Goal: Task Accomplishment & Management: Manage account settings

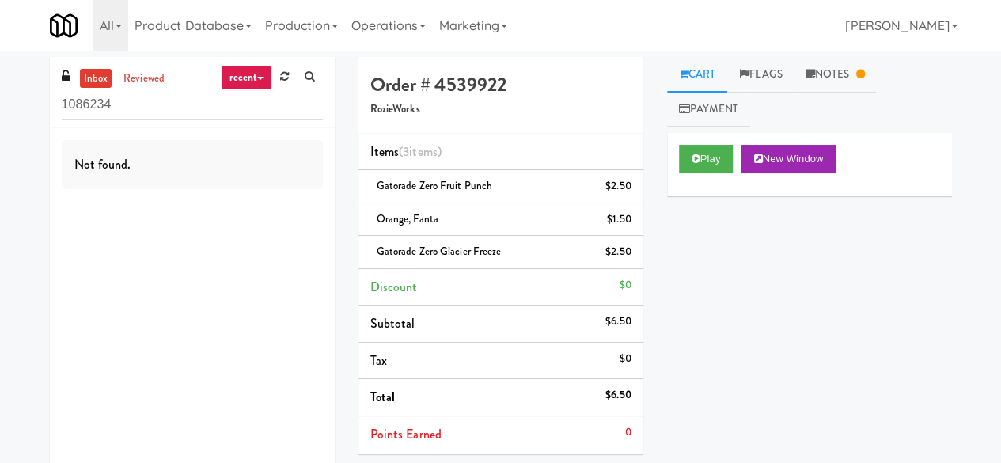
click at [171, 115] on input "1086234" at bounding box center [192, 104] width 261 height 29
click at [173, 112] on input "1086234" at bounding box center [192, 104] width 261 height 29
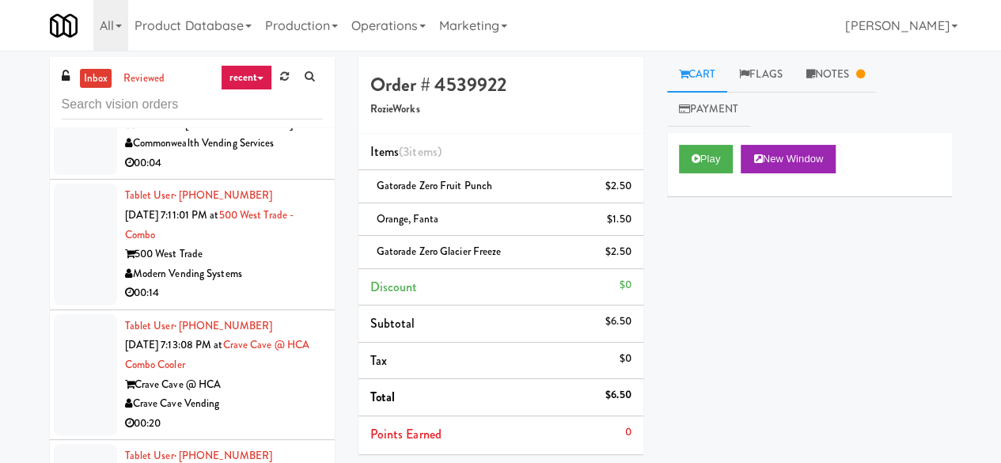
scroll to position [1582, 0]
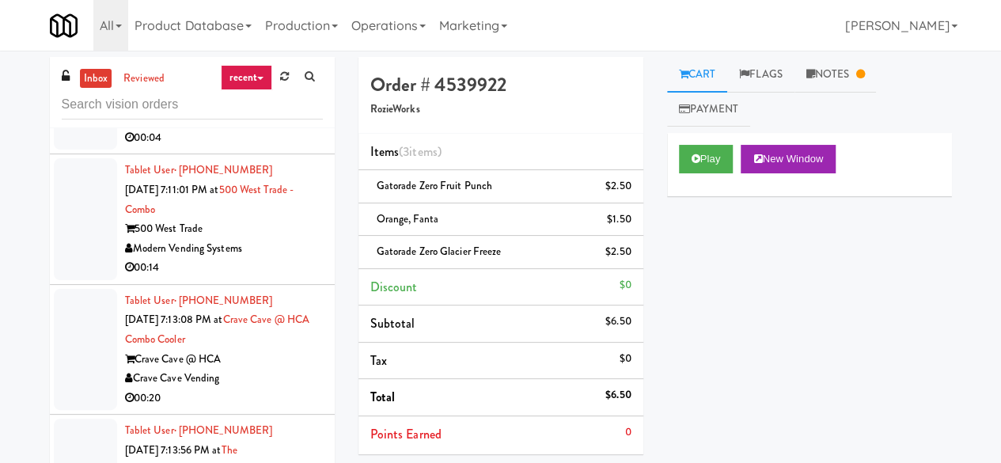
click at [309, 155] on li "Tablet User · (724) 255-1383 [DATE] 6:57:59 PM at [GEOGRAPHIC_DATA] -Coke Coole…" at bounding box center [192, 90] width 285 height 131
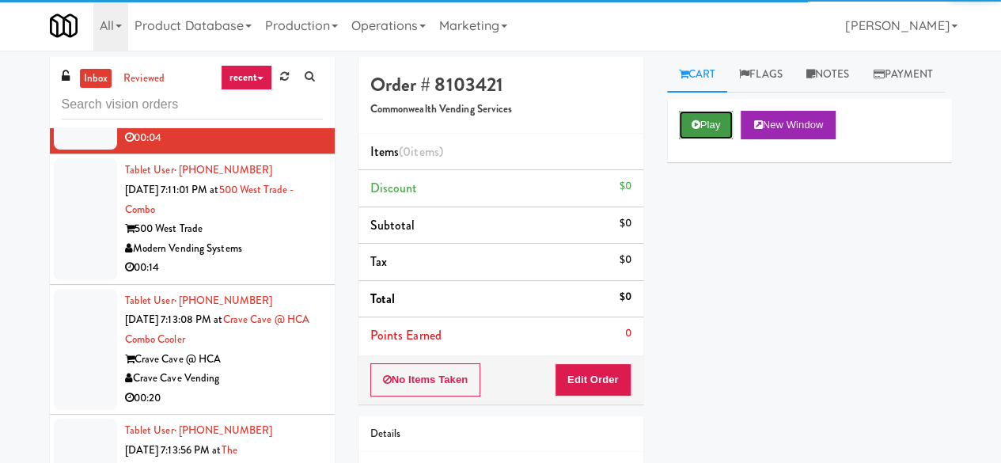
click at [693, 130] on icon at bounding box center [695, 124] width 9 height 10
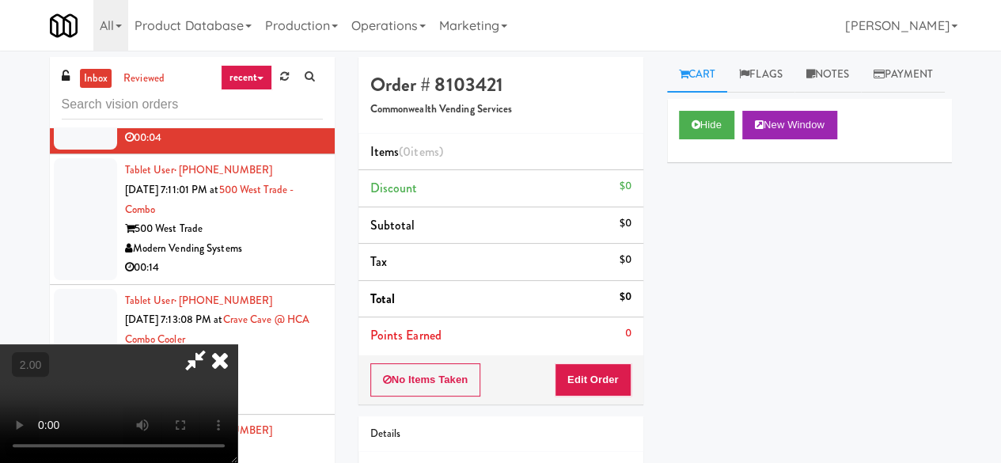
click at [642, 374] on div "No Items Taken Edit Order" at bounding box center [500, 379] width 285 height 49
click at [588, 380] on button "Edit Order" at bounding box center [593, 379] width 77 height 33
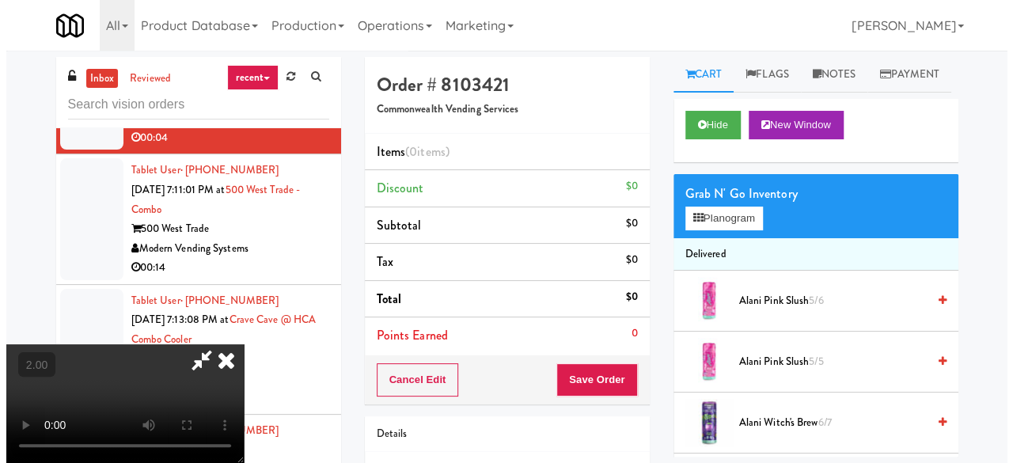
scroll to position [32, 0]
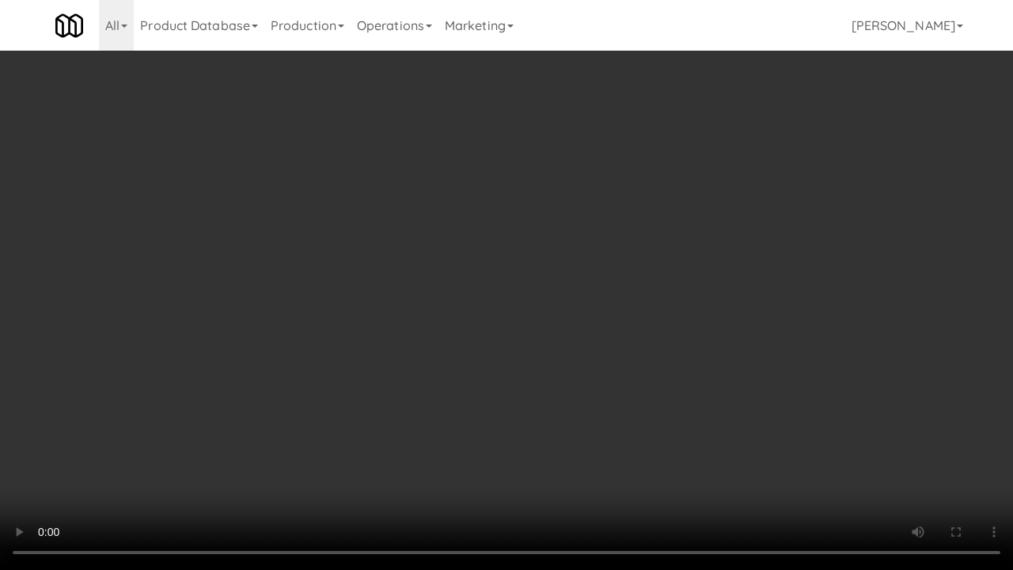
click at [965, 460] on div "inbox reviewed recent all unclear take inventory issue suspicious failed recent…" at bounding box center [506, 336] width 1013 height 558
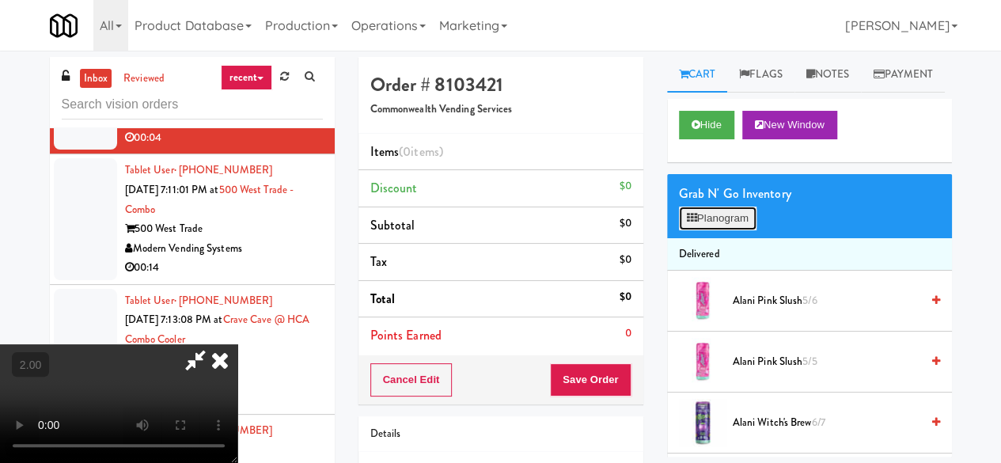
click at [720, 230] on button "Planogram" at bounding box center [718, 218] width 78 height 24
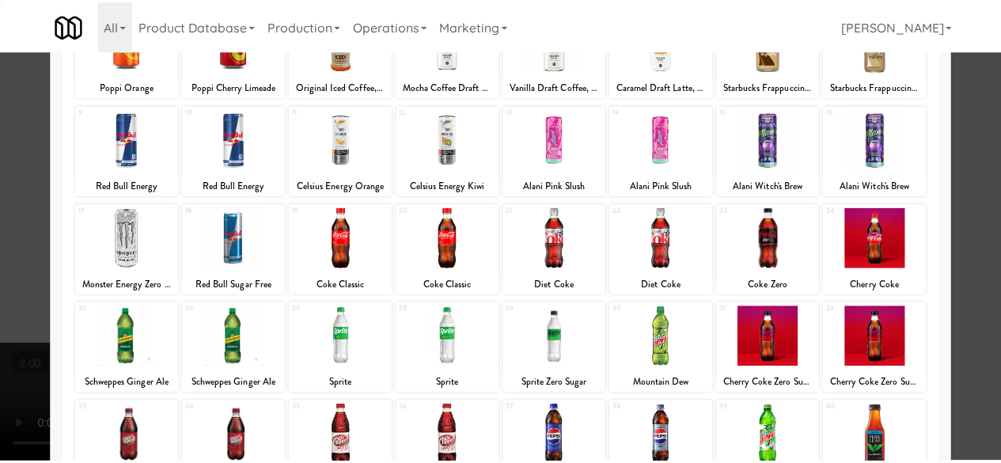
scroll to position [313, 0]
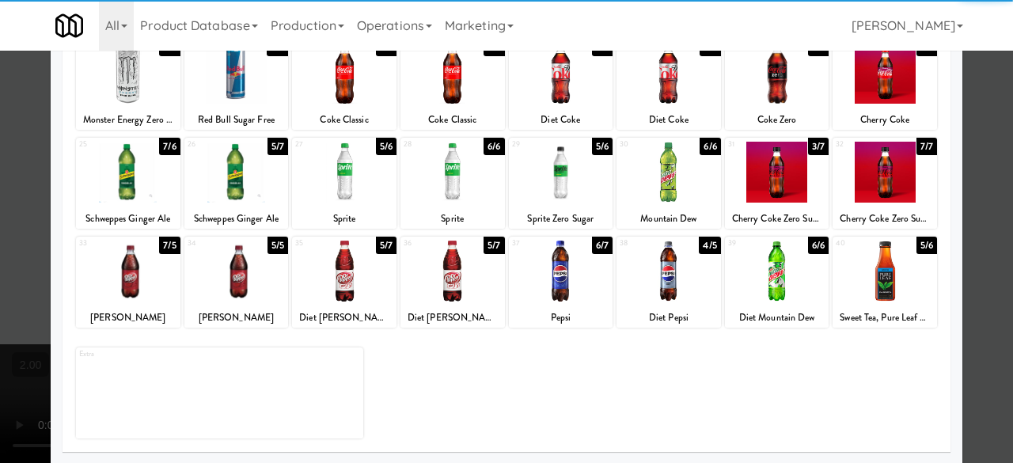
drag, startPoint x: 336, startPoint y: 306, endPoint x: 359, endPoint y: 306, distance: 22.9
click at [337, 306] on div "35 5/7 Diet [PERSON_NAME]" at bounding box center [344, 282] width 104 height 91
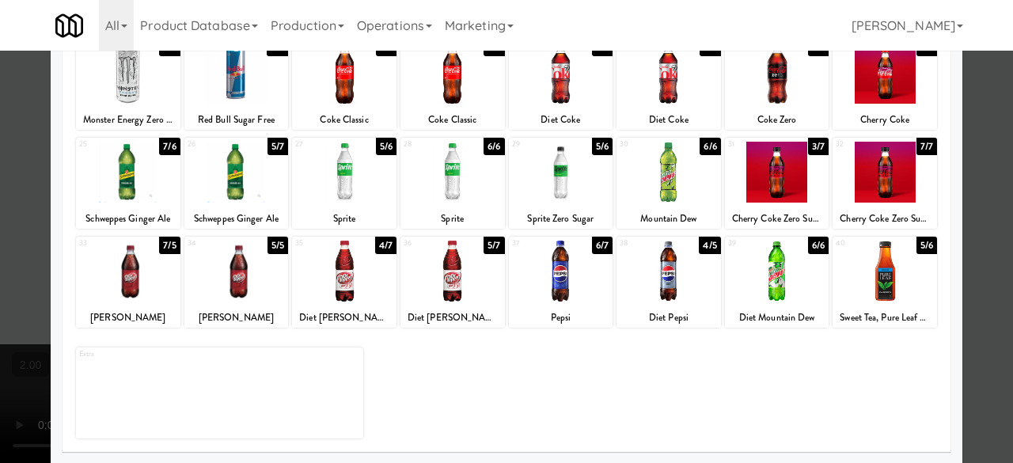
drag, startPoint x: 954, startPoint y: 96, endPoint x: 963, endPoint y: 96, distance: 9.5
click at [955, 96] on div at bounding box center [506, 231] width 1013 height 463
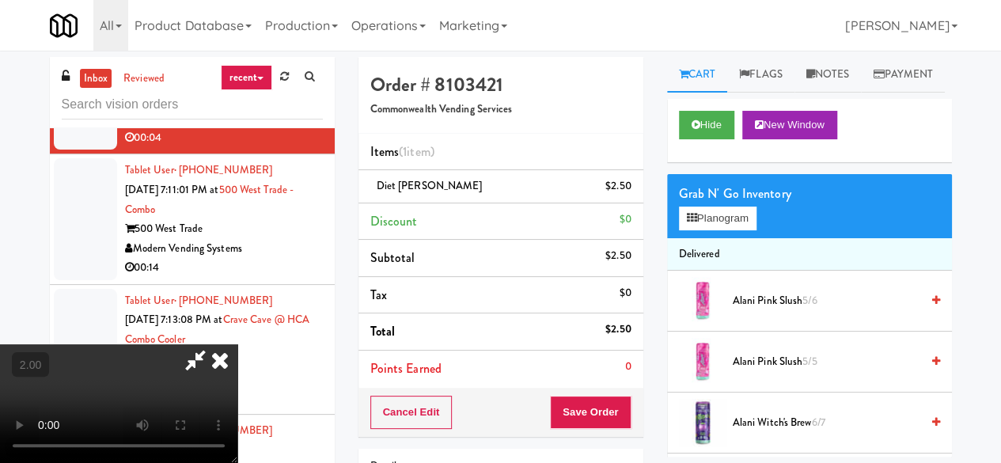
click at [214, 344] on icon at bounding box center [195, 360] width 36 height 32
drag, startPoint x: 589, startPoint y: 374, endPoint x: 607, endPoint y: 403, distance: 33.8
click at [596, 384] on li "Points Earned 0" at bounding box center [500, 368] width 285 height 36
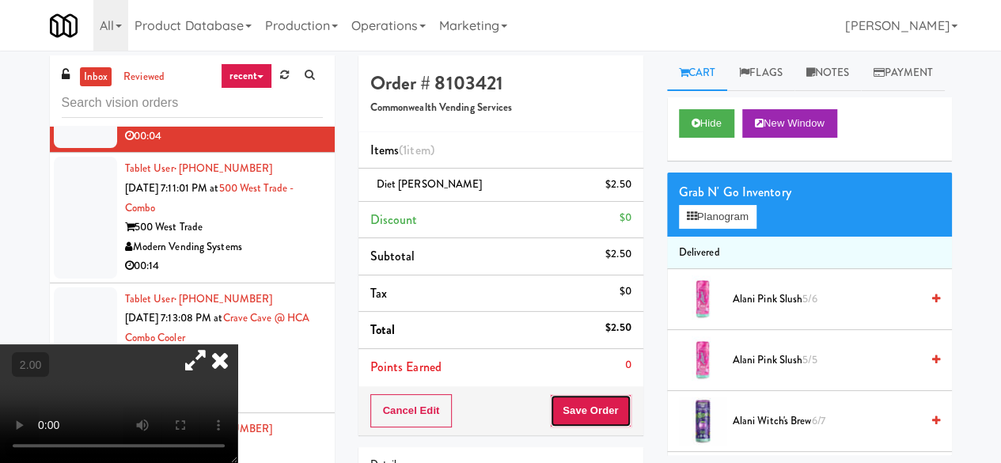
click at [573, 418] on button "Save Order" at bounding box center [590, 410] width 81 height 33
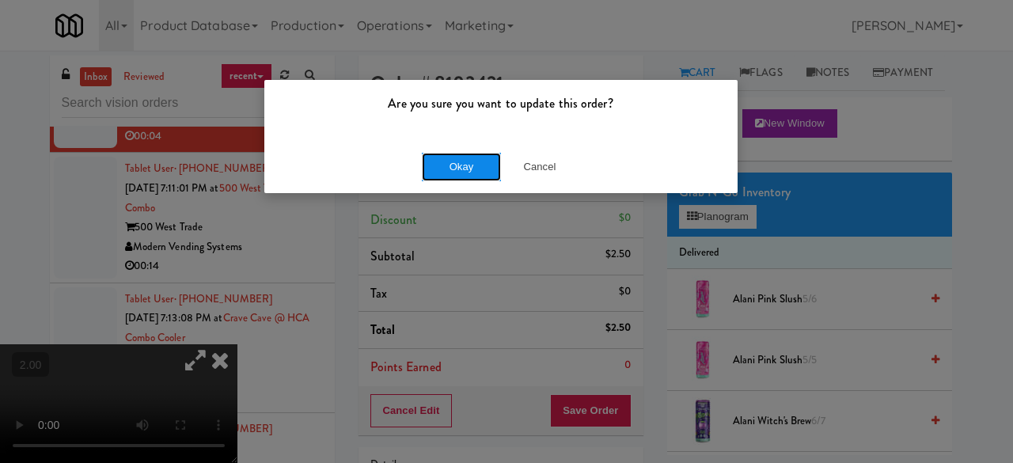
click at [479, 176] on button "Okay" at bounding box center [461, 167] width 79 height 28
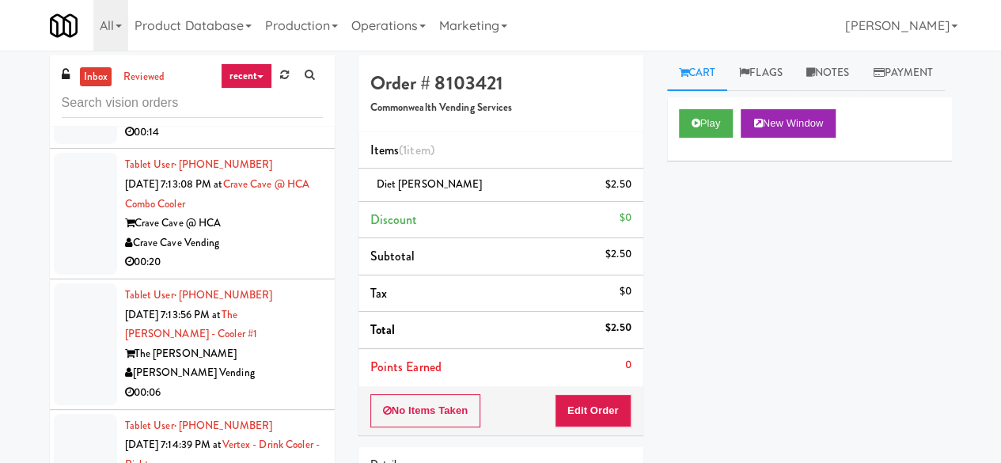
scroll to position [1582, 0]
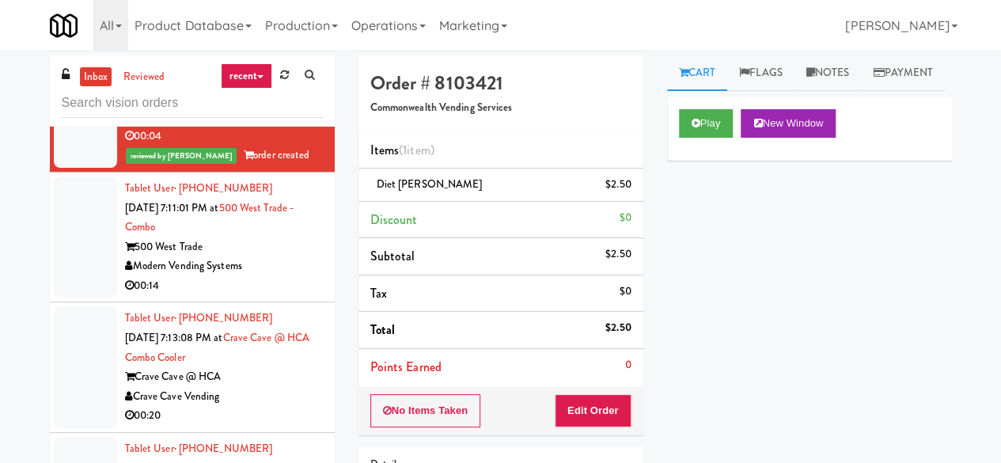
click at [293, 296] on div "00:14" at bounding box center [224, 286] width 198 height 20
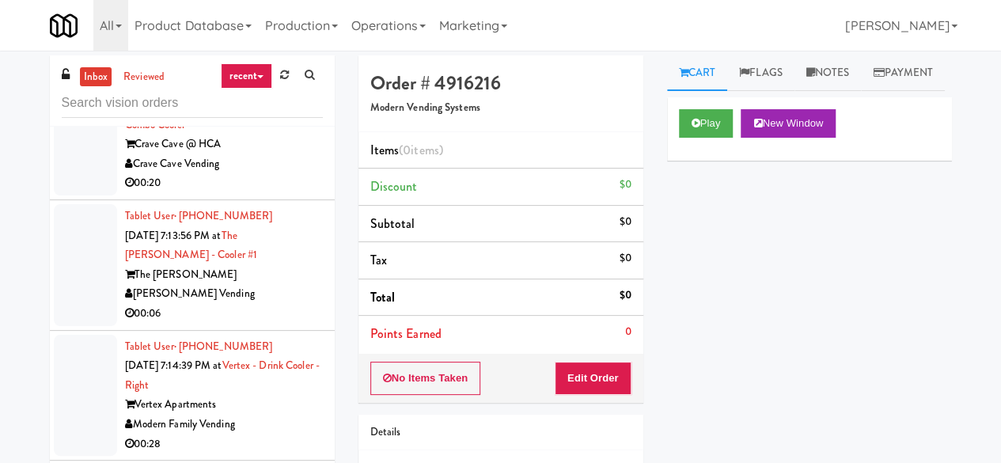
scroll to position [1819, 0]
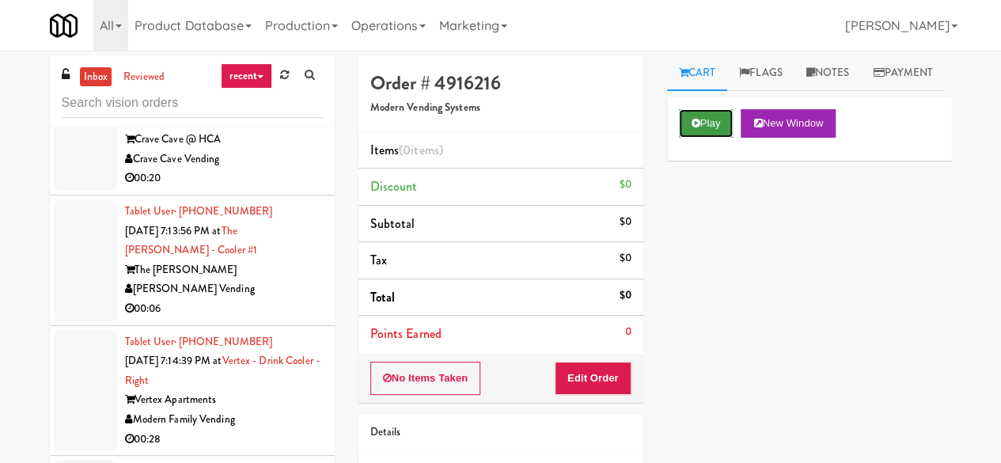
click at [720, 138] on button "Play" at bounding box center [706, 123] width 55 height 28
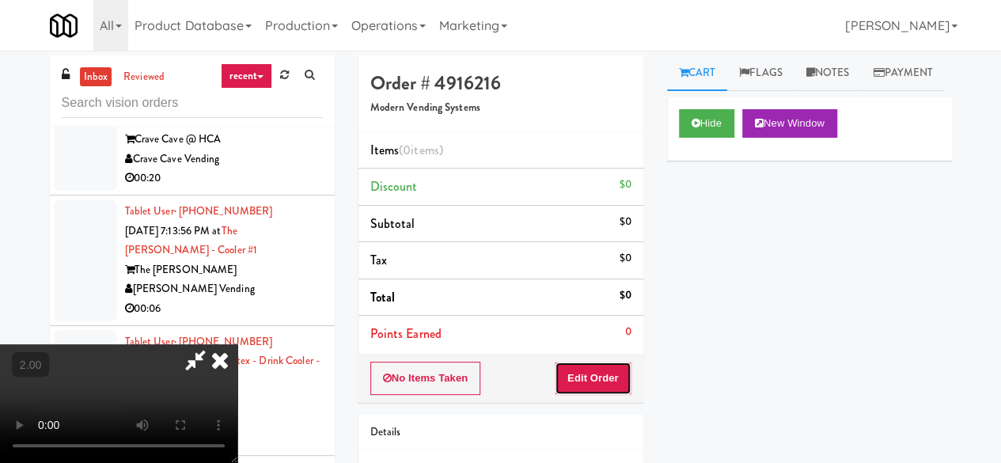
click at [585, 369] on button "Edit Order" at bounding box center [593, 378] width 77 height 33
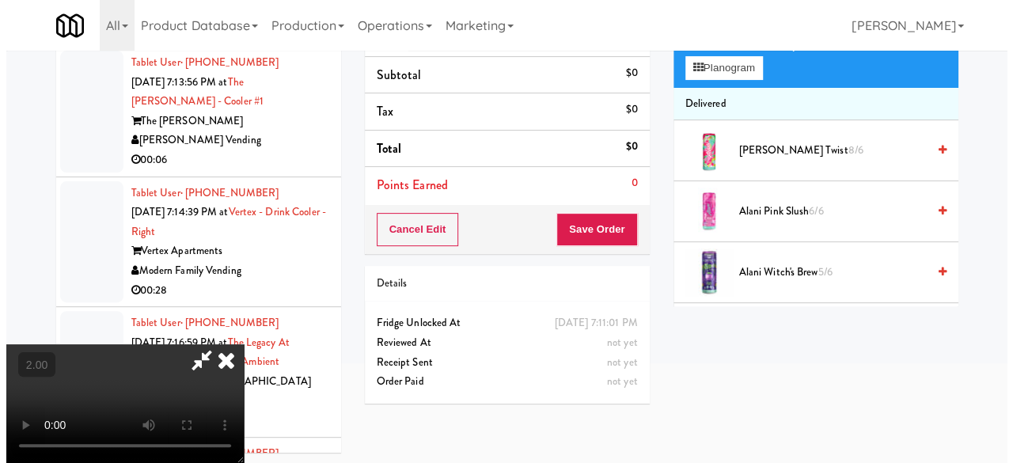
scroll to position [51, 0]
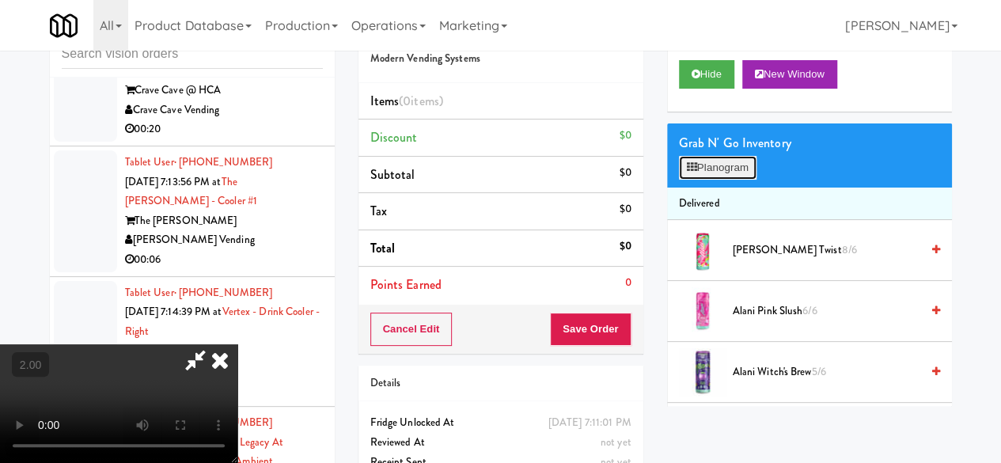
click at [710, 180] on button "Planogram" at bounding box center [718, 168] width 78 height 24
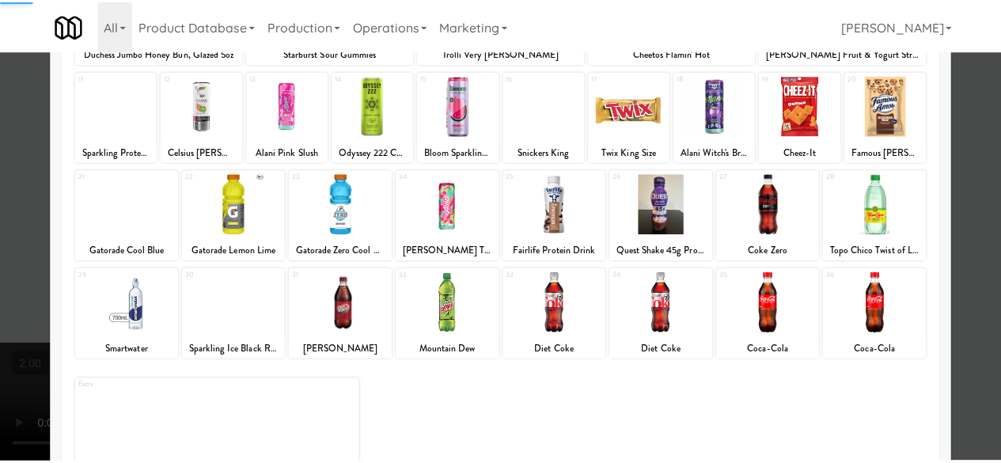
scroll to position [313, 0]
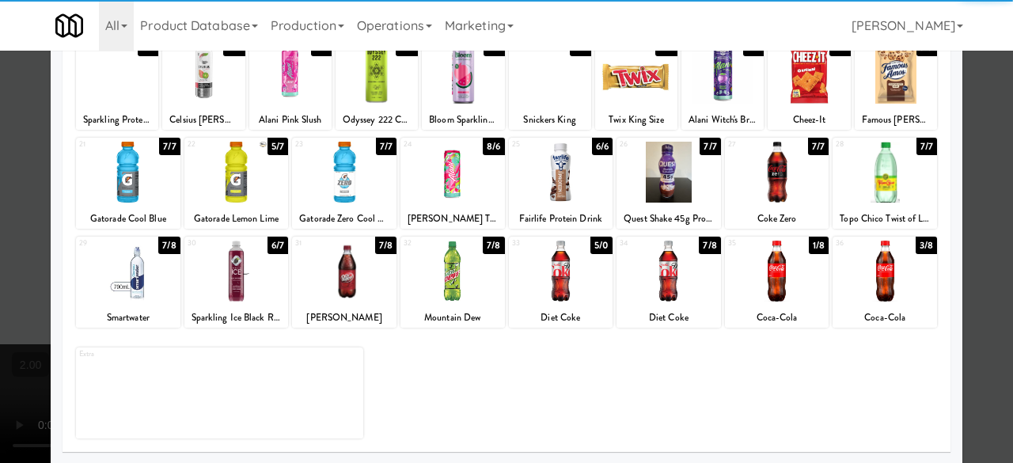
click at [541, 272] on div at bounding box center [561, 270] width 104 height 61
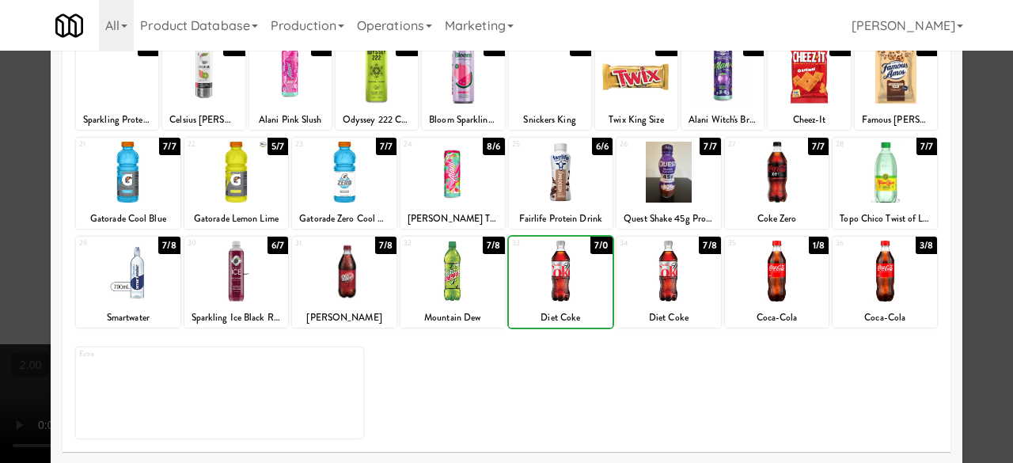
click at [541, 272] on div at bounding box center [561, 270] width 104 height 61
click at [988, 168] on div at bounding box center [506, 231] width 1013 height 463
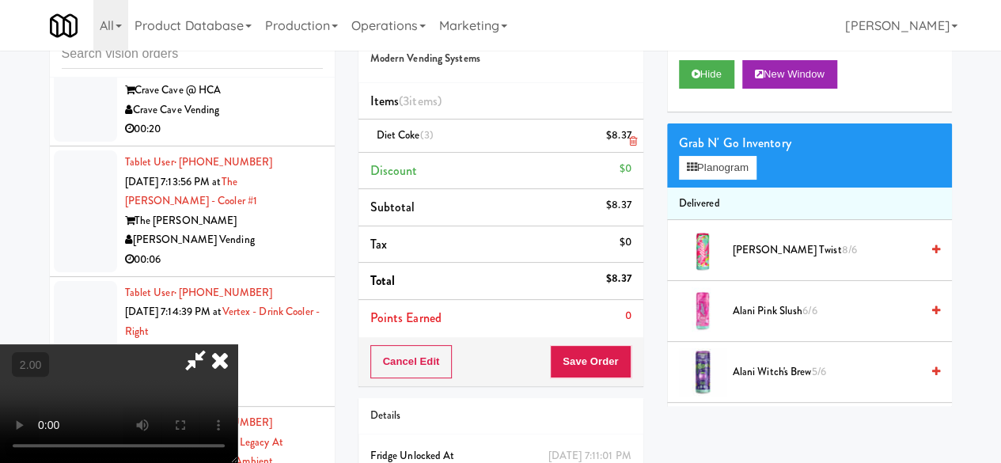
click at [237, 344] on icon at bounding box center [220, 360] width 35 height 32
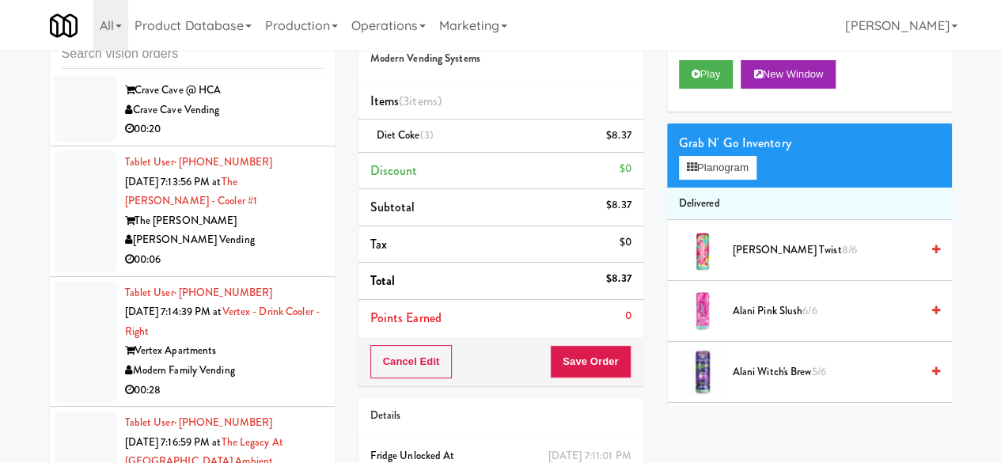
click at [280, 139] on div "00:20" at bounding box center [224, 129] width 198 height 20
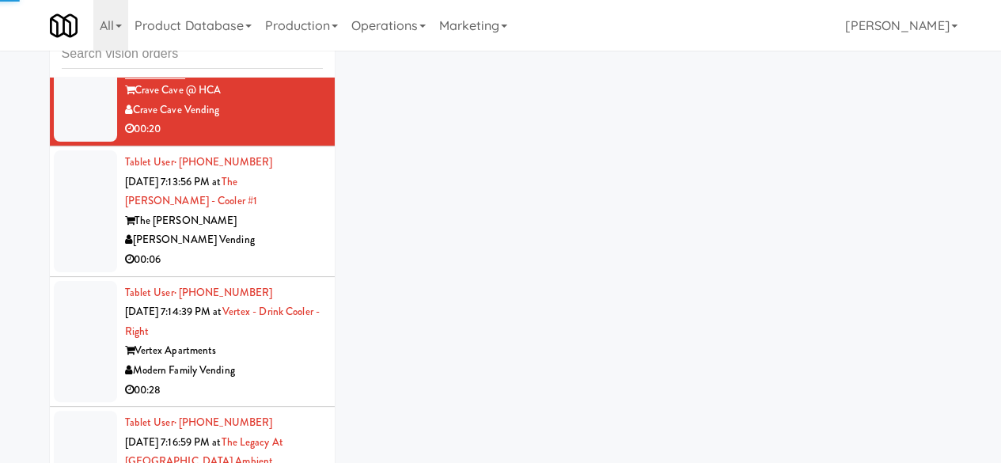
scroll to position [1661, 0]
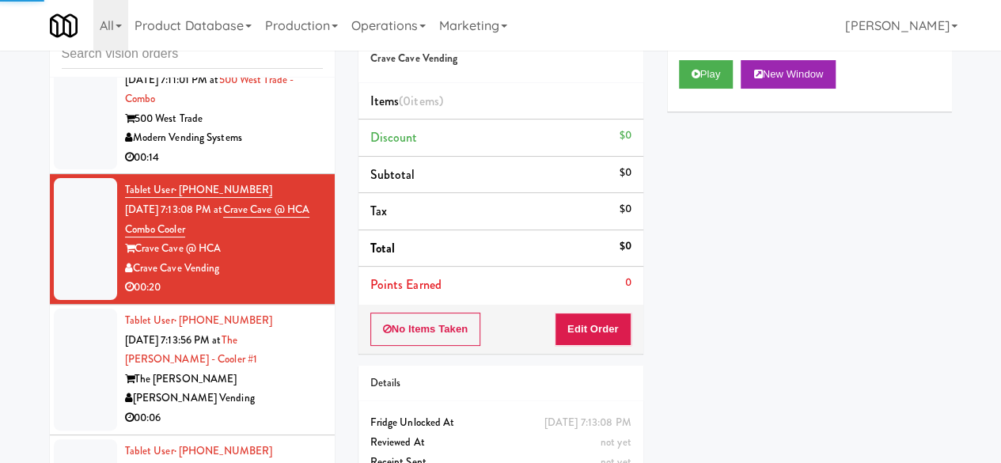
click at [276, 148] on div "Modern Vending Systems" at bounding box center [224, 138] width 198 height 20
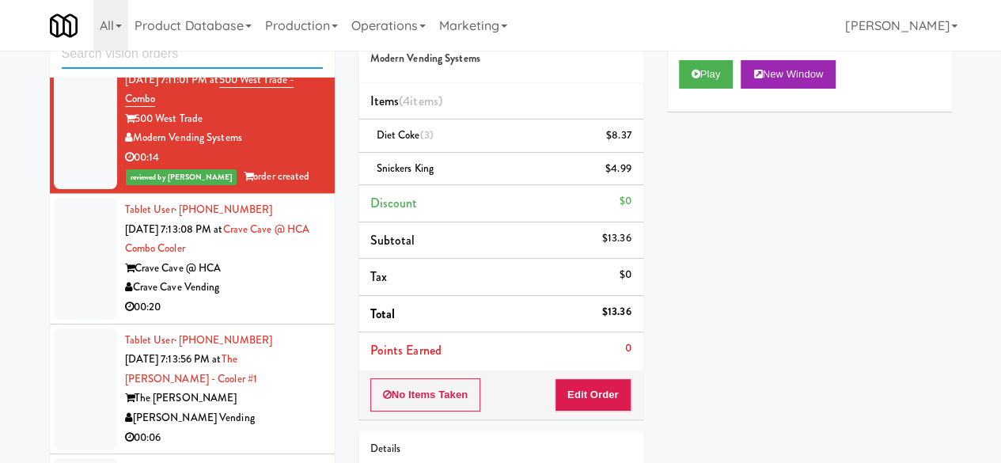
click at [228, 62] on input "text" at bounding box center [192, 54] width 261 height 29
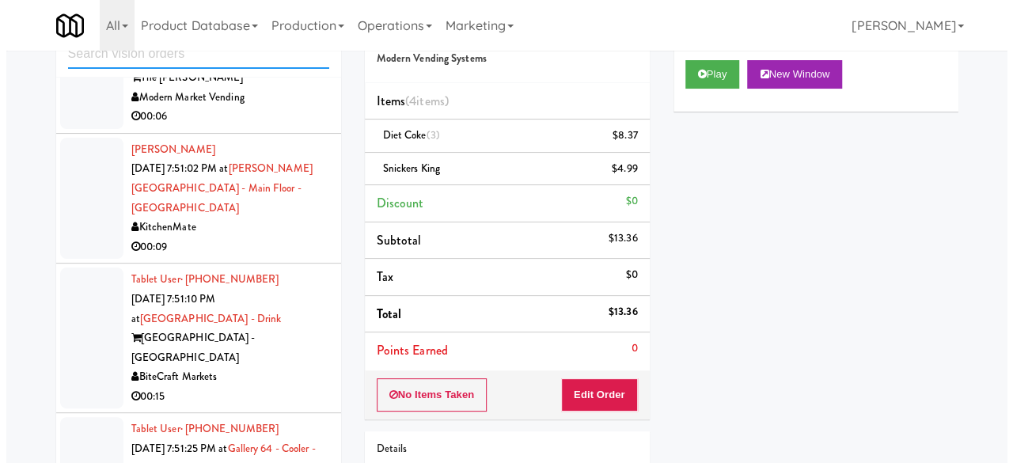
scroll to position [4846, 0]
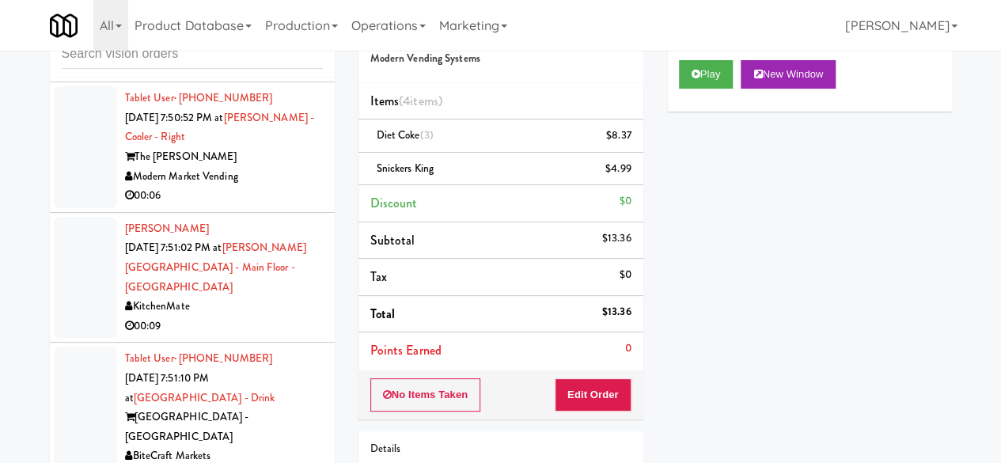
click at [281, 76] on div "00:11" at bounding box center [224, 66] width 198 height 20
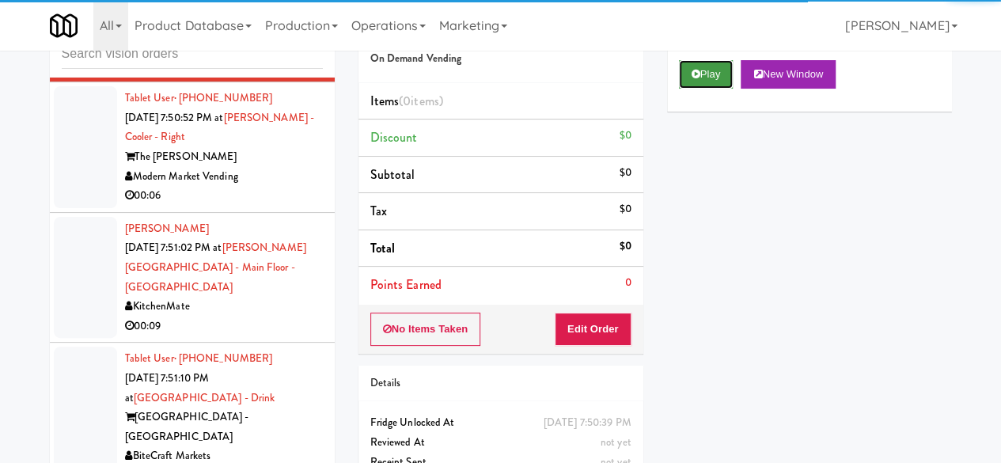
click at [698, 79] on icon at bounding box center [695, 74] width 9 height 10
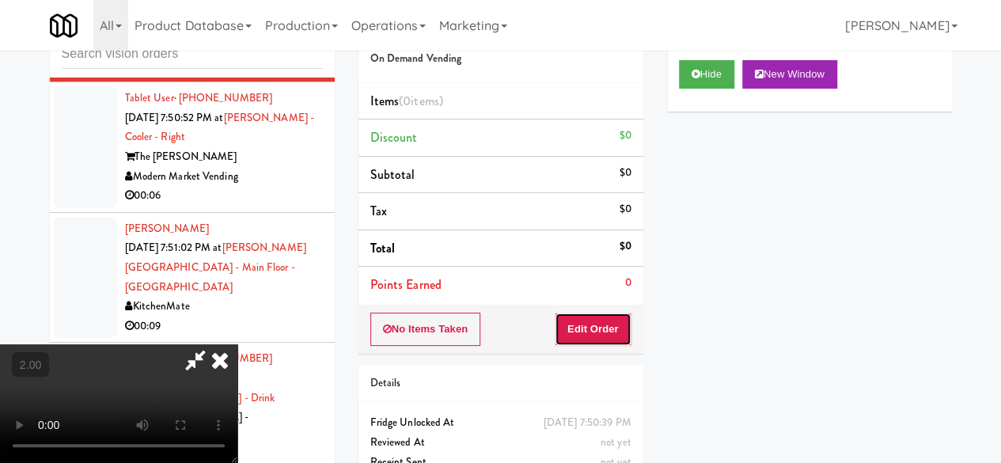
click at [610, 322] on button "Edit Order" at bounding box center [593, 328] width 77 height 33
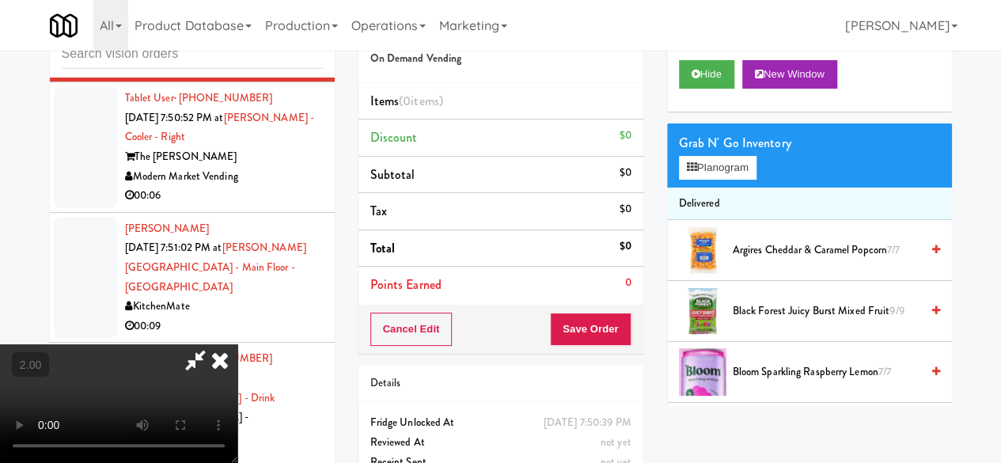
click at [237, 462] on video at bounding box center [118, 403] width 237 height 119
click at [721, 180] on button "Planogram" at bounding box center [718, 168] width 78 height 24
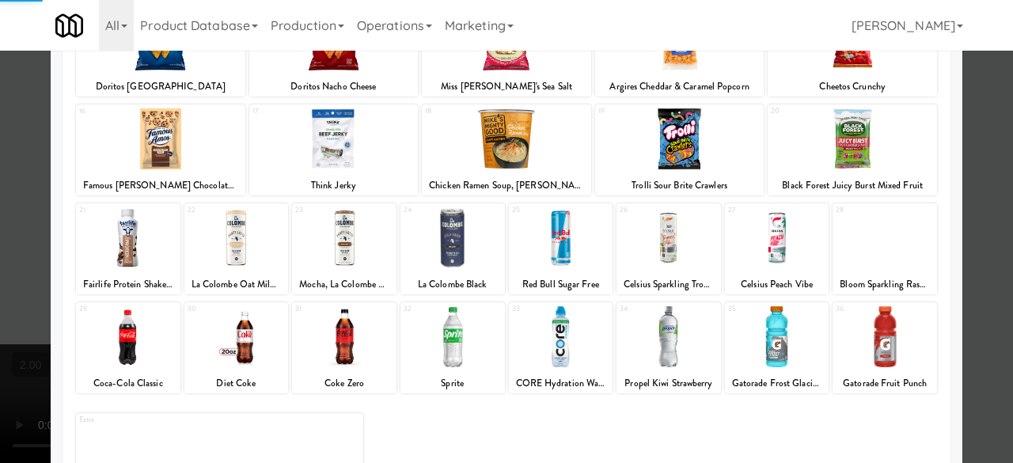
scroll to position [313, 0]
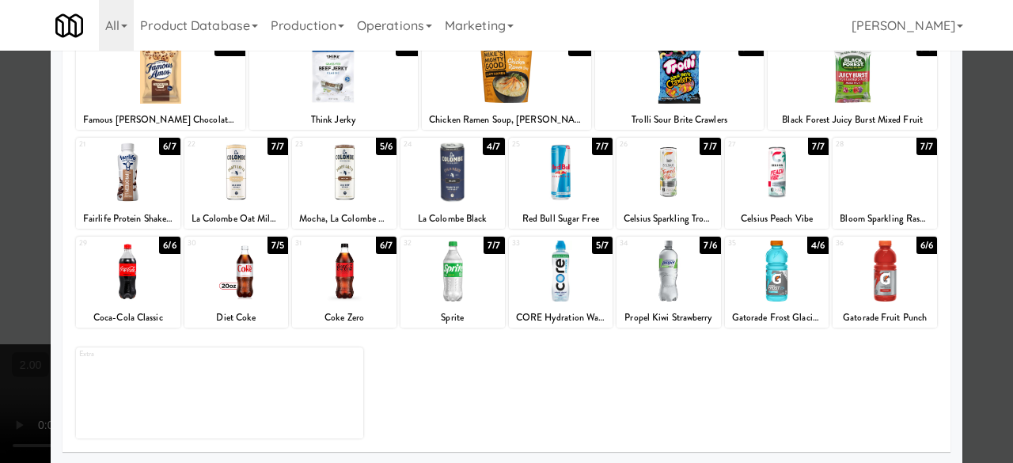
click at [766, 282] on div at bounding box center [777, 270] width 104 height 61
click at [862, 181] on div at bounding box center [884, 172] width 104 height 61
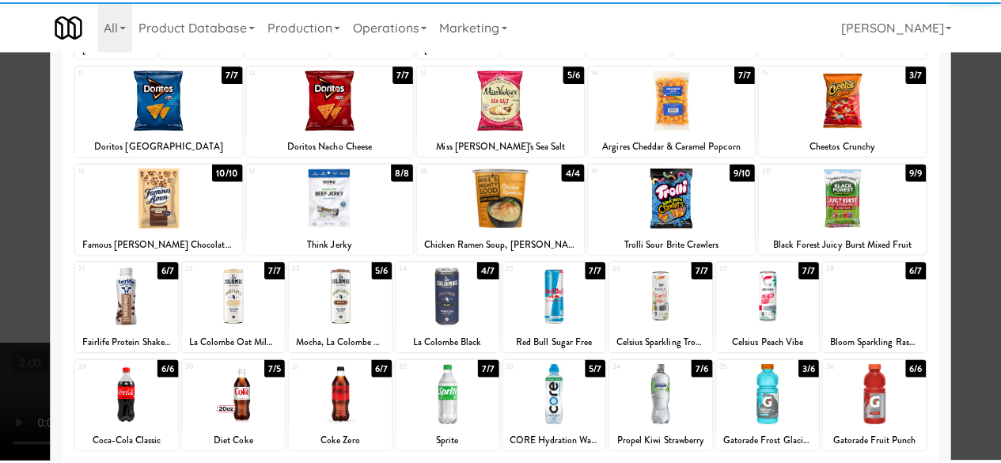
scroll to position [155, 0]
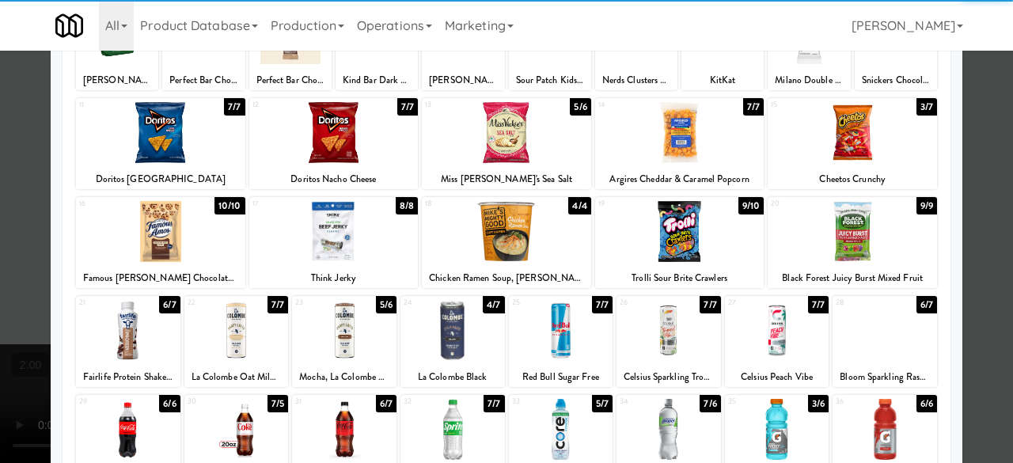
drag, startPoint x: 835, startPoint y: 210, endPoint x: 835, endPoint y: 221, distance: 11.1
click at [835, 218] on div "20 9/9 Black Forest Juicy Burst Mixed Fruit" at bounding box center [851, 242] width 169 height 91
click at [980, 162] on div at bounding box center [506, 231] width 1013 height 463
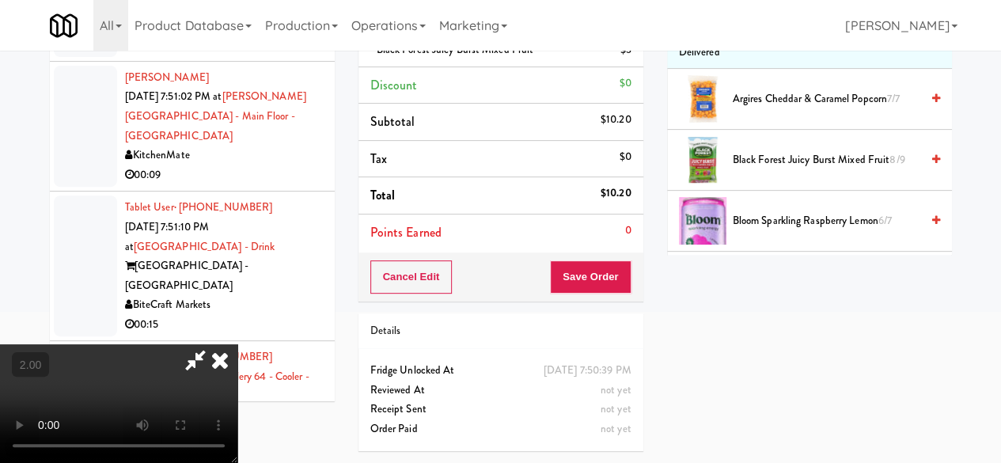
scroll to position [111, 0]
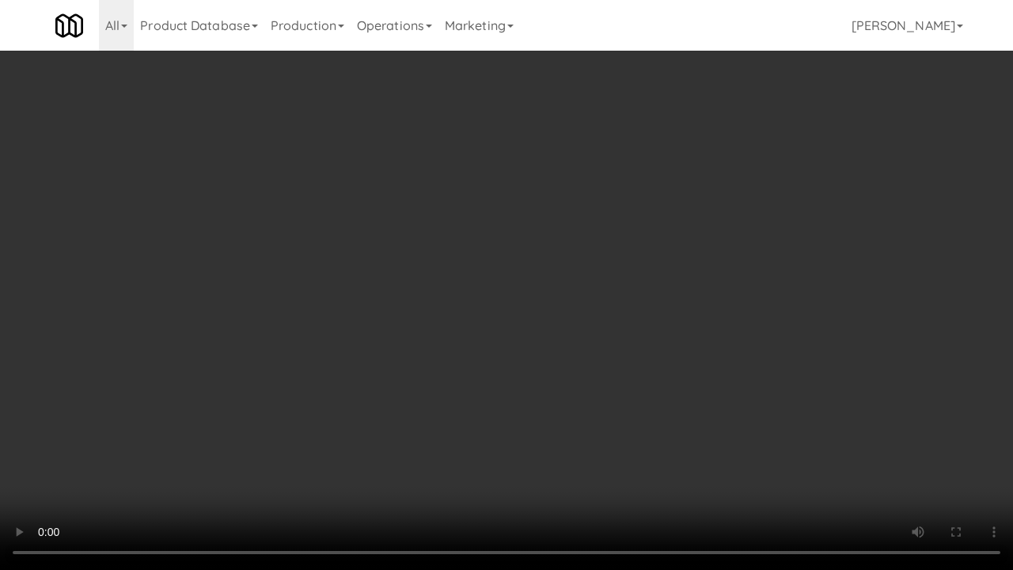
click at [620, 271] on video at bounding box center [506, 285] width 1013 height 570
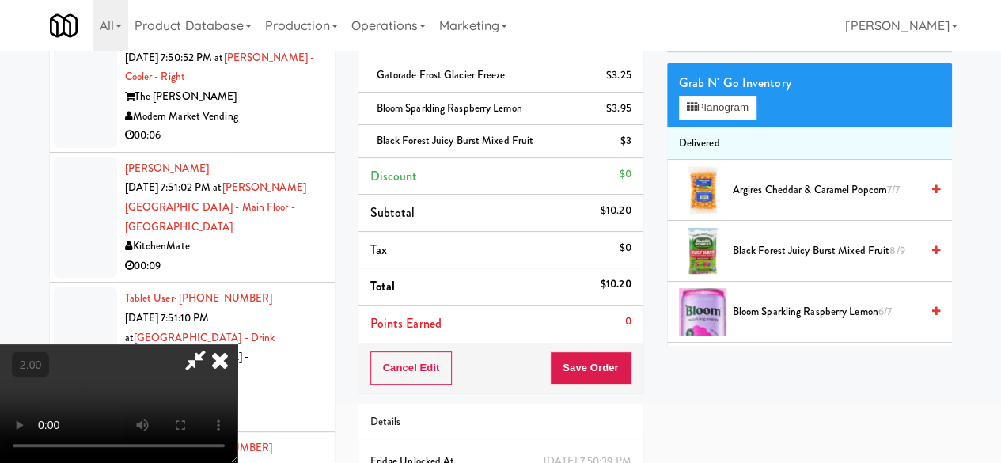
click at [214, 344] on icon at bounding box center [195, 360] width 36 height 32
click at [562, 355] on button "Save Order" at bounding box center [590, 367] width 81 height 33
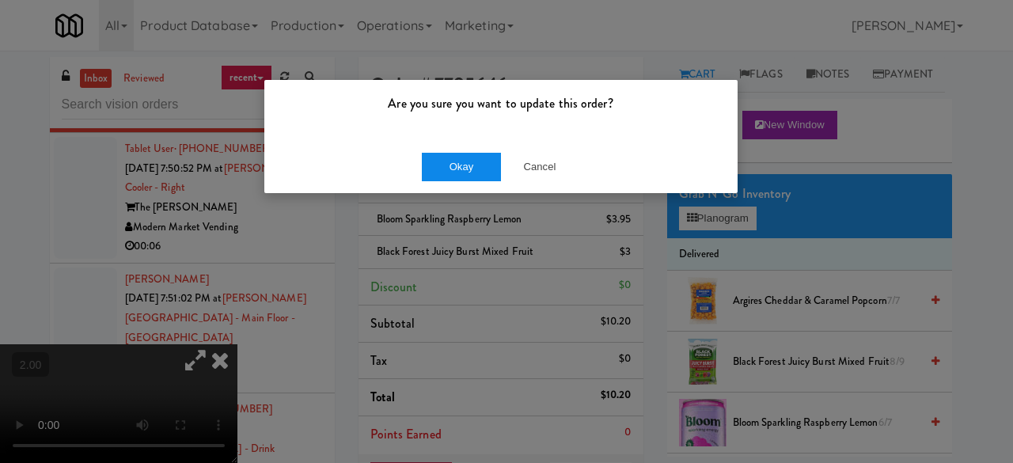
click at [465, 178] on div "Okay Cancel" at bounding box center [500, 166] width 473 height 53
click at [466, 169] on button "Okay" at bounding box center [461, 167] width 79 height 28
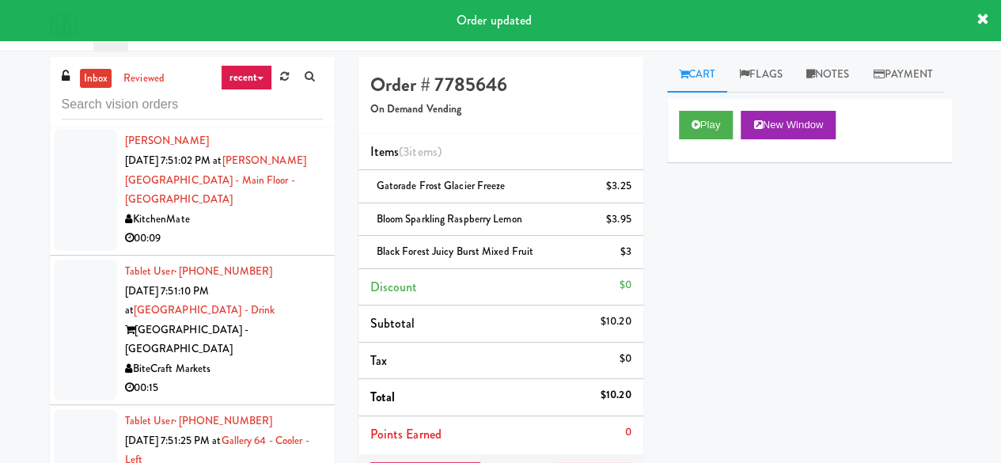
scroll to position [5004, 0]
click at [272, 118] on div "00:06" at bounding box center [224, 108] width 198 height 20
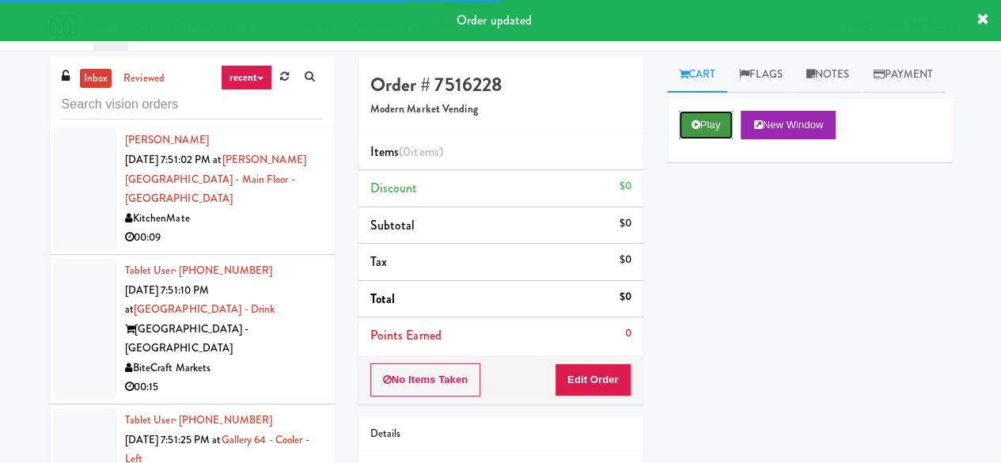
click at [717, 139] on button "Play" at bounding box center [706, 125] width 55 height 28
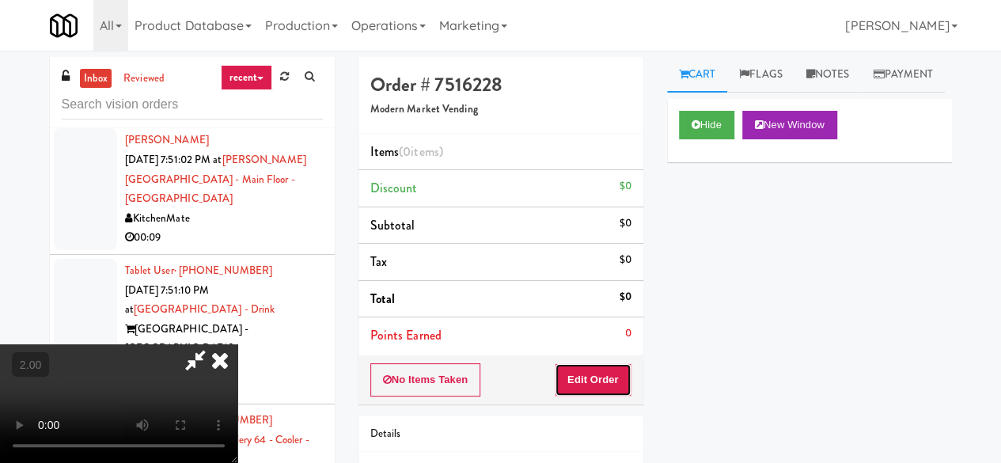
click at [583, 379] on button "Edit Order" at bounding box center [593, 379] width 77 height 33
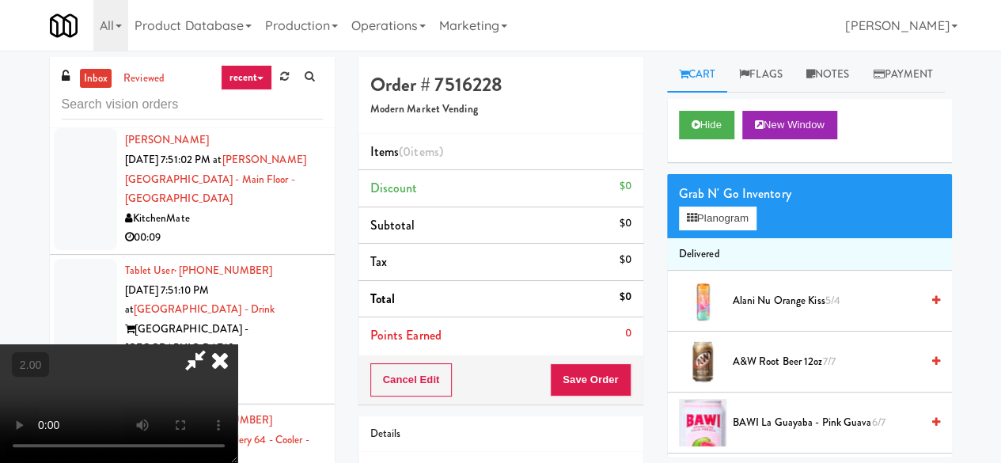
scroll to position [32, 0]
click at [708, 230] on button "Planogram" at bounding box center [718, 218] width 78 height 24
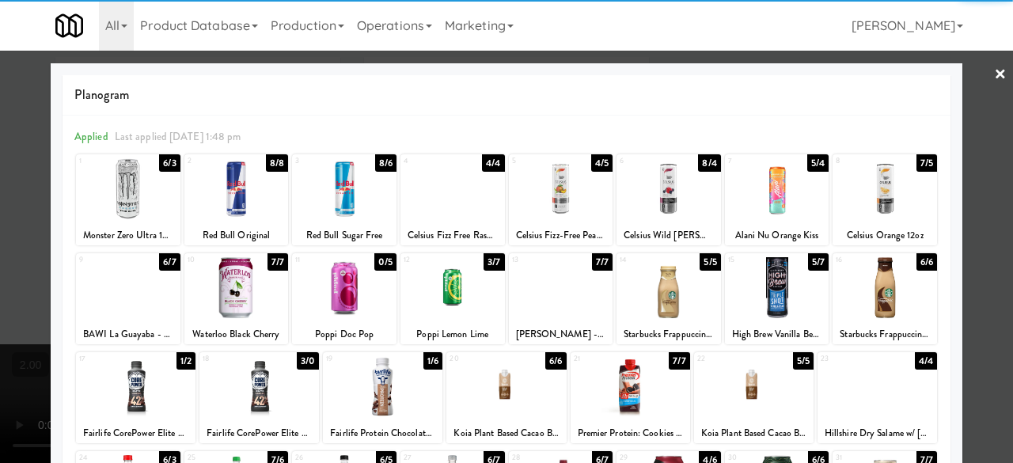
click at [338, 197] on div at bounding box center [344, 188] width 104 height 61
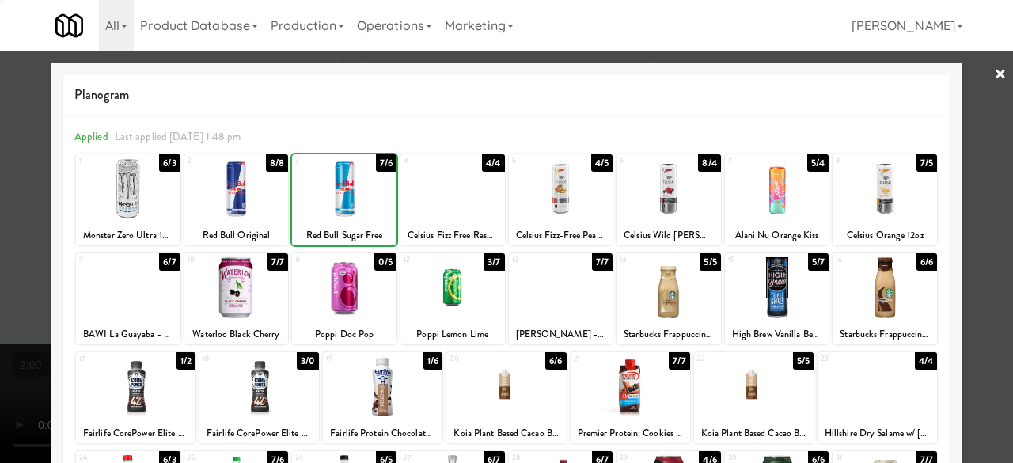
click at [338, 197] on div at bounding box center [344, 188] width 104 height 61
click at [954, 85] on div at bounding box center [506, 231] width 1013 height 463
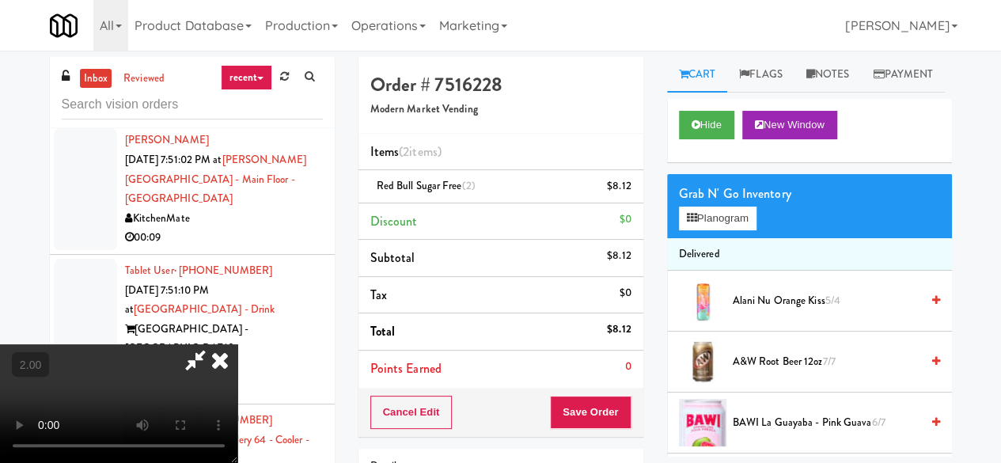
click at [214, 344] on icon at bounding box center [195, 360] width 36 height 32
drag, startPoint x: 605, startPoint y: 431, endPoint x: 611, endPoint y: 407, distance: 24.4
click at [608, 428] on div "Cancel Edit Save Order" at bounding box center [500, 412] width 285 height 49
click at [611, 407] on button "Save Order" at bounding box center [590, 412] width 81 height 33
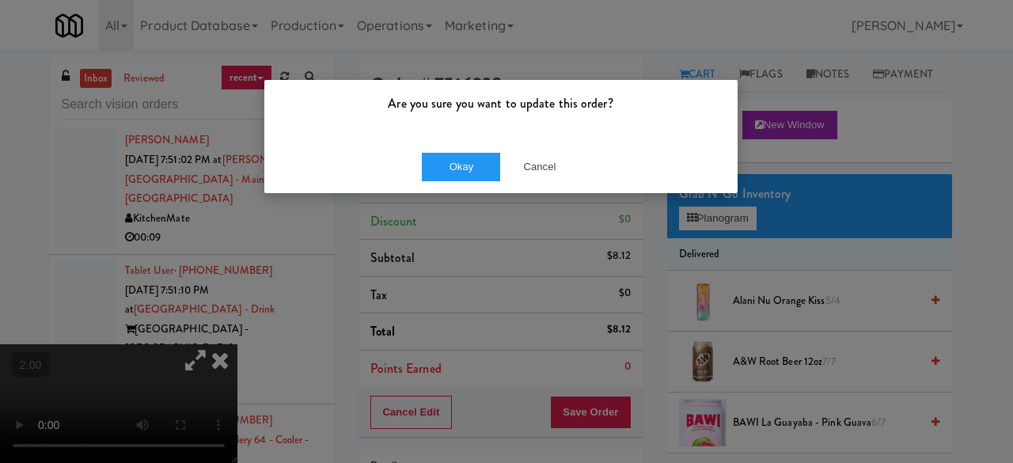
click at [483, 183] on div "Okay Cancel" at bounding box center [500, 166] width 473 height 53
click at [478, 172] on button "Okay" at bounding box center [461, 167] width 79 height 28
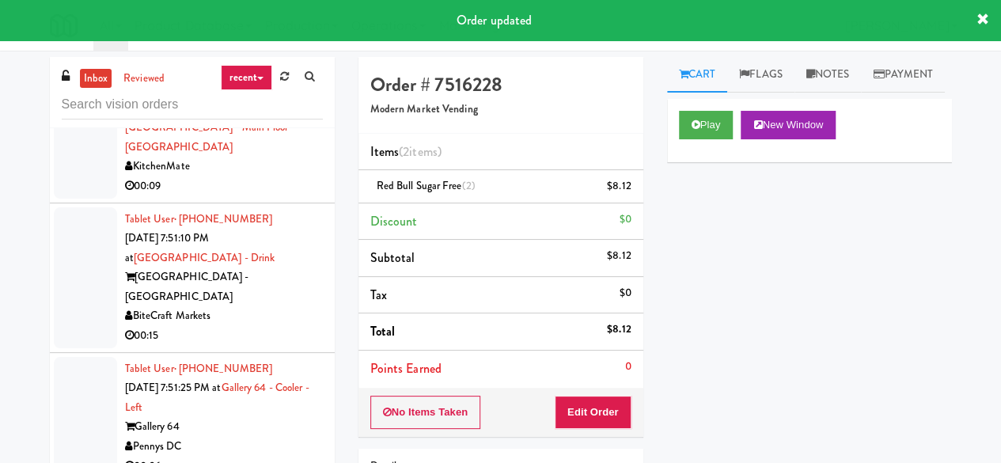
scroll to position [5162, 0]
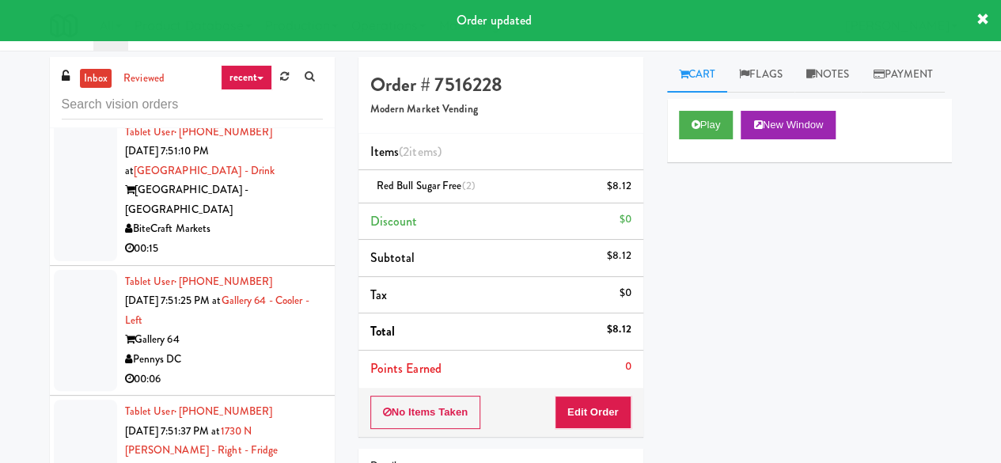
click at [225, 89] on div "KitchenMate" at bounding box center [224, 80] width 198 height 20
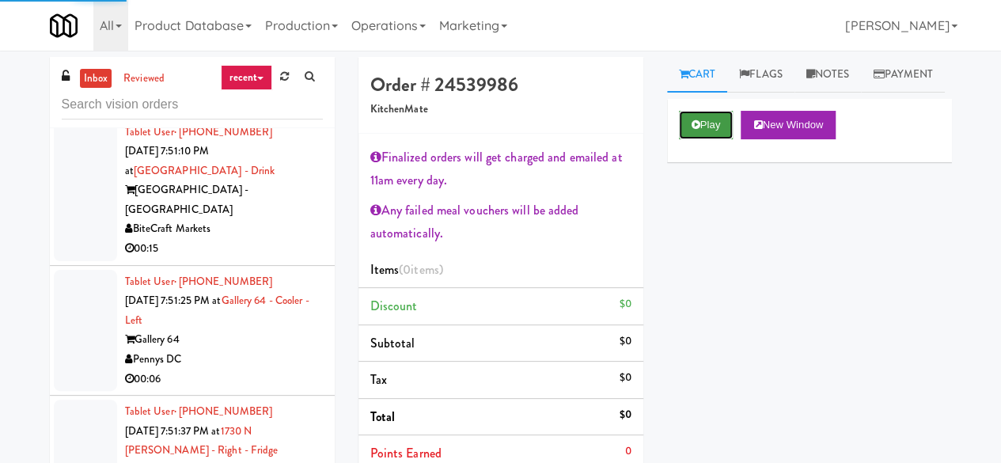
click at [702, 139] on button "Play" at bounding box center [706, 125] width 55 height 28
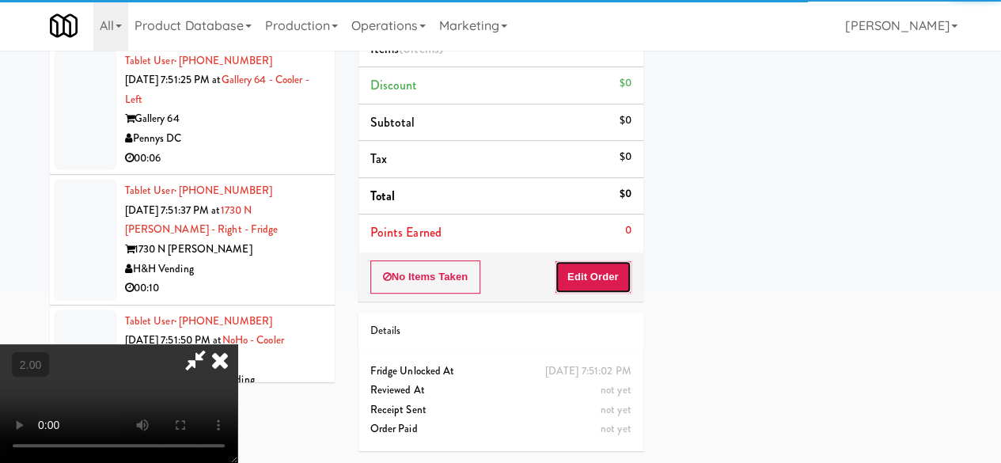
click at [570, 260] on button "Edit Order" at bounding box center [593, 276] width 77 height 33
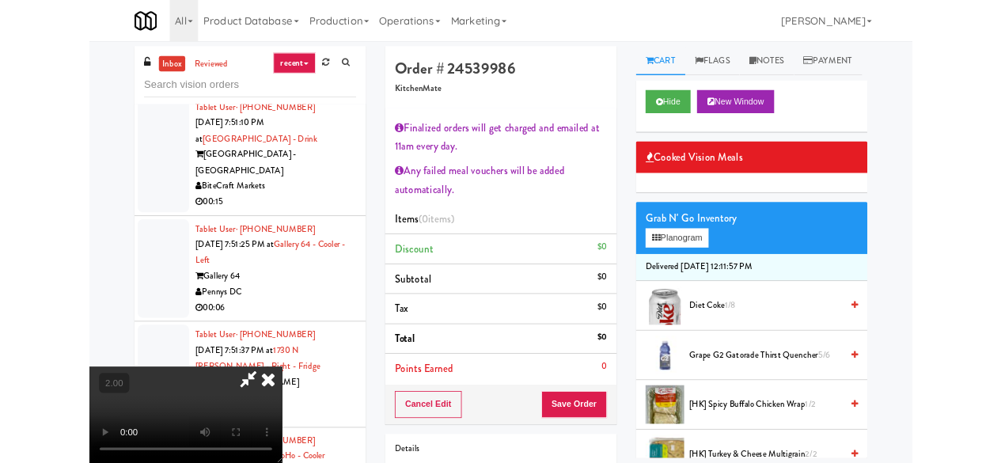
scroll to position [32, 0]
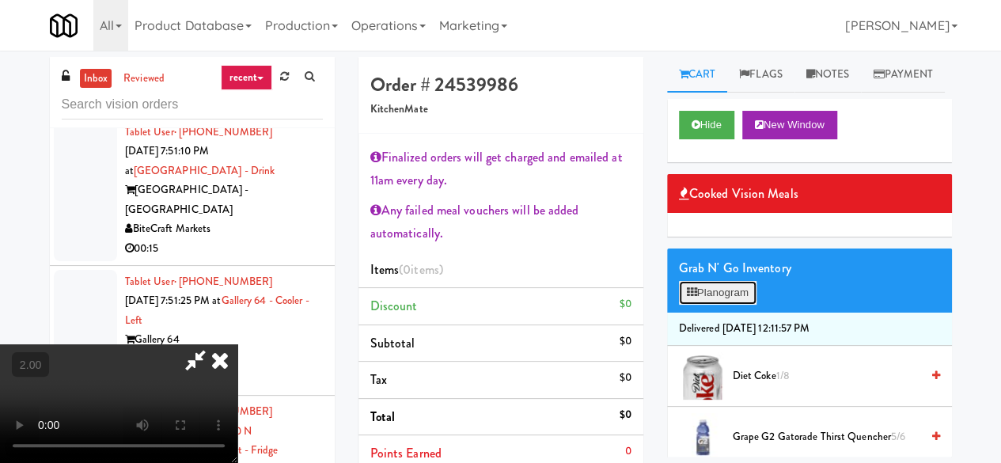
click at [690, 297] on icon at bounding box center [692, 292] width 10 height 10
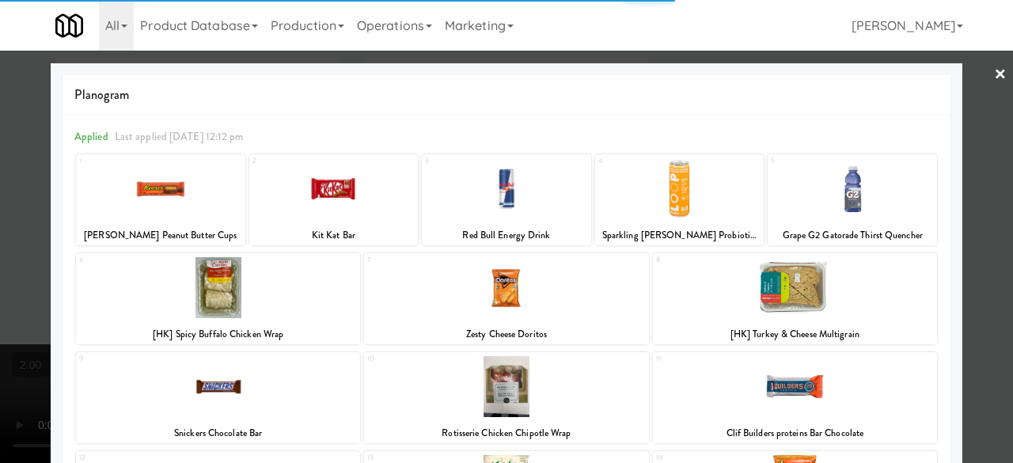
drag, startPoint x: 901, startPoint y: 195, endPoint x: 933, endPoint y: 184, distance: 34.3
click at [902, 196] on div at bounding box center [851, 188] width 169 height 61
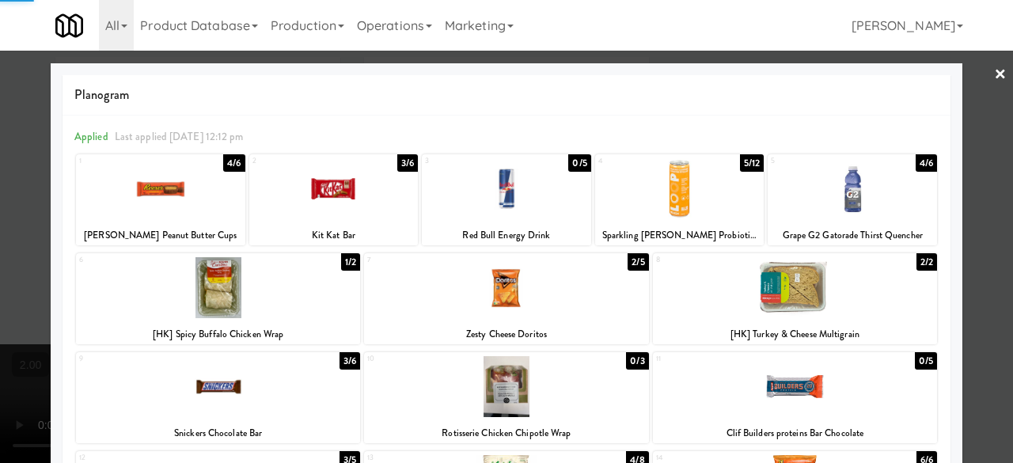
click at [965, 143] on div at bounding box center [506, 231] width 1013 height 463
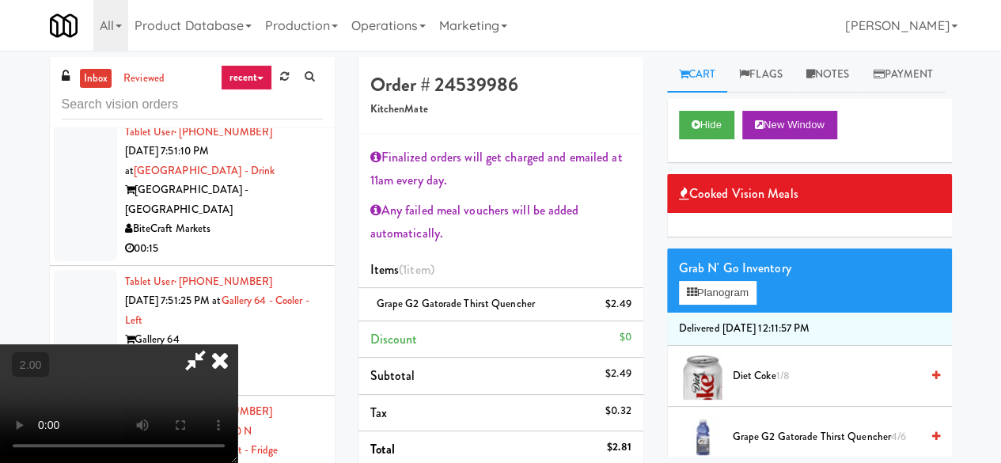
click at [214, 344] on icon at bounding box center [195, 360] width 36 height 32
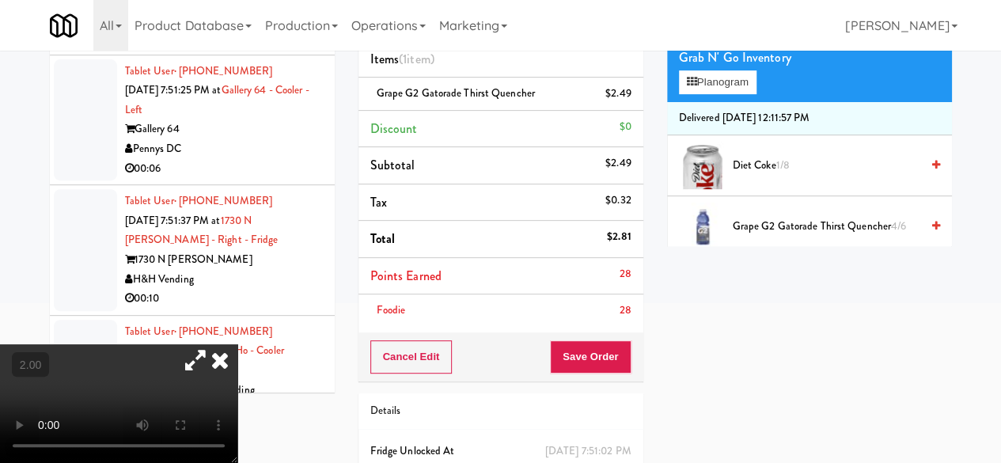
scroll to position [237, 0]
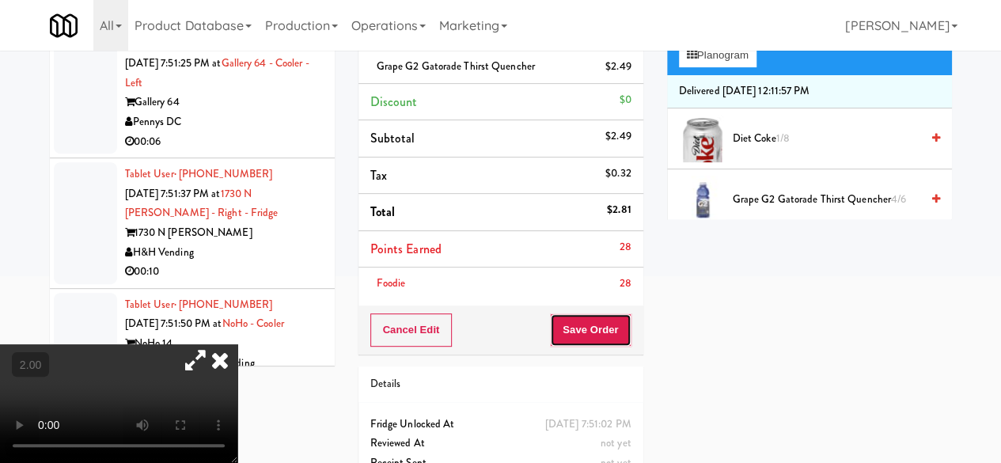
click at [589, 339] on button "Save Order" at bounding box center [590, 329] width 81 height 33
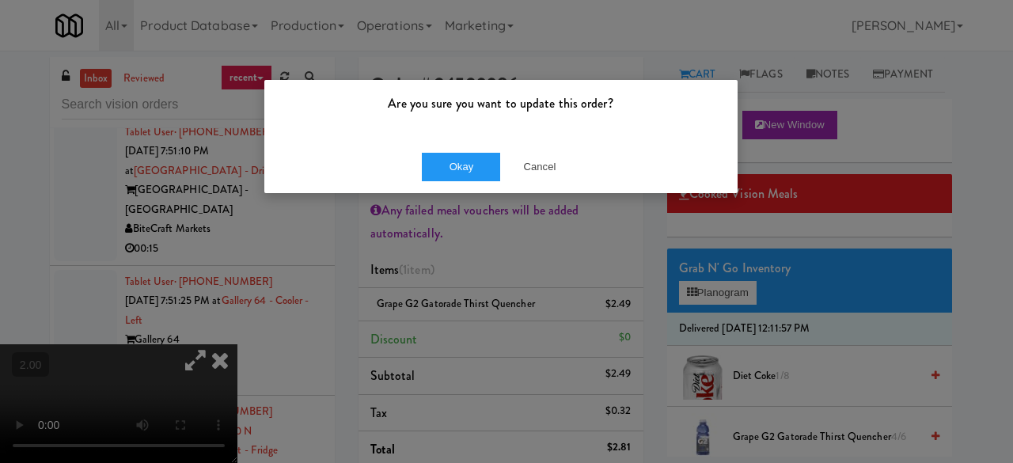
click at [473, 140] on div "Okay Cancel" at bounding box center [500, 166] width 473 height 53
click at [471, 158] on button "Okay" at bounding box center [461, 167] width 79 height 28
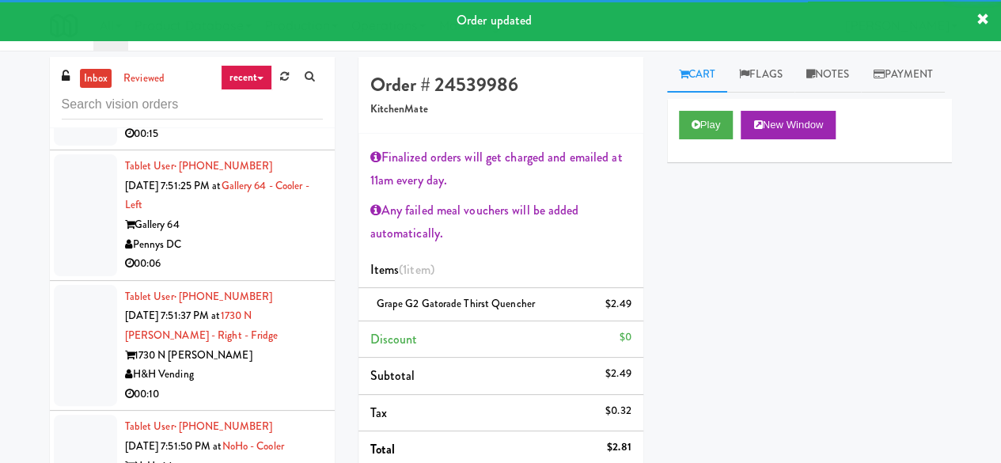
scroll to position [5321, 0]
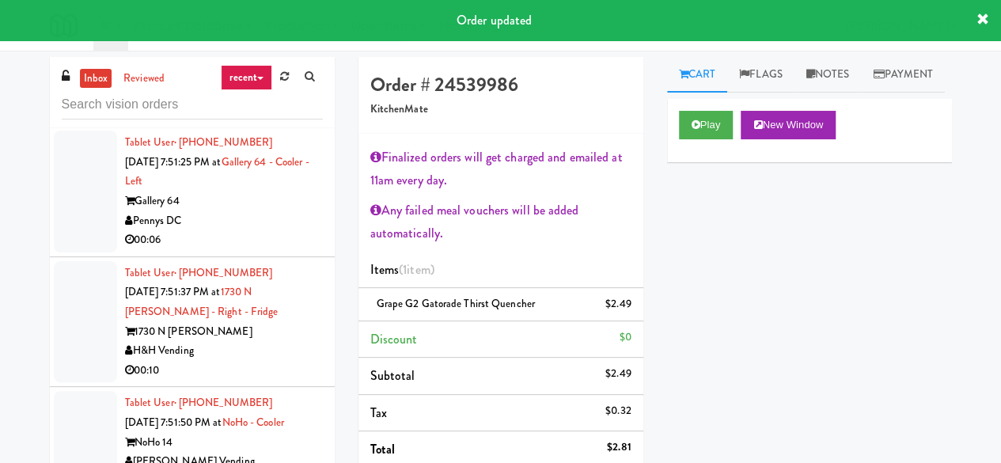
click at [266, 120] on div "00:15" at bounding box center [224, 110] width 198 height 20
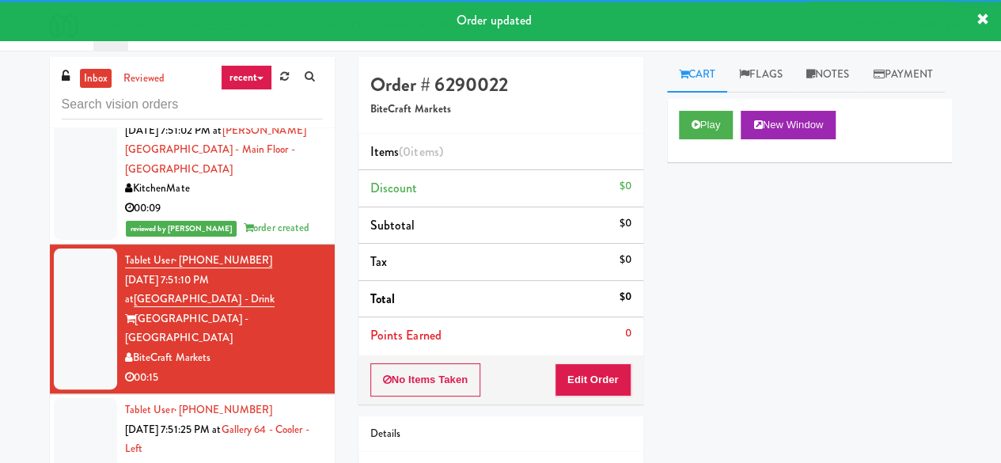
scroll to position [5083, 0]
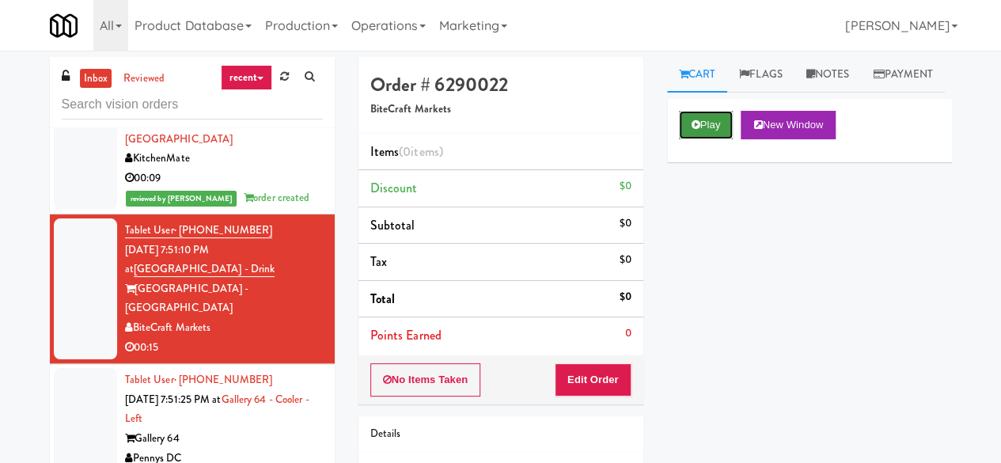
click at [704, 139] on button "Play" at bounding box center [706, 125] width 55 height 28
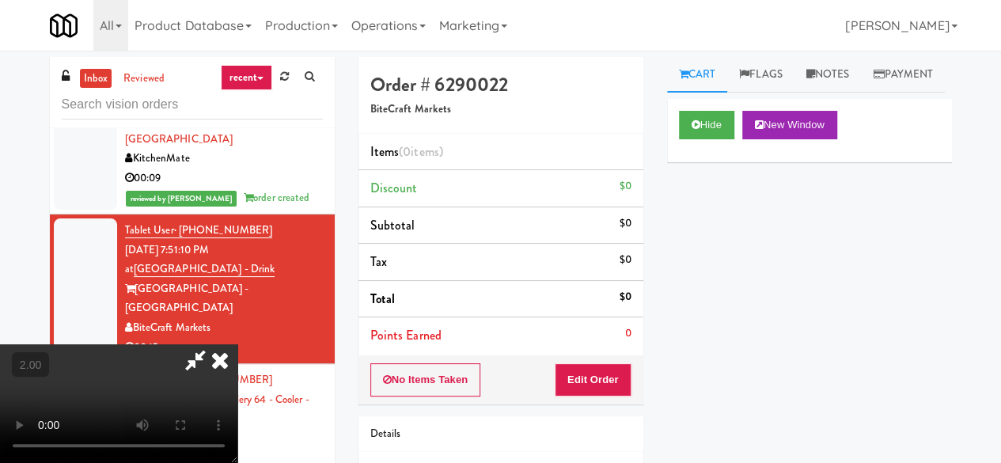
click at [237, 344] on icon at bounding box center [220, 360] width 35 height 32
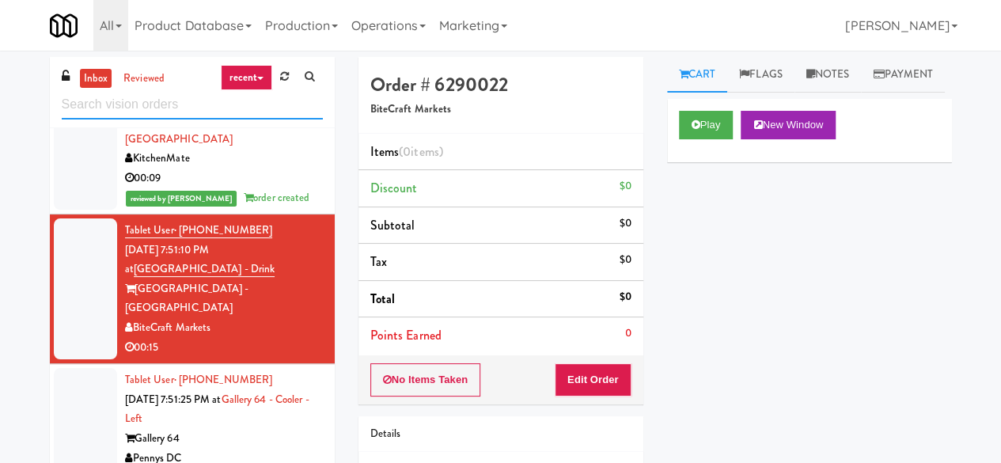
click at [225, 107] on input "text" at bounding box center [192, 104] width 261 height 29
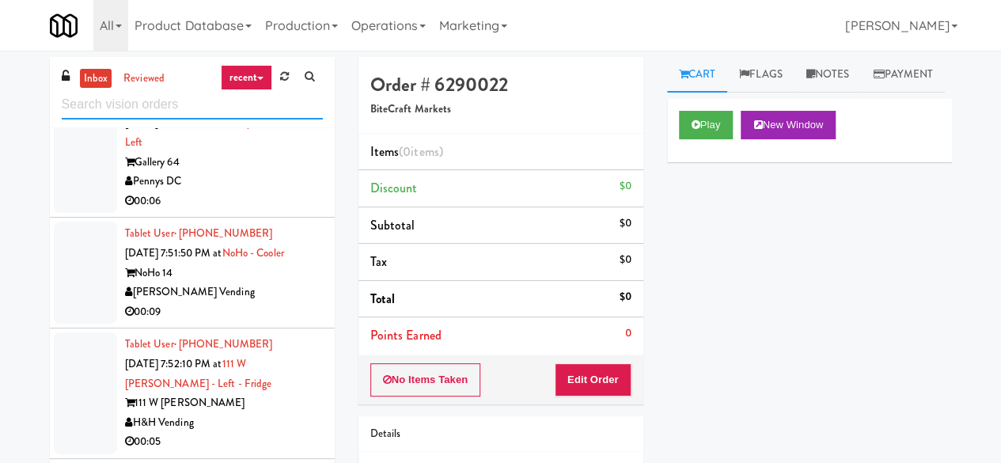
scroll to position [3480, 0]
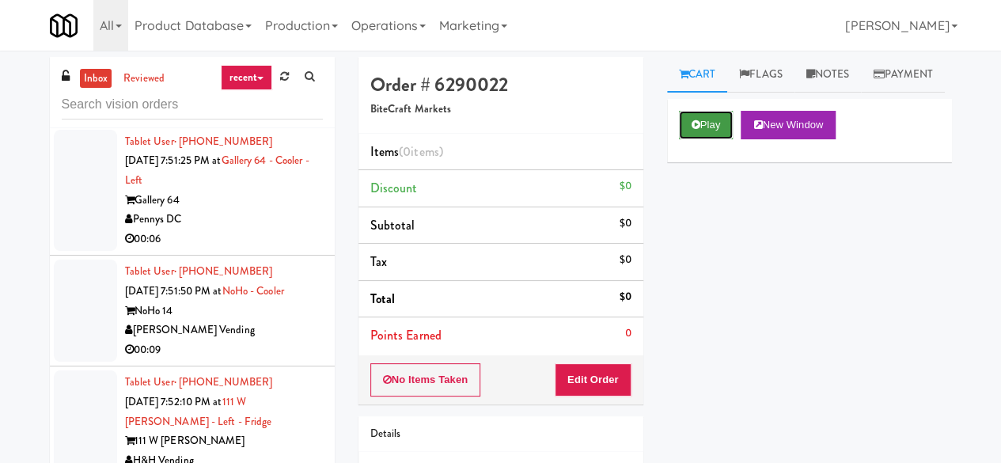
click at [706, 139] on button "Play" at bounding box center [706, 125] width 55 height 28
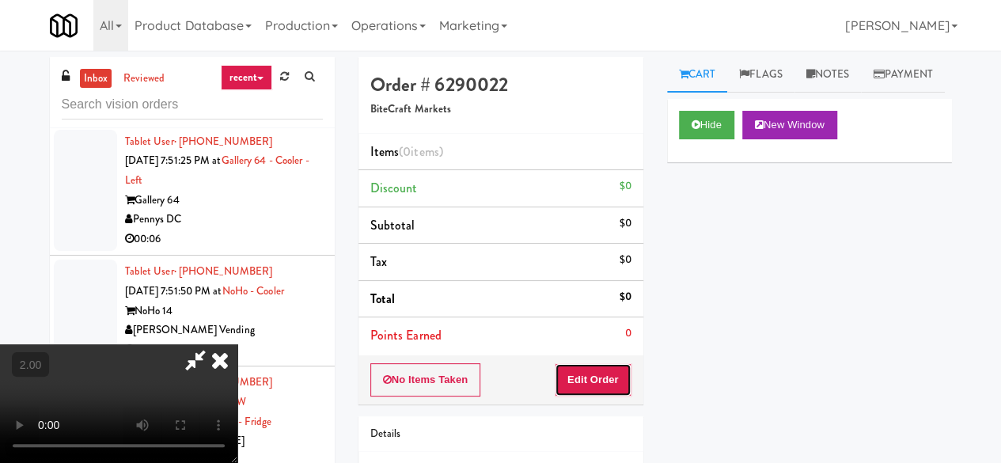
click at [604, 369] on button "Edit Order" at bounding box center [593, 379] width 77 height 33
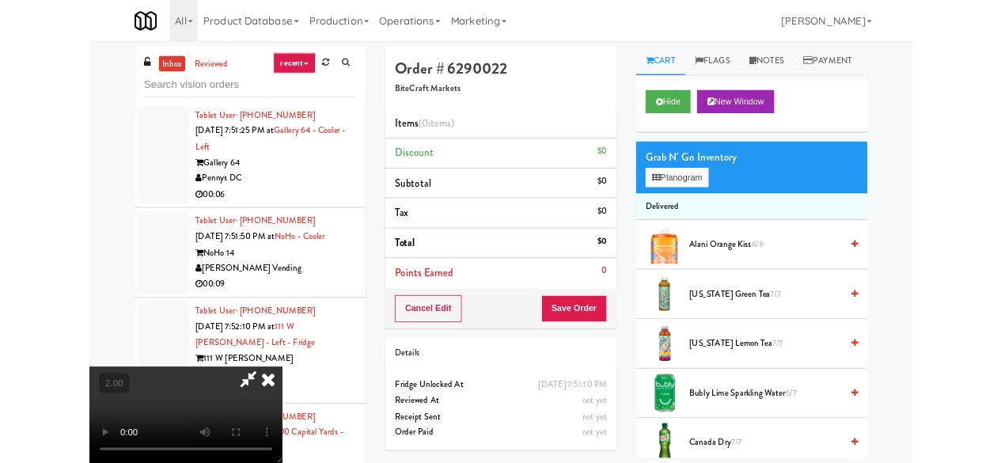
scroll to position [32, 0]
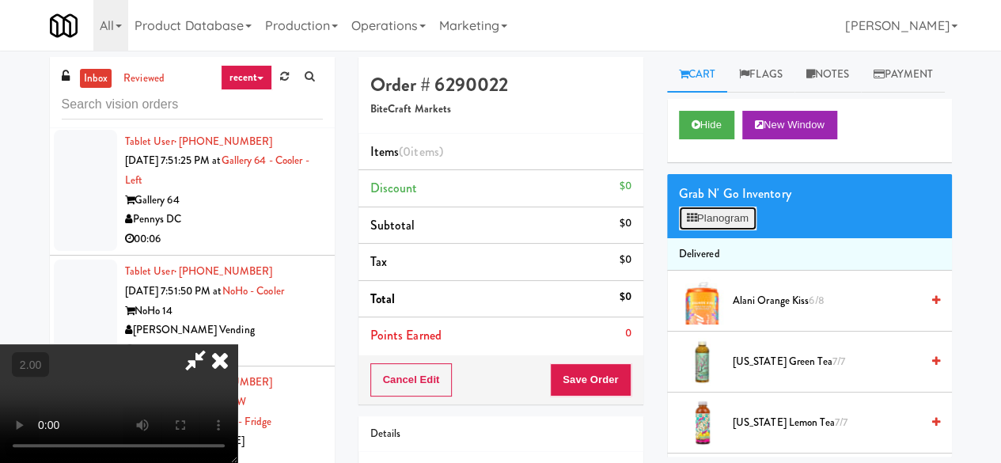
click at [709, 230] on button "Planogram" at bounding box center [718, 218] width 78 height 24
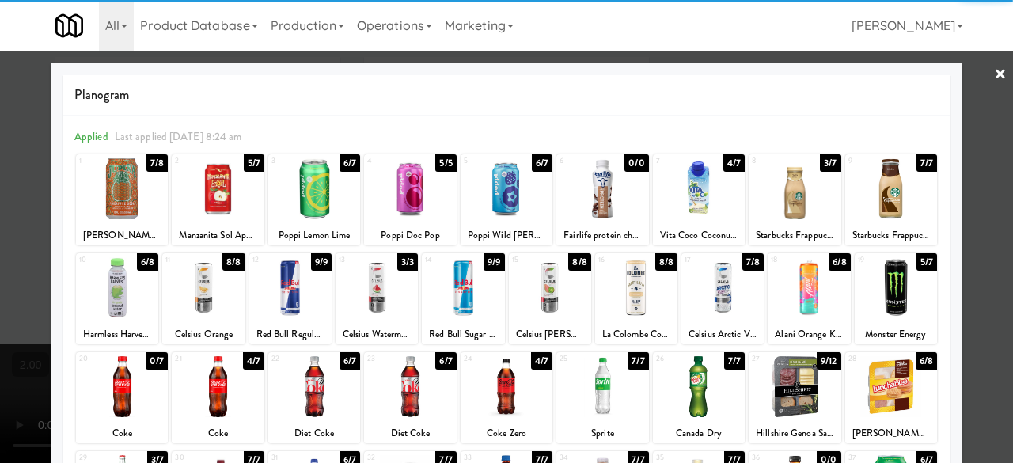
drag, startPoint x: 498, startPoint y: 399, endPoint x: 532, endPoint y: 388, distance: 35.0
click at [499, 398] on div at bounding box center [506, 386] width 92 height 61
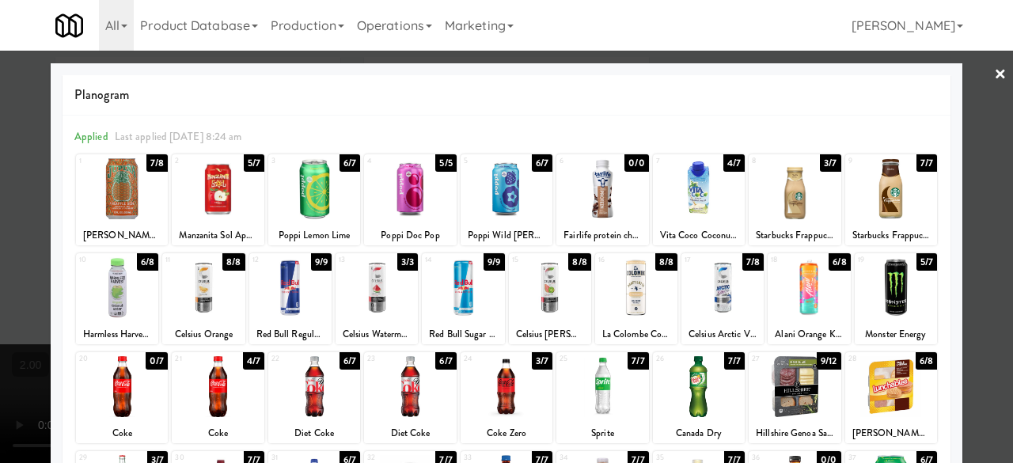
click at [977, 148] on div at bounding box center [506, 231] width 1013 height 463
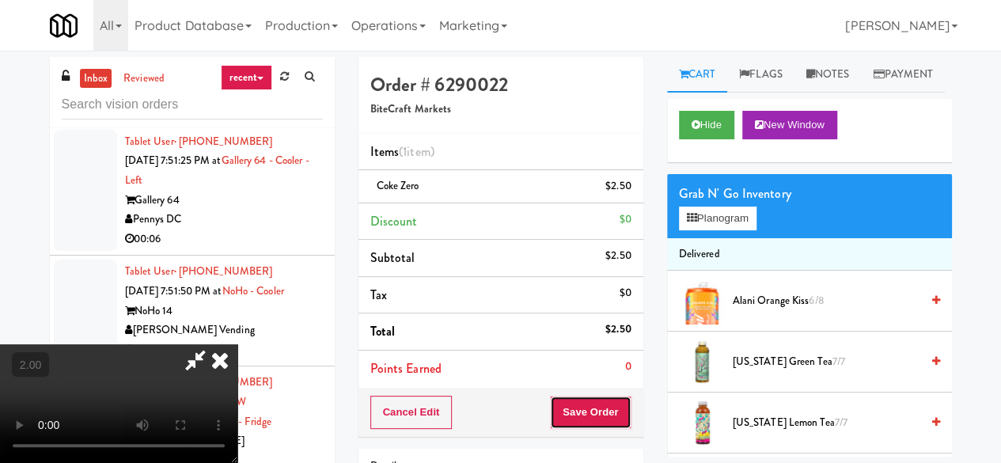
click at [615, 426] on button "Save Order" at bounding box center [590, 412] width 81 height 33
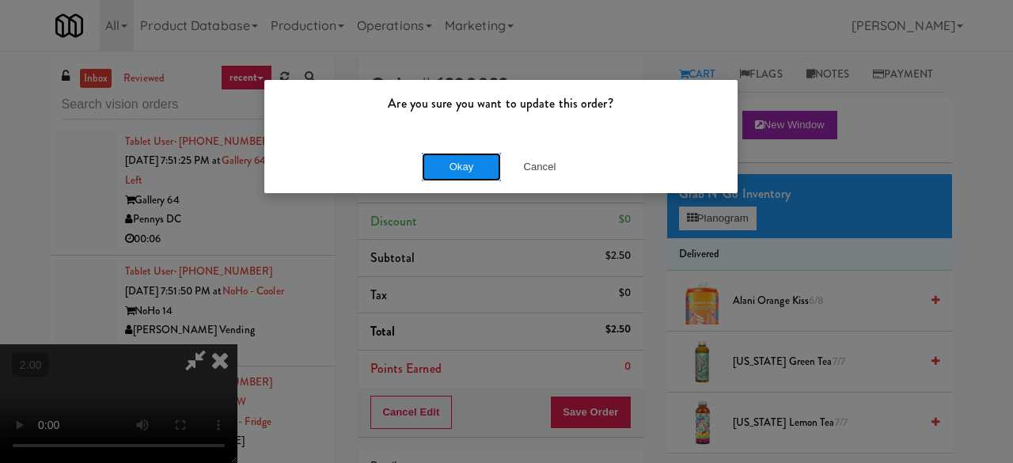
click at [465, 176] on button "Okay" at bounding box center [461, 167] width 79 height 28
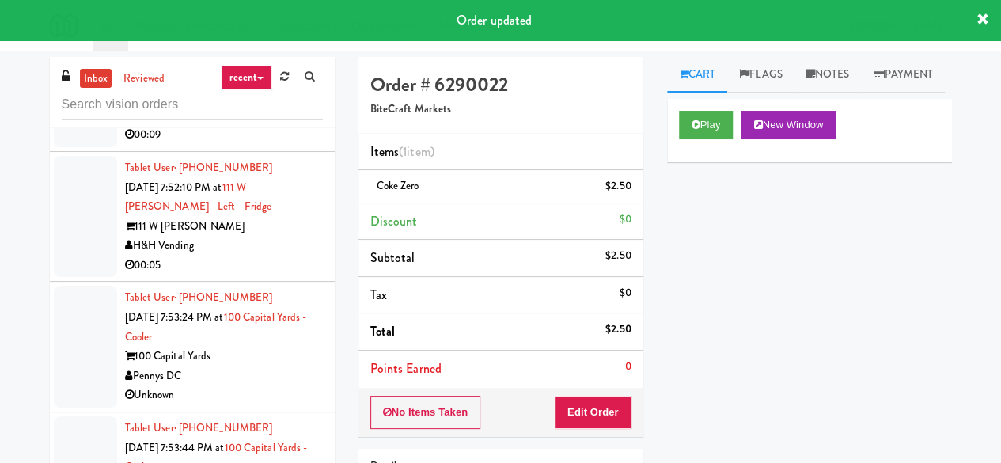
scroll to position [3717, 0]
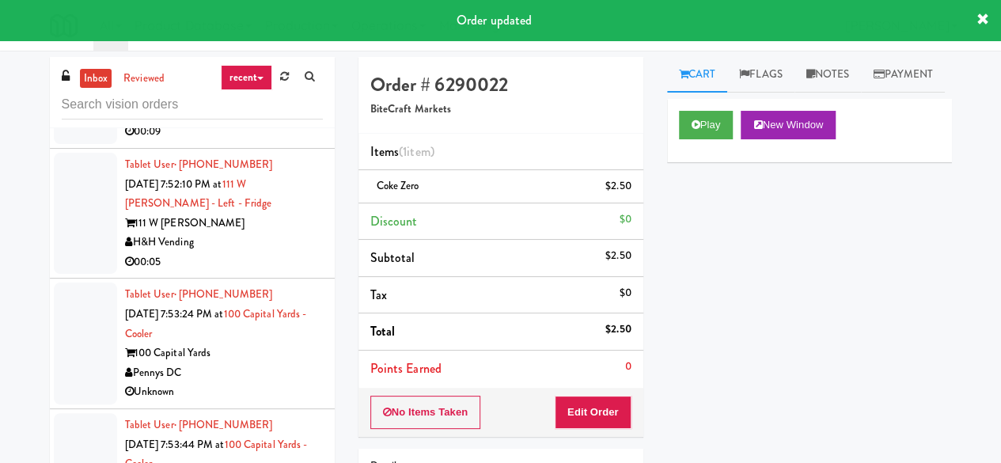
click at [260, 12] on div "Pennys DC" at bounding box center [224, 2] width 198 height 20
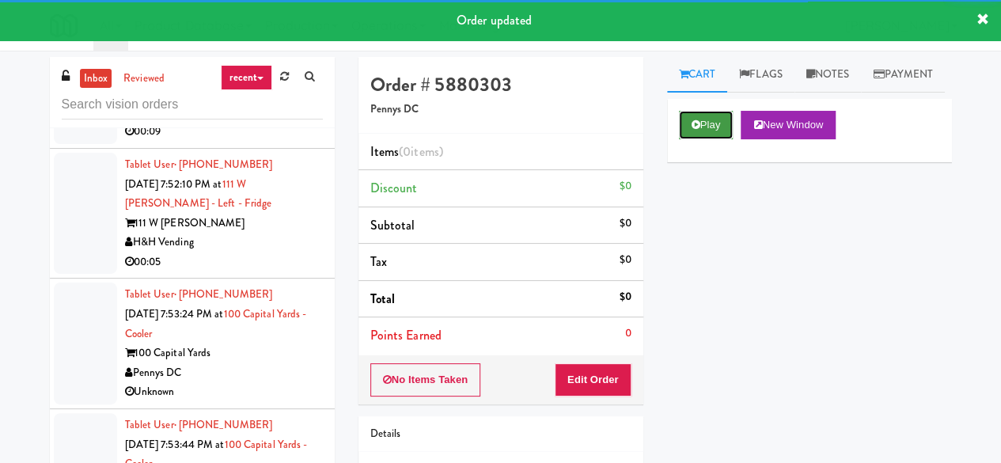
click at [685, 139] on button "Play" at bounding box center [706, 125] width 55 height 28
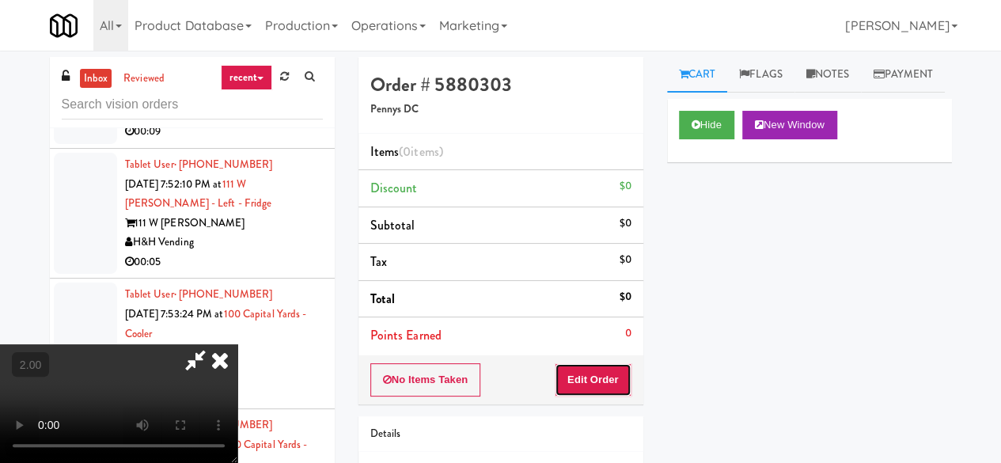
click at [592, 390] on button "Edit Order" at bounding box center [593, 379] width 77 height 33
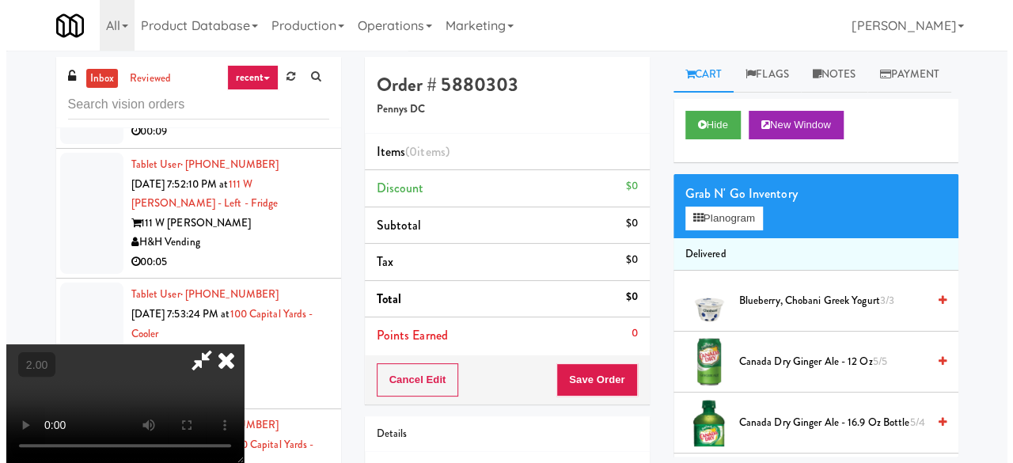
scroll to position [32, 0]
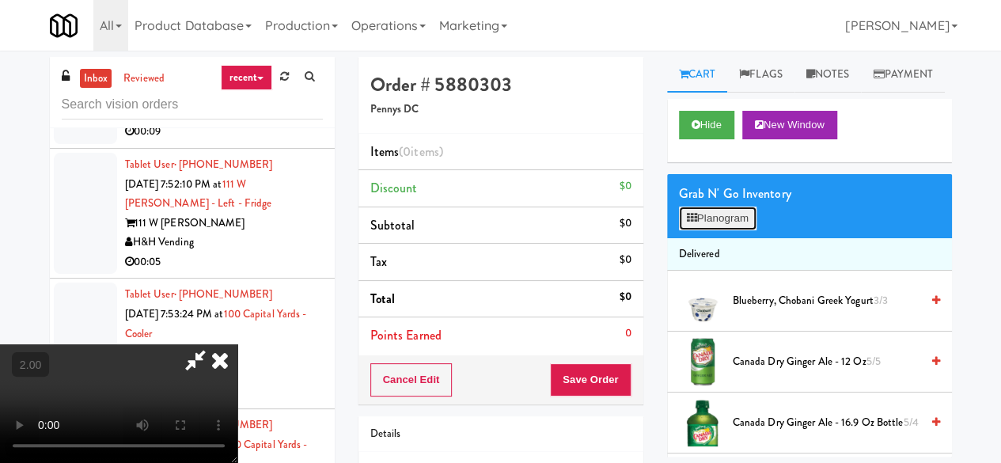
click at [740, 230] on button "Planogram" at bounding box center [718, 218] width 78 height 24
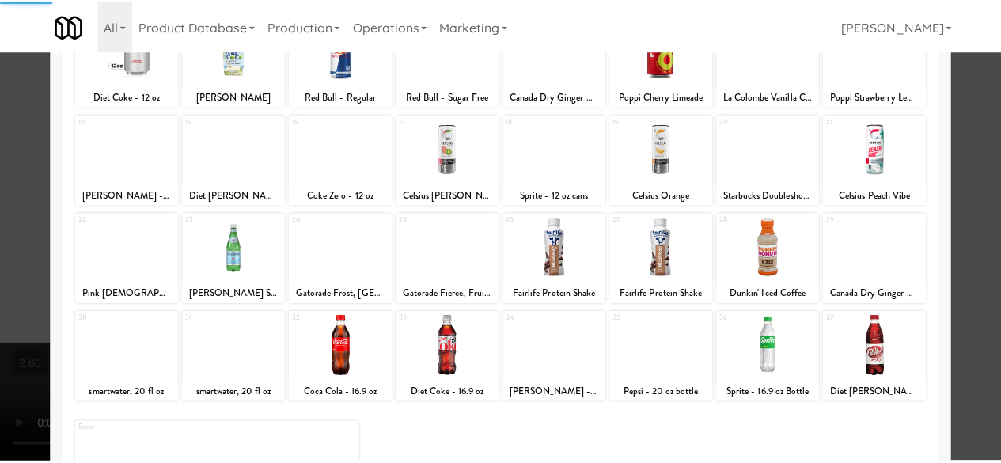
scroll to position [313, 0]
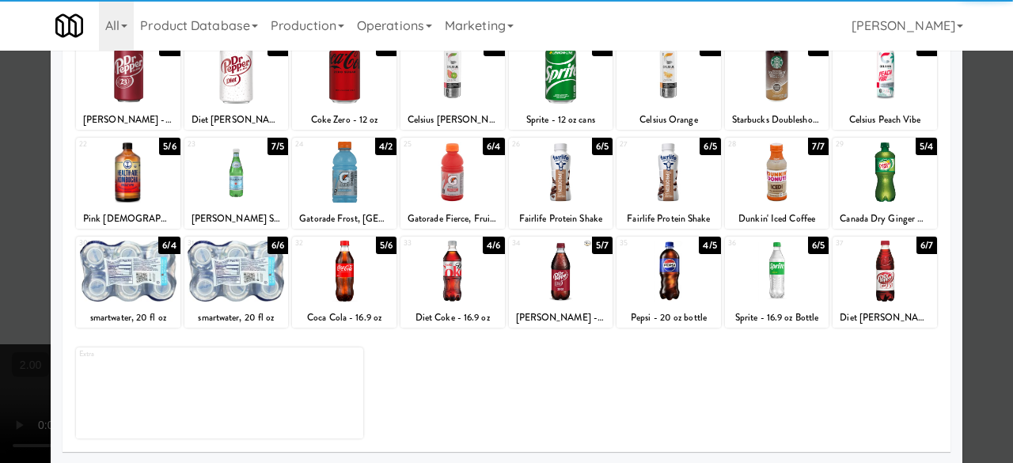
drag, startPoint x: 762, startPoint y: 300, endPoint x: 908, endPoint y: 263, distance: 150.8
click at [766, 298] on div at bounding box center [777, 270] width 104 height 61
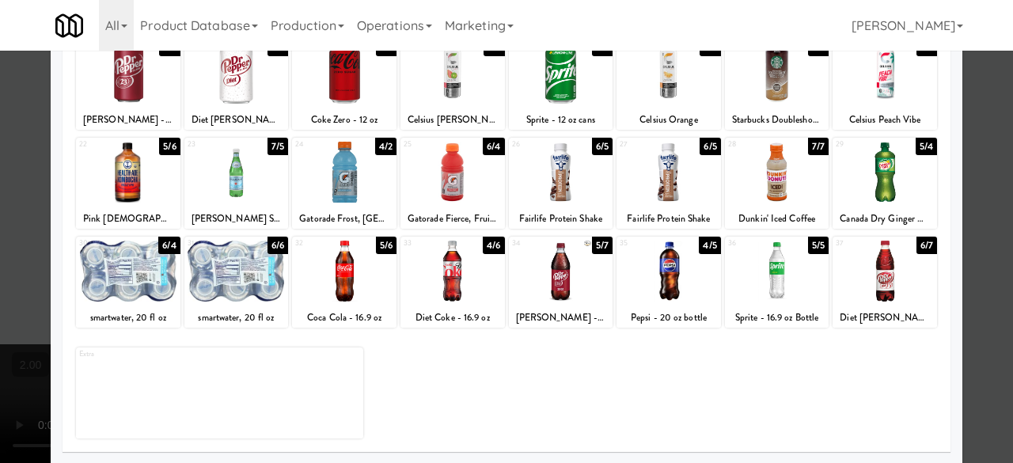
click at [979, 186] on div at bounding box center [506, 231] width 1013 height 463
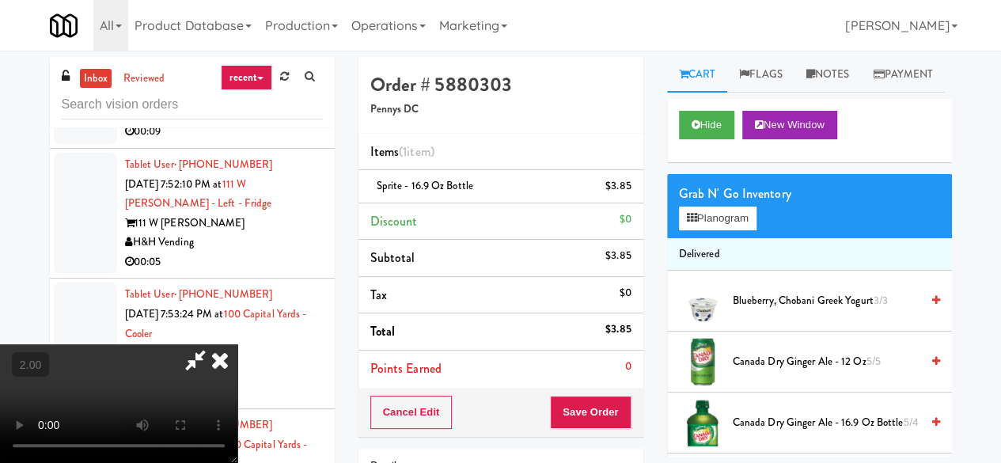
click at [214, 344] on icon at bounding box center [195, 360] width 36 height 32
click at [571, 411] on button "Save Order" at bounding box center [590, 412] width 81 height 33
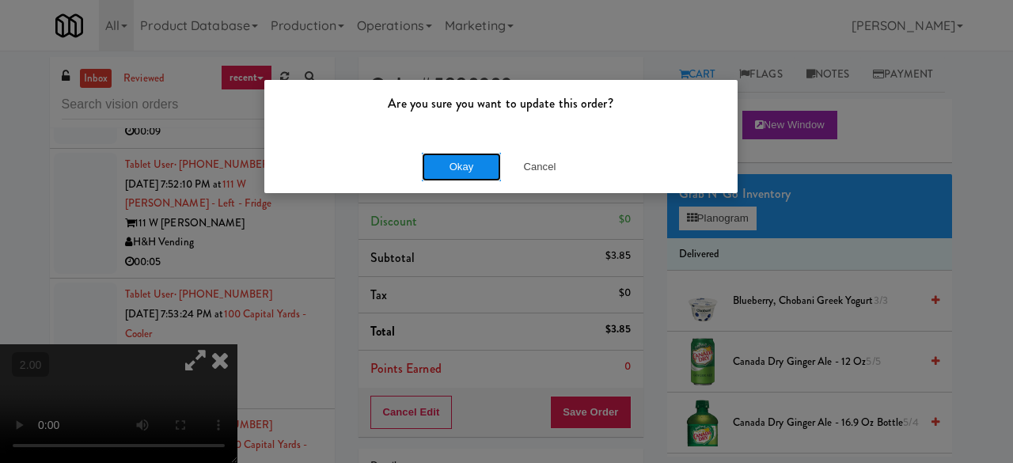
click at [454, 166] on button "Okay" at bounding box center [461, 167] width 79 height 28
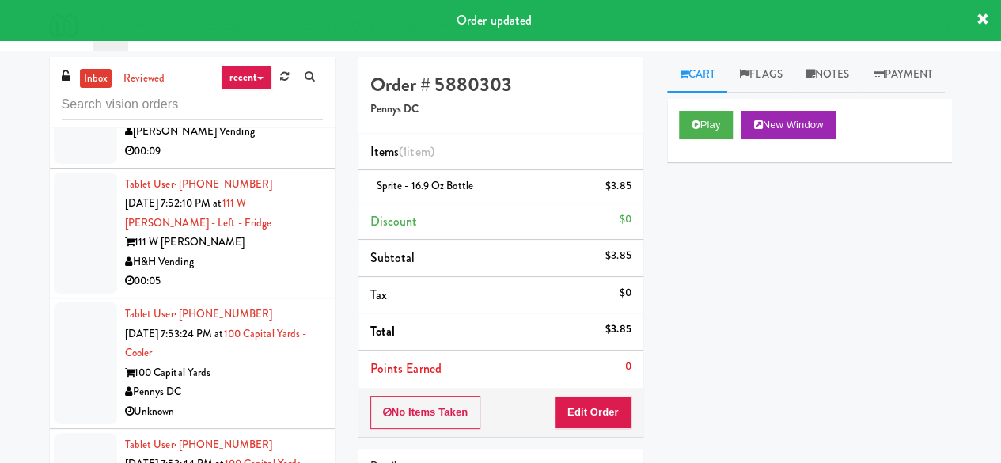
click at [273, 142] on div "[PERSON_NAME] Vending" at bounding box center [224, 132] width 198 height 20
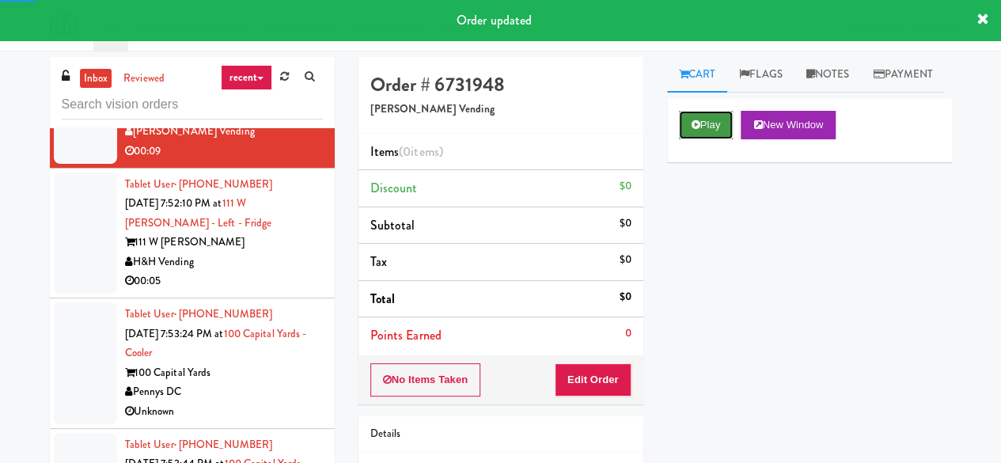
click at [683, 139] on button "Play" at bounding box center [706, 125] width 55 height 28
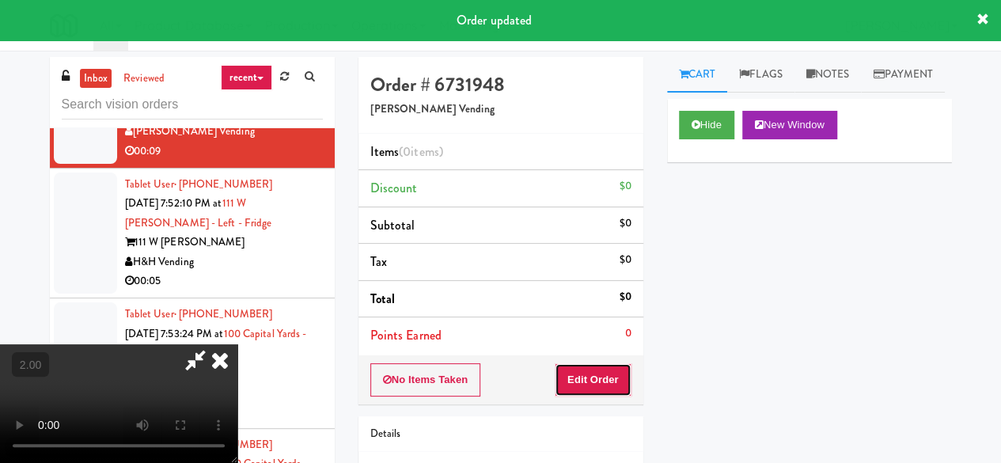
click at [592, 384] on button "Edit Order" at bounding box center [593, 379] width 77 height 33
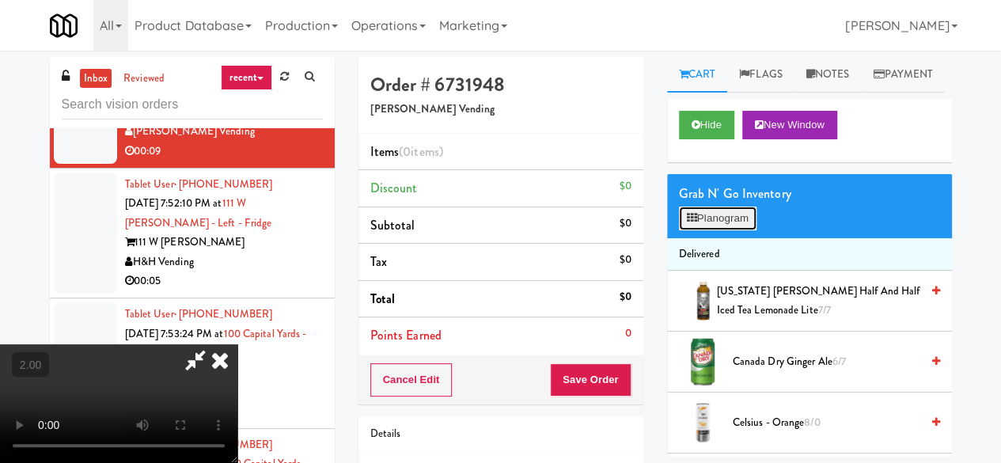
click at [706, 230] on button "Planogram" at bounding box center [718, 218] width 78 height 24
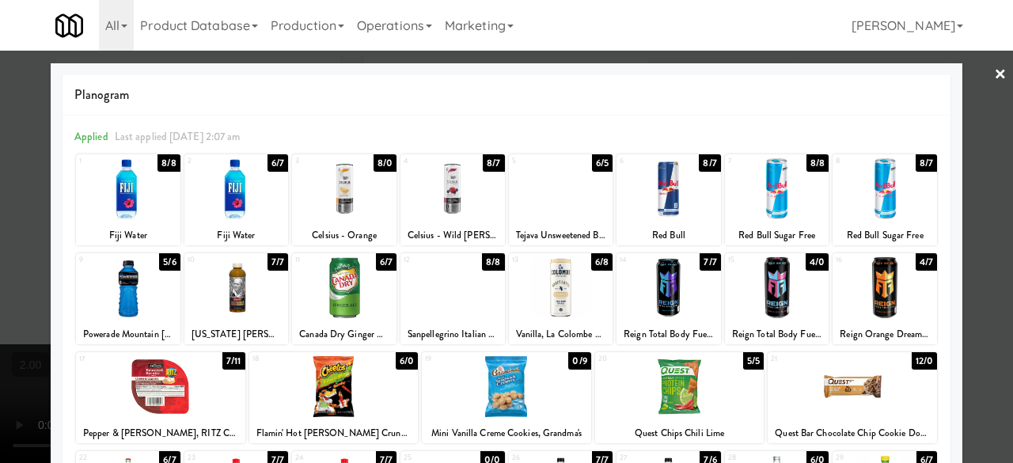
click at [239, 192] on div at bounding box center [236, 188] width 104 height 61
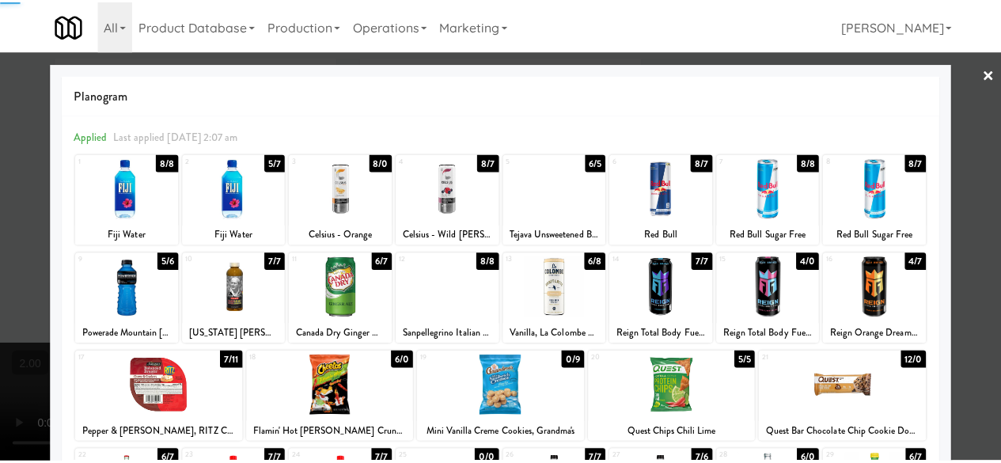
scroll to position [237, 0]
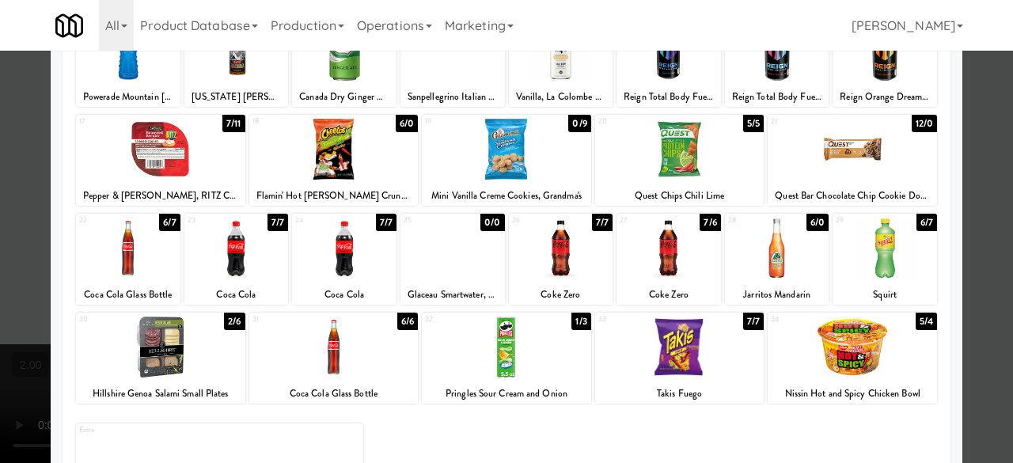
click at [464, 263] on div at bounding box center [452, 248] width 104 height 61
drag, startPoint x: 987, startPoint y: 203, endPoint x: 967, endPoint y: 195, distance: 21.3
click at [985, 202] on div at bounding box center [506, 231] width 1013 height 463
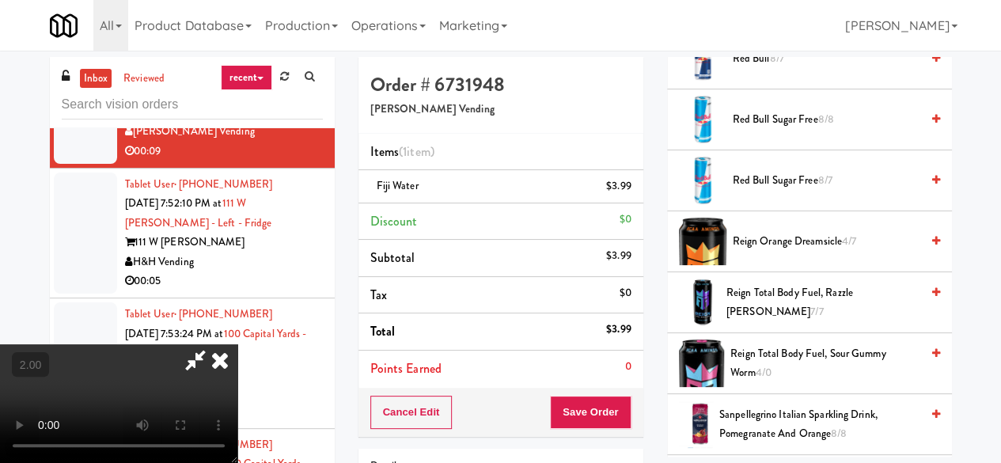
scroll to position [2033, 0]
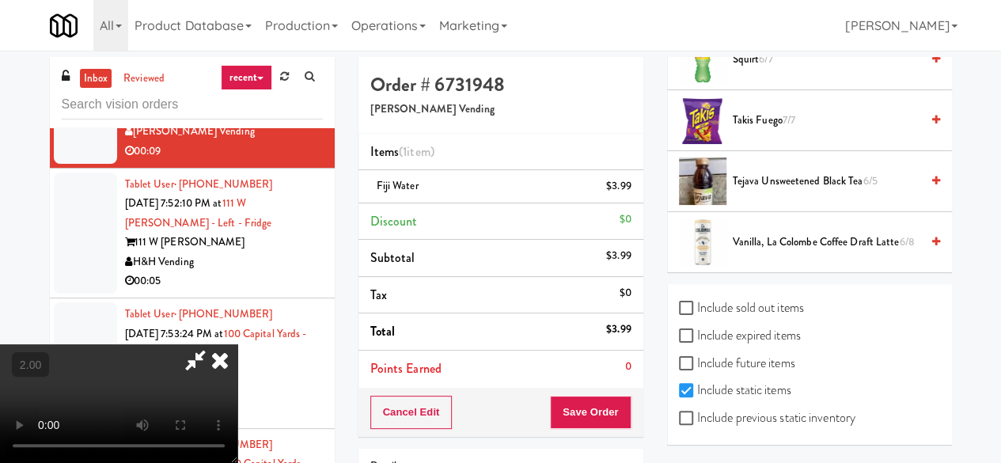
click at [735, 415] on label "Include previous static inventory" at bounding box center [767, 418] width 176 height 24
click at [697, 415] on input "Include previous static inventory" at bounding box center [688, 418] width 18 height 13
checkbox input "true"
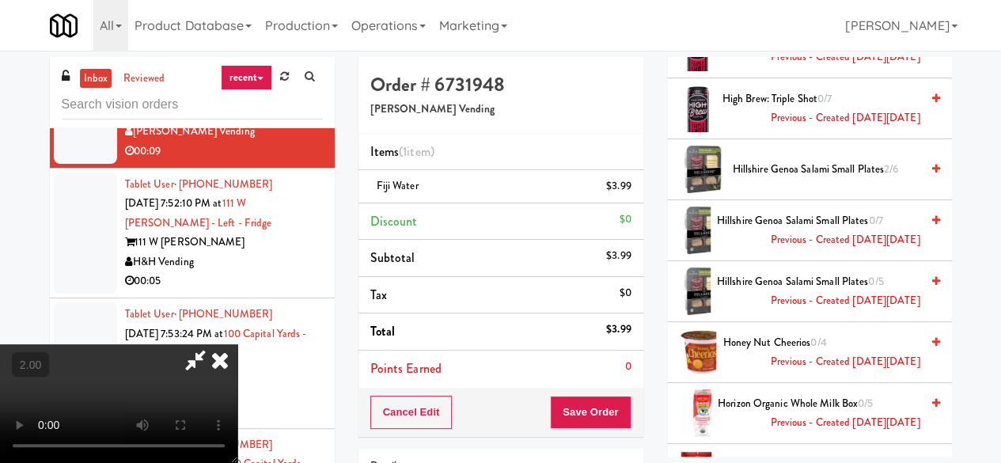
scroll to position [2982, 0]
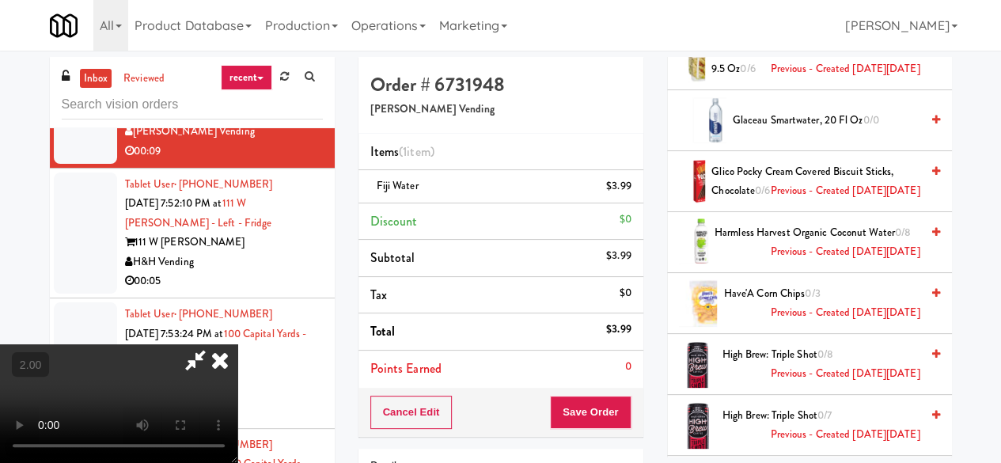
click at [796, 151] on li "Glaceau Smartwater, 20 fl oz 0/0" at bounding box center [809, 120] width 285 height 61
click at [807, 131] on span "Glaceau Smartwater, 20 fl oz 0/0" at bounding box center [826, 121] width 187 height 20
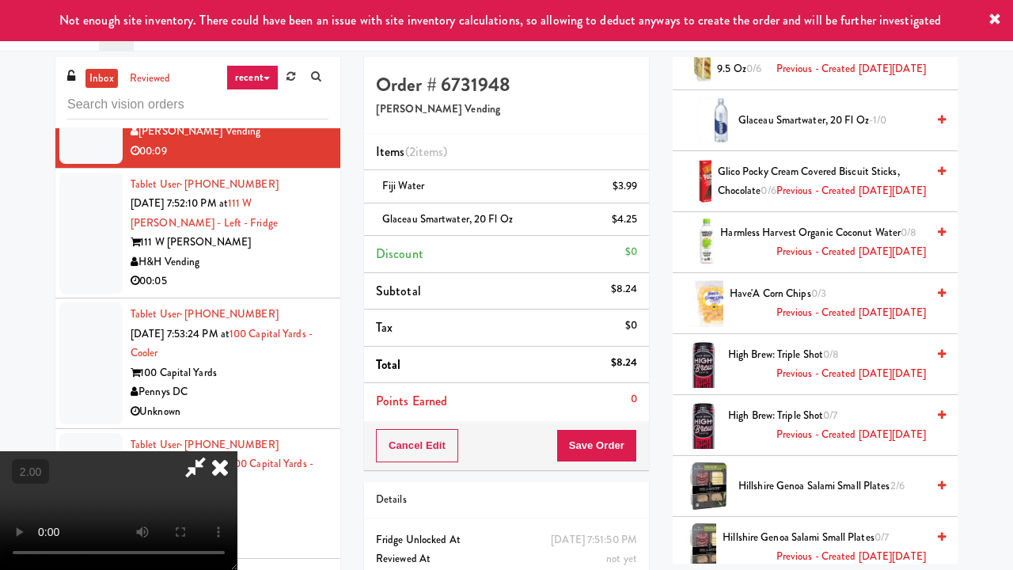
click at [237, 451] on video at bounding box center [118, 510] width 237 height 119
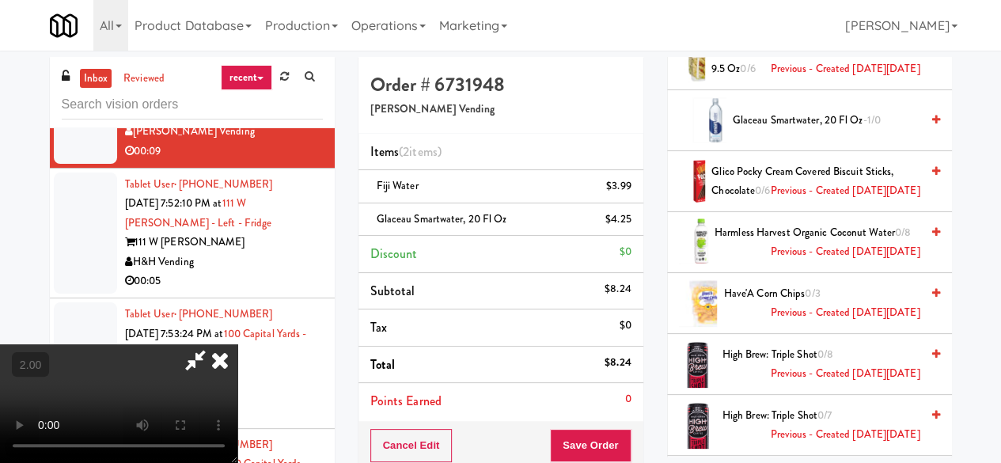
click at [214, 344] on icon at bounding box center [195, 360] width 36 height 32
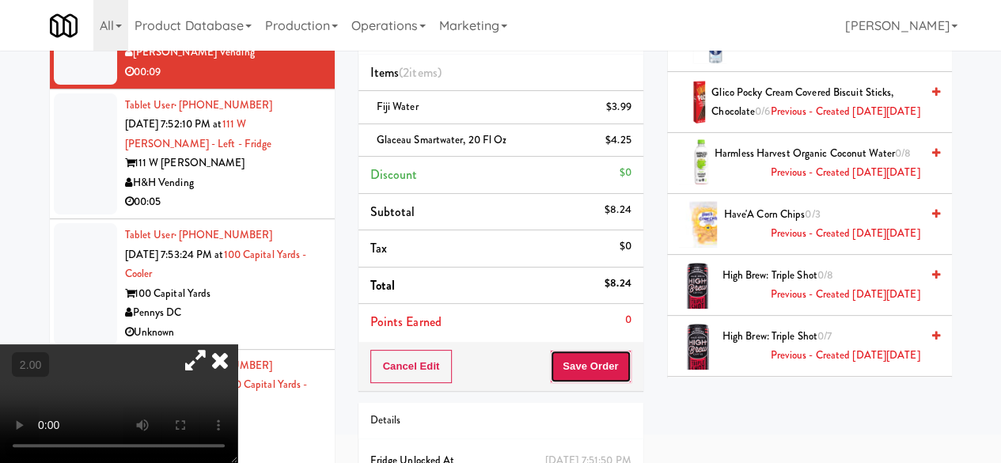
click at [595, 362] on button "Save Order" at bounding box center [590, 366] width 81 height 33
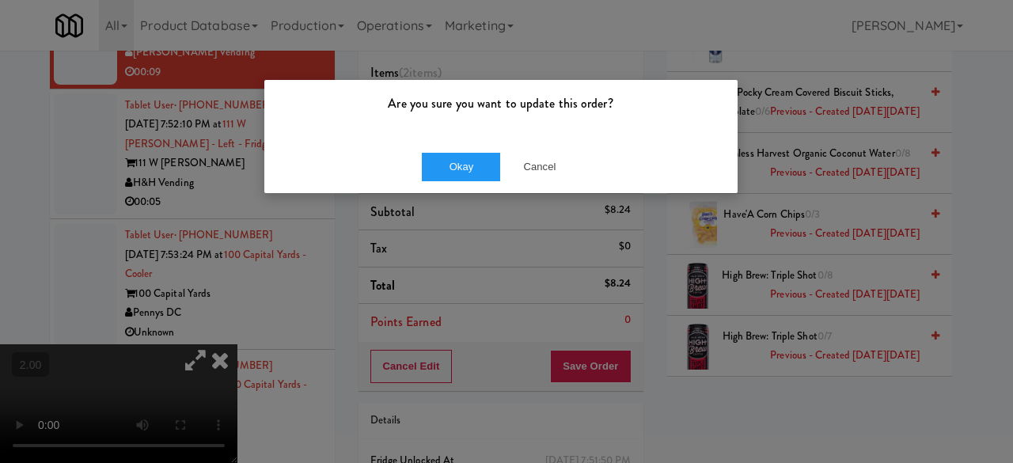
click at [451, 143] on div "Okay Cancel" at bounding box center [500, 166] width 473 height 53
click at [474, 159] on button "Okay" at bounding box center [461, 167] width 79 height 28
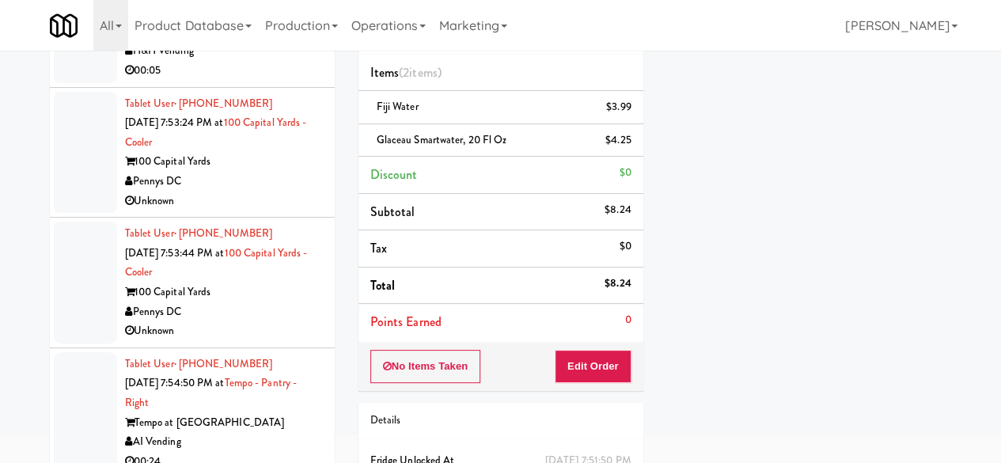
scroll to position [3954, 0]
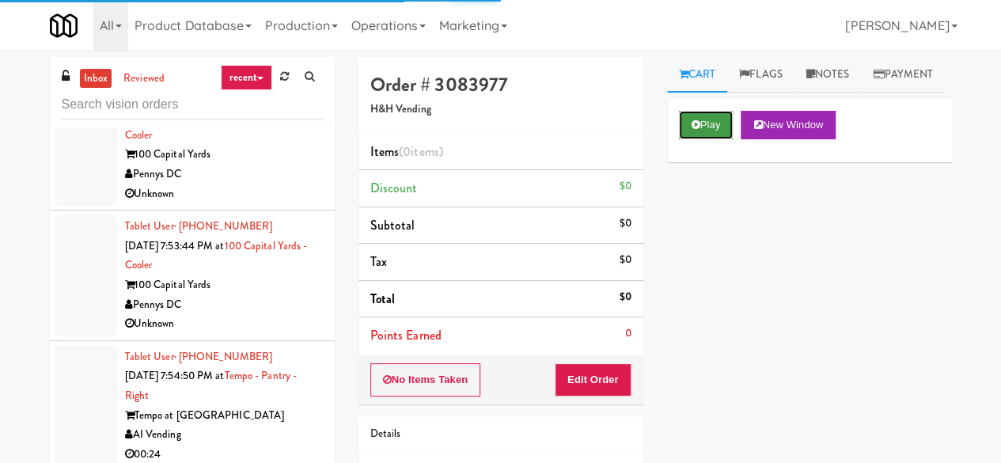
click at [697, 139] on button "Play" at bounding box center [706, 125] width 55 height 28
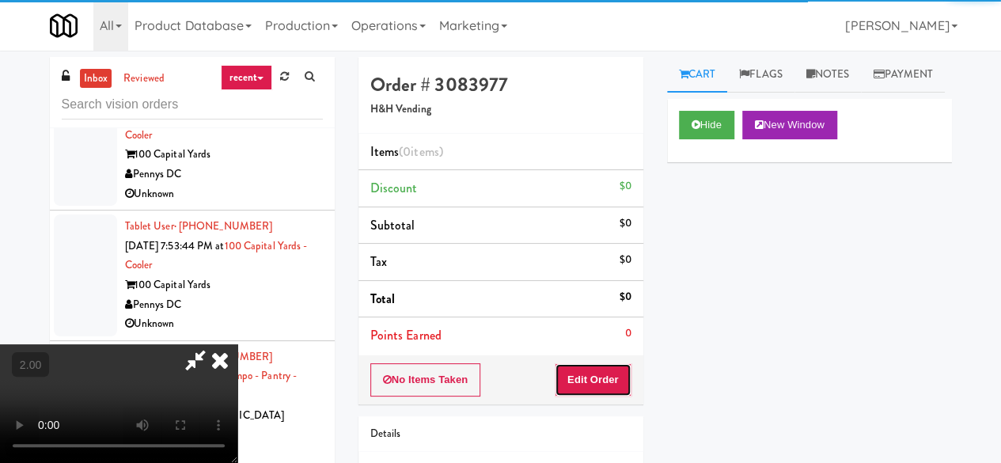
click at [611, 384] on button "Edit Order" at bounding box center [593, 379] width 77 height 33
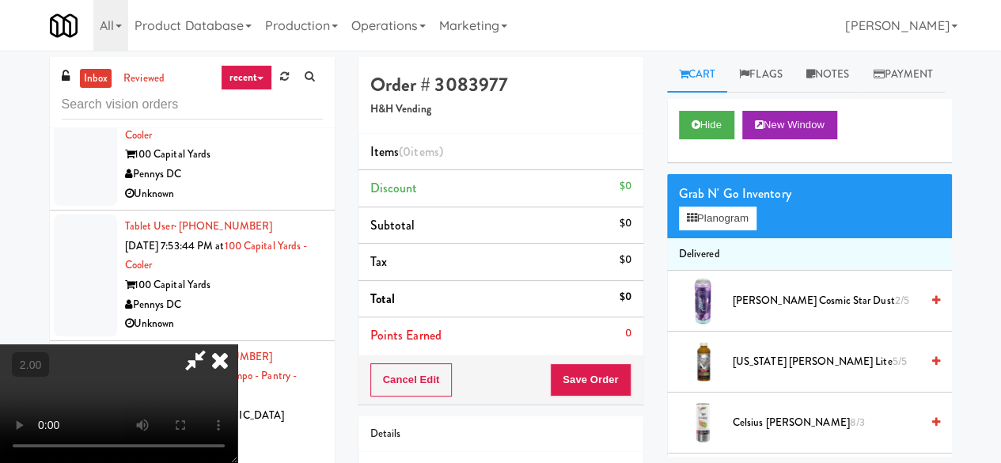
click at [237, 462] on video at bounding box center [118, 403] width 237 height 119
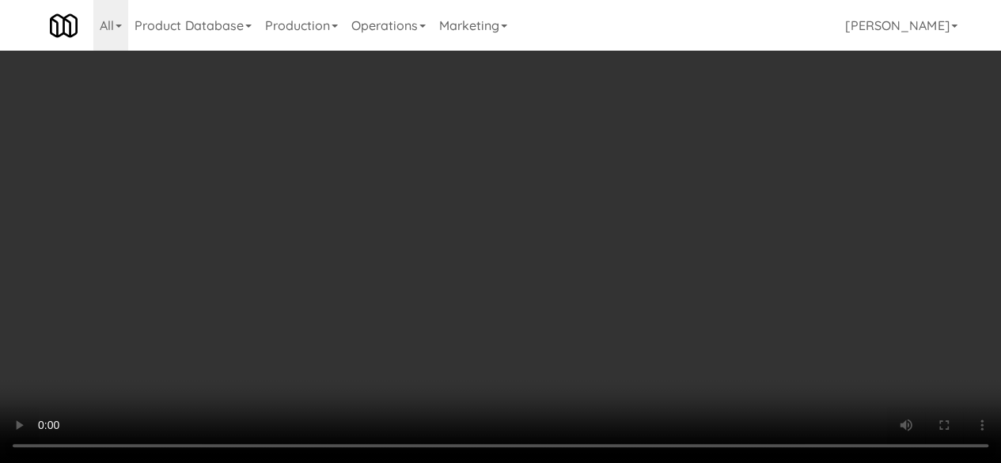
click at [721, 206] on div "Grab N' Go Inventory" at bounding box center [809, 194] width 261 height 24
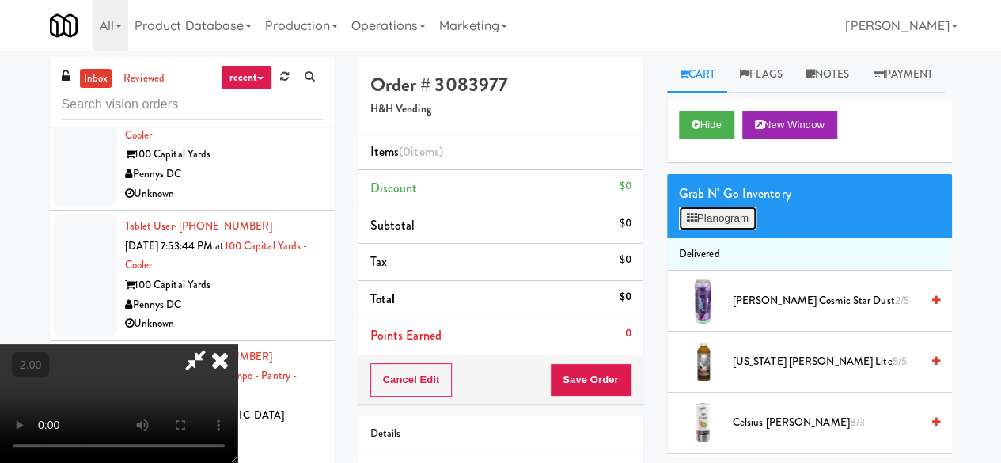
click at [718, 230] on button "Planogram" at bounding box center [718, 218] width 78 height 24
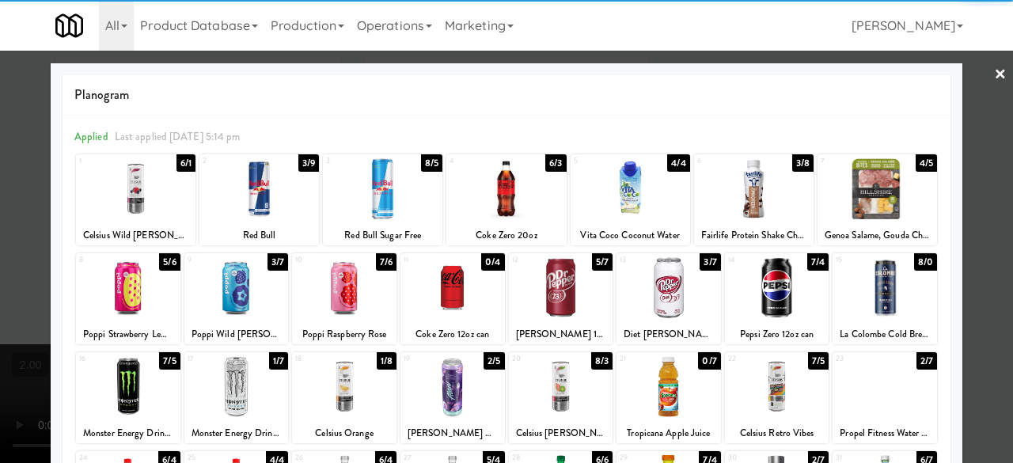
click at [508, 195] on div at bounding box center [505, 188] width 119 height 61
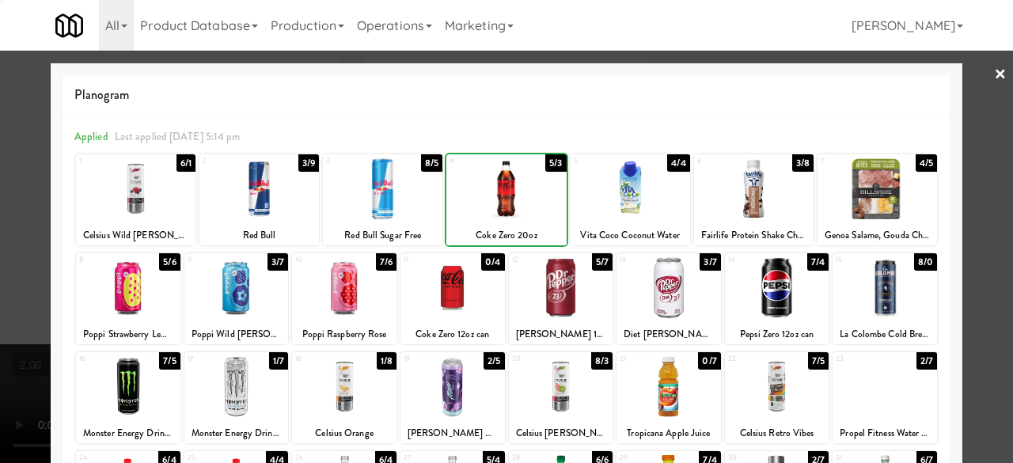
click at [508, 195] on div at bounding box center [505, 188] width 119 height 61
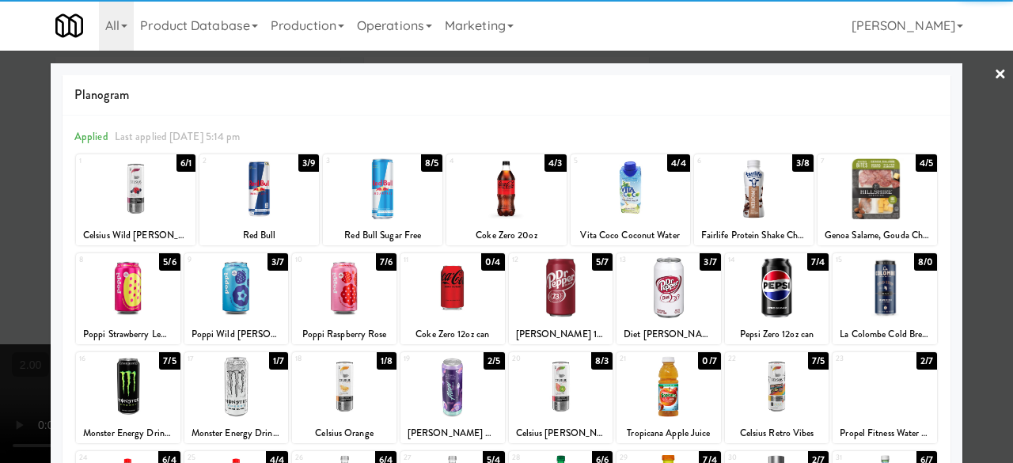
drag, startPoint x: 968, startPoint y: 87, endPoint x: 786, endPoint y: 107, distance: 183.0
click at [968, 89] on div at bounding box center [506, 231] width 1013 height 463
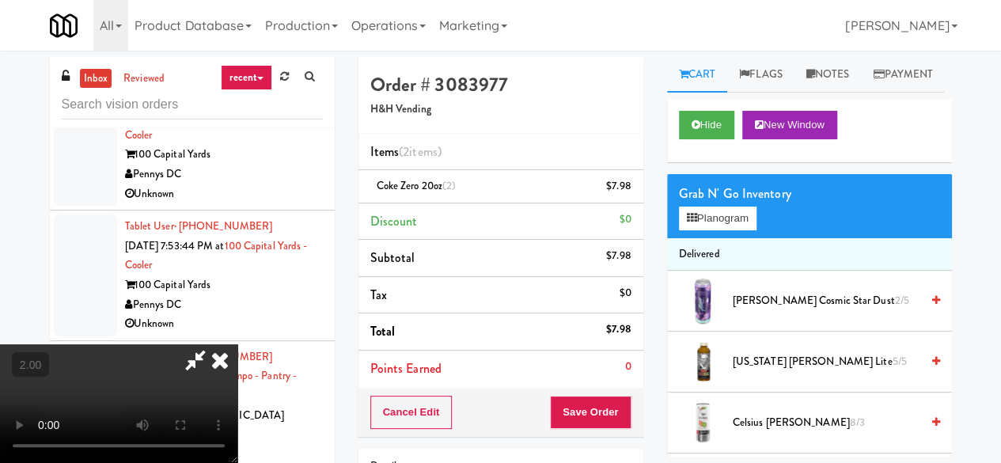
click at [214, 344] on icon at bounding box center [195, 360] width 36 height 32
click at [595, 403] on button "Save Order" at bounding box center [590, 412] width 81 height 33
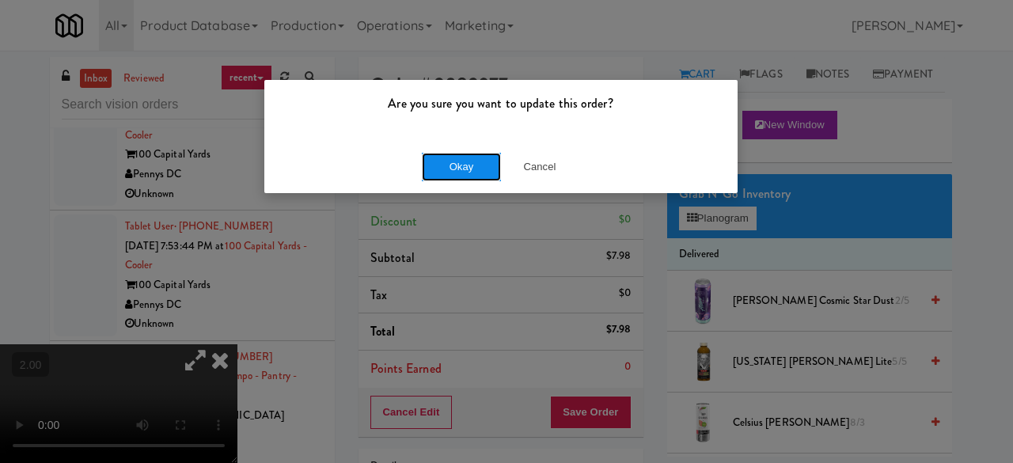
click at [486, 177] on button "Okay" at bounding box center [461, 167] width 79 height 28
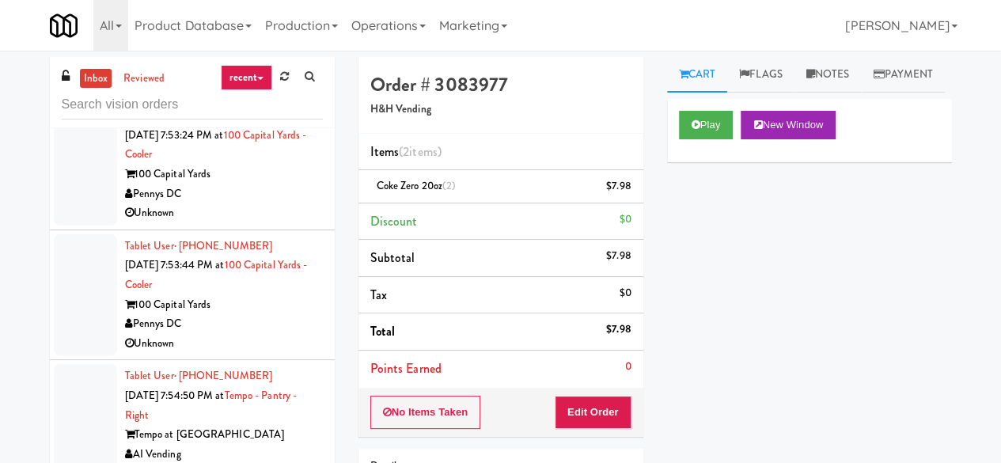
scroll to position [4034, 0]
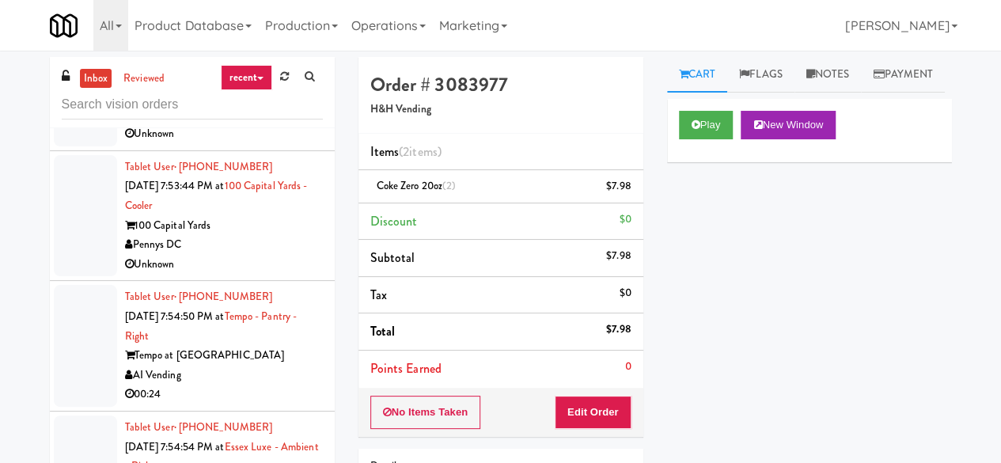
click at [252, 144] on div "Unknown" at bounding box center [224, 134] width 198 height 20
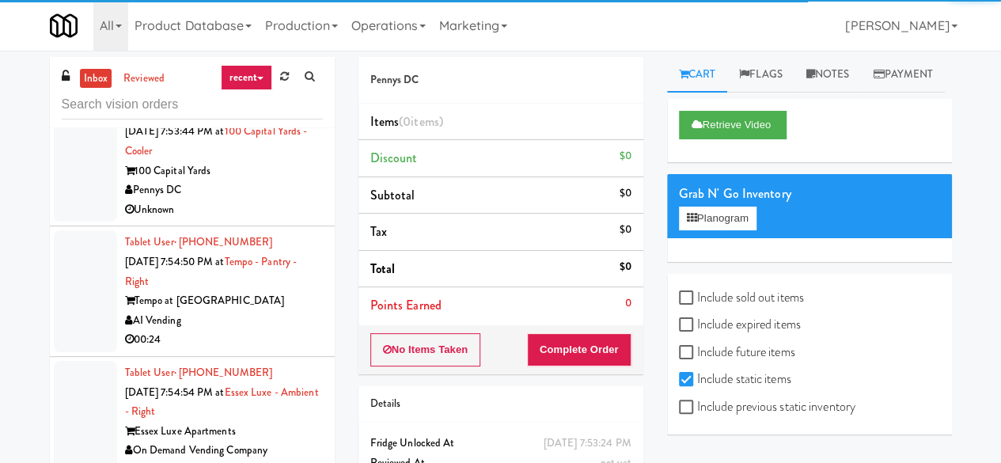
scroll to position [4113, 0]
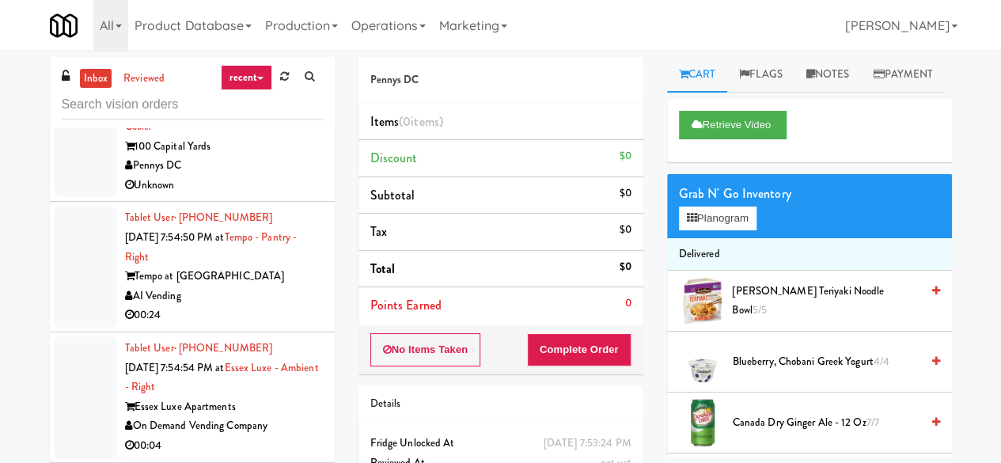
click at [256, 195] on div "Unknown" at bounding box center [224, 186] width 198 height 20
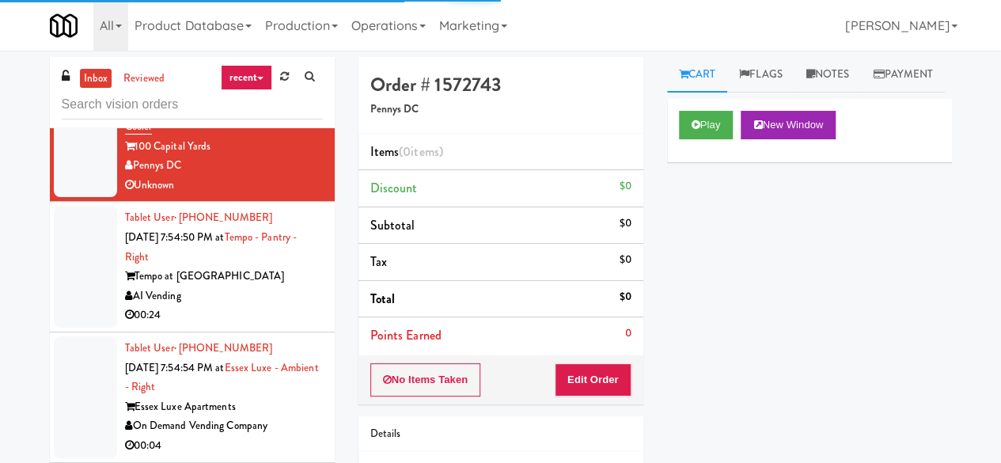
scroll to position [4192, 0]
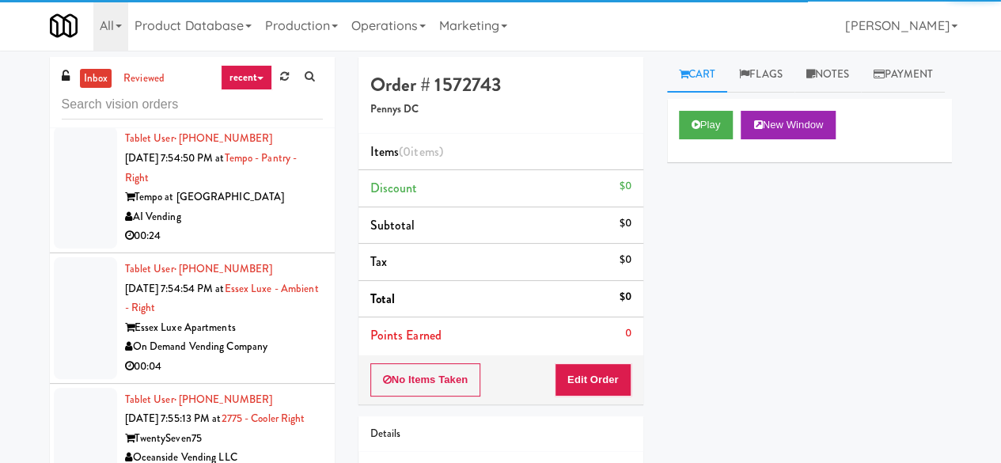
click at [247, 207] on div "Tempo at [GEOGRAPHIC_DATA]" at bounding box center [224, 197] width 198 height 20
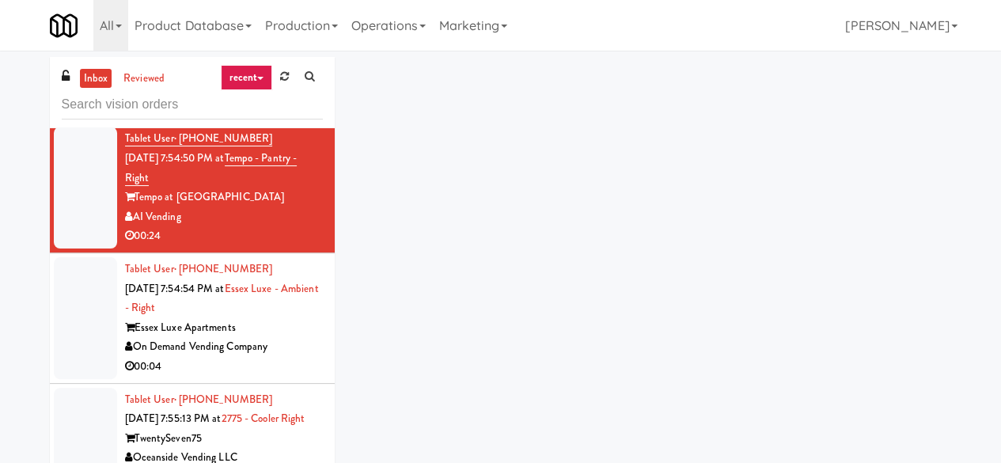
click at [240, 97] on div "Pennys DC" at bounding box center [224, 87] width 198 height 20
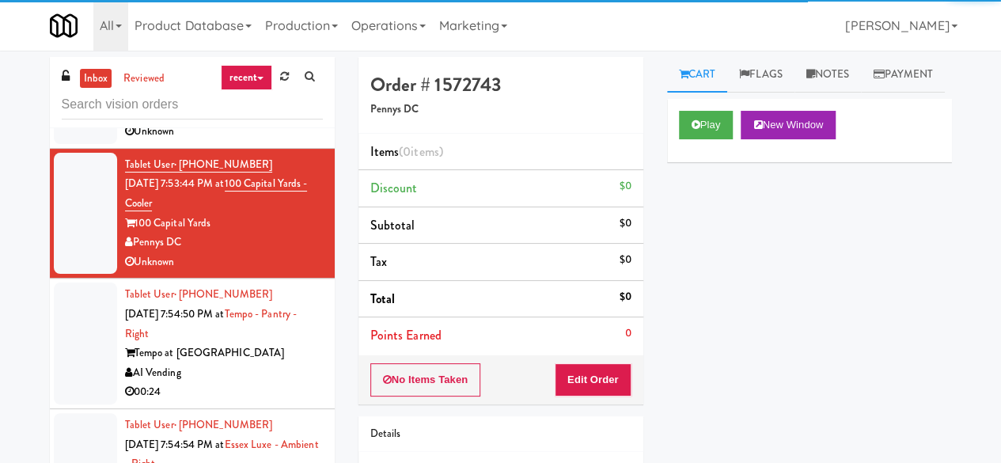
scroll to position [4034, 0]
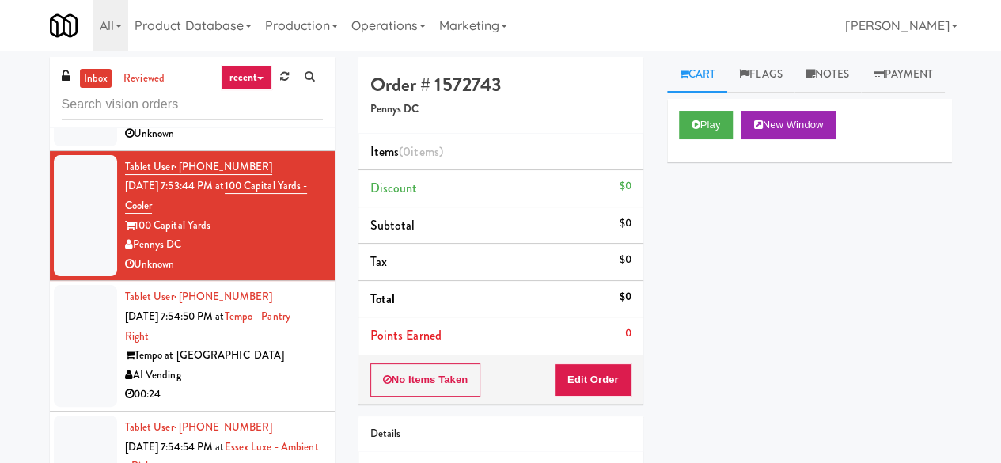
click at [269, 144] on div "Unknown" at bounding box center [224, 134] width 198 height 20
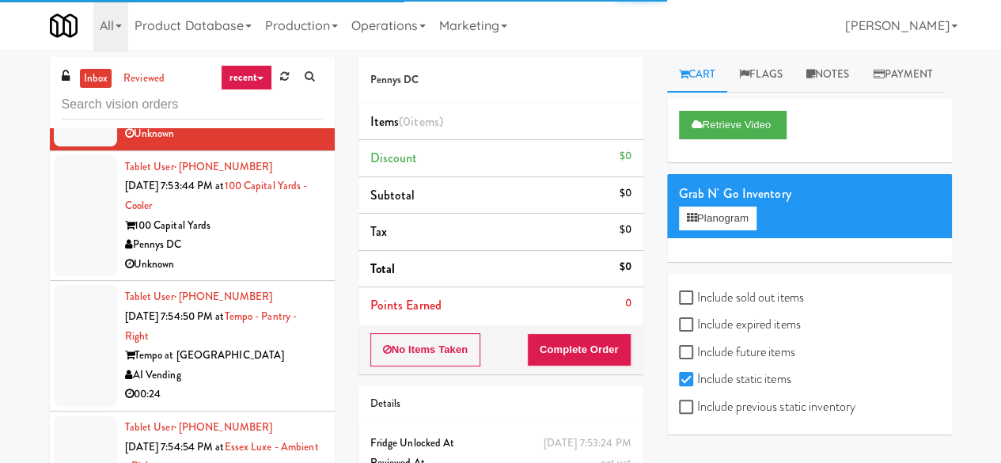
drag, startPoint x: 830, startPoint y: 77, endPoint x: 763, endPoint y: 134, distance: 88.1
click at [829, 77] on link "Notes" at bounding box center [827, 75] width 67 height 36
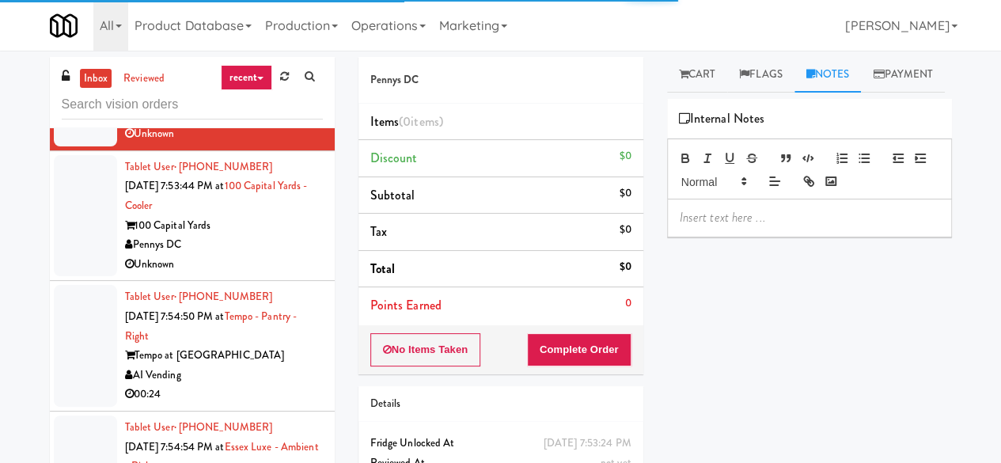
click at [720, 226] on p at bounding box center [809, 217] width 259 height 17
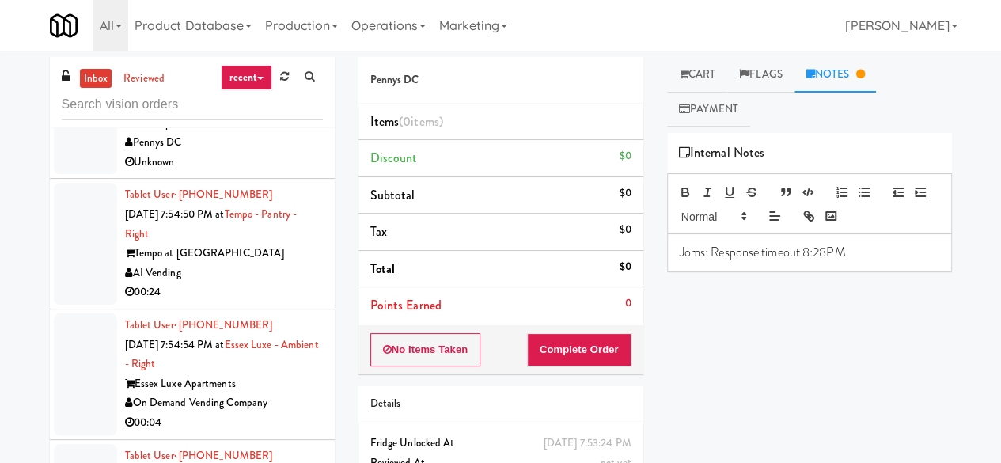
scroll to position [4192, 0]
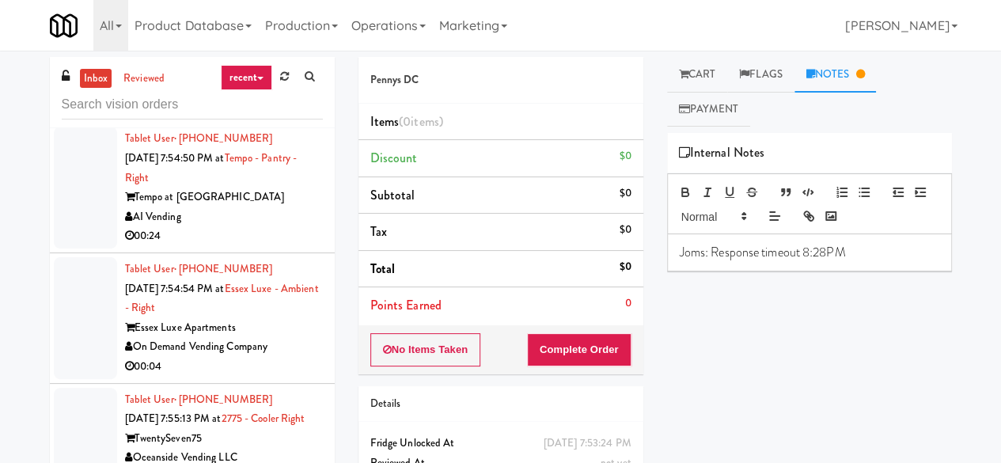
click at [264, 116] on div "Unknown" at bounding box center [224, 107] width 198 height 20
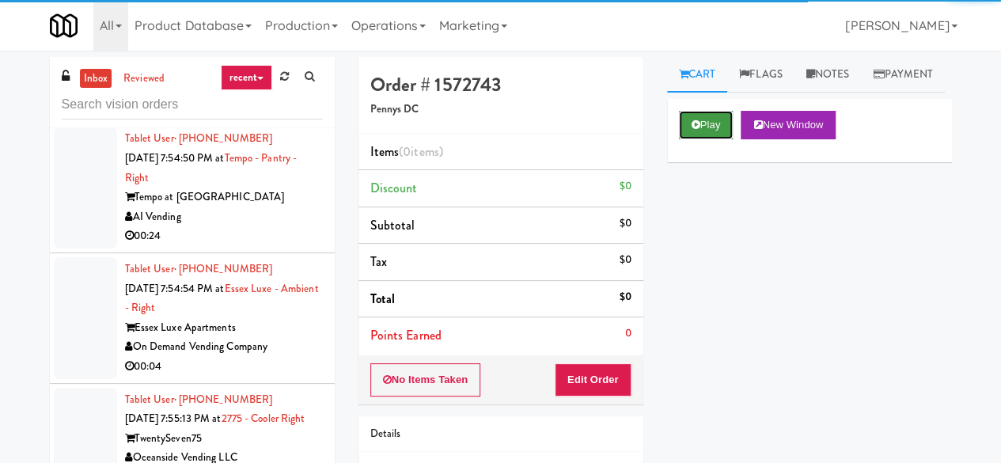
click at [709, 139] on button "Play" at bounding box center [706, 125] width 55 height 28
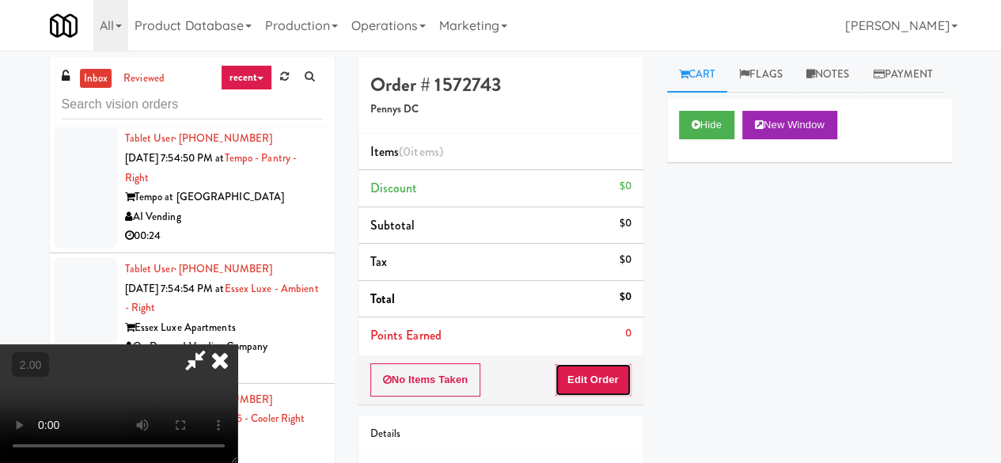
click at [598, 382] on button "Edit Order" at bounding box center [593, 379] width 77 height 33
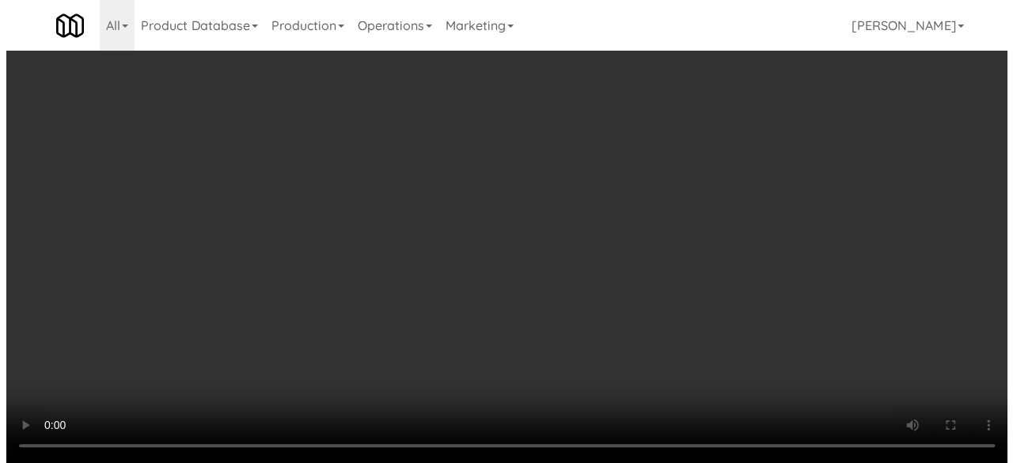
scroll to position [208, 0]
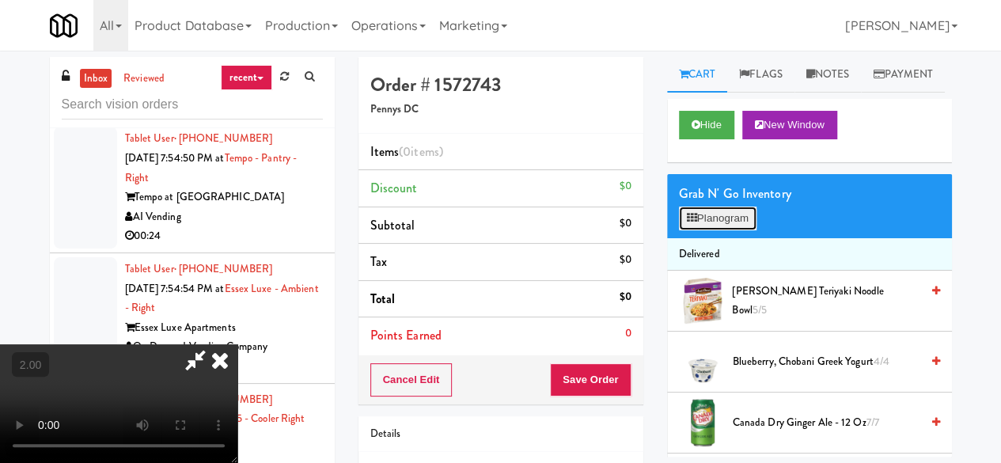
click at [738, 230] on button "Planogram" at bounding box center [718, 218] width 78 height 24
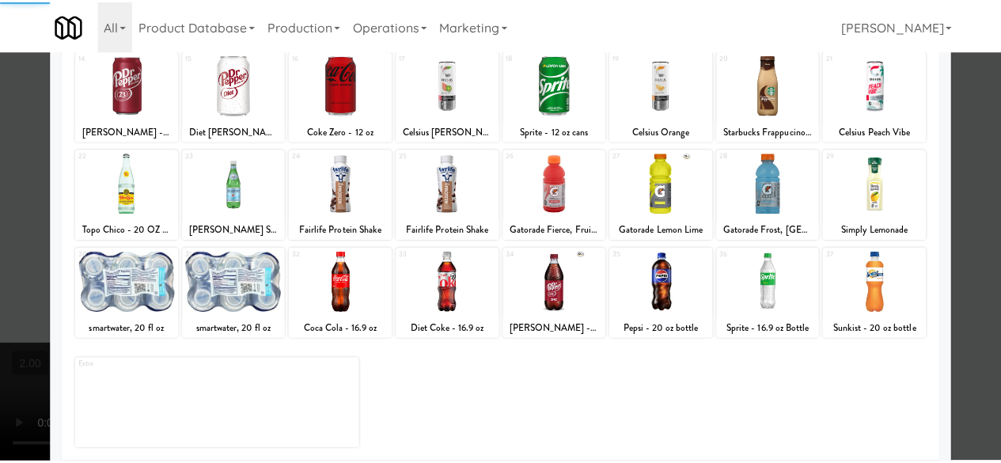
scroll to position [313, 0]
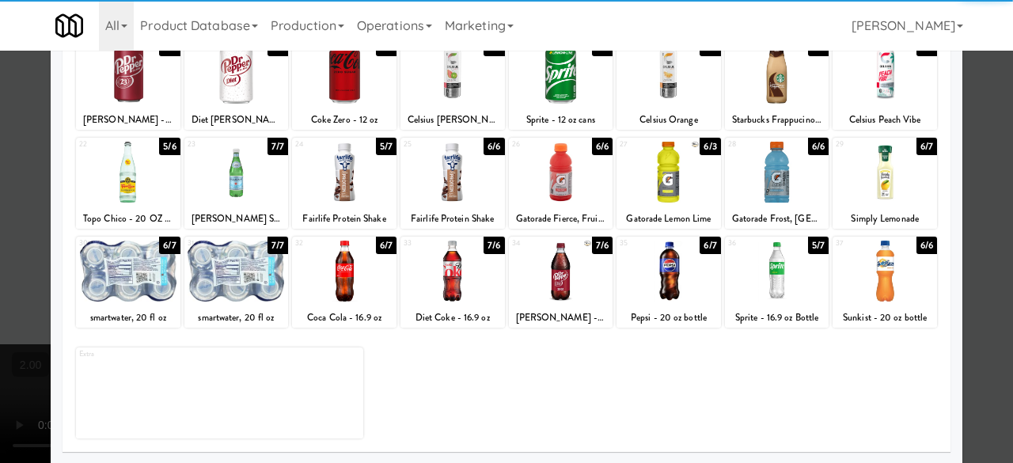
click at [541, 267] on div at bounding box center [561, 270] width 104 height 61
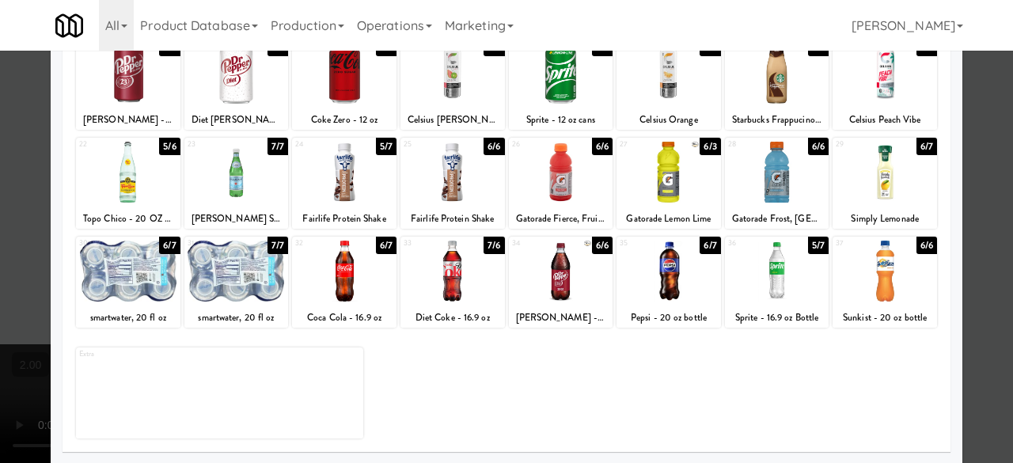
click at [954, 141] on div at bounding box center [506, 231] width 1013 height 463
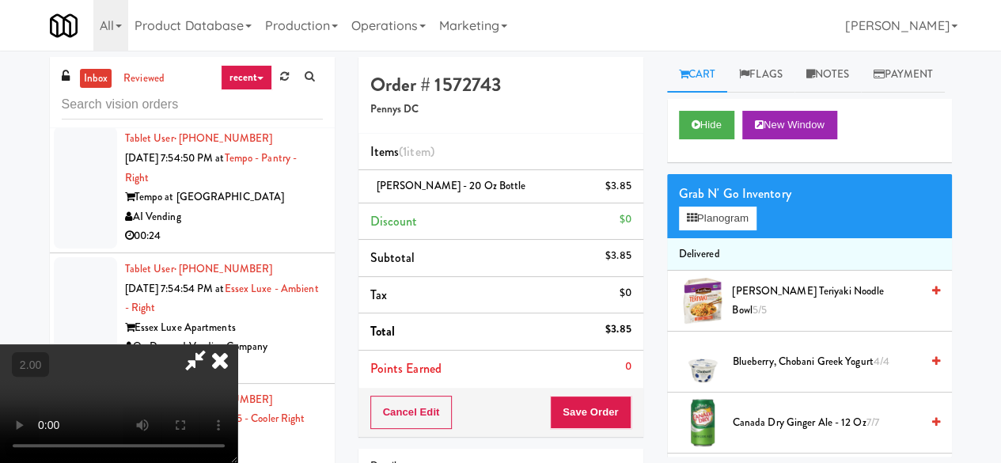
click at [214, 344] on icon at bounding box center [195, 360] width 36 height 32
click at [592, 404] on button "Save Order" at bounding box center [590, 412] width 81 height 33
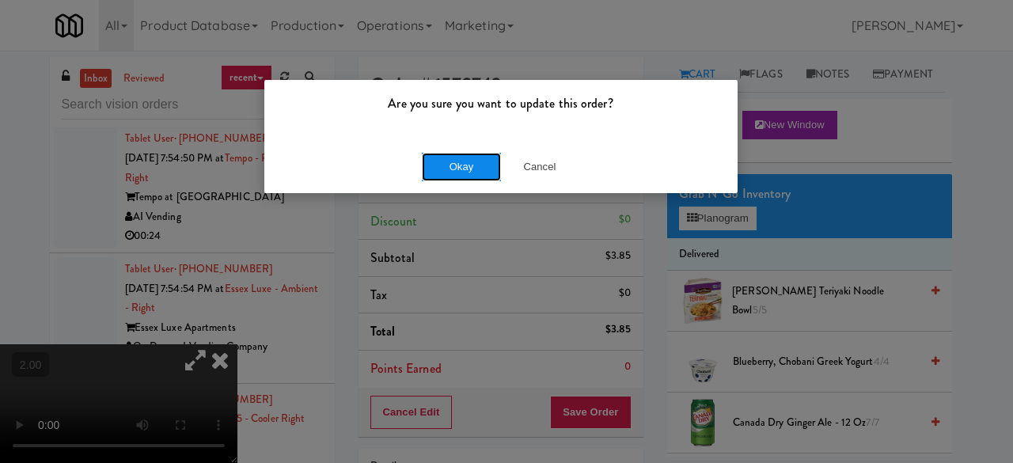
drag, startPoint x: 444, startPoint y: 178, endPoint x: 449, endPoint y: 172, distance: 8.4
click at [445, 178] on button "Okay" at bounding box center [461, 167] width 79 height 28
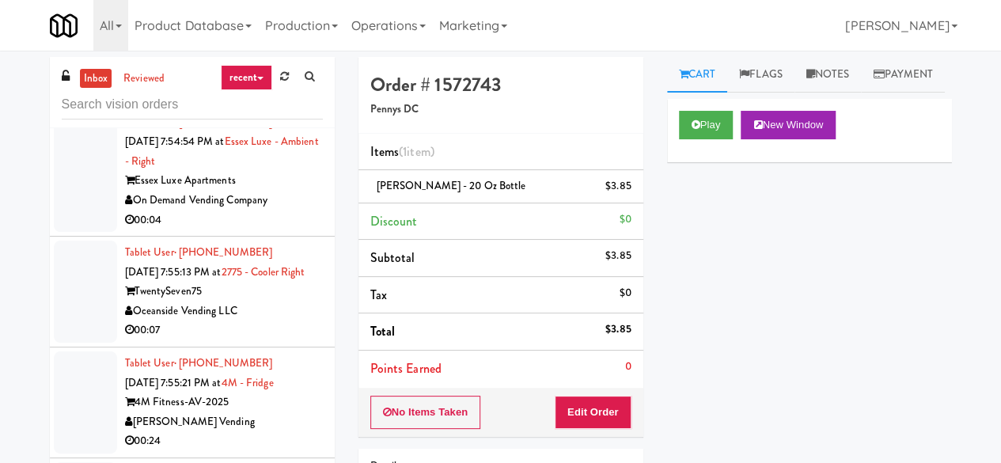
scroll to position [4429, 0]
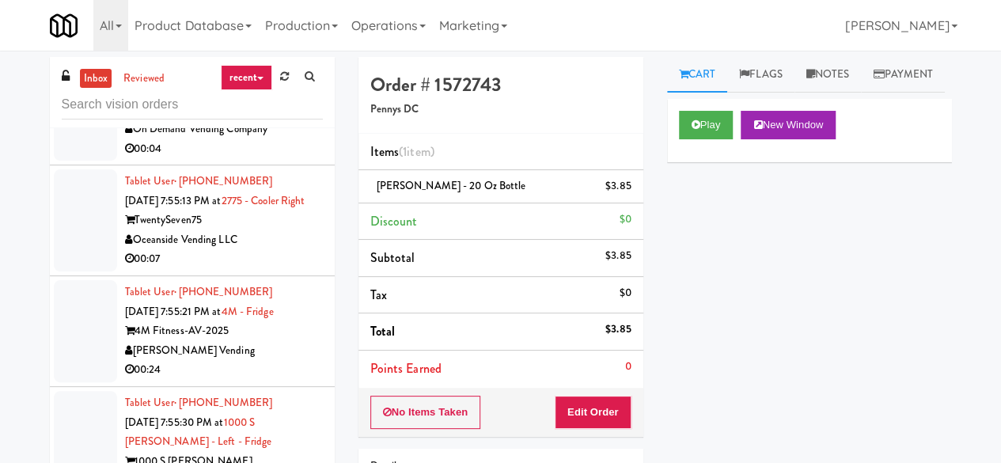
click at [257, 28] on div "00:24" at bounding box center [224, 19] width 198 height 20
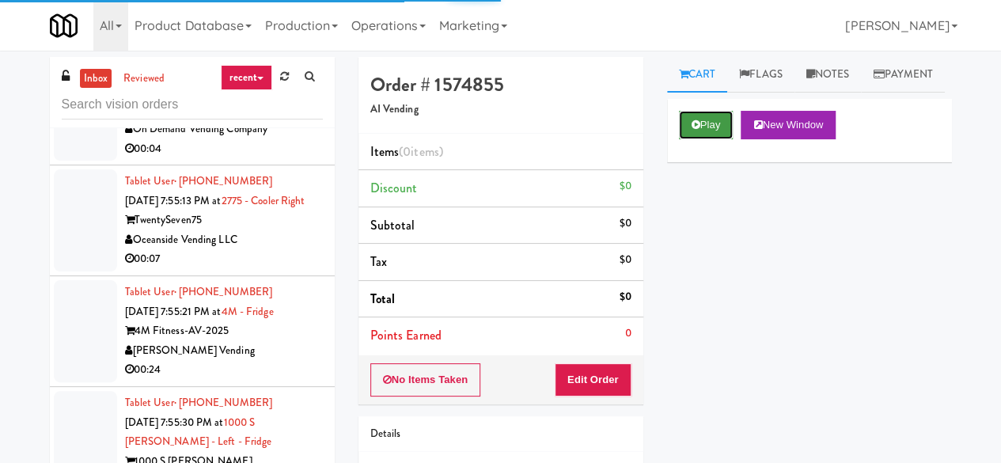
click at [687, 139] on button "Play" at bounding box center [706, 125] width 55 height 28
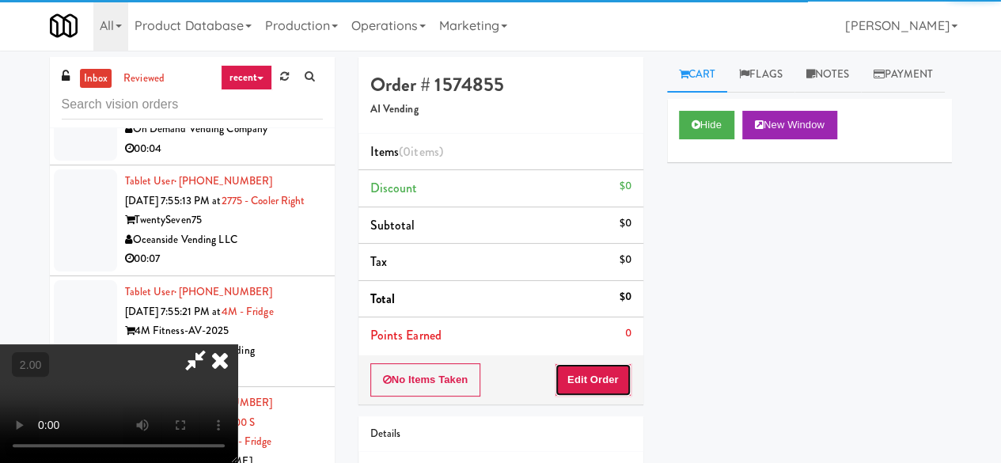
click at [591, 373] on button "Edit Order" at bounding box center [593, 379] width 77 height 33
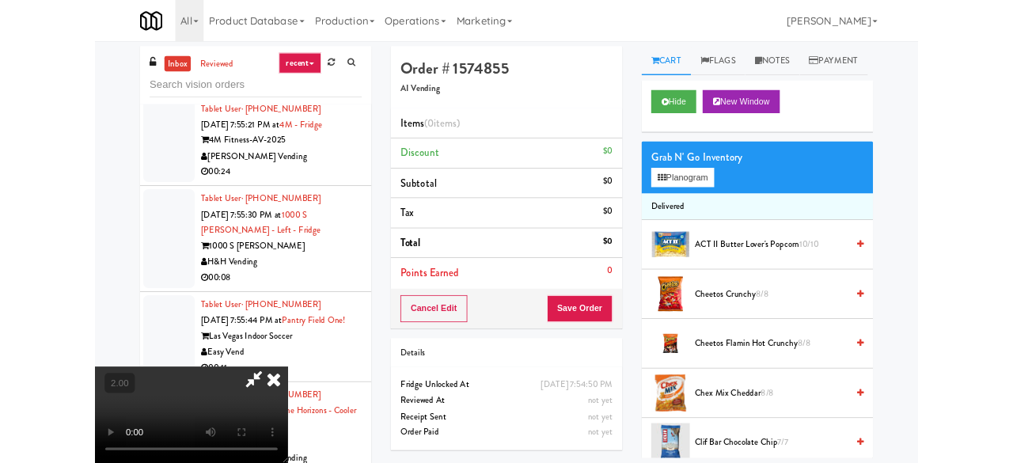
scroll to position [32, 0]
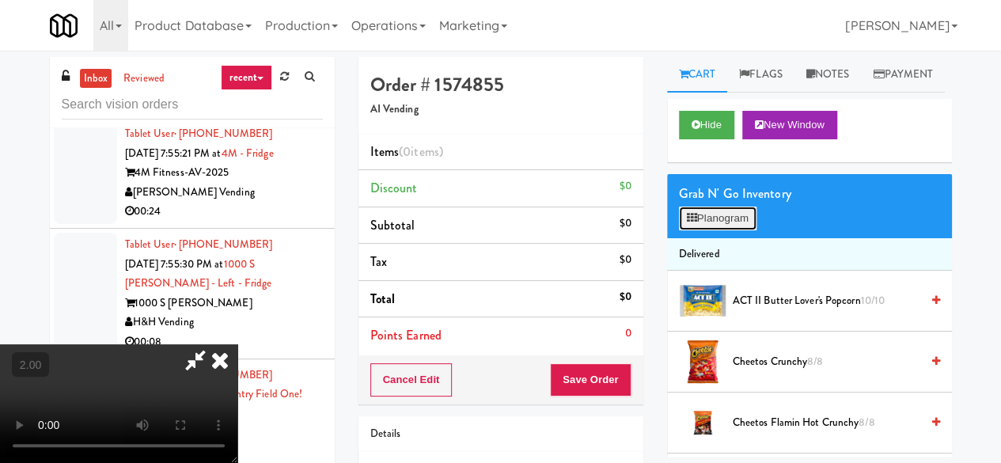
click at [737, 230] on button "Planogram" at bounding box center [718, 218] width 78 height 24
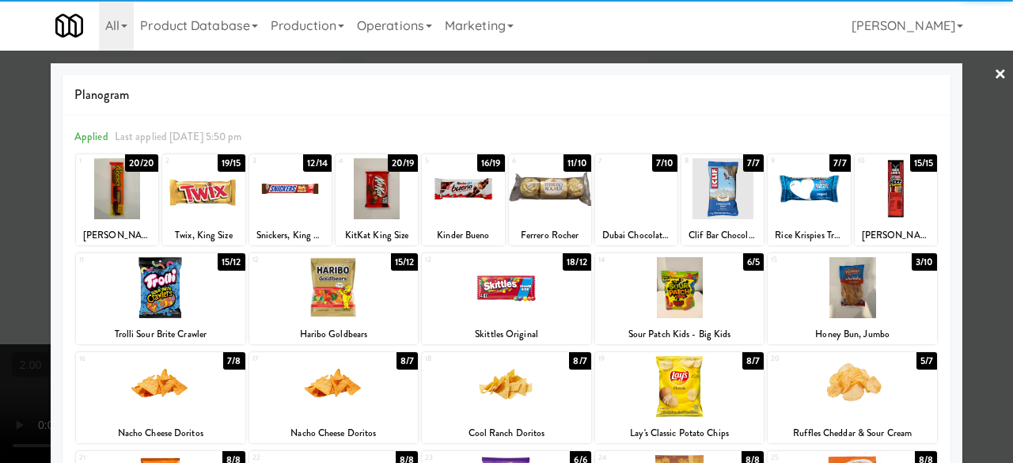
click at [362, 195] on div at bounding box center [376, 188] width 82 height 61
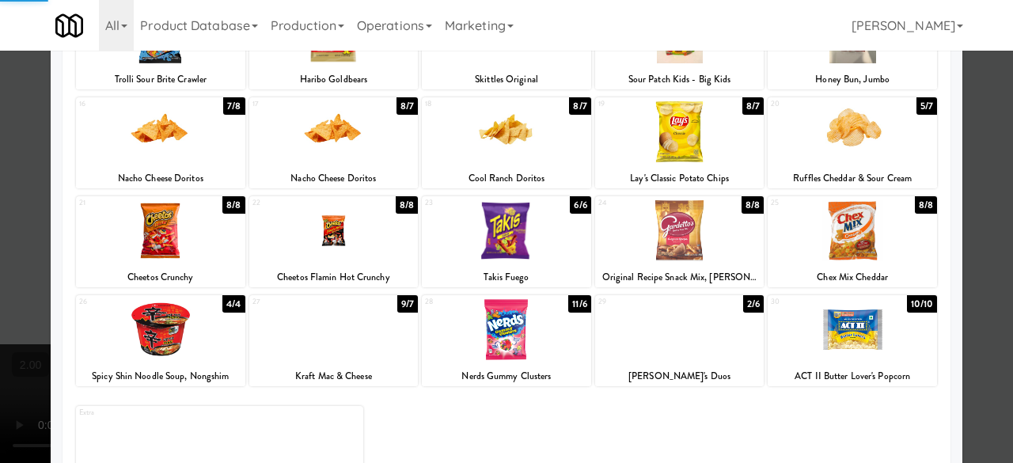
scroll to position [313, 0]
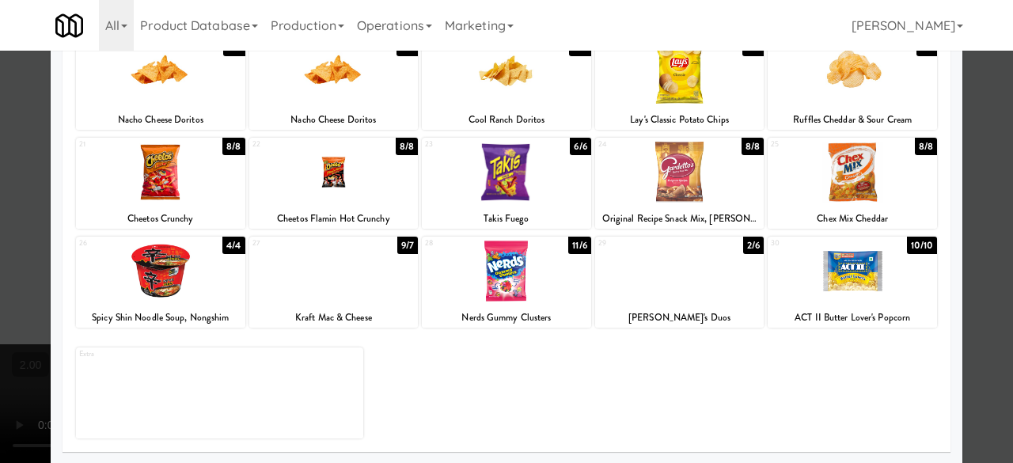
click at [338, 281] on div at bounding box center [333, 270] width 169 height 61
click at [174, 286] on div at bounding box center [160, 270] width 169 height 61
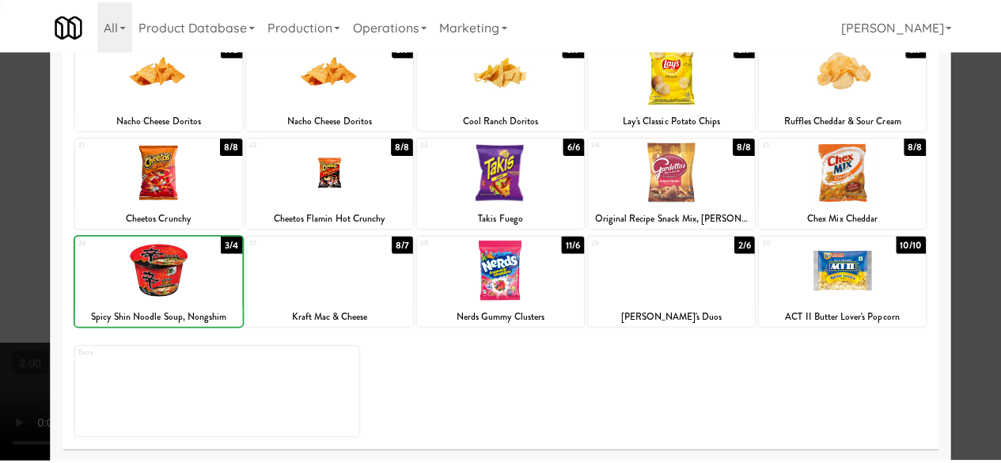
scroll to position [0, 0]
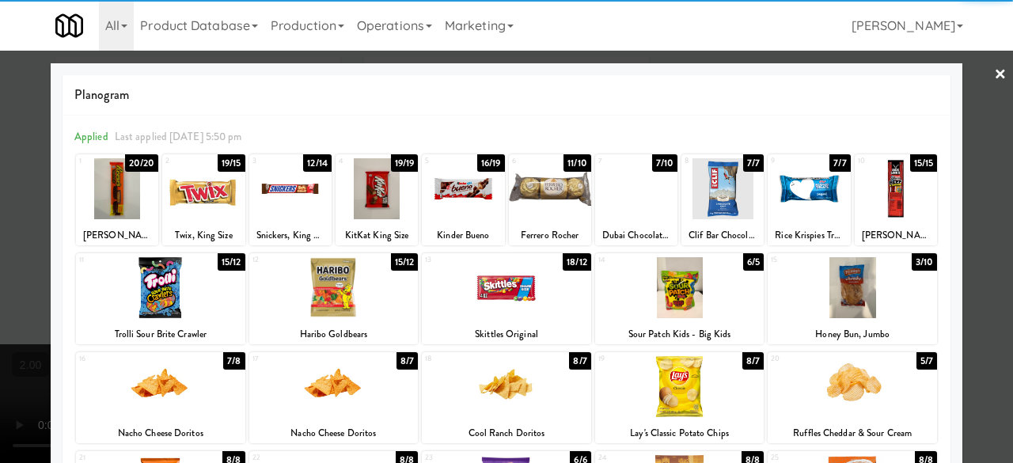
click at [976, 85] on div at bounding box center [506, 231] width 1013 height 463
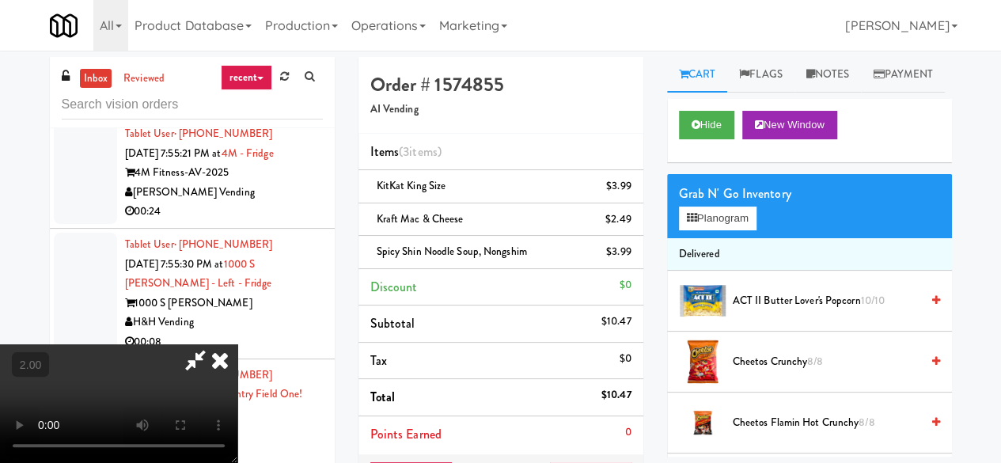
click at [214, 344] on icon at bounding box center [195, 360] width 36 height 32
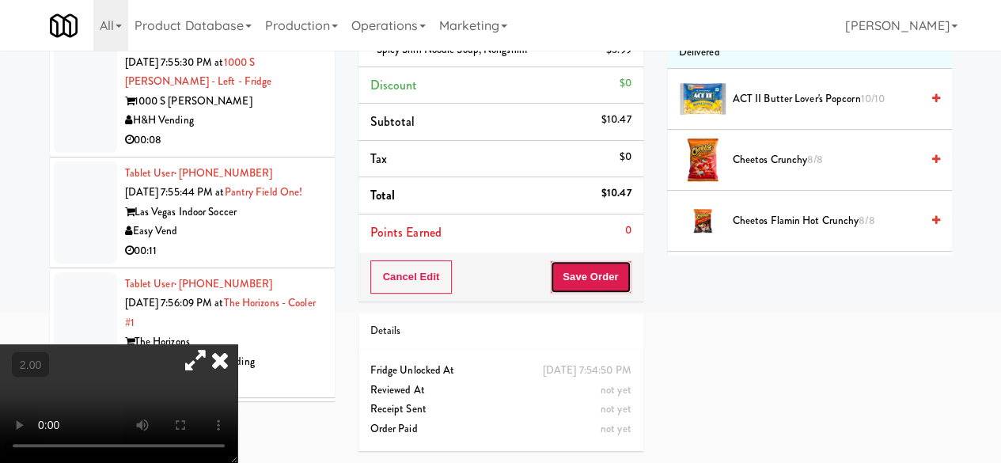
click at [615, 260] on button "Save Order" at bounding box center [590, 276] width 81 height 33
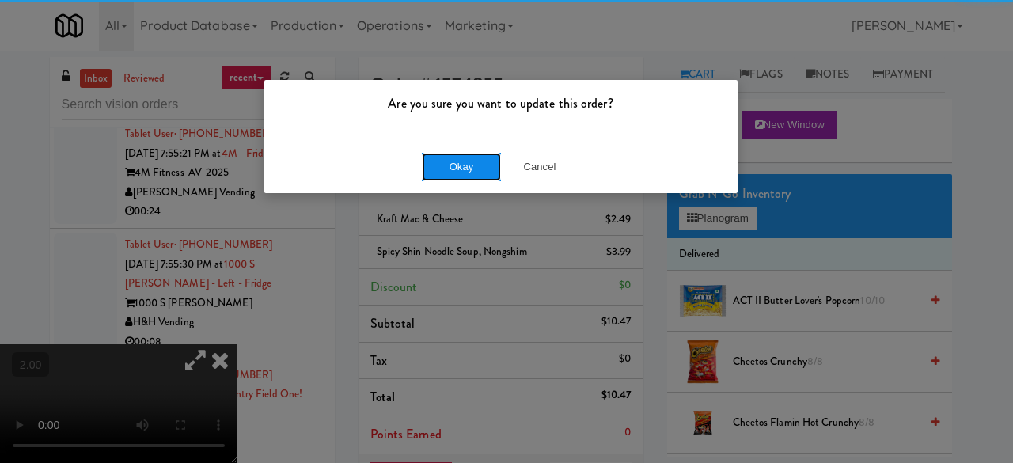
click at [497, 175] on button "Okay" at bounding box center [461, 167] width 79 height 28
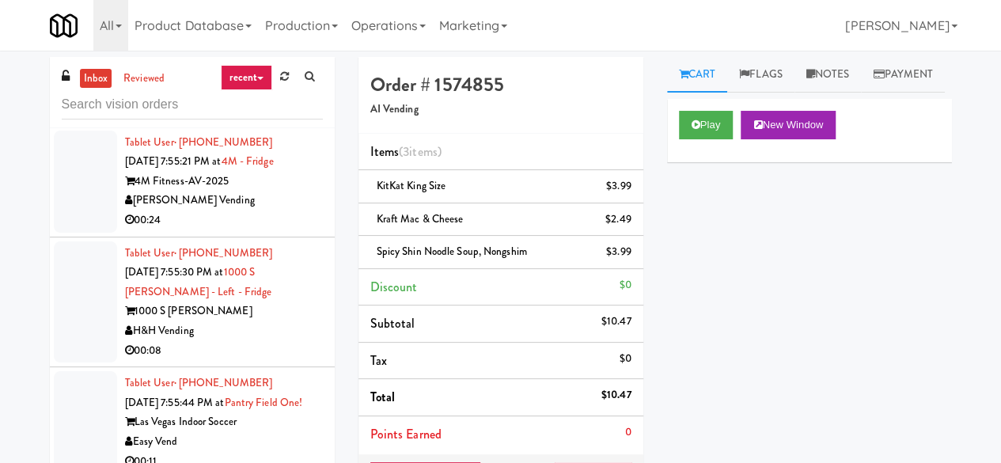
scroll to position [4449, 0]
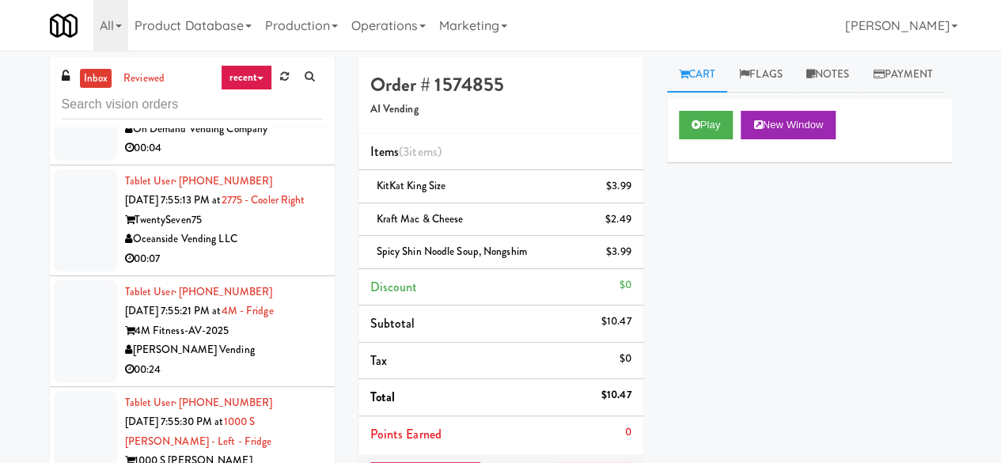
click at [273, 139] on div "On Demand Vending Company" at bounding box center [224, 129] width 198 height 20
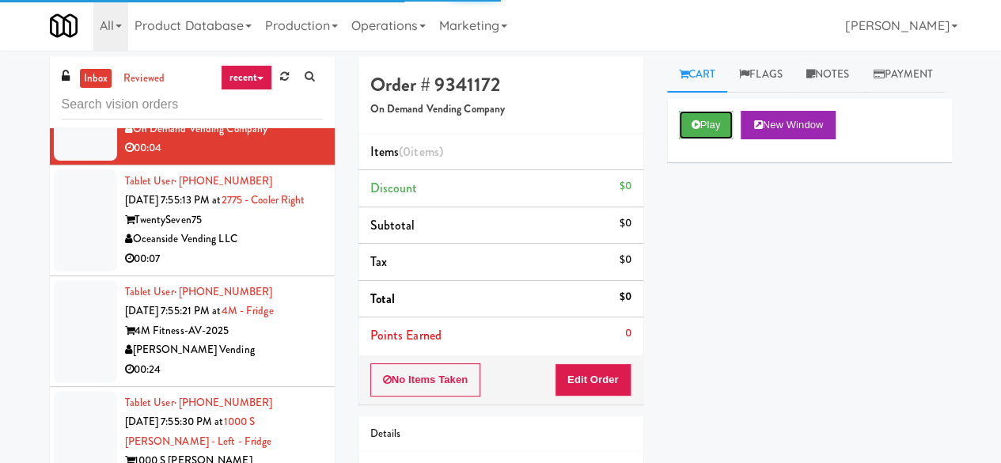
drag, startPoint x: 681, startPoint y: 165, endPoint x: 659, endPoint y: 205, distance: 46.0
click at [682, 139] on button "Play" at bounding box center [706, 125] width 55 height 28
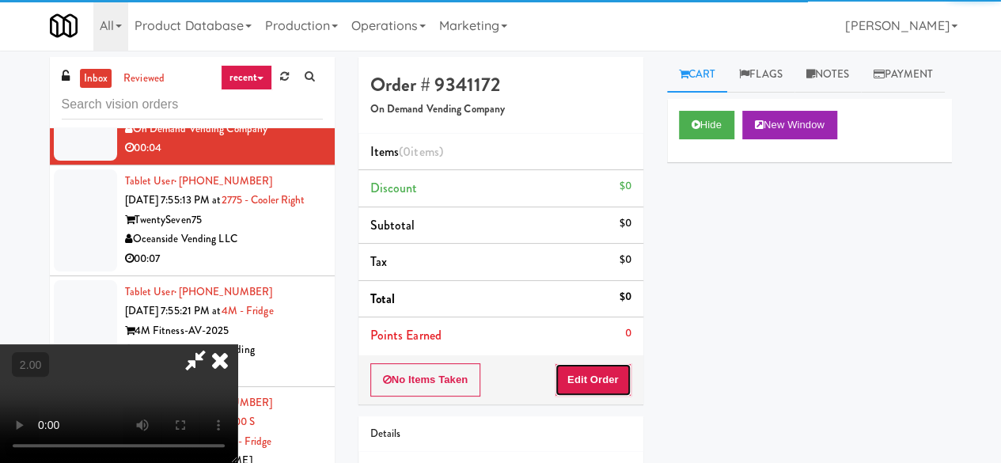
click at [590, 374] on button "Edit Order" at bounding box center [593, 379] width 77 height 33
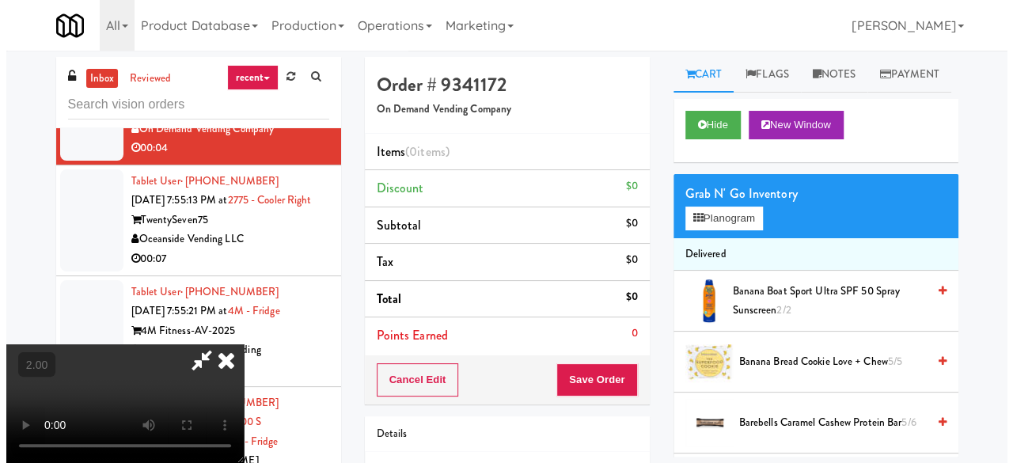
scroll to position [32, 0]
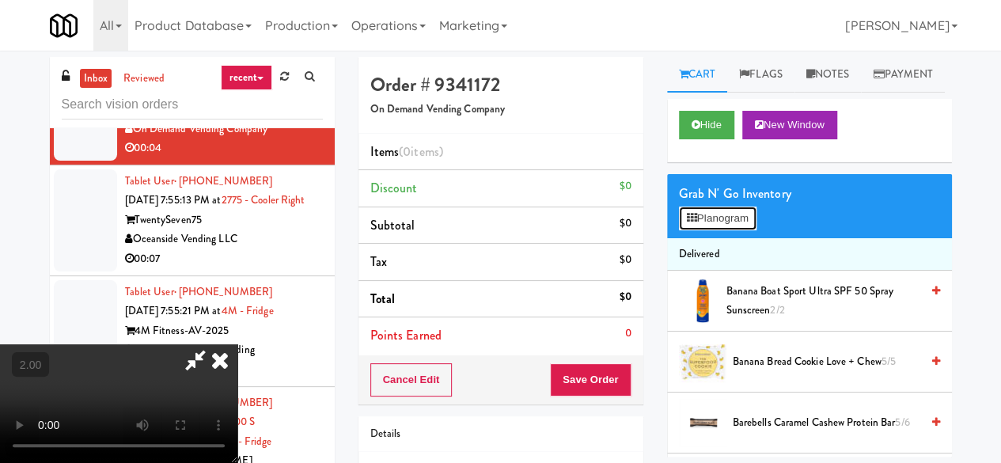
click at [723, 230] on button "Planogram" at bounding box center [718, 218] width 78 height 24
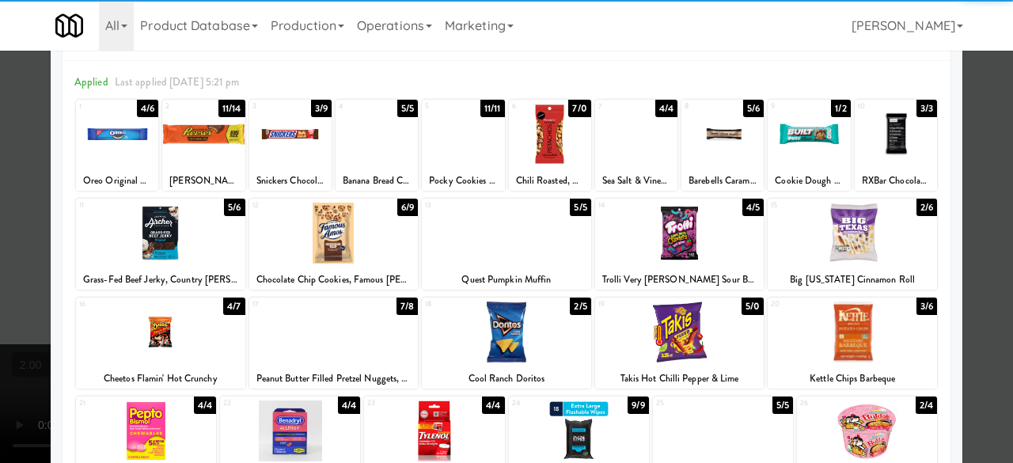
scroll to position [79, 0]
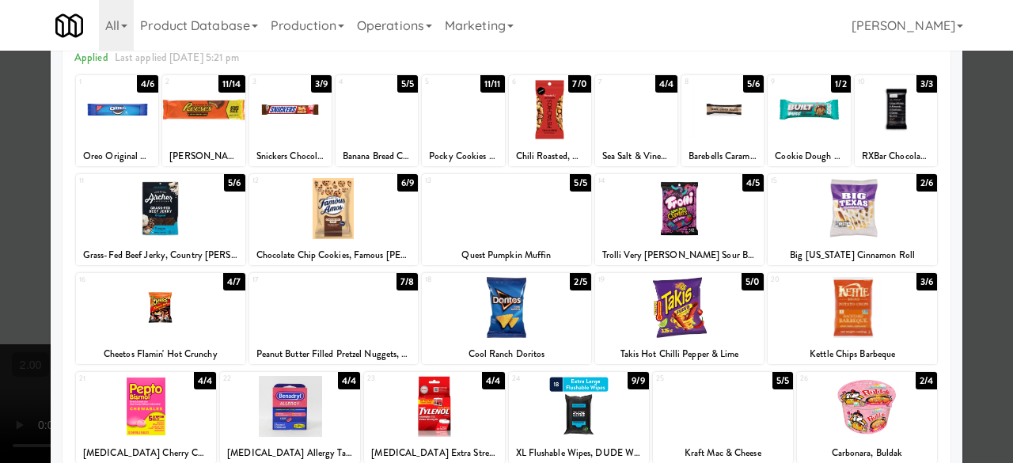
click at [502, 225] on div at bounding box center [506, 208] width 169 height 61
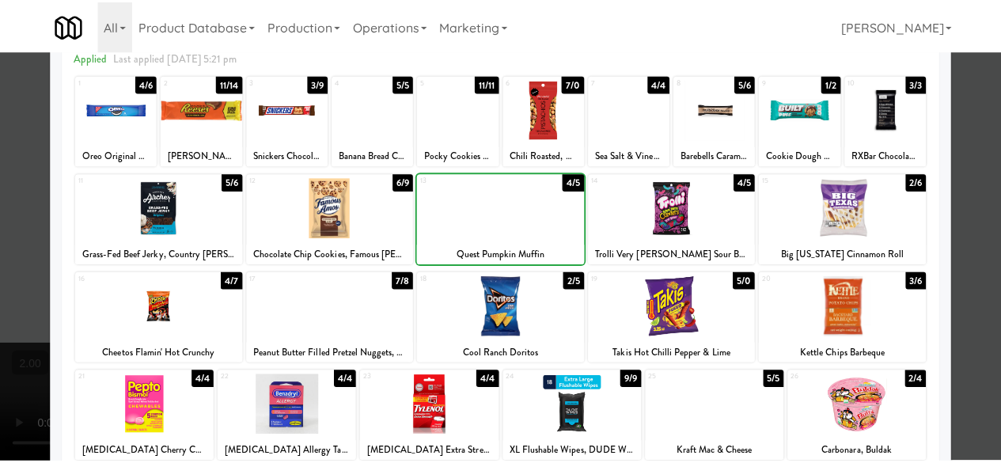
scroll to position [0, 0]
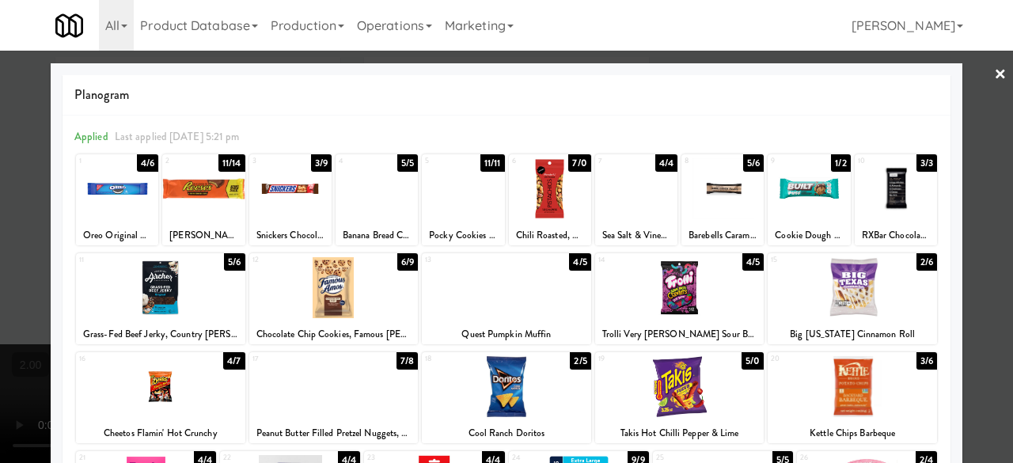
click at [975, 99] on div at bounding box center [506, 231] width 1013 height 463
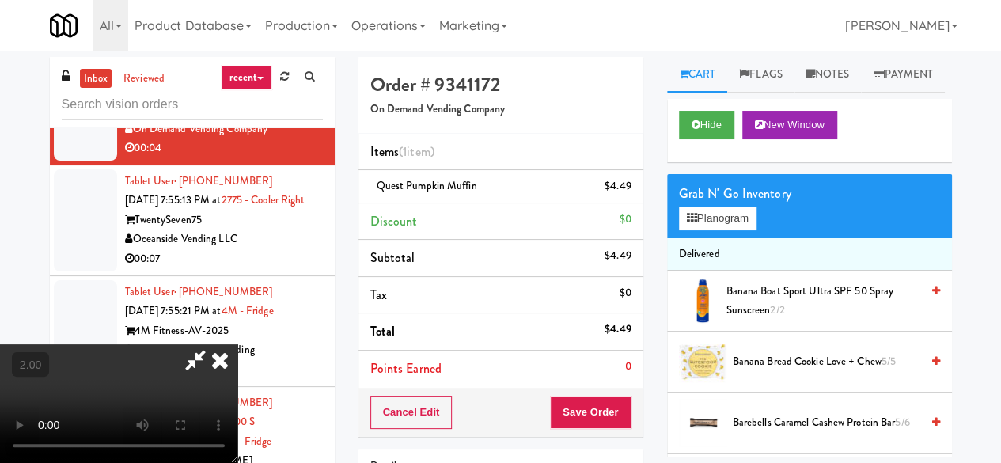
click at [214, 344] on icon at bounding box center [195, 360] width 36 height 32
click at [574, 415] on button "Save Order" at bounding box center [590, 412] width 81 height 33
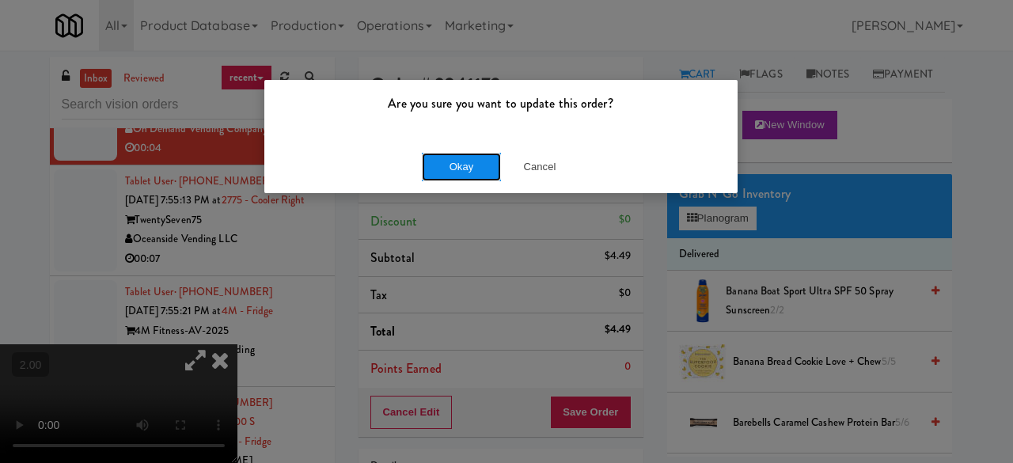
click at [441, 176] on button "Okay" at bounding box center [461, 167] width 79 height 28
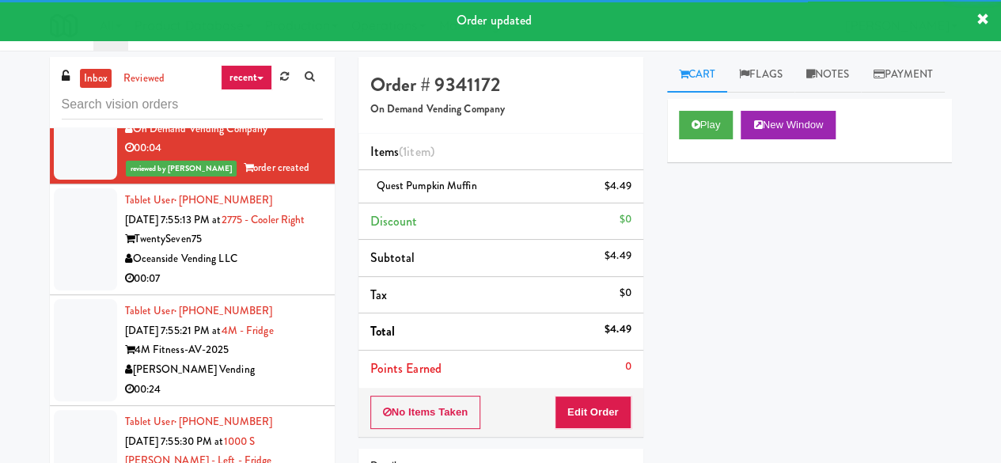
click at [406, 193] on div "Quest Pumpkin Muffin $4.49" at bounding box center [500, 186] width 261 height 20
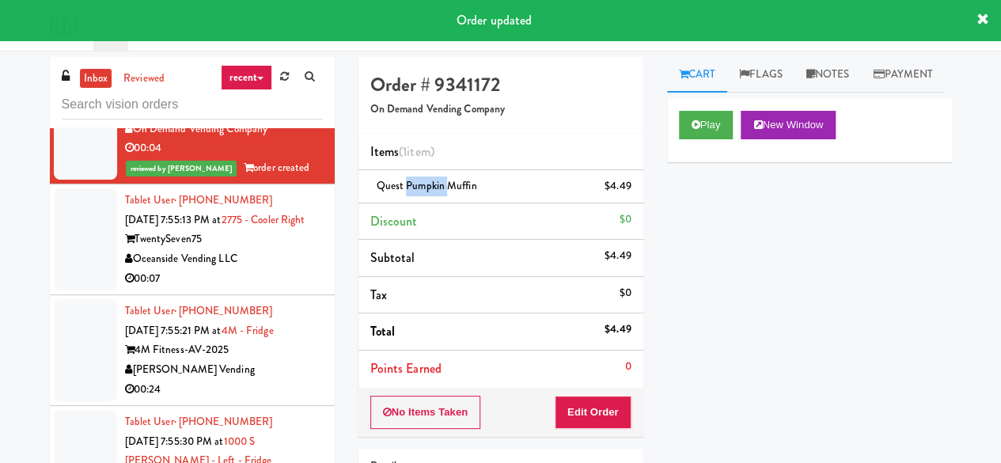
click at [406, 193] on div "Quest Pumpkin Muffin $4.49" at bounding box center [500, 186] width 261 height 20
copy span "Quest Pumpkin Muffin"
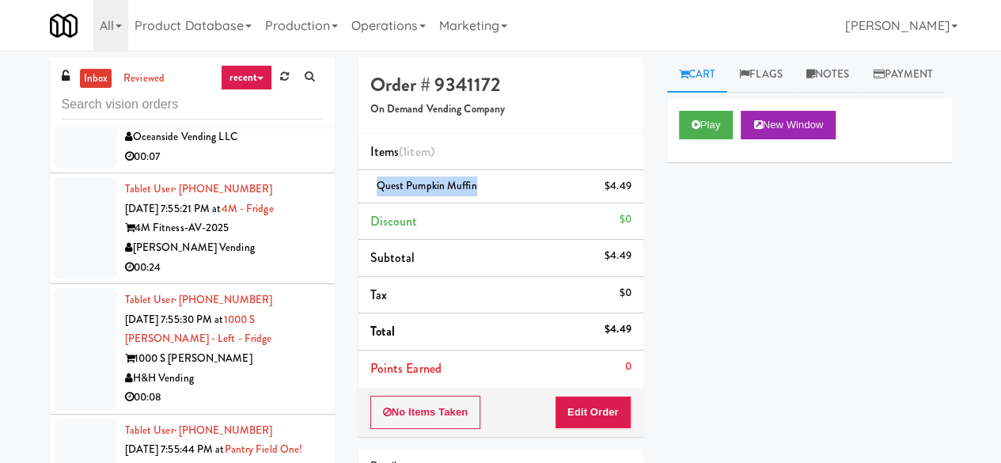
scroll to position [4607, 0]
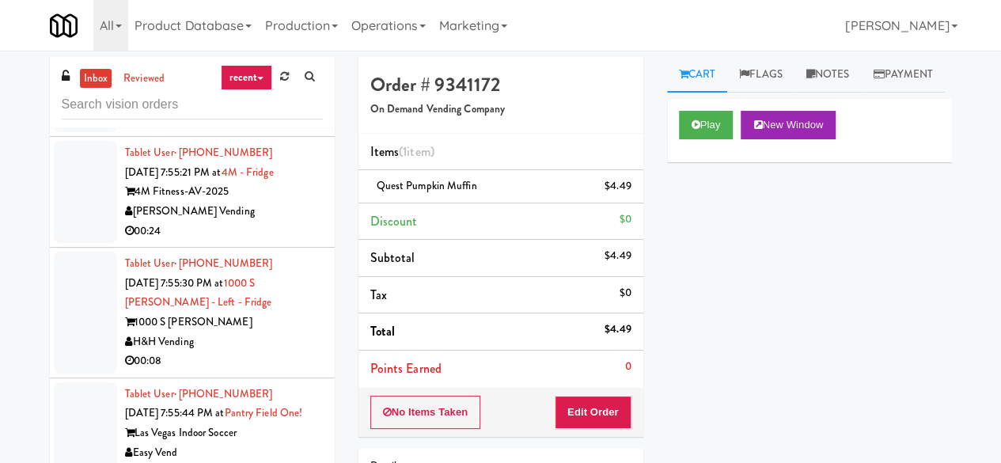
click at [282, 91] on div "TwentySeven75" at bounding box center [224, 81] width 198 height 20
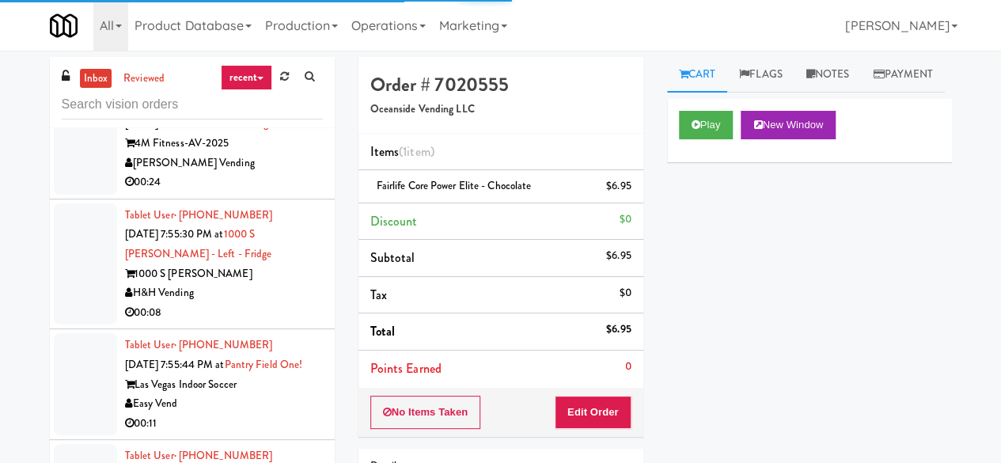
scroll to position [4765, 0]
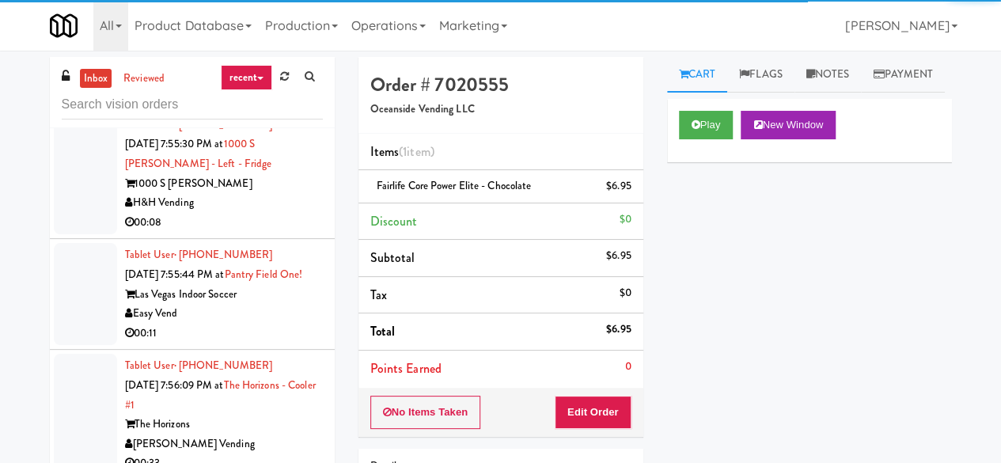
click at [277, 83] on div "[PERSON_NAME] Vending" at bounding box center [224, 73] width 198 height 20
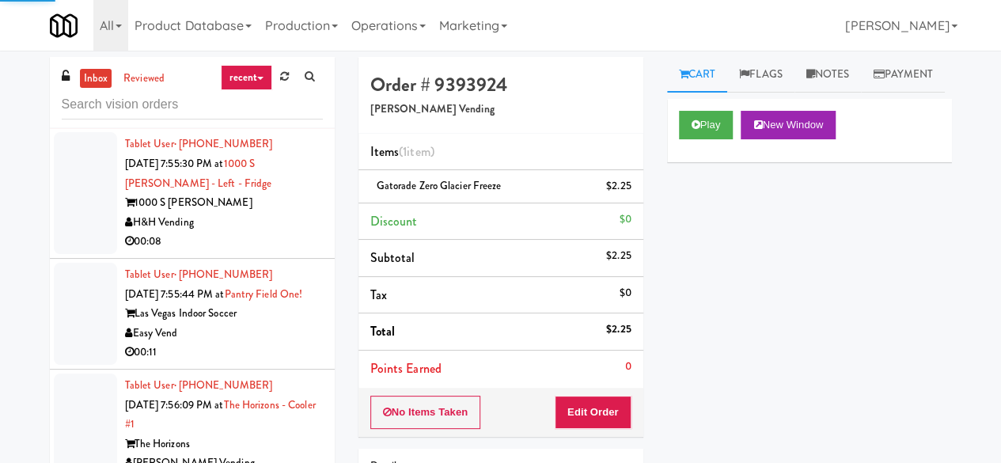
click at [259, 213] on div "1000 S [PERSON_NAME]" at bounding box center [224, 203] width 198 height 20
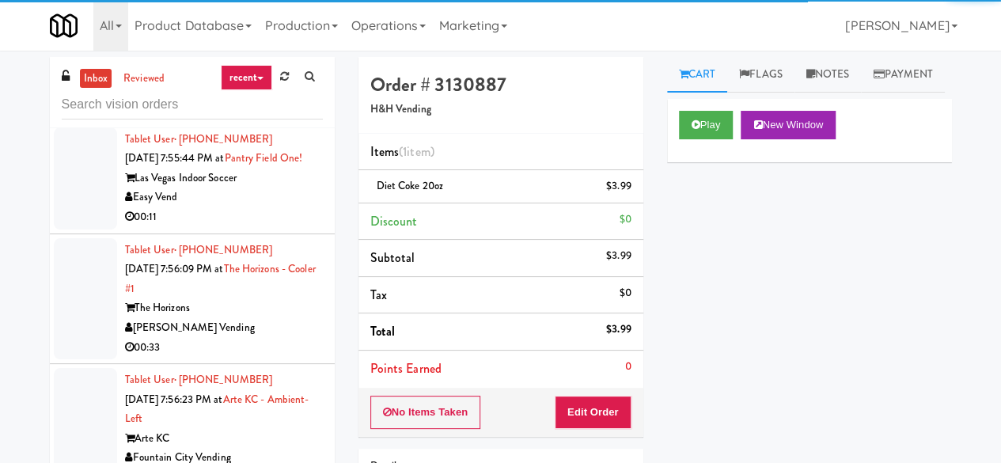
scroll to position [4844, 0]
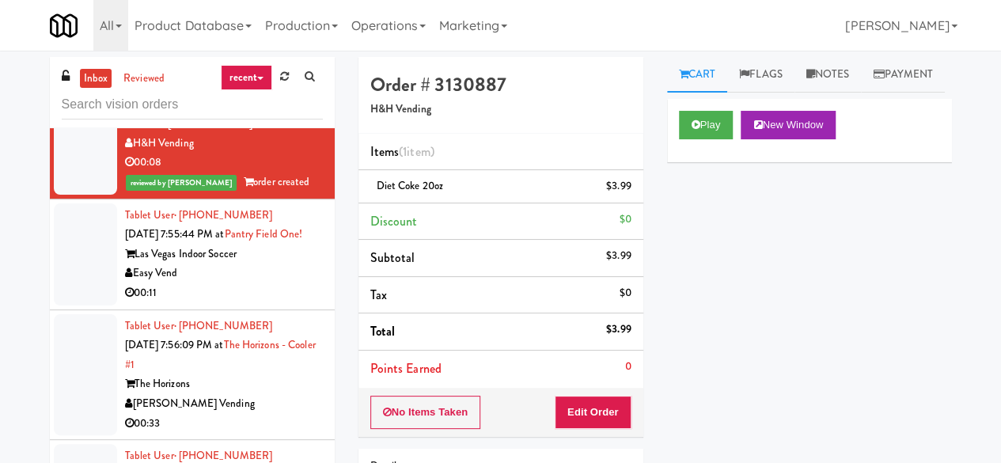
click at [142, 120] on div "inbox reviewed recent all unclear take inventory issue suspicious failed recent…" at bounding box center [192, 92] width 285 height 71
click at [150, 97] on input "text" at bounding box center [192, 104] width 261 height 29
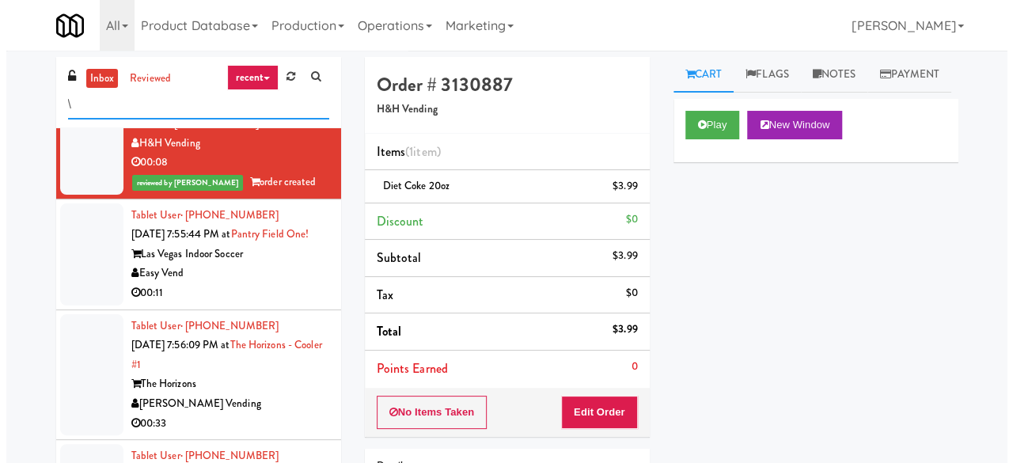
scroll to position [0, 0]
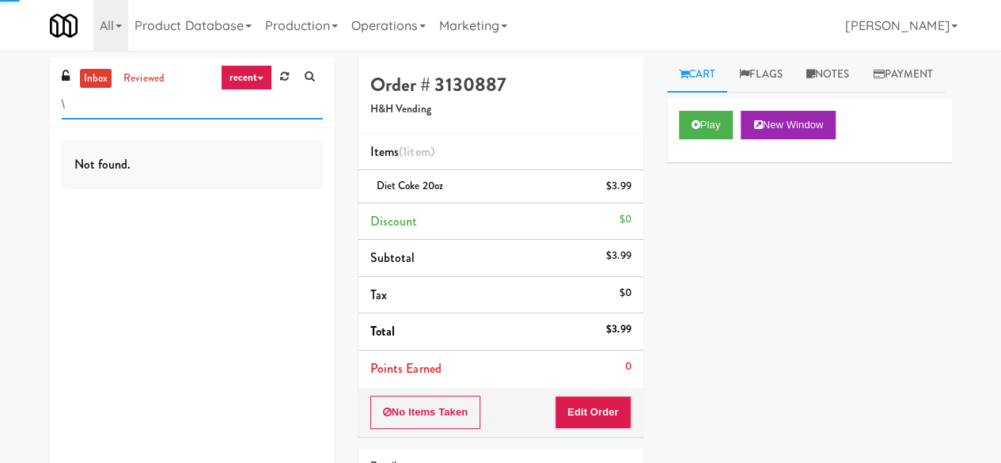
type input "\"
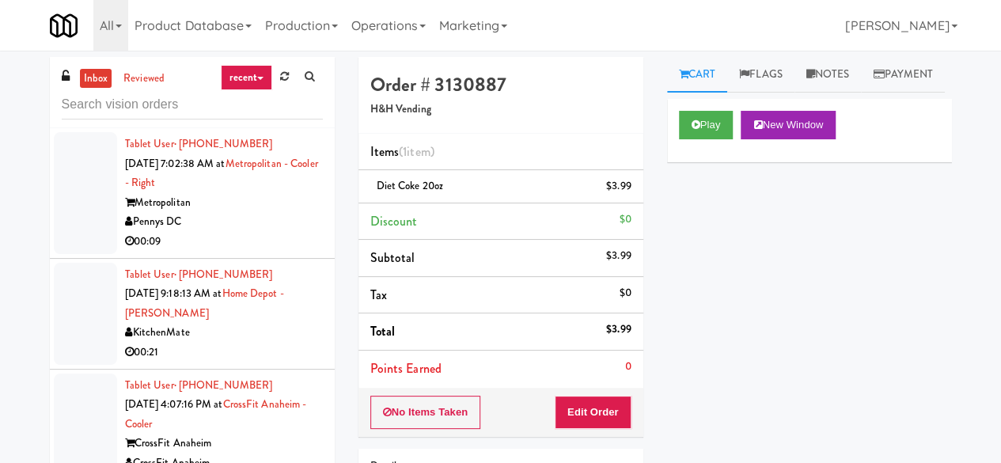
click at [231, 203] on div "Metropolitan" at bounding box center [224, 203] width 198 height 20
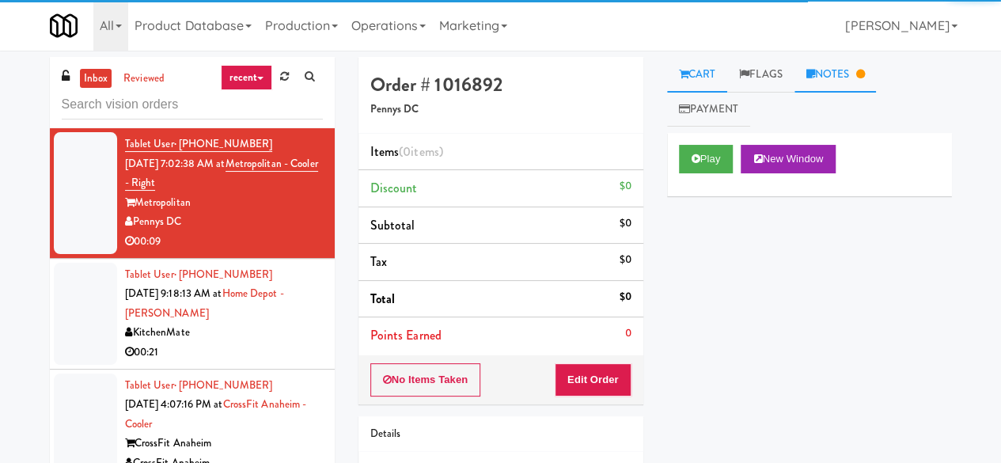
click at [822, 76] on link "Notes" at bounding box center [835, 75] width 82 height 36
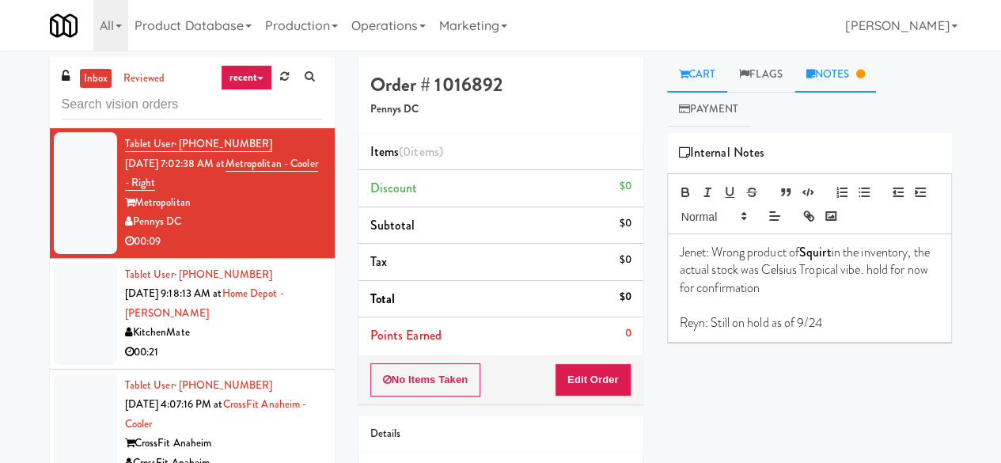
click at [695, 69] on link "Cart" at bounding box center [697, 75] width 61 height 36
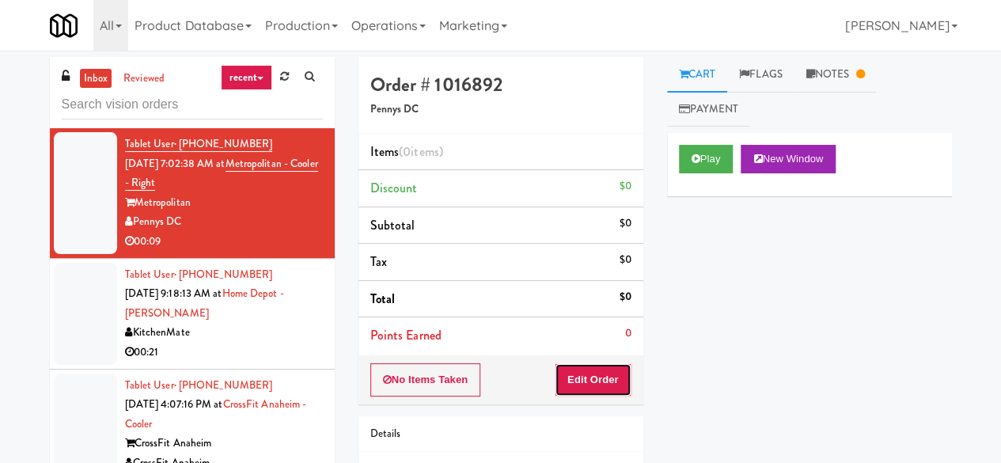
click at [612, 369] on button "Edit Order" at bounding box center [593, 379] width 77 height 33
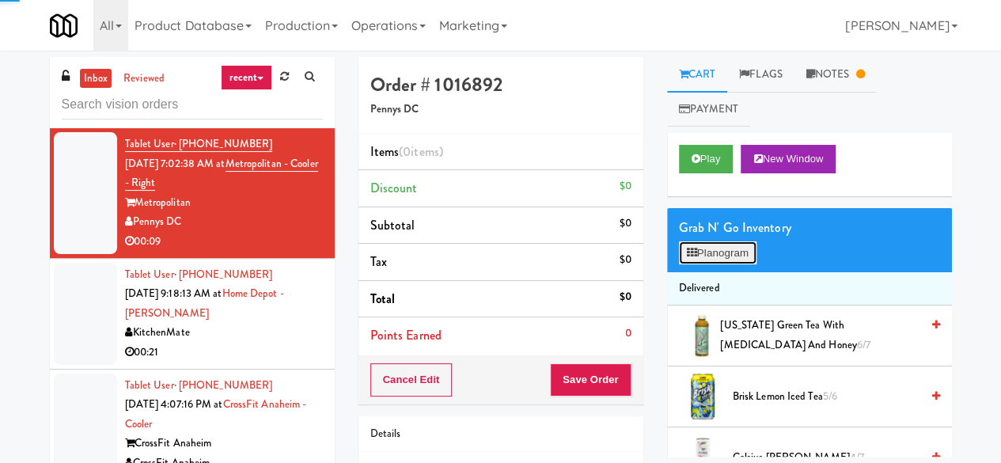
click at [705, 246] on button "Planogram" at bounding box center [718, 253] width 78 height 24
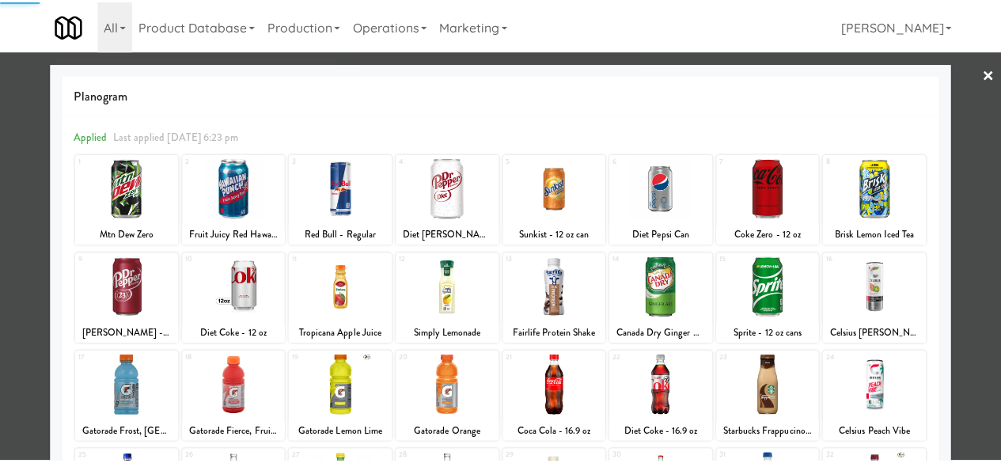
scroll to position [313, 0]
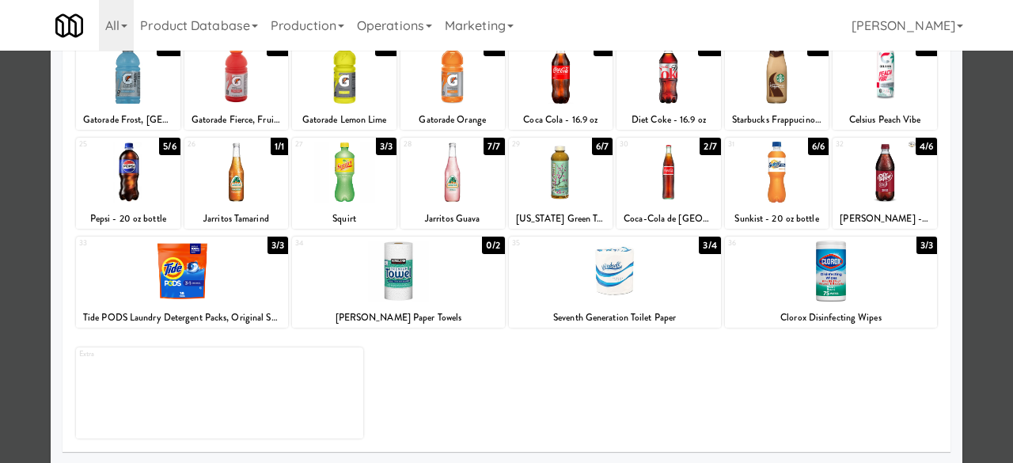
click at [971, 151] on div at bounding box center [506, 231] width 1013 height 463
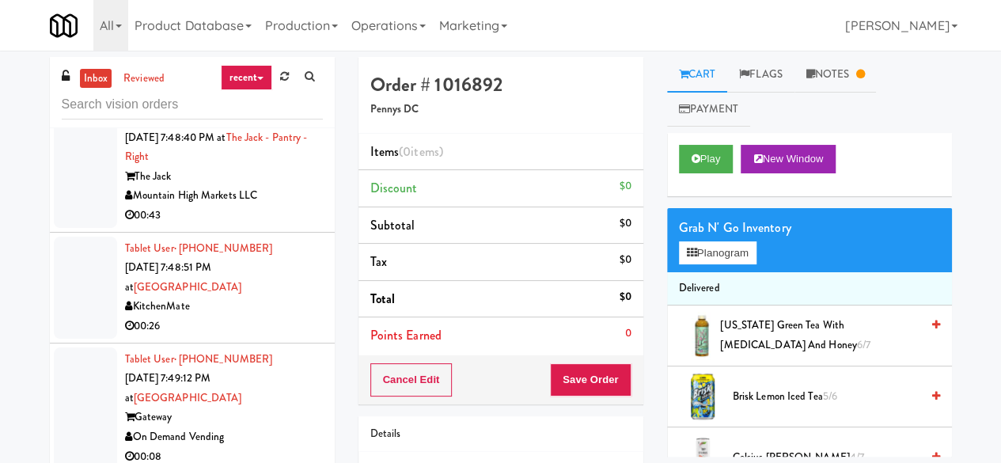
scroll to position [1978, 0]
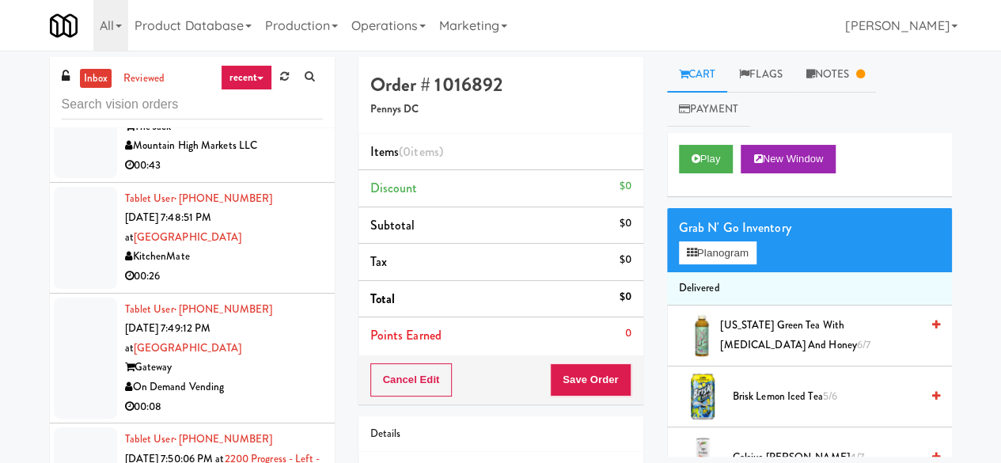
click at [266, 156] on div "Mountain High Markets LLC" at bounding box center [224, 146] width 198 height 20
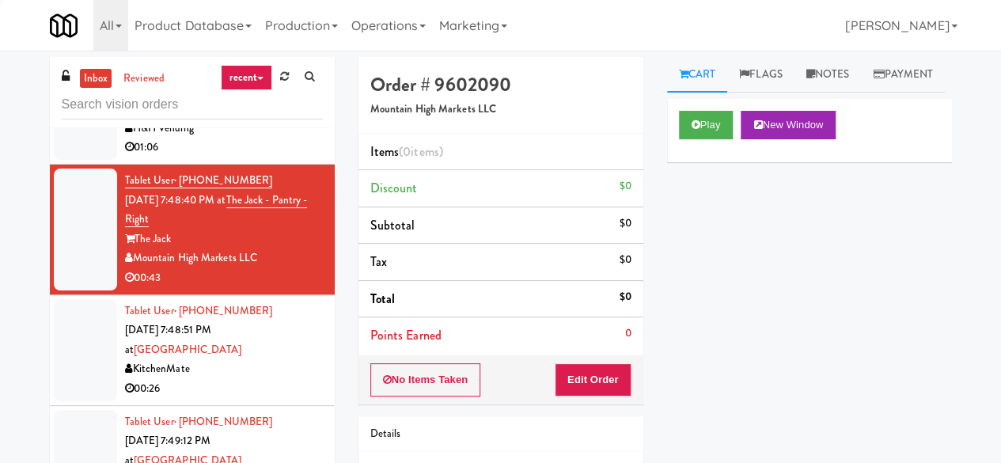
scroll to position [1740, 0]
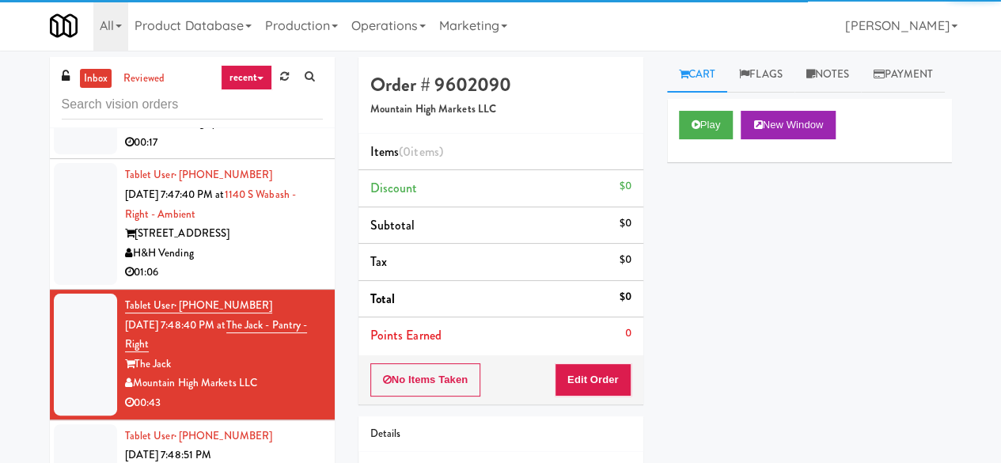
click at [282, 263] on div "H&H Vending" at bounding box center [224, 254] width 198 height 20
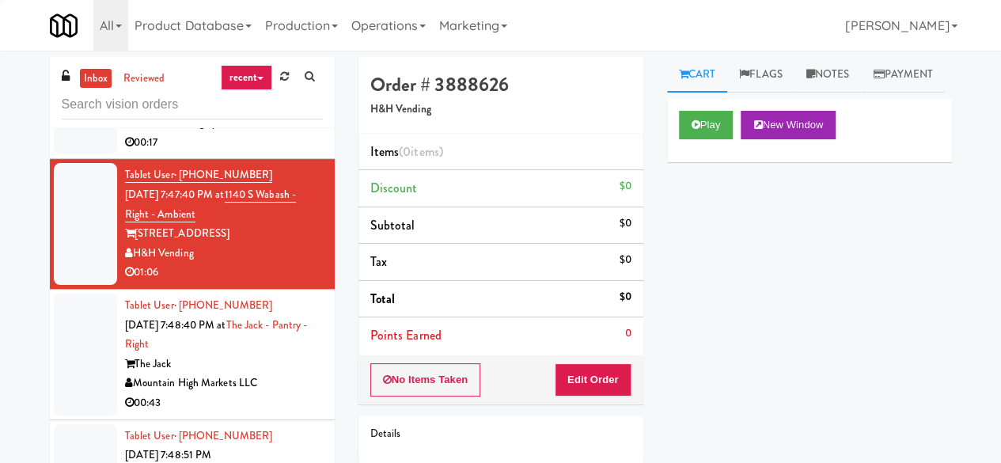
click at [280, 114] on div "500 West Trade" at bounding box center [224, 104] width 198 height 20
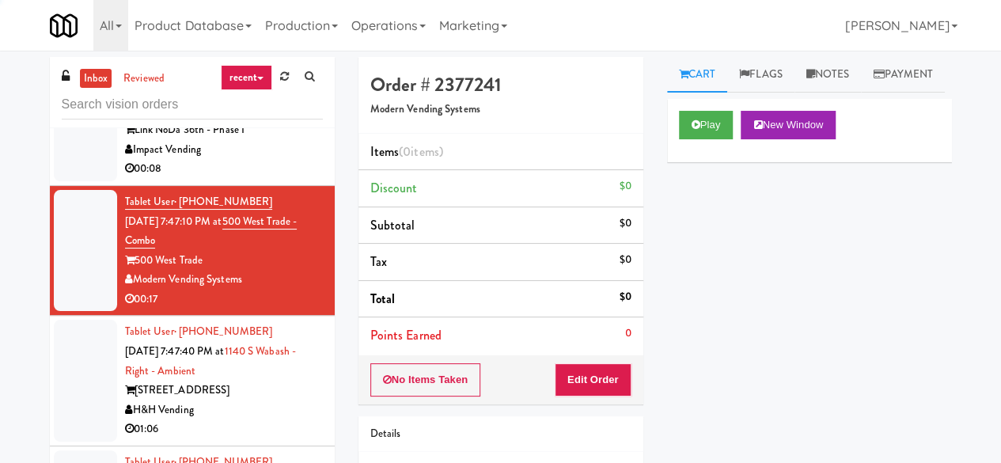
scroll to position [1582, 0]
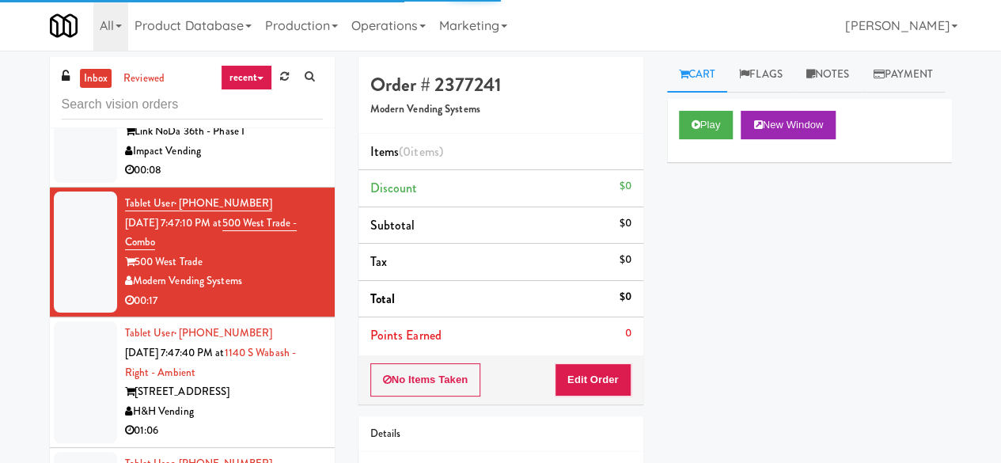
click at [268, 180] on div "00:08" at bounding box center [224, 171] width 198 height 20
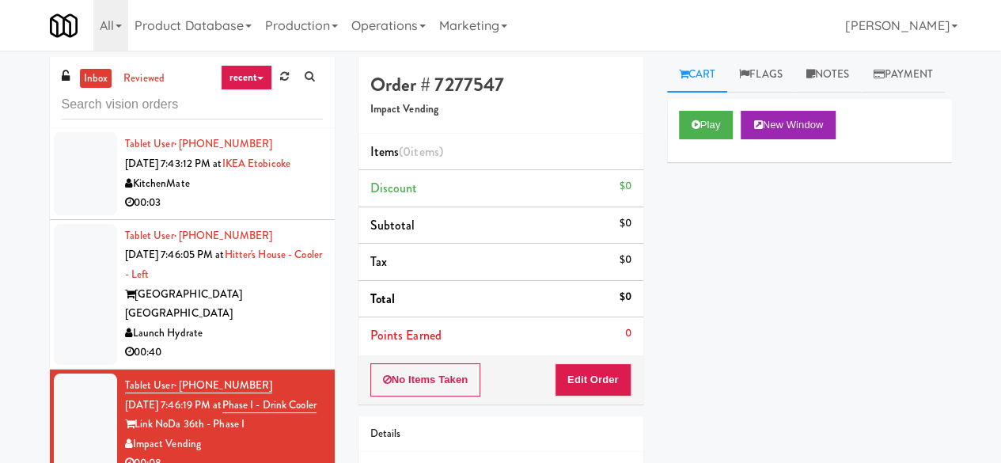
scroll to position [1266, 0]
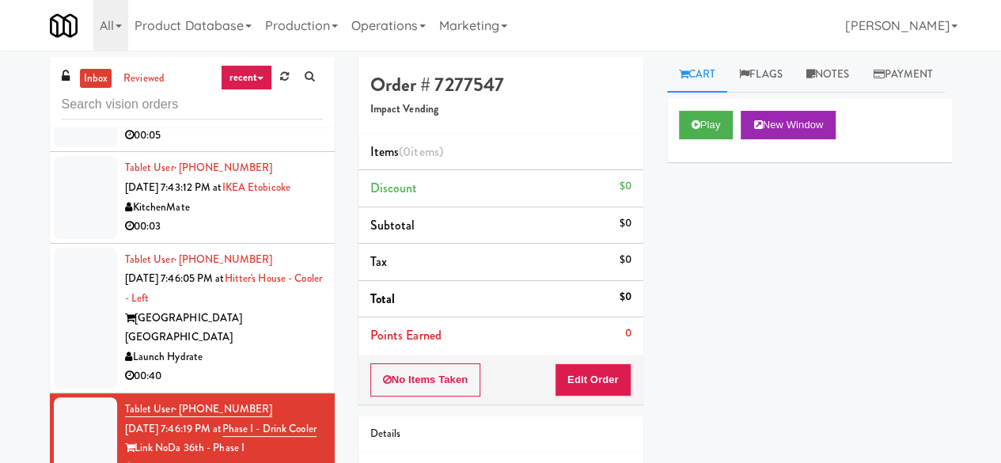
click at [270, 218] on div "KitchenMate" at bounding box center [224, 208] width 198 height 20
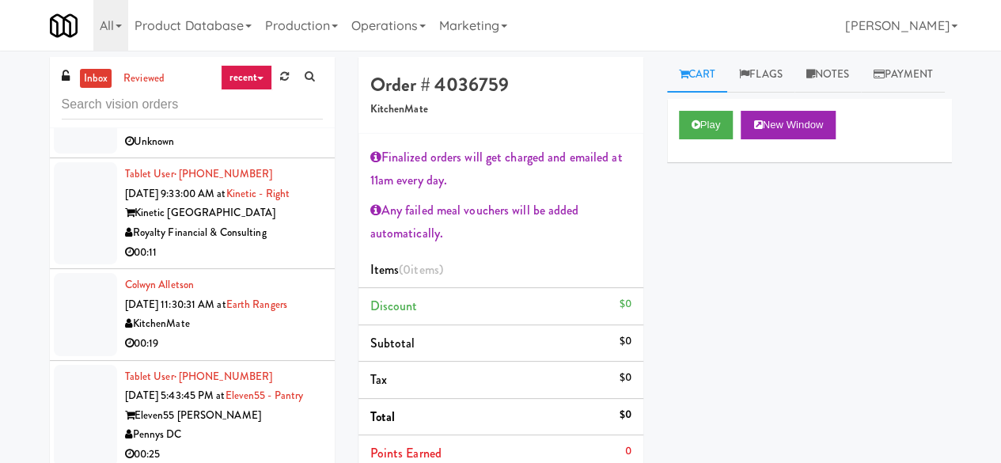
scroll to position [949, 0]
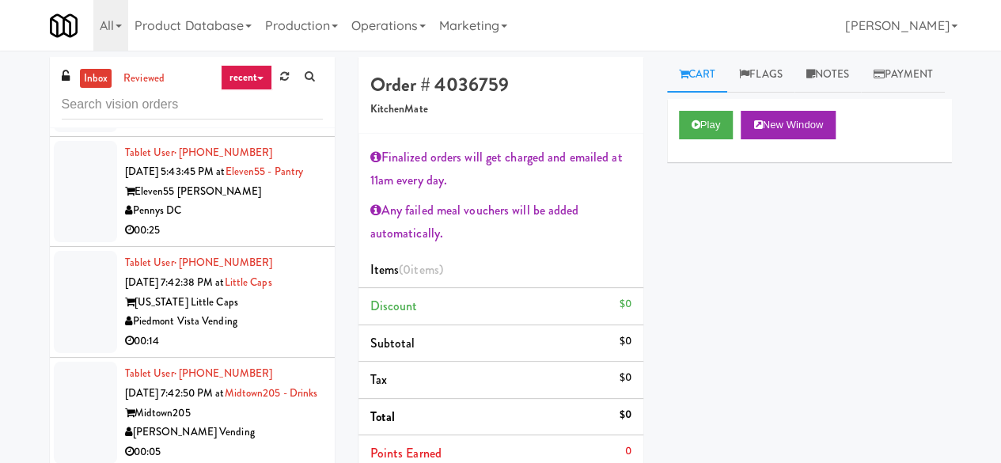
click at [281, 202] on div "Eleven55 [PERSON_NAME]" at bounding box center [224, 192] width 198 height 20
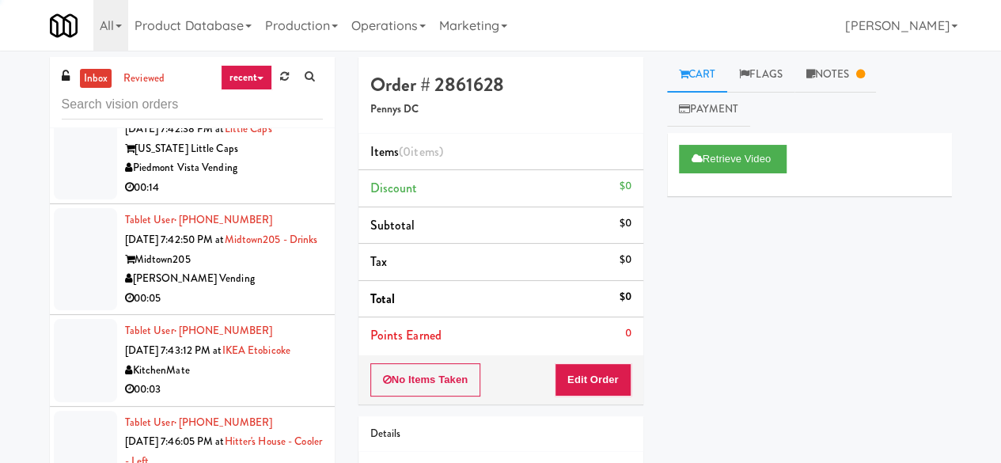
scroll to position [1107, 0]
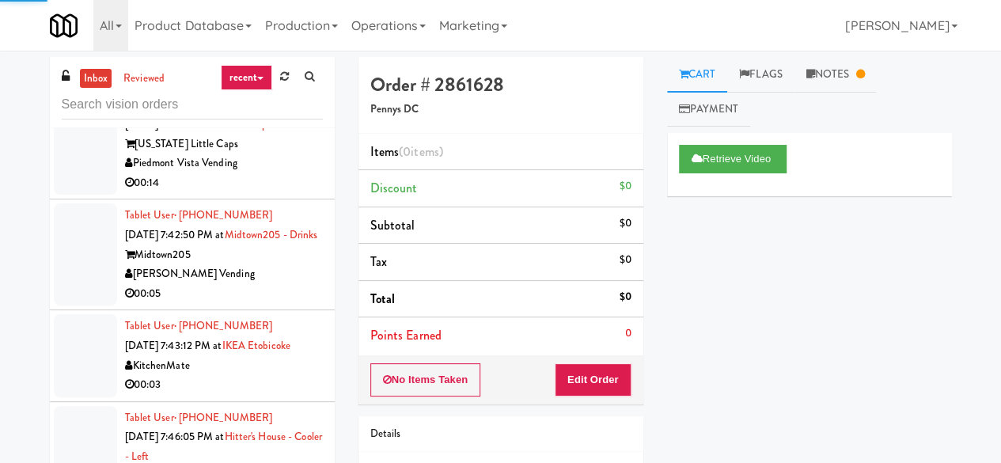
click at [282, 173] on div "Piedmont Vista Vending" at bounding box center [224, 163] width 198 height 20
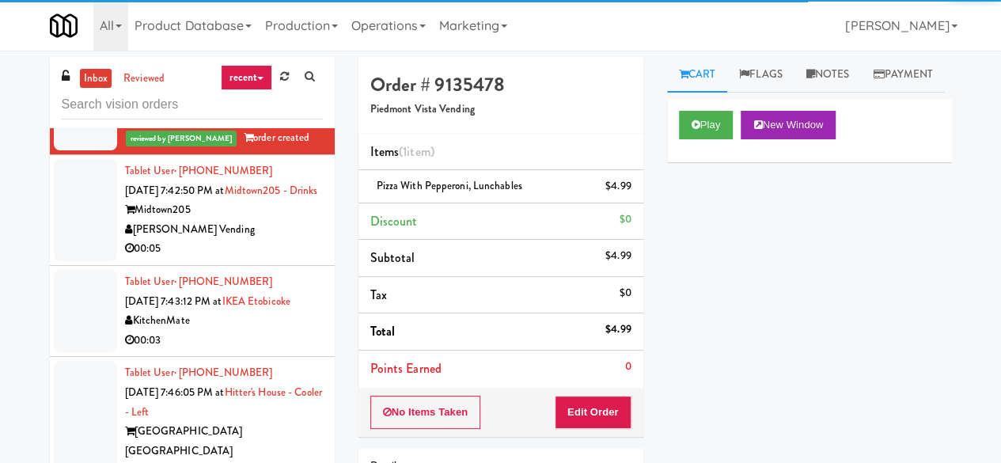
scroll to position [1187, 0]
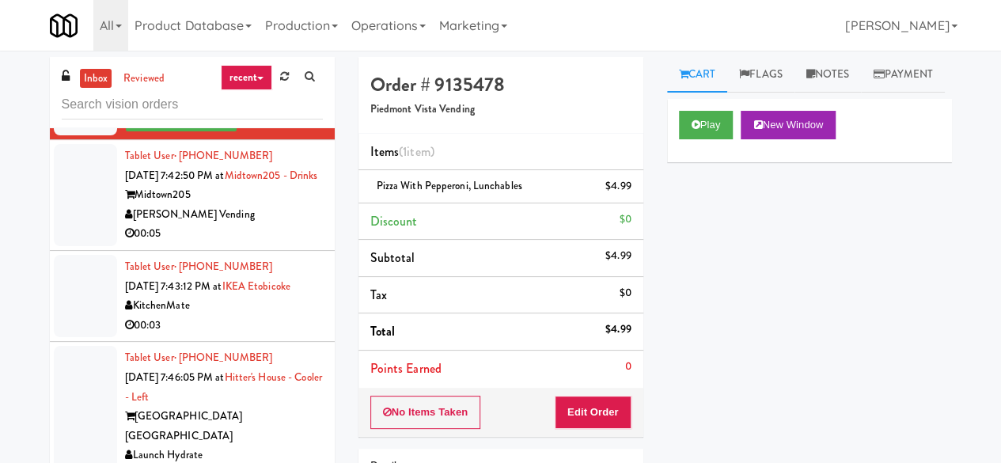
click at [273, 205] on div "Midtown205" at bounding box center [224, 195] width 198 height 20
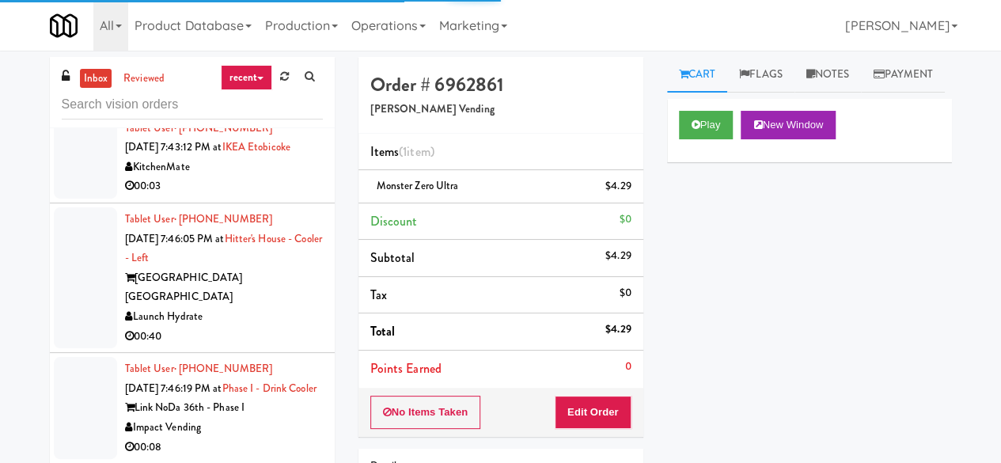
click at [273, 177] on div "KitchenMate" at bounding box center [224, 167] width 198 height 20
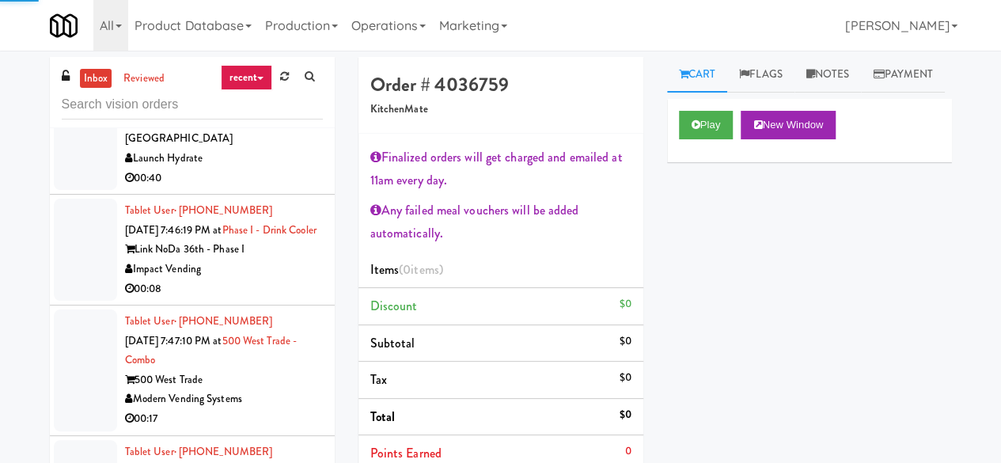
click at [271, 188] on div "00:40" at bounding box center [224, 178] width 198 height 20
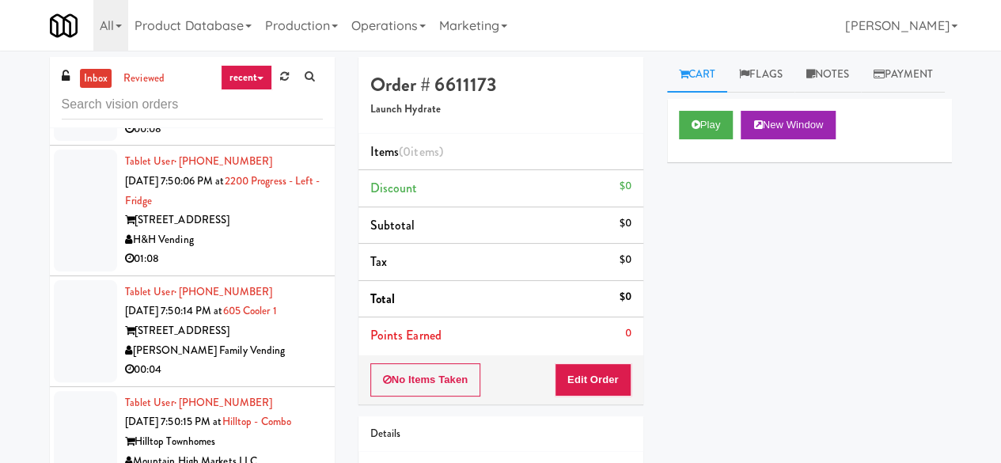
scroll to position [2373, 0]
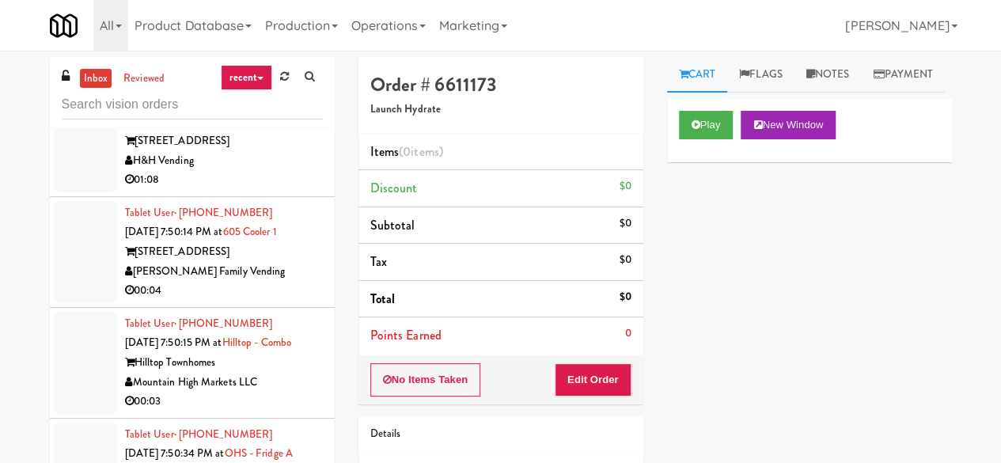
click at [274, 151] on div "[STREET_ADDRESS]" at bounding box center [224, 141] width 198 height 20
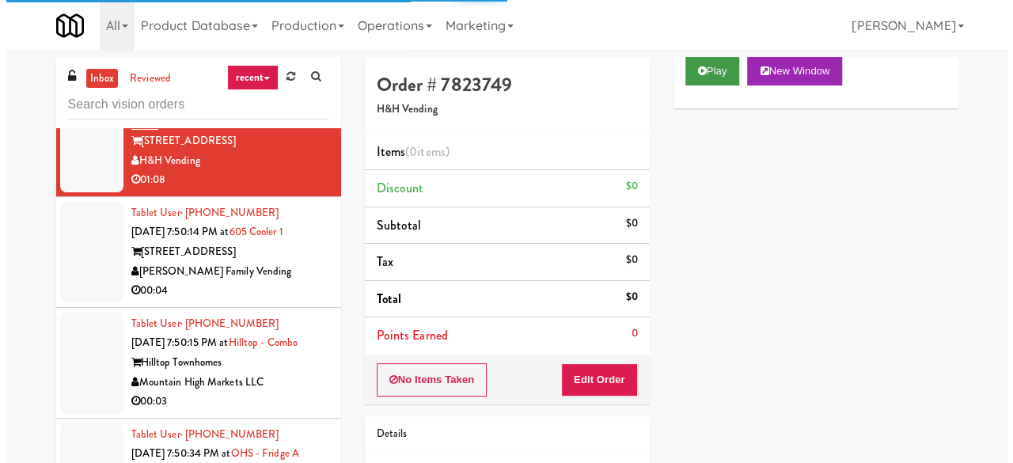
scroll to position [79, 0]
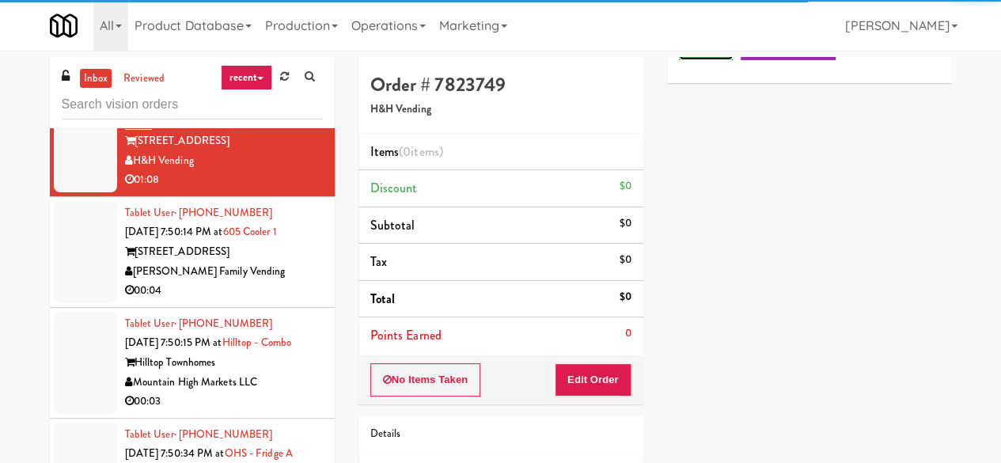
click at [699, 60] on button "Play" at bounding box center [706, 46] width 55 height 28
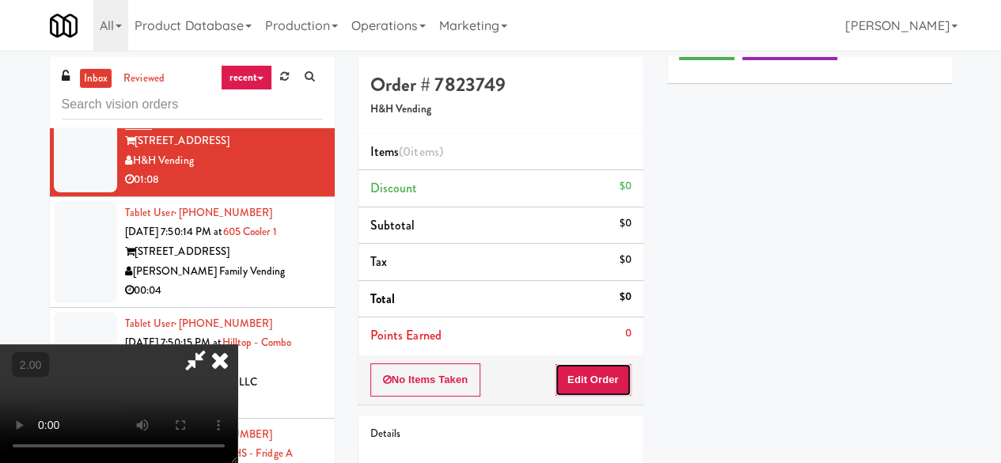
click at [600, 371] on button "Edit Order" at bounding box center [593, 379] width 77 height 33
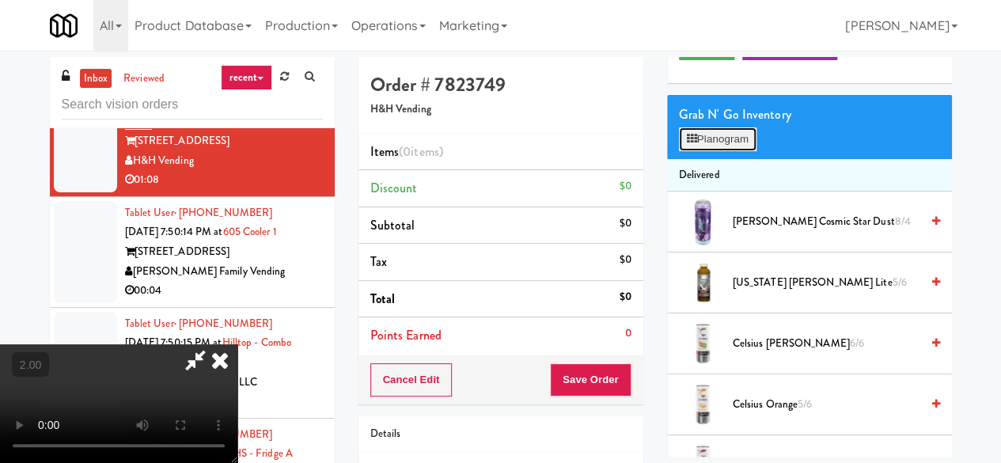
click at [728, 151] on button "Planogram" at bounding box center [718, 139] width 78 height 24
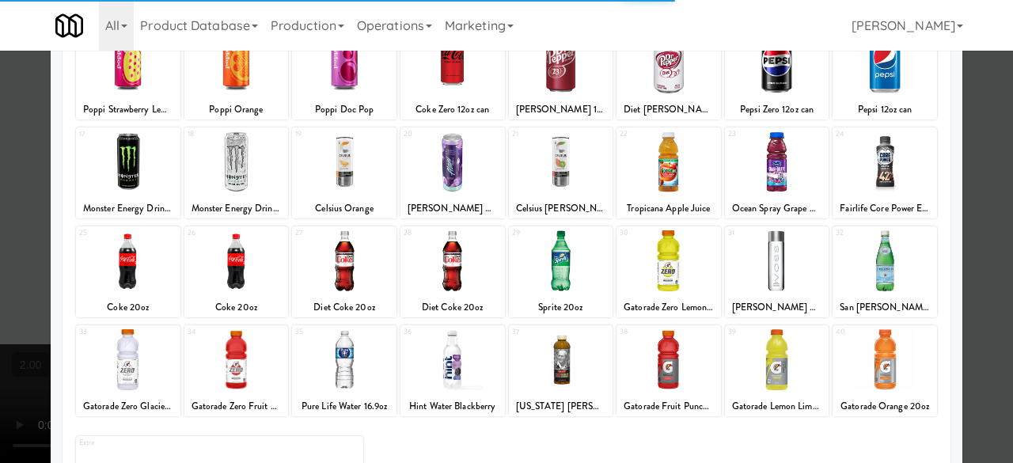
scroll to position [313, 0]
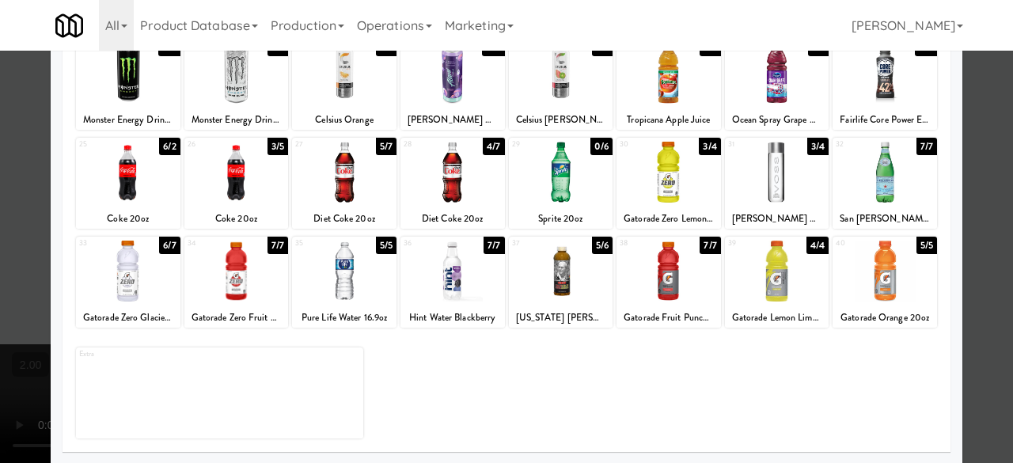
click at [451, 287] on div at bounding box center [452, 270] width 104 height 61
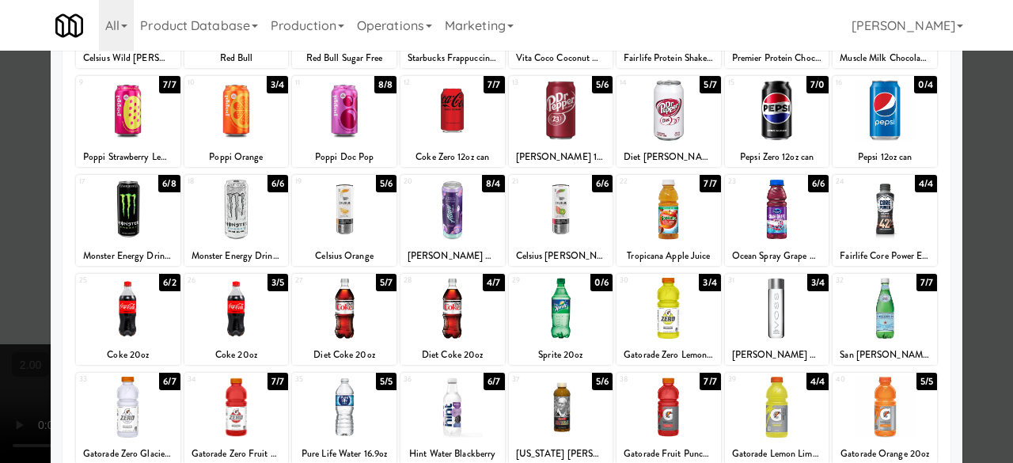
scroll to position [155, 0]
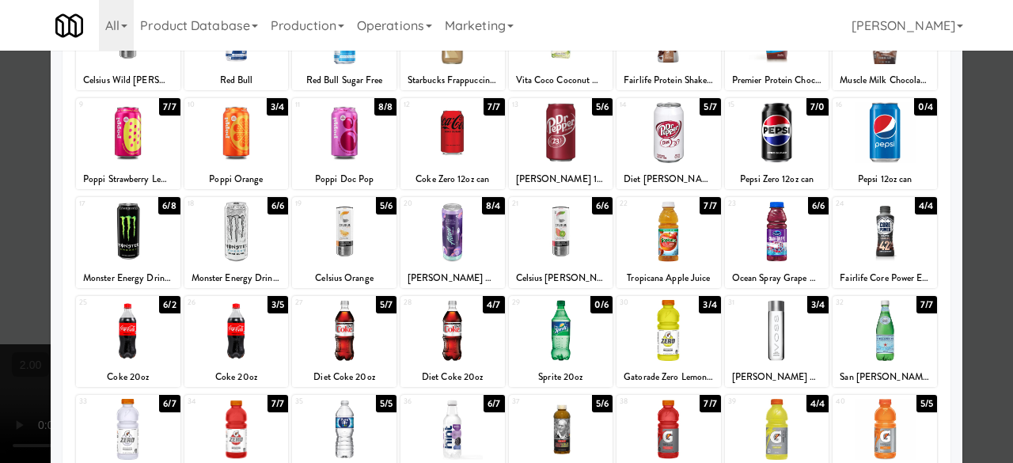
click at [149, 162] on div at bounding box center [128, 132] width 104 height 61
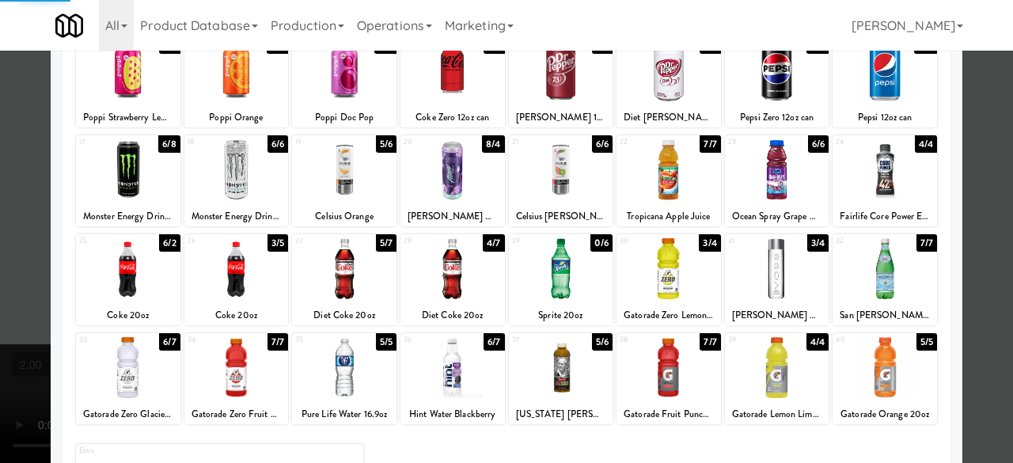
scroll to position [313, 0]
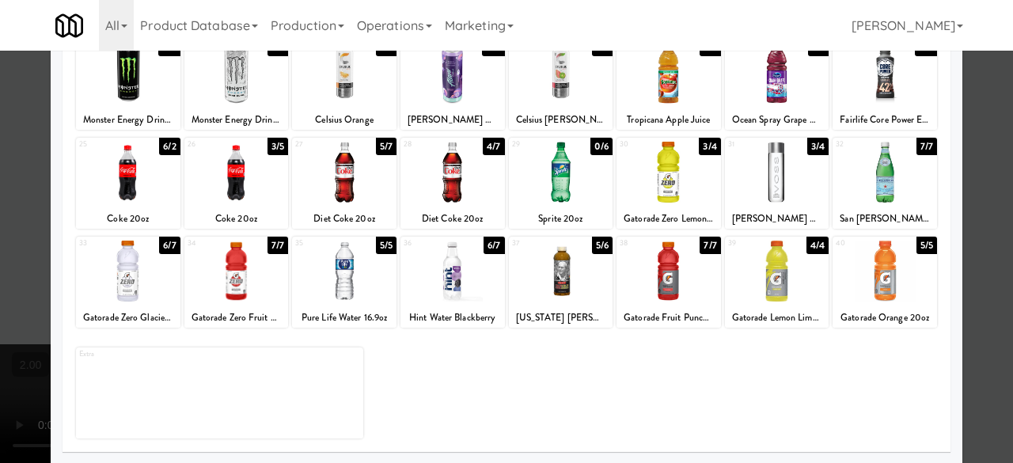
click at [990, 153] on div at bounding box center [506, 231] width 1013 height 463
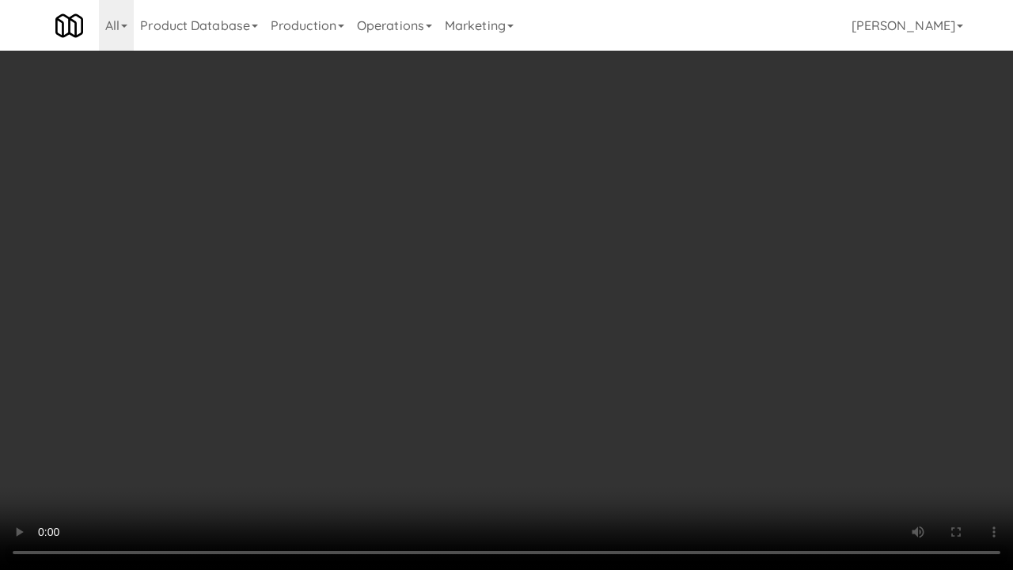
drag, startPoint x: 620, startPoint y: 440, endPoint x: 301, endPoint y: 569, distance: 344.6
click at [614, 441] on video at bounding box center [506, 285] width 1013 height 570
click at [522, 285] on video at bounding box center [506, 285] width 1013 height 570
click at [483, 300] on video at bounding box center [506, 285] width 1013 height 570
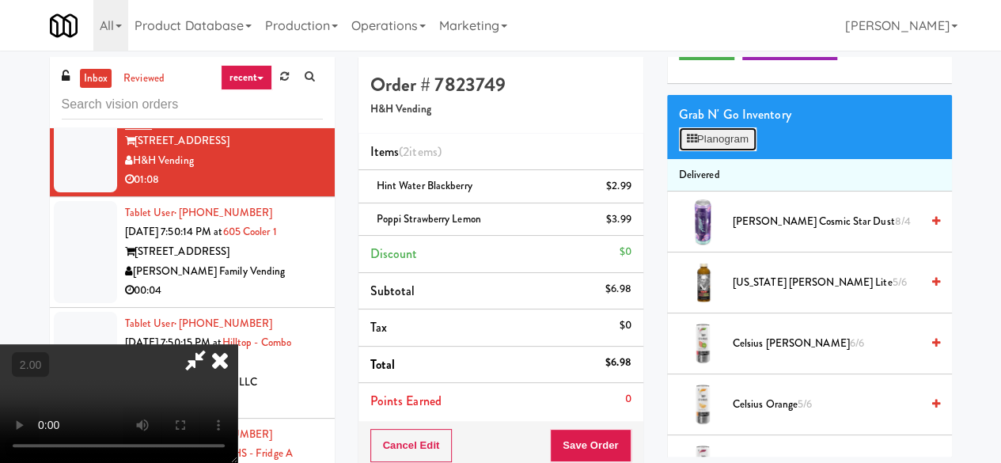
click at [724, 151] on button "Planogram" at bounding box center [718, 139] width 78 height 24
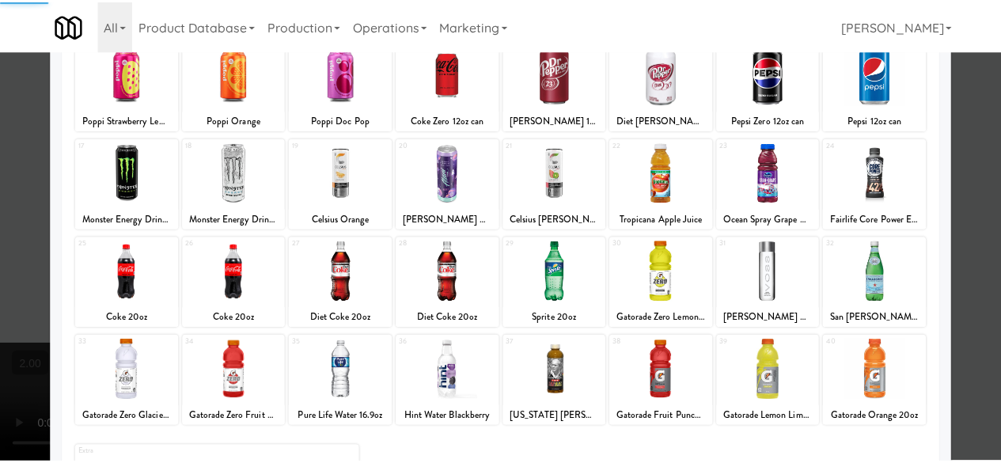
scroll to position [313, 0]
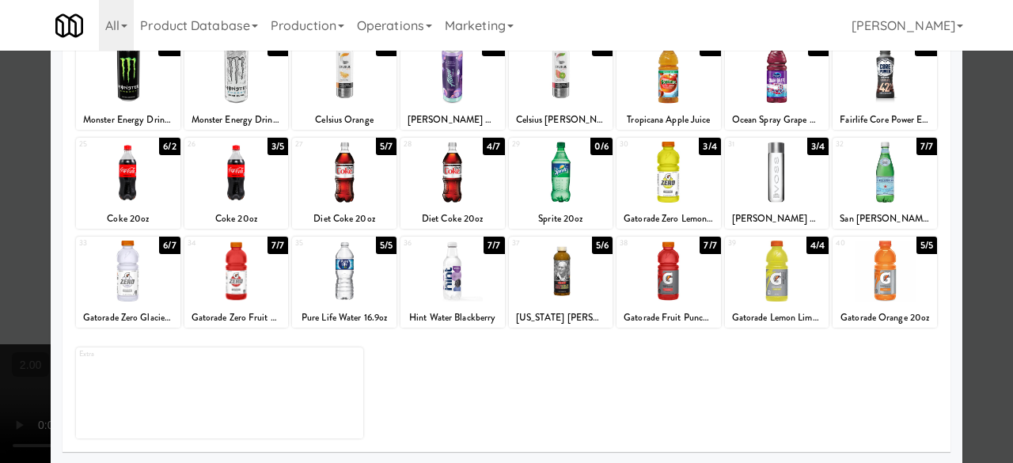
drag, startPoint x: 982, startPoint y: 104, endPoint x: 652, endPoint y: 129, distance: 330.8
click at [981, 104] on div at bounding box center [506, 231] width 1013 height 463
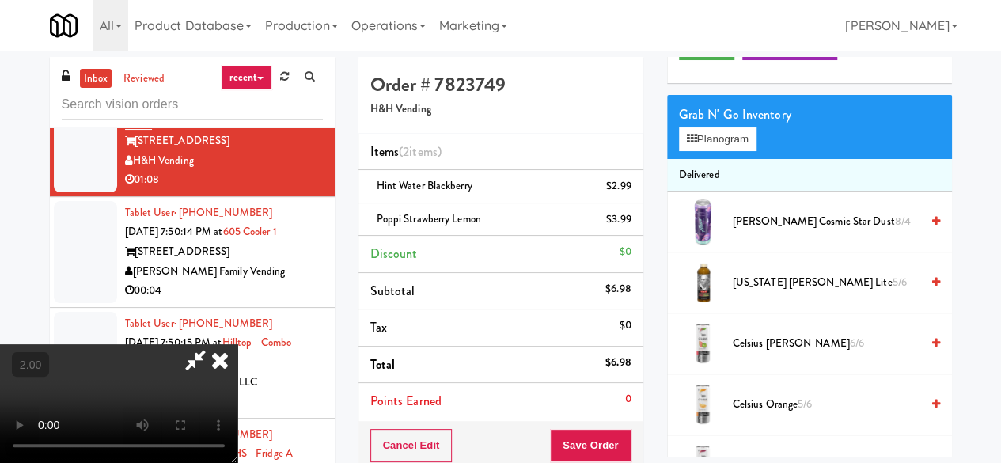
click at [214, 344] on icon at bounding box center [195, 360] width 36 height 32
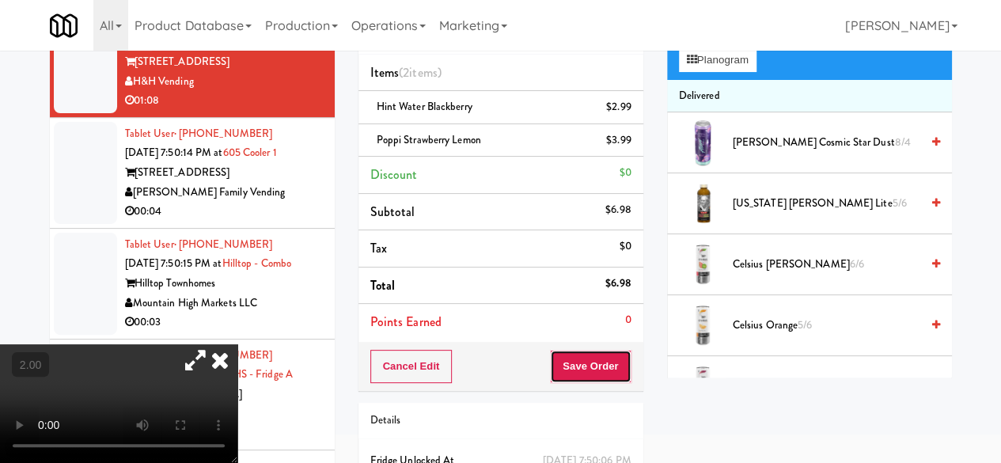
click at [608, 379] on button "Save Order" at bounding box center [590, 366] width 81 height 33
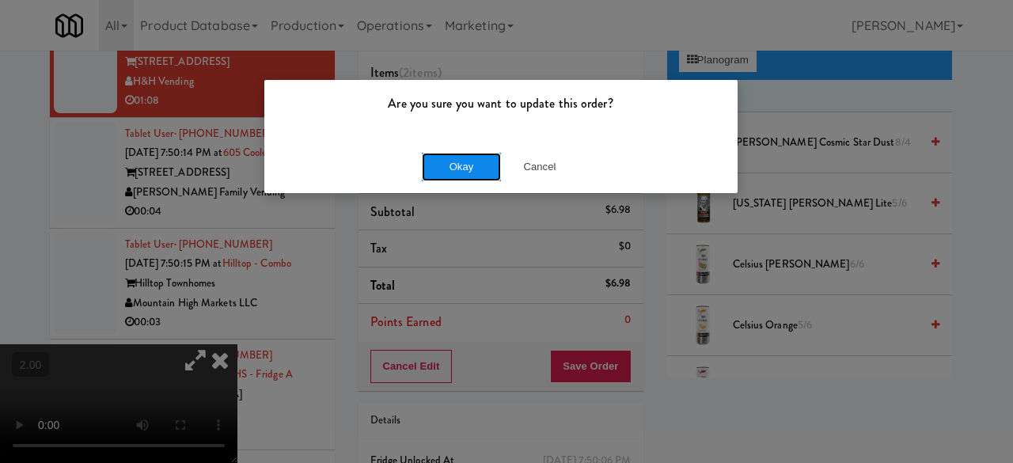
click at [468, 164] on button "Okay" at bounding box center [461, 167] width 79 height 28
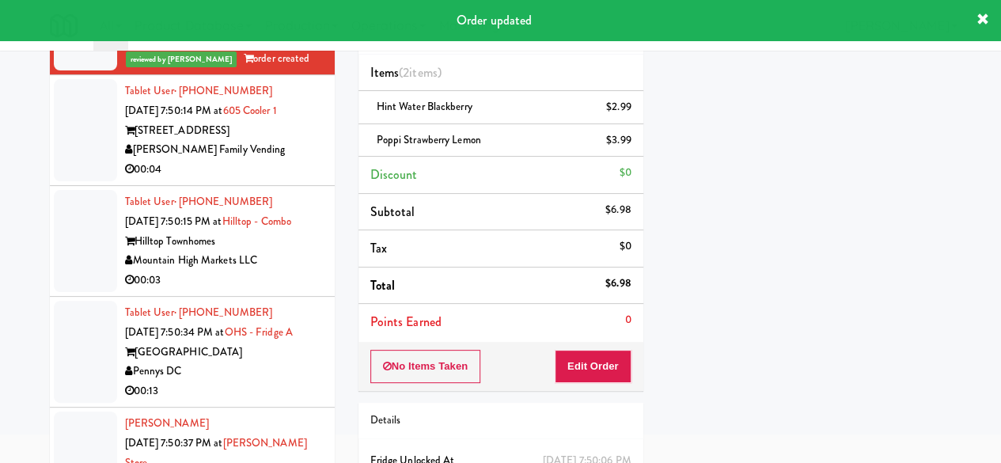
scroll to position [2531, 0]
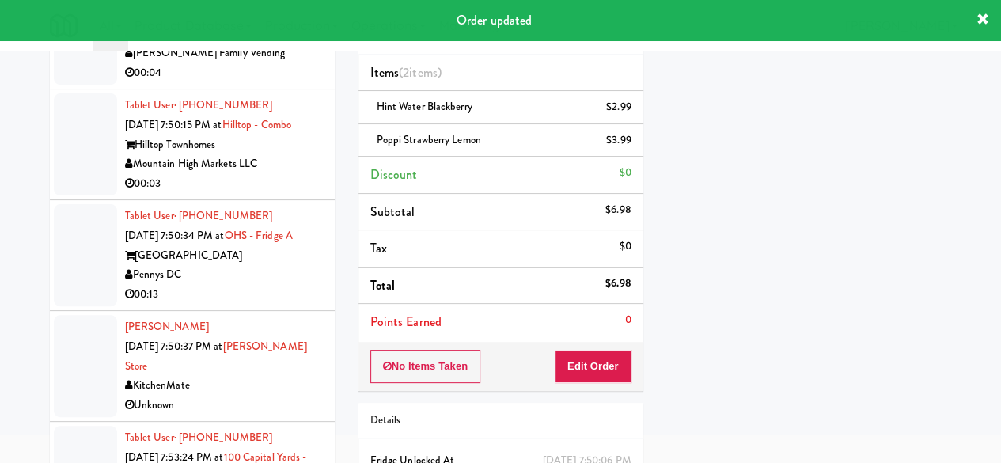
click at [264, 63] on div "[PERSON_NAME] Family Vending" at bounding box center [224, 54] width 198 height 20
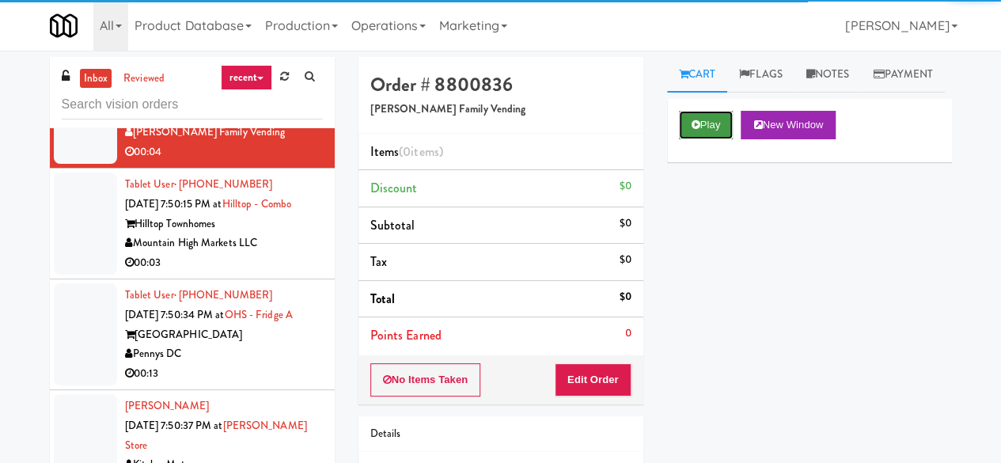
click at [685, 139] on button "Play" at bounding box center [706, 125] width 55 height 28
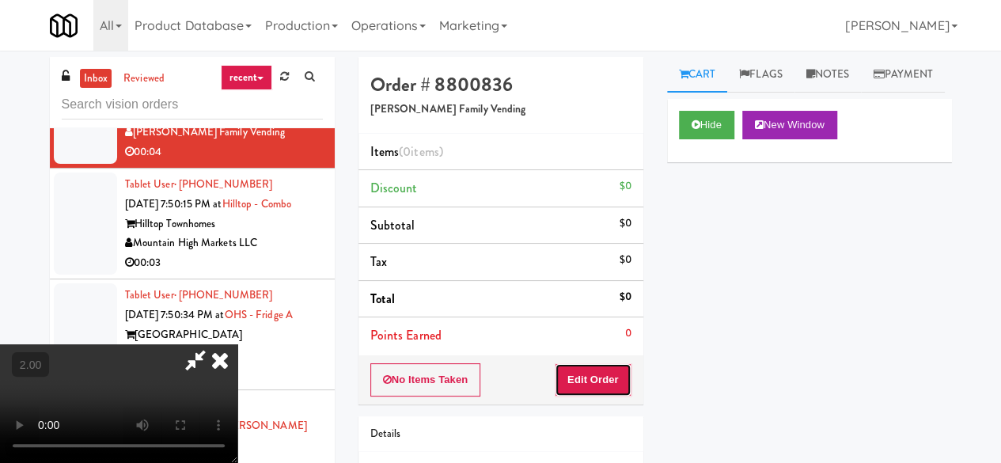
click at [580, 384] on button "Edit Order" at bounding box center [593, 379] width 77 height 33
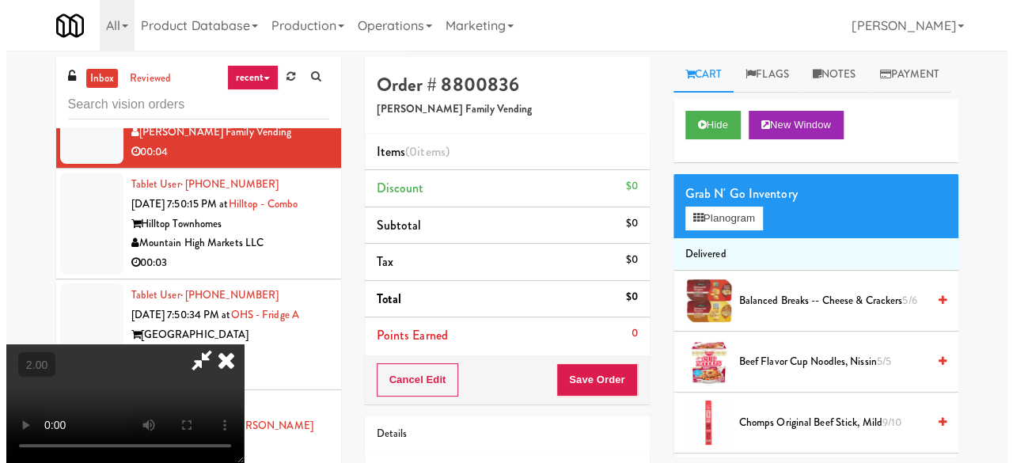
scroll to position [32, 0]
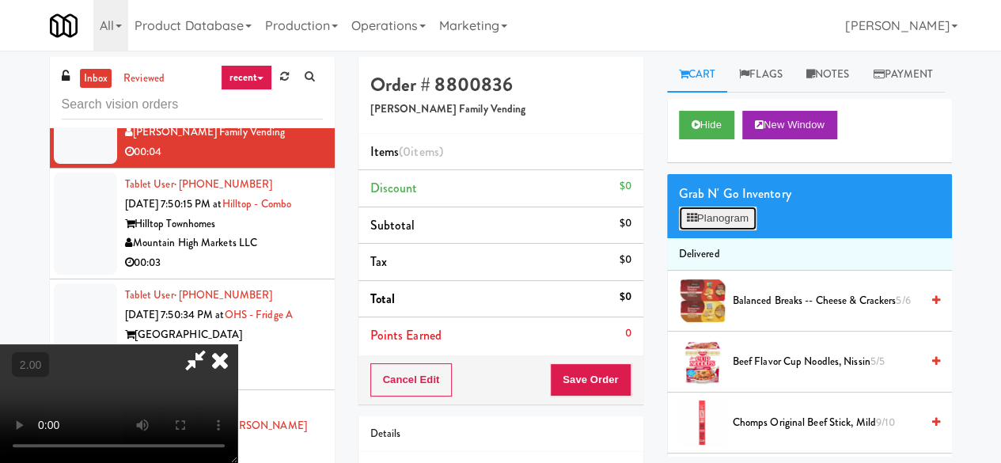
click at [709, 230] on button "Planogram" at bounding box center [718, 218] width 78 height 24
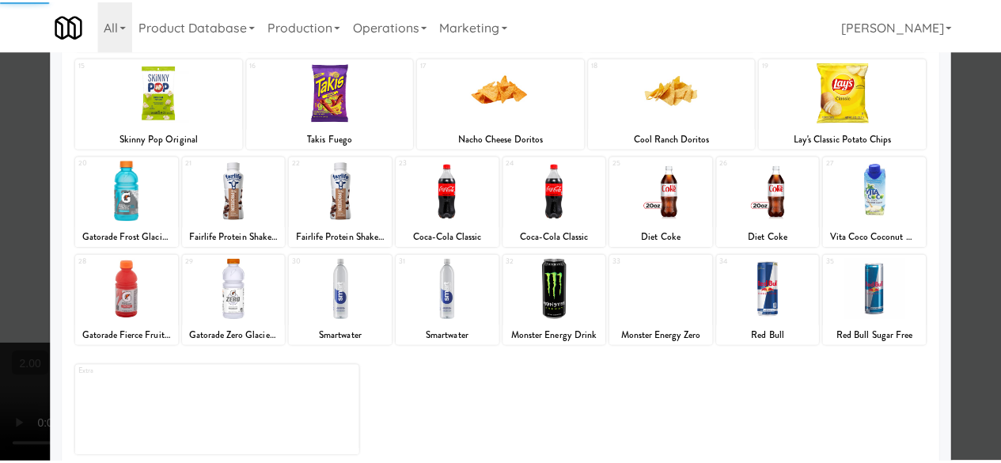
scroll to position [313, 0]
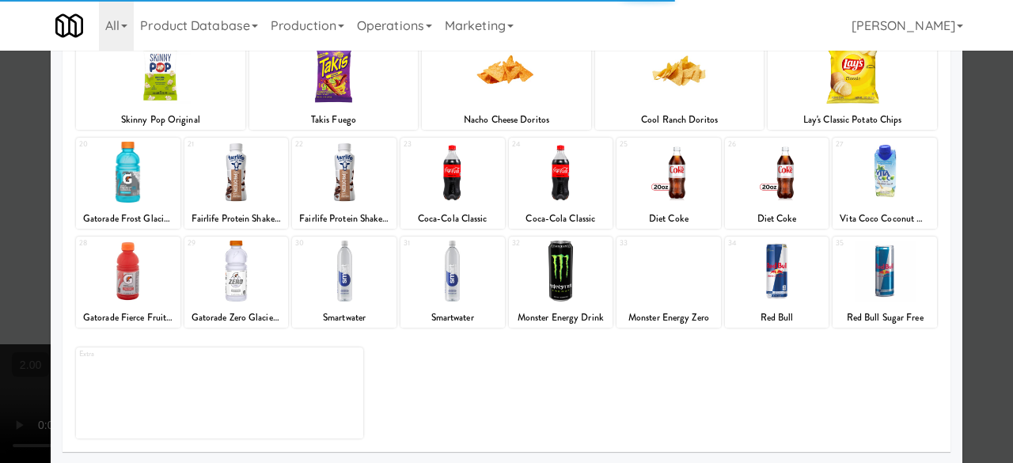
click at [868, 264] on div at bounding box center [884, 270] width 104 height 61
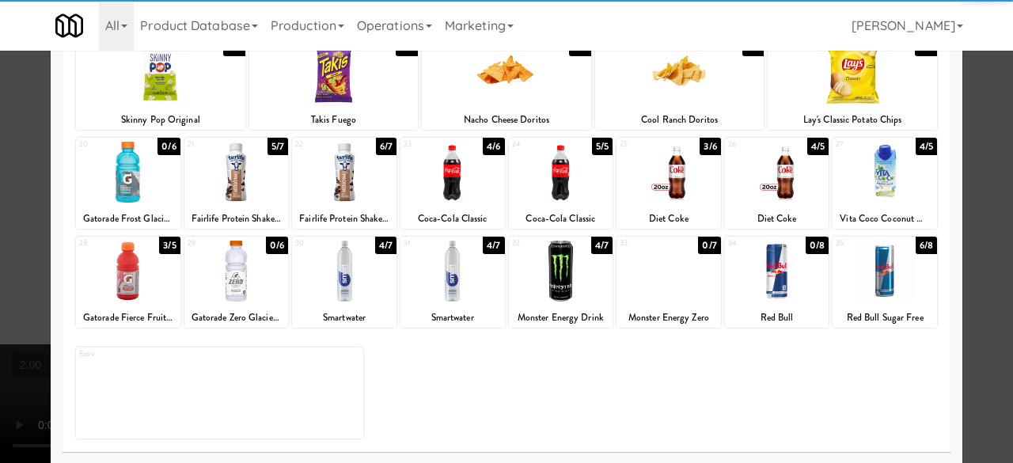
click at [963, 223] on div at bounding box center [506, 231] width 1013 height 463
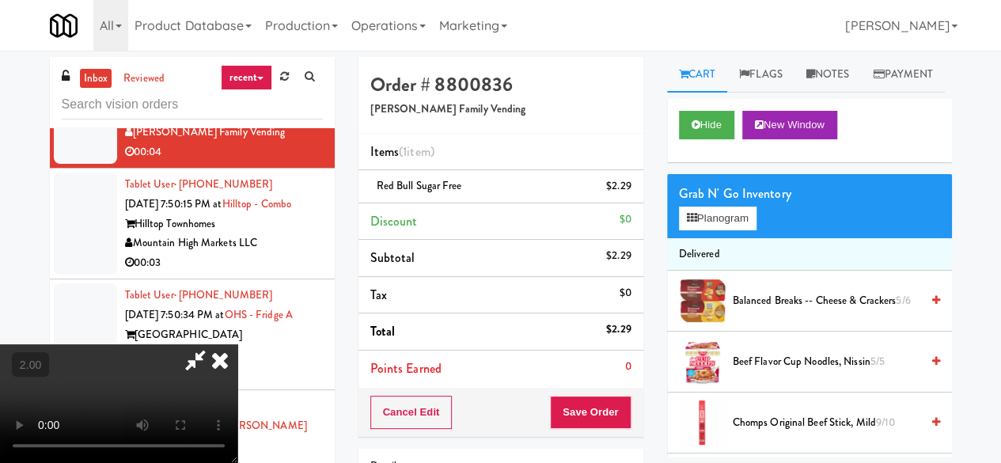
click at [214, 344] on icon at bounding box center [195, 360] width 36 height 32
click at [611, 403] on button "Save Order" at bounding box center [590, 412] width 81 height 33
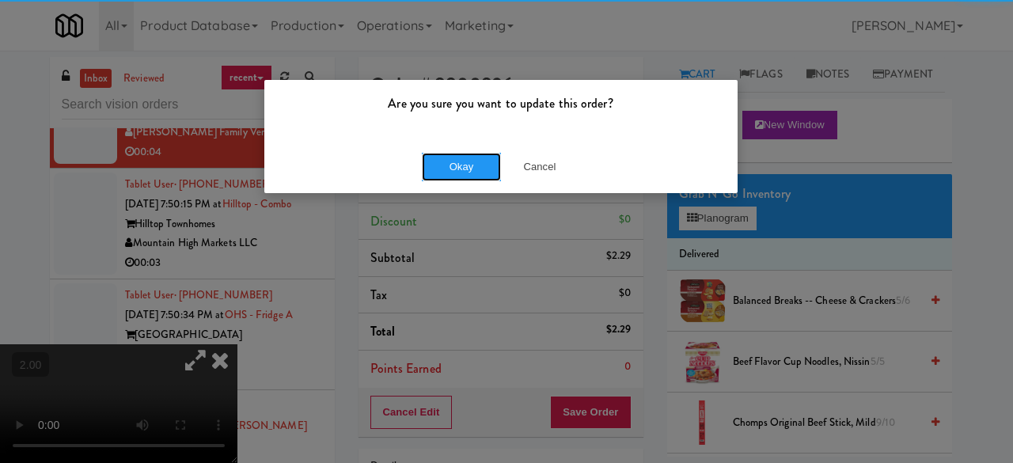
drag, startPoint x: 431, startPoint y: 176, endPoint x: 445, endPoint y: 172, distance: 15.0
click at [433, 176] on button "Okay" at bounding box center [461, 167] width 79 height 28
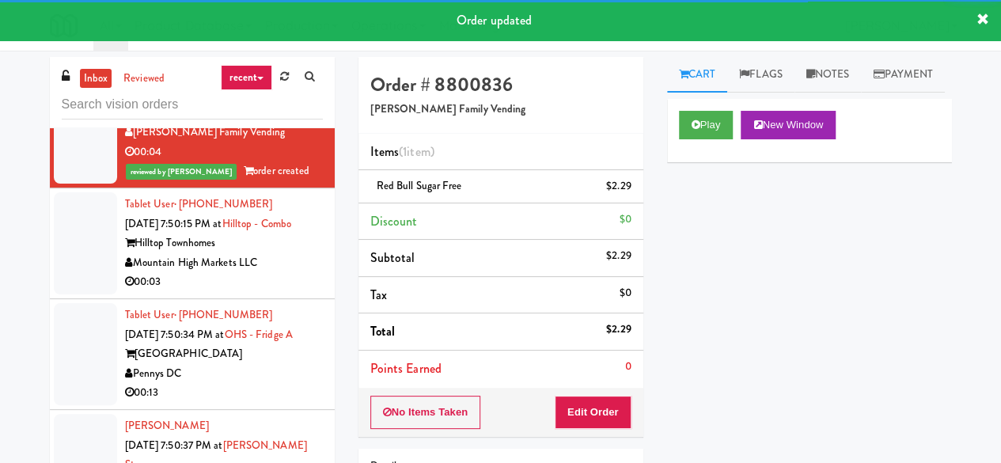
scroll to position [2690, 0]
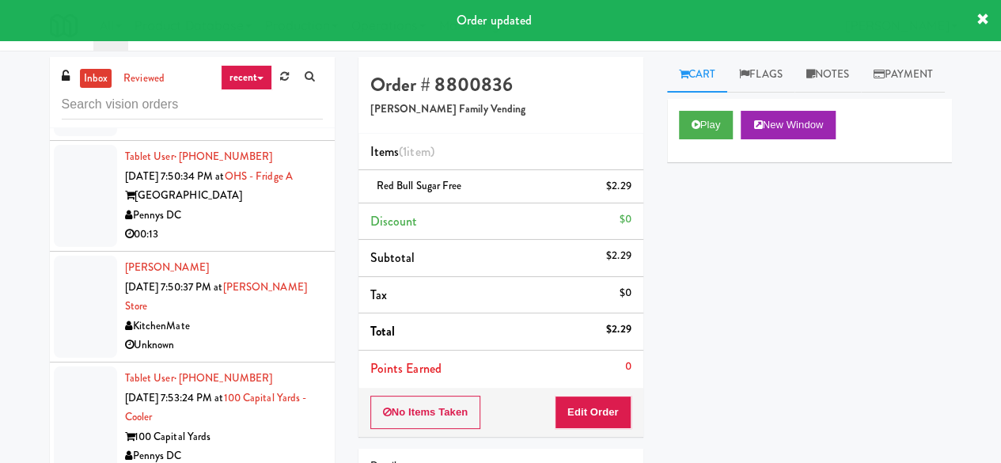
click at [281, 134] on div "00:03" at bounding box center [224, 124] width 198 height 20
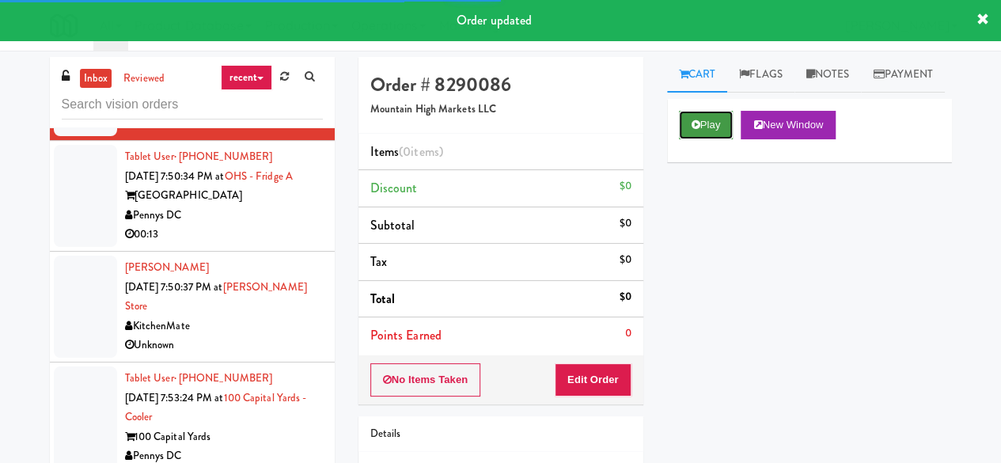
click at [693, 139] on button "Play" at bounding box center [706, 125] width 55 height 28
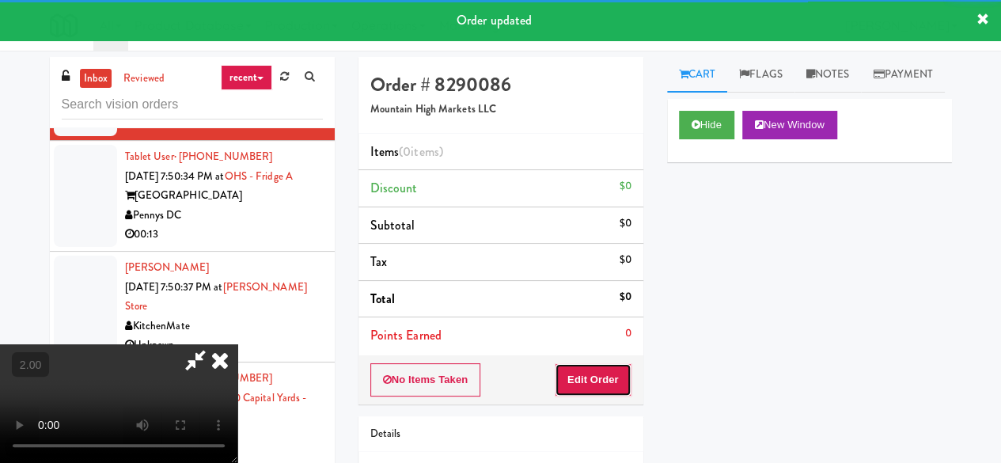
click at [622, 369] on button "Edit Order" at bounding box center [593, 379] width 77 height 33
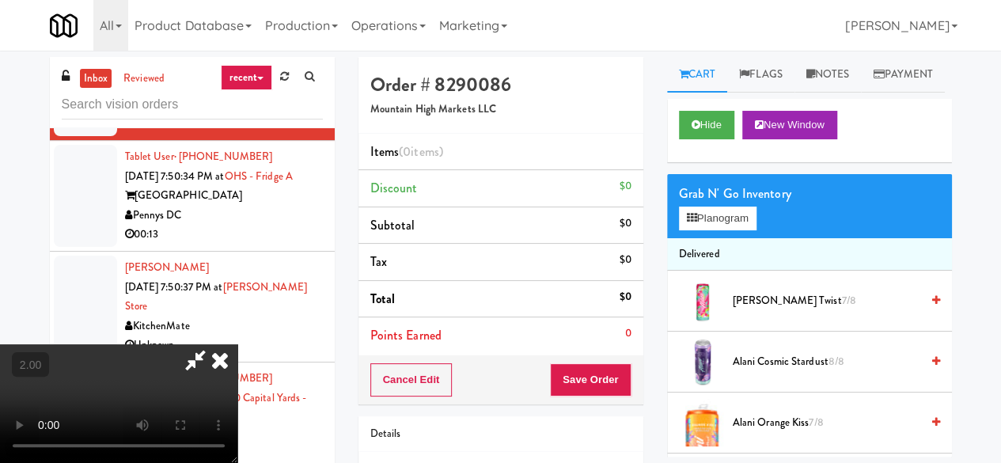
scroll to position [32, 0]
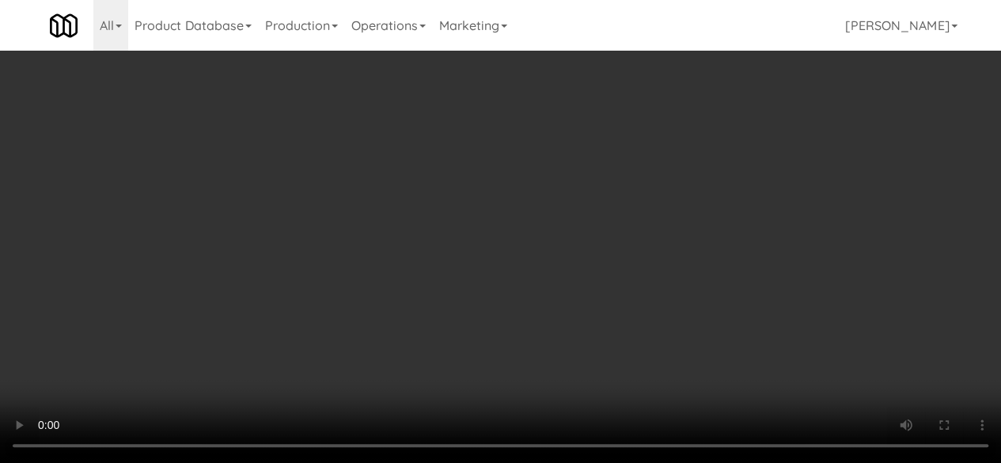
click at [739, 238] on div "Grab N' Go Inventory Planogram" at bounding box center [809, 206] width 285 height 64
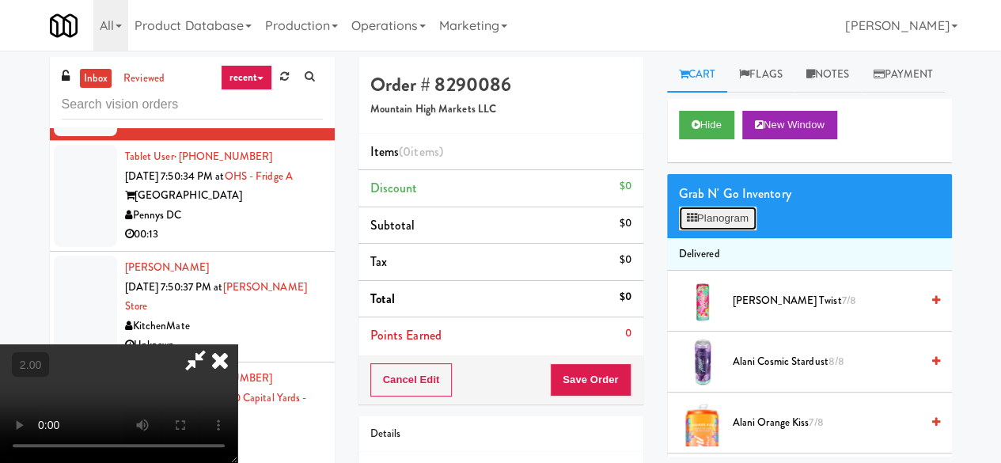
click at [736, 230] on button "Planogram" at bounding box center [718, 218] width 78 height 24
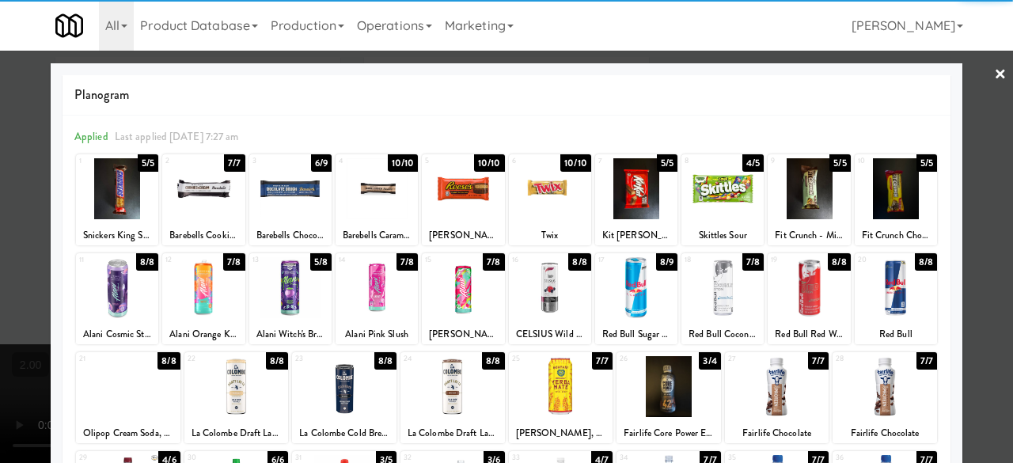
click at [381, 306] on div at bounding box center [376, 287] width 82 height 61
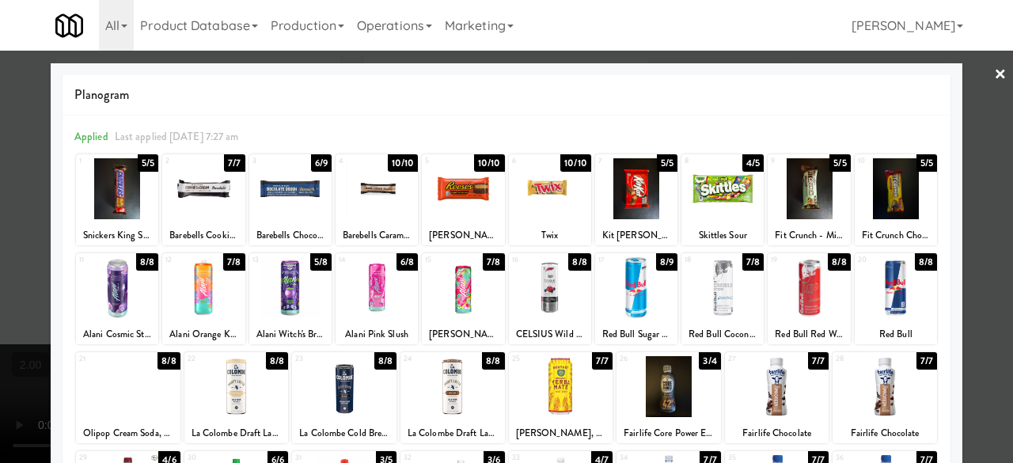
click at [981, 165] on div at bounding box center [506, 231] width 1013 height 463
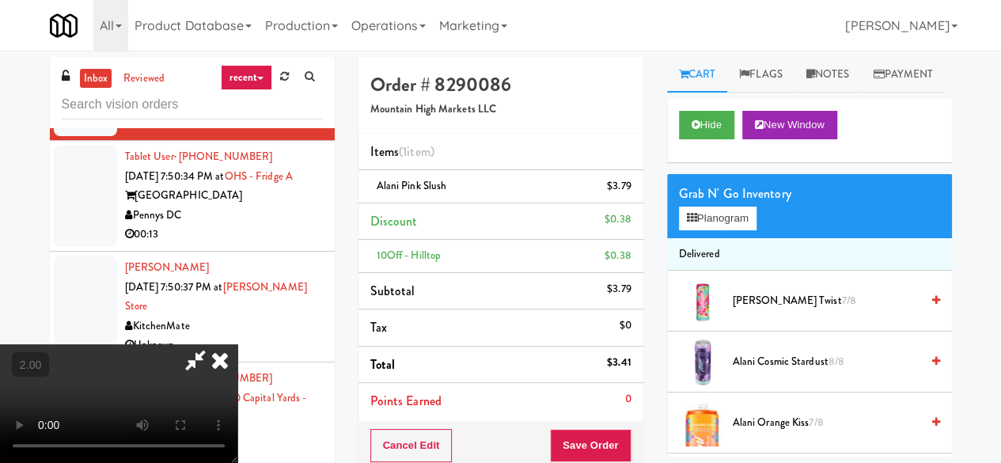
click at [214, 344] on icon at bounding box center [195, 360] width 36 height 32
click at [596, 437] on button "Save Order" at bounding box center [590, 445] width 81 height 33
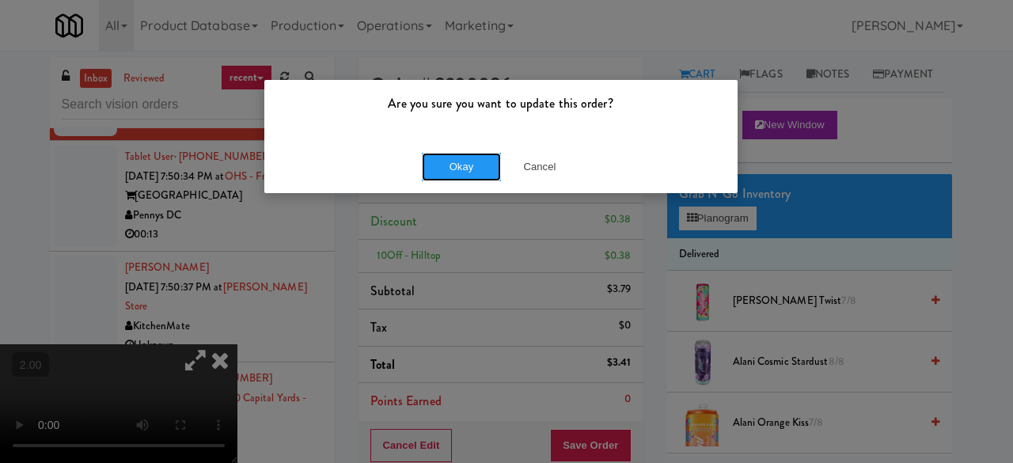
click at [464, 177] on button "Okay" at bounding box center [461, 167] width 79 height 28
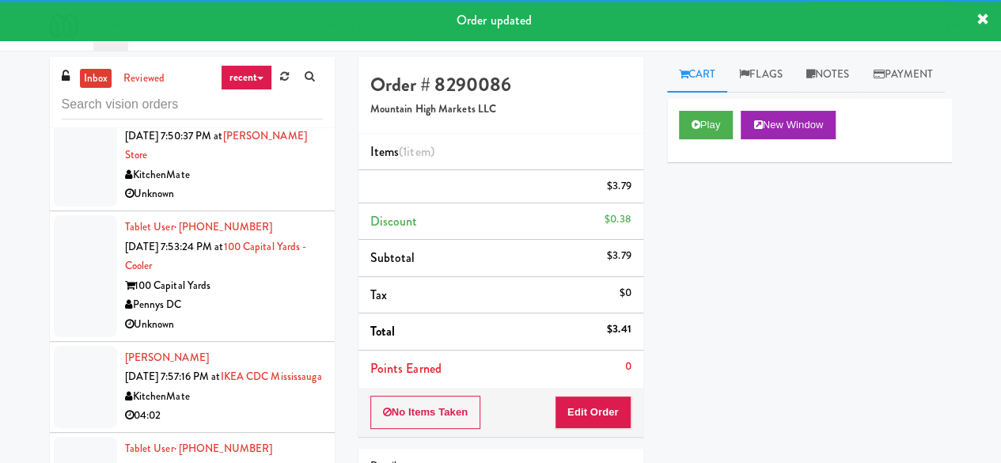
scroll to position [2848, 0]
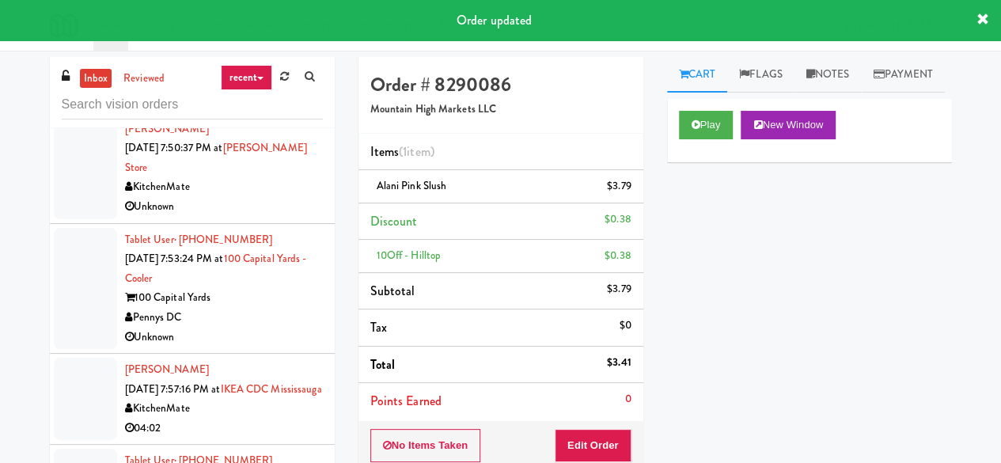
click at [259, 113] on li "Tablet User · (612) 351-7704 [DATE] 7:50:34 PM at OHS - Fridge A One Hill South…" at bounding box center [192, 57] width 285 height 111
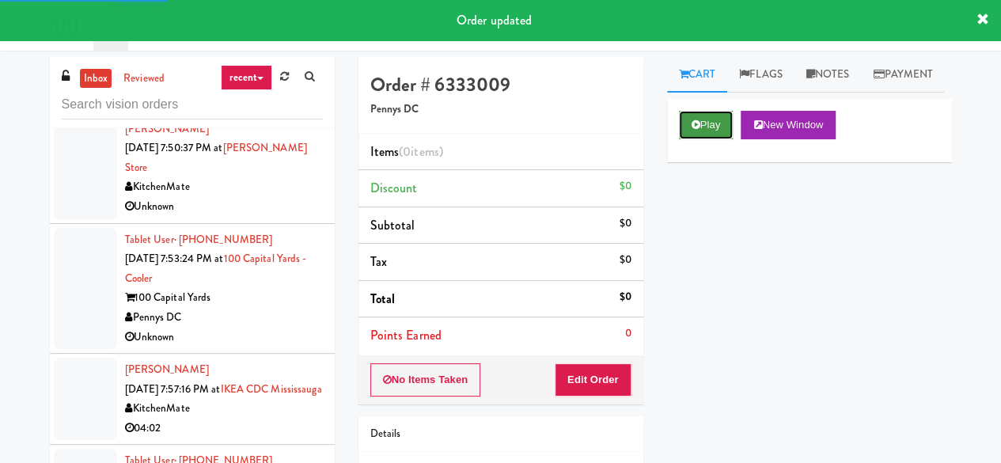
click at [720, 139] on button "Play" at bounding box center [706, 125] width 55 height 28
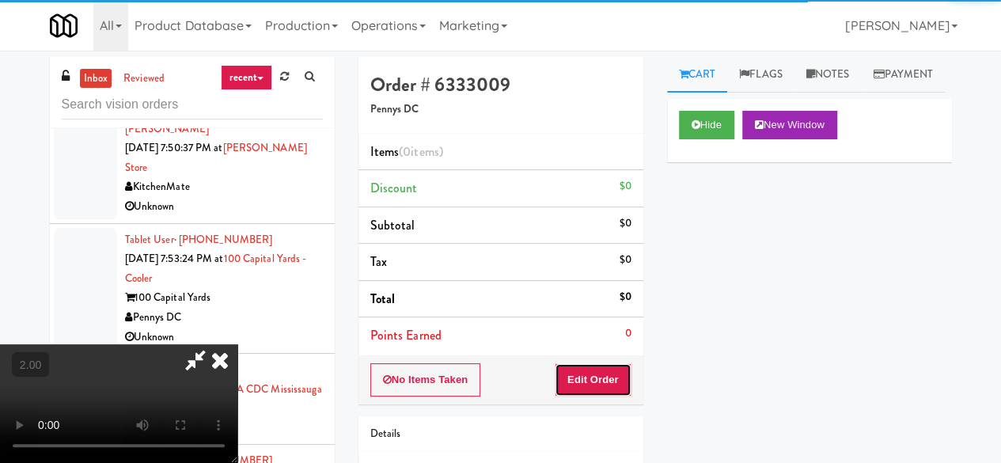
click at [608, 384] on button "Edit Order" at bounding box center [593, 379] width 77 height 33
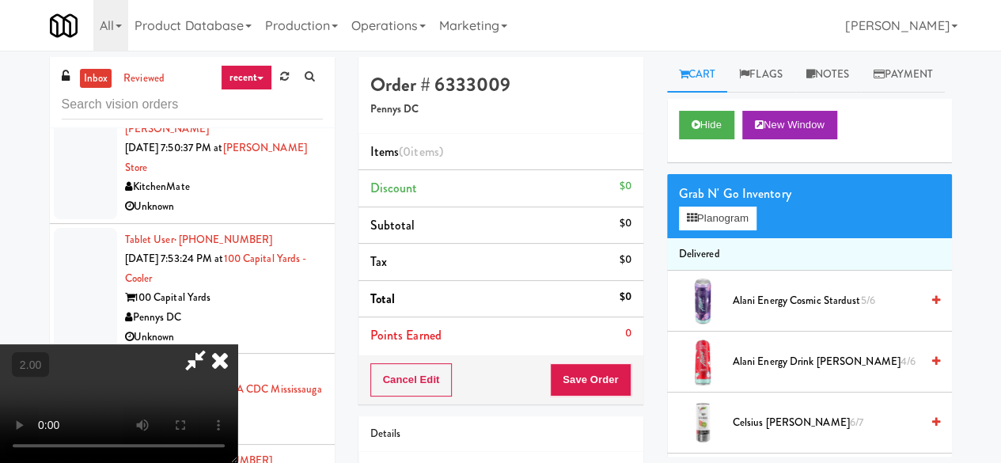
scroll to position [32, 0]
click at [709, 230] on button "Planogram" at bounding box center [718, 218] width 78 height 24
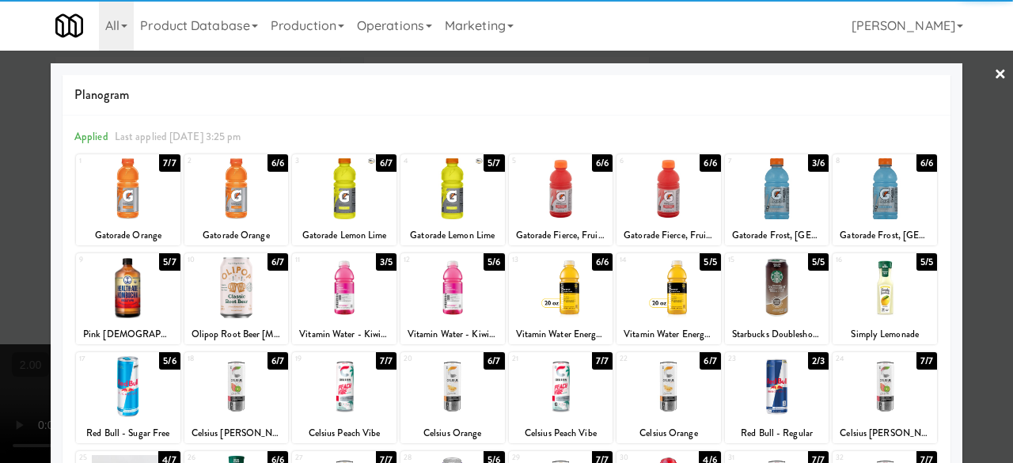
click at [785, 187] on div at bounding box center [777, 188] width 104 height 61
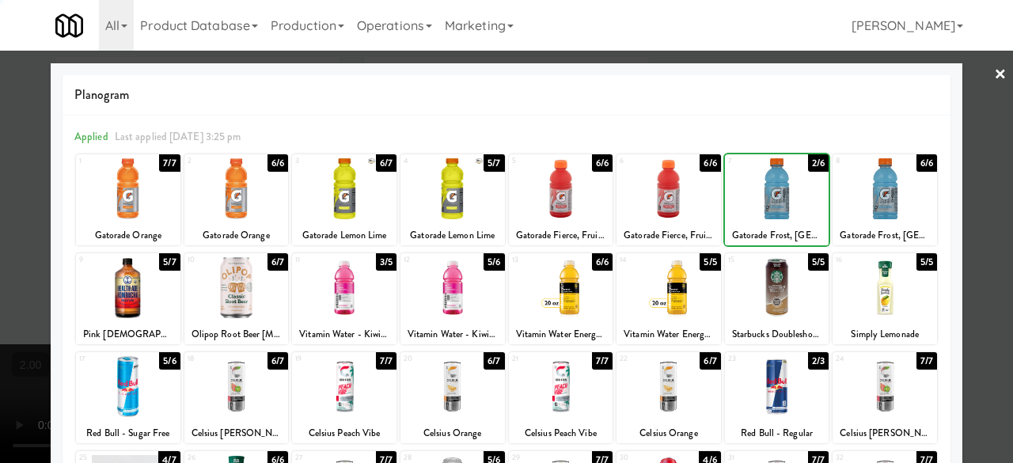
click at [785, 187] on div at bounding box center [777, 188] width 104 height 61
click at [978, 75] on div at bounding box center [506, 231] width 1013 height 463
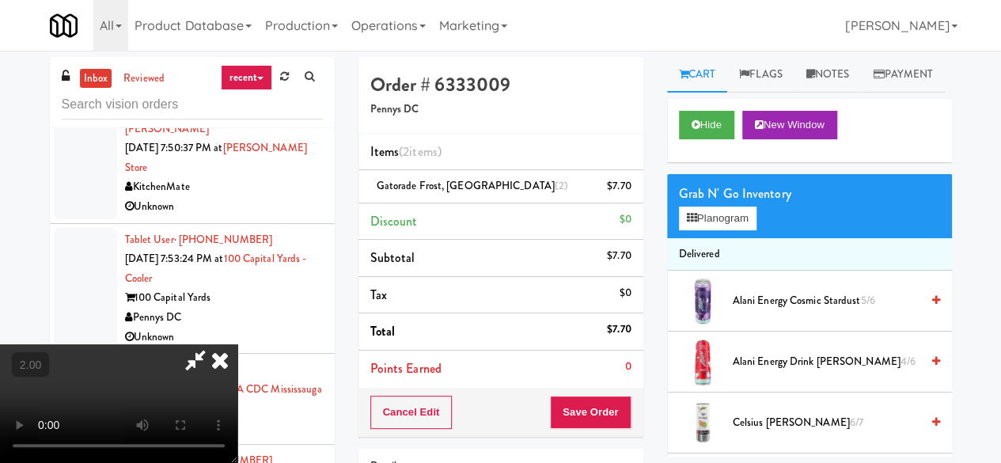
click at [214, 344] on icon at bounding box center [195, 360] width 36 height 32
click at [573, 396] on div "Cancel Edit Save Order" at bounding box center [500, 412] width 285 height 49
drag, startPoint x: 598, startPoint y: 411, endPoint x: 608, endPoint y: 415, distance: 10.3
click at [598, 412] on button "Save Order" at bounding box center [590, 412] width 81 height 33
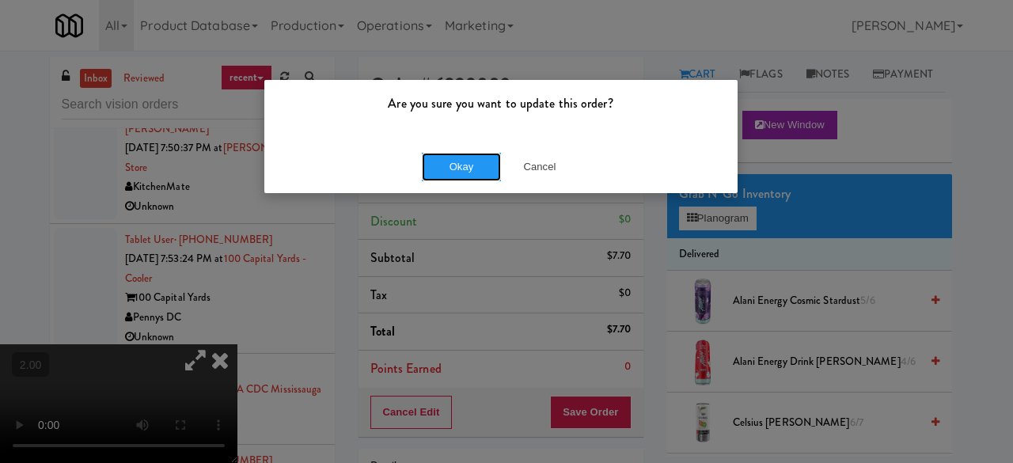
click at [471, 178] on button "Okay" at bounding box center [461, 167] width 79 height 28
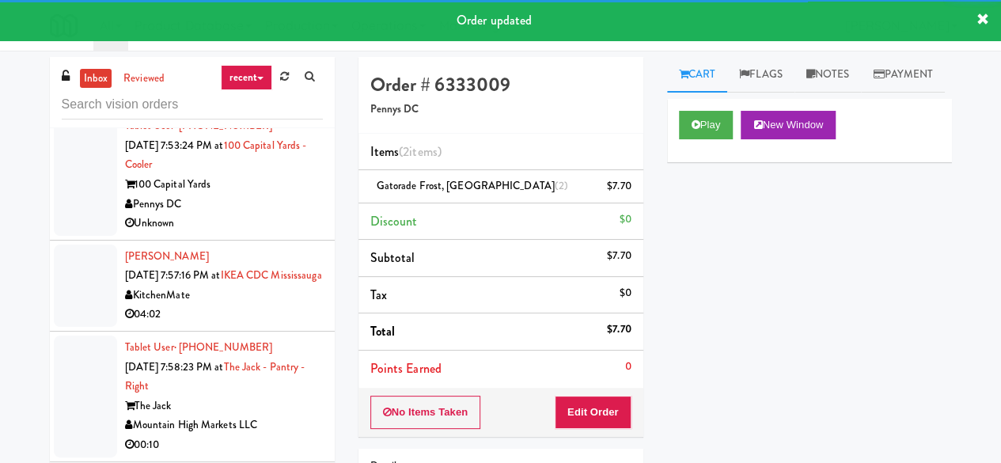
scroll to position [3006, 0]
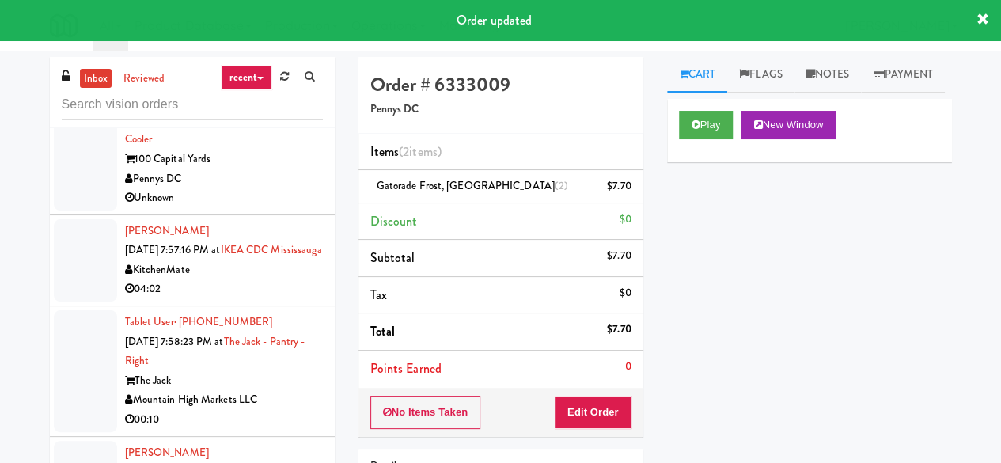
click at [303, 78] on div "Unknown" at bounding box center [224, 69] width 198 height 20
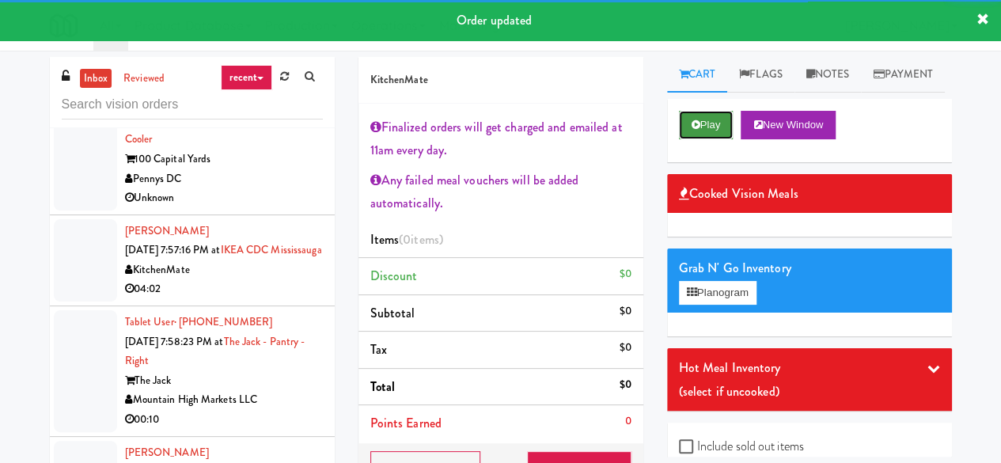
click at [695, 139] on button "Play" at bounding box center [706, 125] width 55 height 28
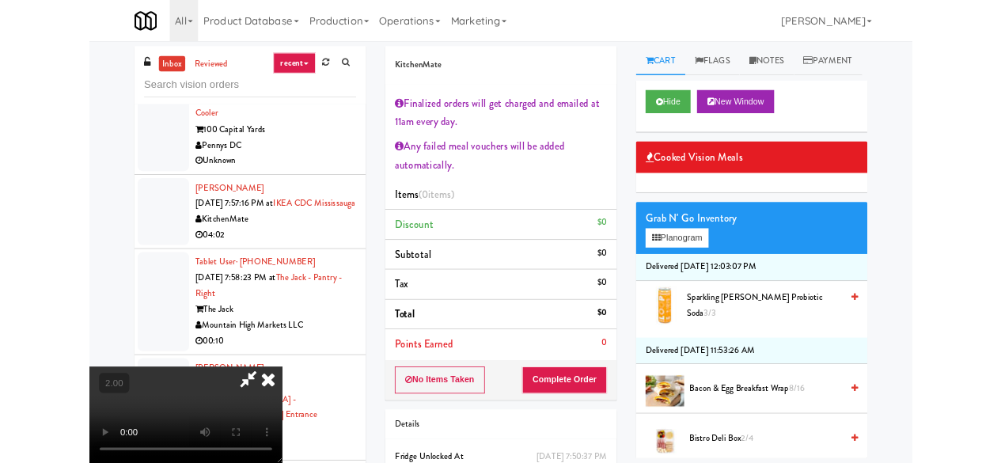
scroll to position [32, 0]
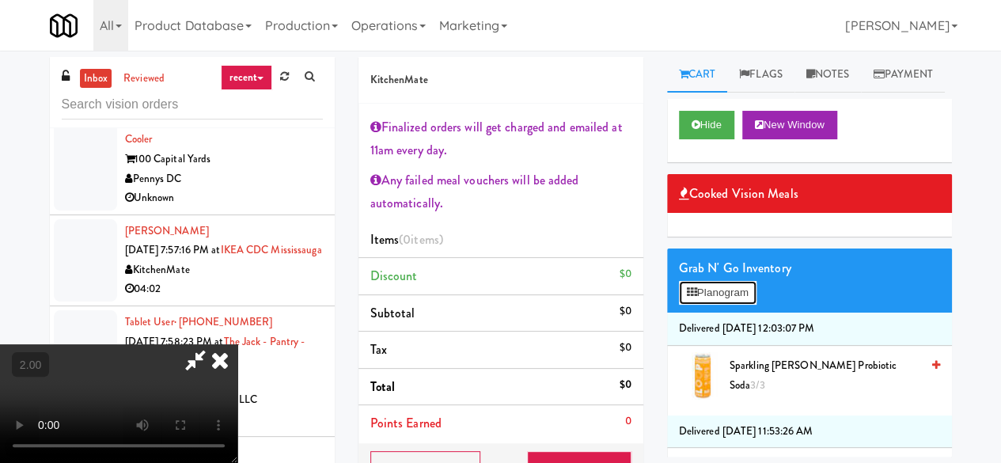
click at [729, 305] on button "Planogram" at bounding box center [718, 293] width 78 height 24
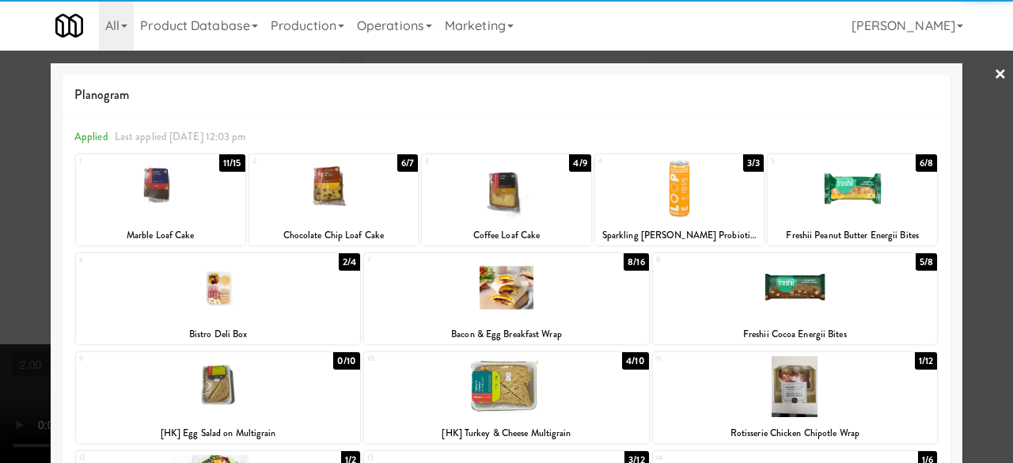
click at [346, 182] on div at bounding box center [333, 188] width 169 height 61
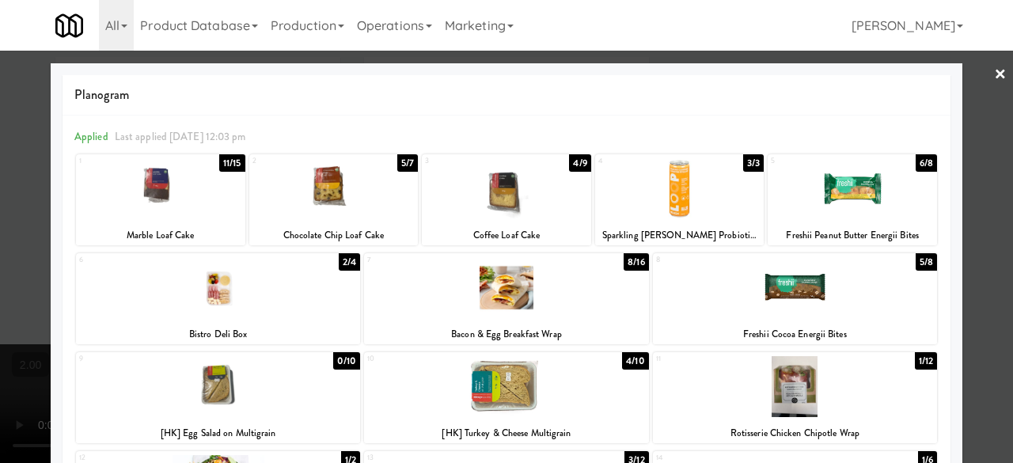
click at [994, 76] on link "×" at bounding box center [1000, 75] width 13 height 49
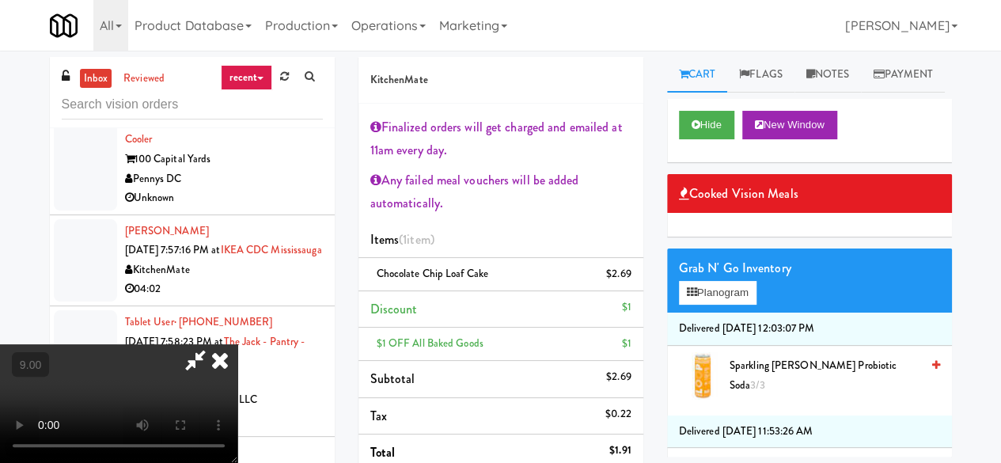
click at [214, 344] on icon at bounding box center [195, 360] width 36 height 32
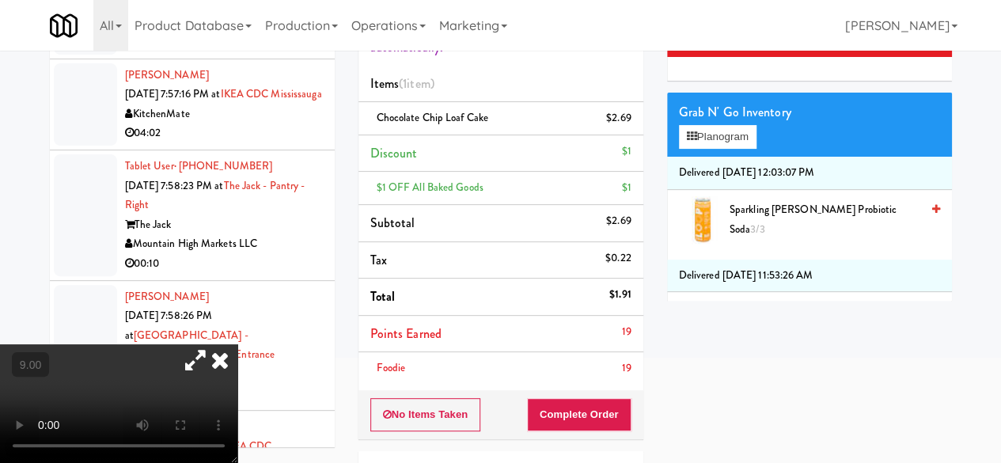
scroll to position [309, 0]
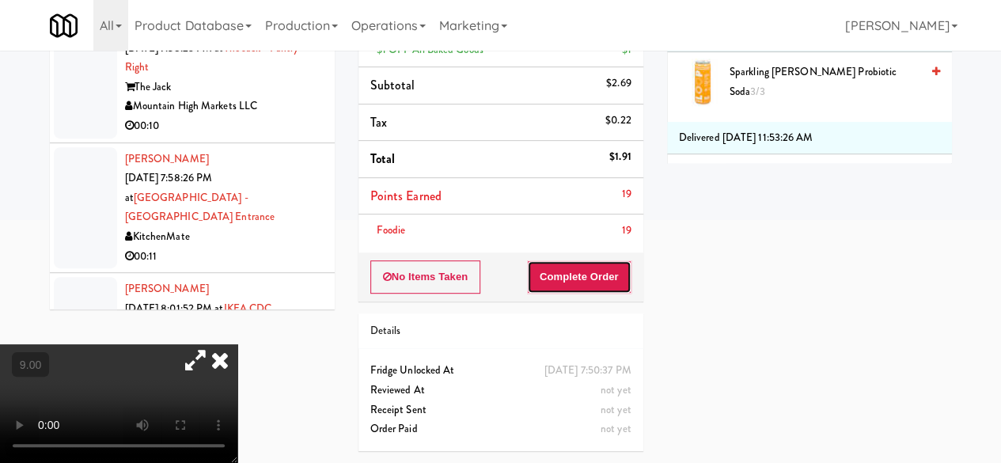
click at [566, 273] on button "Complete Order" at bounding box center [579, 276] width 104 height 33
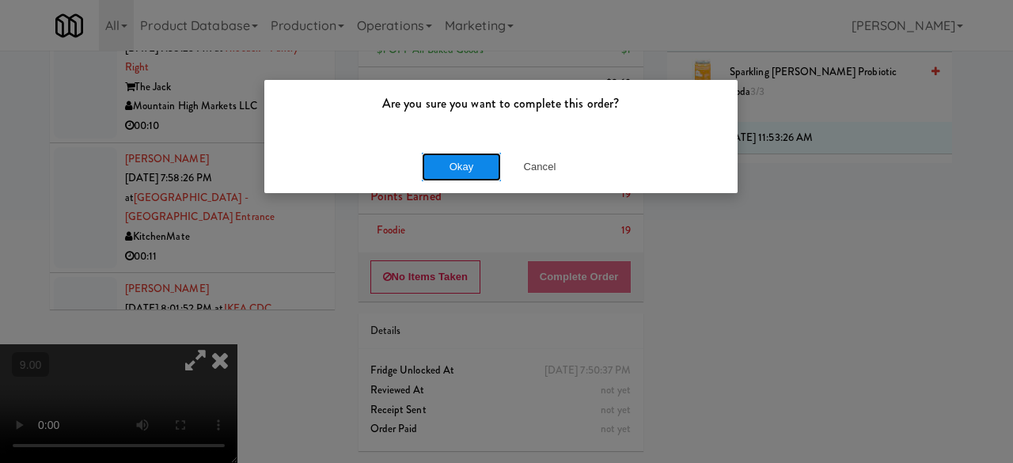
click at [443, 176] on button "Okay" at bounding box center [461, 167] width 79 height 28
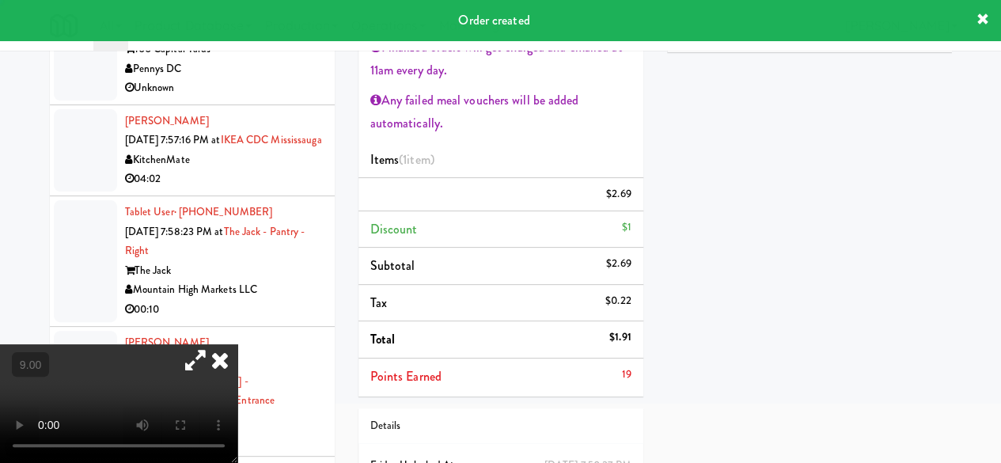
scroll to position [0, 0]
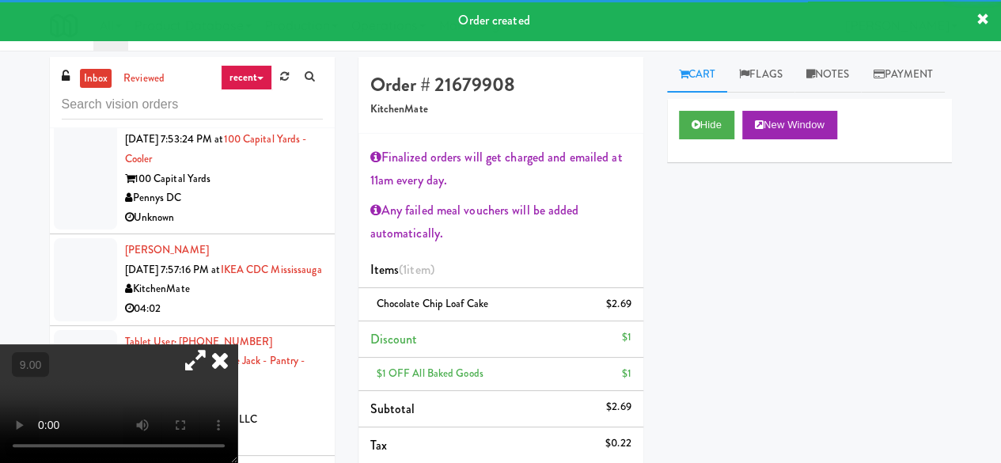
drag, startPoint x: 833, startPoint y: 62, endPoint x: 823, endPoint y: 103, distance: 41.6
click at [834, 63] on link "Notes" at bounding box center [827, 75] width 67 height 36
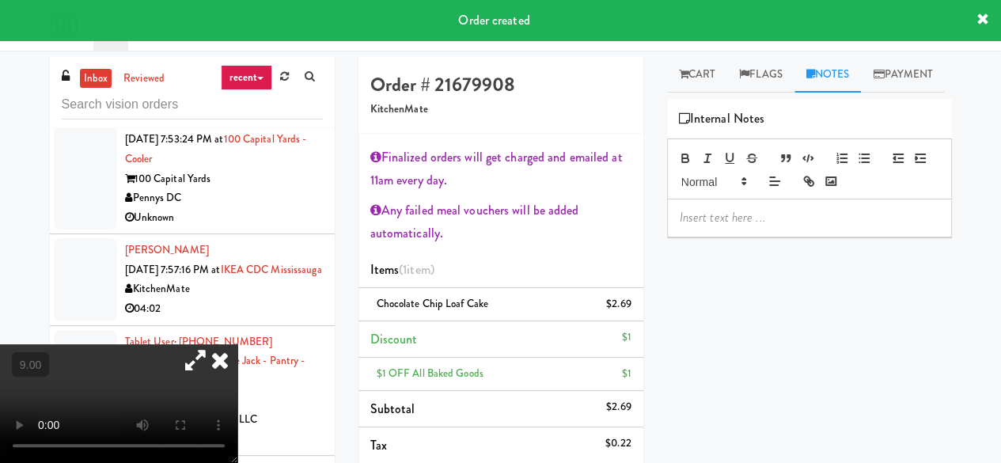
click at [737, 226] on p at bounding box center [809, 217] width 259 height 17
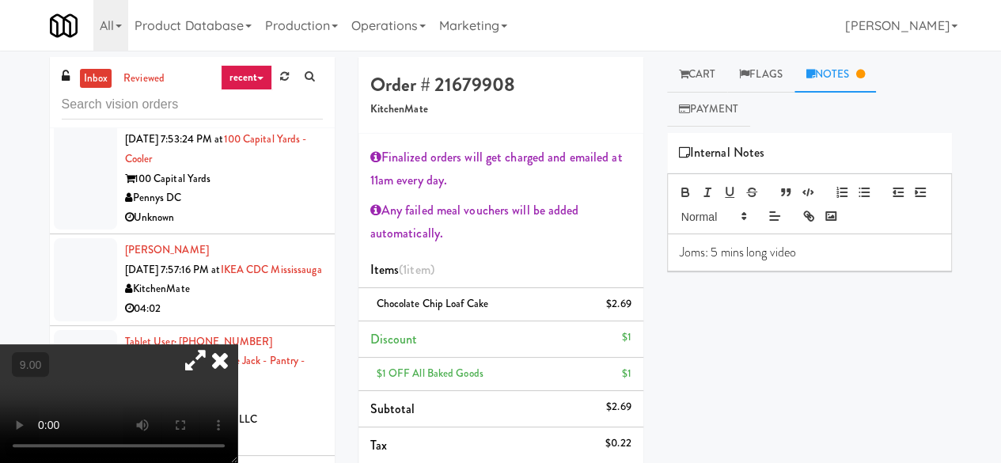
click at [237, 344] on icon at bounding box center [220, 360] width 35 height 32
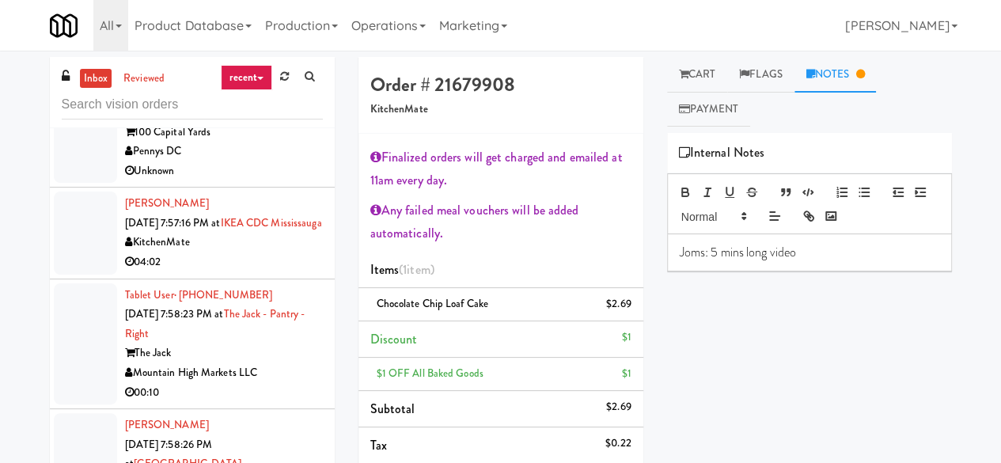
scroll to position [3085, 0]
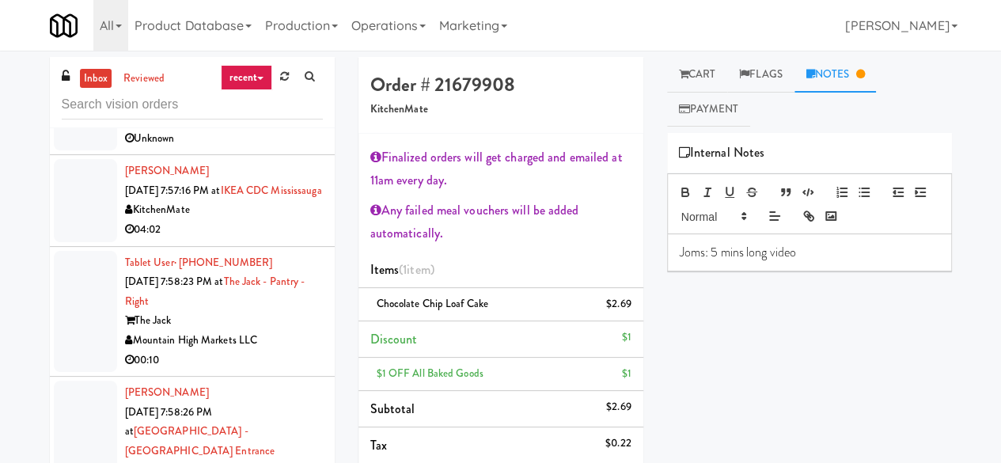
click at [264, 110] on div "100 Capital Yards" at bounding box center [224, 100] width 198 height 20
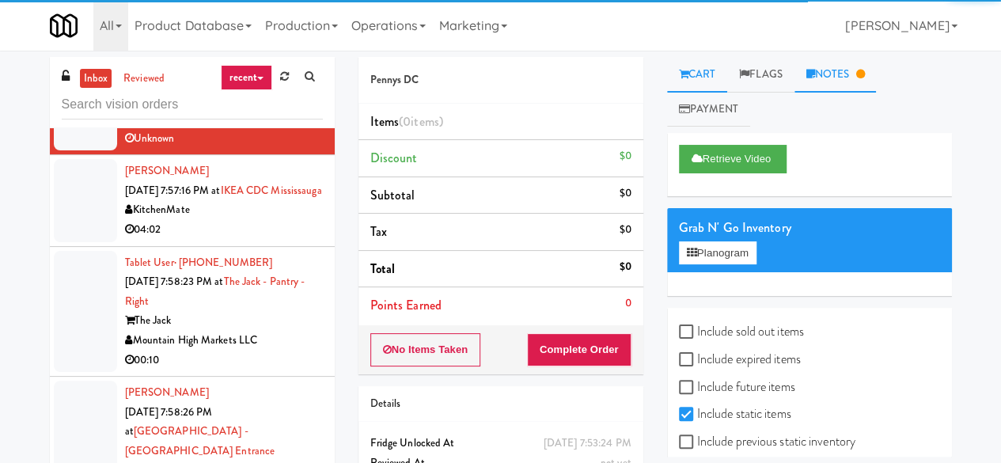
click at [870, 78] on link "Notes" at bounding box center [835, 75] width 82 height 36
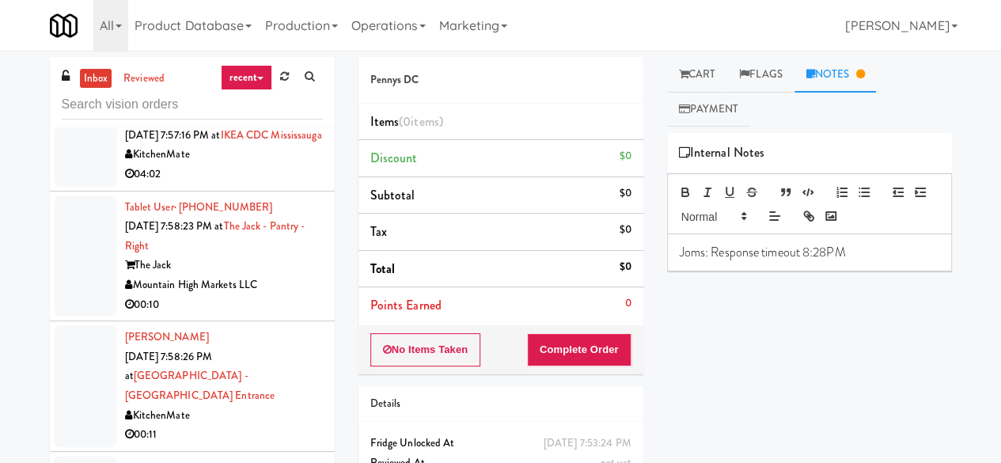
scroll to position [3164, 0]
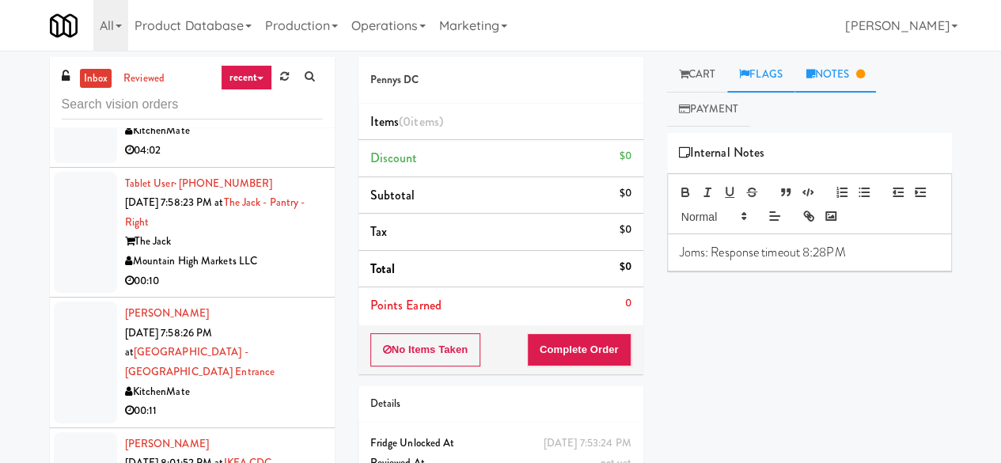
click at [731, 72] on link "Flags" at bounding box center [760, 75] width 67 height 36
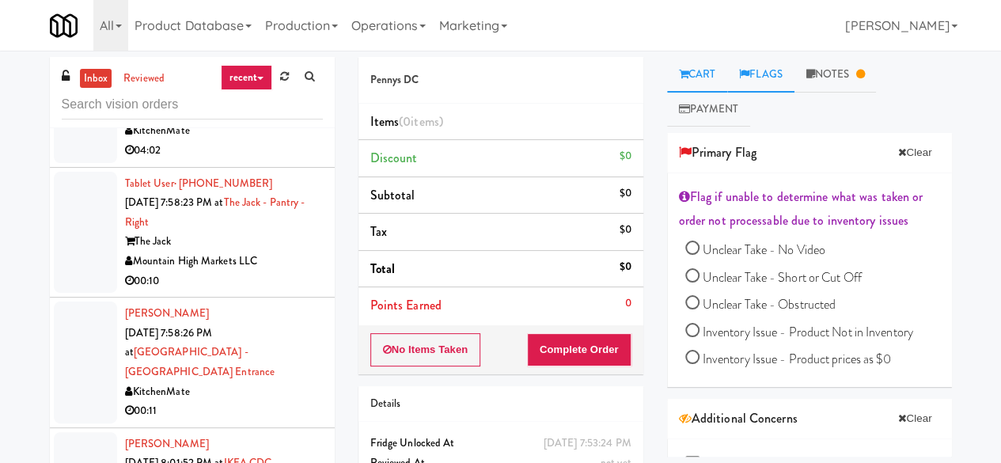
click at [717, 72] on link "Cart" at bounding box center [697, 75] width 61 height 36
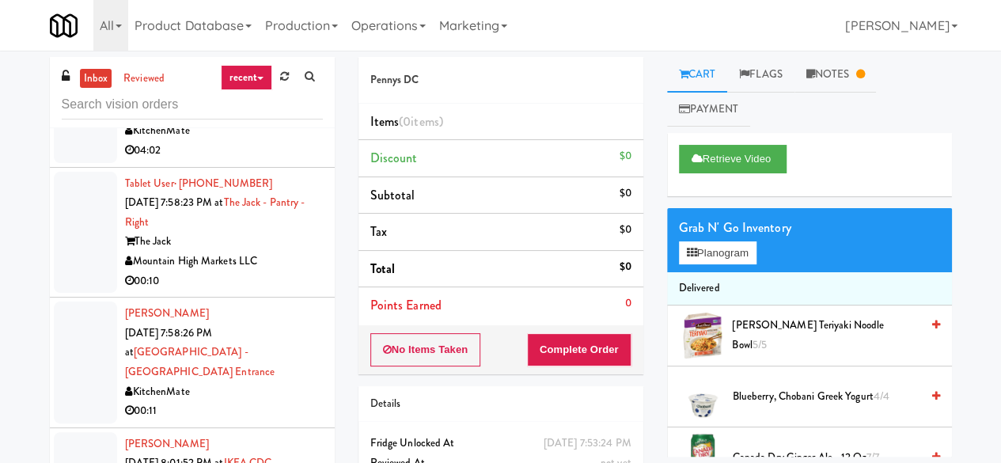
click at [277, 161] on div "04:02" at bounding box center [224, 151] width 198 height 20
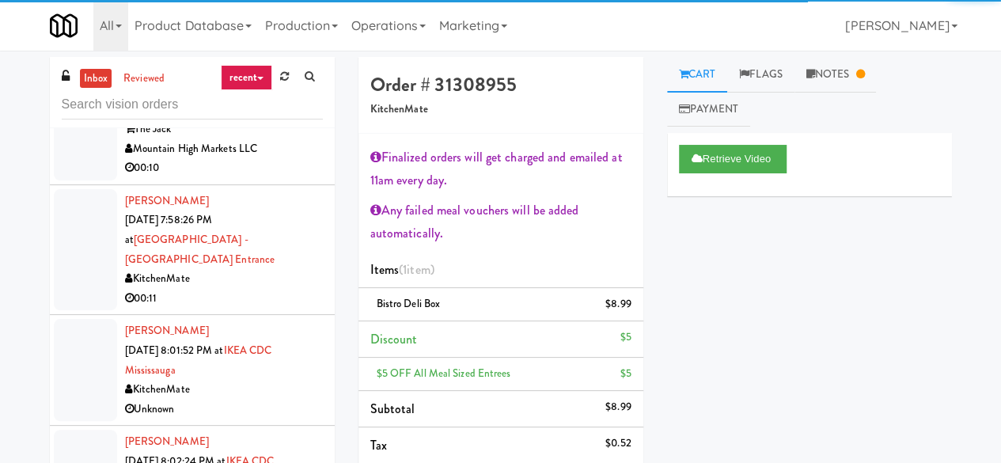
scroll to position [3322, 0]
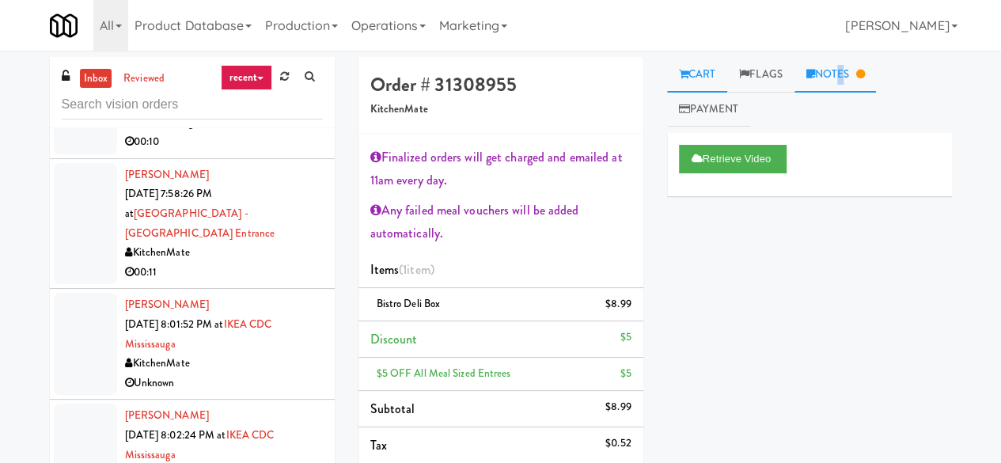
click at [841, 78] on link "Notes" at bounding box center [835, 75] width 82 height 36
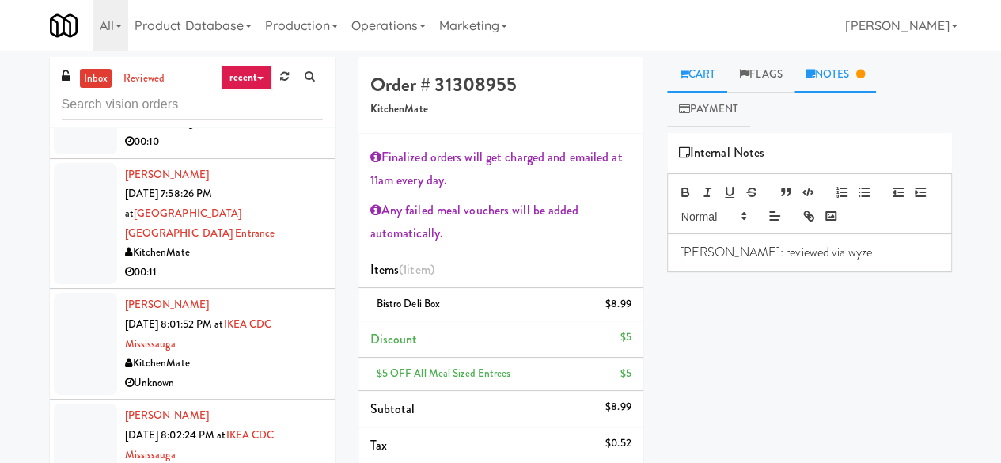
click at [688, 80] on link "Cart" at bounding box center [697, 75] width 61 height 36
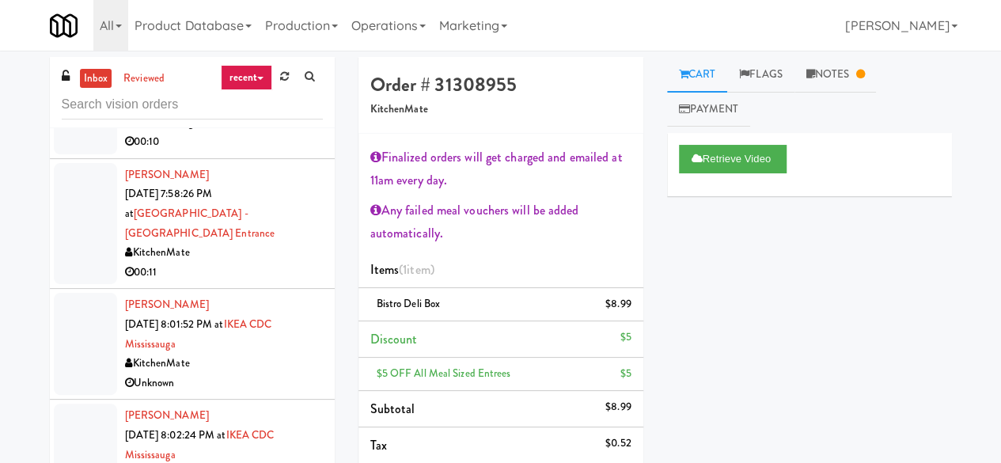
click at [264, 133] on div "Mountain High Markets LLC" at bounding box center [224, 123] width 198 height 20
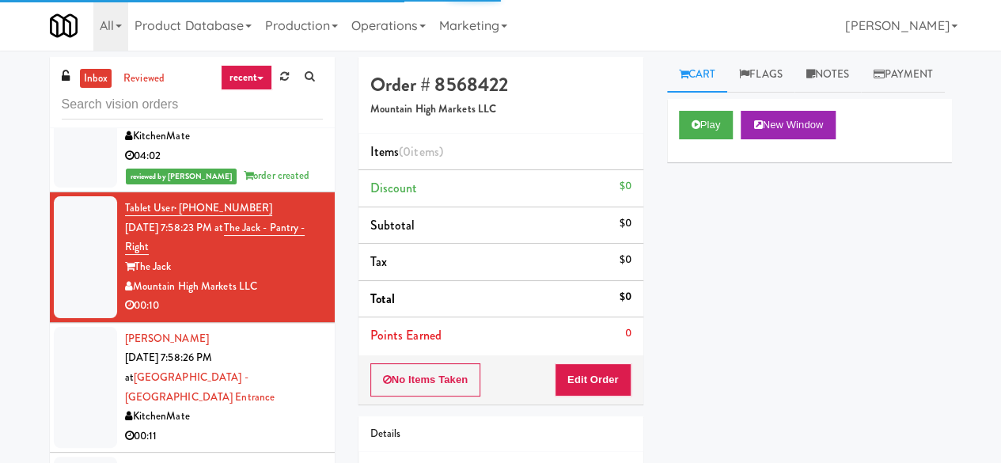
scroll to position [3085, 0]
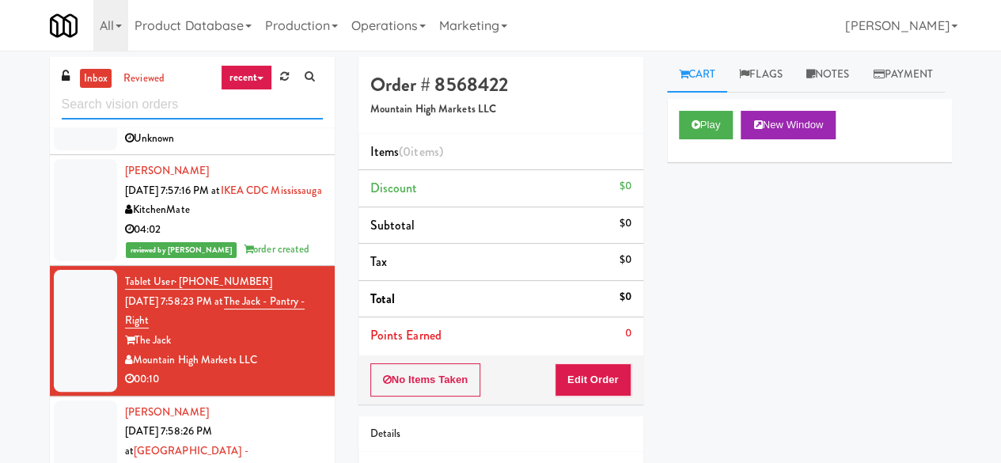
click at [153, 115] on input "text" at bounding box center [192, 104] width 261 height 29
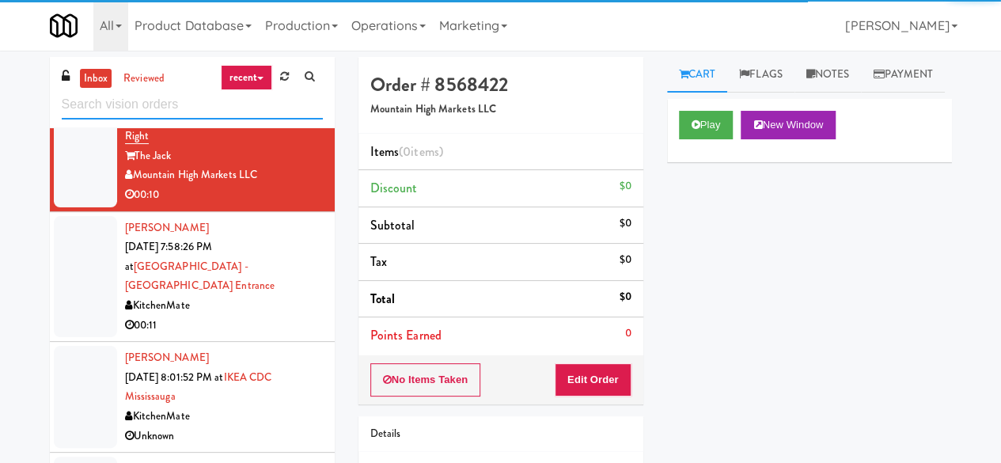
scroll to position [1277, 0]
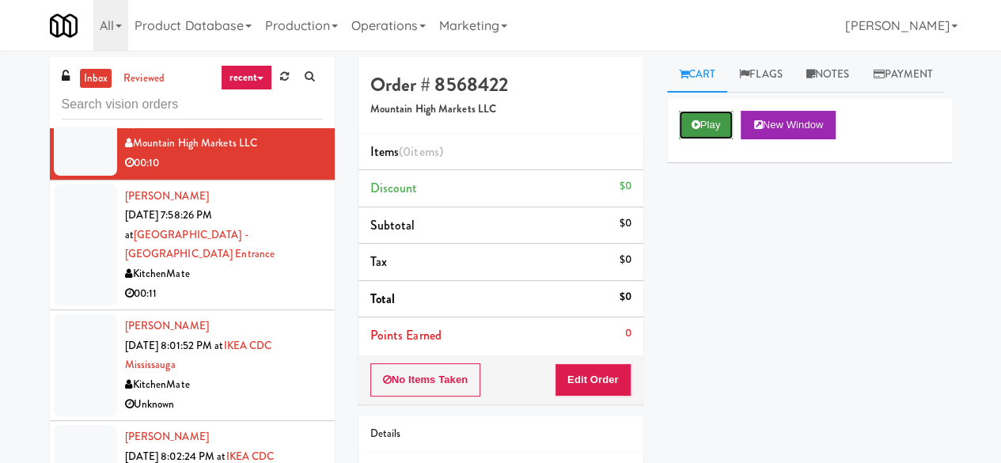
click at [697, 130] on icon at bounding box center [695, 124] width 9 height 10
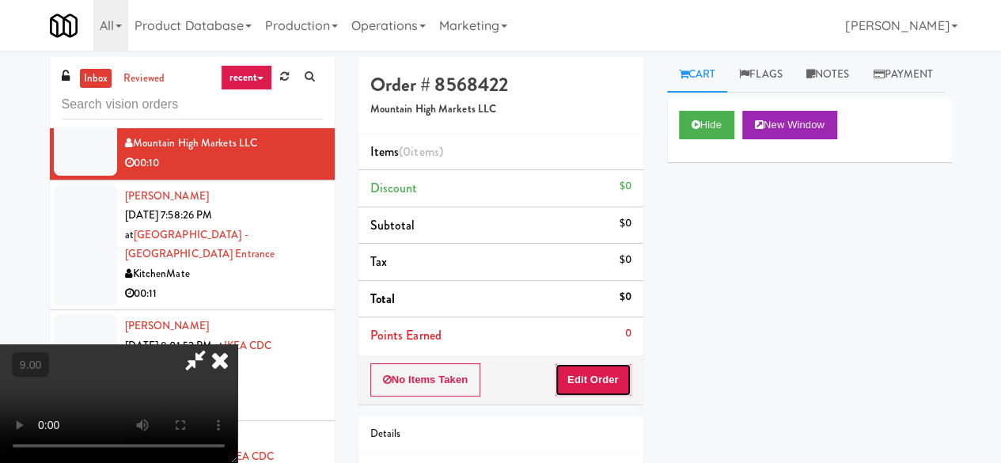
click at [614, 381] on button "Edit Order" at bounding box center [593, 379] width 77 height 33
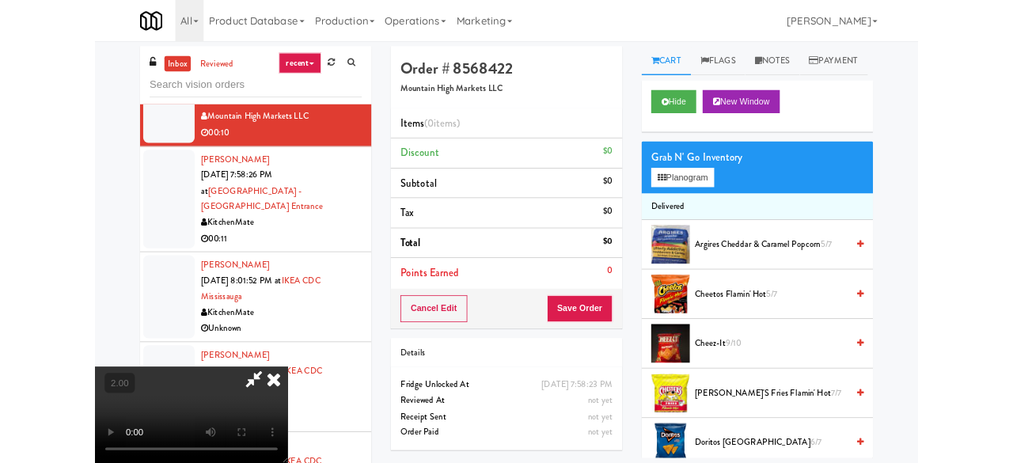
scroll to position [32, 0]
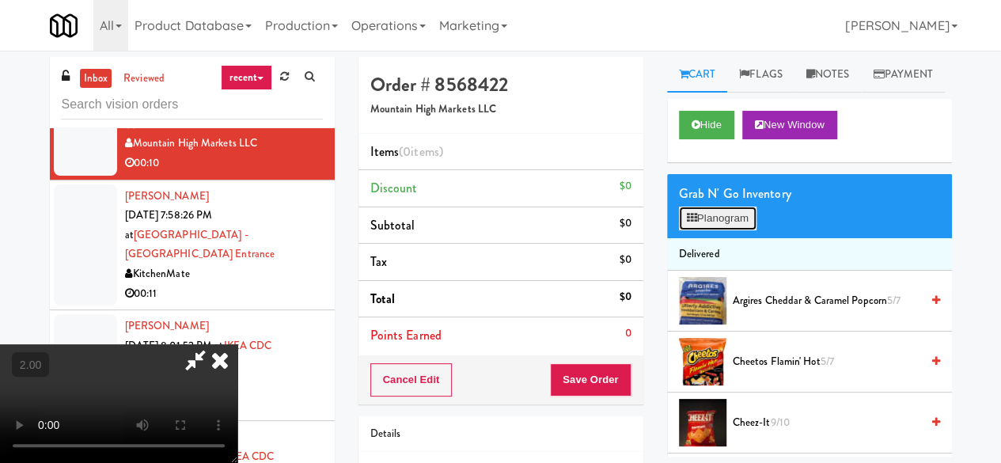
click at [725, 230] on button "Planogram" at bounding box center [718, 218] width 78 height 24
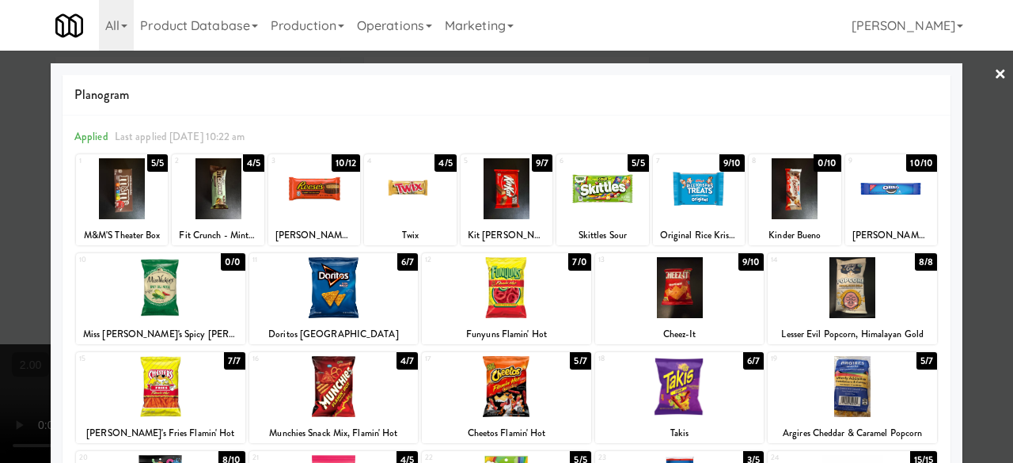
click at [503, 410] on div at bounding box center [506, 386] width 169 height 61
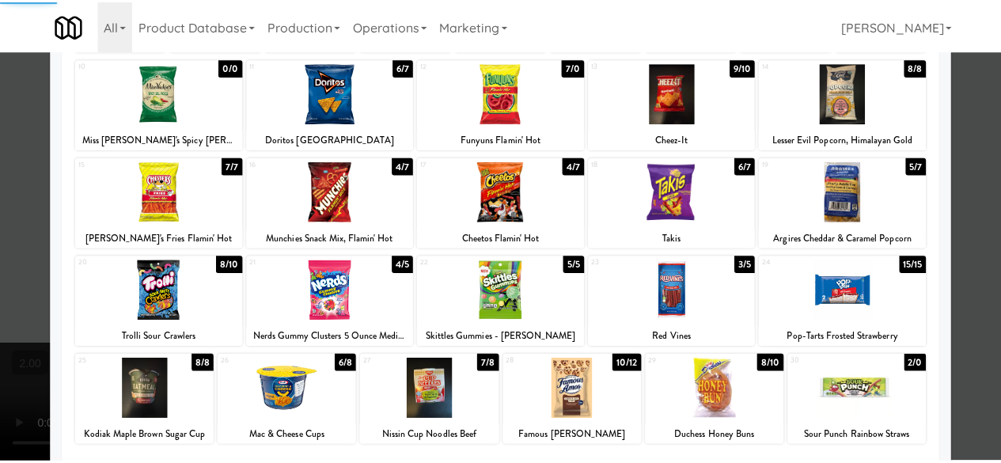
scroll to position [237, 0]
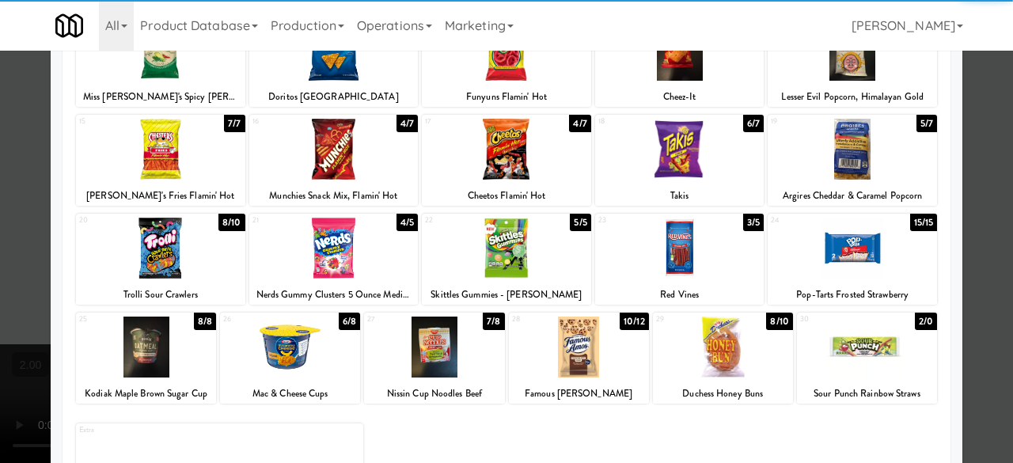
click at [589, 361] on div at bounding box center [579, 346] width 140 height 61
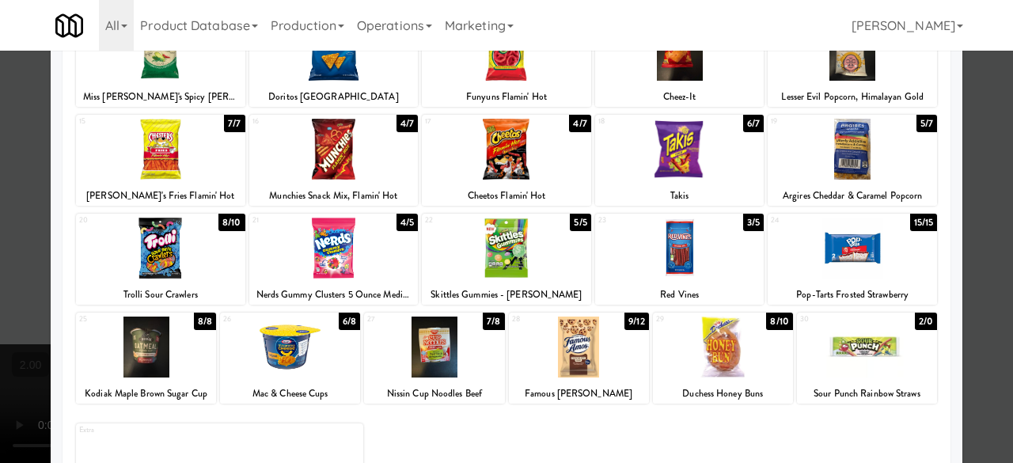
click at [980, 210] on div at bounding box center [506, 231] width 1013 height 463
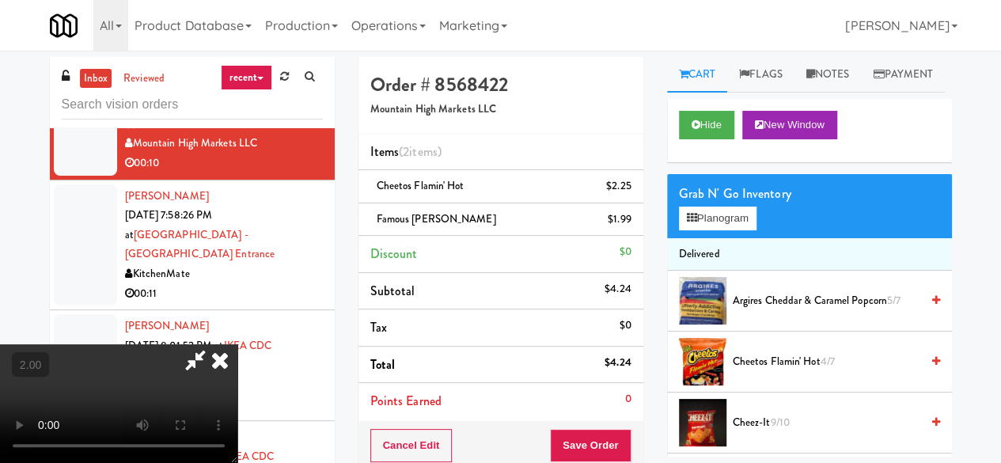
scroll to position [32, 0]
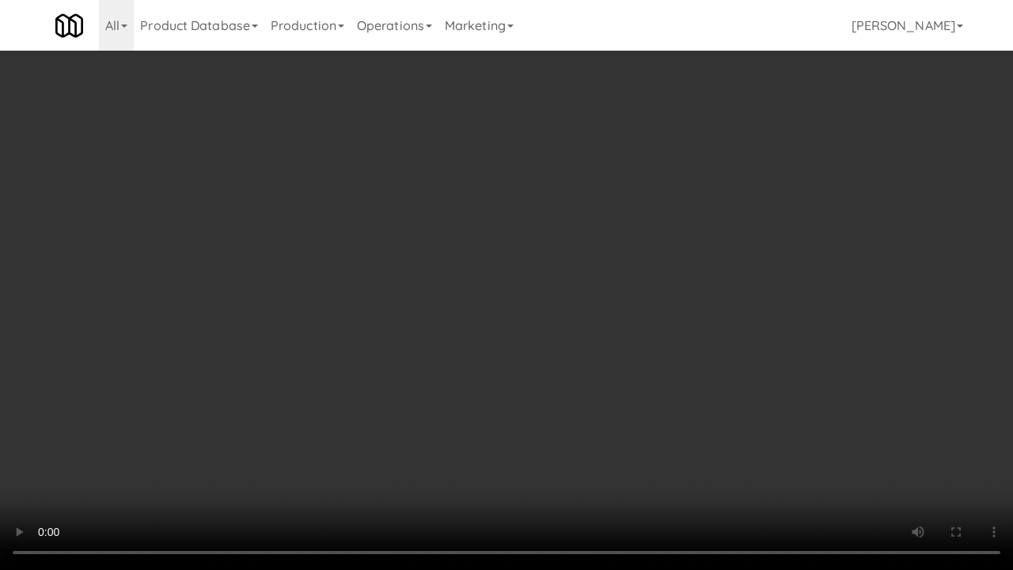
click at [623, 409] on video at bounding box center [506, 285] width 1013 height 570
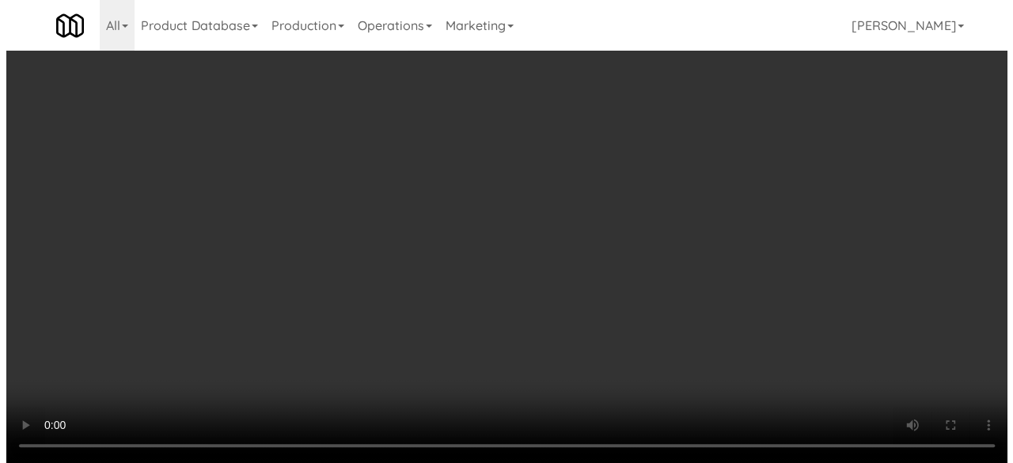
scroll to position [0, 0]
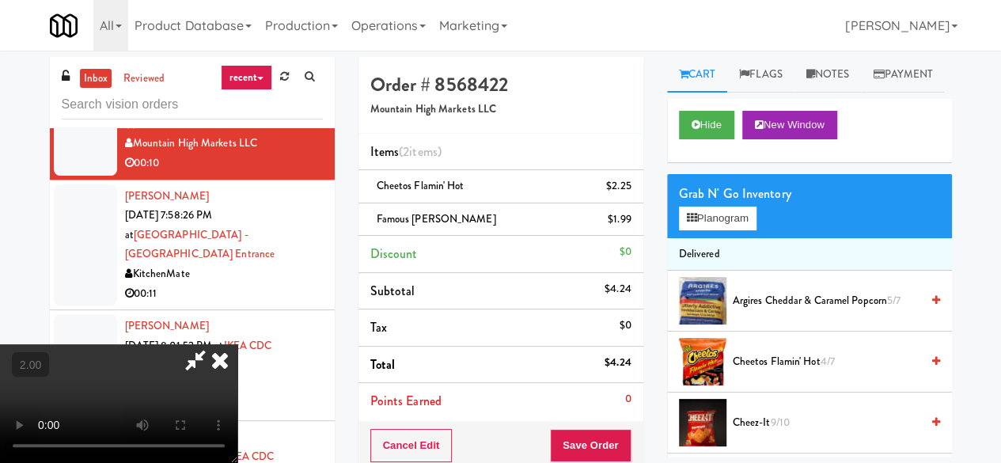
click at [214, 344] on icon at bounding box center [195, 360] width 36 height 32
click at [626, 187] on link at bounding box center [629, 193] width 14 height 20
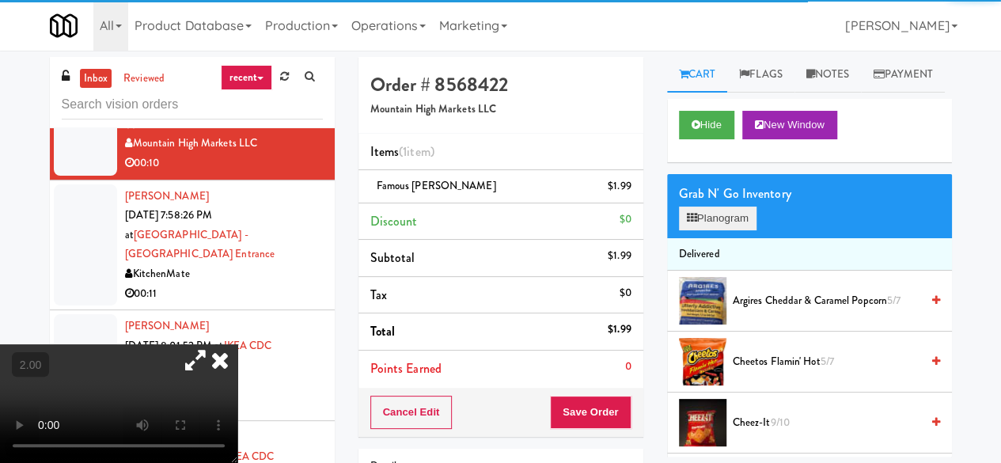
drag, startPoint x: 717, startPoint y: 264, endPoint x: 714, endPoint y: 252, distance: 12.1
click at [717, 238] on div "Grab N' Go Inventory Planogram" at bounding box center [809, 206] width 285 height 64
click at [714, 230] on button "Planogram" at bounding box center [718, 218] width 78 height 24
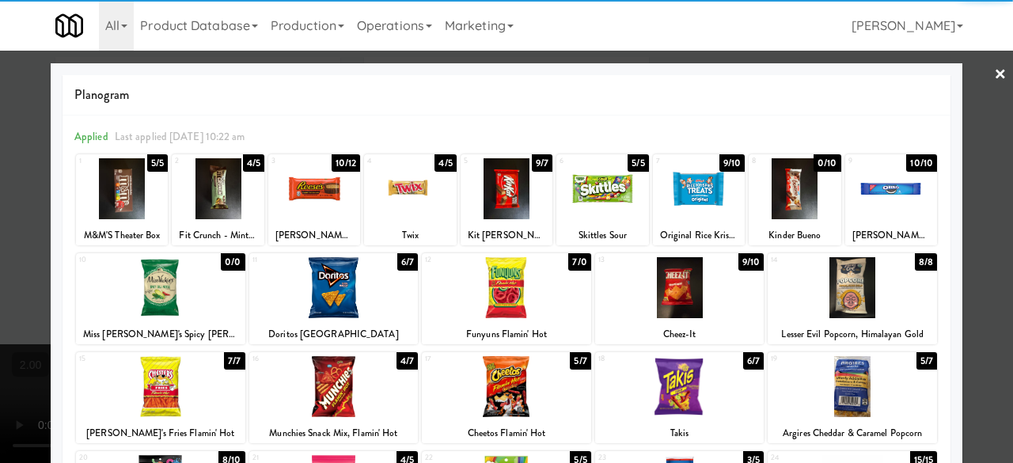
drag, startPoint x: 508, startPoint y: 299, endPoint x: 718, endPoint y: 317, distance: 211.2
click at [509, 300] on div at bounding box center [506, 287] width 169 height 61
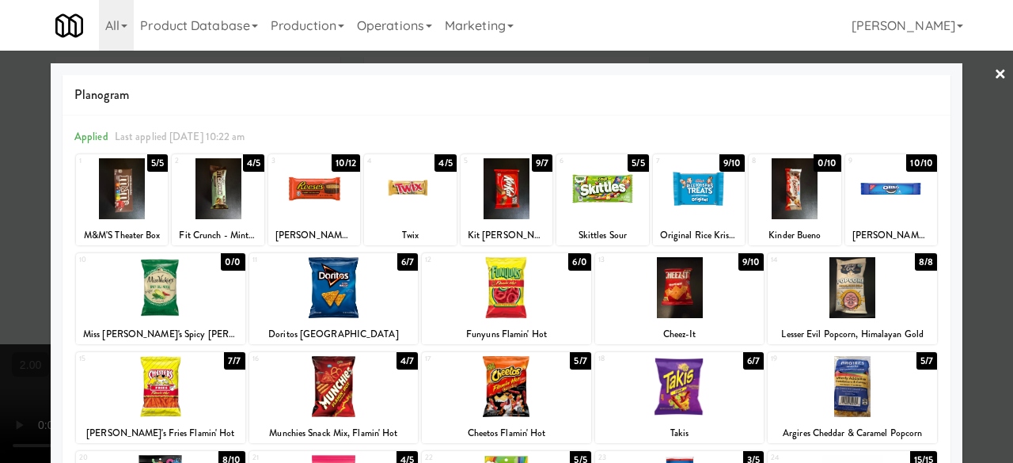
click at [963, 171] on div at bounding box center [506, 231] width 1013 height 463
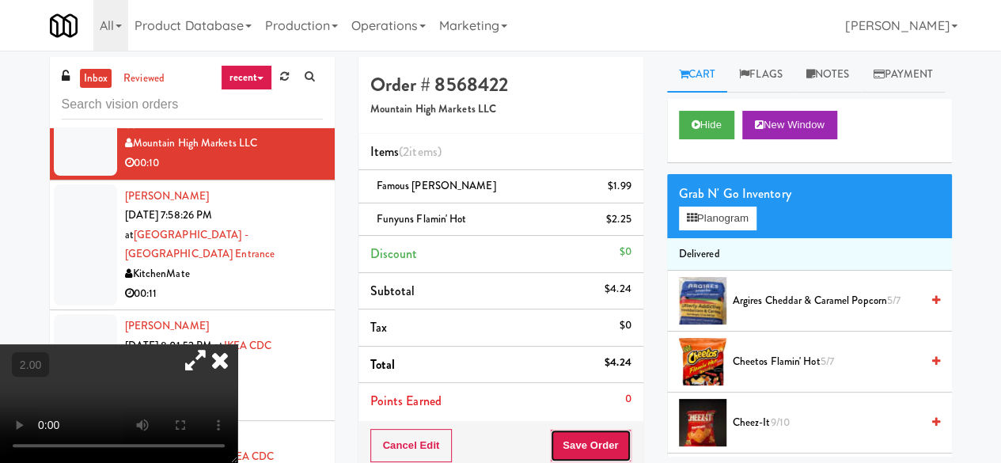
drag, startPoint x: 591, startPoint y: 441, endPoint x: 587, endPoint y: 431, distance: 11.0
click at [590, 441] on button "Save Order" at bounding box center [590, 445] width 81 height 33
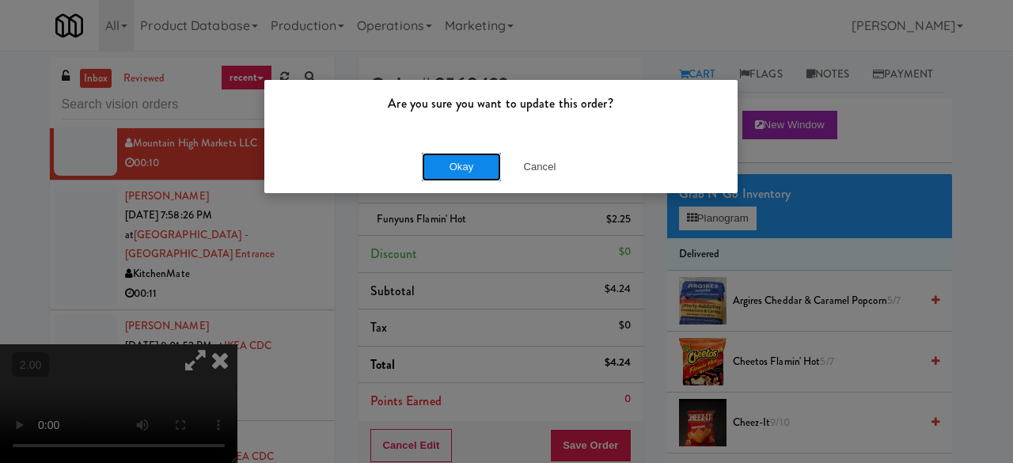
click at [459, 168] on button "Okay" at bounding box center [461, 167] width 79 height 28
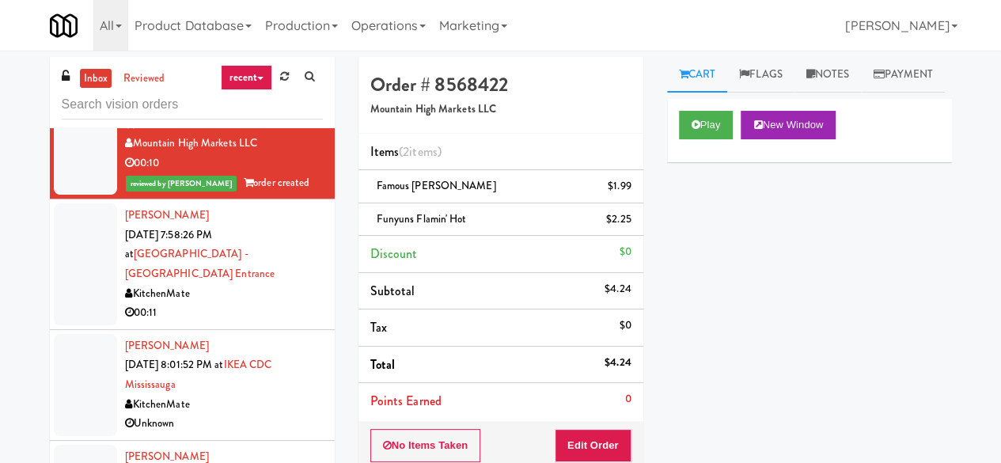
scroll to position [1435, 0]
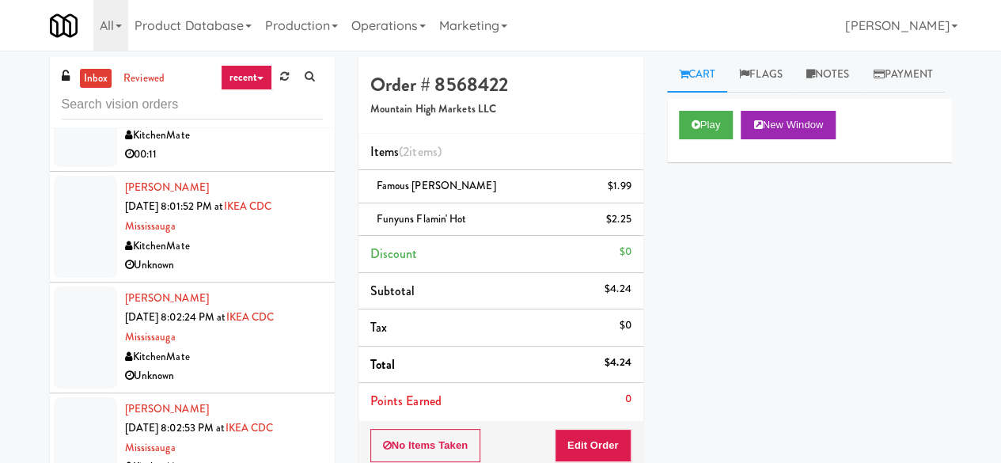
click at [245, 165] on div "00:11" at bounding box center [224, 155] width 198 height 20
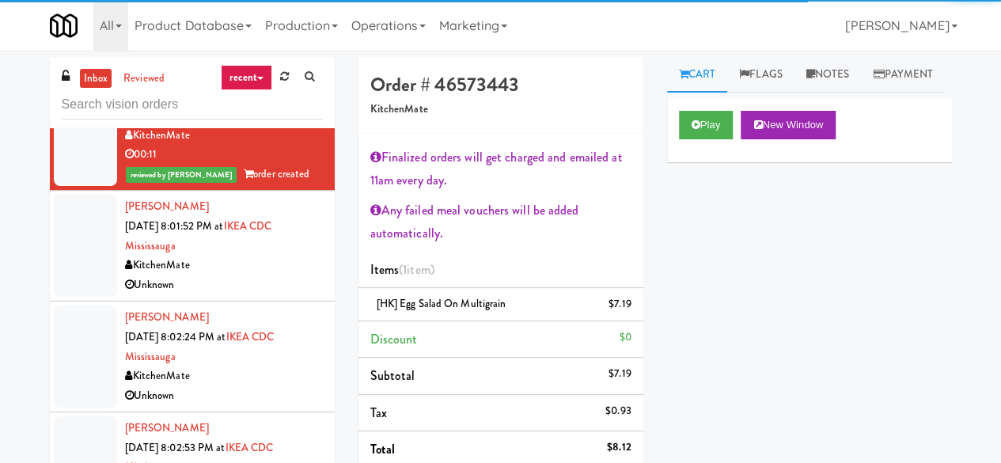
scroll to position [1514, 0]
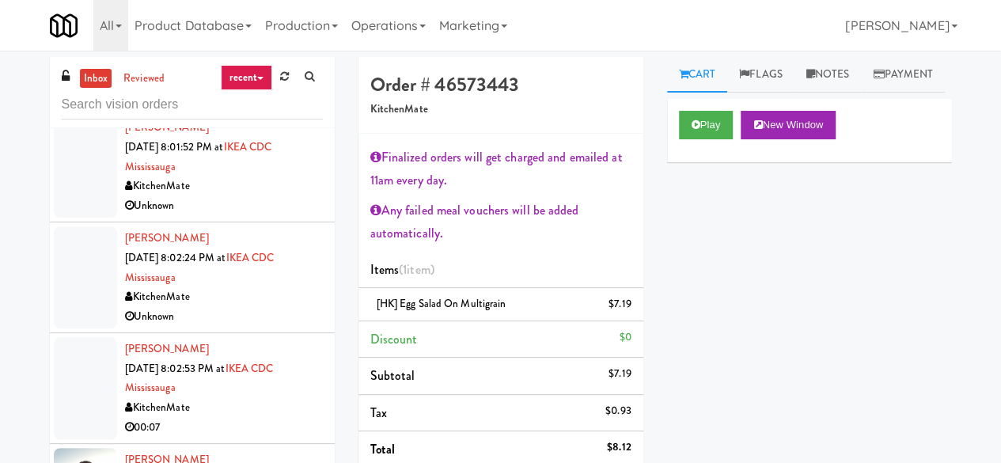
click at [256, 196] on div "KitchenMate" at bounding box center [224, 186] width 198 height 20
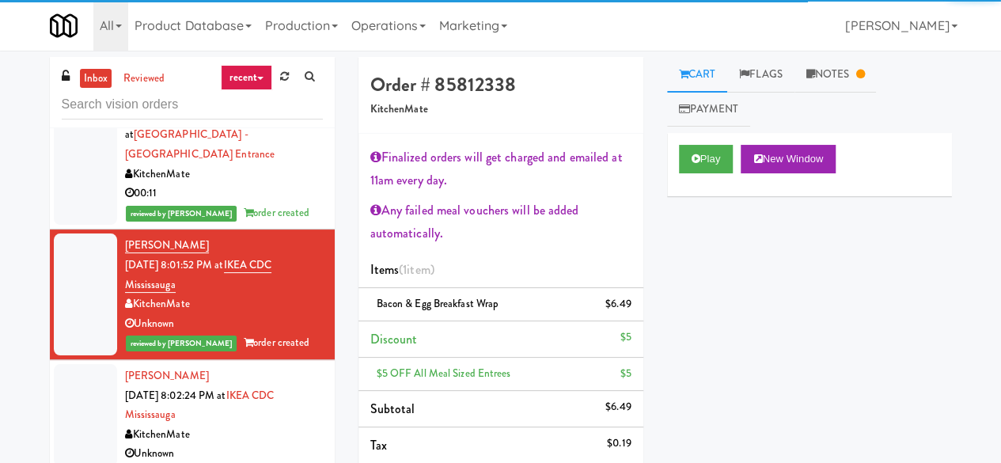
scroll to position [1277, 0]
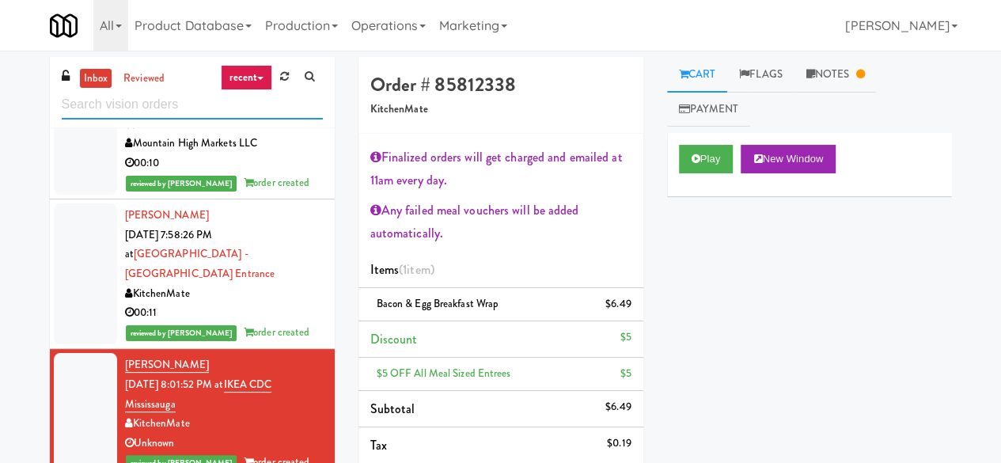
click at [173, 112] on input "text" at bounding box center [192, 104] width 261 height 29
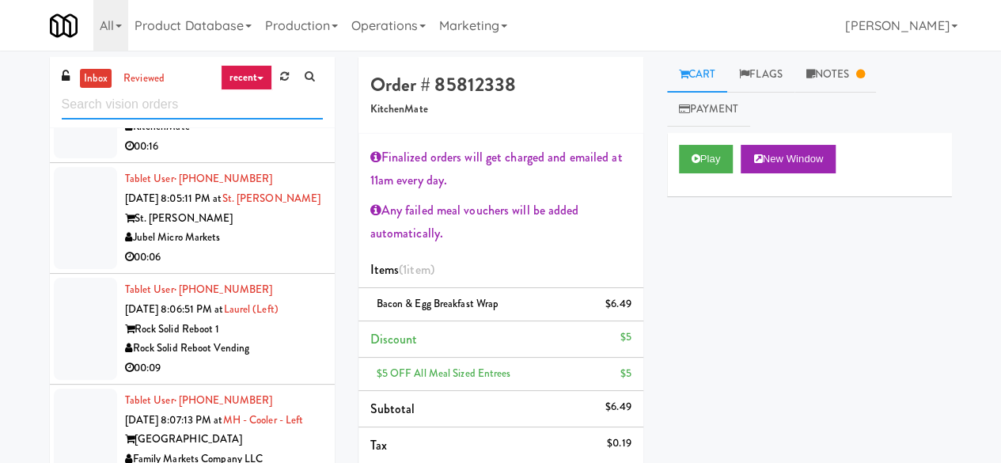
scroll to position [1582, 0]
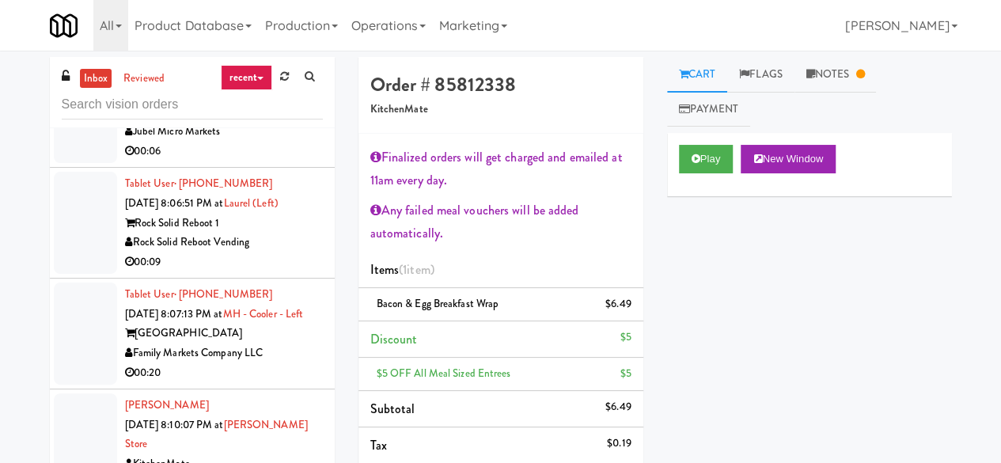
click at [252, 142] on div "Jubel Micro Markets" at bounding box center [224, 132] width 198 height 20
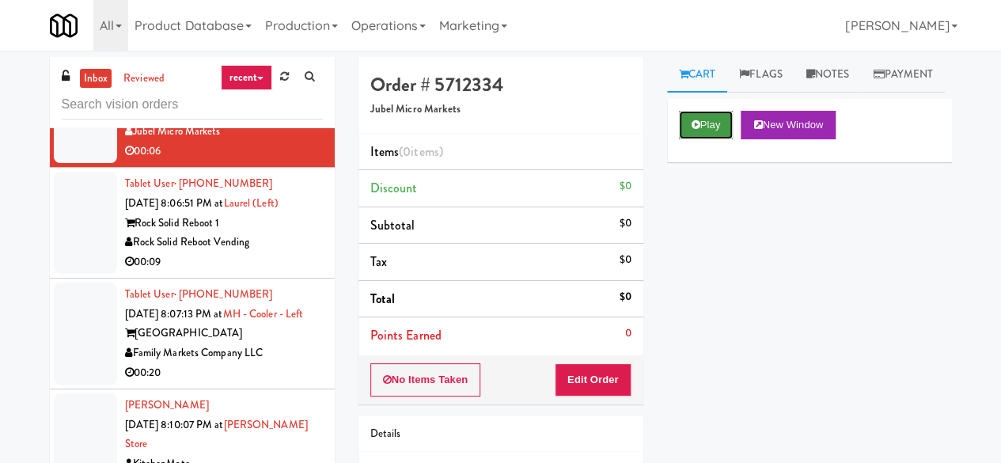
click at [691, 130] on icon at bounding box center [695, 124] width 9 height 10
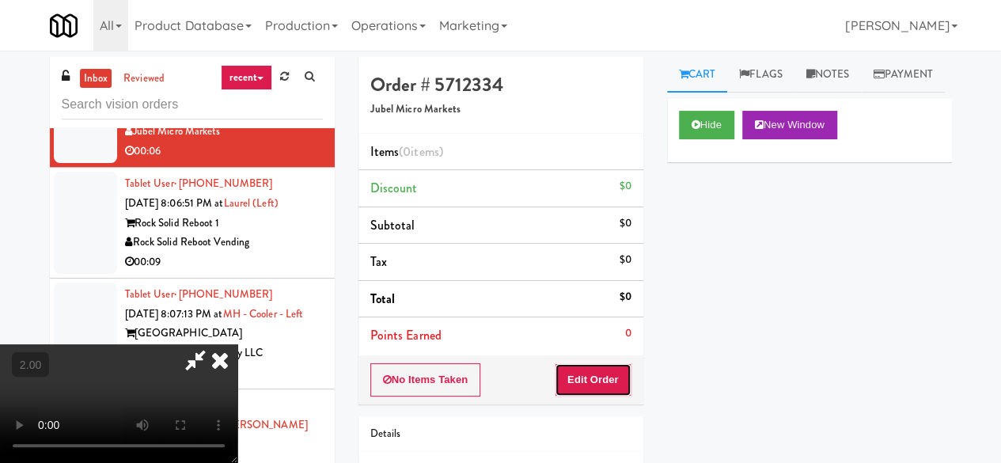
click at [604, 377] on button "Edit Order" at bounding box center [593, 379] width 77 height 33
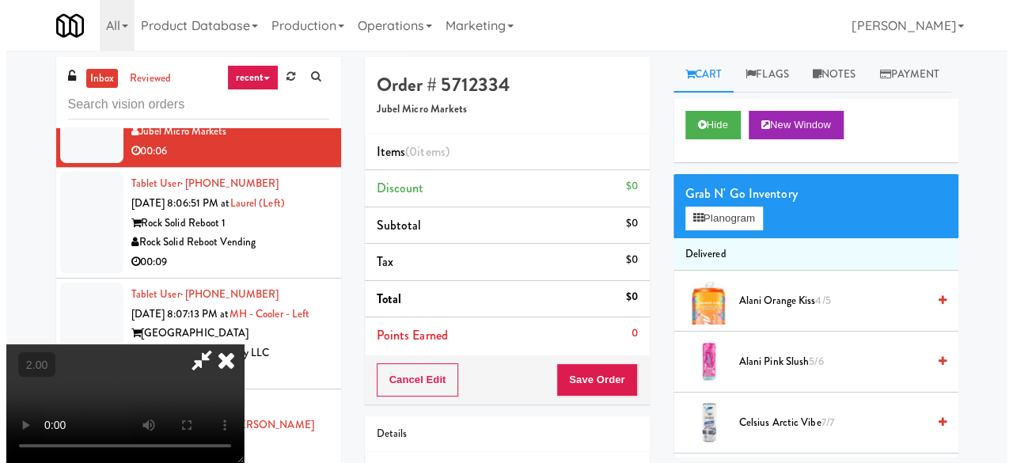
scroll to position [32, 0]
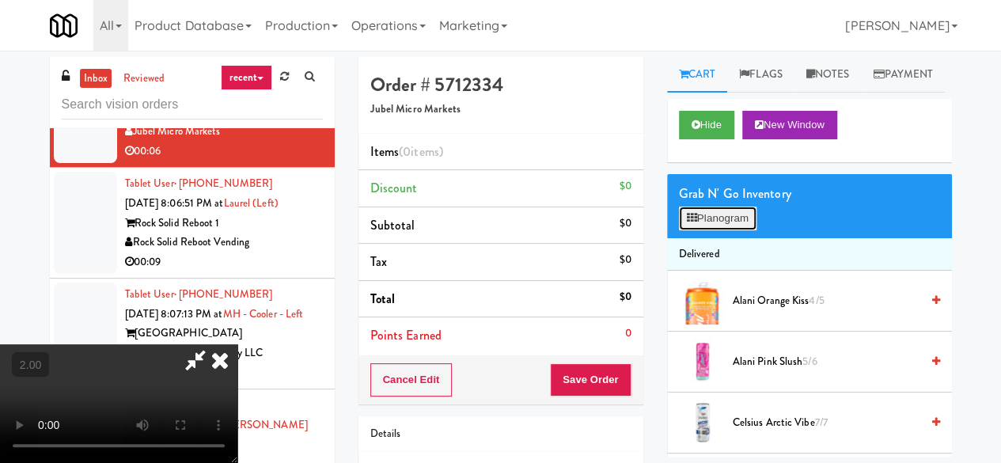
click at [710, 230] on button "Planogram" at bounding box center [718, 218] width 78 height 24
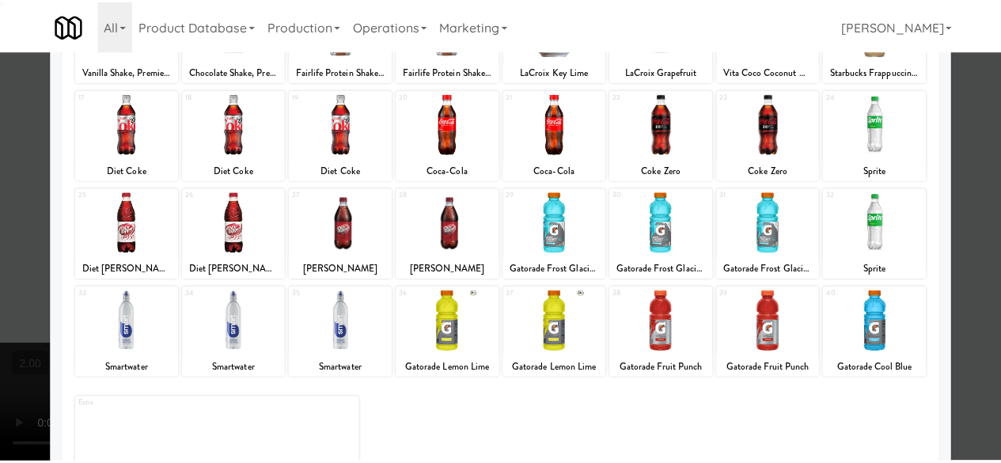
scroll to position [313, 0]
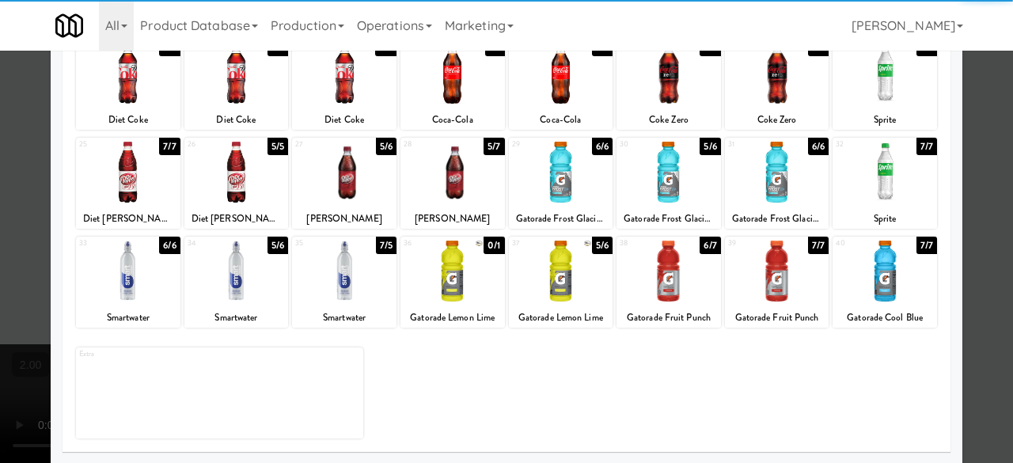
click at [869, 288] on div at bounding box center [884, 270] width 104 height 61
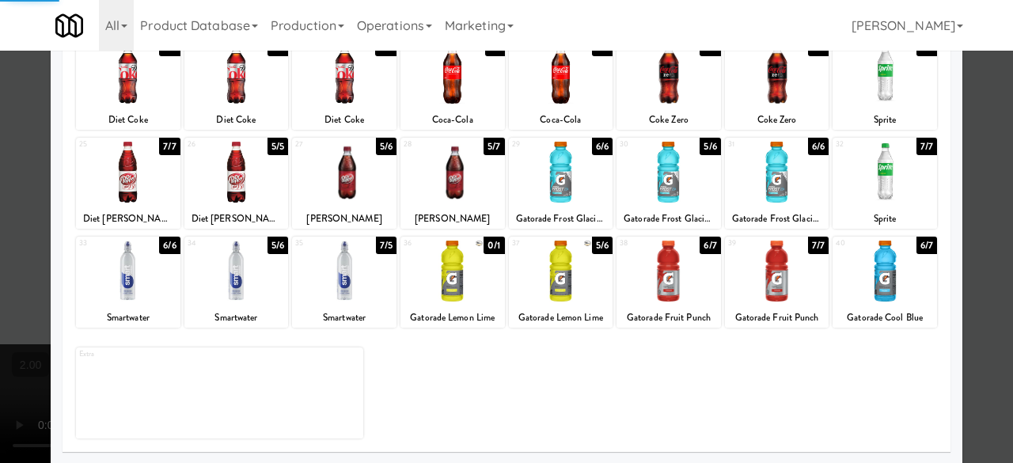
click at [961, 218] on div at bounding box center [506, 231] width 1013 height 463
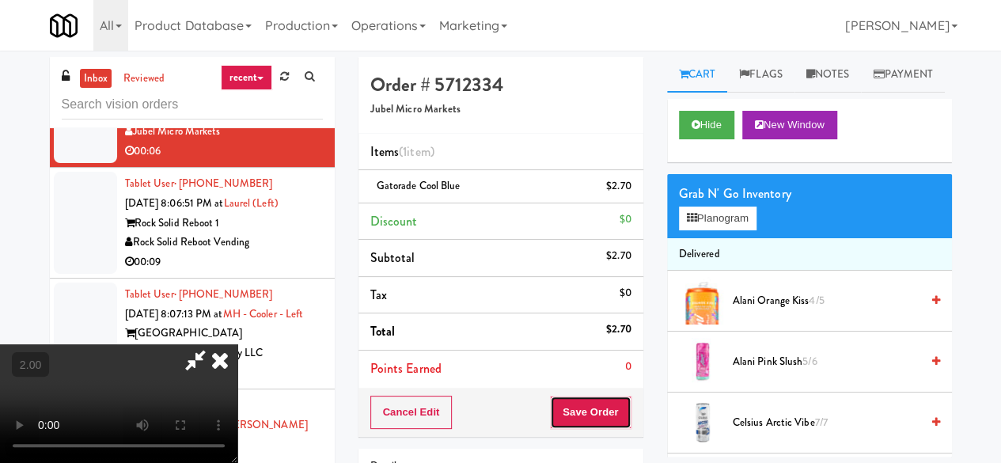
click at [625, 399] on button "Save Order" at bounding box center [590, 412] width 81 height 33
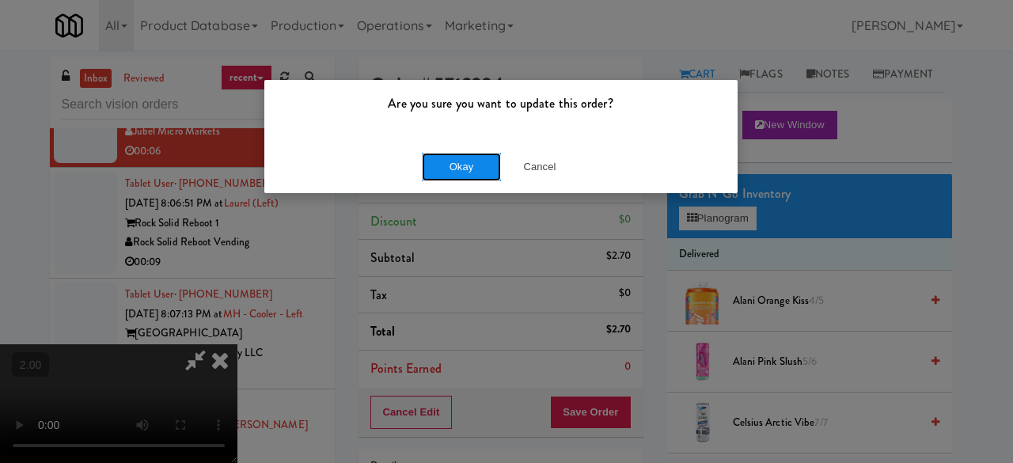
click at [487, 171] on button "Okay" at bounding box center [461, 167] width 79 height 28
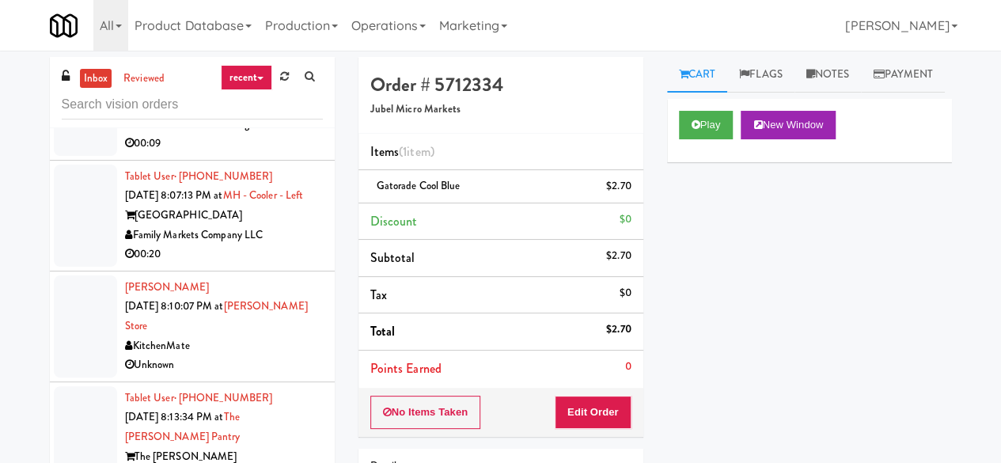
scroll to position [1819, 0]
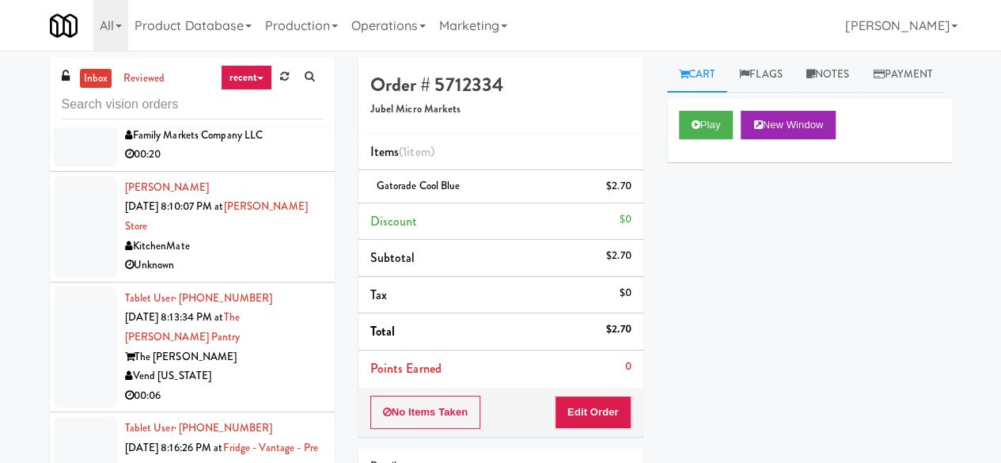
click at [290, 54] on div "00:09" at bounding box center [224, 44] width 198 height 20
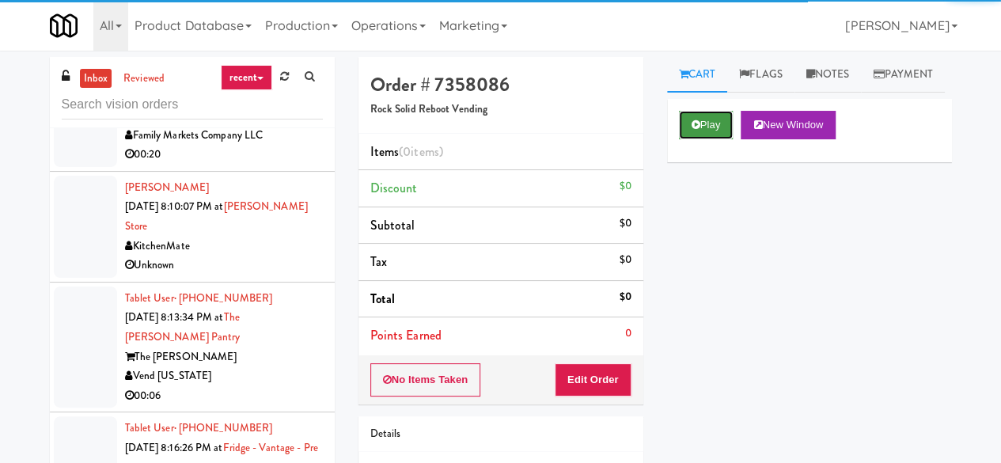
click at [691, 139] on button "Play" at bounding box center [706, 125] width 55 height 28
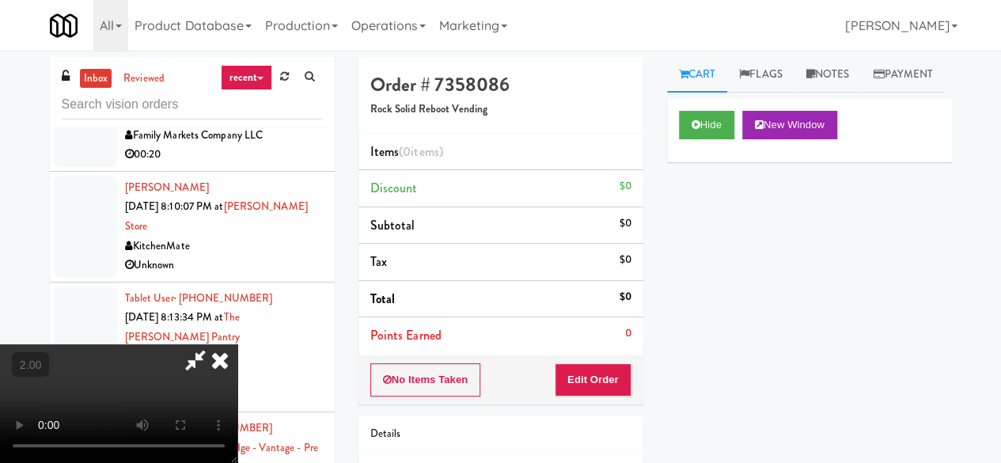
click at [611, 360] on div "No Items Taken Edit Order" at bounding box center [500, 379] width 285 height 49
click at [608, 368] on button "Edit Order" at bounding box center [593, 379] width 77 height 33
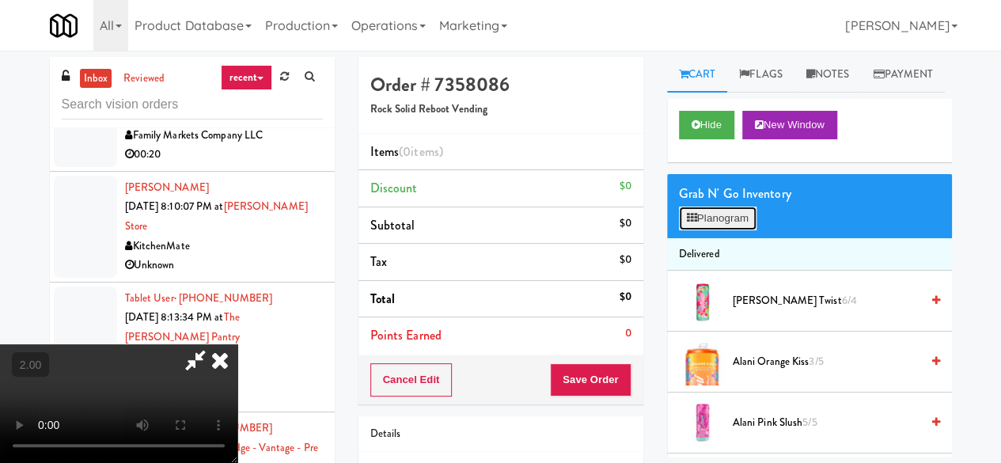
click at [710, 230] on button "Planogram" at bounding box center [718, 218] width 78 height 24
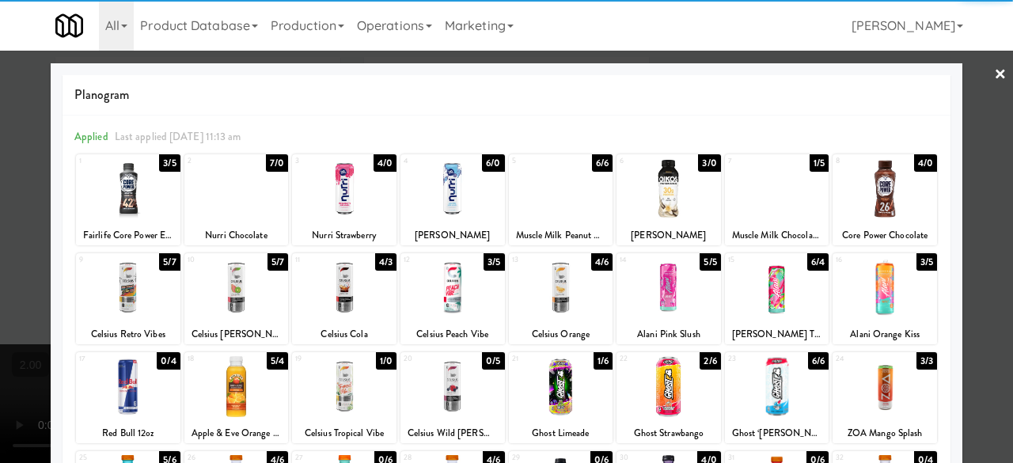
click at [235, 297] on div at bounding box center [236, 287] width 104 height 61
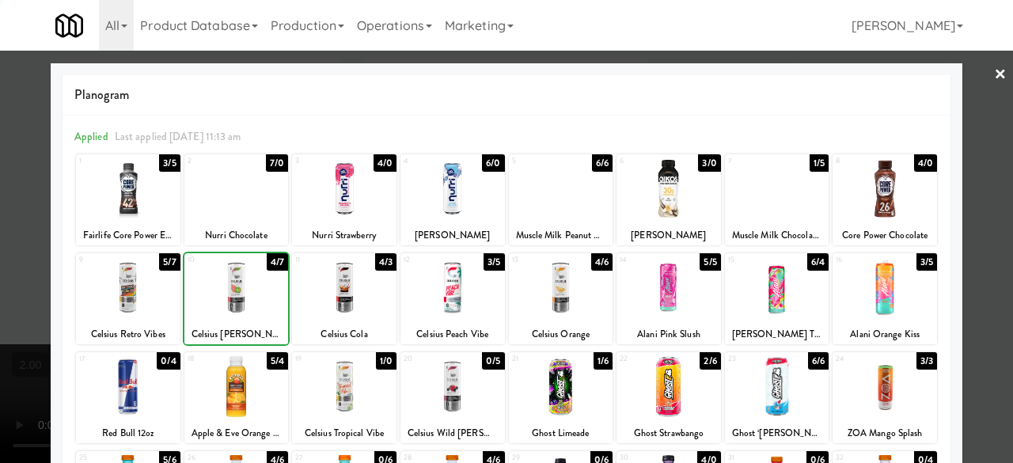
click at [234, 297] on div at bounding box center [236, 287] width 104 height 61
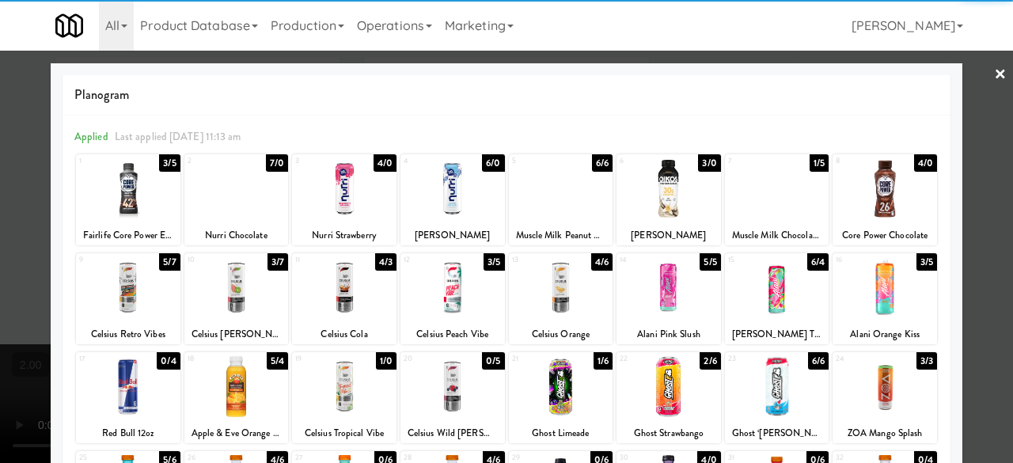
click at [982, 102] on div at bounding box center [506, 231] width 1013 height 463
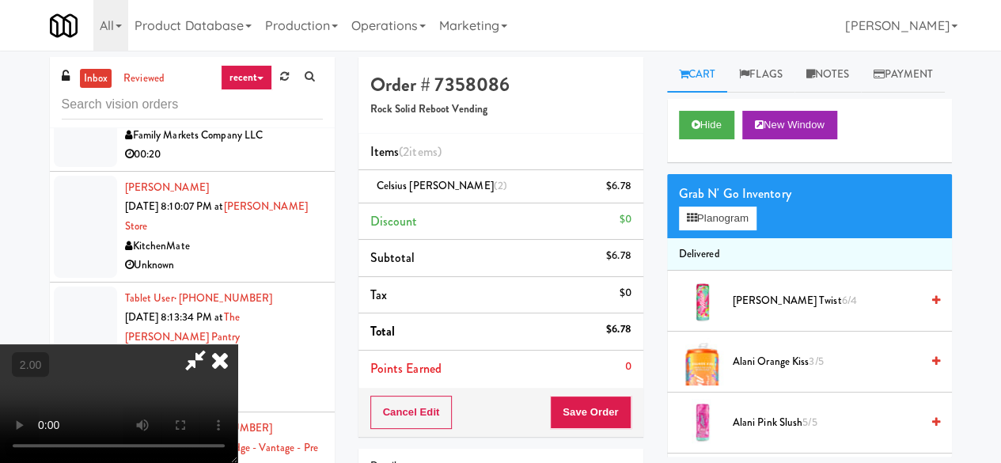
drag, startPoint x: 543, startPoint y: 62, endPoint x: 535, endPoint y: 106, distance: 45.0
click at [214, 344] on icon at bounding box center [195, 360] width 36 height 32
click at [584, 426] on button "Save Order" at bounding box center [590, 412] width 81 height 33
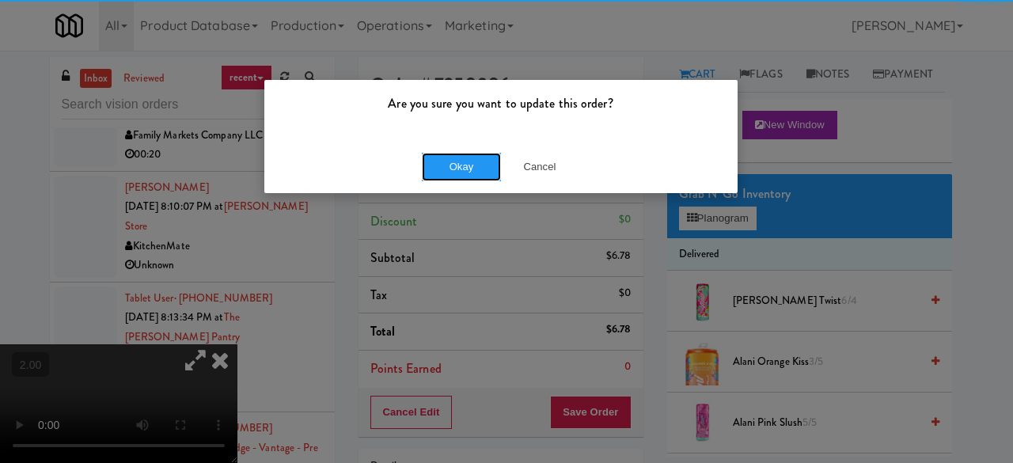
click at [469, 179] on button "Okay" at bounding box center [461, 167] width 79 height 28
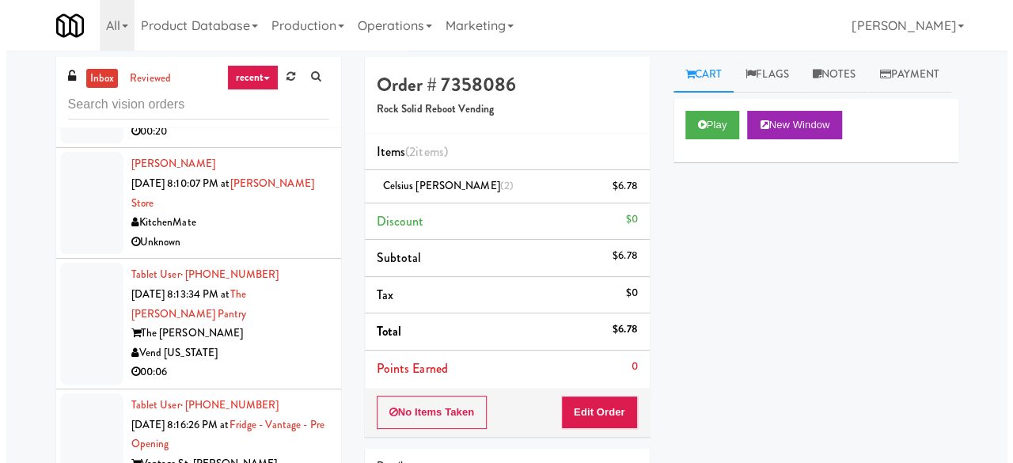
scroll to position [1898, 0]
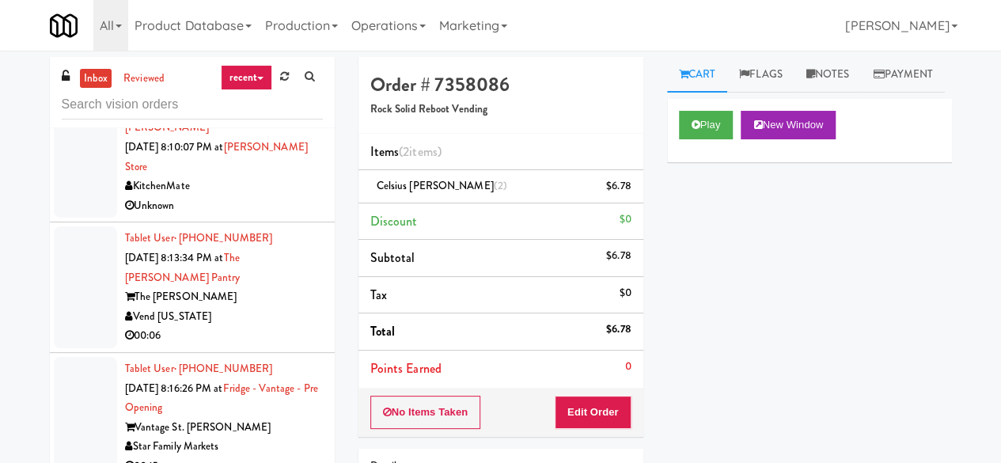
click at [282, 85] on div "Family Markets Company LLC" at bounding box center [224, 76] width 198 height 20
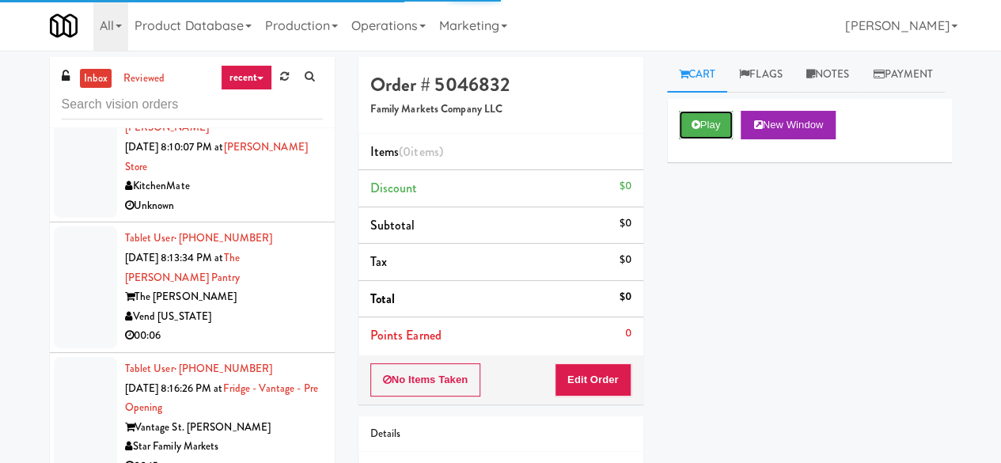
drag, startPoint x: 725, startPoint y: 155, endPoint x: 698, endPoint y: 183, distance: 38.6
click at [723, 139] on button "Play" at bounding box center [706, 125] width 55 height 28
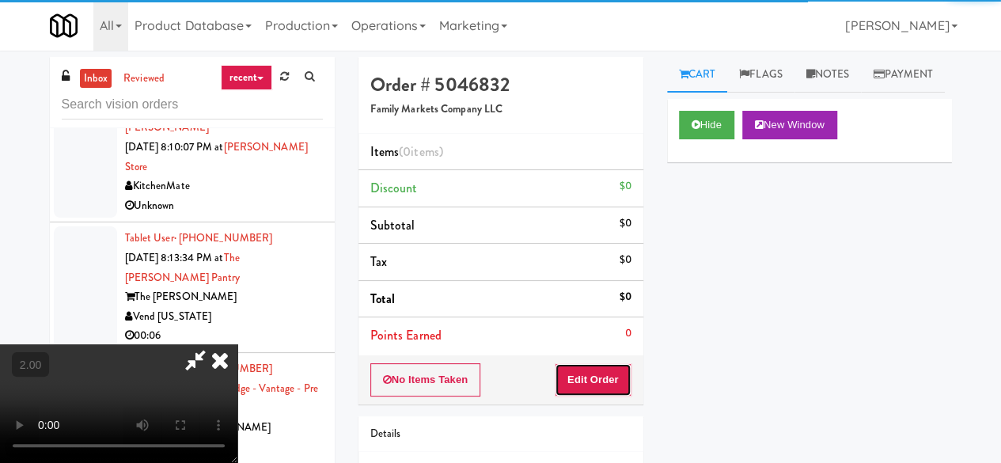
click at [619, 369] on button "Edit Order" at bounding box center [593, 379] width 77 height 33
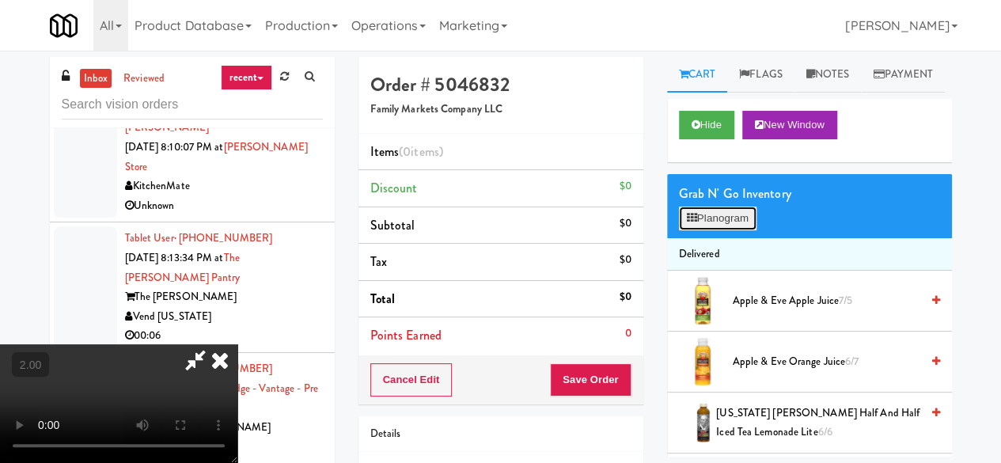
click at [706, 230] on button "Planogram" at bounding box center [718, 218] width 78 height 24
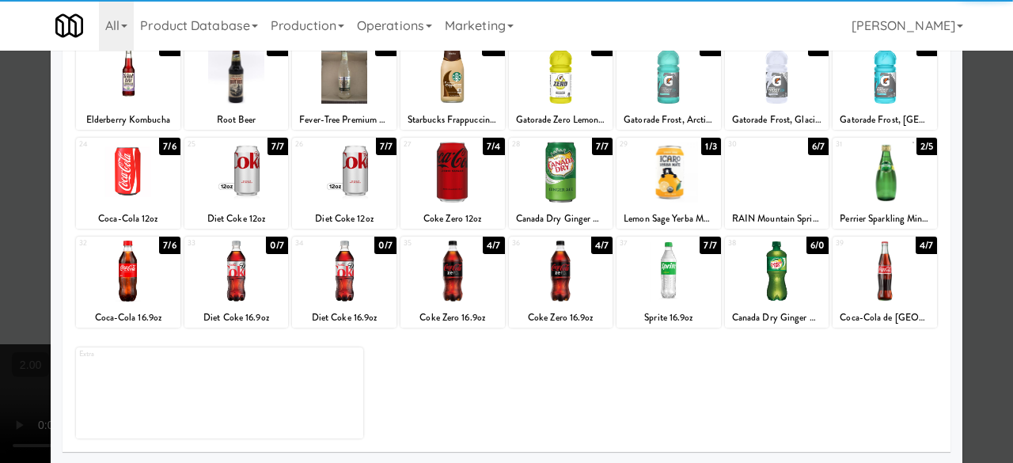
click at [884, 172] on div at bounding box center [884, 172] width 104 height 61
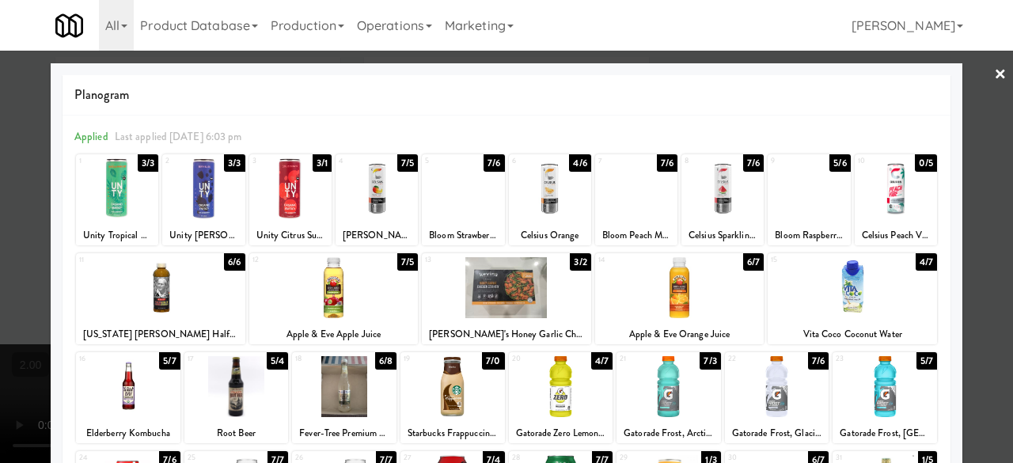
click at [461, 203] on div at bounding box center [463, 188] width 82 height 61
click at [641, 197] on div at bounding box center [636, 188] width 82 height 61
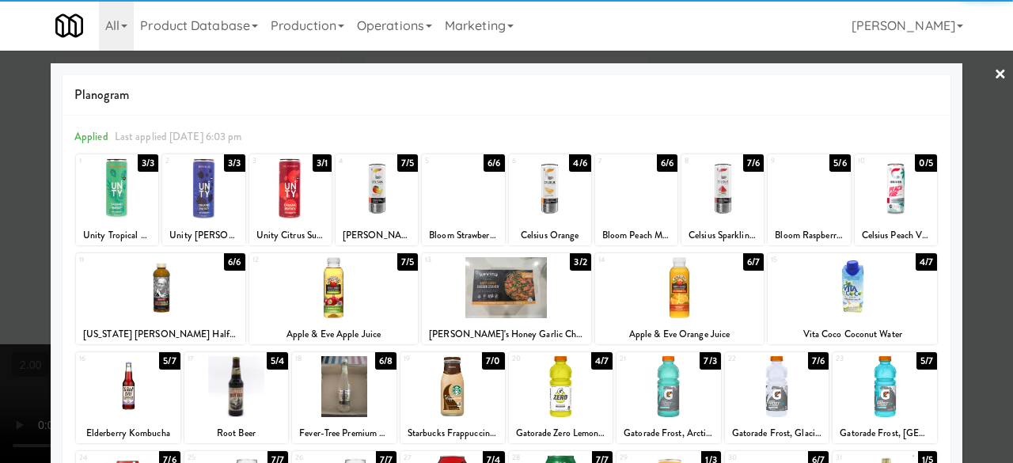
drag, startPoint x: 965, startPoint y: 98, endPoint x: 598, endPoint y: 145, distance: 370.0
click at [963, 98] on div at bounding box center [506, 231] width 1013 height 463
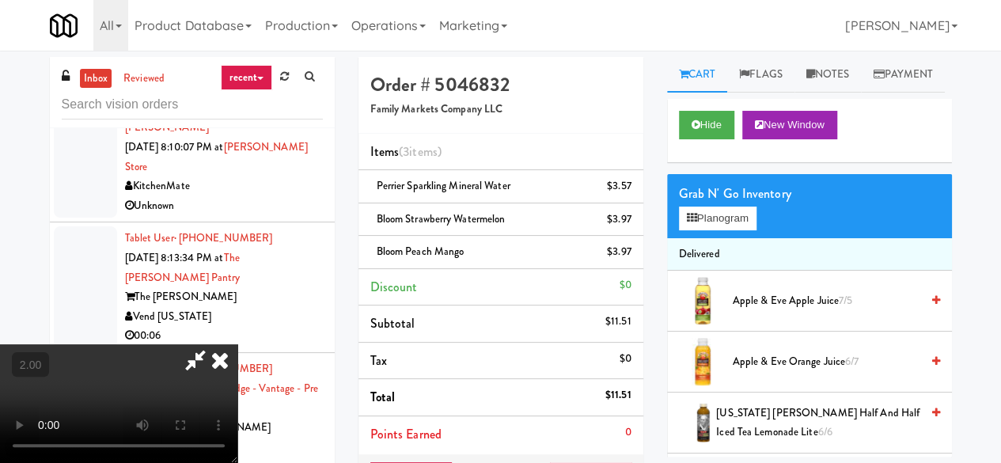
click at [214, 344] on icon at bounding box center [195, 360] width 36 height 32
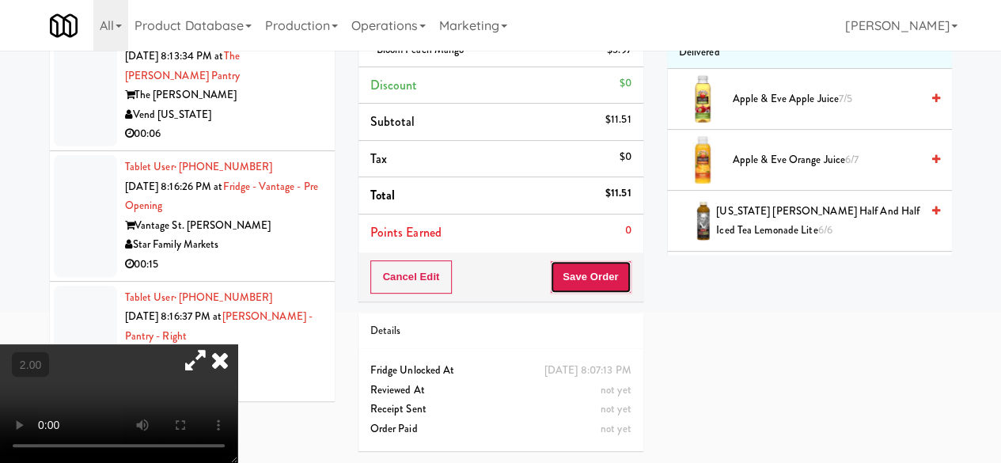
click at [588, 260] on button "Save Order" at bounding box center [590, 276] width 81 height 33
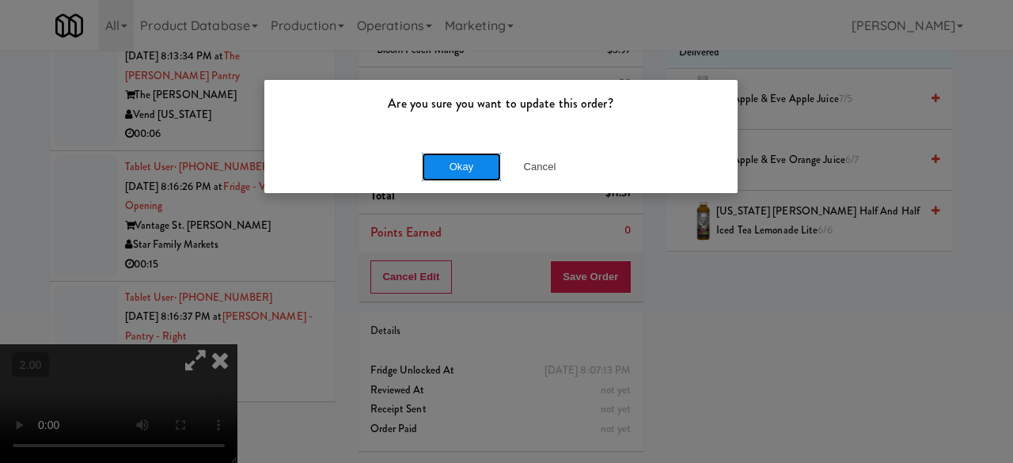
click at [459, 167] on button "Okay" at bounding box center [461, 167] width 79 height 28
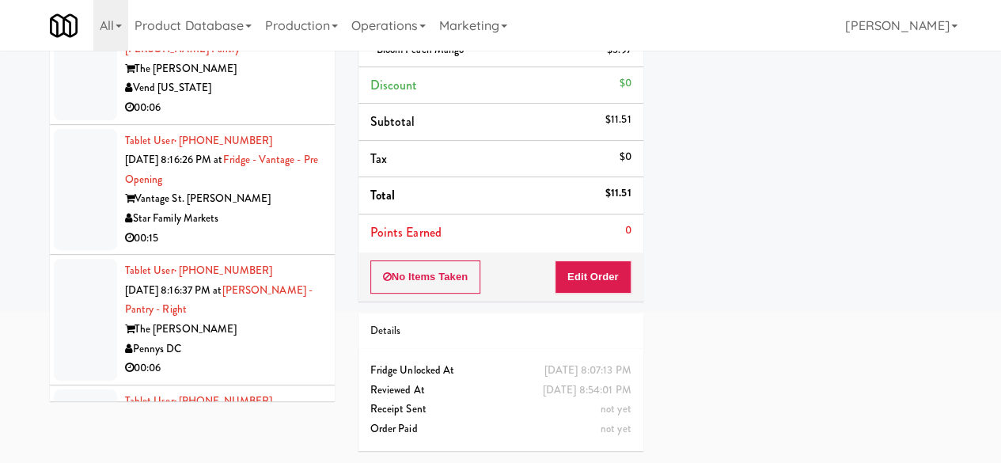
scroll to position [1978, 0]
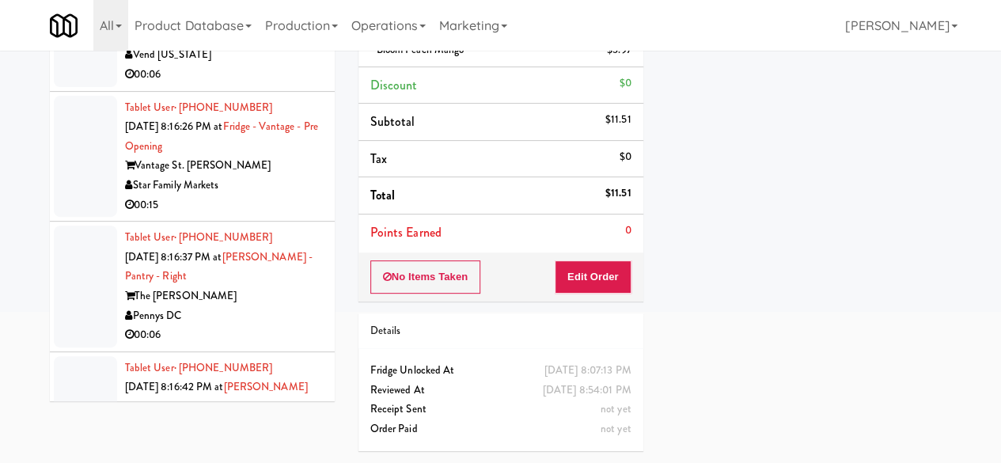
click at [269, 85] on div "00:06" at bounding box center [224, 75] width 198 height 20
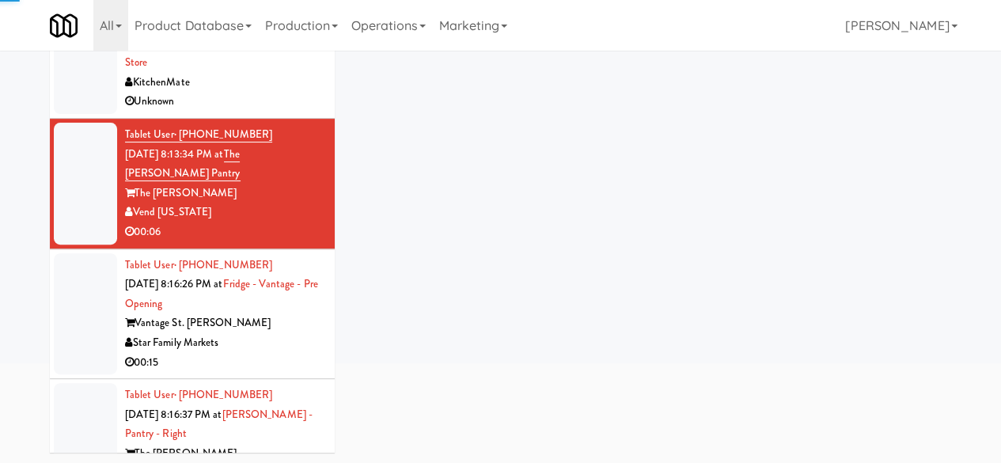
scroll to position [1819, 0]
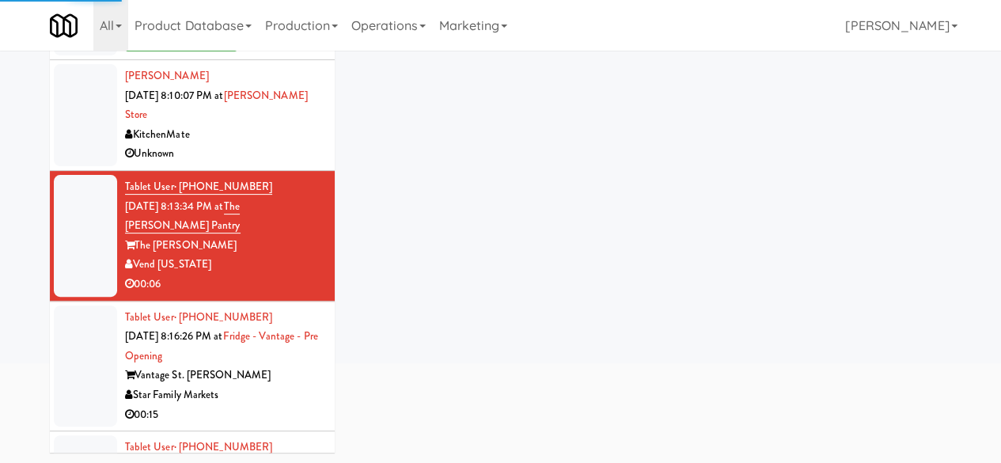
click at [290, 145] on div "KitchenMate" at bounding box center [224, 135] width 198 height 20
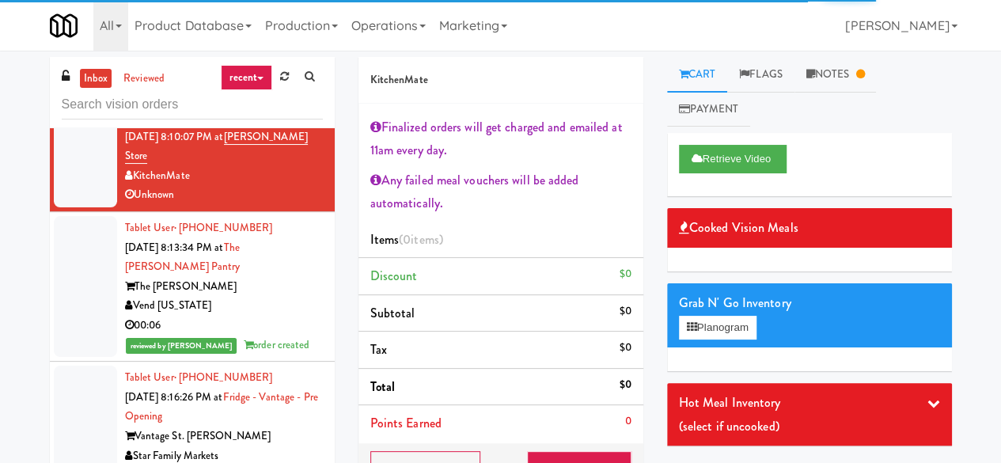
scroll to position [2057, 0]
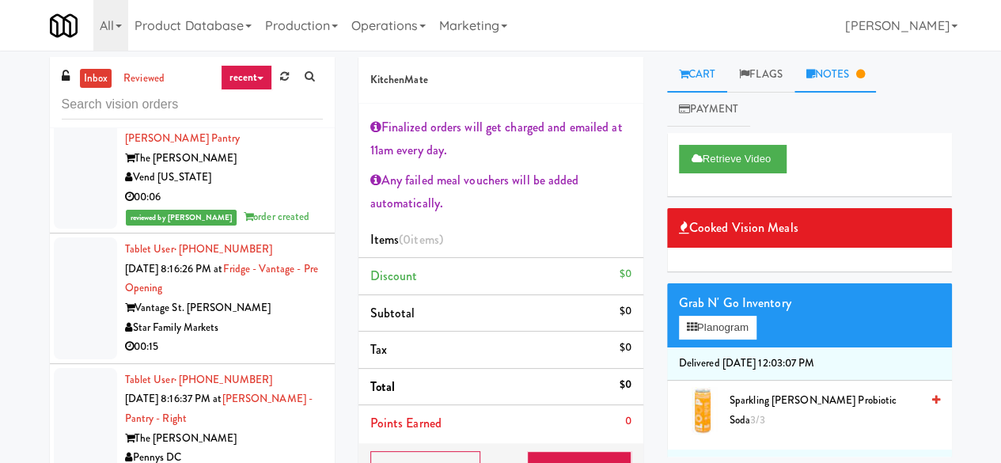
click at [850, 80] on link "Notes" at bounding box center [835, 75] width 82 height 36
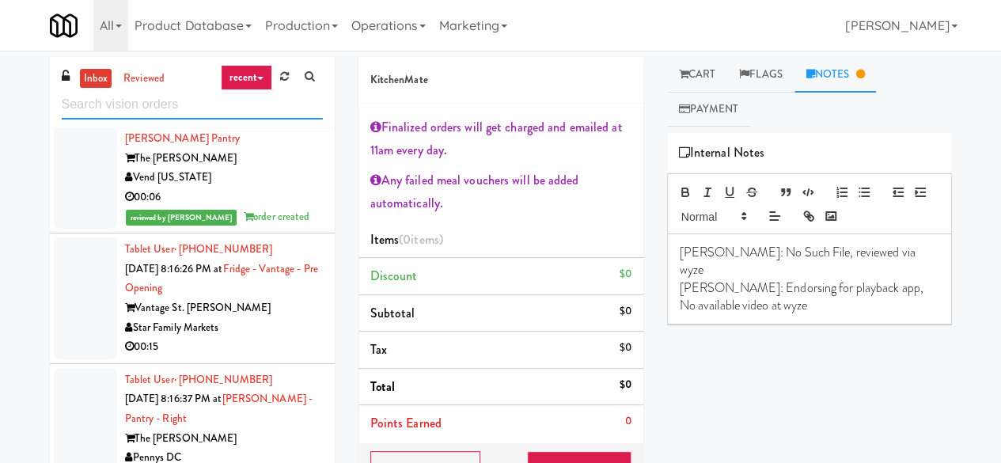
click at [229, 114] on input "text" at bounding box center [192, 104] width 261 height 29
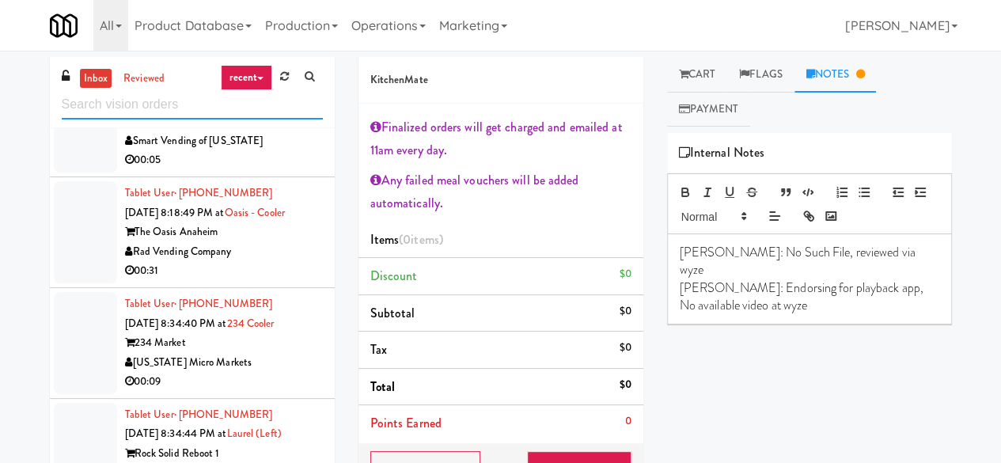
scroll to position [1506, 0]
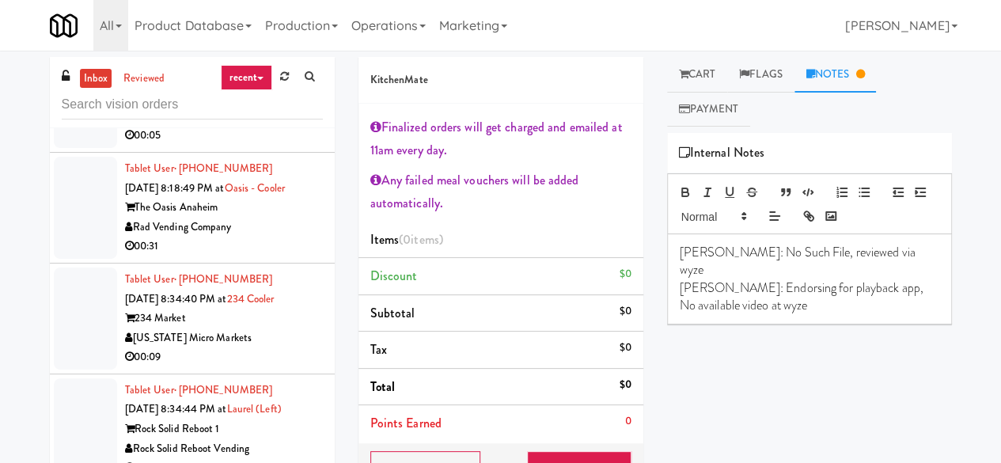
click at [288, 146] on div "00:05" at bounding box center [224, 136] width 198 height 20
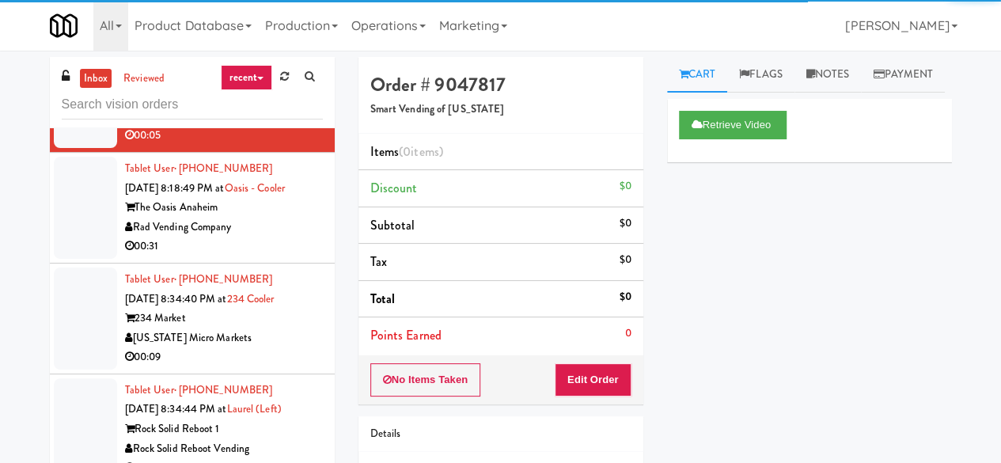
scroll to position [1585, 0]
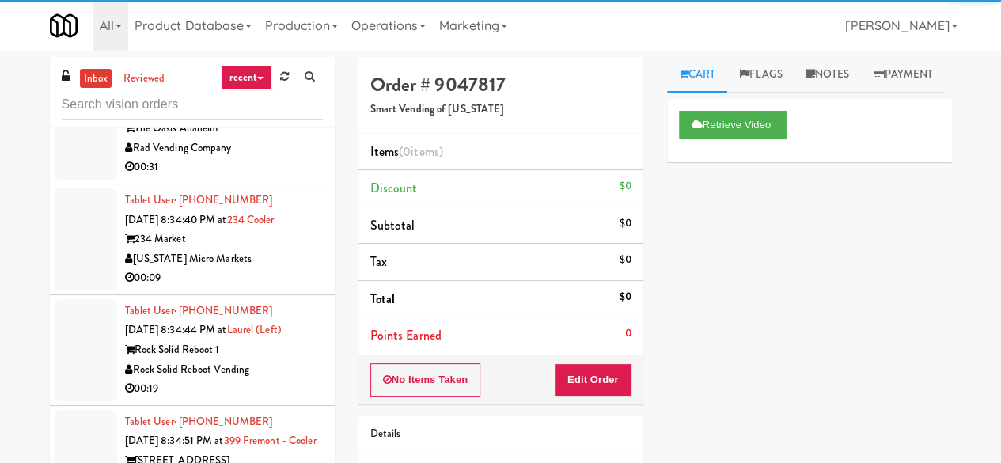
click at [290, 158] on div "Rad Vending Company" at bounding box center [224, 148] width 198 height 20
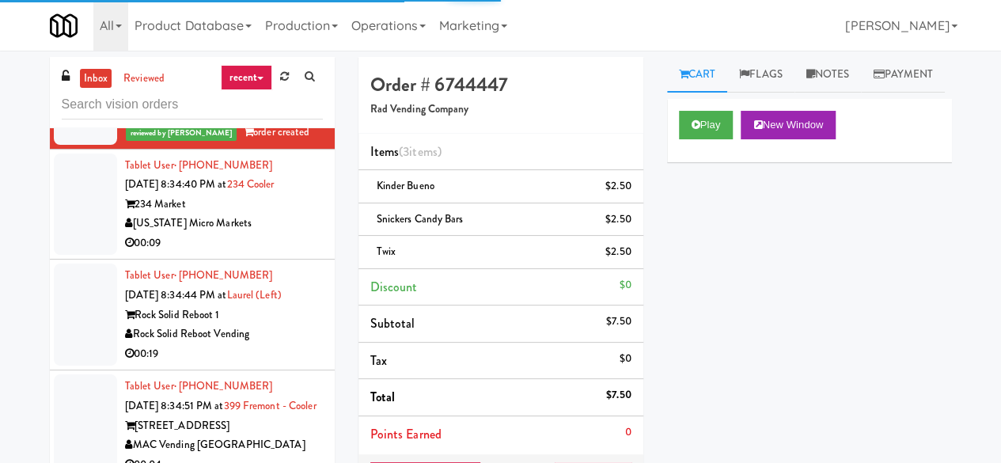
scroll to position [1664, 0]
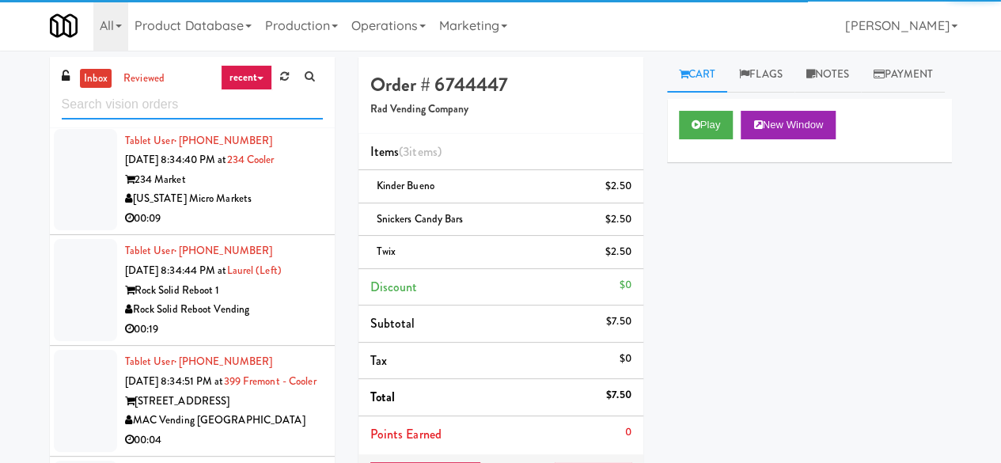
click at [195, 104] on input "text" at bounding box center [192, 104] width 261 height 29
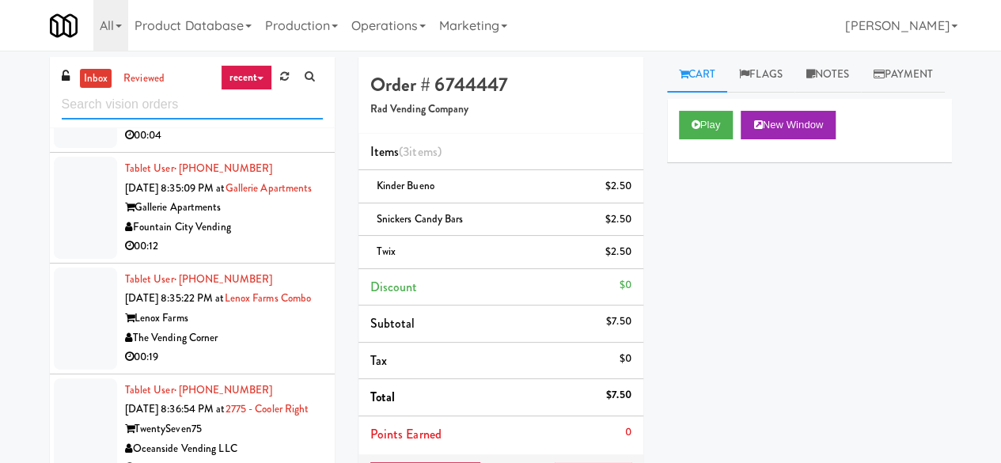
scroll to position [1582, 0]
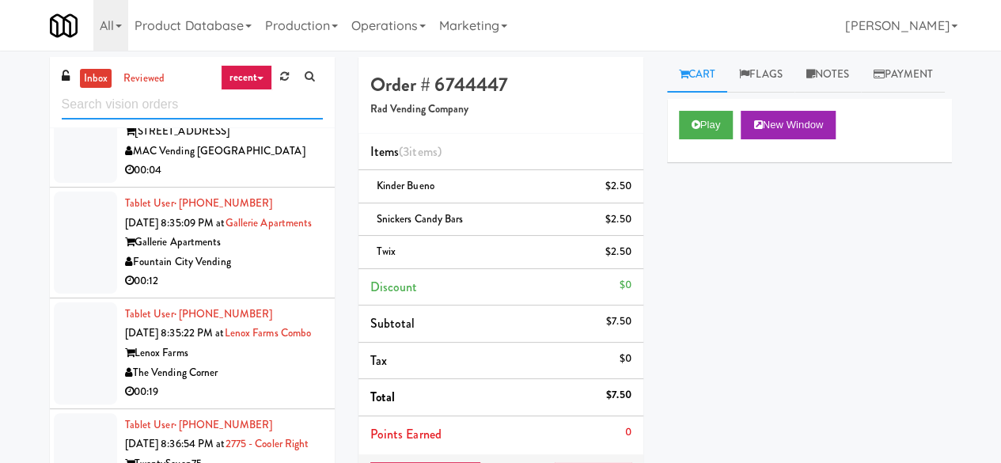
click at [172, 100] on input "text" at bounding box center [192, 104] width 261 height 29
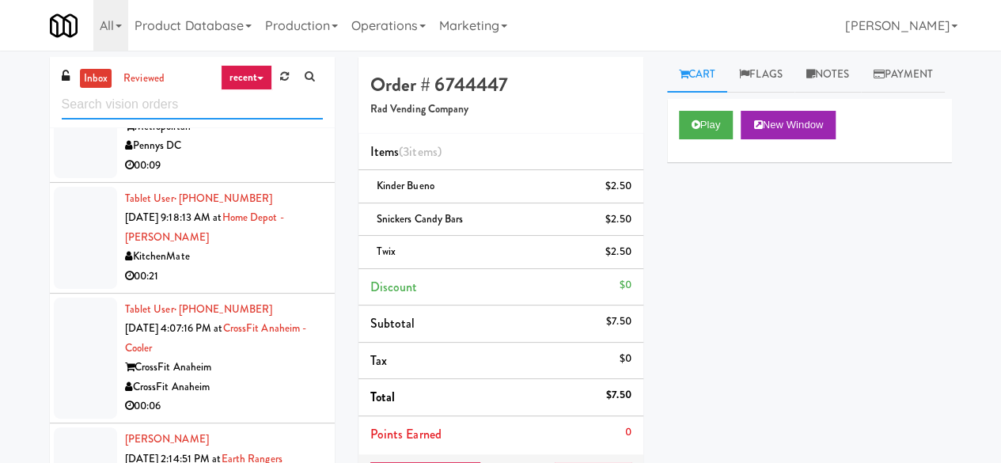
scroll to position [0, 0]
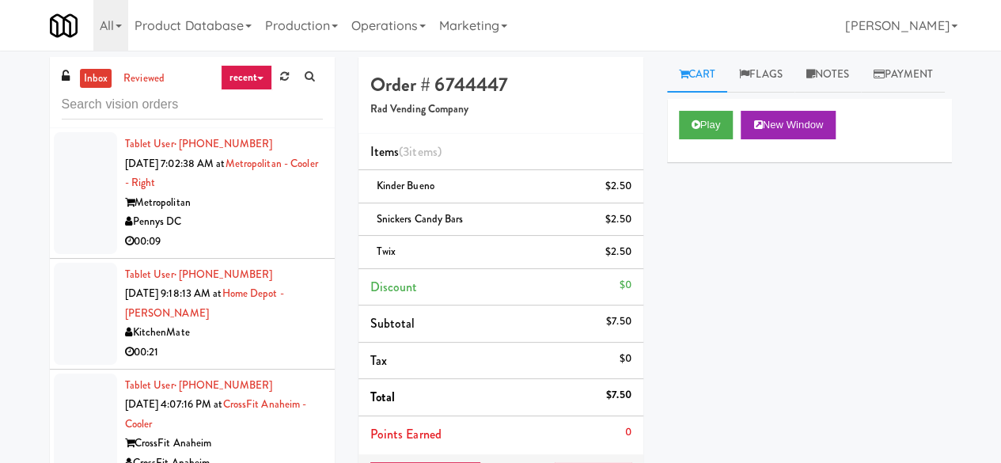
click at [246, 216] on div "Pennys DC" at bounding box center [224, 222] width 198 height 20
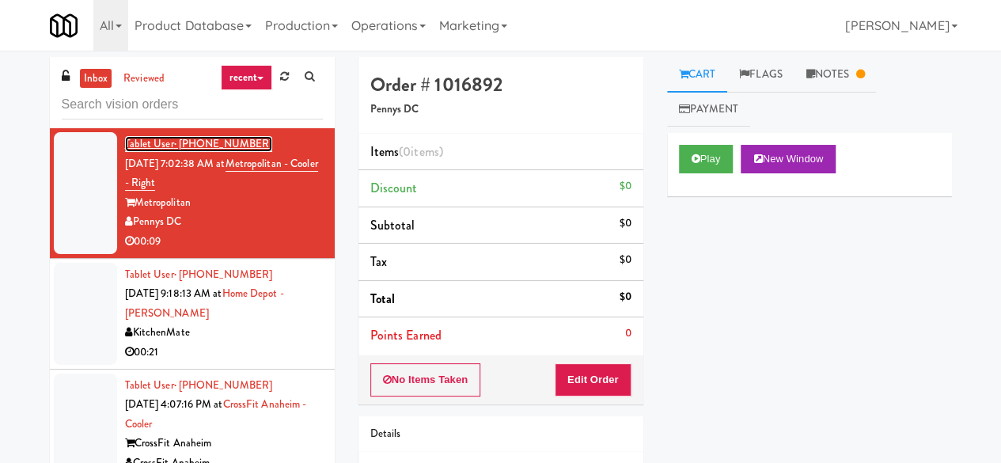
scroll to position [79, 0]
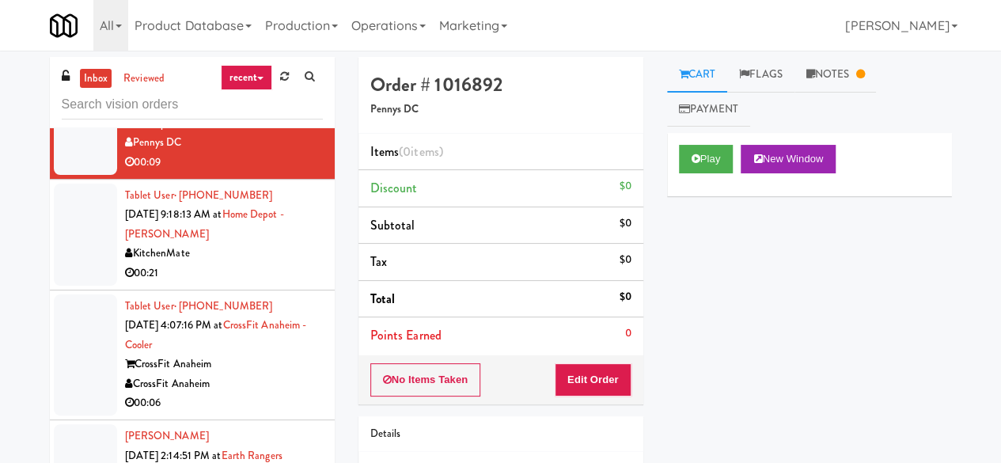
click at [262, 250] on div "KitchenMate" at bounding box center [224, 254] width 198 height 20
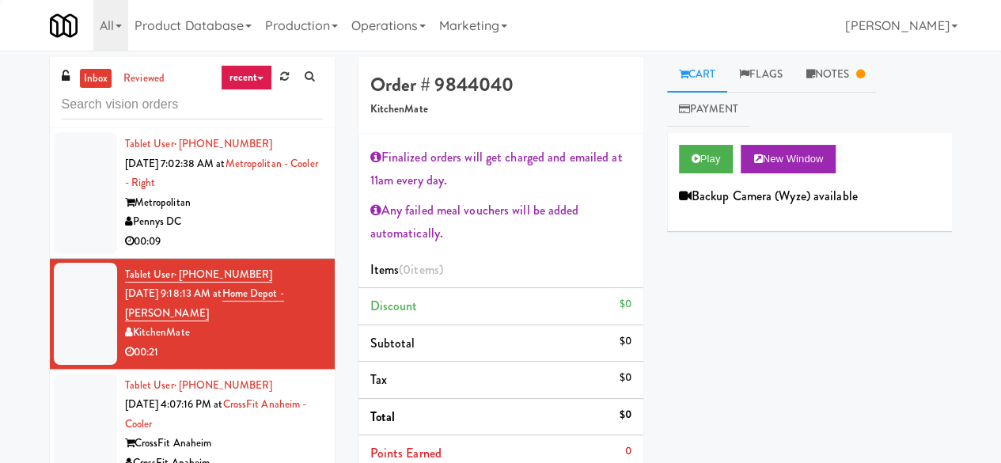
click at [287, 220] on div "Pennys DC" at bounding box center [224, 222] width 198 height 20
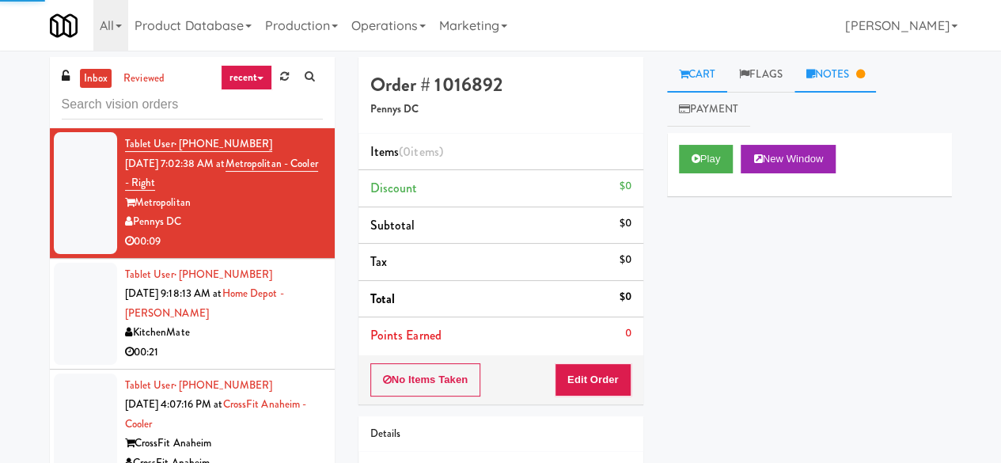
click at [826, 90] on link "Notes" at bounding box center [835, 75] width 82 height 36
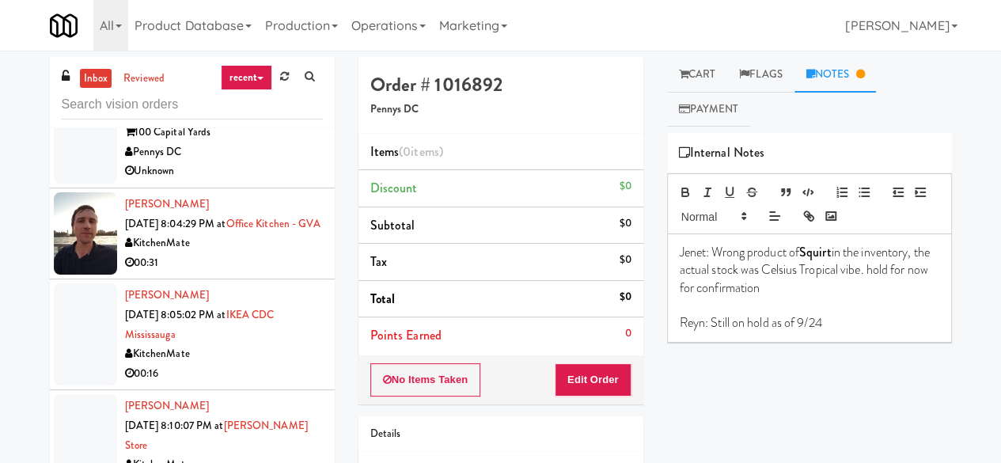
scroll to position [1107, 0]
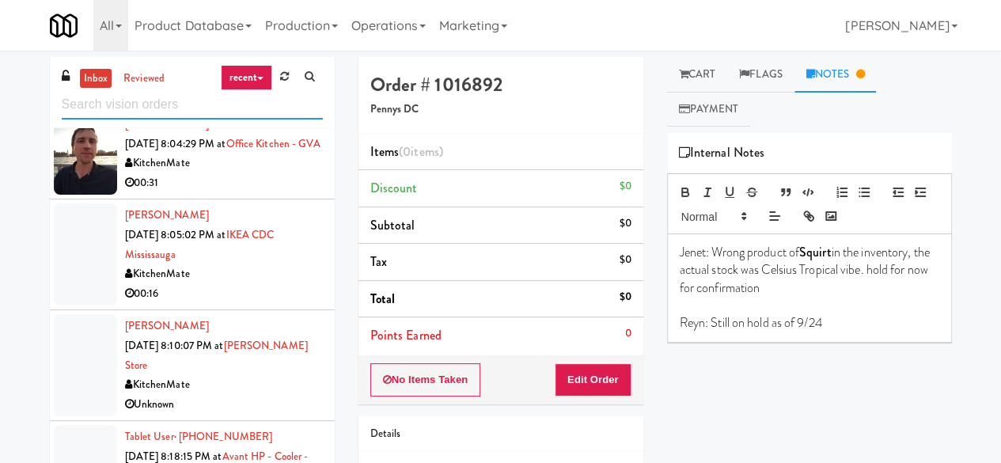
click at [182, 104] on input "text" at bounding box center [192, 104] width 261 height 29
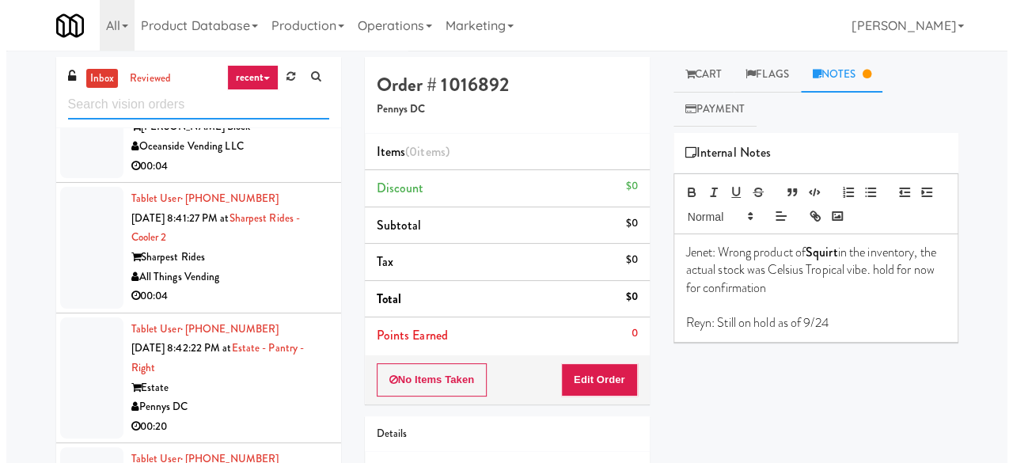
scroll to position [2136, 0]
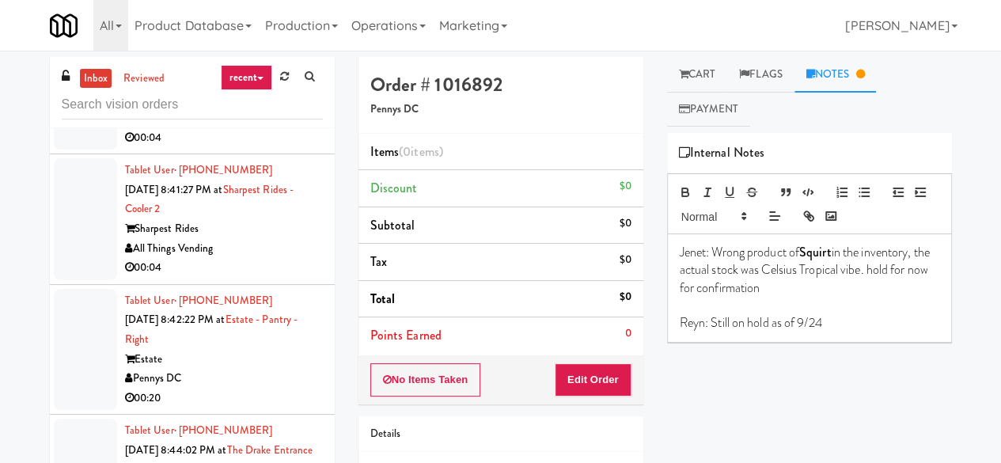
click at [254, 128] on div "Oceanside Vending LLC" at bounding box center [224, 118] width 198 height 20
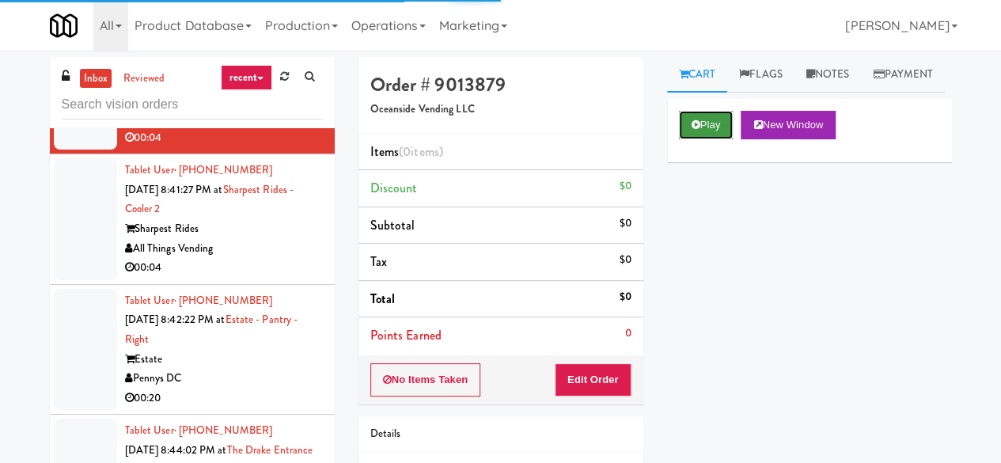
click at [720, 139] on button "Play" at bounding box center [706, 125] width 55 height 28
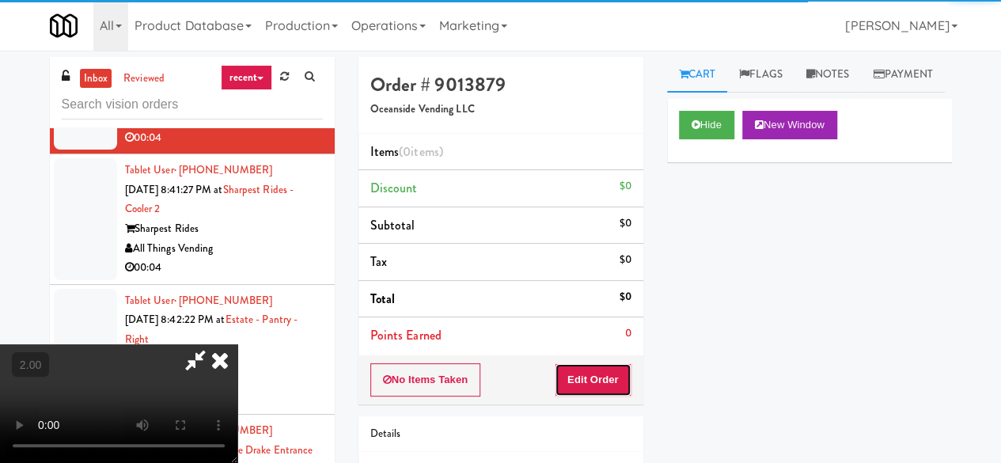
click at [590, 377] on button "Edit Order" at bounding box center [593, 379] width 77 height 33
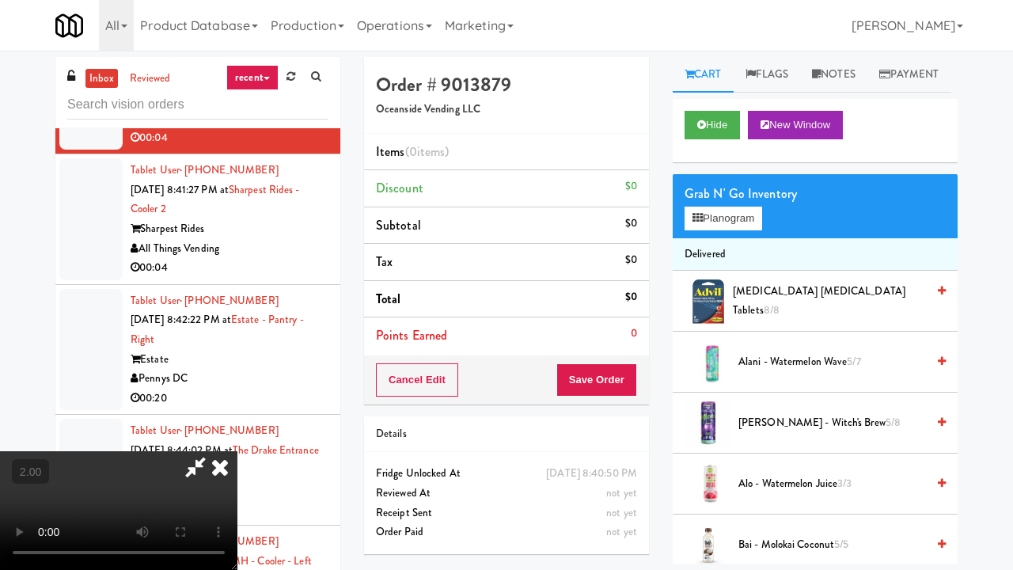
click at [237, 462] on video at bounding box center [118, 510] width 237 height 119
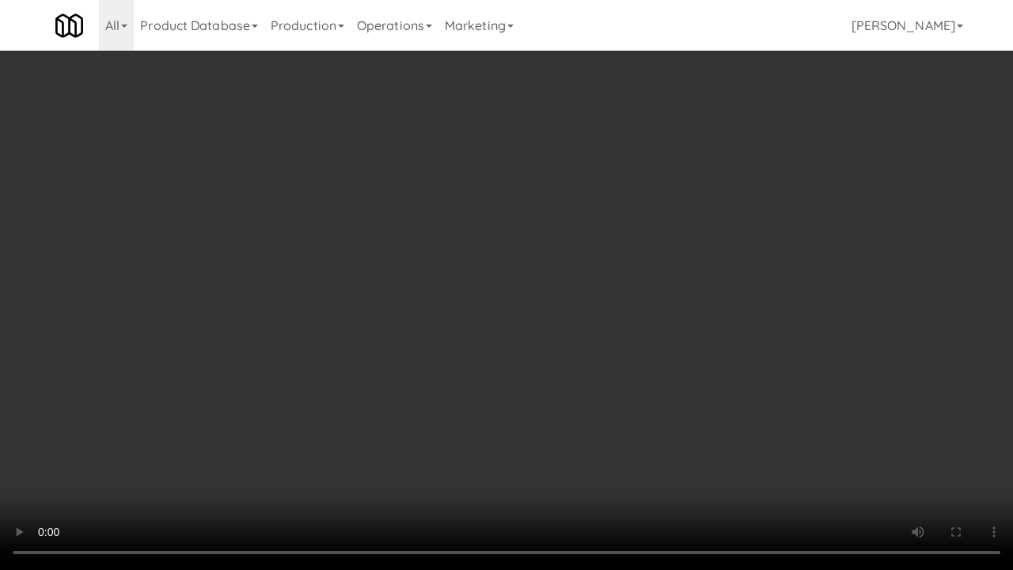
click at [574, 400] on video at bounding box center [506, 285] width 1013 height 570
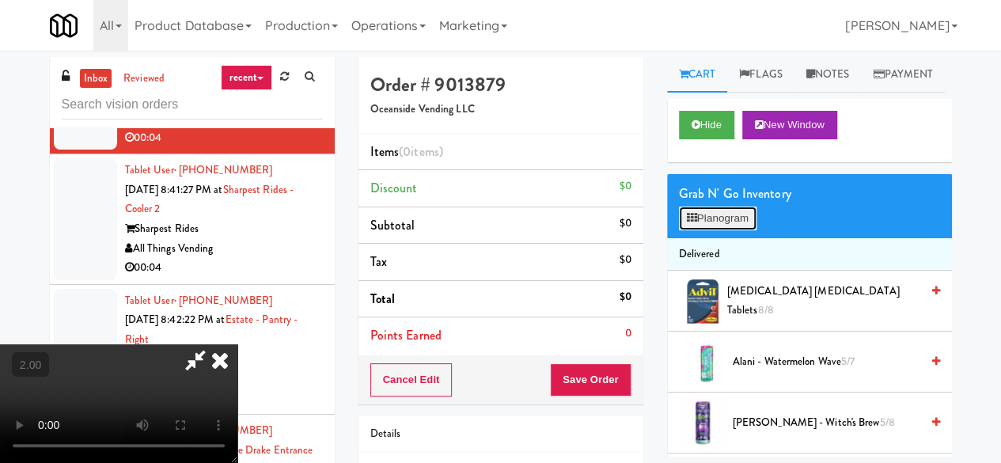
click at [693, 223] on icon at bounding box center [692, 218] width 10 height 10
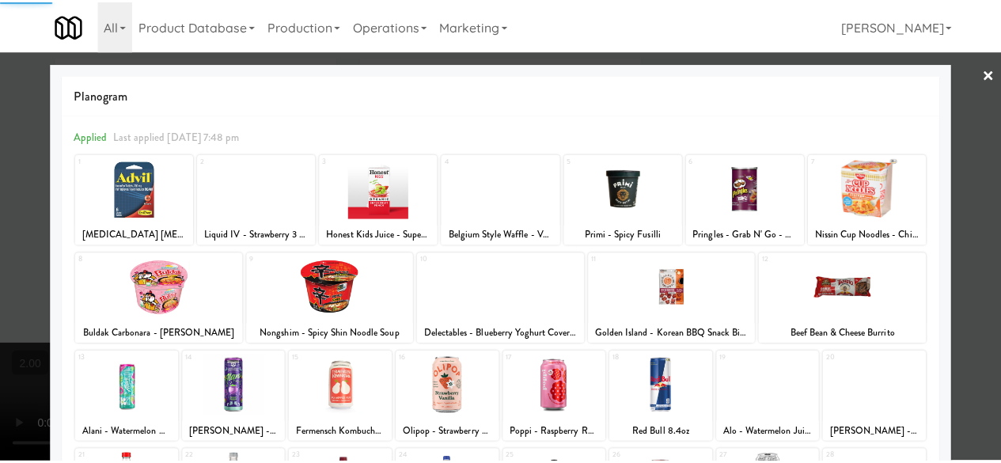
scroll to position [313, 0]
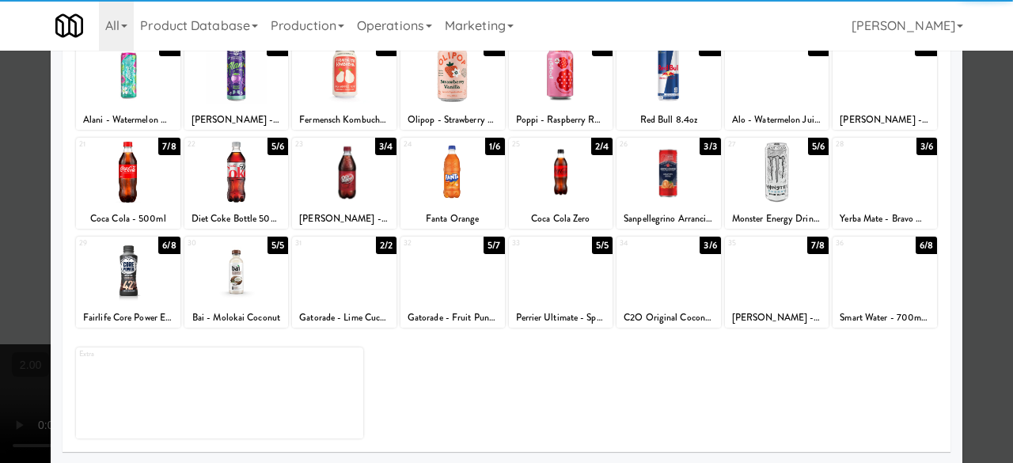
click at [677, 271] on div at bounding box center [668, 270] width 104 height 61
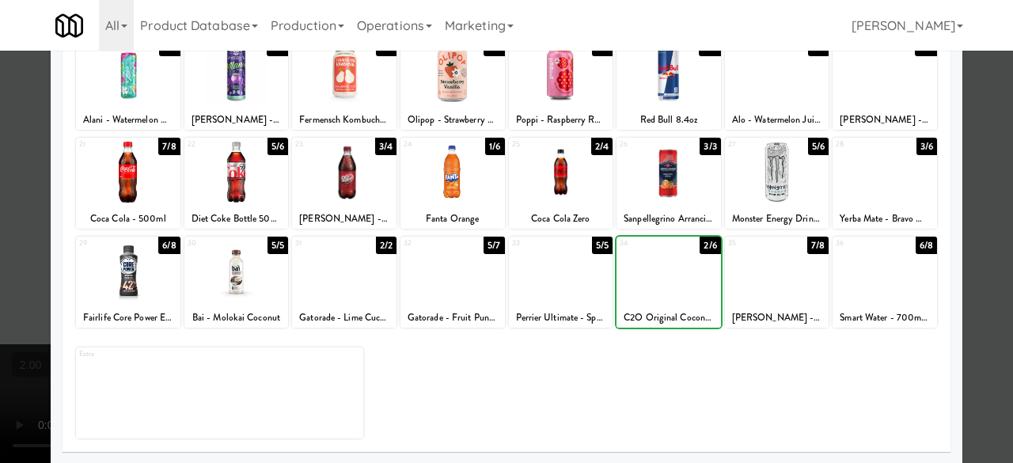
click at [677, 271] on div at bounding box center [668, 270] width 104 height 61
drag, startPoint x: 994, startPoint y: 135, endPoint x: 982, endPoint y: 131, distance: 12.0
click at [990, 133] on div at bounding box center [506, 231] width 1013 height 463
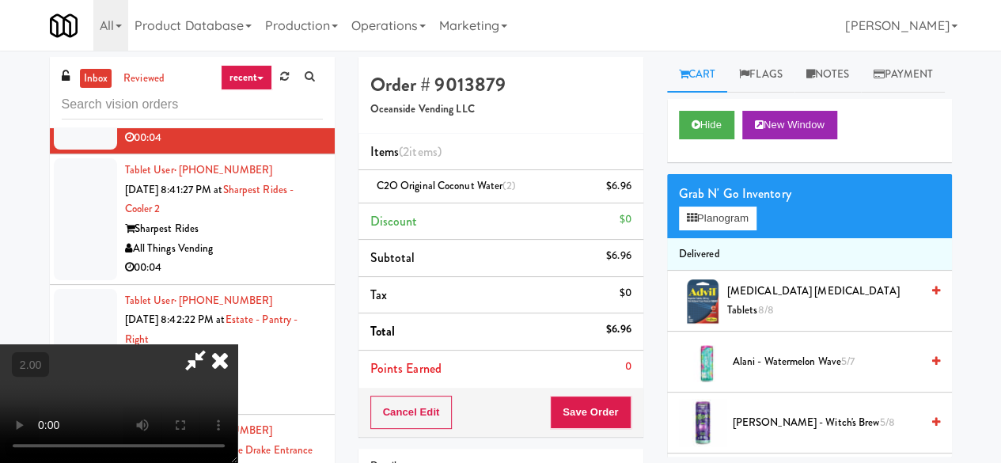
click at [214, 344] on icon at bounding box center [195, 360] width 36 height 32
click at [592, 407] on button "Save Order" at bounding box center [590, 412] width 81 height 33
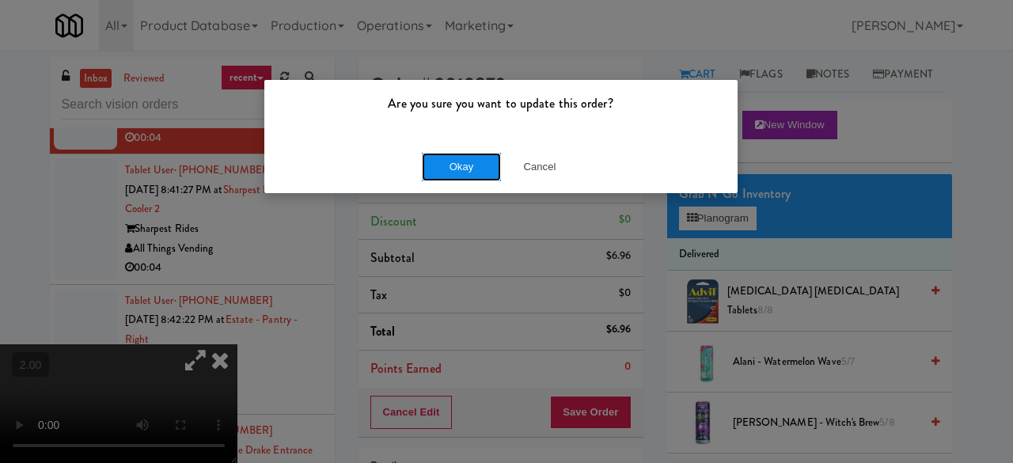
click at [473, 176] on button "Okay" at bounding box center [461, 167] width 79 height 28
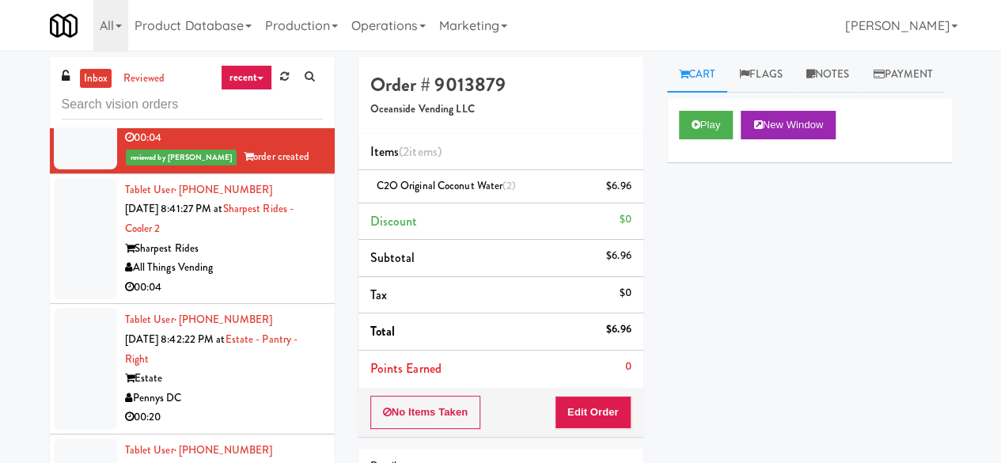
scroll to position [2294, 0]
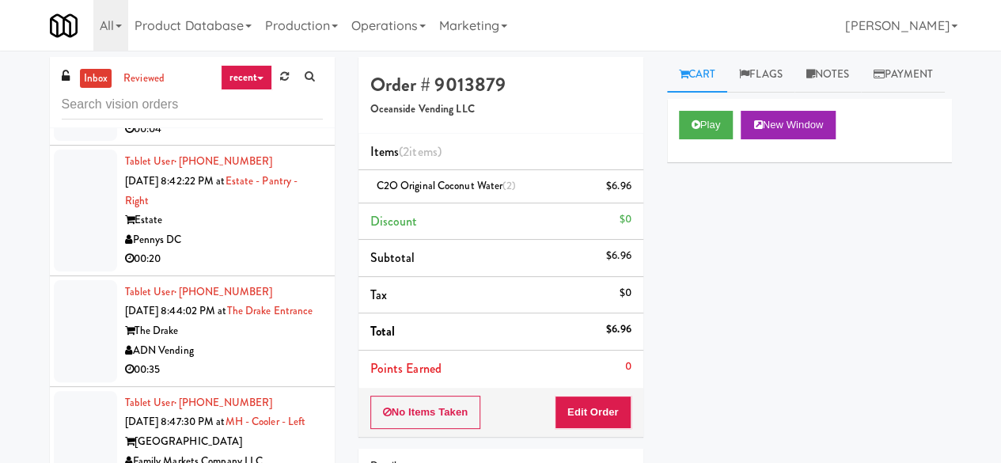
click at [261, 119] on div "All Things Vending" at bounding box center [224, 110] width 198 height 20
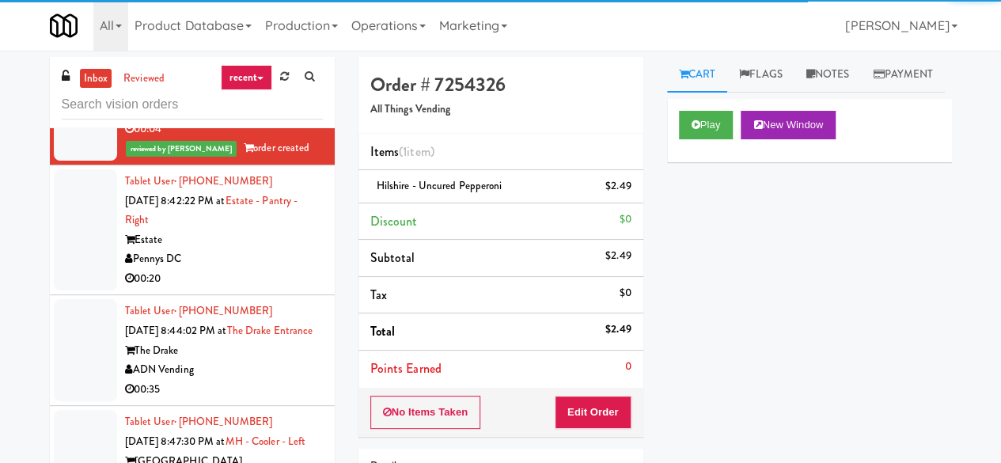
scroll to position [2452, 0]
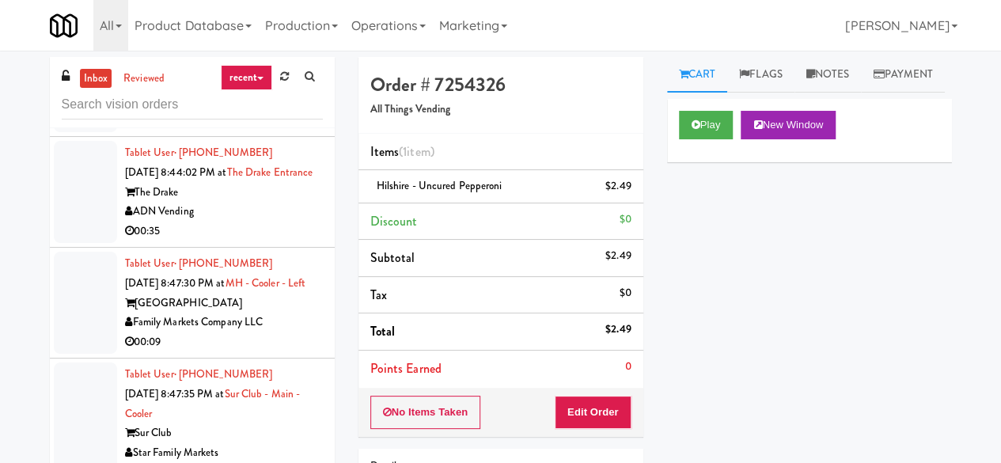
click at [225, 131] on div "00:20" at bounding box center [224, 121] width 198 height 20
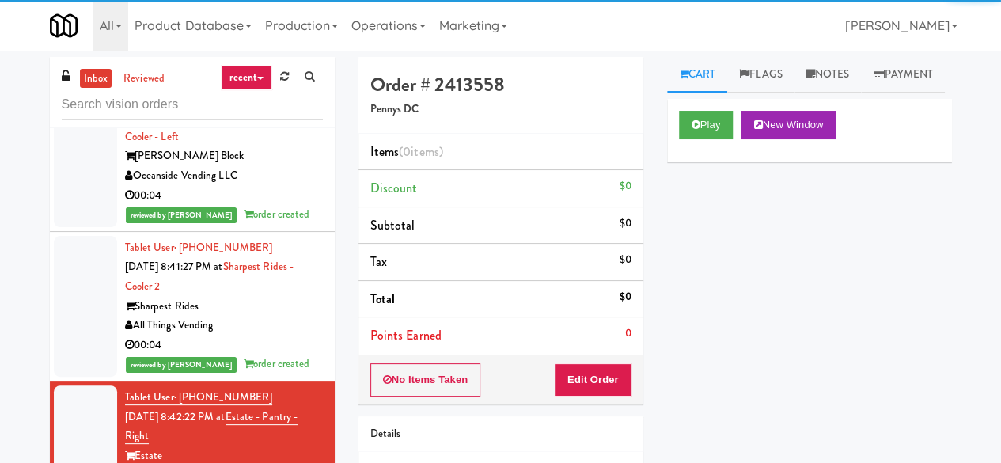
scroll to position [2057, 0]
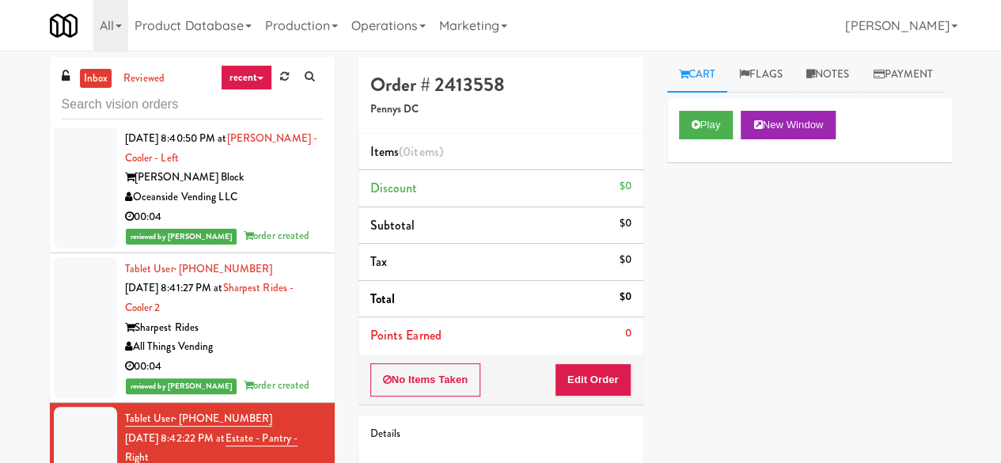
click at [272, 77] on div "[PERSON_NAME] Vending" at bounding box center [224, 67] width 198 height 20
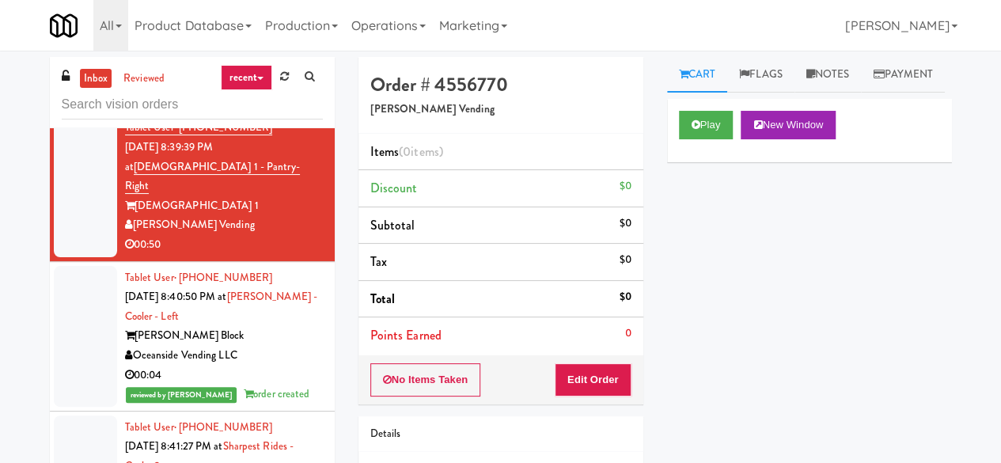
click at [246, 85] on div "AI Vending" at bounding box center [224, 76] width 198 height 20
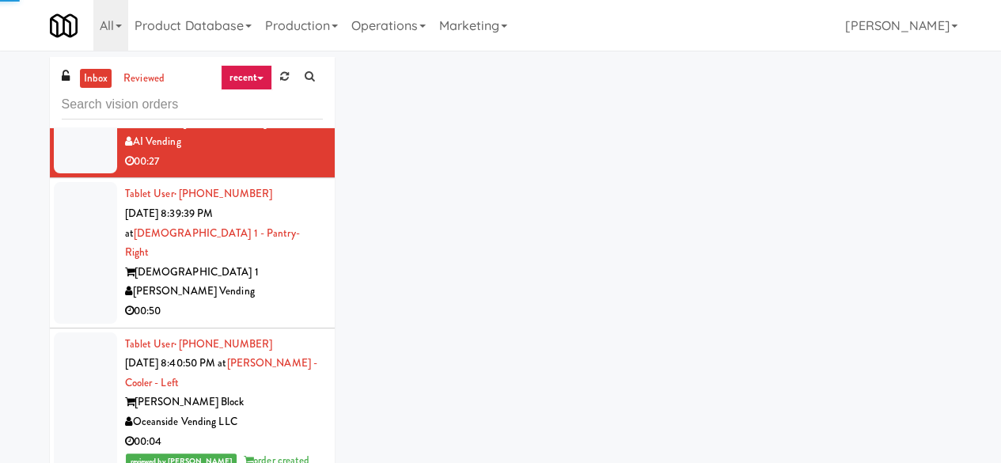
scroll to position [1740, 0]
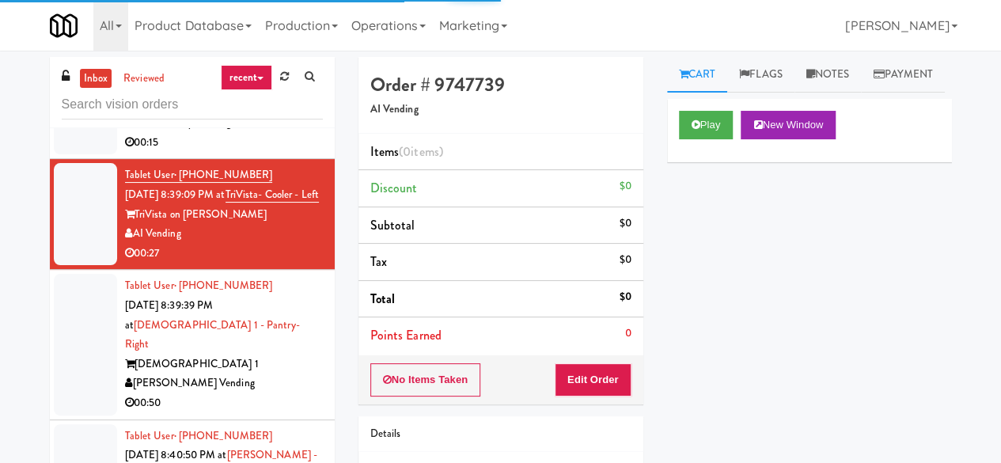
click at [251, 133] on div "Fountain City Vending" at bounding box center [224, 123] width 198 height 20
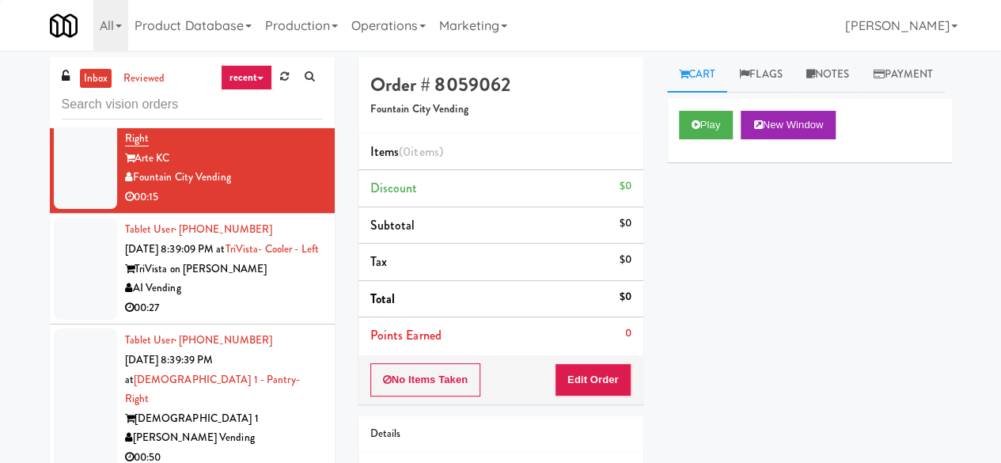
scroll to position [1661, 0]
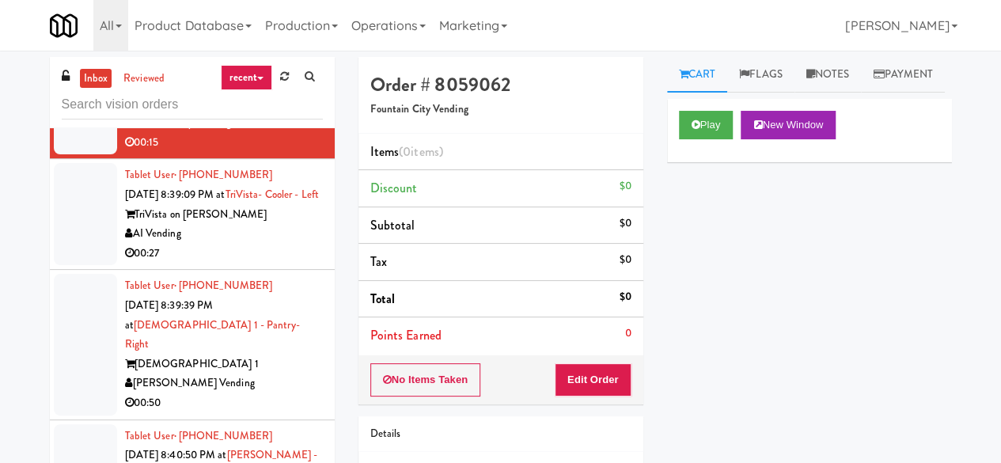
click at [248, 244] on div "AI Vending" at bounding box center [224, 234] width 198 height 20
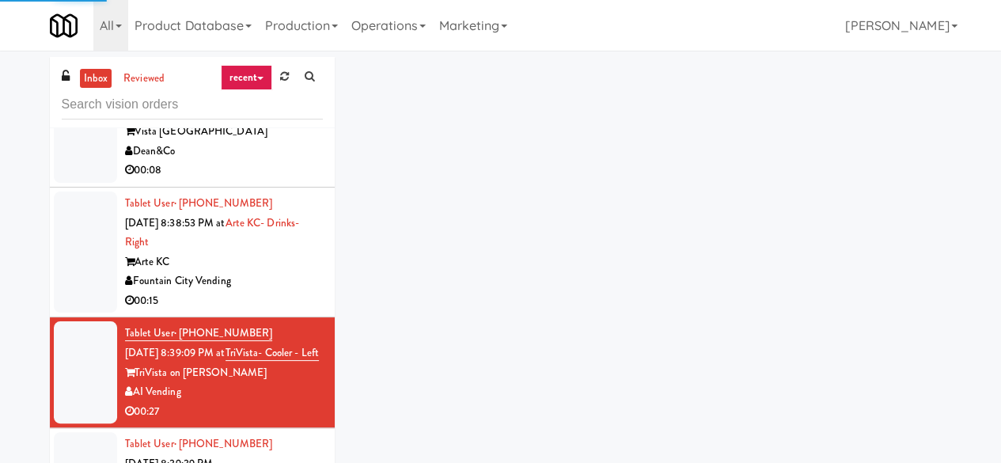
click at [267, 161] on div "Dean&Co" at bounding box center [224, 152] width 198 height 20
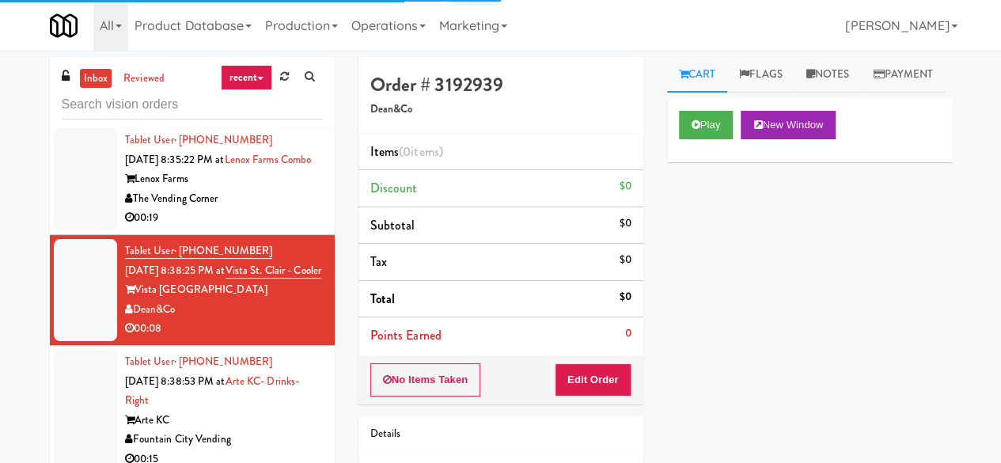
click at [259, 209] on div "The Vending Corner" at bounding box center [224, 199] width 198 height 20
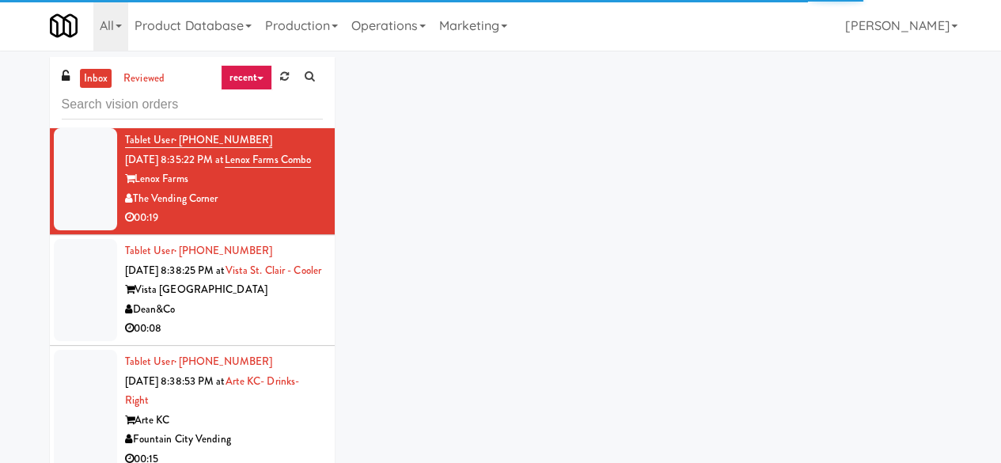
scroll to position [1345, 0]
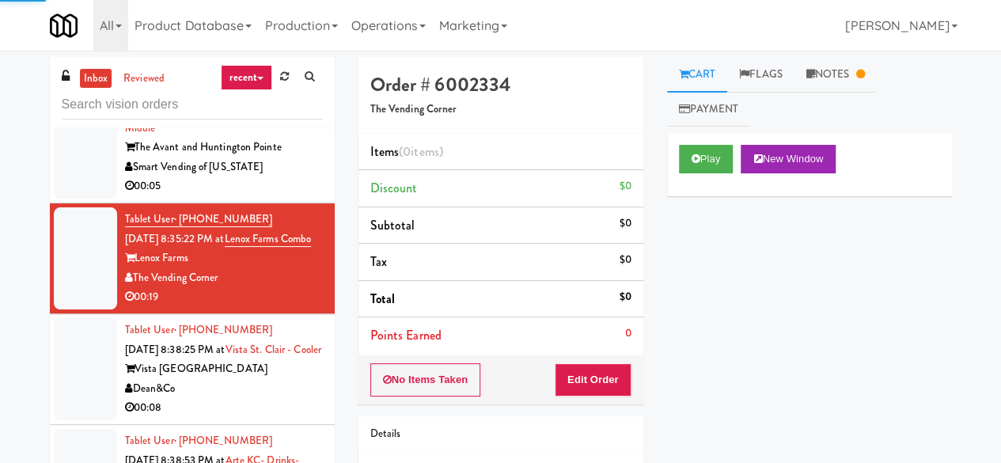
click at [280, 196] on div "00:05" at bounding box center [224, 186] width 198 height 20
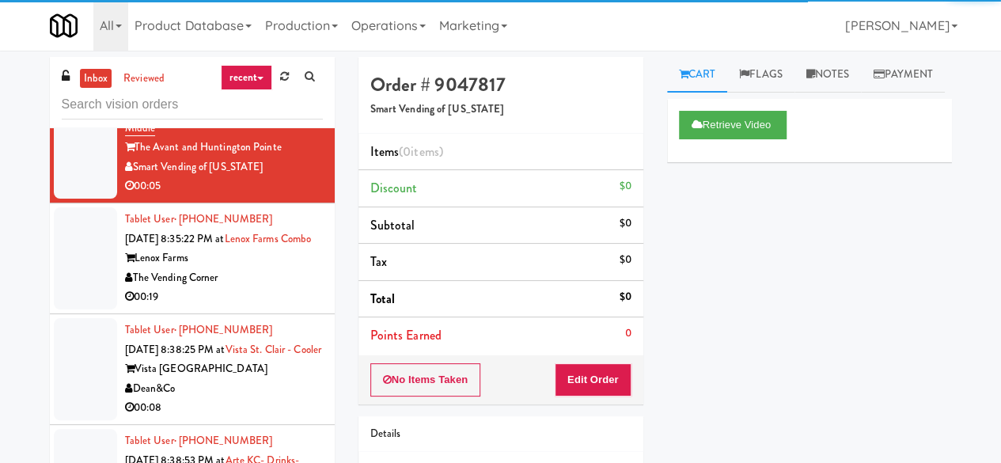
click at [248, 307] on div "00:19" at bounding box center [224, 297] width 198 height 20
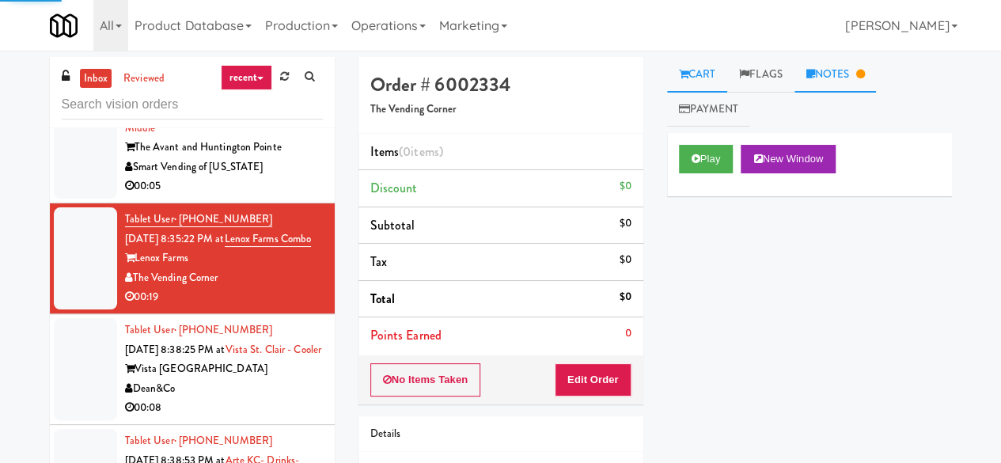
click at [829, 86] on link "Notes" at bounding box center [835, 75] width 82 height 36
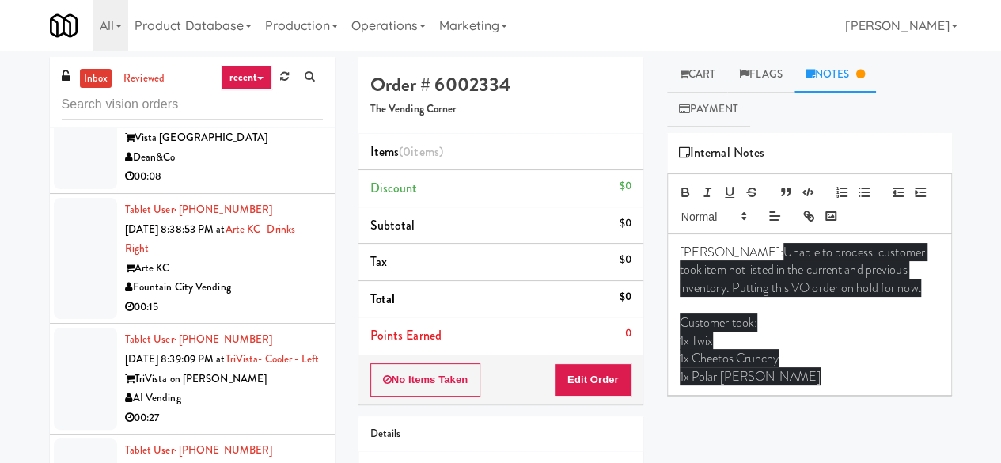
scroll to position [1582, 0]
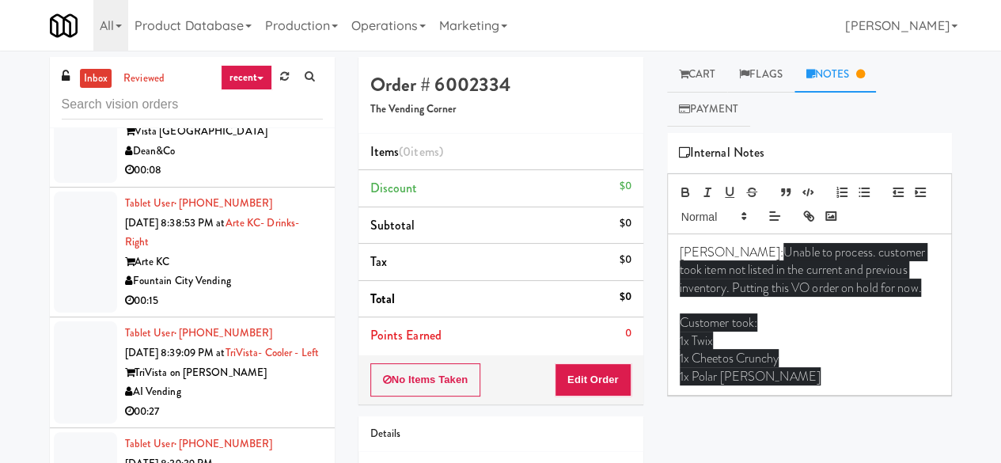
click at [259, 161] on div "Dean&Co" at bounding box center [224, 152] width 198 height 20
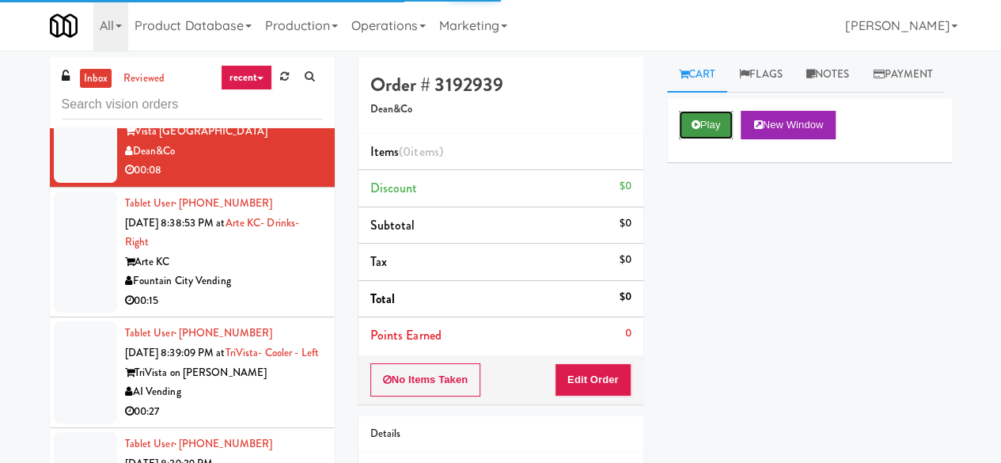
click at [723, 139] on button "Play" at bounding box center [706, 125] width 55 height 28
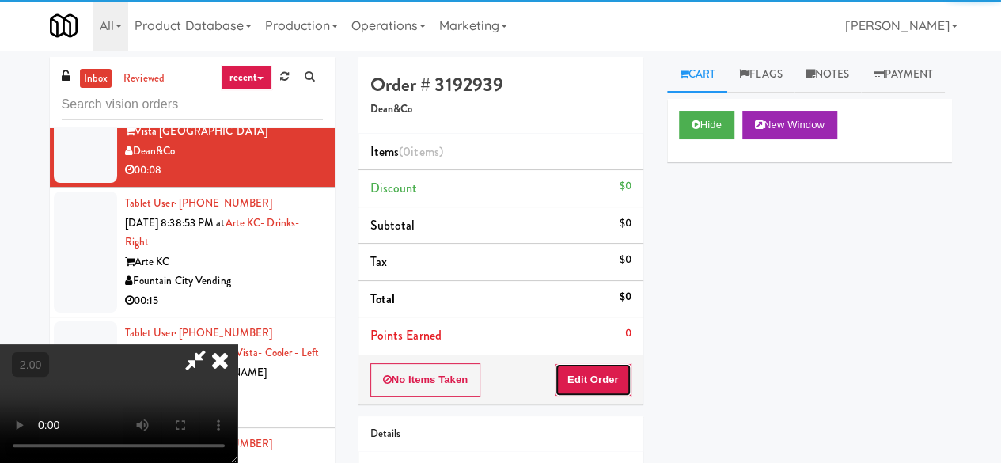
click at [603, 366] on button "Edit Order" at bounding box center [593, 379] width 77 height 33
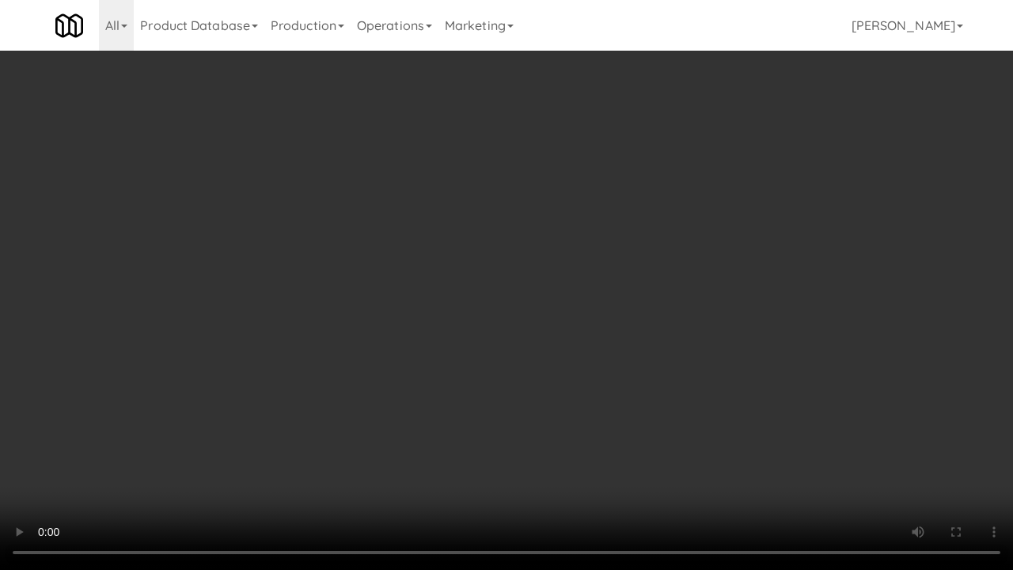
click at [394, 403] on video at bounding box center [506, 285] width 1013 height 570
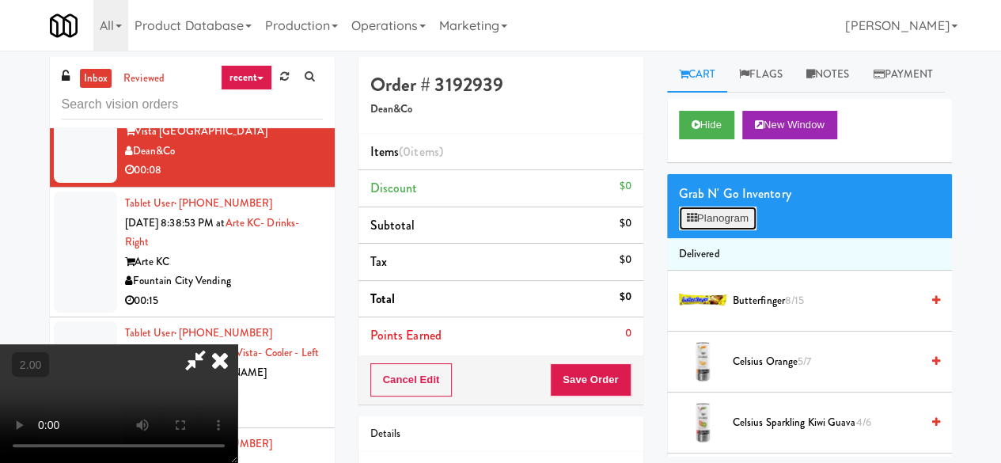
click at [709, 230] on button "Planogram" at bounding box center [718, 218] width 78 height 24
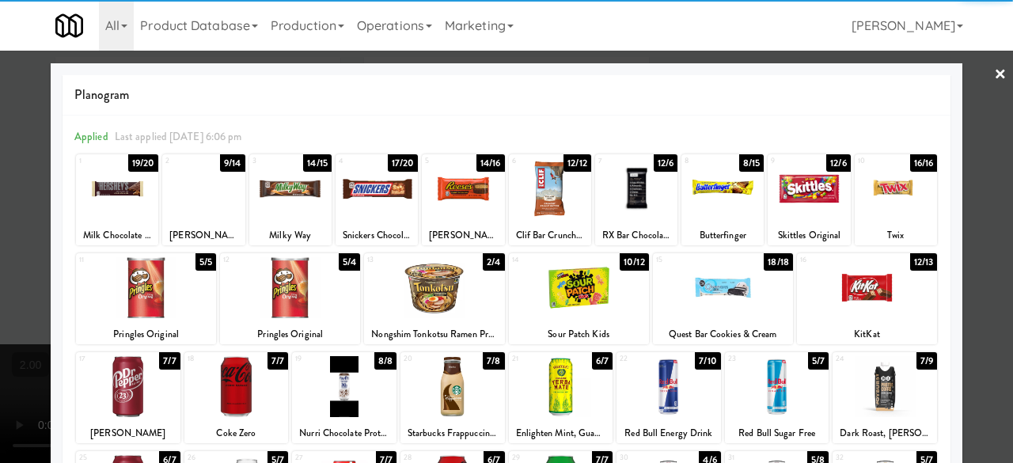
click at [664, 378] on div at bounding box center [668, 386] width 104 height 61
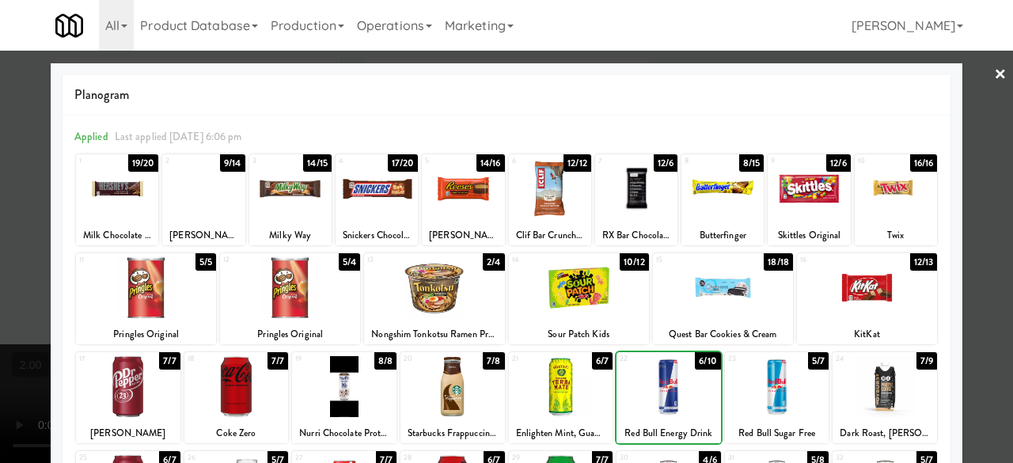
click at [664, 378] on div at bounding box center [668, 386] width 104 height 61
click at [967, 195] on div at bounding box center [506, 231] width 1013 height 463
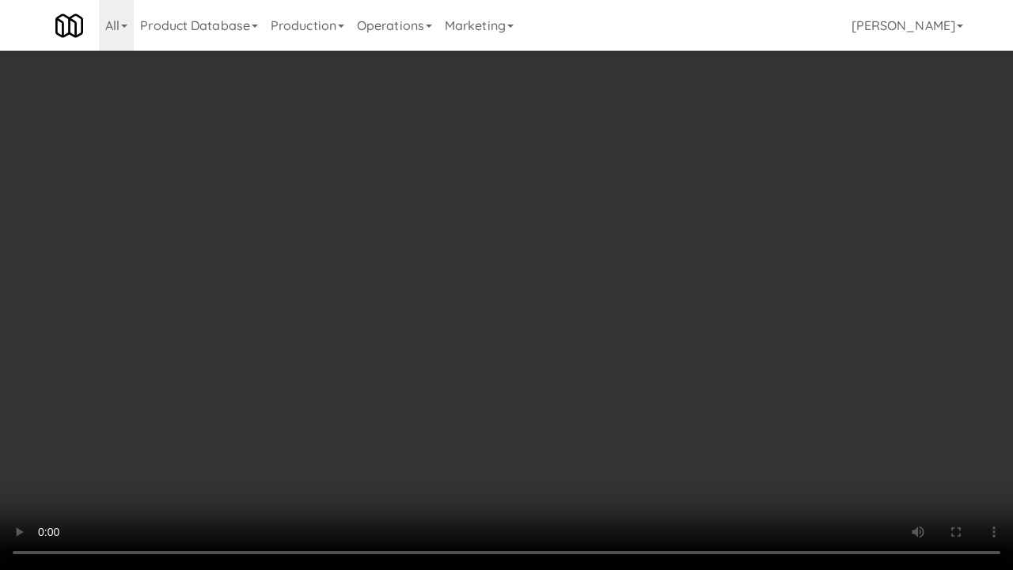
click at [490, 345] on video at bounding box center [506, 285] width 1013 height 570
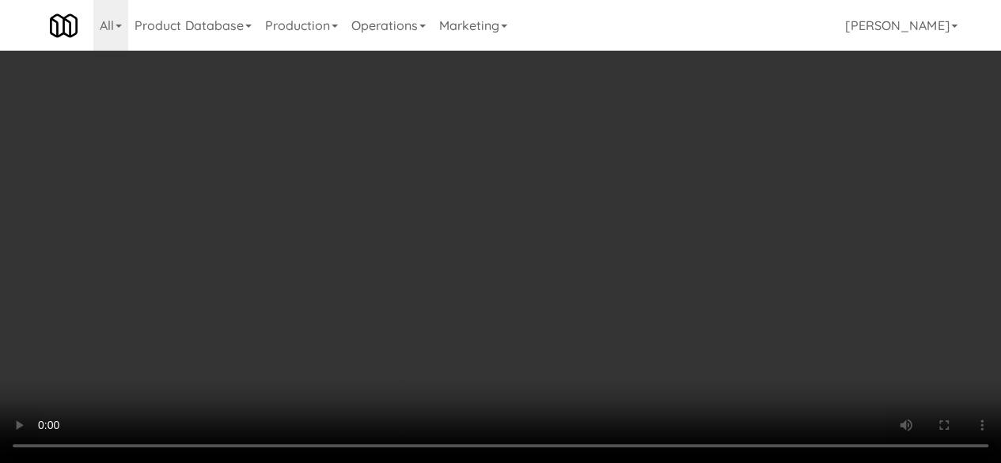
click at [631, 399] on div "Cancel Edit Save Order" at bounding box center [500, 412] width 285 height 49
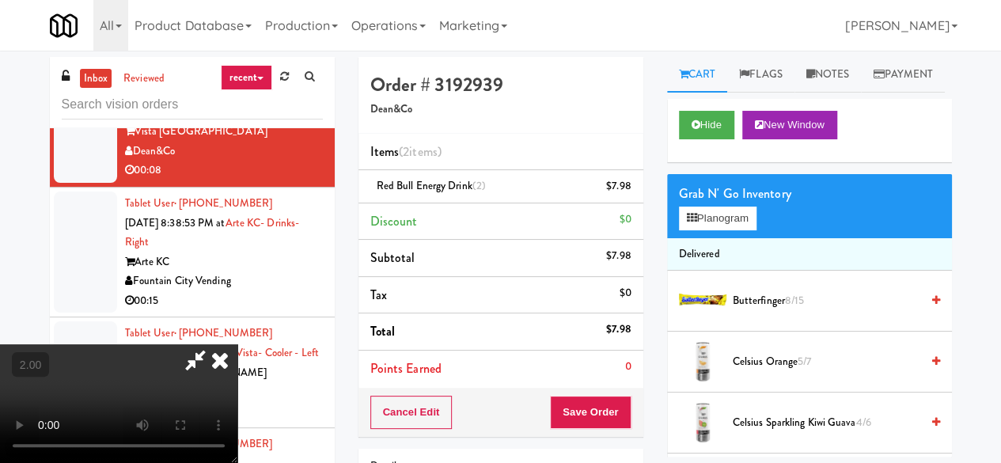
click at [214, 344] on icon at bounding box center [195, 360] width 36 height 32
click at [603, 414] on button "Save Order" at bounding box center [590, 412] width 81 height 33
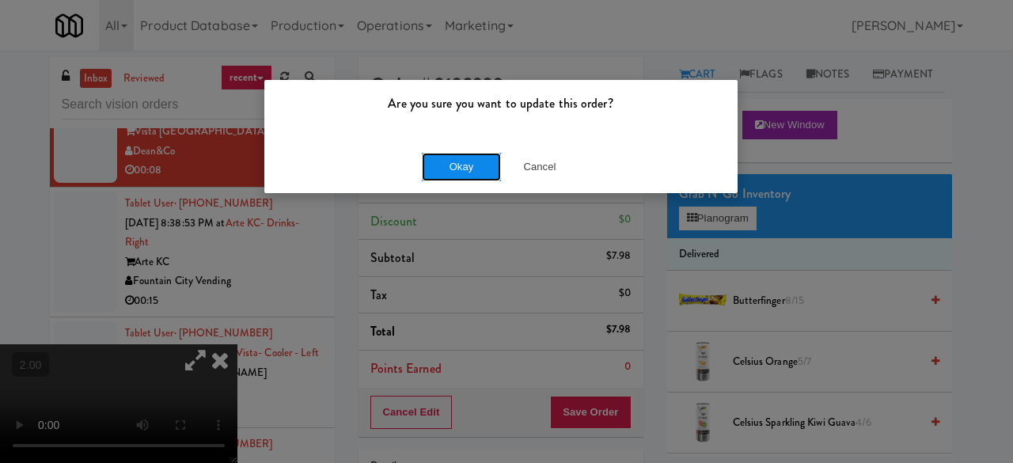
click at [479, 164] on button "Okay" at bounding box center [461, 167] width 79 height 28
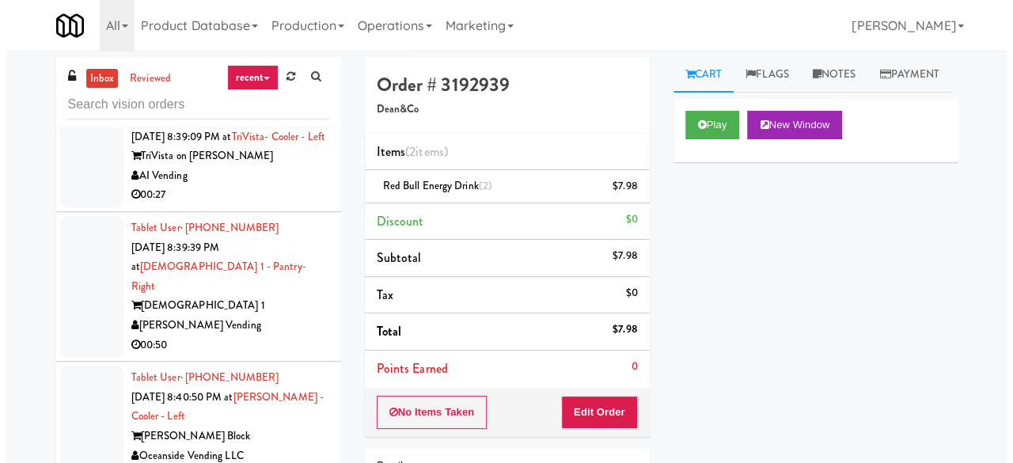
scroll to position [1819, 0]
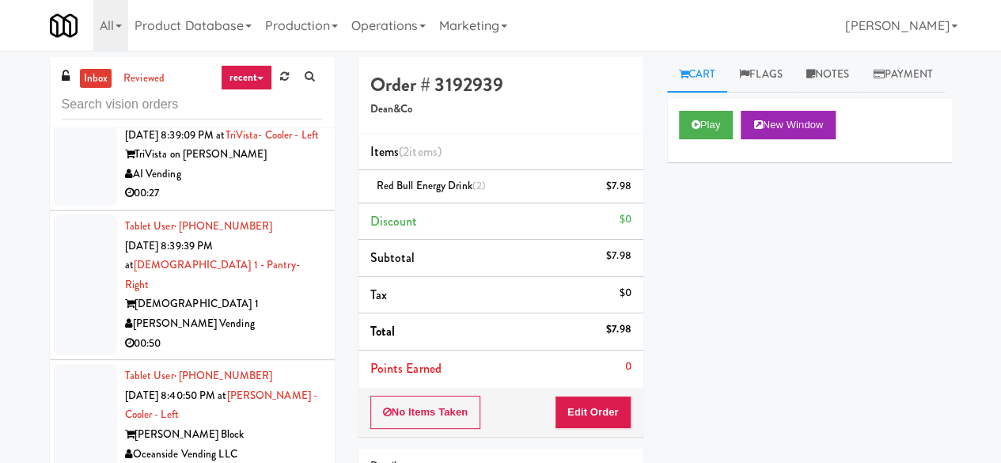
click at [250, 93] on div "00:15" at bounding box center [224, 83] width 198 height 20
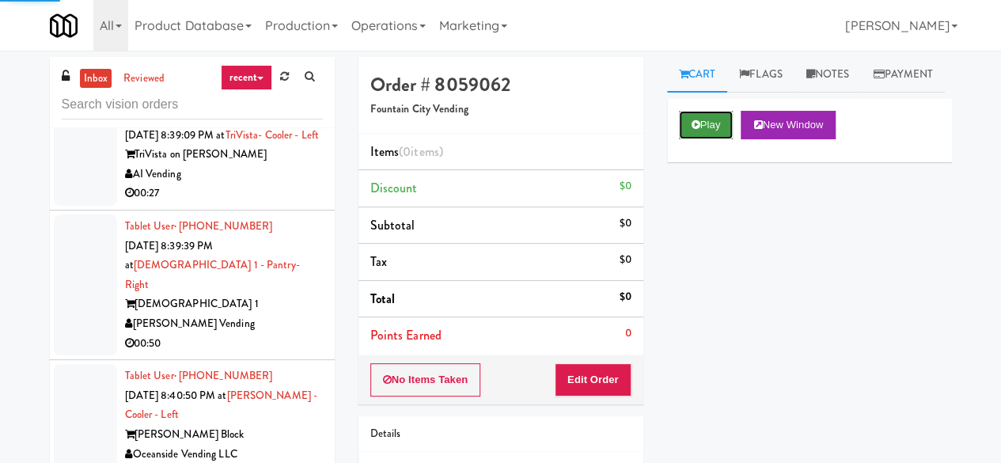
click at [687, 139] on button "Play" at bounding box center [706, 125] width 55 height 28
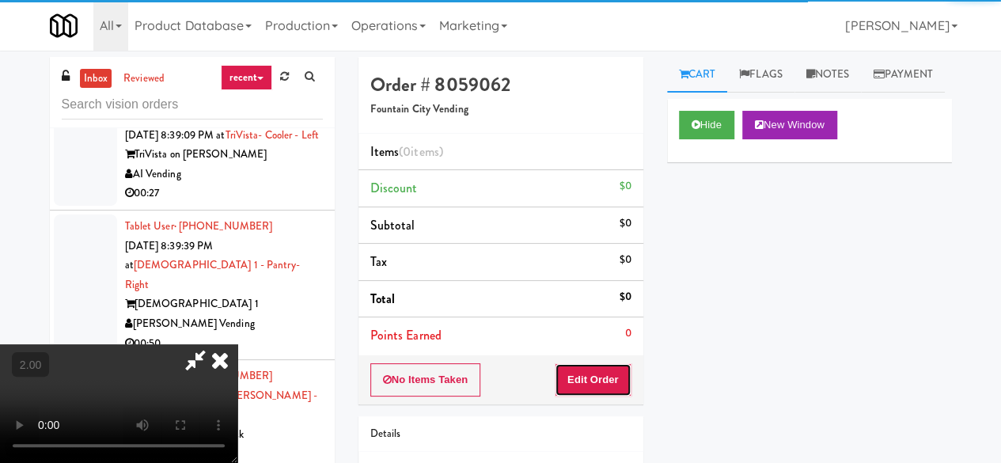
click at [573, 385] on button "Edit Order" at bounding box center [593, 379] width 77 height 33
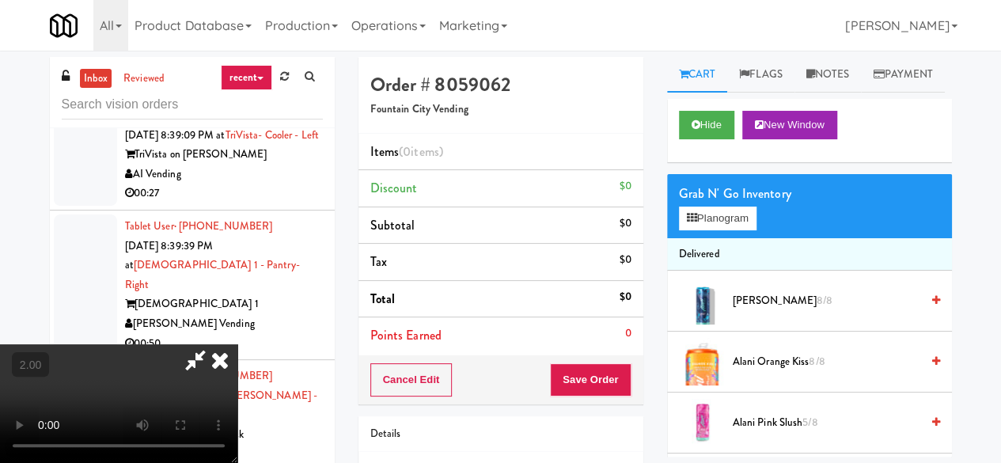
click at [673, 238] on div "Grab N' Go Inventory Planogram" at bounding box center [809, 206] width 285 height 64
click at [691, 230] on button "Planogram" at bounding box center [718, 218] width 78 height 24
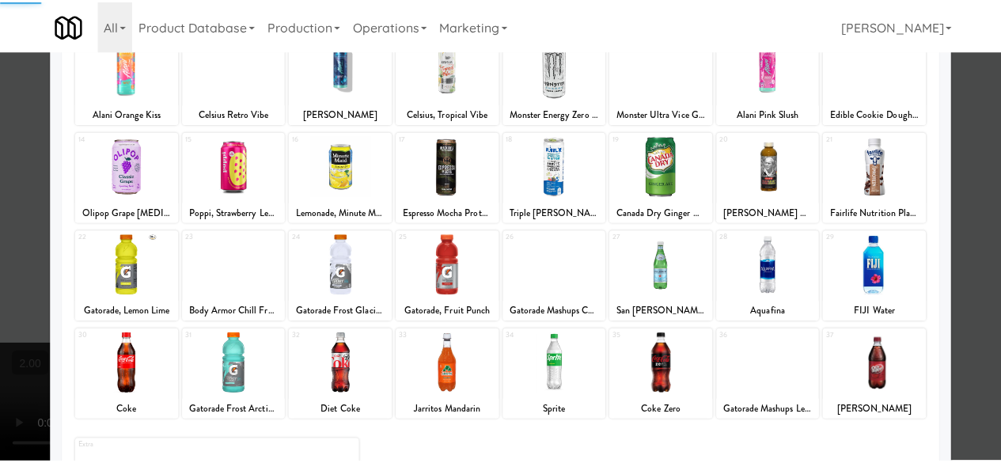
scroll to position [313, 0]
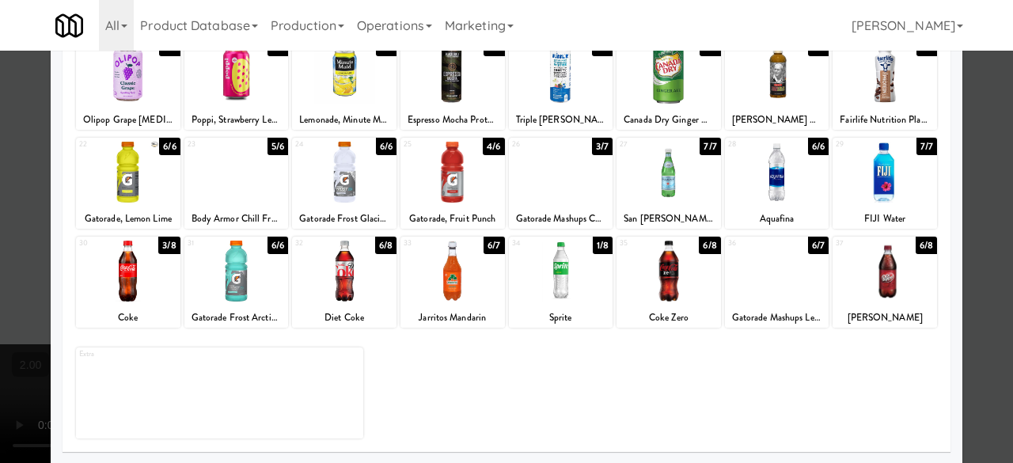
click at [733, 286] on div at bounding box center [777, 270] width 104 height 61
drag, startPoint x: 552, startPoint y: 298, endPoint x: 619, endPoint y: 297, distance: 66.5
click at [555, 298] on div at bounding box center [561, 270] width 104 height 61
click at [975, 168] on div at bounding box center [506, 231] width 1013 height 463
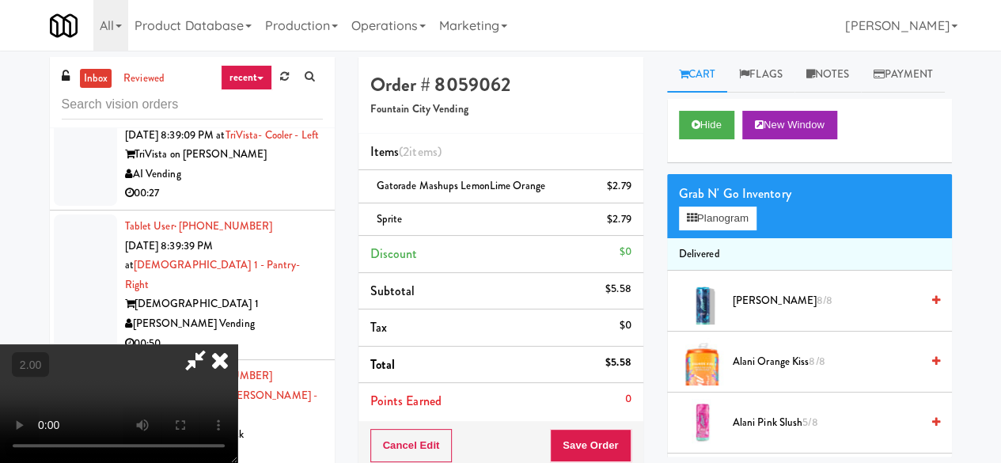
scroll to position [32, 0]
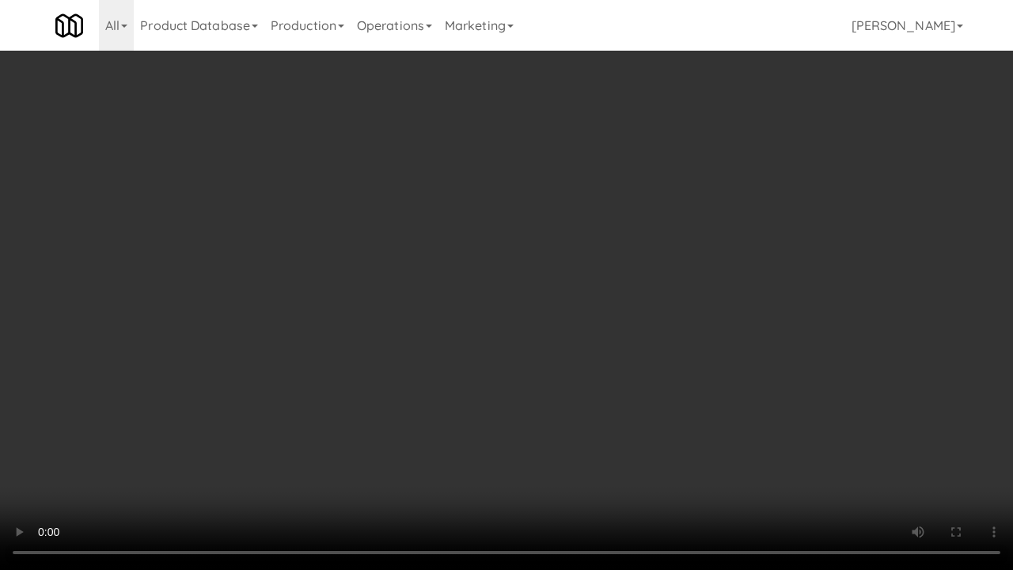
click at [595, 378] on video at bounding box center [506, 285] width 1013 height 570
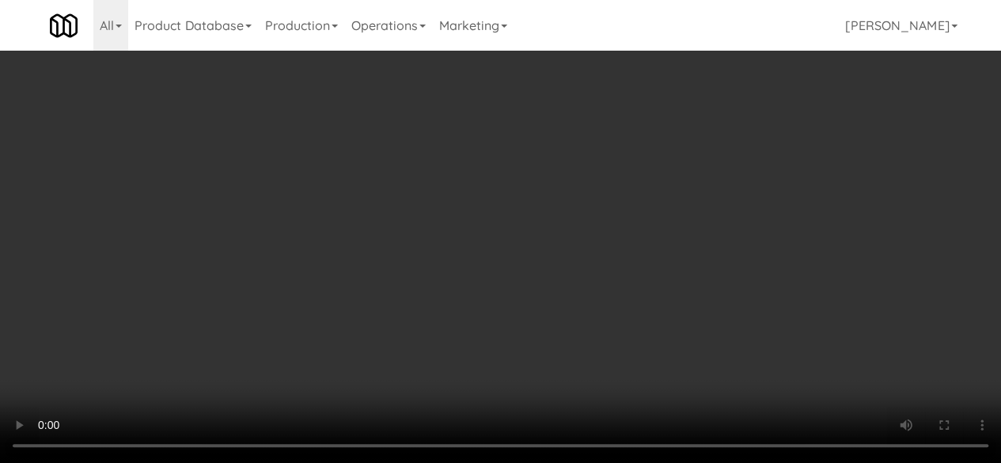
scroll to position [0, 0]
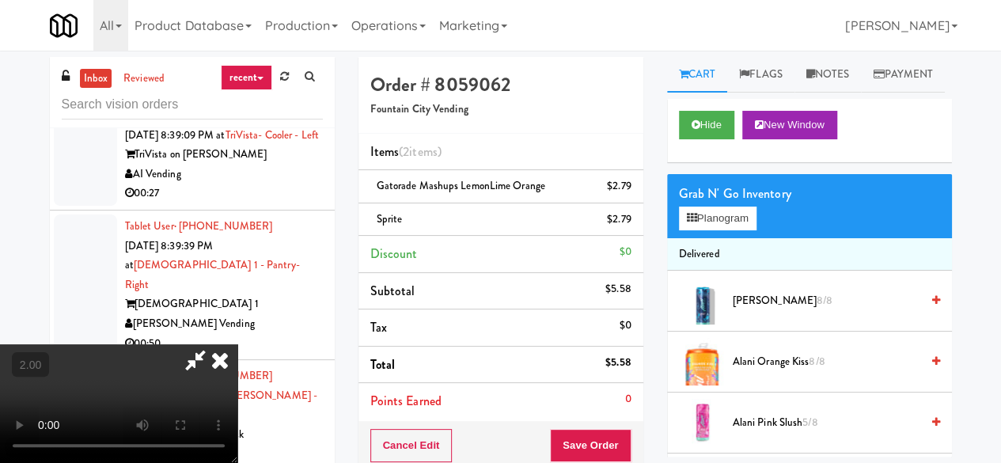
click at [214, 344] on icon at bounding box center [195, 360] width 36 height 32
click at [595, 460] on div "Cancel Edit Save Order" at bounding box center [500, 445] width 285 height 49
click at [596, 449] on button "Save Order" at bounding box center [590, 445] width 81 height 33
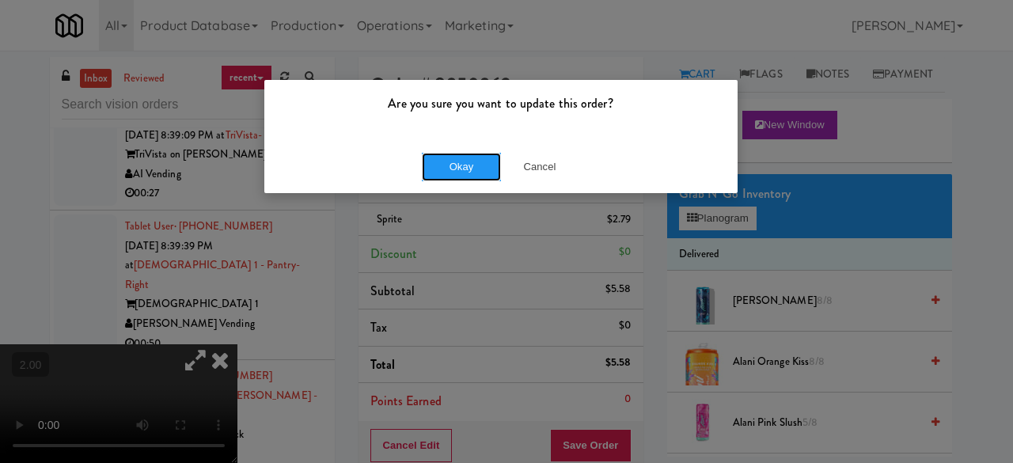
click at [429, 174] on button "Okay" at bounding box center [461, 167] width 79 height 28
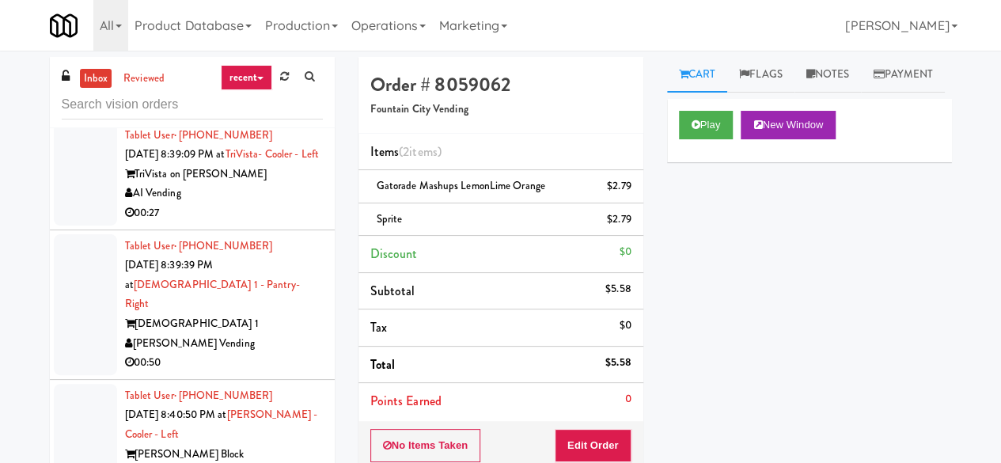
drag, startPoint x: 242, startPoint y: 329, endPoint x: 256, endPoint y: 325, distance: 14.8
click at [243, 184] on div "TriVista on [PERSON_NAME]" at bounding box center [224, 175] width 198 height 20
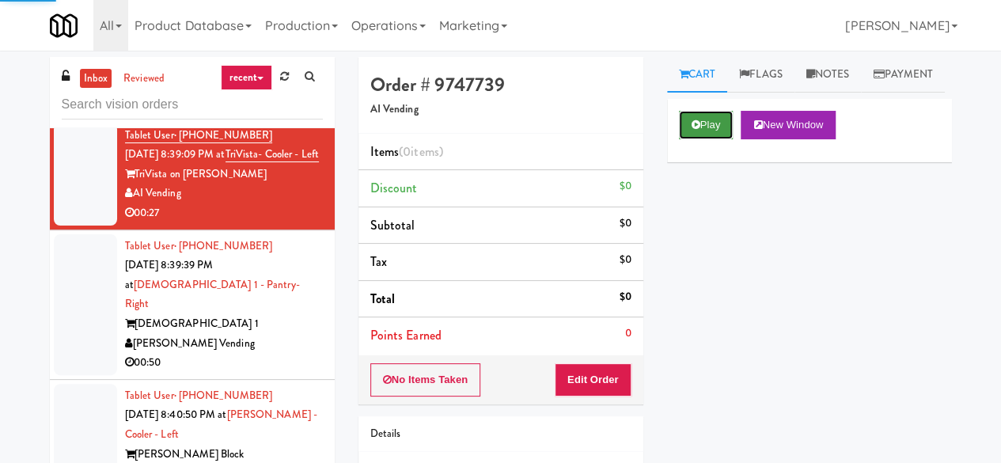
click at [691, 139] on button "Play" at bounding box center [706, 125] width 55 height 28
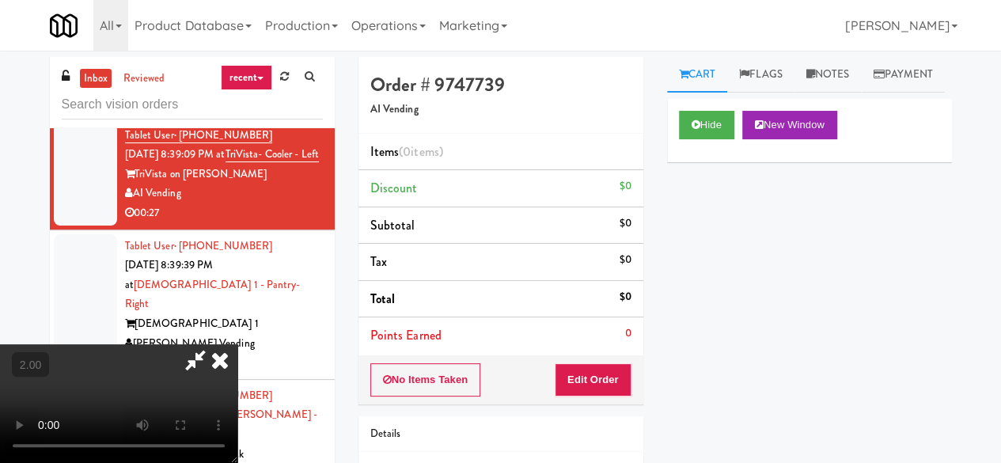
click at [612, 359] on div "No Items Taken Edit Order" at bounding box center [500, 379] width 285 height 49
click at [609, 374] on button "Edit Order" at bounding box center [593, 379] width 77 height 33
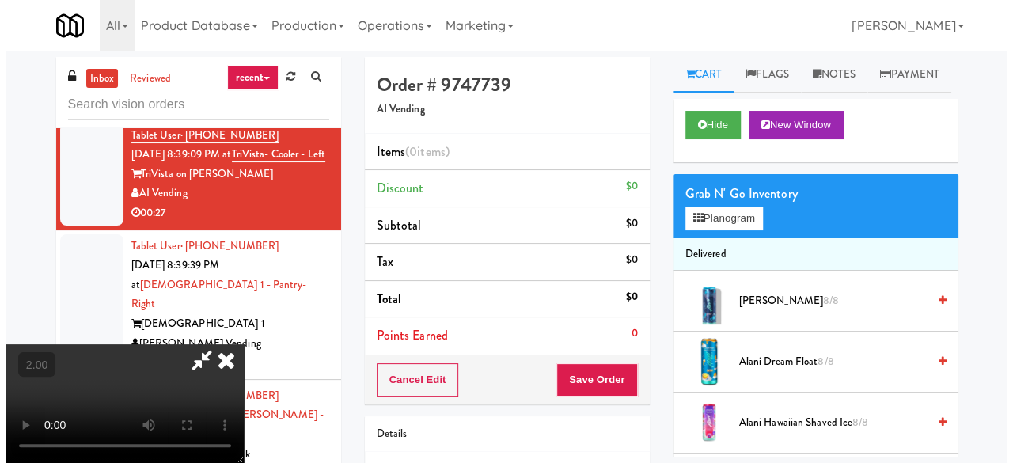
scroll to position [32, 0]
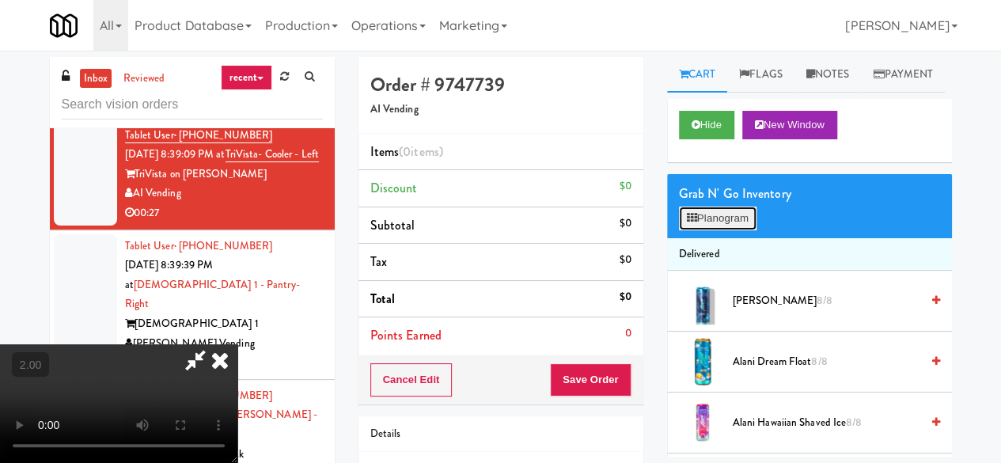
click at [726, 230] on button "Planogram" at bounding box center [718, 218] width 78 height 24
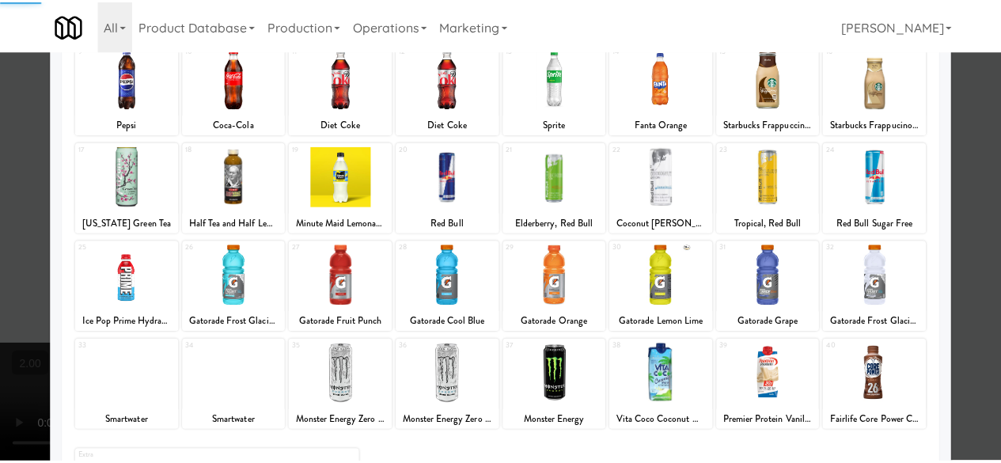
scroll to position [237, 0]
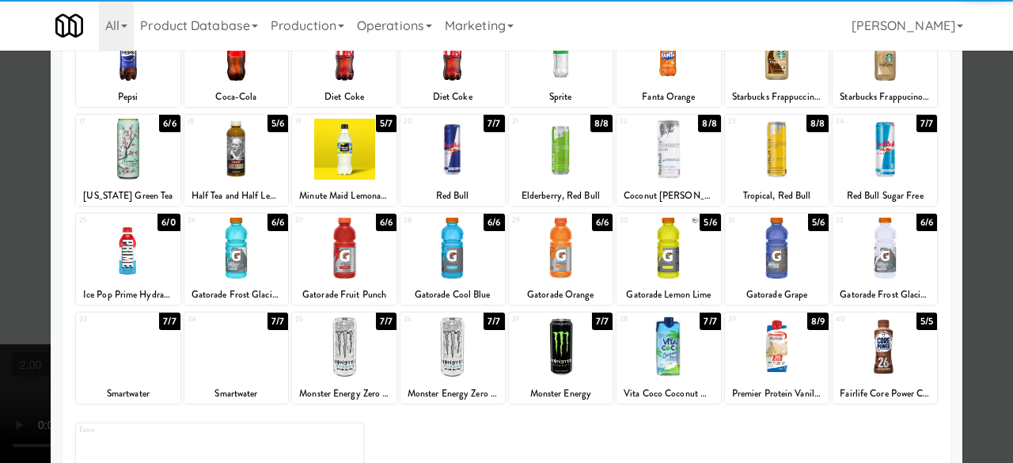
click at [259, 260] on div at bounding box center [236, 248] width 104 height 61
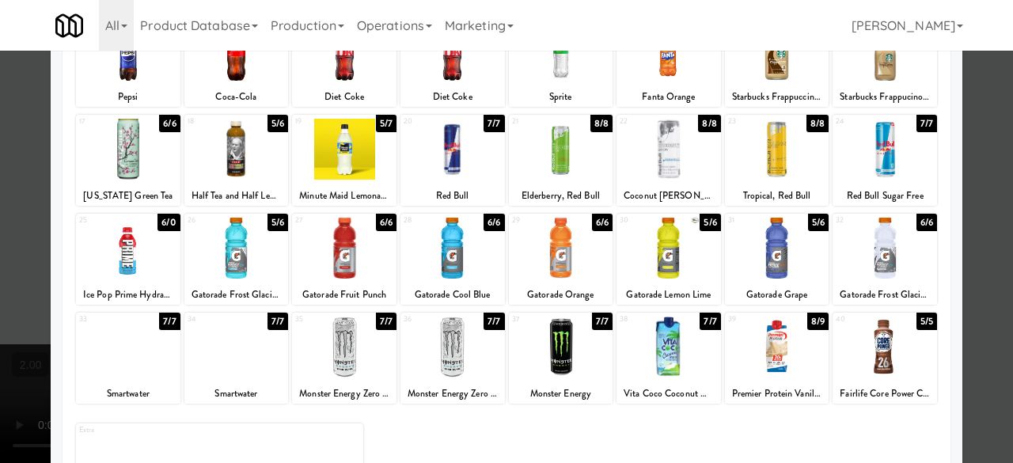
click at [259, 260] on div at bounding box center [236, 248] width 104 height 61
click at [785, 271] on div at bounding box center [777, 248] width 104 height 61
click at [782, 271] on div at bounding box center [777, 248] width 104 height 61
click at [975, 111] on div at bounding box center [506, 231] width 1013 height 463
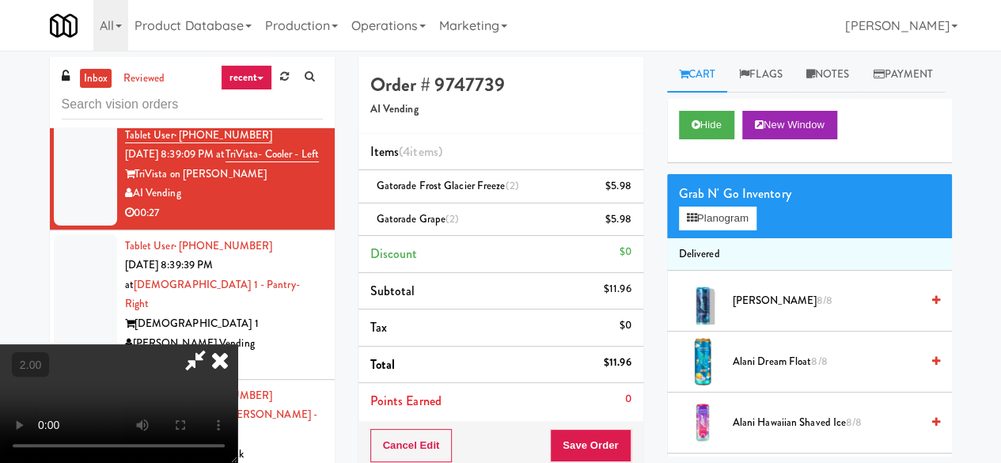
click at [214, 344] on icon at bounding box center [195, 360] width 36 height 32
click at [581, 433] on button "Save Order" at bounding box center [590, 445] width 81 height 33
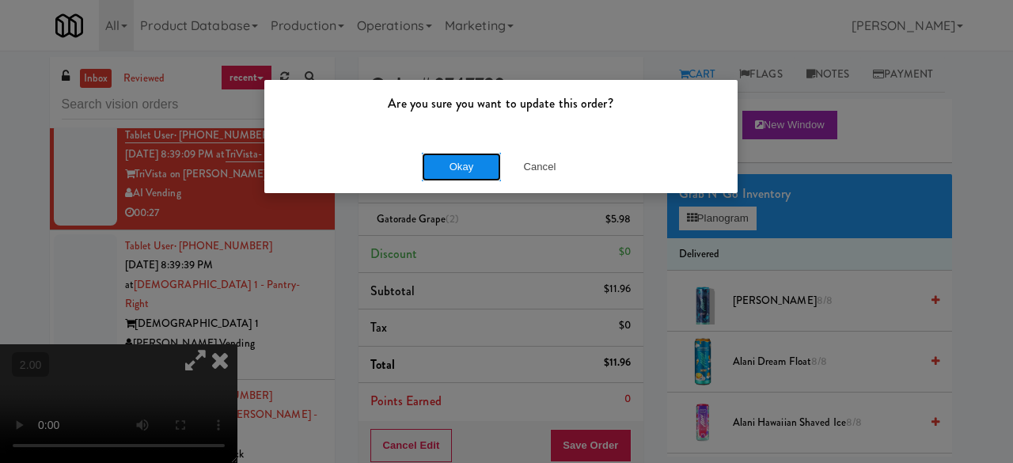
click at [441, 168] on button "Okay" at bounding box center [461, 167] width 79 height 28
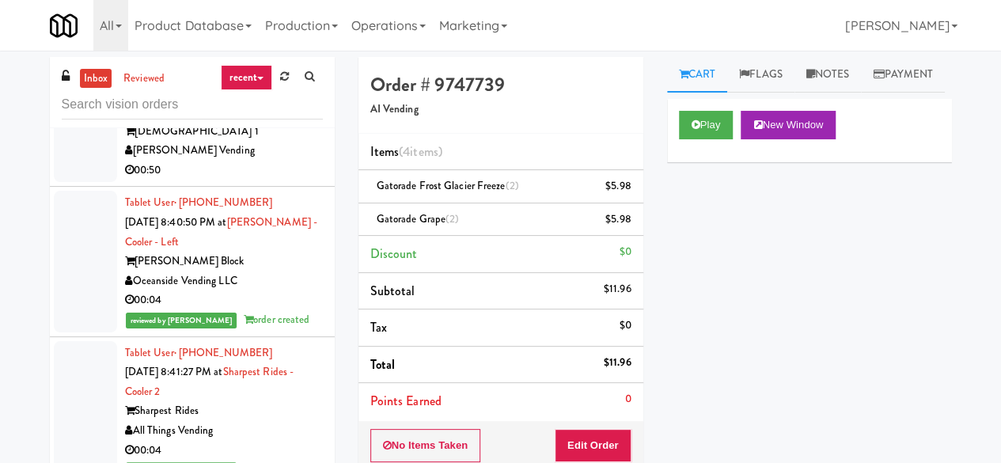
scroll to position [2057, 0]
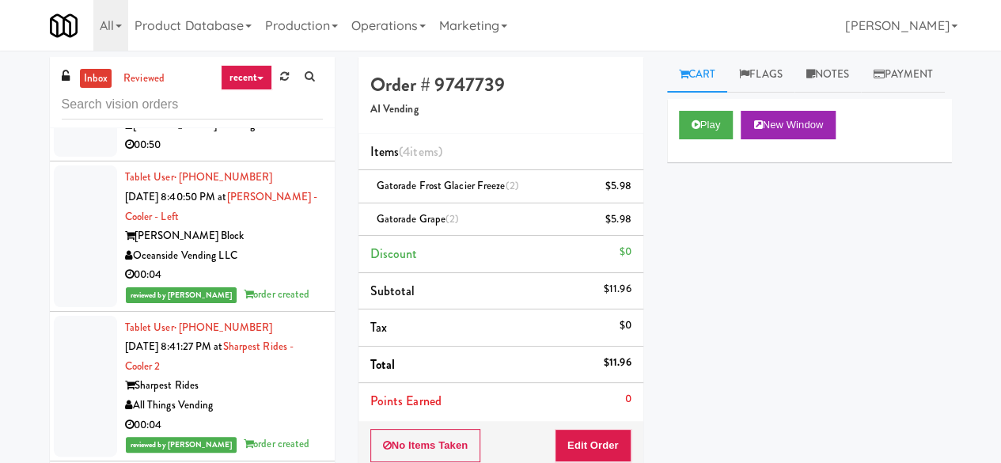
click at [244, 116] on div "[DEMOGRAPHIC_DATA] 1" at bounding box center [224, 107] width 198 height 20
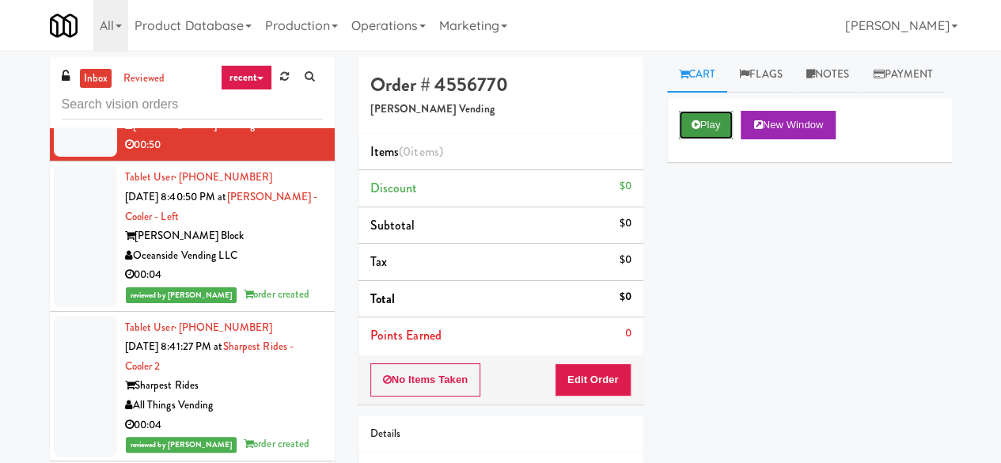
click at [718, 139] on button "Play" at bounding box center [706, 125] width 55 height 28
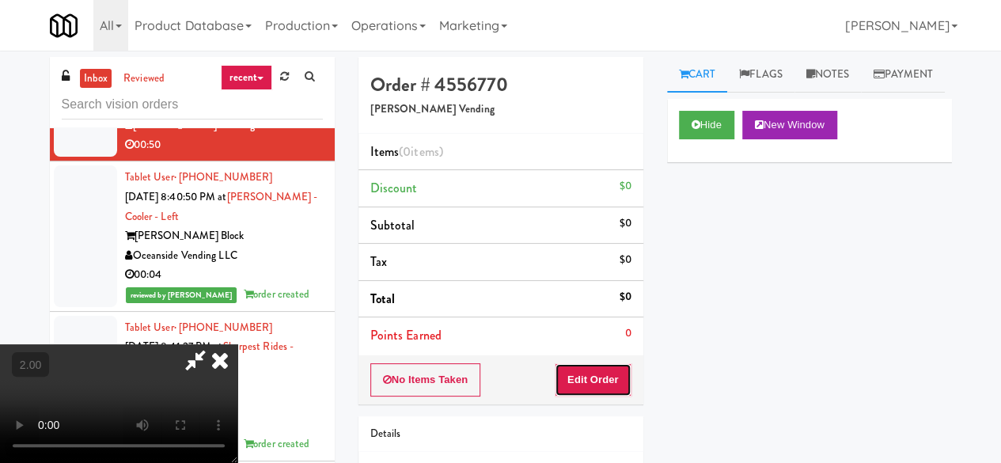
click at [625, 388] on button "Edit Order" at bounding box center [593, 379] width 77 height 33
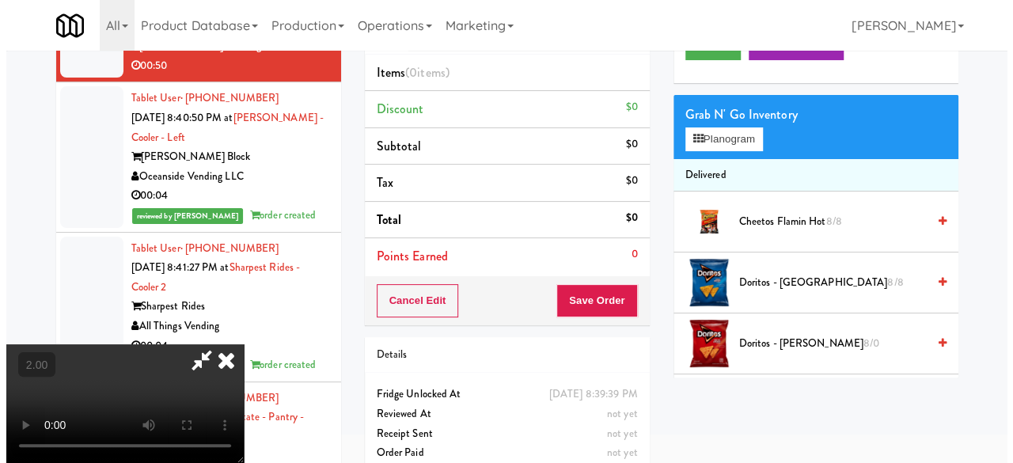
scroll to position [51, 0]
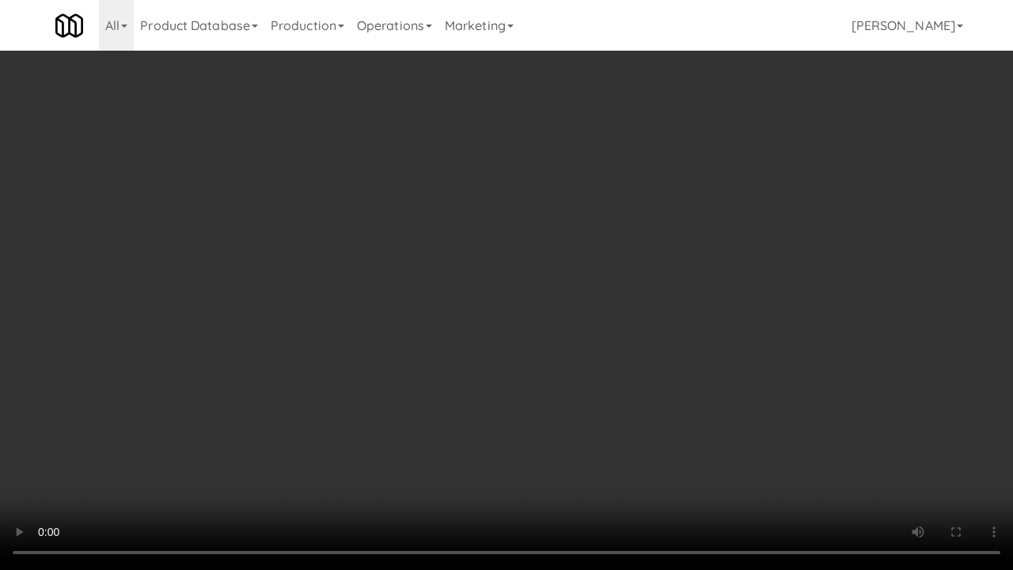
click at [466, 365] on video at bounding box center [506, 285] width 1013 height 570
click at [513, 348] on video at bounding box center [506, 285] width 1013 height 570
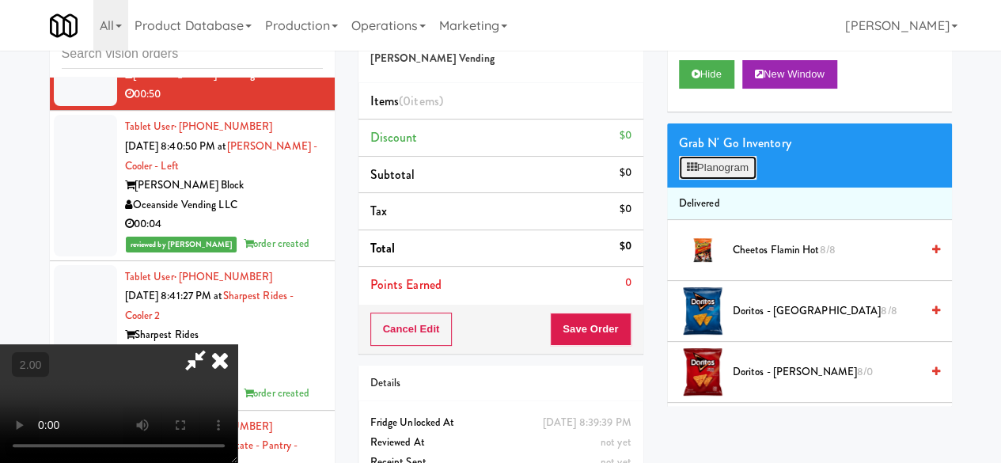
click at [695, 172] on icon at bounding box center [692, 167] width 10 height 10
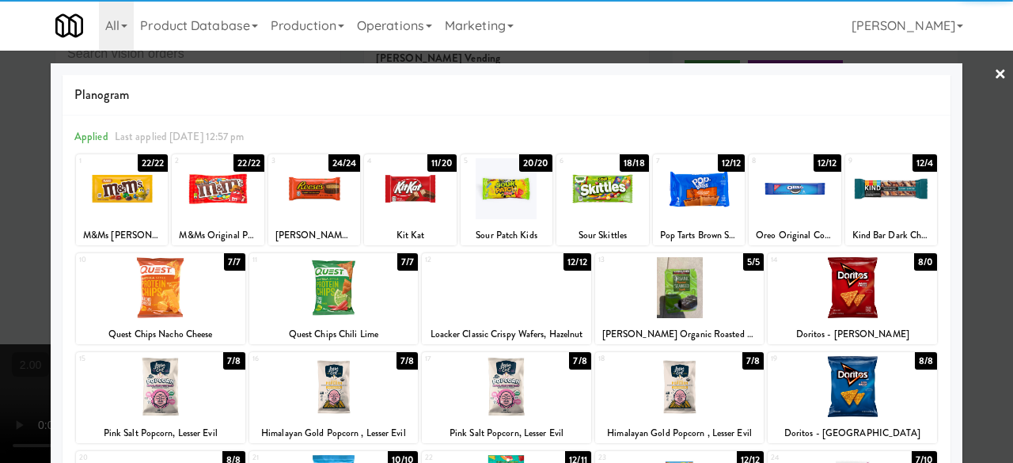
click at [779, 208] on div at bounding box center [794, 188] width 92 height 61
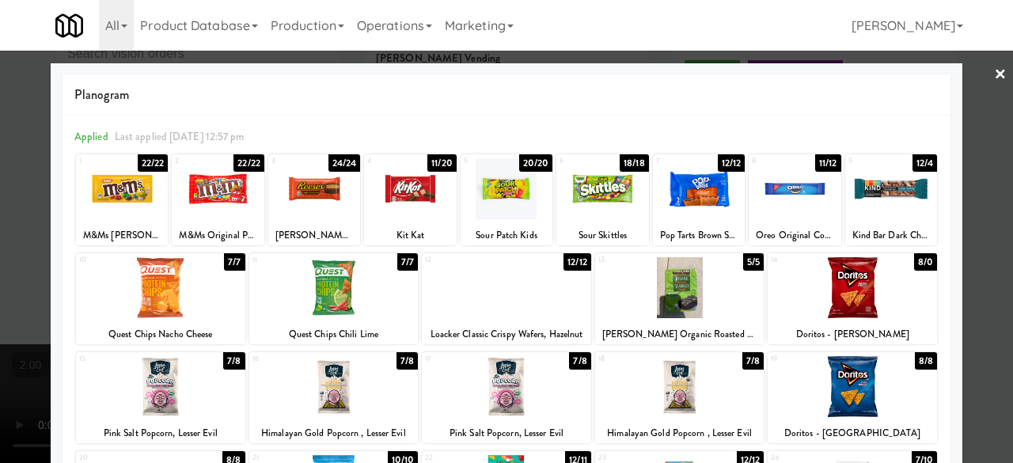
click at [893, 206] on div at bounding box center [891, 188] width 92 height 61
click at [960, 162] on div at bounding box center [506, 231] width 1013 height 463
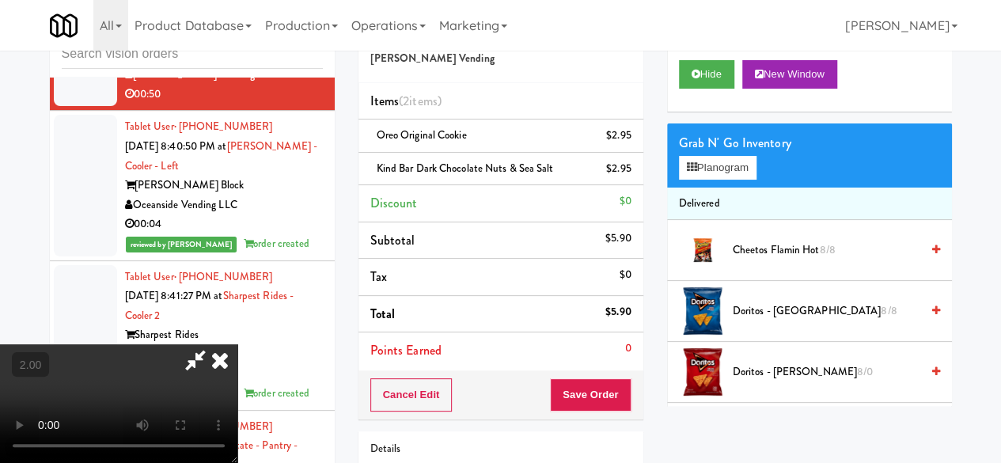
click at [237, 462] on video at bounding box center [118, 403] width 237 height 119
click at [721, 180] on button "Planogram" at bounding box center [718, 168] width 78 height 24
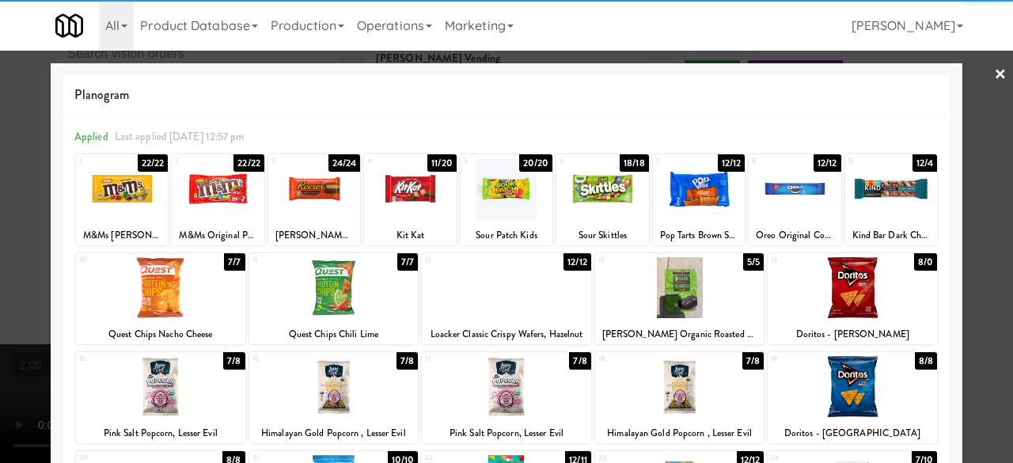
scroll to position [158, 0]
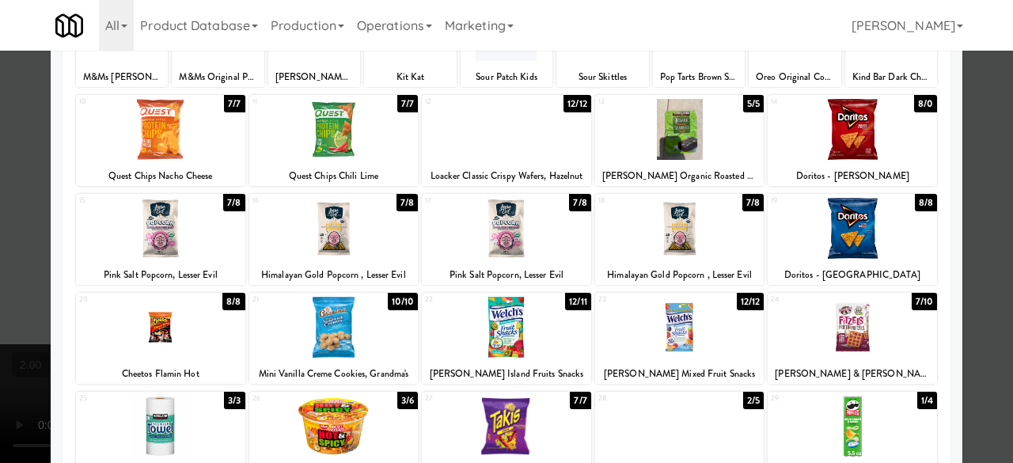
click at [346, 333] on div at bounding box center [333, 327] width 169 height 61
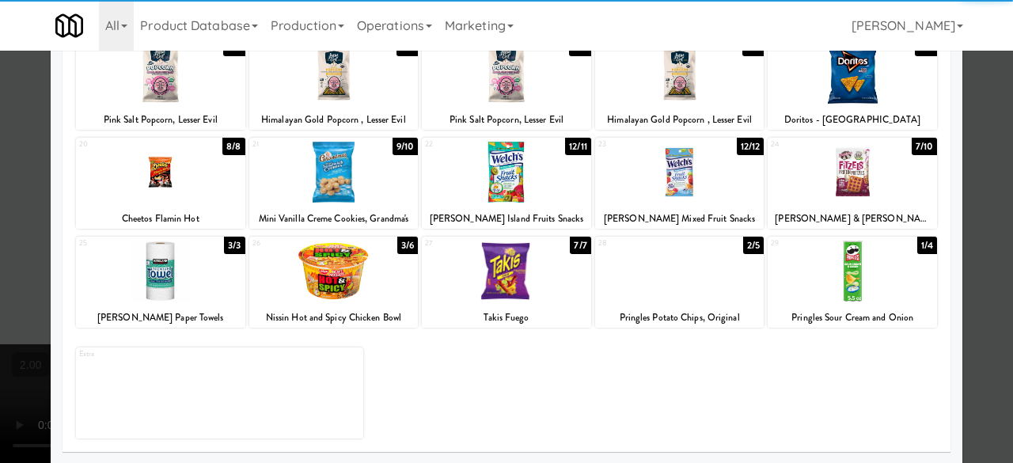
click at [362, 296] on div at bounding box center [333, 270] width 169 height 61
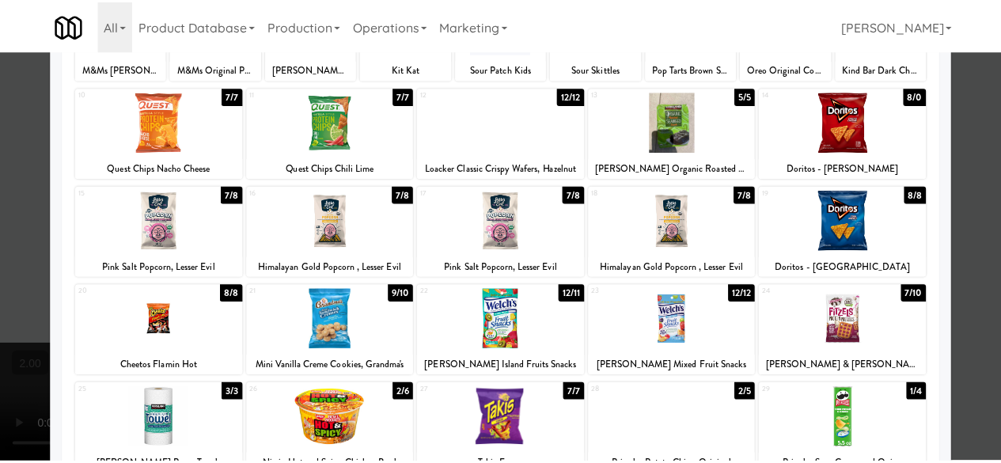
scroll to position [155, 0]
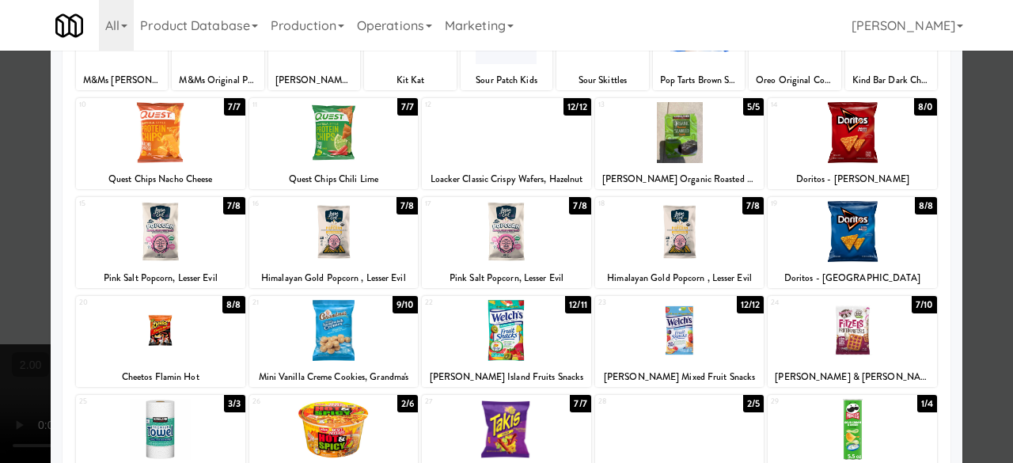
click at [971, 197] on div at bounding box center [506, 231] width 1013 height 463
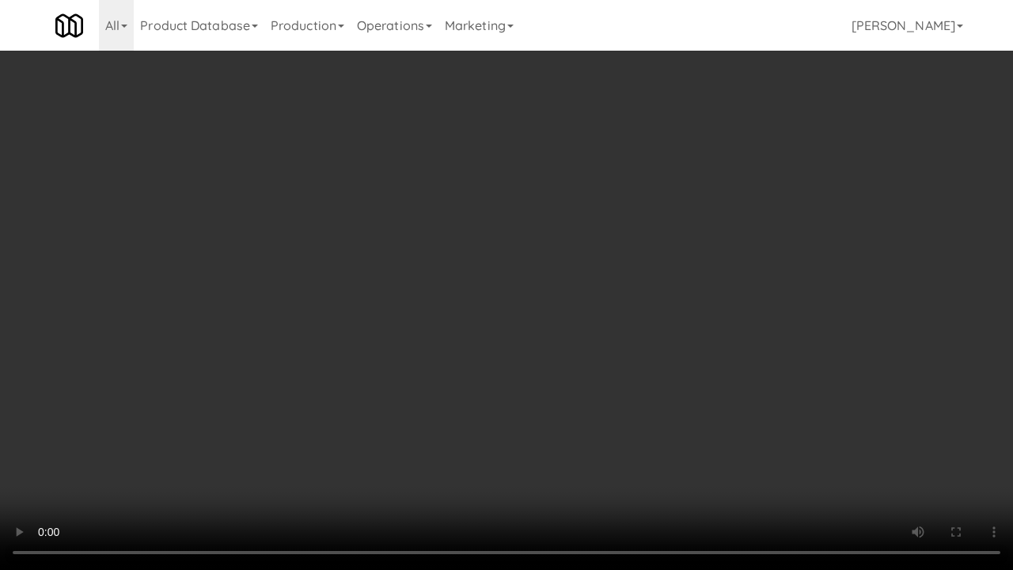
click at [613, 320] on video at bounding box center [506, 285] width 1013 height 570
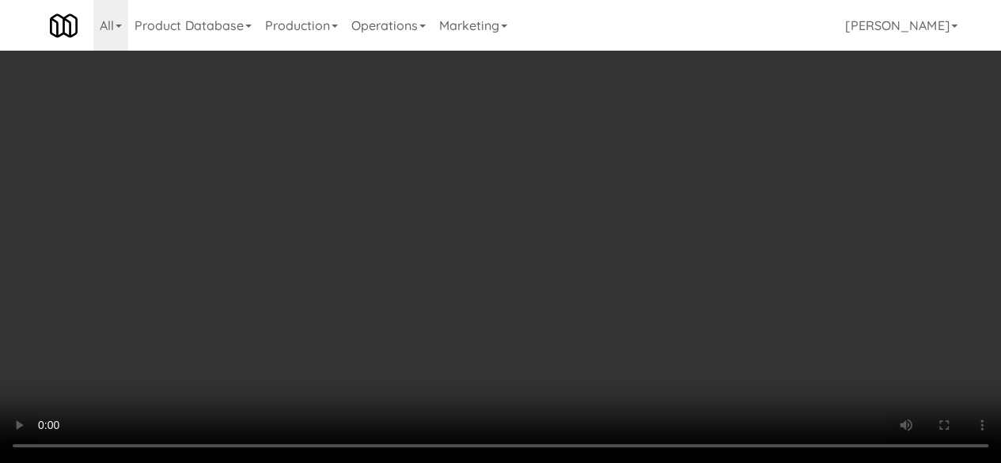
scroll to position [712, 0]
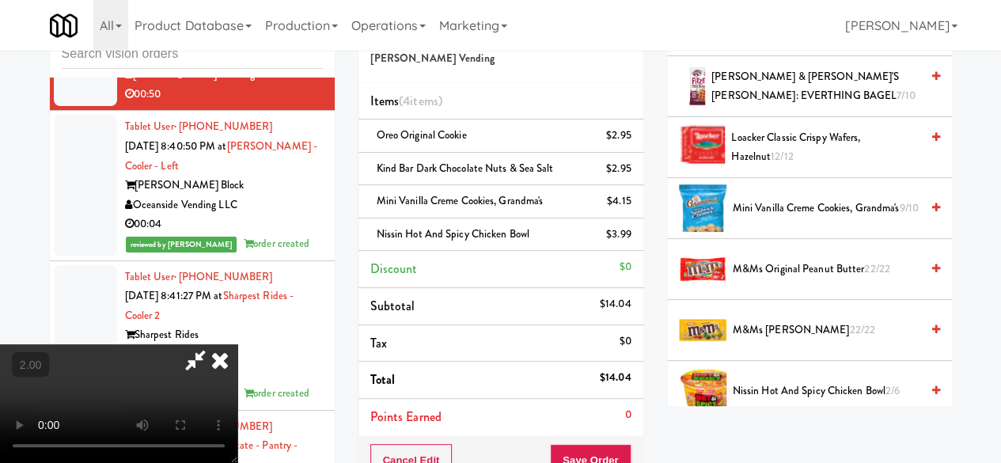
click at [775, 167] on span "Loacker Classic Crispy Wafers, Hazelnut 12/12" at bounding box center [825, 147] width 188 height 39
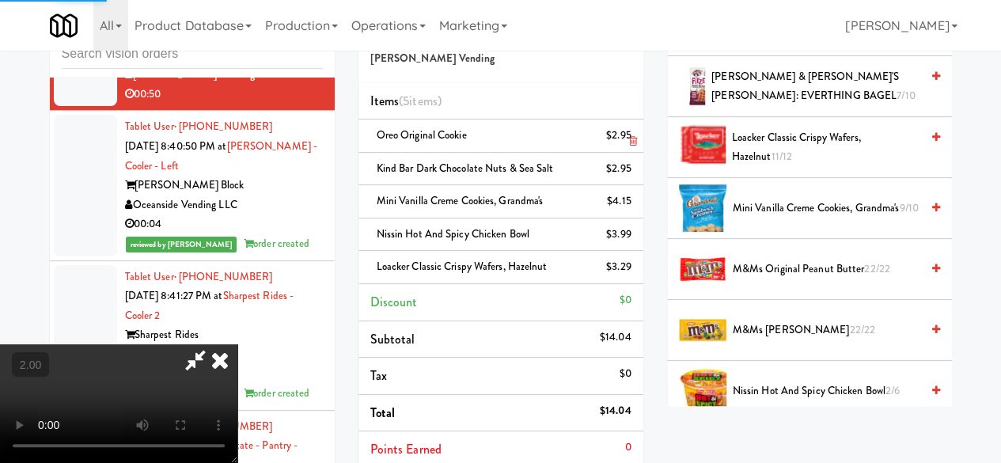
click at [214, 344] on icon at bounding box center [195, 360] width 36 height 32
click at [556, 146] on div "Order # 4556770 [PERSON_NAME] Vending Items (5 items ) Oreo Original Cookie $2.…" at bounding box center [654, 342] width 593 height 673
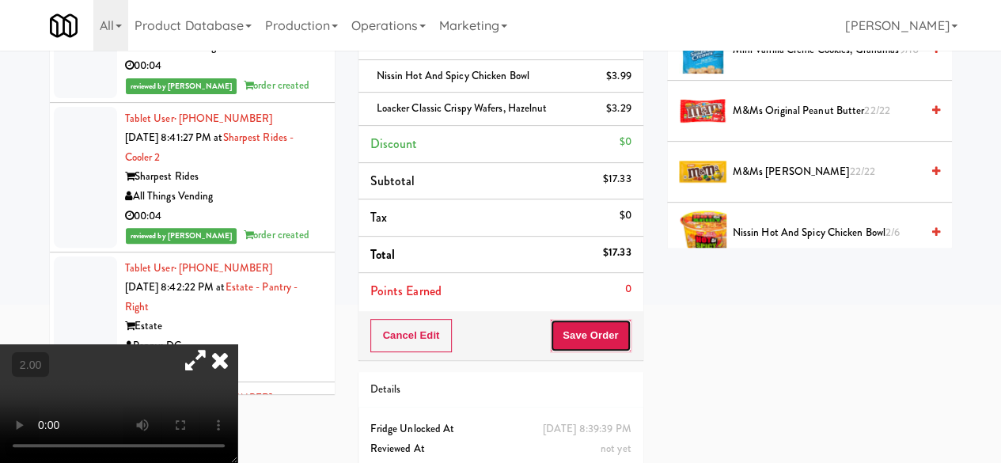
click at [615, 335] on button "Save Order" at bounding box center [590, 335] width 81 height 33
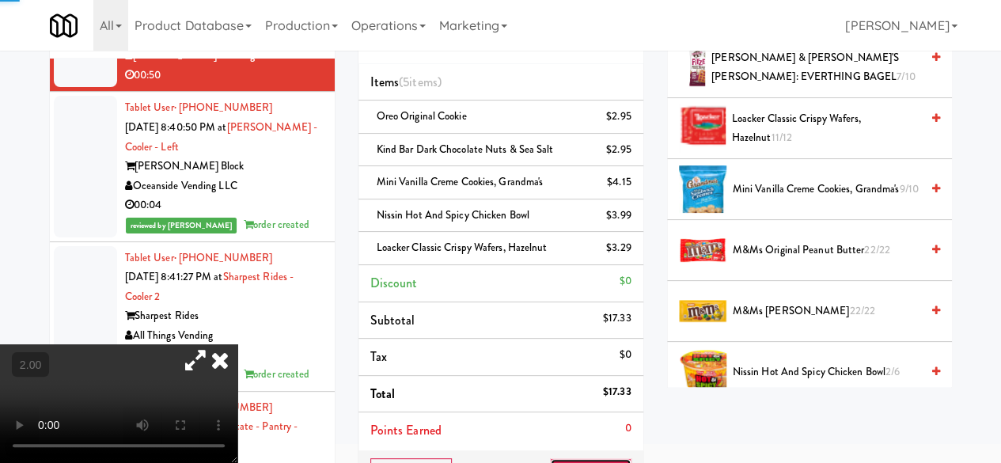
scroll to position [0, 0]
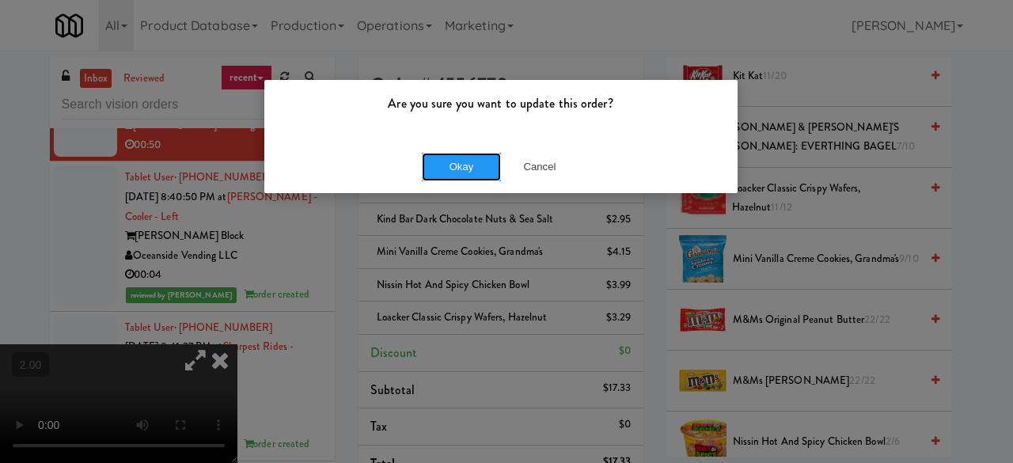
click at [477, 174] on button "Okay" at bounding box center [461, 167] width 79 height 28
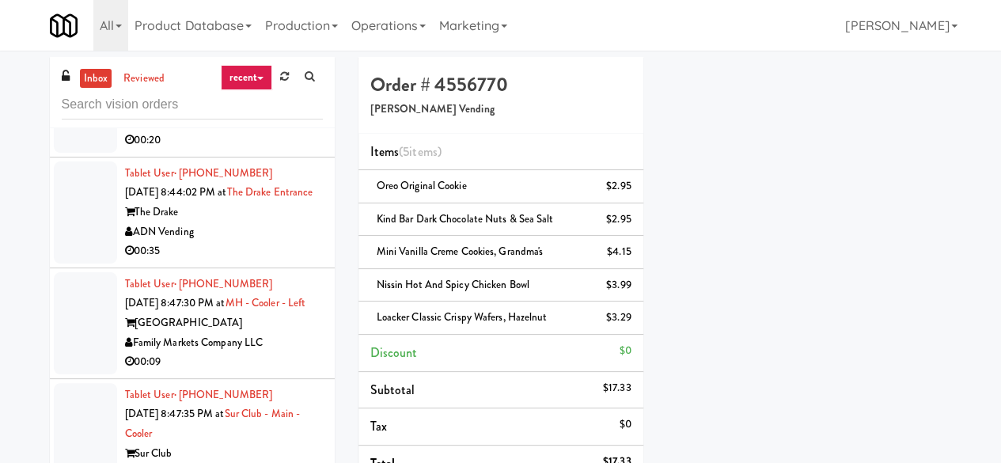
scroll to position [2531, 0]
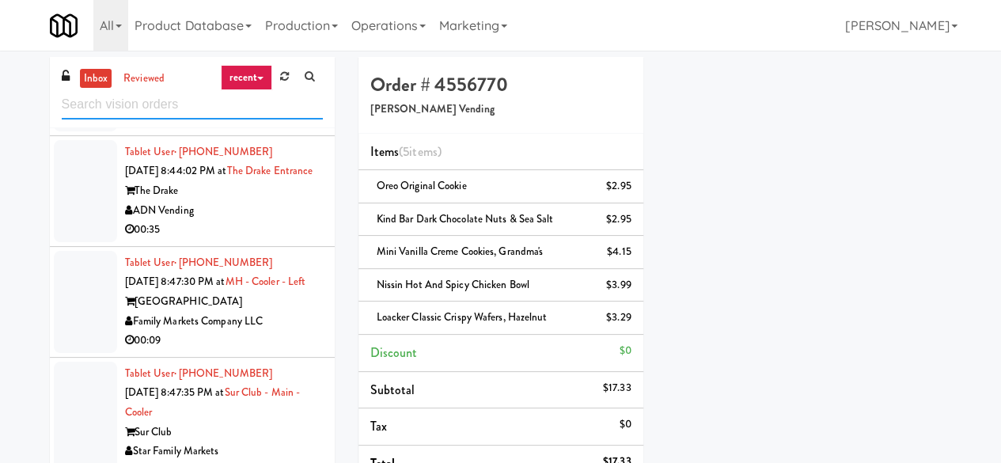
click at [163, 93] on input "text" at bounding box center [192, 104] width 261 height 29
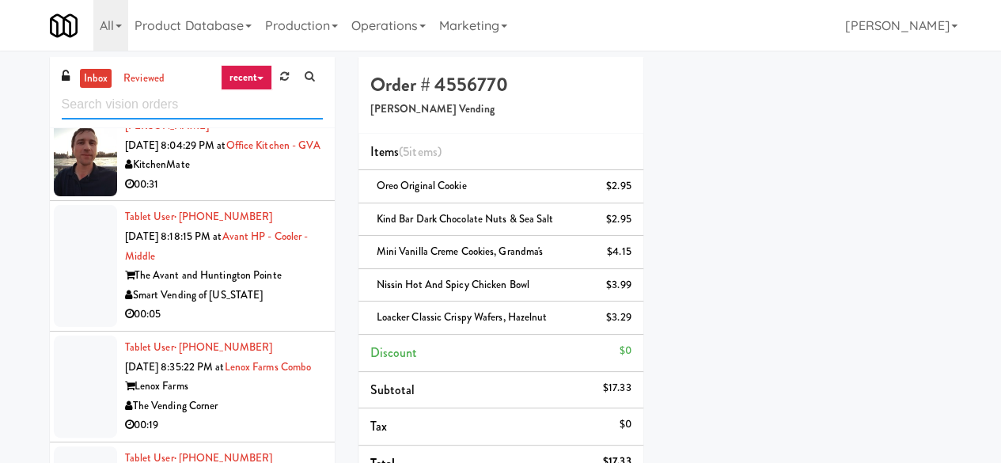
scroll to position [1028, 0]
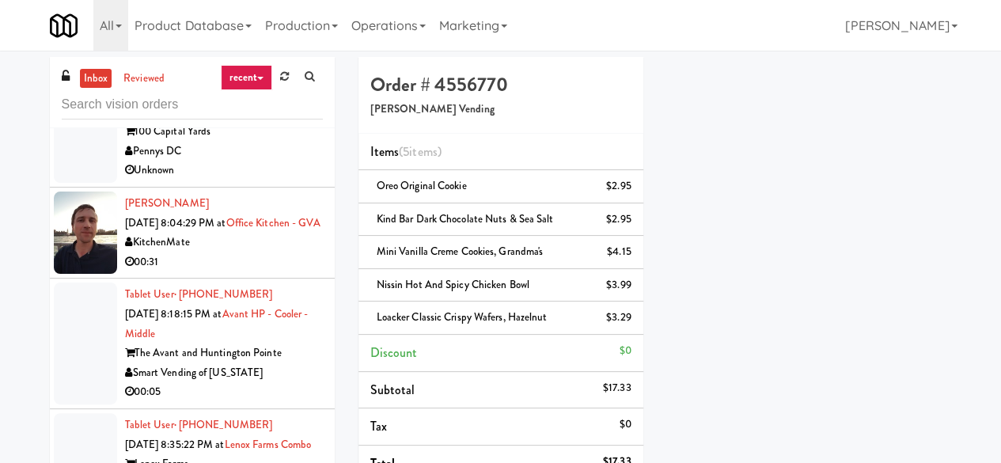
click at [244, 252] on div "KitchenMate" at bounding box center [224, 243] width 198 height 20
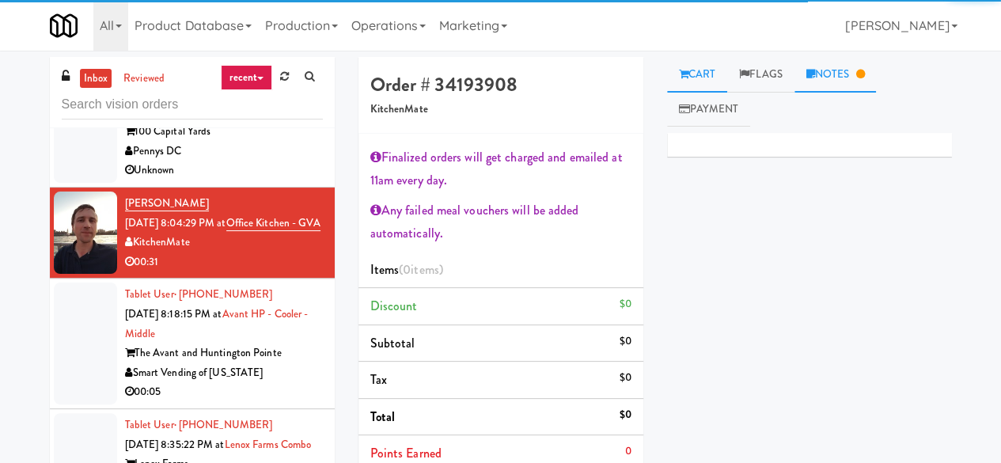
drag, startPoint x: 804, startPoint y: 81, endPoint x: 825, endPoint y: 73, distance: 22.8
click at [808, 78] on link "Notes" at bounding box center [835, 75] width 82 height 36
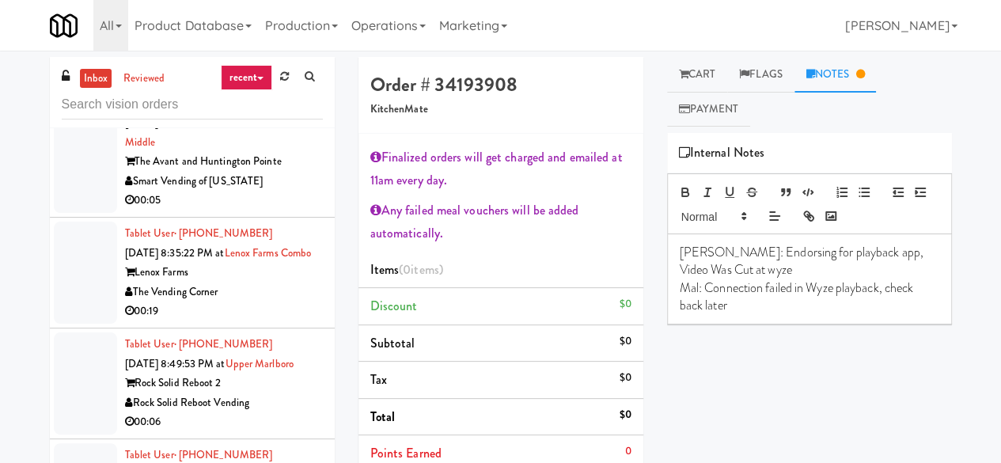
scroll to position [1266, 0]
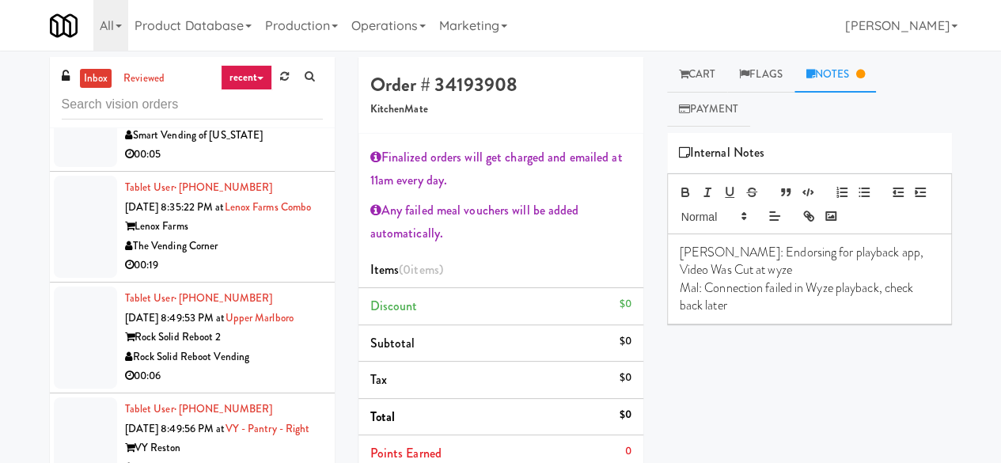
click at [276, 165] on div "00:05" at bounding box center [224, 155] width 198 height 20
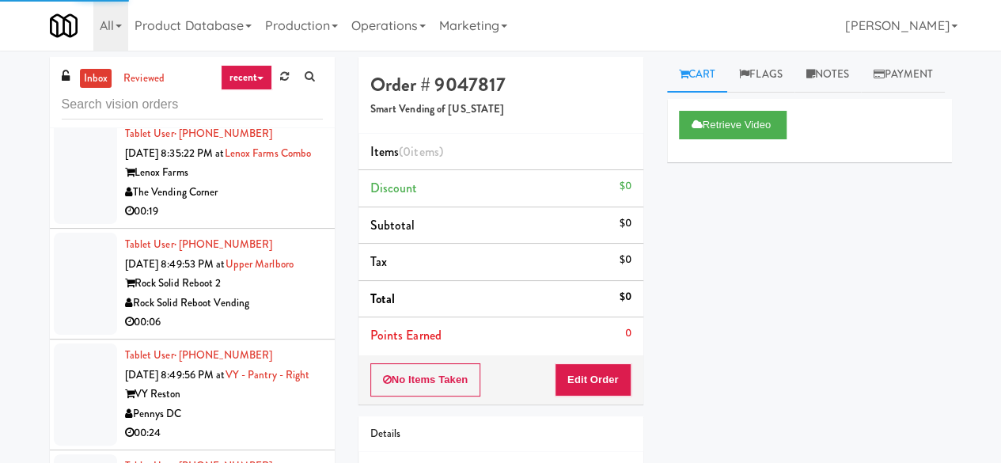
scroll to position [1345, 0]
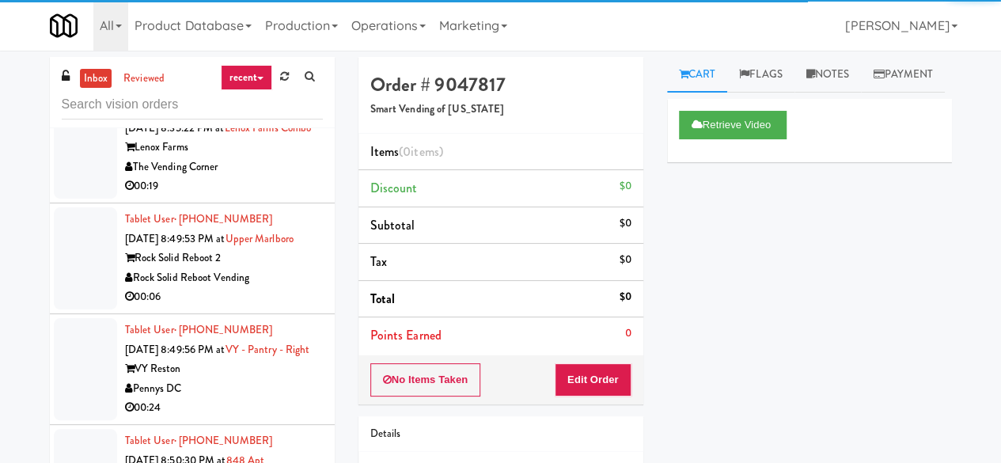
click at [239, 177] on div "The Vending Corner" at bounding box center [224, 167] width 198 height 20
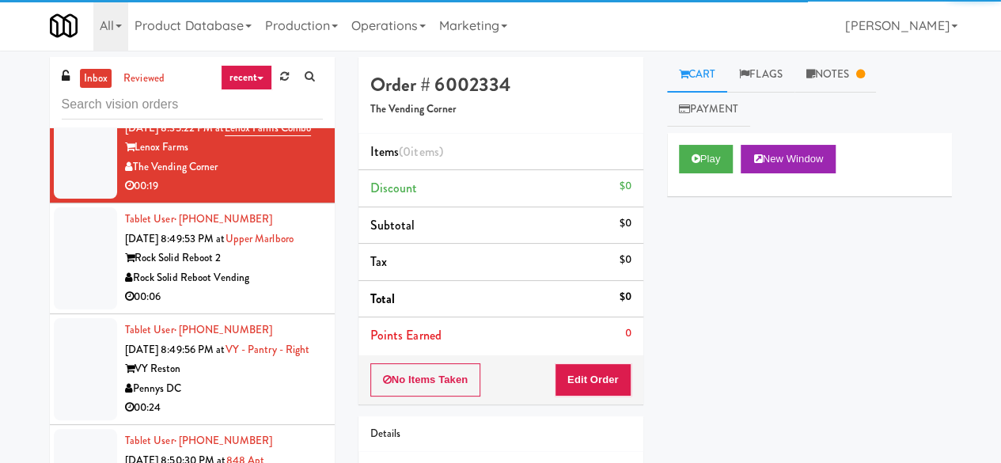
scroll to position [1424, 0]
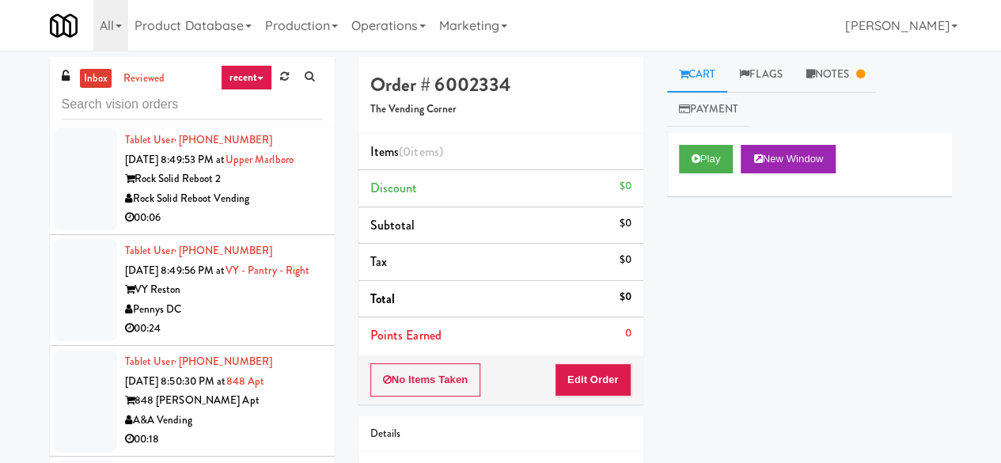
click at [250, 209] on div "Rock Solid Reboot Vending" at bounding box center [224, 199] width 198 height 20
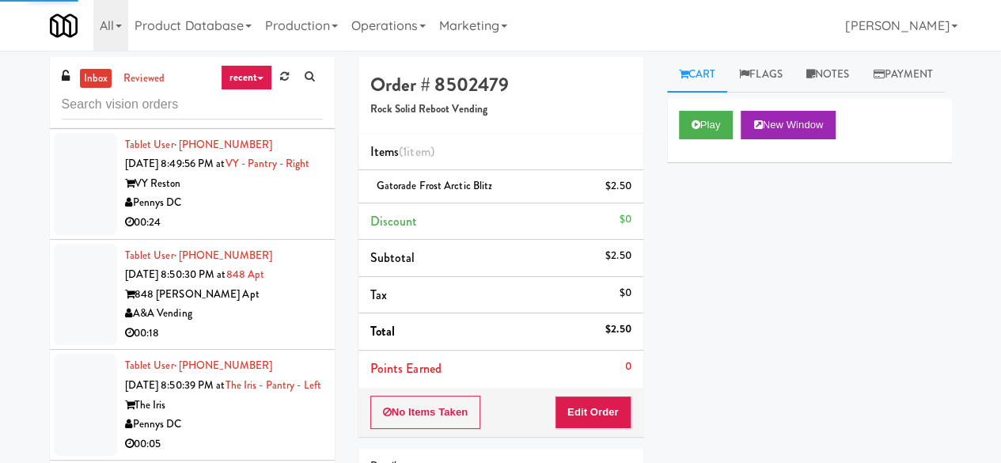
scroll to position [1582, 0]
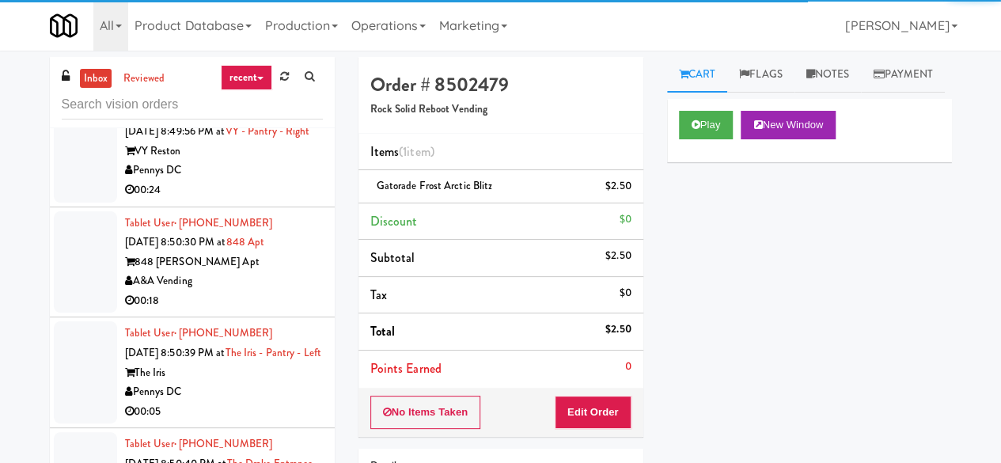
click at [285, 161] on div "VY Reston" at bounding box center [224, 152] width 198 height 20
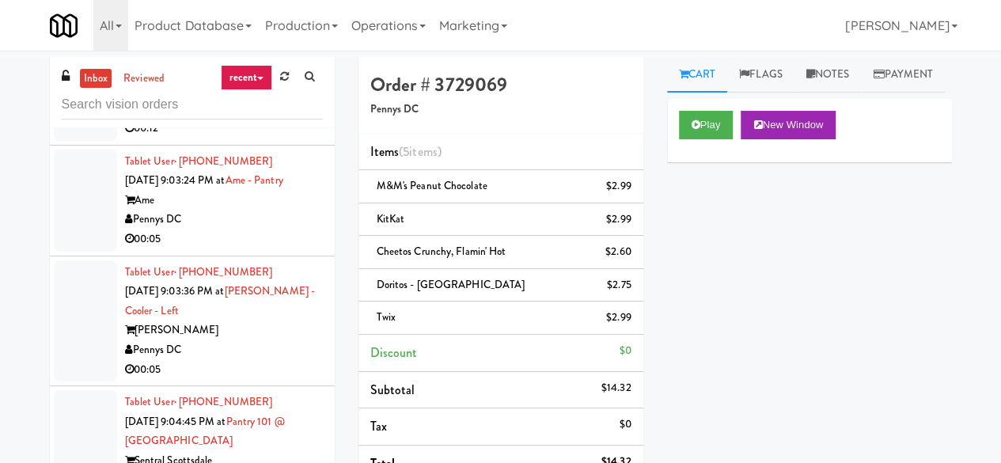
scroll to position [4943, 0]
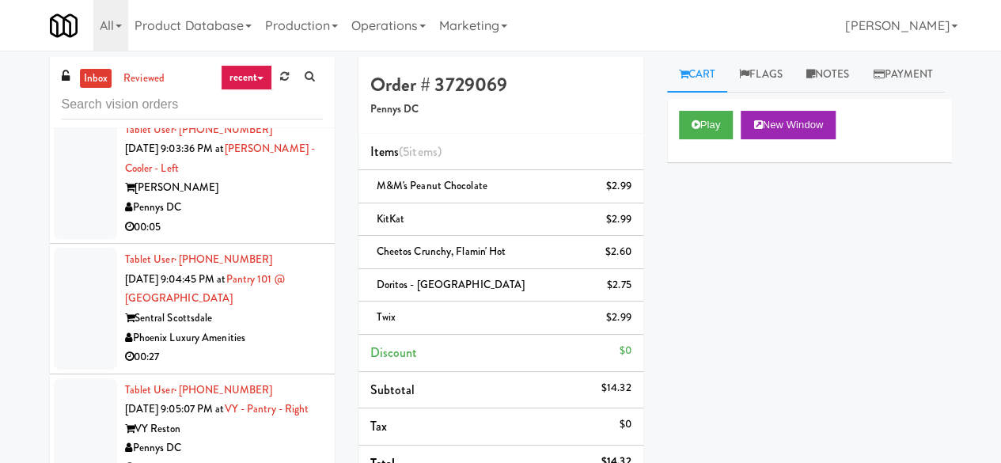
click at [284, 107] on div "00:05" at bounding box center [224, 97] width 198 height 20
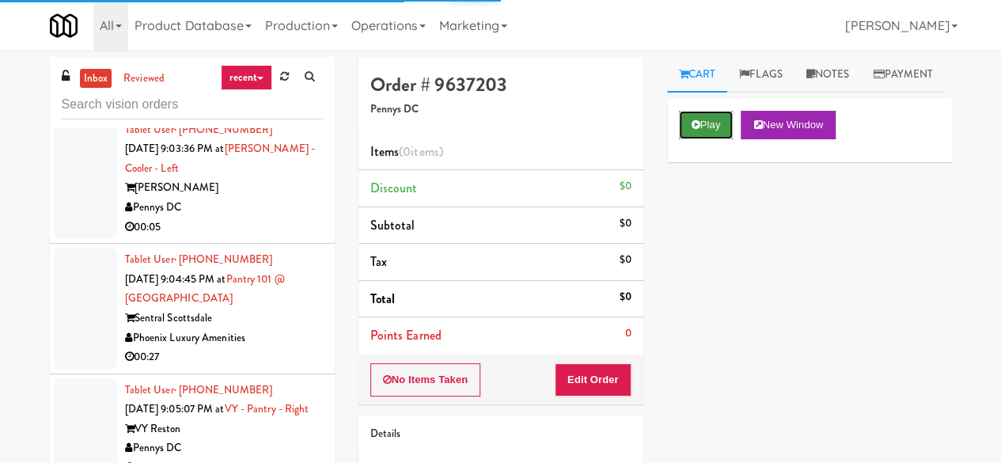
click at [690, 139] on button "Play" at bounding box center [706, 125] width 55 height 28
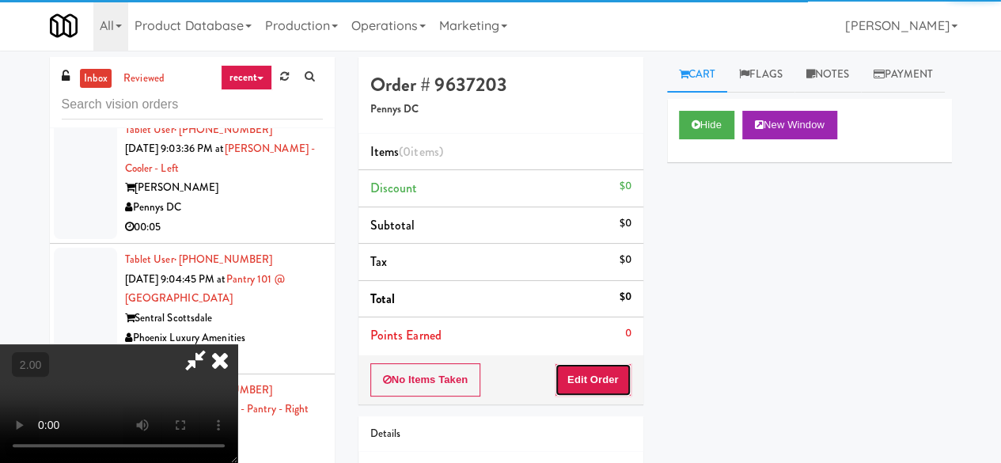
click at [603, 377] on button "Edit Order" at bounding box center [593, 379] width 77 height 33
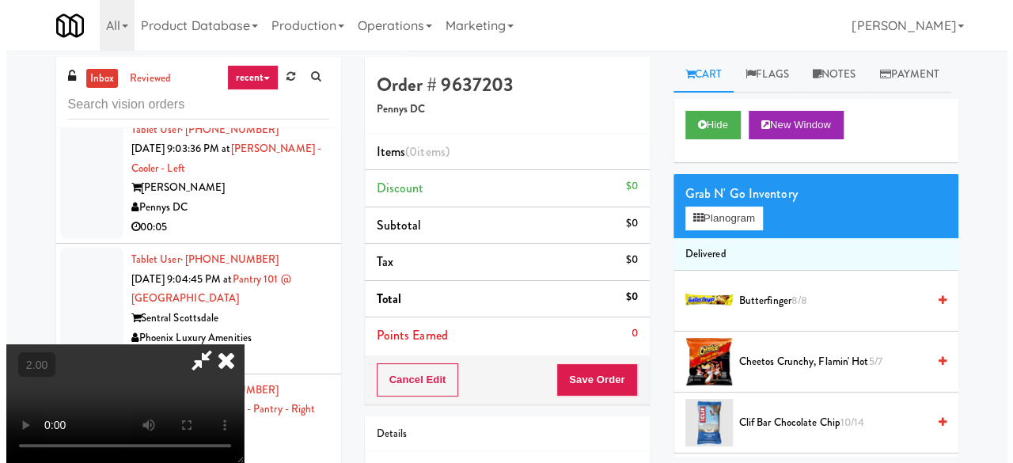
scroll to position [32, 0]
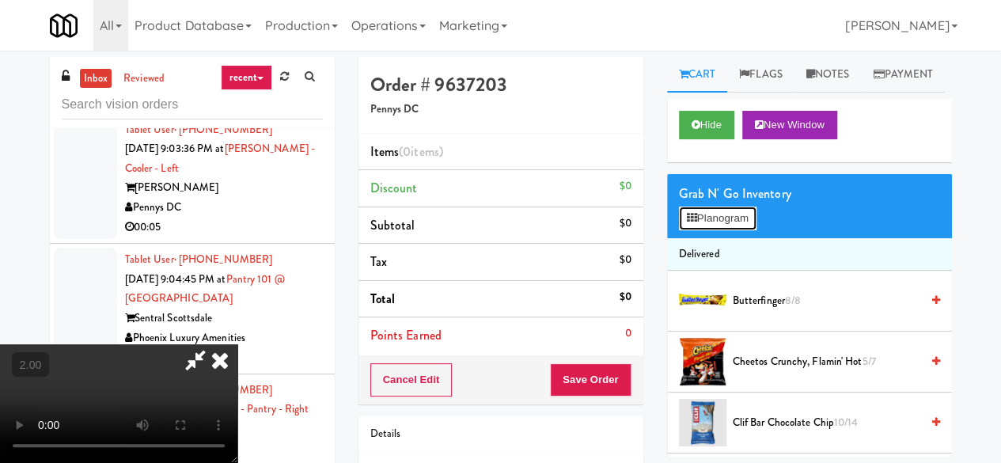
click at [733, 230] on button "Planogram" at bounding box center [718, 218] width 78 height 24
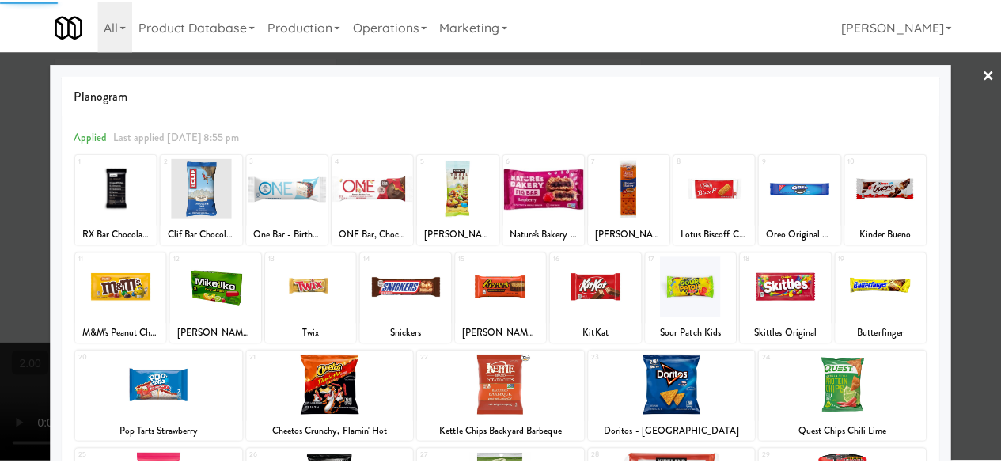
scroll to position [158, 0]
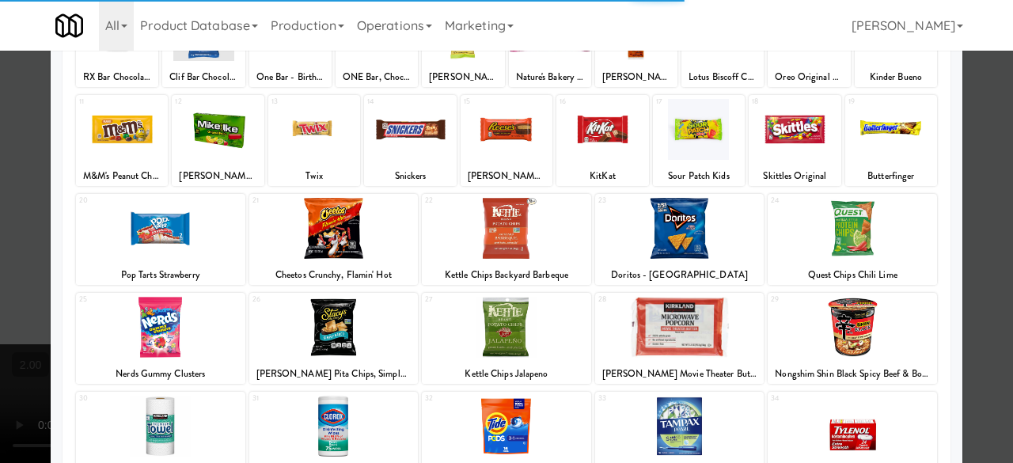
click at [837, 237] on div at bounding box center [851, 228] width 169 height 61
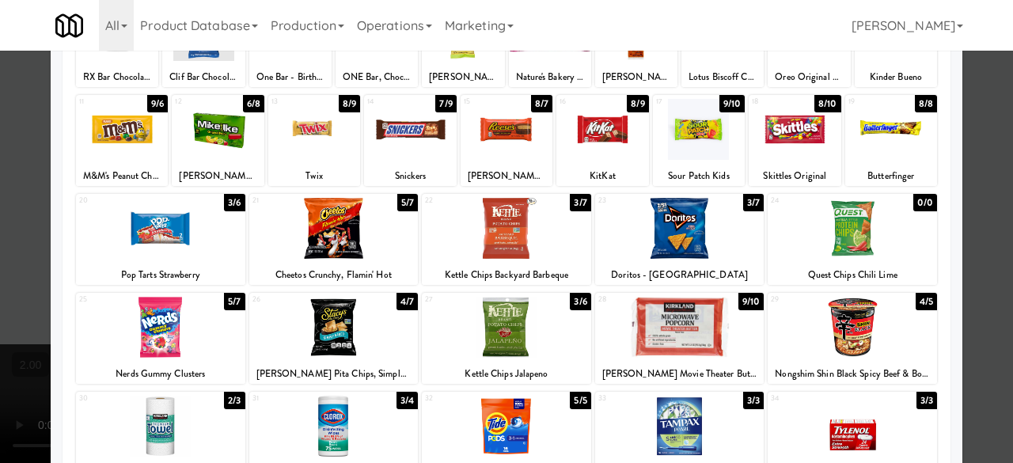
click at [973, 184] on div at bounding box center [506, 231] width 1013 height 463
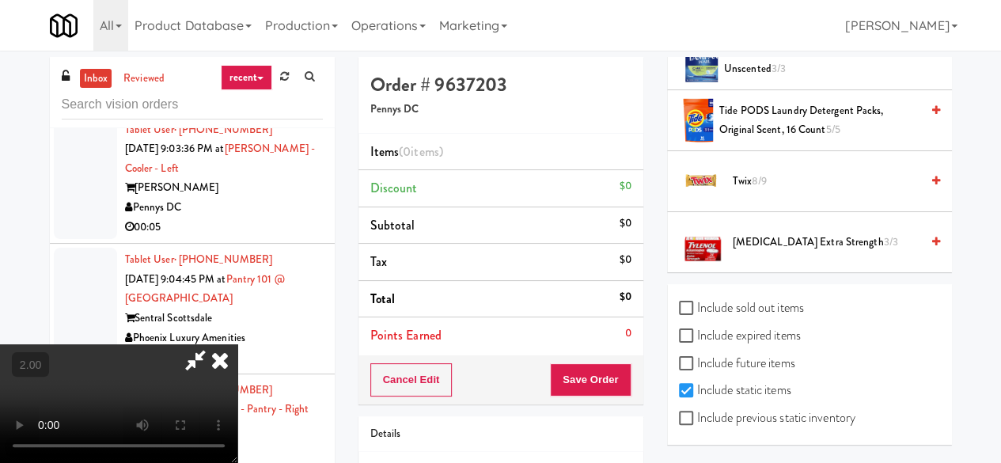
scroll to position [150, 0]
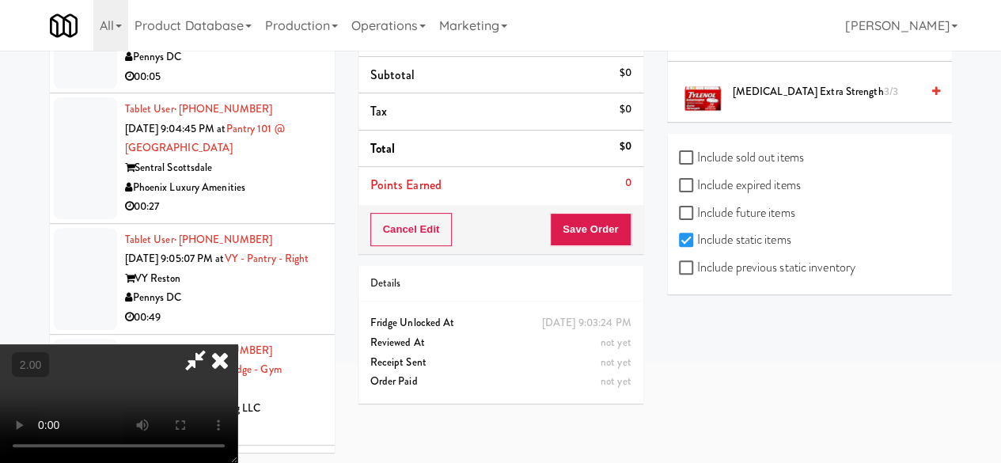
click at [748, 267] on label "Include previous static inventory" at bounding box center [767, 268] width 176 height 24
click at [697, 267] on input "Include previous static inventory" at bounding box center [688, 268] width 18 height 13
checkbox input "true"
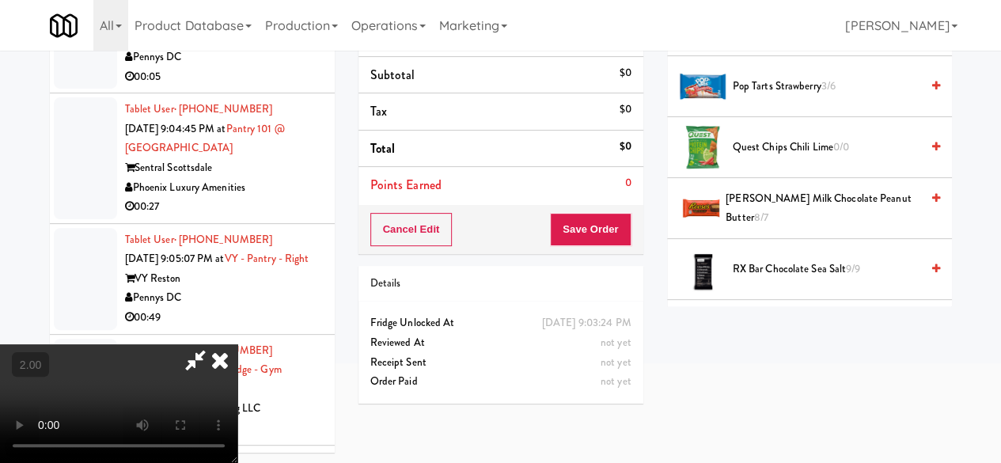
scroll to position [1400, 0]
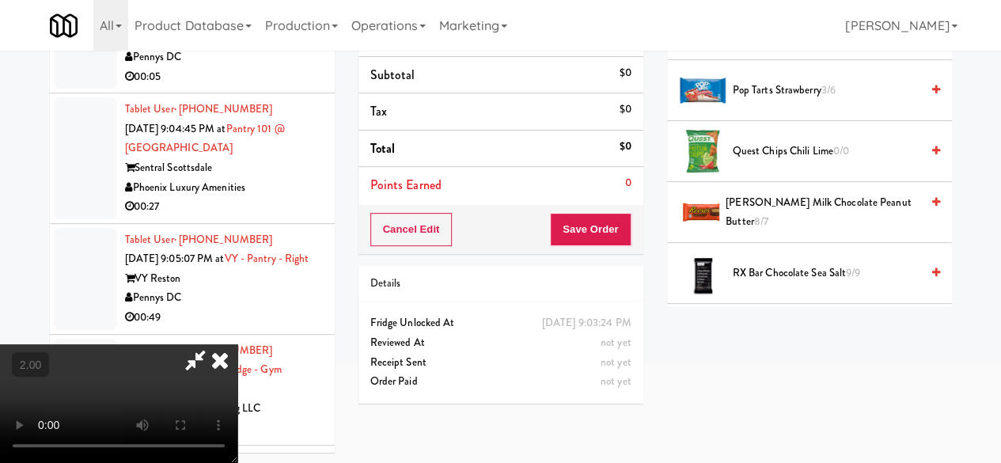
click at [766, 163] on li "Quest Chips Chili Lime 0/0" at bounding box center [809, 151] width 285 height 61
click at [744, 161] on span "Quest Chips Chili Lime 0/0" at bounding box center [826, 152] width 187 height 20
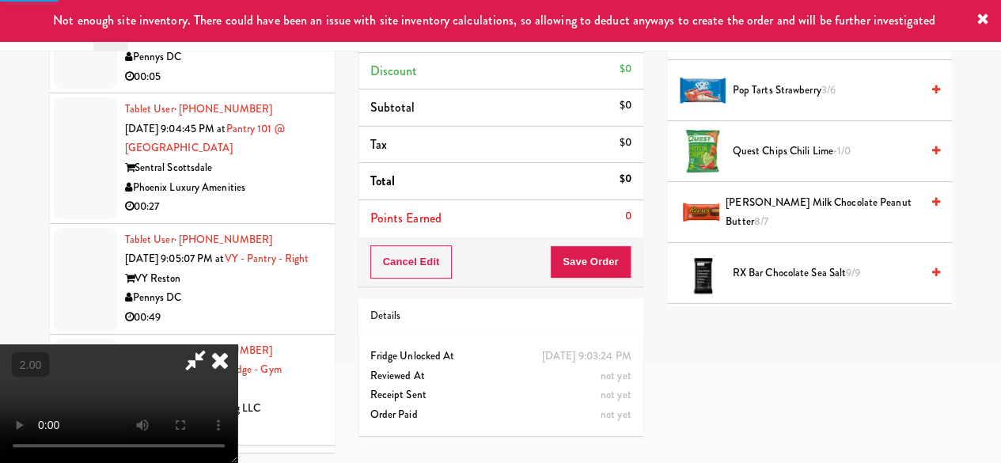
click at [612, 277] on div "Cancel Edit Save Order" at bounding box center [500, 261] width 285 height 49
click at [612, 270] on button "Save Order" at bounding box center [590, 261] width 81 height 33
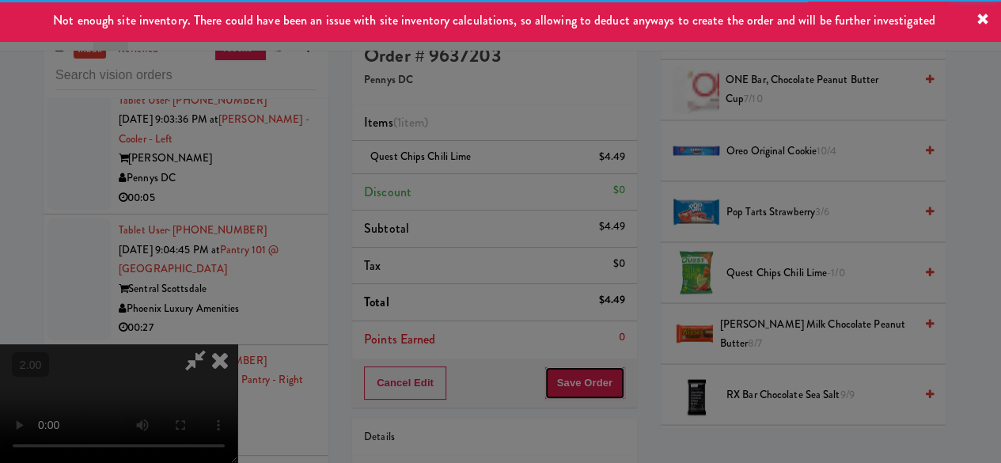
scroll to position [0, 0]
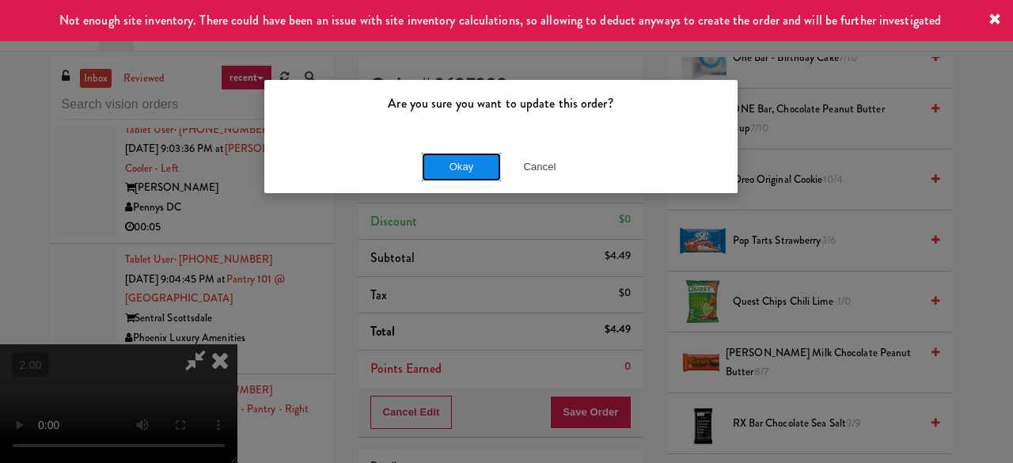
click at [486, 175] on button "Okay" at bounding box center [461, 167] width 79 height 28
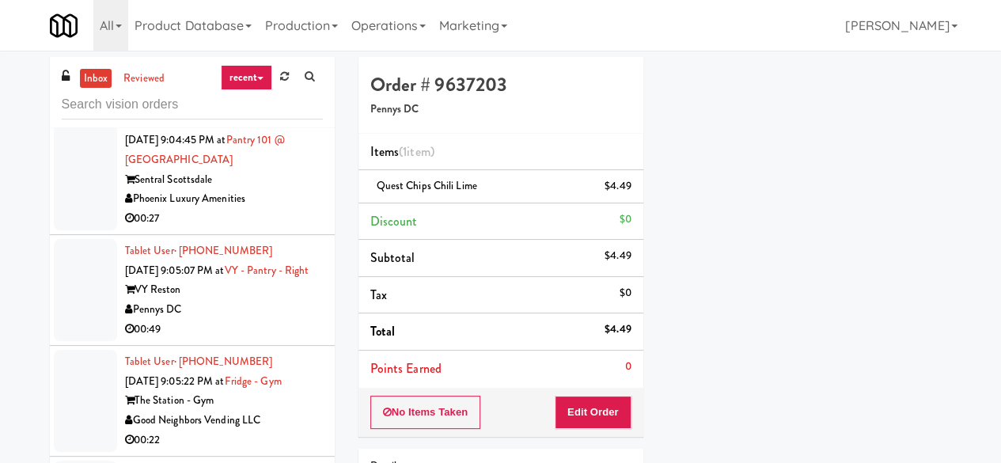
click at [259, 79] on div "Pennys DC" at bounding box center [224, 69] width 198 height 20
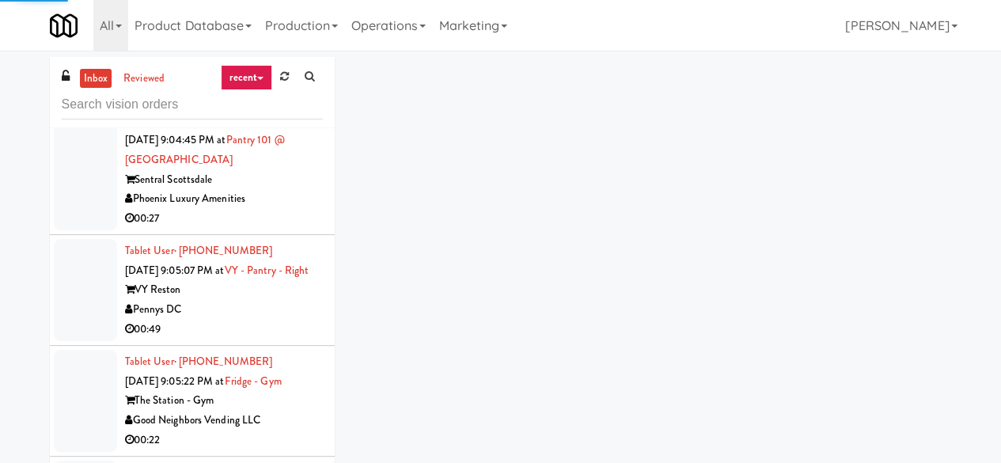
scroll to position [4943, 0]
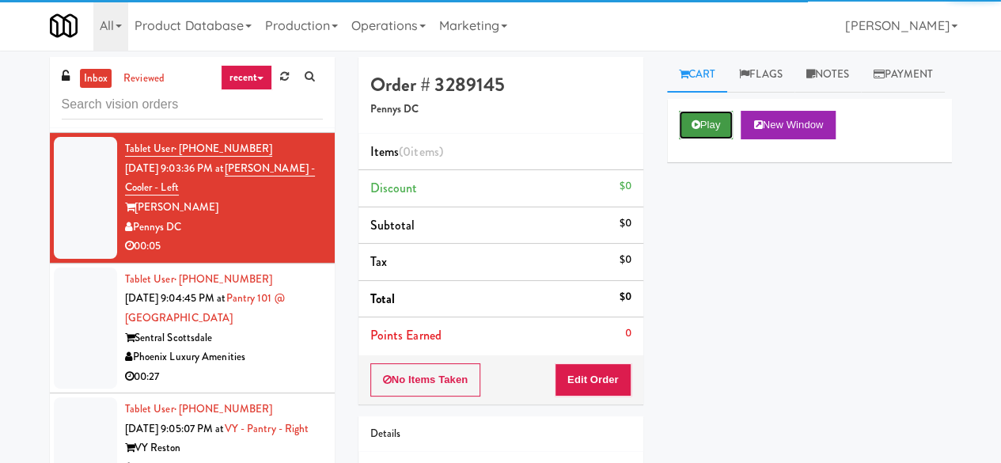
click at [730, 139] on button "Play" at bounding box center [706, 125] width 55 height 28
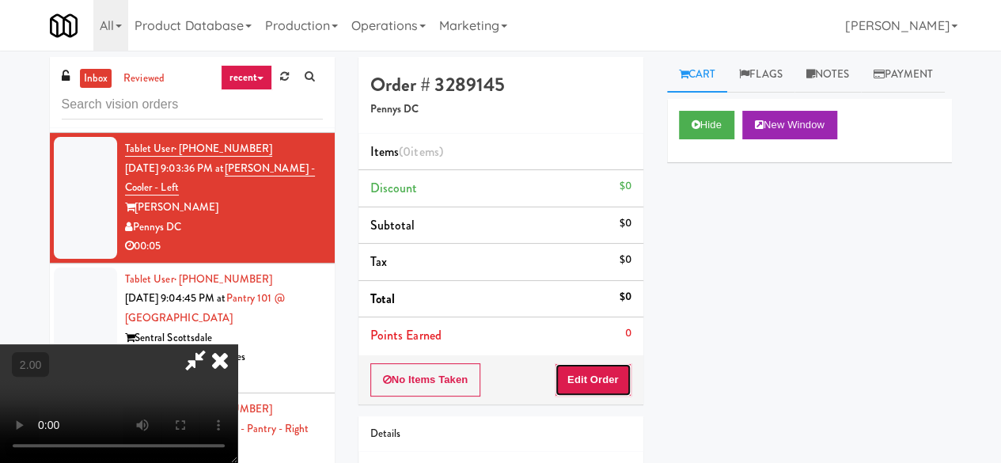
click at [607, 374] on button "Edit Order" at bounding box center [593, 379] width 77 height 33
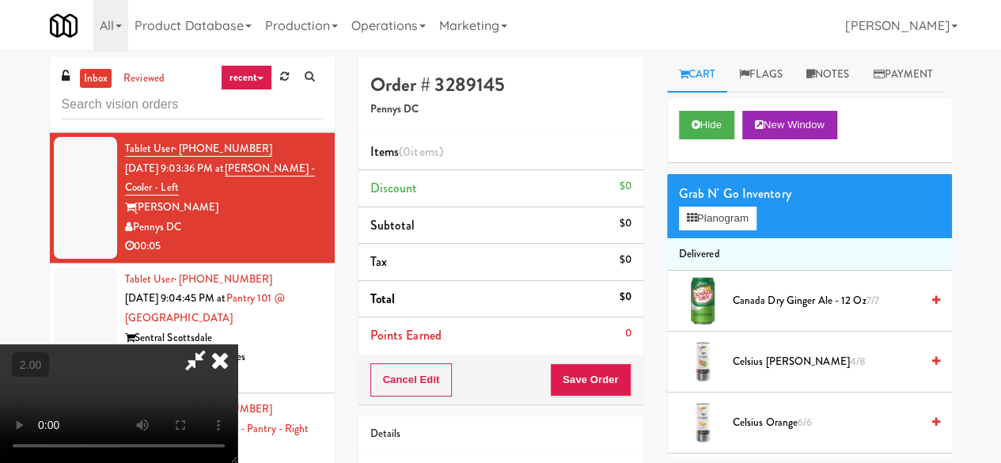
scroll to position [32, 0]
click at [718, 230] on button "Planogram" at bounding box center [718, 218] width 78 height 24
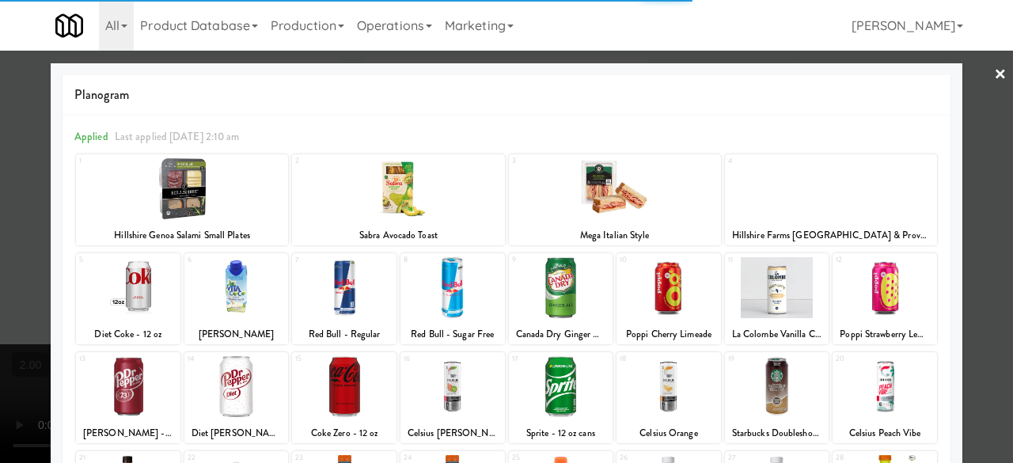
click at [358, 374] on div at bounding box center [344, 386] width 104 height 61
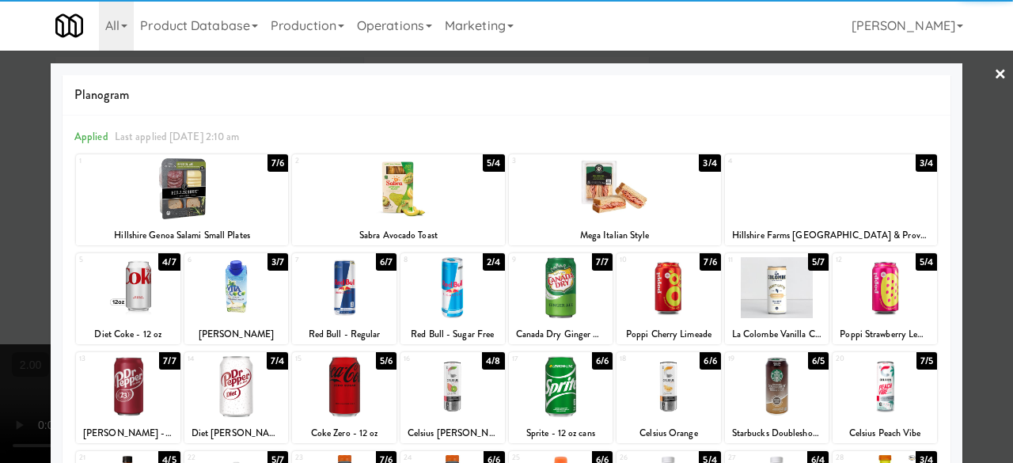
click at [359, 374] on div at bounding box center [344, 386] width 104 height 61
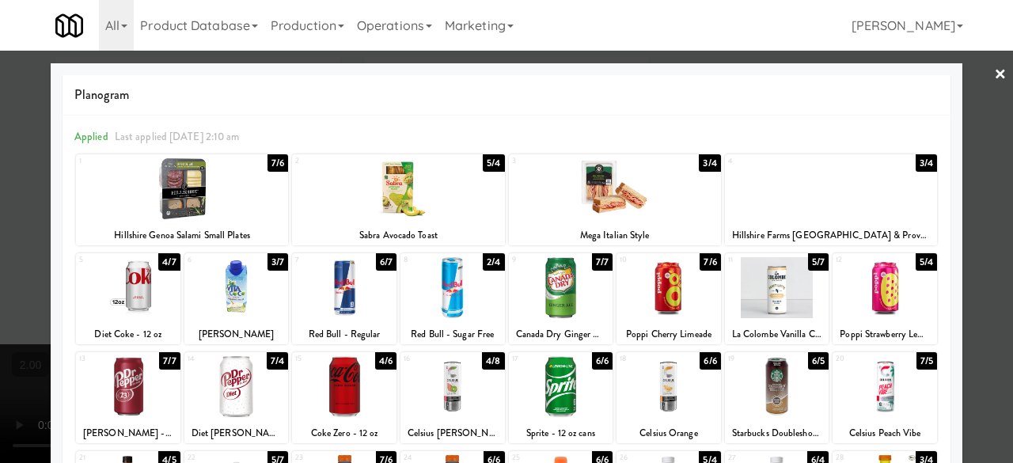
click at [973, 89] on div at bounding box center [506, 231] width 1013 height 463
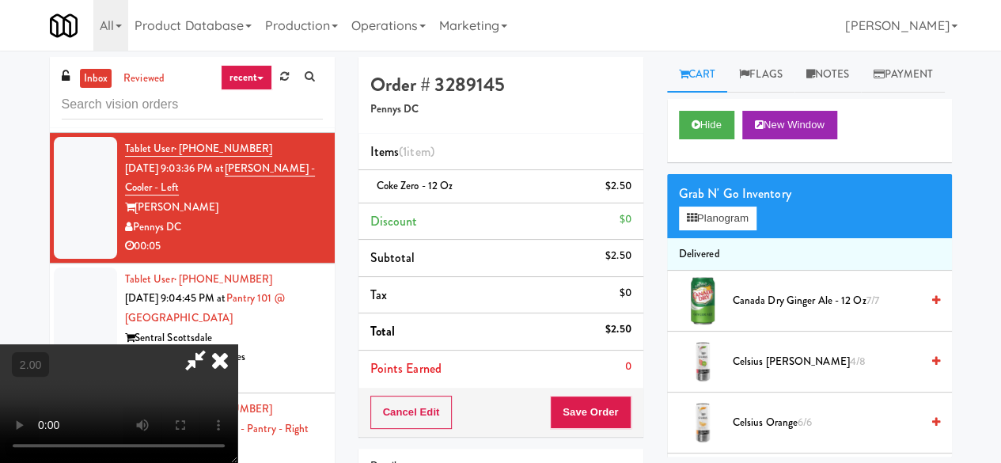
click at [214, 344] on icon at bounding box center [195, 360] width 36 height 32
click at [595, 406] on button "Save Order" at bounding box center [590, 412] width 81 height 33
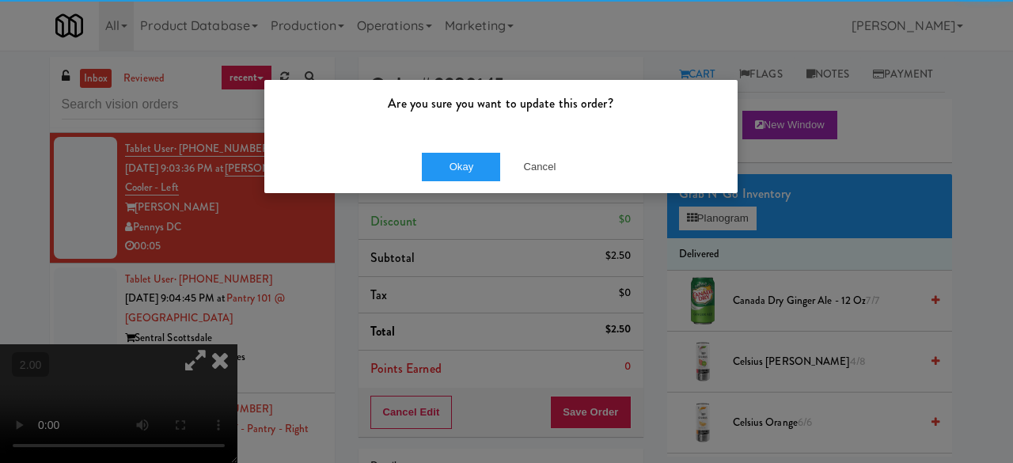
click at [455, 181] on div "Okay Cancel" at bounding box center [500, 166] width 473 height 53
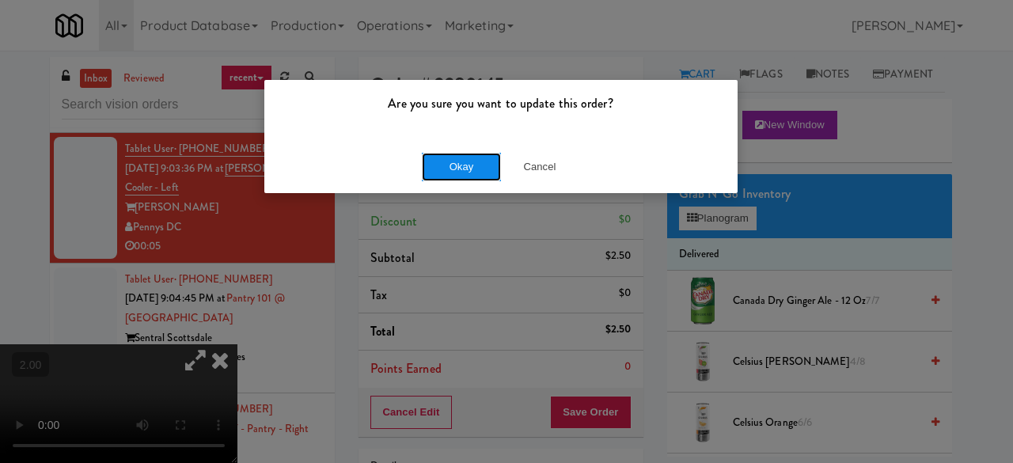
click at [456, 172] on button "Okay" at bounding box center [461, 167] width 79 height 28
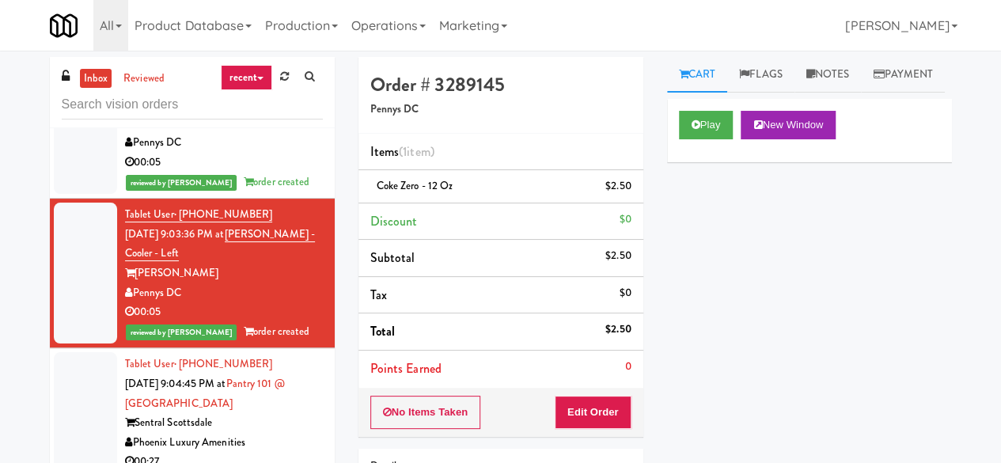
scroll to position [4785, 0]
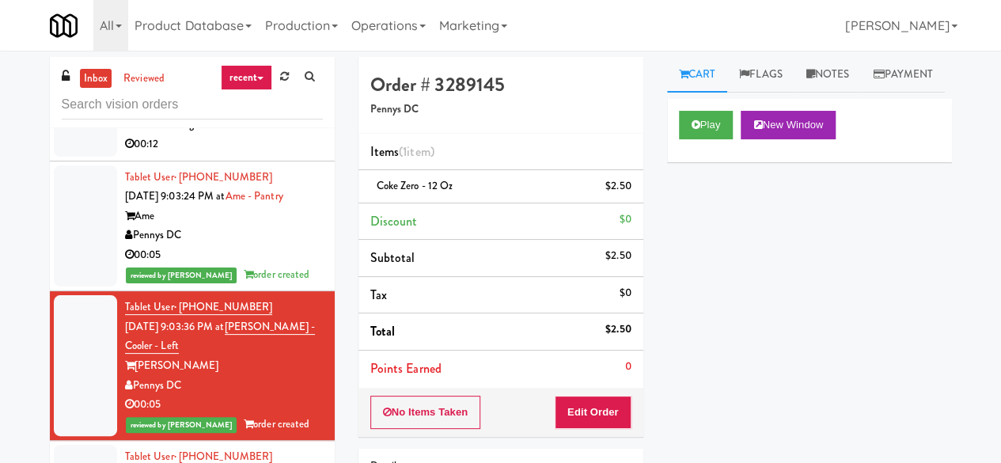
click at [240, 134] on div "H&H Vending" at bounding box center [224, 125] width 198 height 20
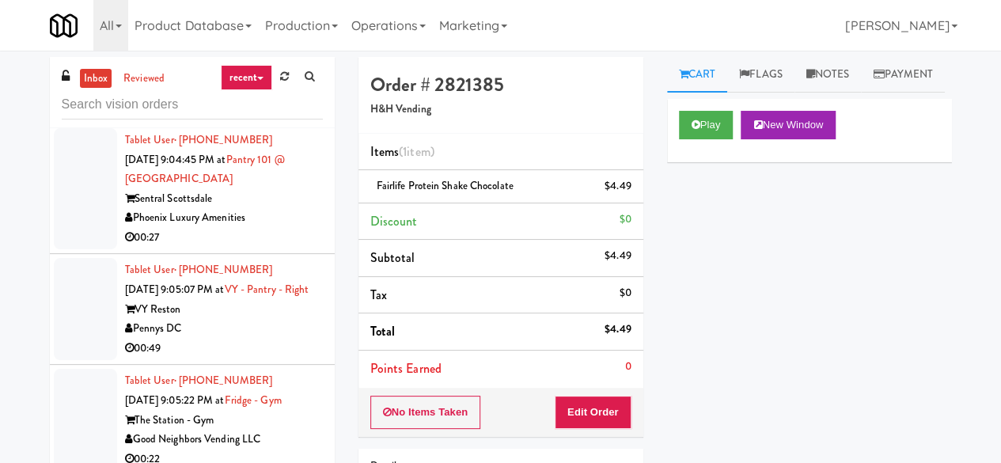
scroll to position [5260, 0]
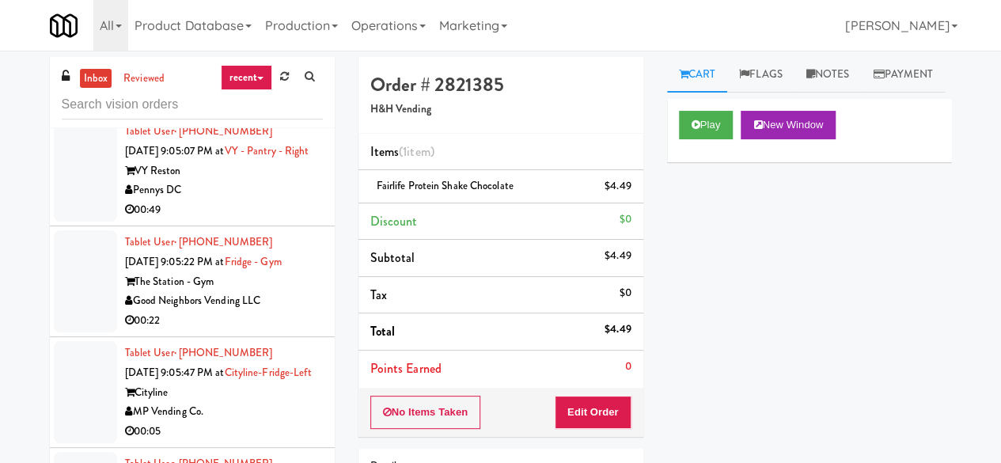
click at [285, 89] on div "Phoenix Luxury Amenities" at bounding box center [224, 80] width 198 height 20
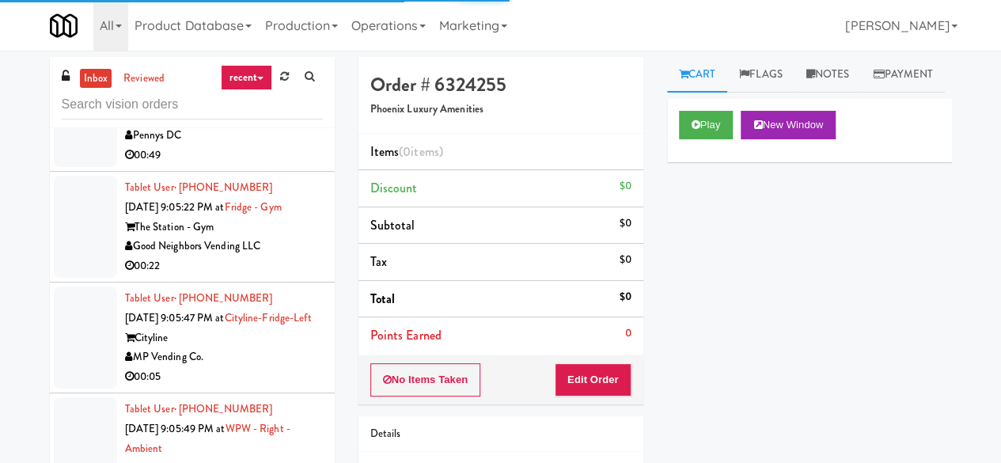
scroll to position [5339, 0]
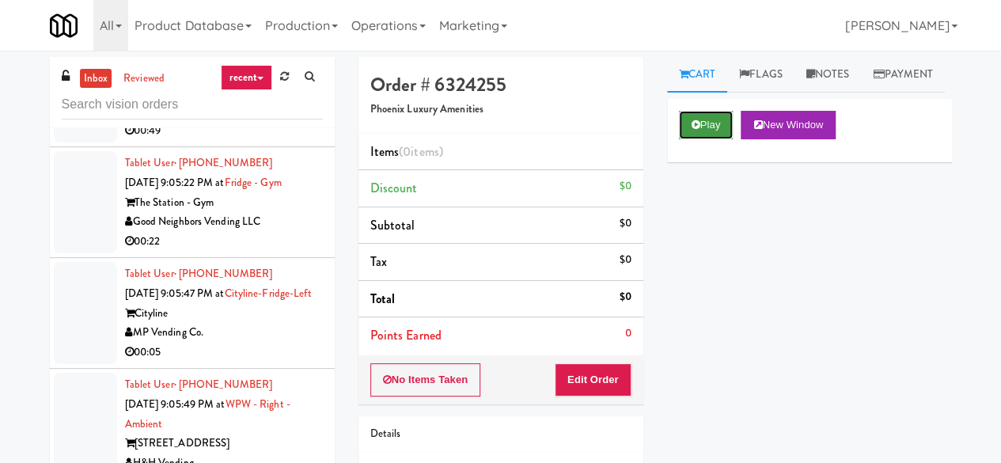
click at [687, 139] on button "Play" at bounding box center [706, 125] width 55 height 28
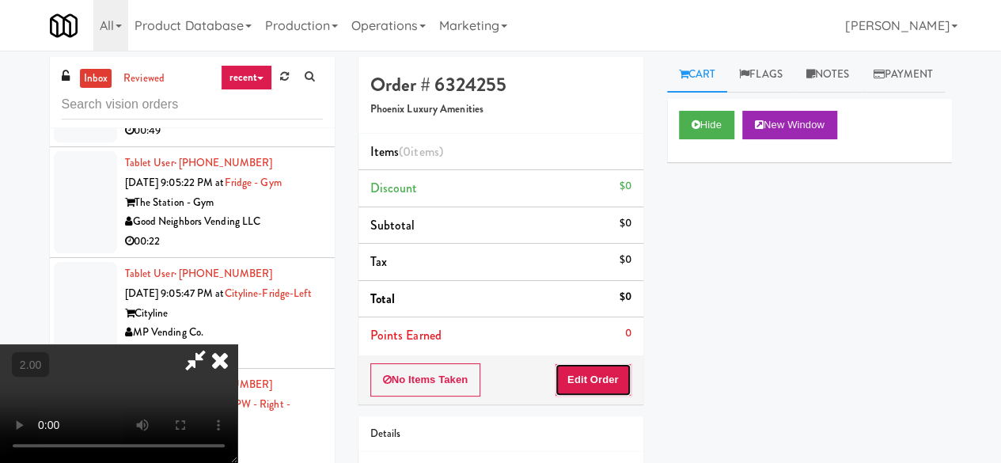
click at [601, 371] on button "Edit Order" at bounding box center [593, 379] width 77 height 33
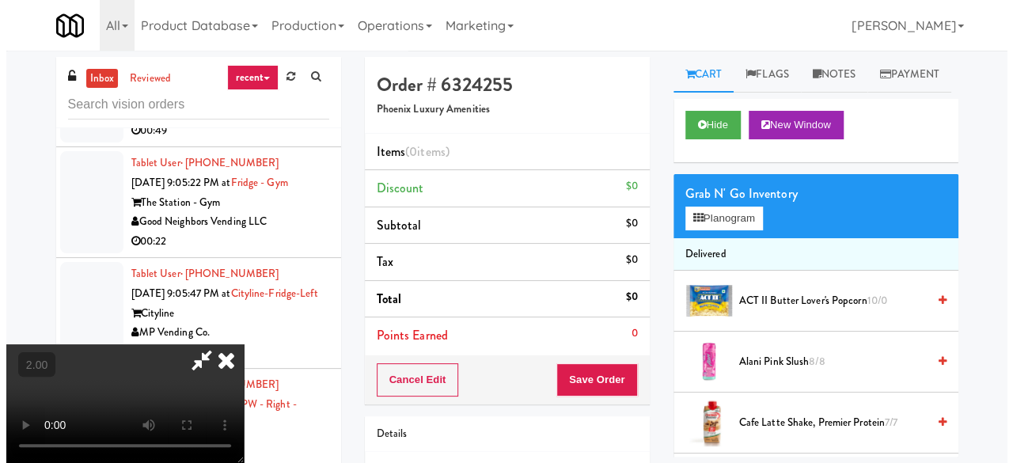
scroll to position [32, 0]
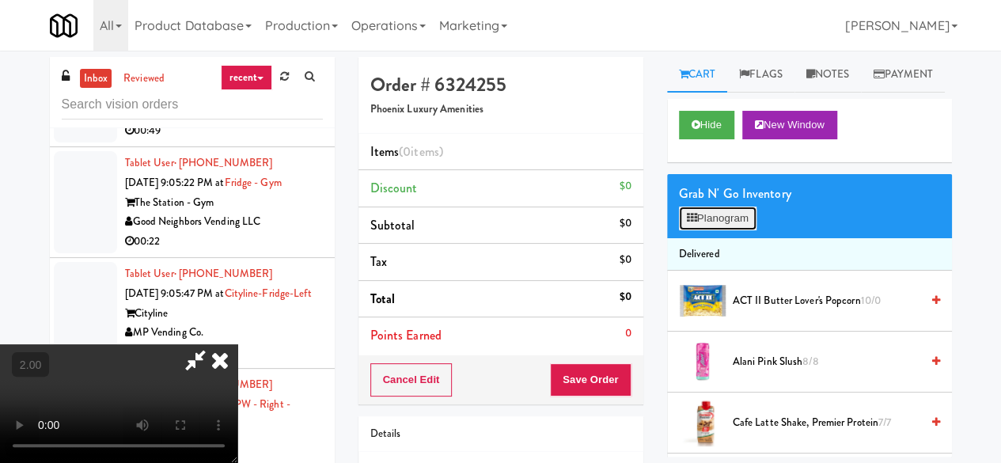
click at [740, 230] on button "Planogram" at bounding box center [718, 218] width 78 height 24
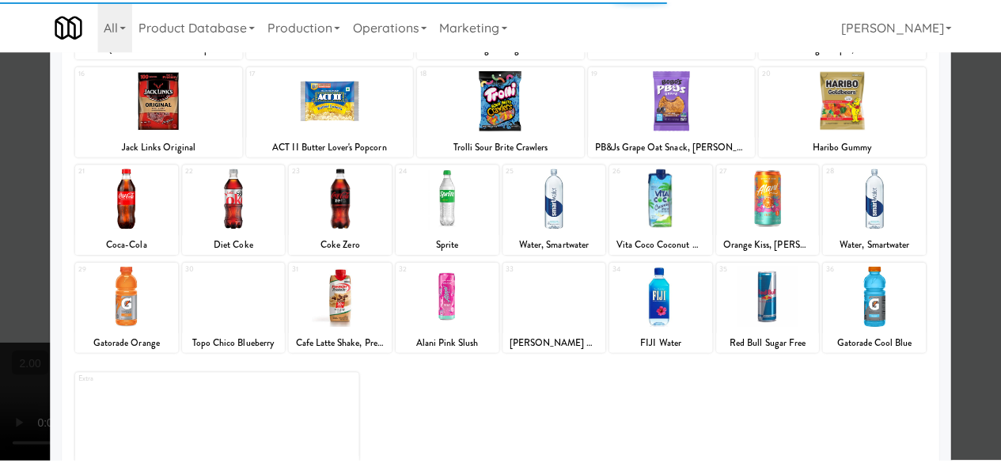
scroll to position [313, 0]
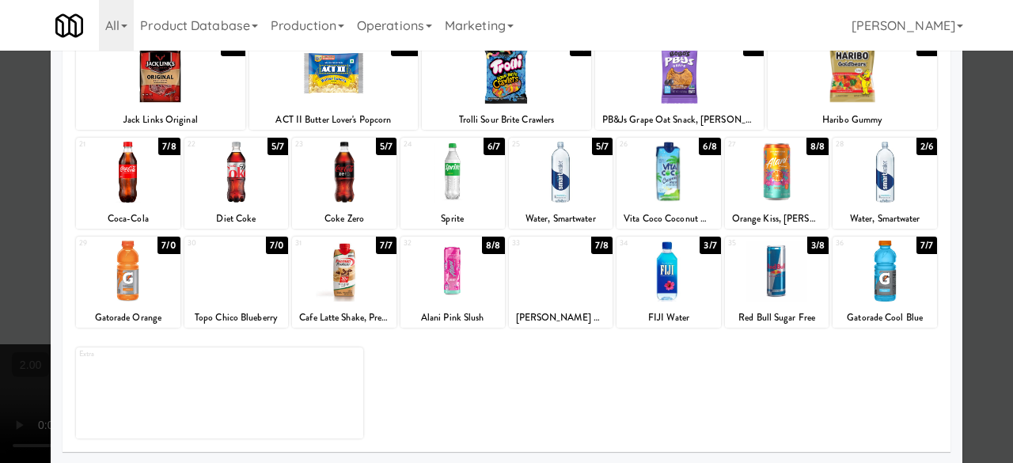
click at [357, 184] on div at bounding box center [344, 172] width 104 height 61
click at [778, 285] on div at bounding box center [777, 270] width 104 height 61
click at [566, 183] on div at bounding box center [561, 172] width 104 height 61
drag, startPoint x: 986, startPoint y: 128, endPoint x: 884, endPoint y: 170, distance: 110.3
click at [985, 128] on div at bounding box center [506, 231] width 1013 height 463
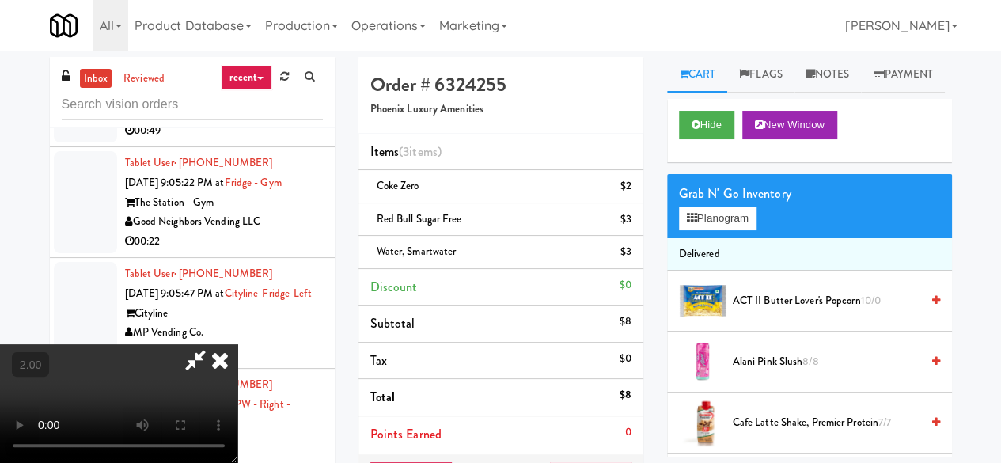
click at [214, 344] on icon at bounding box center [195, 360] width 36 height 32
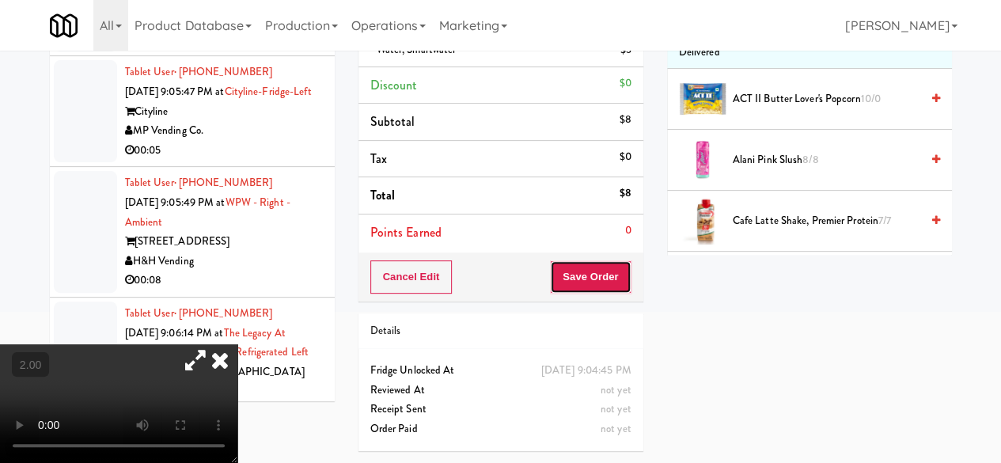
click at [583, 273] on button "Save Order" at bounding box center [590, 276] width 81 height 33
click at [585, 263] on button "Save Order" at bounding box center [590, 276] width 81 height 33
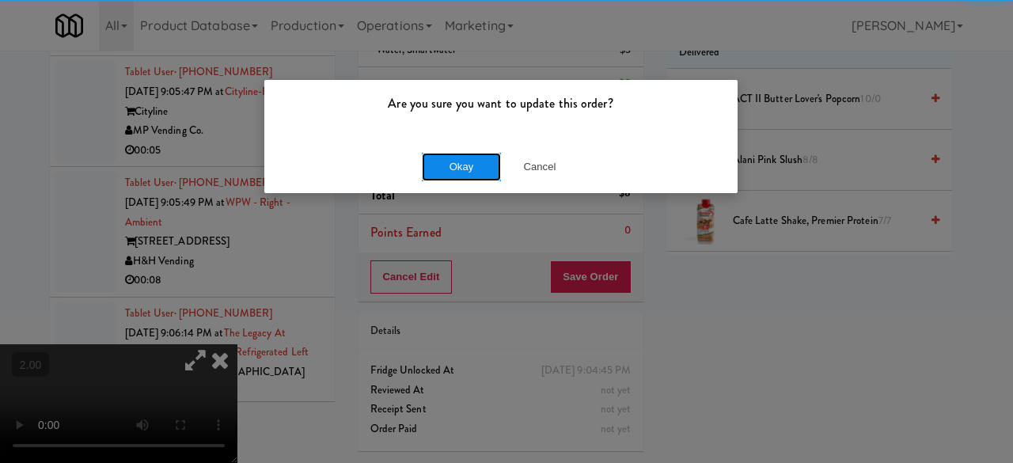
click at [497, 163] on button "Okay" at bounding box center [461, 167] width 79 height 28
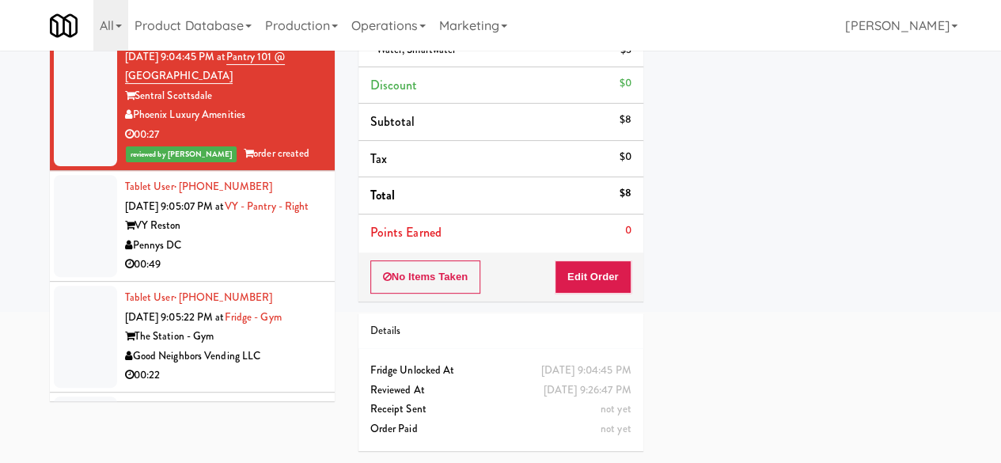
scroll to position [5181, 0]
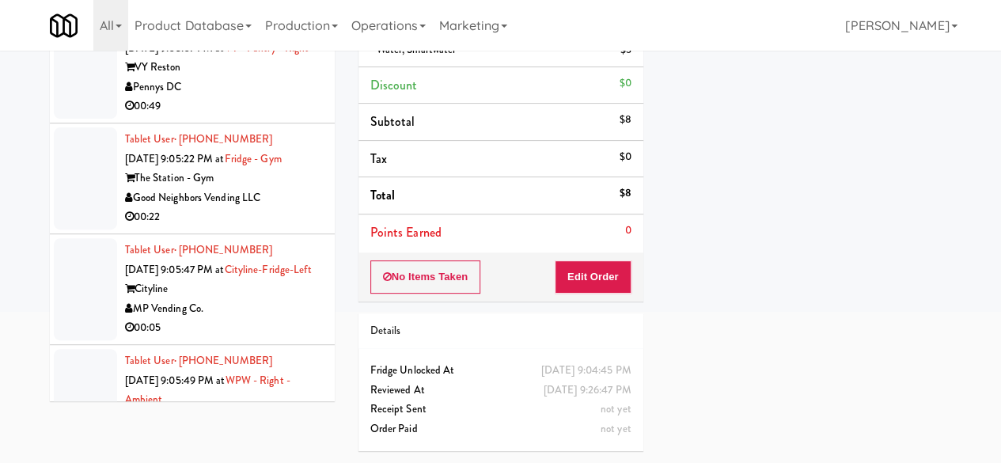
click at [292, 97] on div "Pennys DC" at bounding box center [224, 88] width 198 height 20
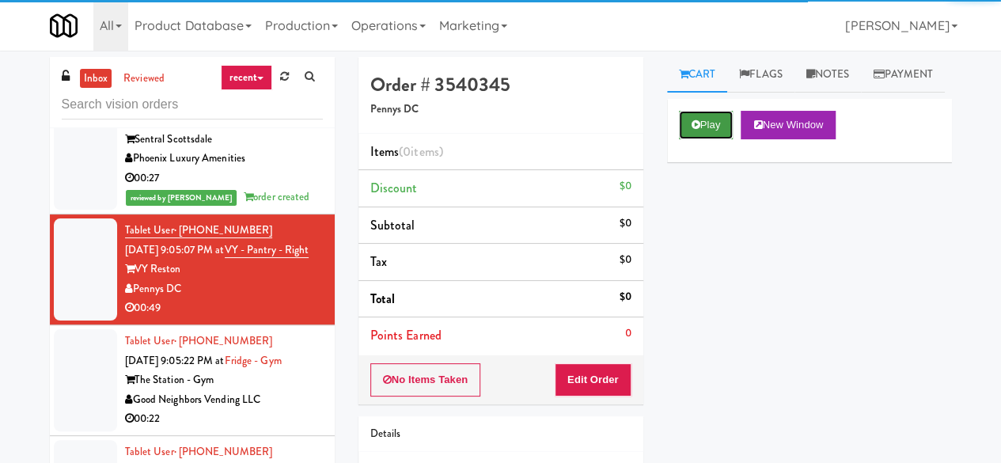
click at [691, 130] on icon at bounding box center [695, 124] width 9 height 10
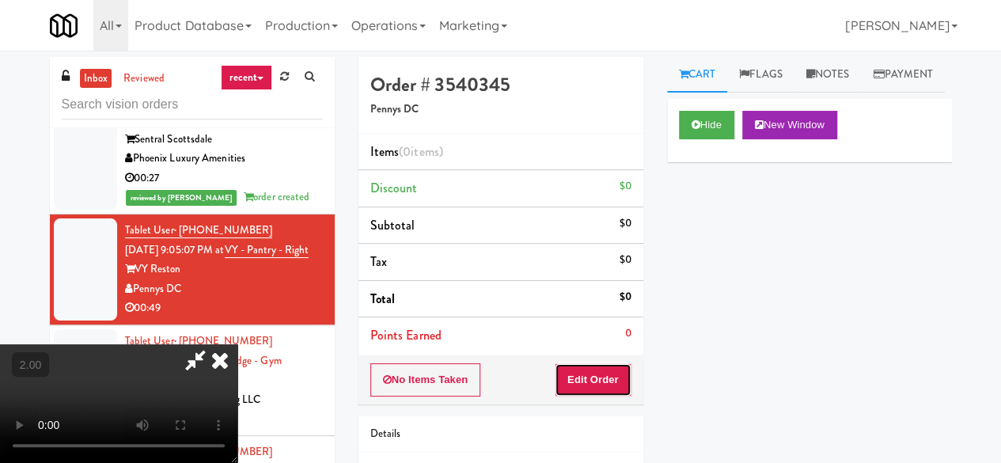
click at [599, 371] on button "Edit Order" at bounding box center [593, 379] width 77 height 33
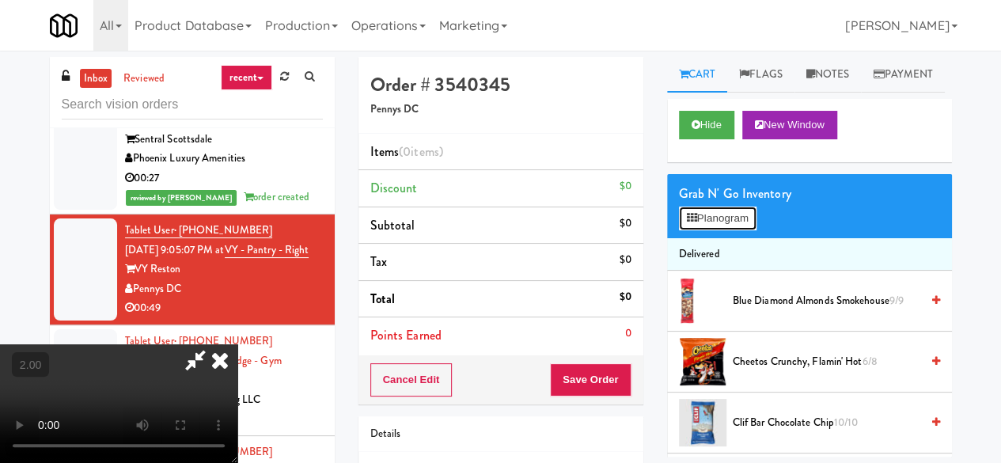
click at [723, 230] on button "Planogram" at bounding box center [718, 218] width 78 height 24
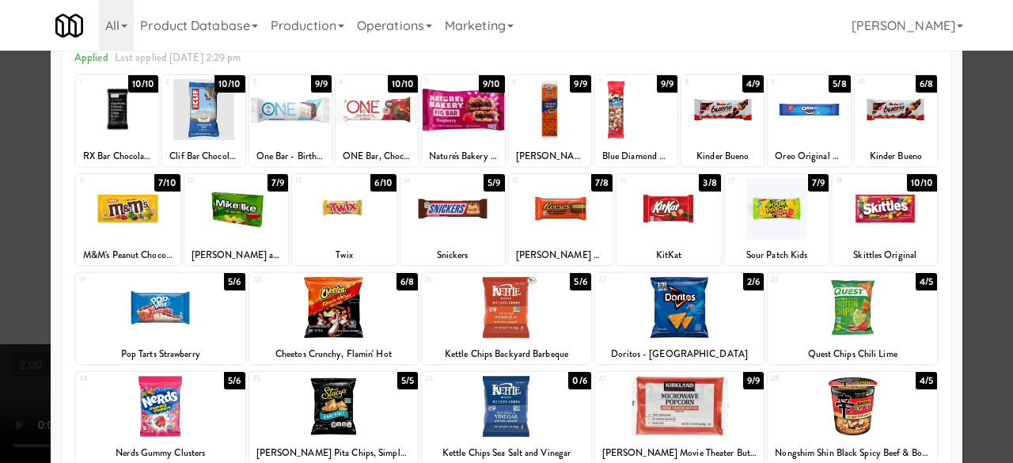
click at [550, 210] on div at bounding box center [561, 208] width 104 height 61
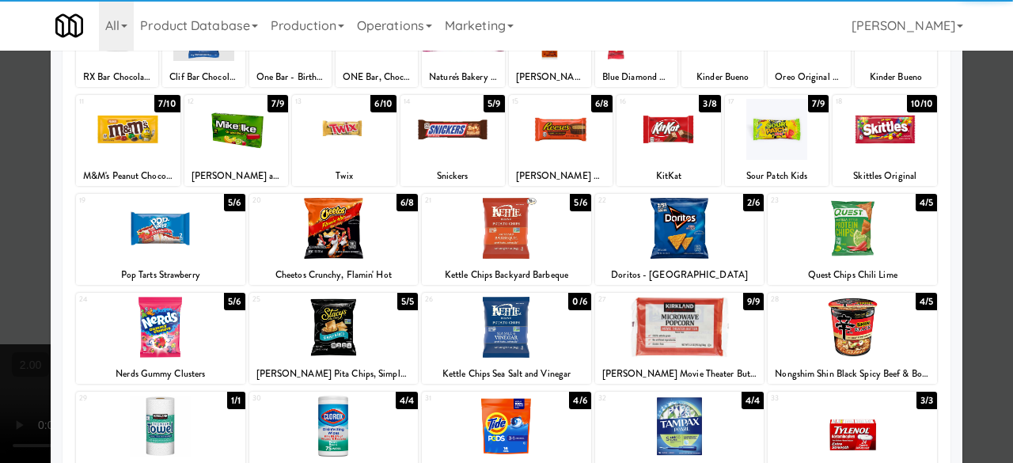
click at [658, 327] on div at bounding box center [679, 327] width 169 height 61
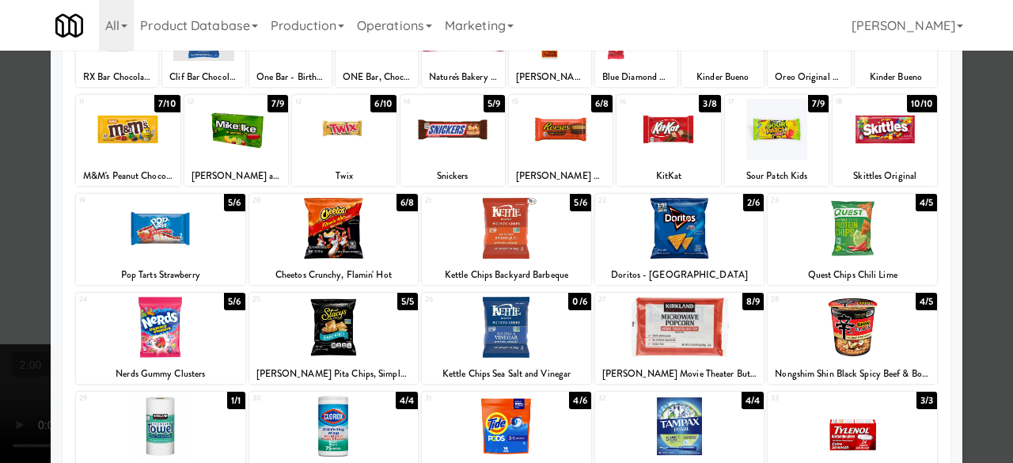
click at [197, 241] on div at bounding box center [160, 228] width 169 height 61
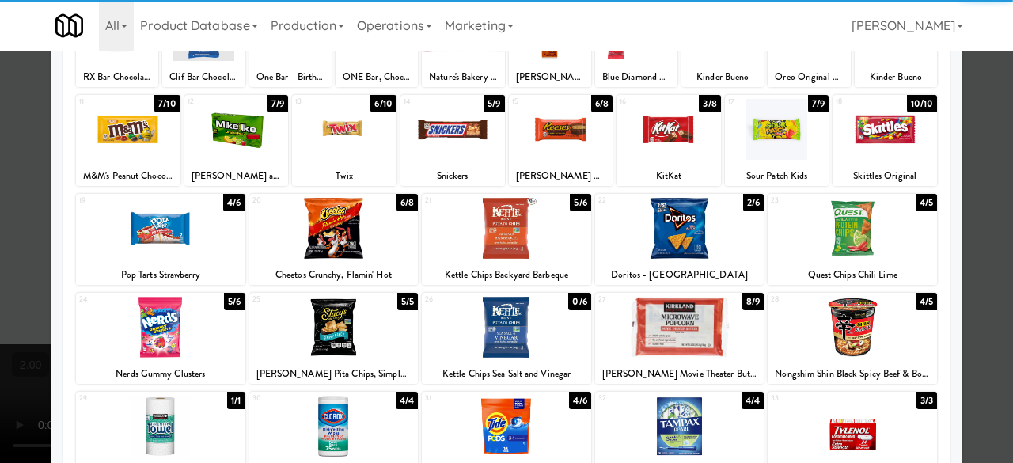
click at [966, 187] on div at bounding box center [506, 231] width 1013 height 463
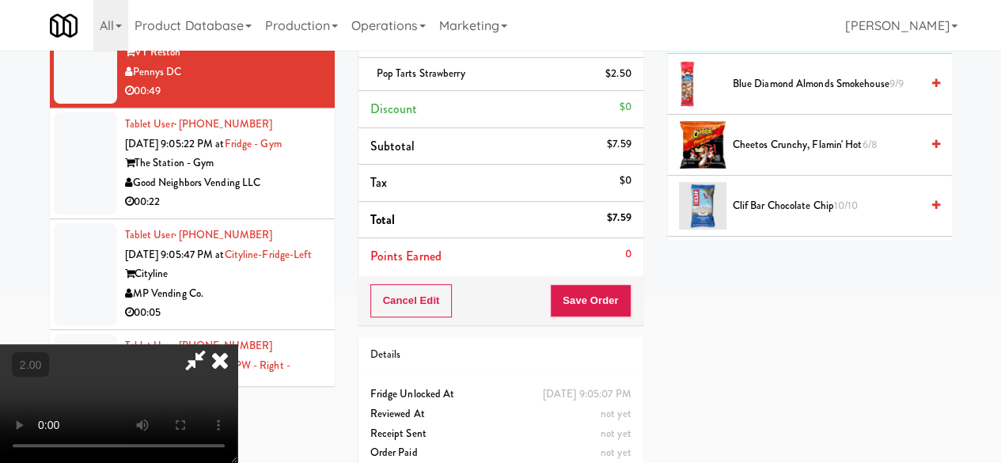
scroll to position [111, 0]
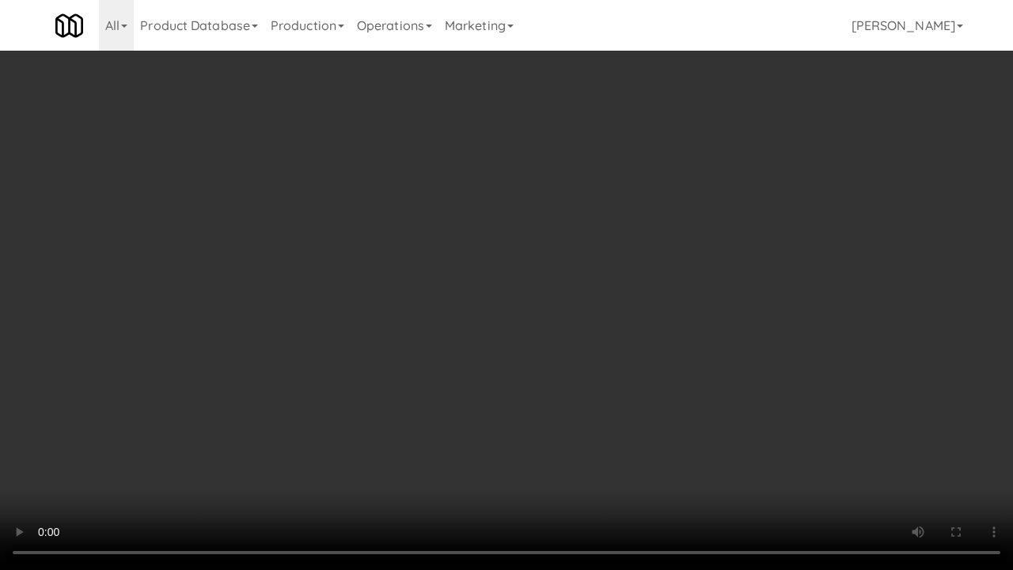
click at [477, 375] on video at bounding box center [506, 285] width 1013 height 570
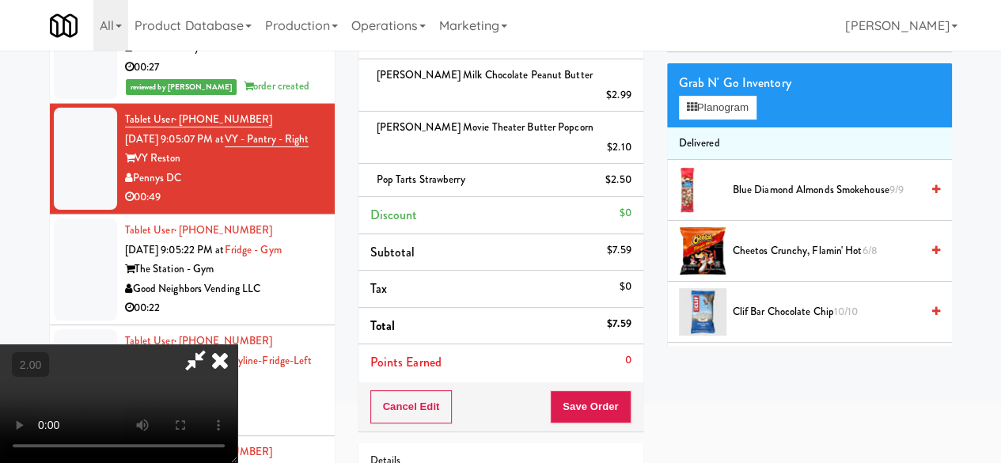
click at [214, 344] on icon at bounding box center [195, 360] width 36 height 32
click at [594, 390] on button "Save Order" at bounding box center [590, 406] width 81 height 33
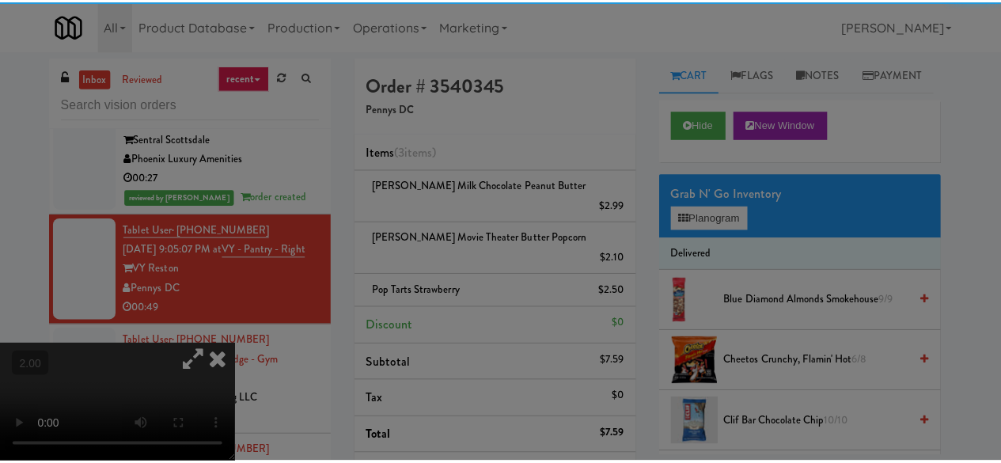
scroll to position [0, 0]
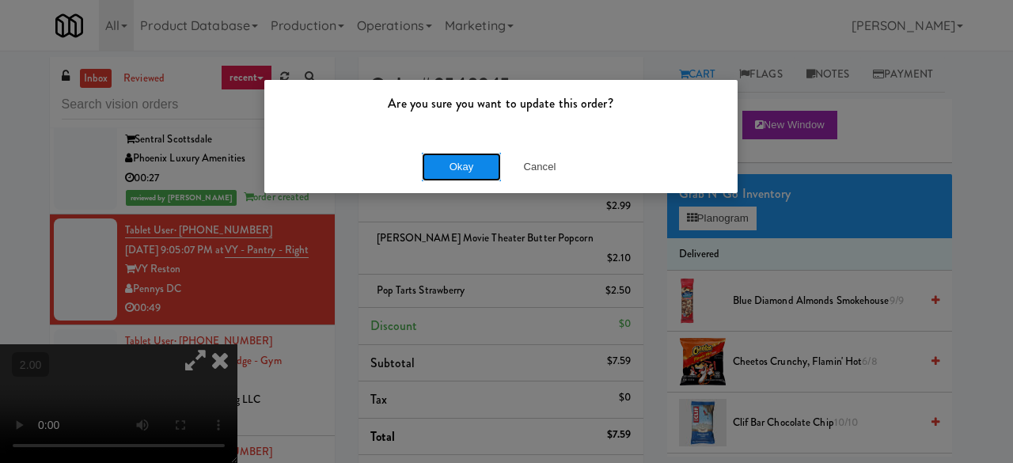
click at [480, 158] on button "Okay" at bounding box center [461, 167] width 79 height 28
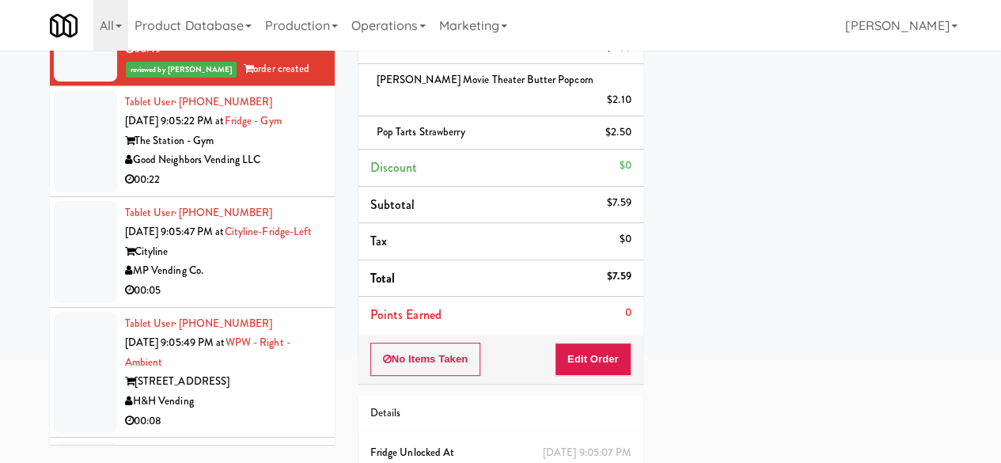
scroll to position [5418, 0]
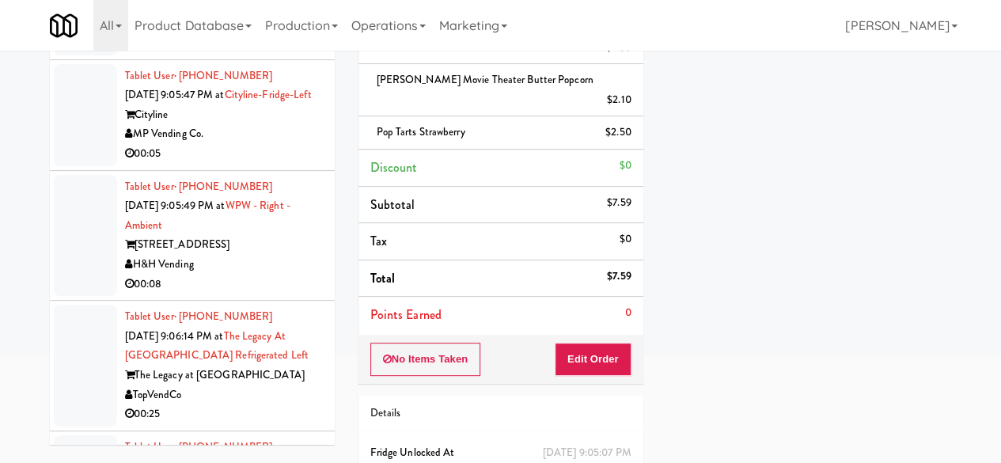
click at [297, 53] on div "00:22" at bounding box center [224, 43] width 198 height 20
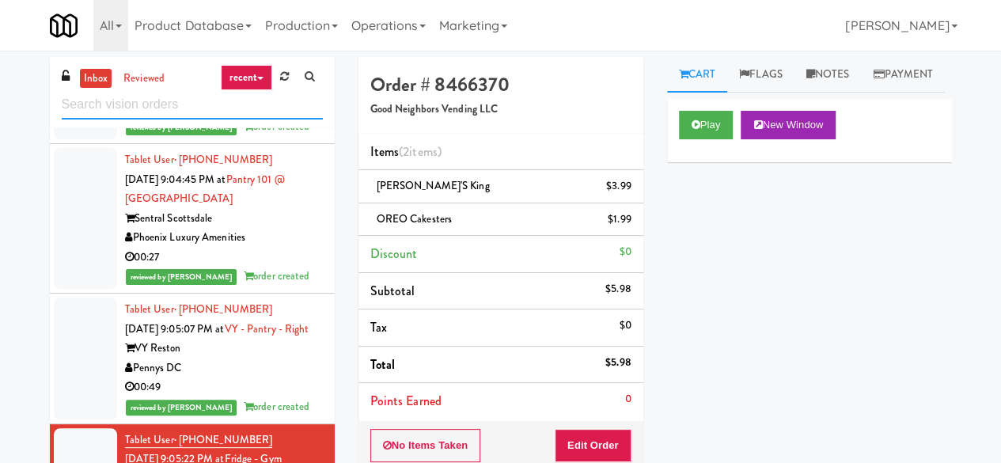
click at [193, 104] on input "text" at bounding box center [192, 104] width 261 height 29
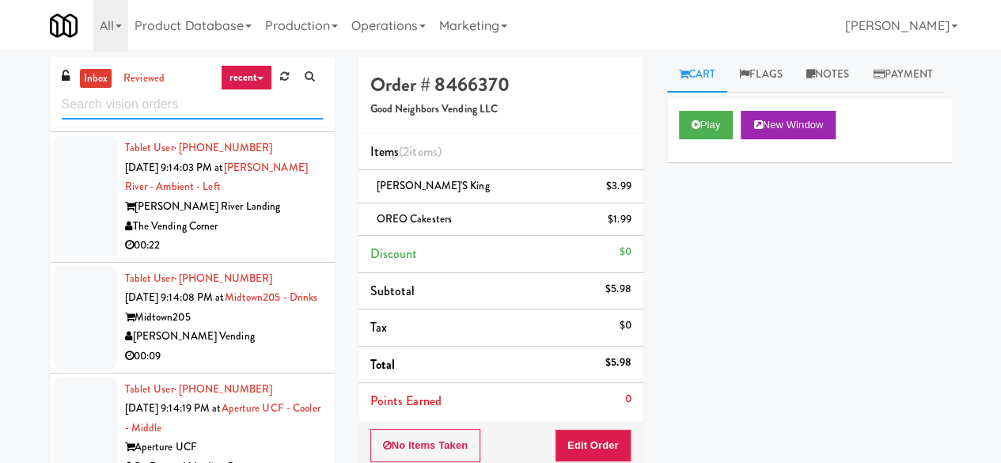
scroll to position [2294, 0]
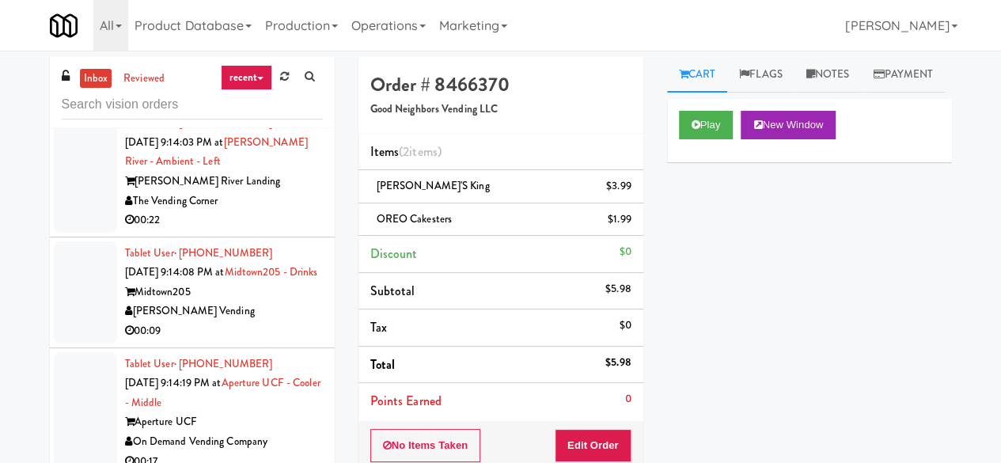
click at [252, 81] on div "G&M Market" at bounding box center [224, 71] width 198 height 20
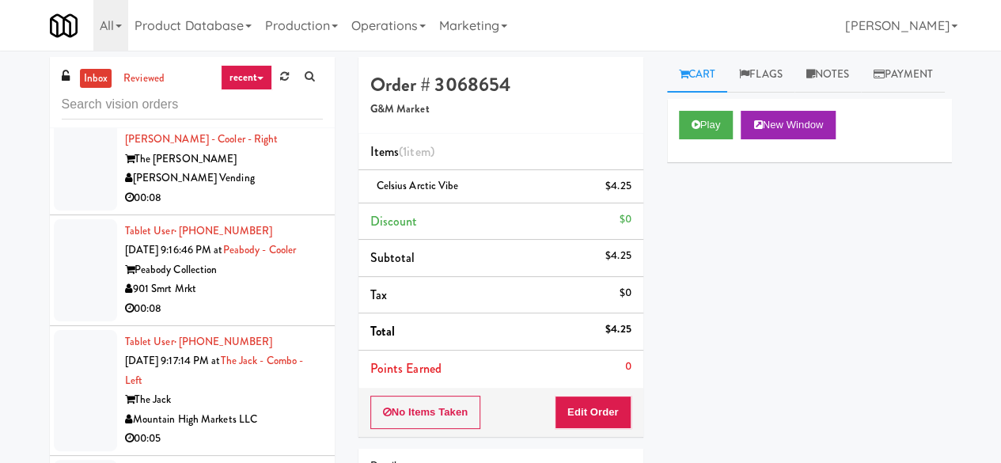
click at [269, 59] on div "IBX Vending" at bounding box center [224, 49] width 198 height 20
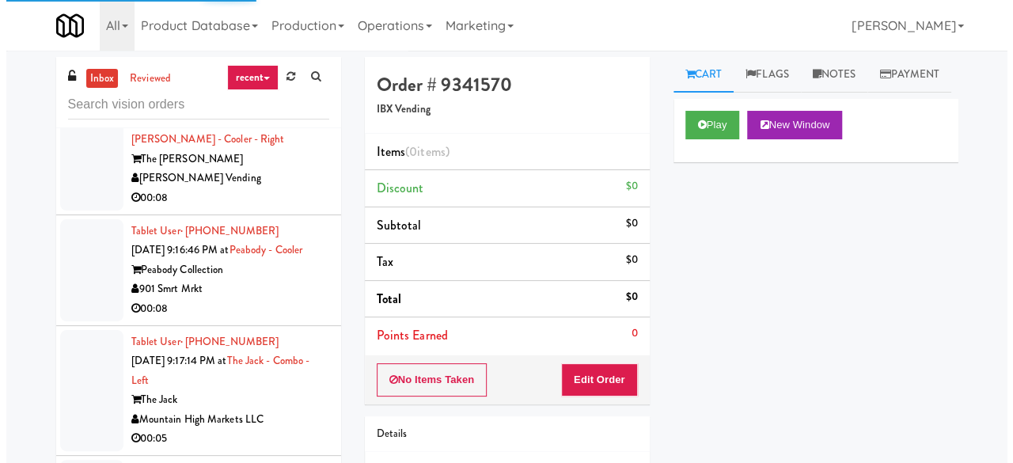
scroll to position [3639, 0]
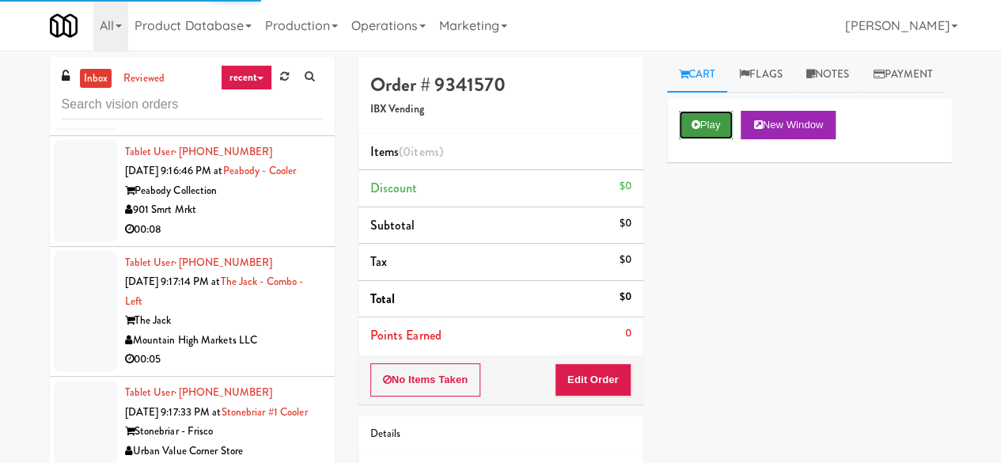
click at [680, 139] on button "Play" at bounding box center [706, 125] width 55 height 28
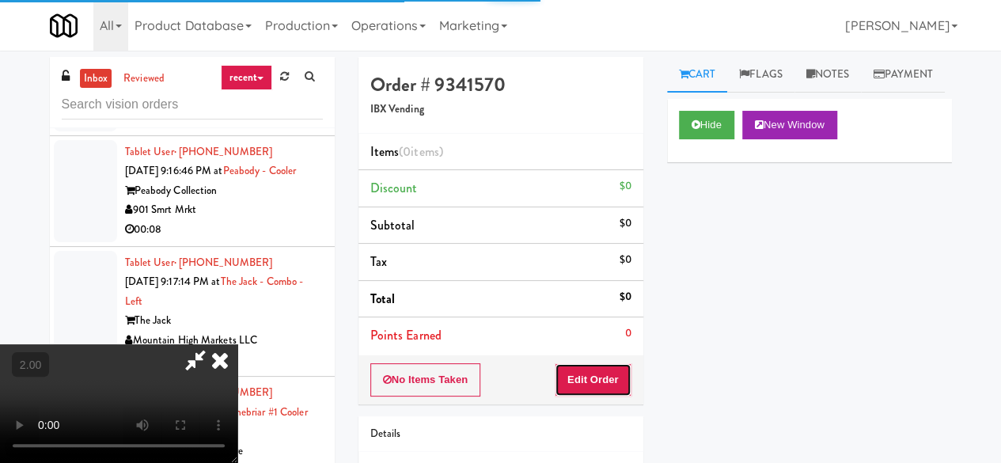
click at [592, 393] on button "Edit Order" at bounding box center [593, 379] width 77 height 33
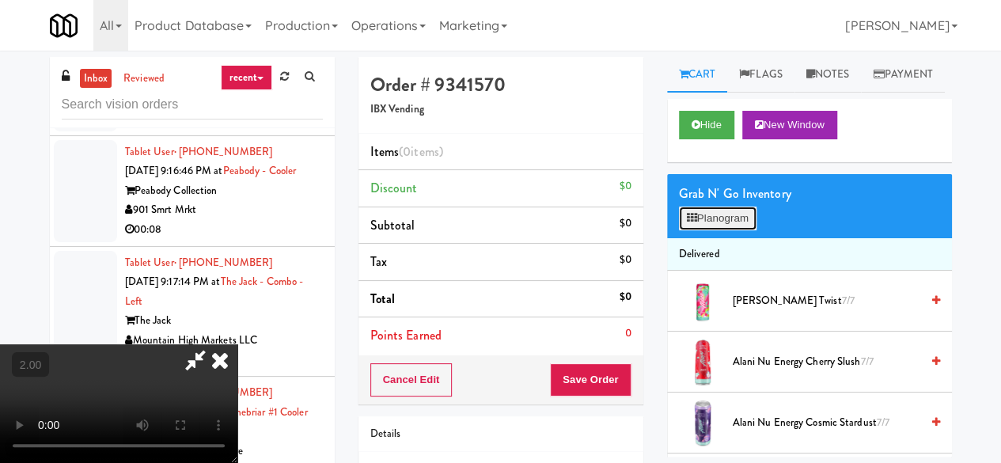
click at [728, 230] on button "Planogram" at bounding box center [718, 218] width 78 height 24
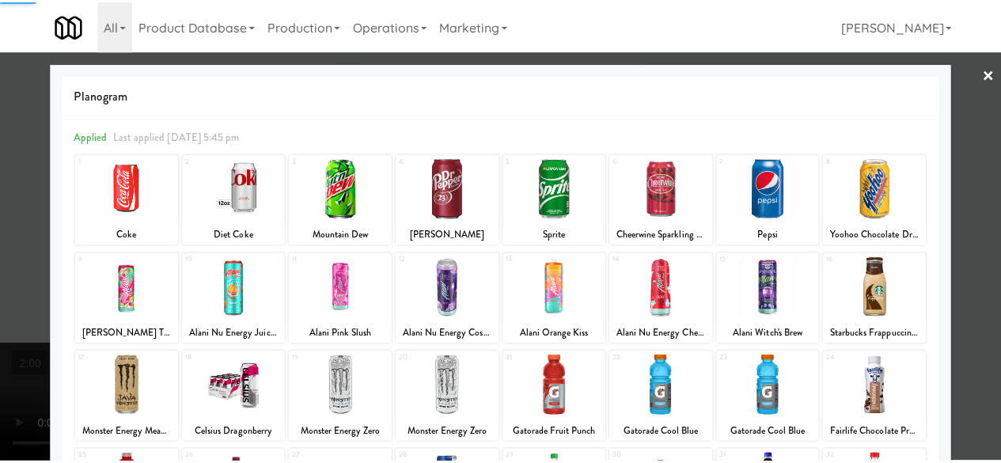
scroll to position [313, 0]
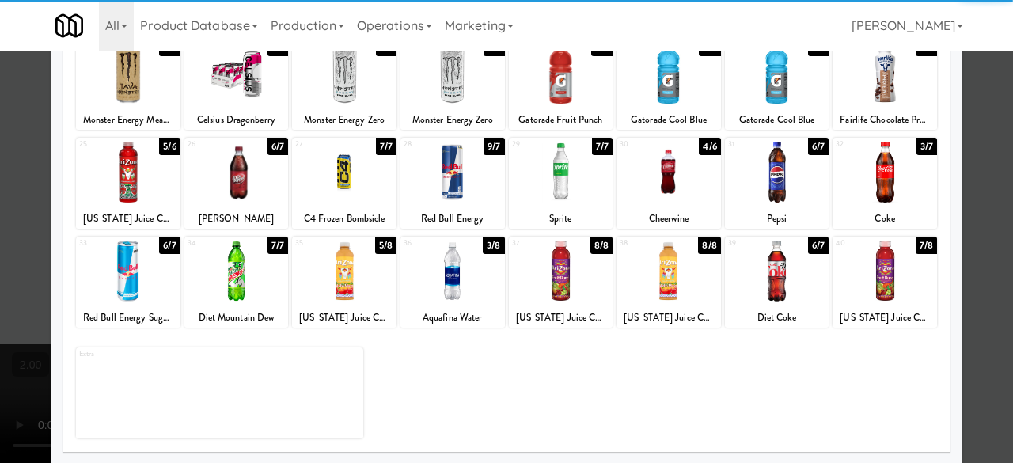
click at [667, 200] on div at bounding box center [668, 172] width 104 height 61
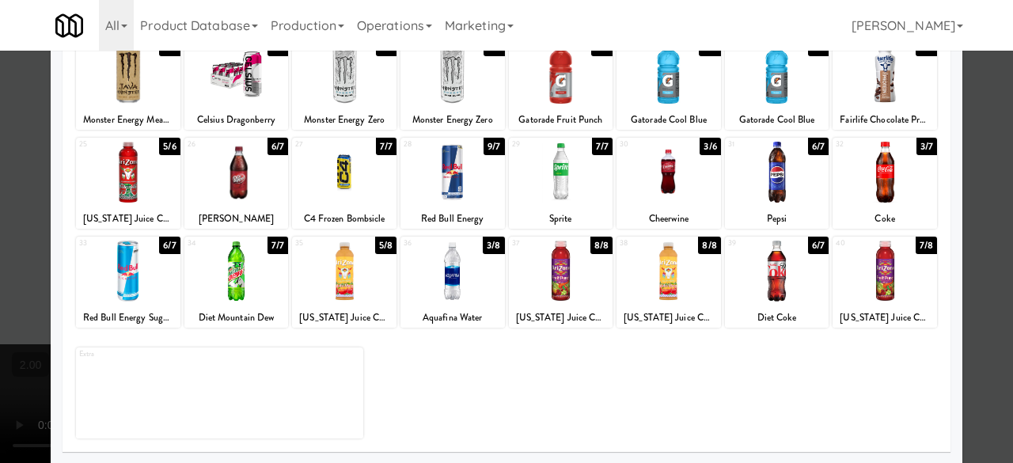
click at [979, 100] on div at bounding box center [506, 231] width 1013 height 463
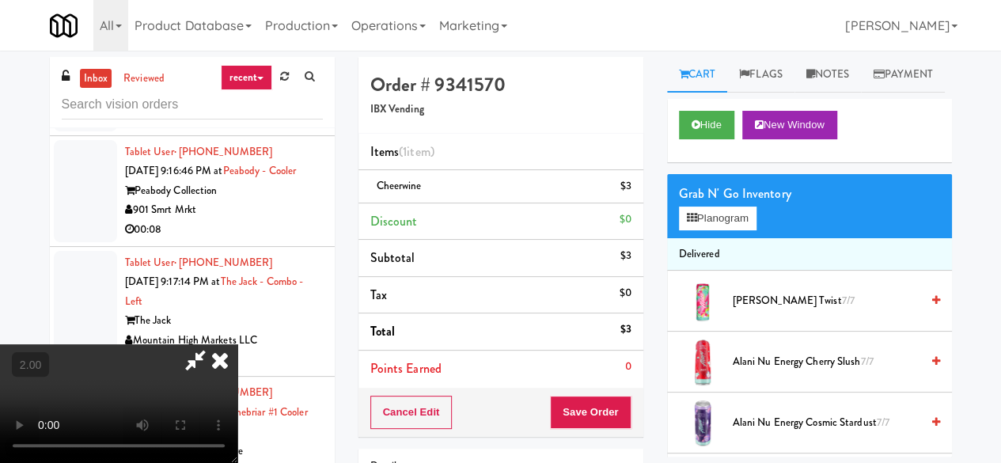
click at [214, 344] on icon at bounding box center [195, 360] width 36 height 32
click at [590, 399] on button "Save Order" at bounding box center [590, 412] width 81 height 33
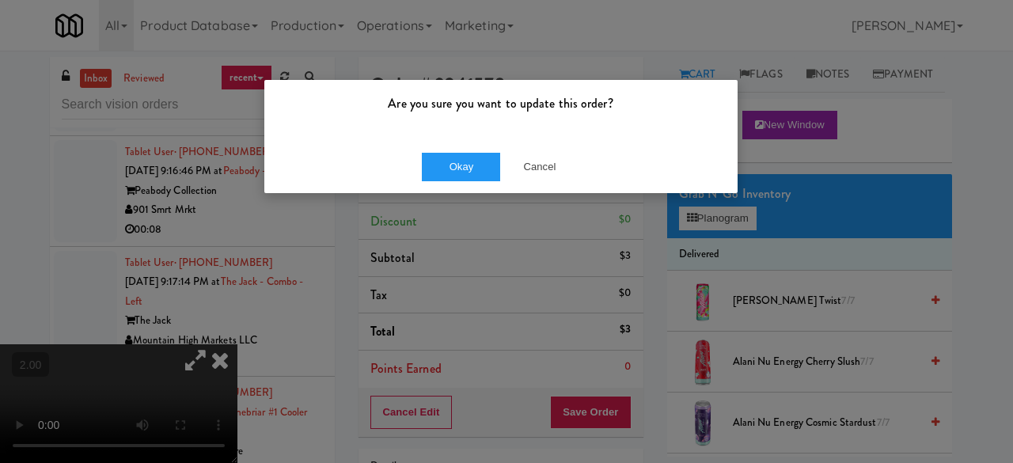
click at [447, 181] on div "Okay Cancel" at bounding box center [500, 166] width 473 height 53
click at [450, 172] on button "Okay" at bounding box center [461, 167] width 79 height 28
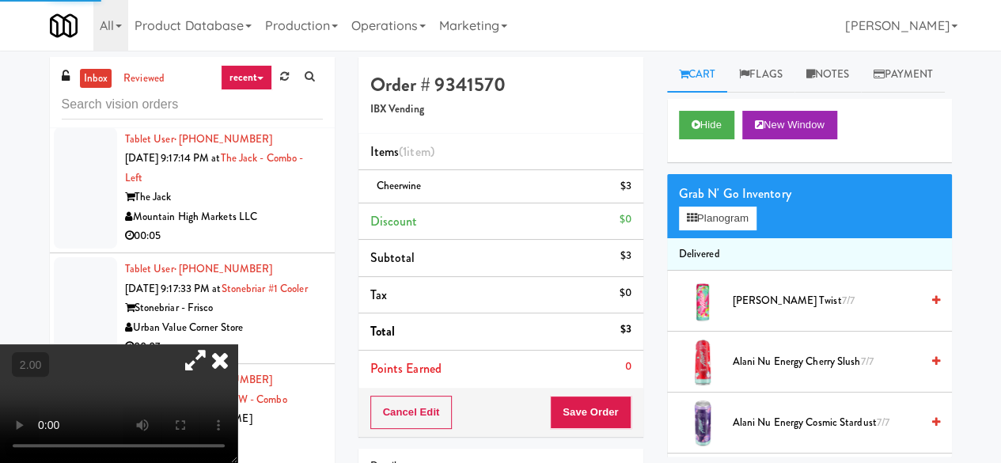
scroll to position [3797, 0]
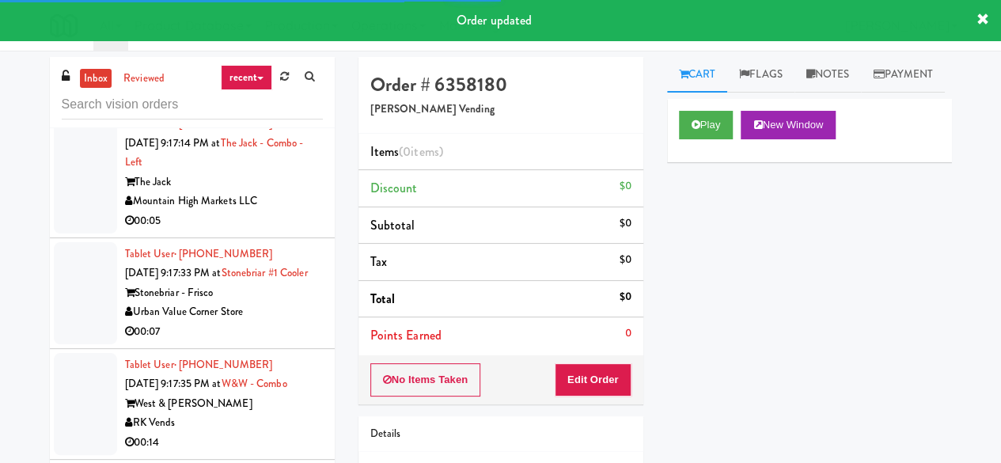
scroll to position [3816, 0]
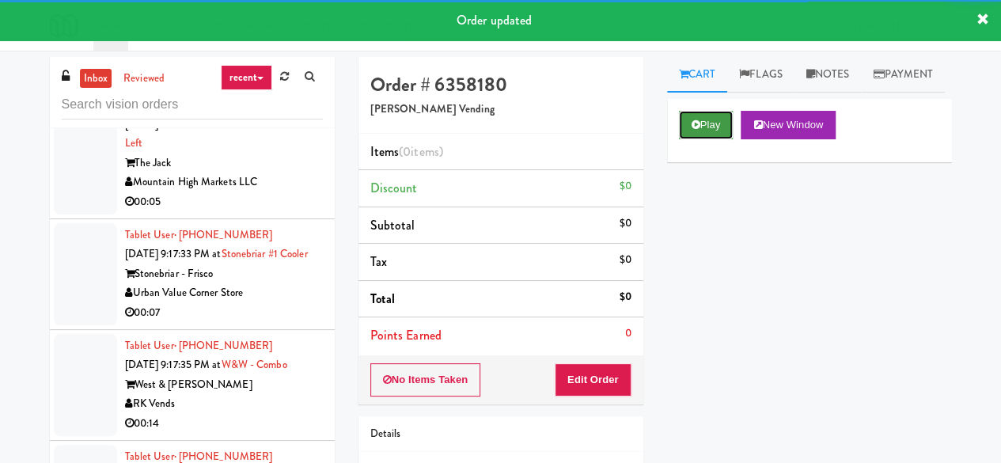
click at [708, 139] on button "Play" at bounding box center [706, 125] width 55 height 28
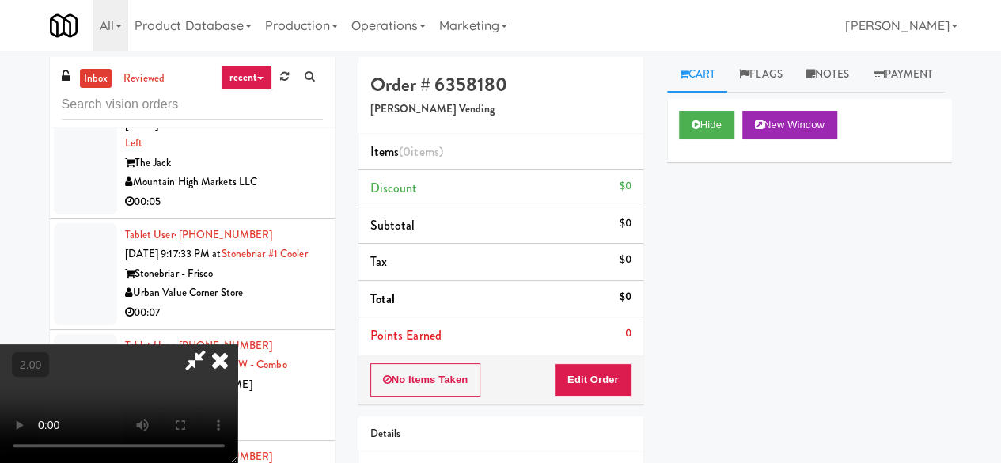
click at [630, 386] on div "No Items Taken Edit Order" at bounding box center [500, 379] width 285 height 49
click at [624, 374] on button "Edit Order" at bounding box center [593, 379] width 77 height 33
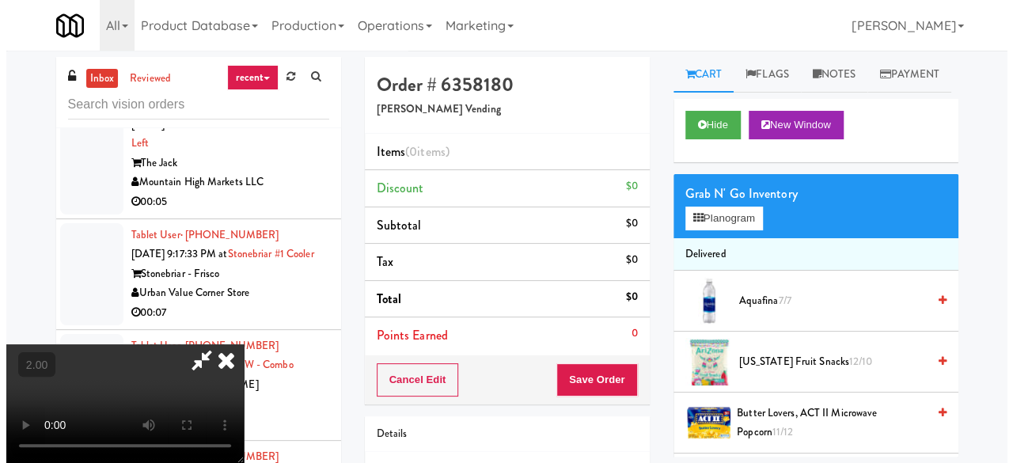
scroll to position [32, 0]
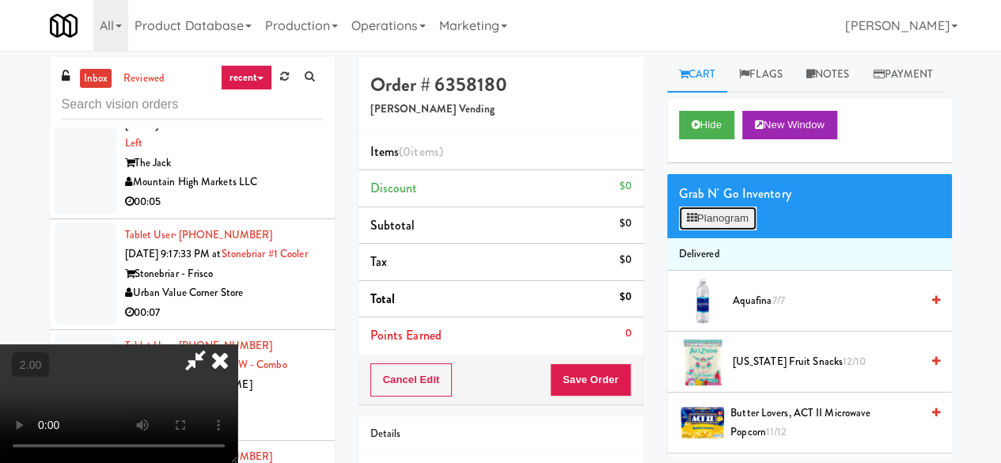
click at [740, 230] on button "Planogram" at bounding box center [718, 218] width 78 height 24
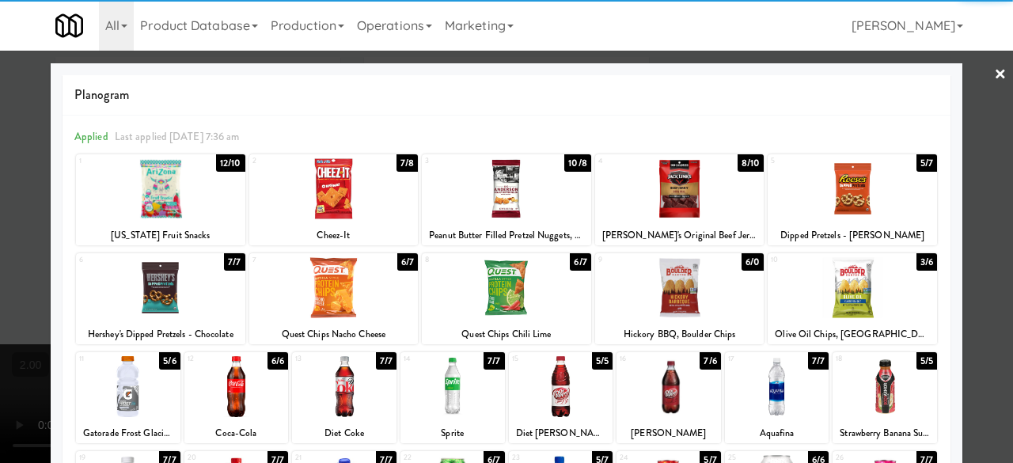
click at [505, 191] on div at bounding box center [506, 188] width 169 height 61
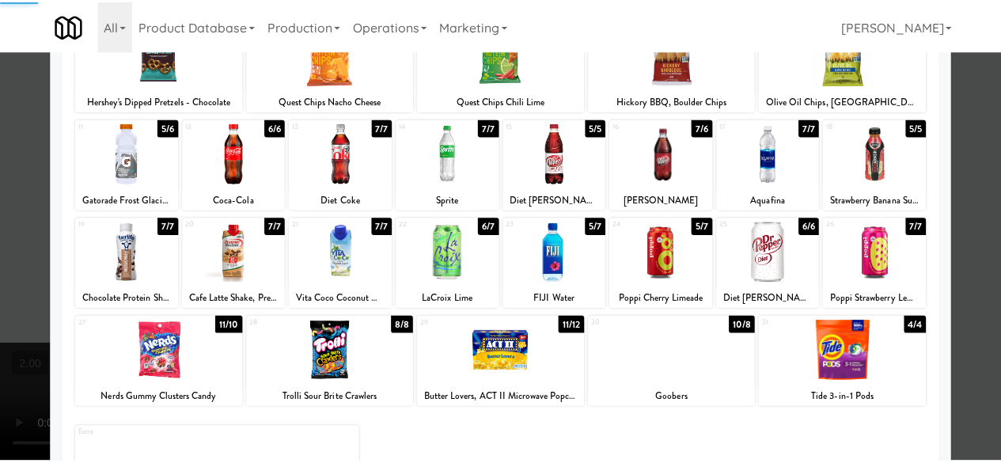
scroll to position [313, 0]
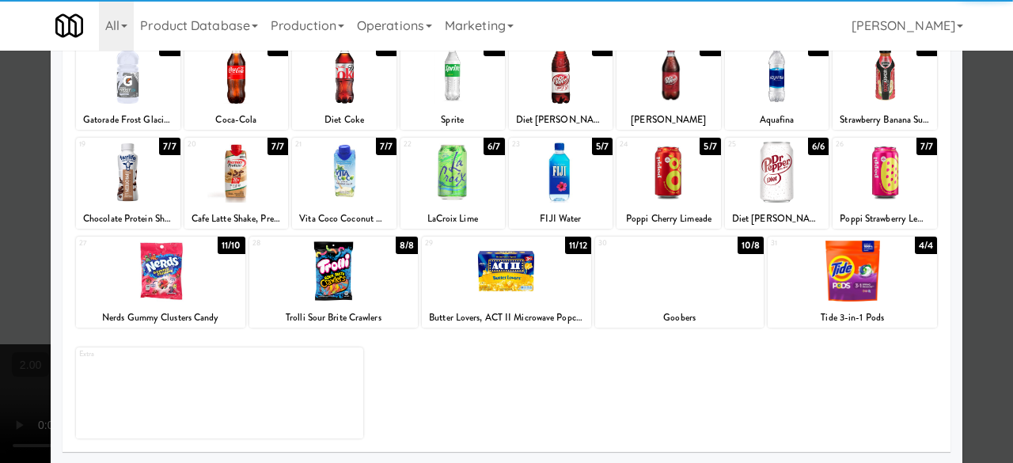
drag, startPoint x: 150, startPoint y: 195, endPoint x: 179, endPoint y: 191, distance: 28.9
click at [152, 195] on div at bounding box center [128, 172] width 104 height 61
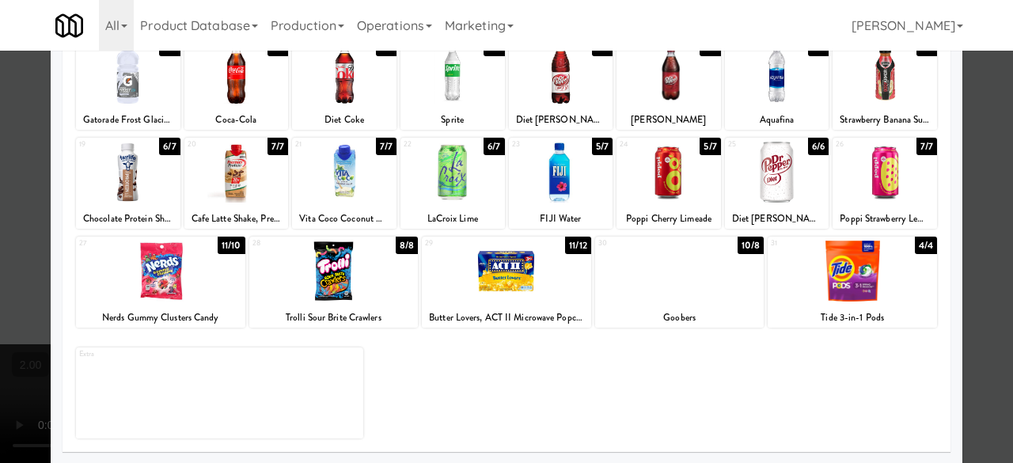
click at [994, 128] on div at bounding box center [506, 231] width 1013 height 463
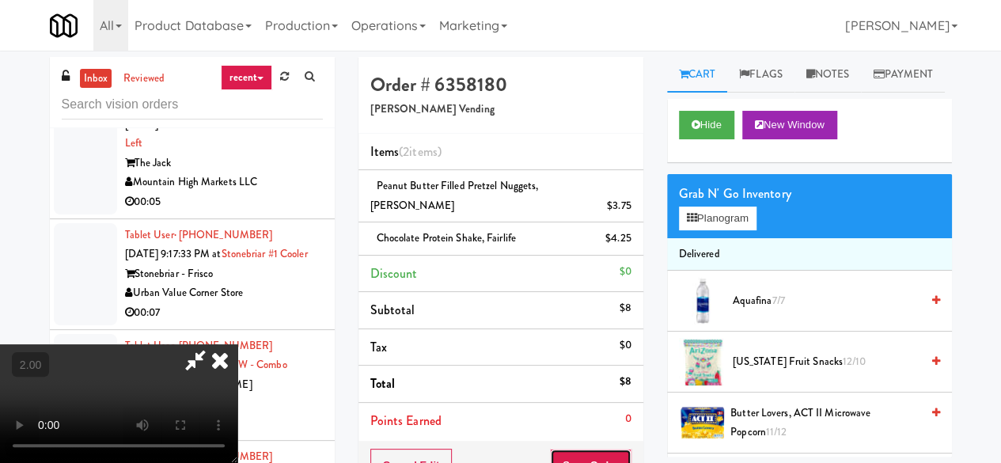
click at [611, 450] on button "Save Order" at bounding box center [590, 465] width 81 height 33
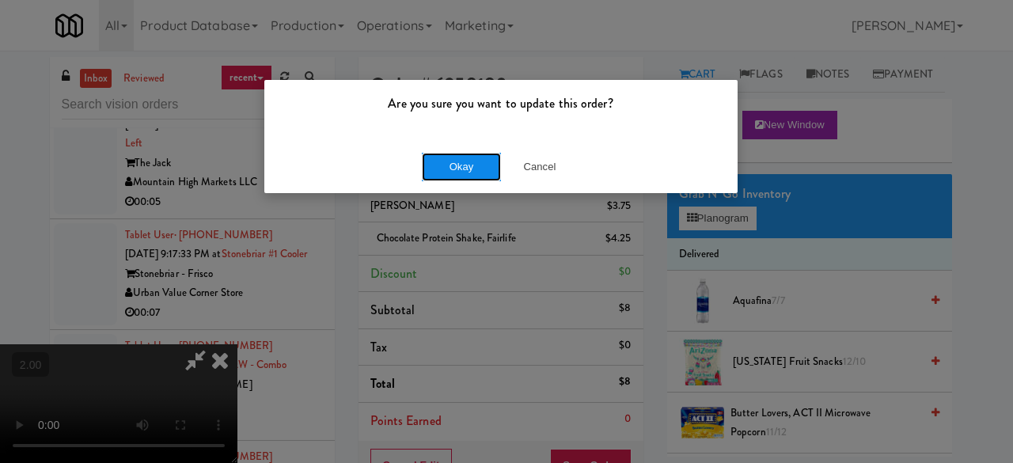
click at [470, 169] on button "Okay" at bounding box center [461, 167] width 79 height 28
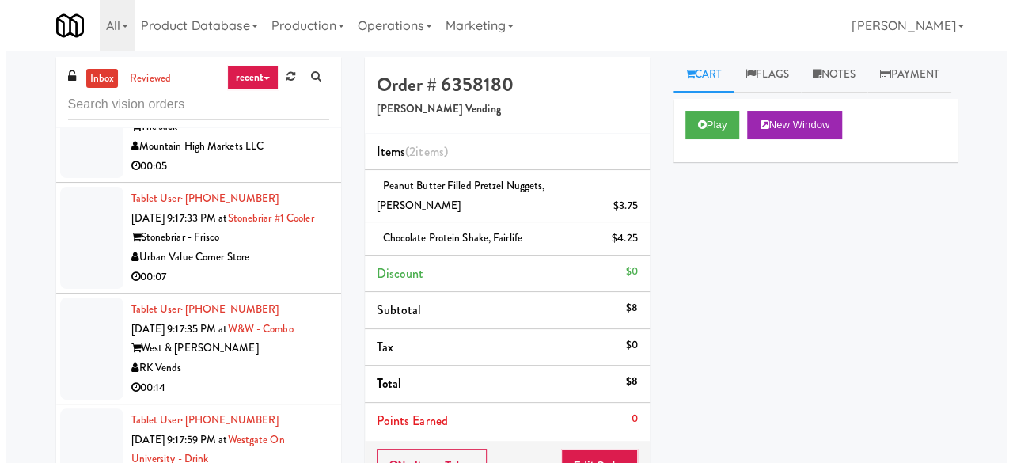
scroll to position [3895, 0]
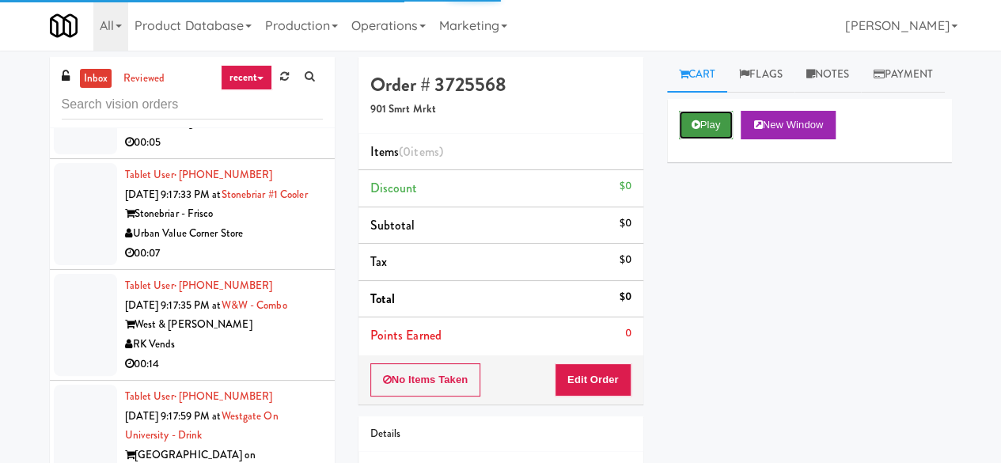
click at [688, 139] on button "Play" at bounding box center [706, 125] width 55 height 28
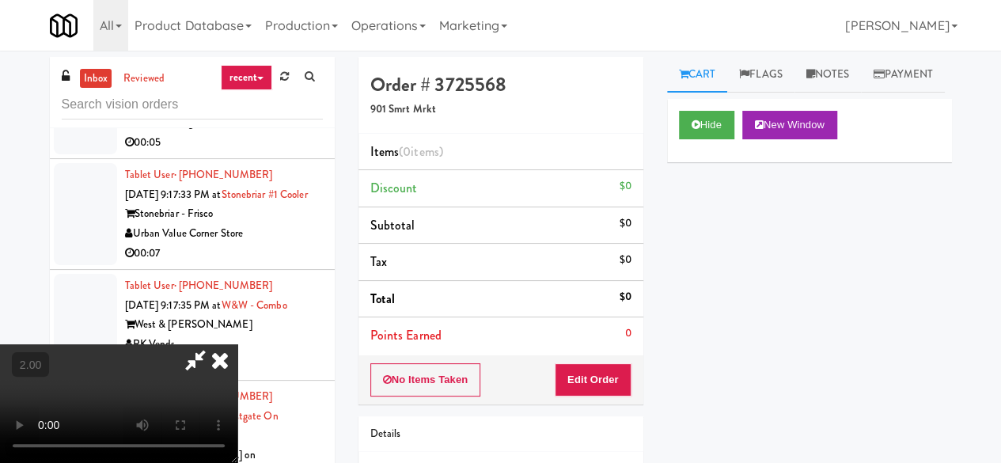
click at [613, 358] on div "No Items Taken Edit Order" at bounding box center [500, 379] width 285 height 49
click at [619, 369] on button "Edit Order" at bounding box center [593, 379] width 77 height 33
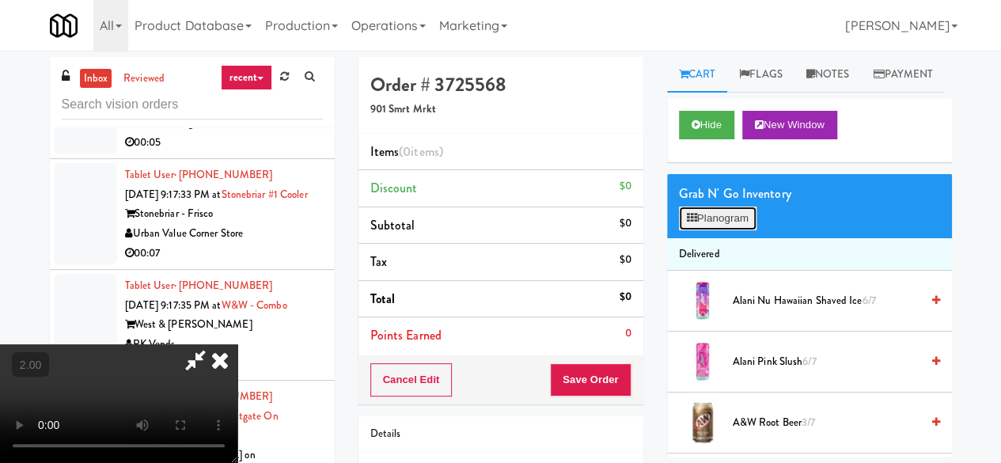
click at [689, 223] on icon at bounding box center [692, 218] width 10 height 10
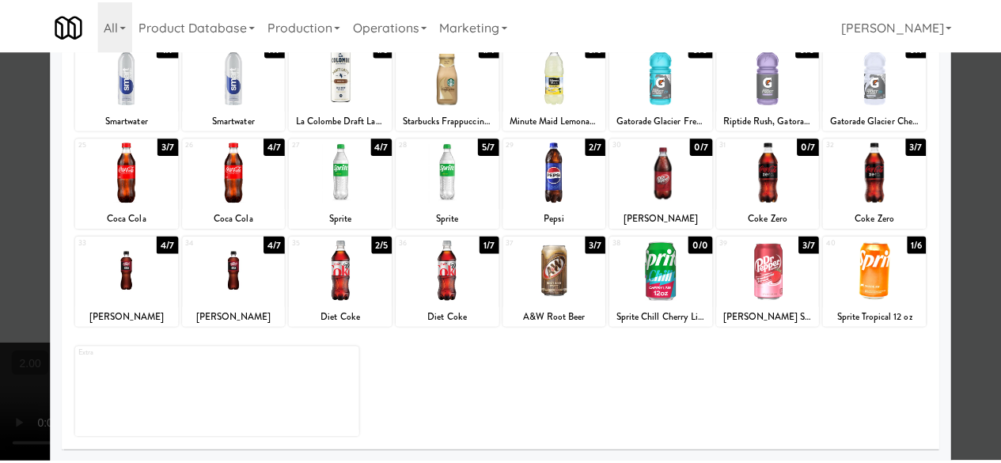
scroll to position [234, 0]
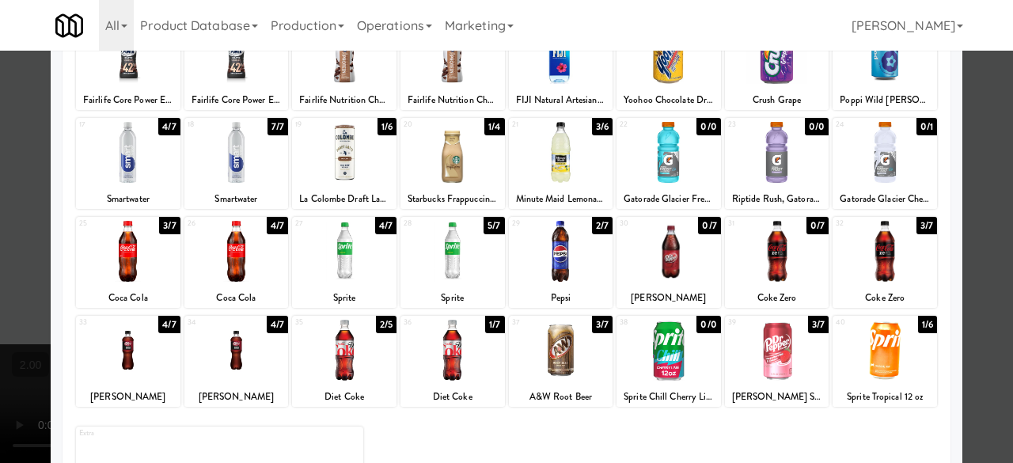
click at [242, 269] on div at bounding box center [236, 251] width 104 height 61
click at [973, 156] on div at bounding box center [506, 231] width 1013 height 463
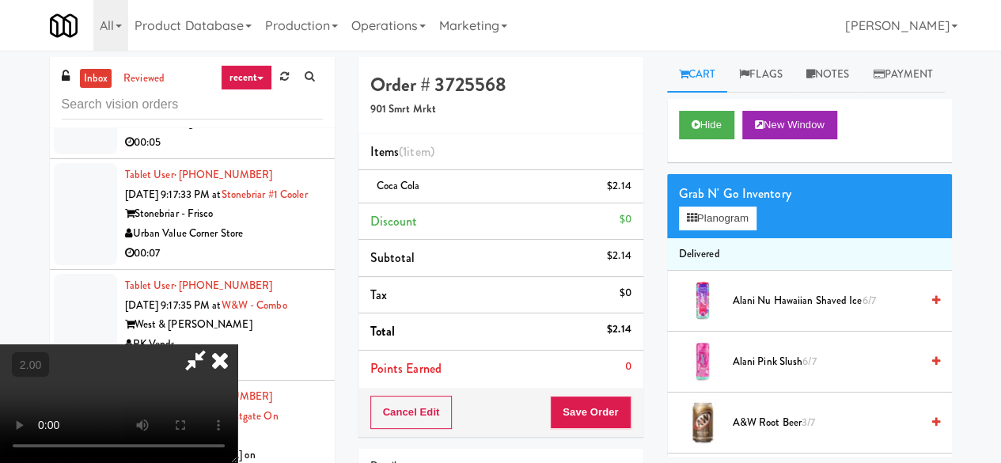
click at [214, 344] on icon at bounding box center [195, 360] width 36 height 32
click at [613, 399] on button "Save Order" at bounding box center [590, 412] width 81 height 33
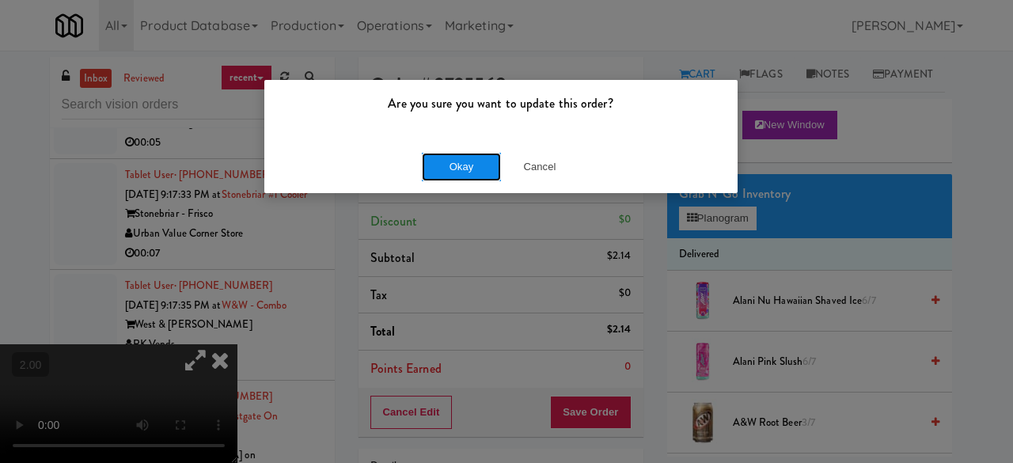
click at [476, 173] on button "Okay" at bounding box center [461, 167] width 79 height 28
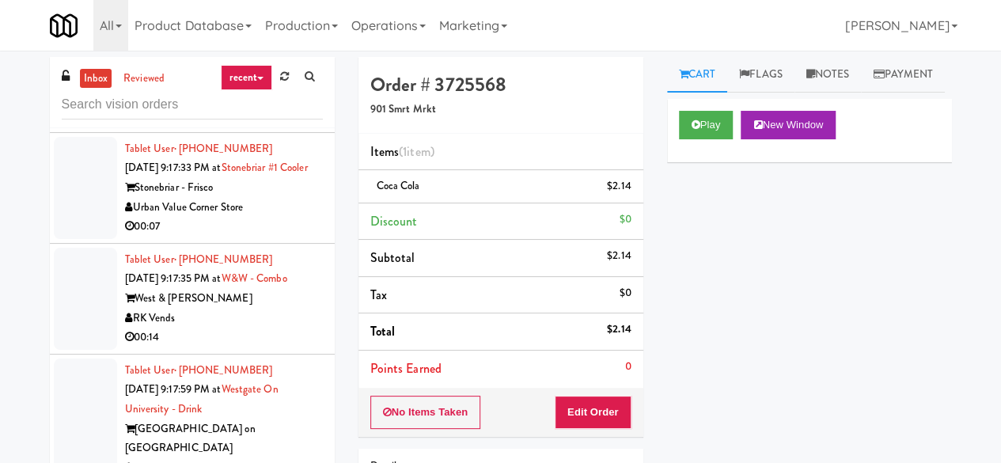
scroll to position [3974, 0]
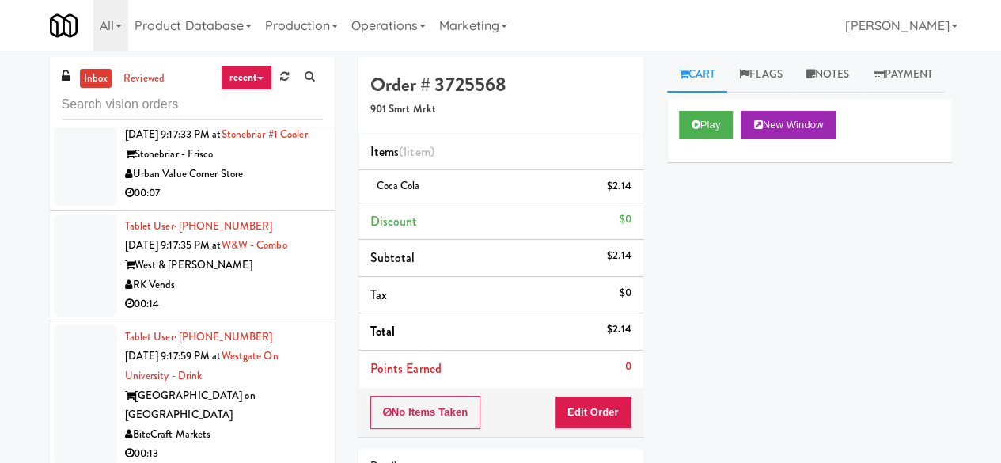
click at [267, 54] on div "The Jack" at bounding box center [224, 44] width 198 height 20
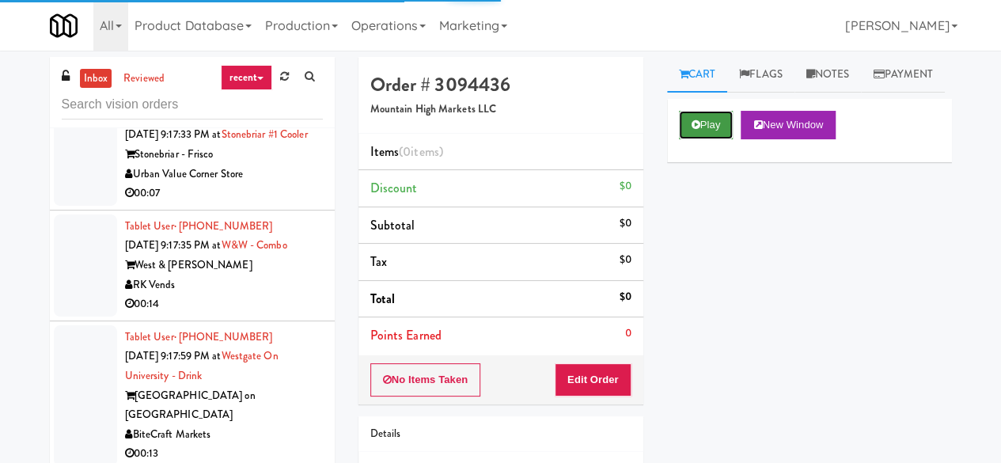
click at [733, 139] on button "Play" at bounding box center [706, 125] width 55 height 28
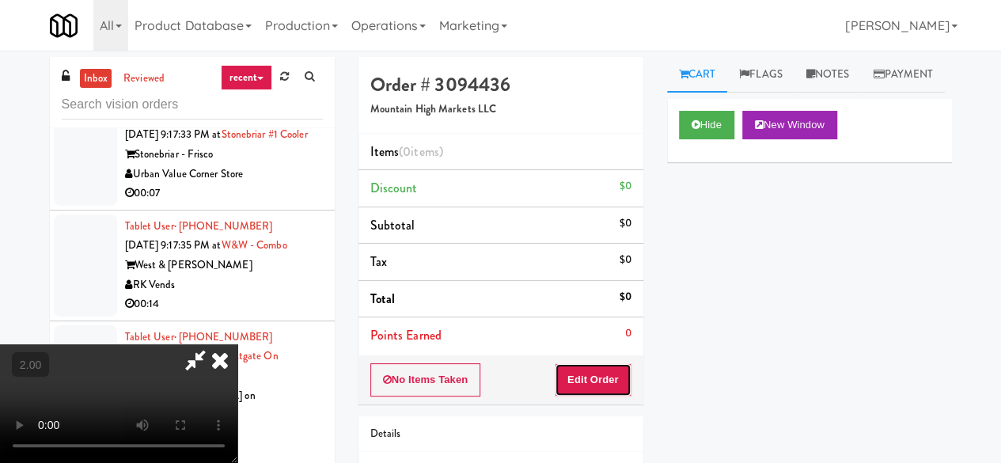
click at [576, 371] on button "Edit Order" at bounding box center [593, 379] width 77 height 33
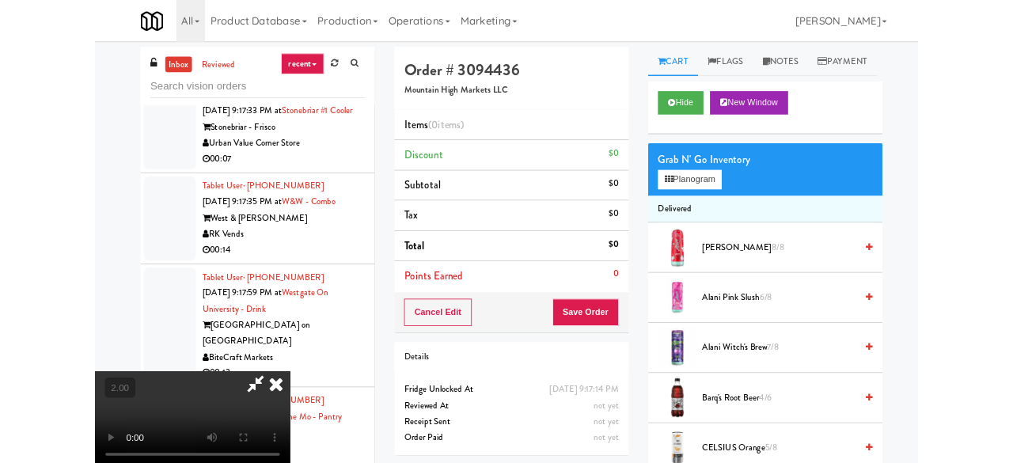
scroll to position [32, 0]
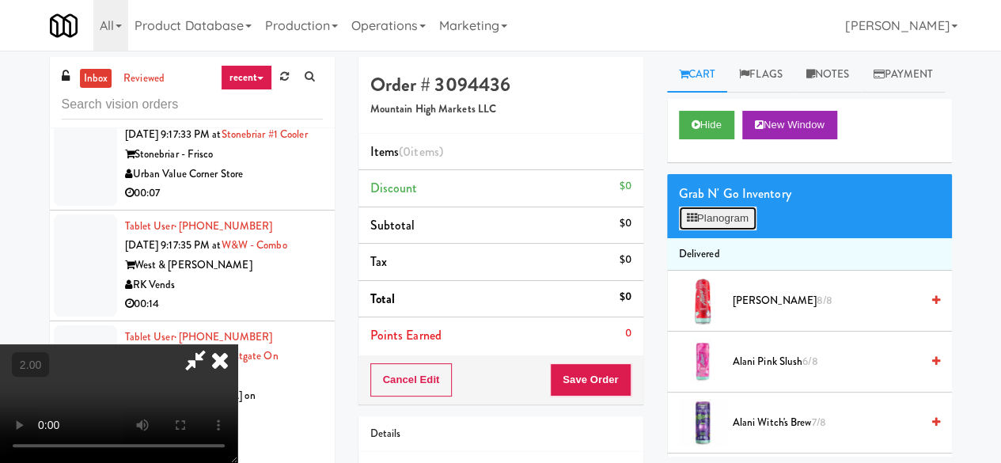
click at [694, 223] on icon at bounding box center [692, 218] width 10 height 10
click at [0, 0] on div at bounding box center [0, 0] width 0 height 0
click at [698, 230] on button "Planogram" at bounding box center [718, 218] width 78 height 24
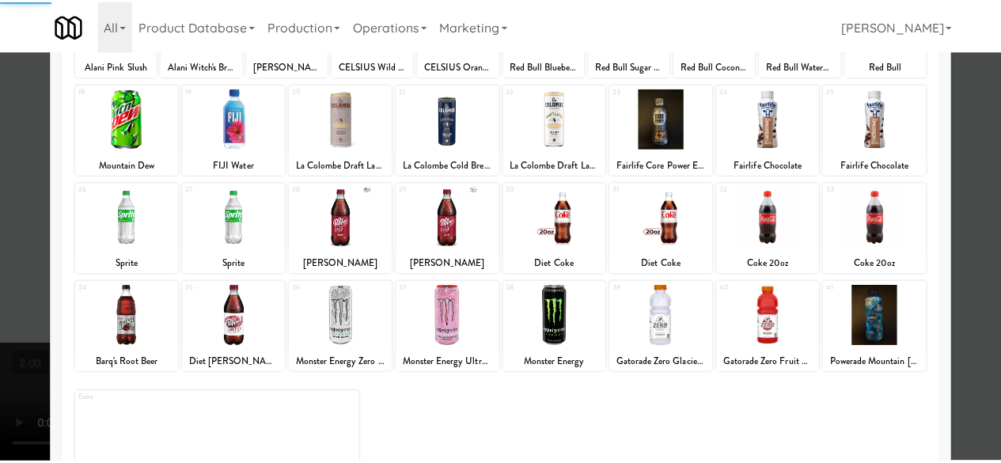
scroll to position [313, 0]
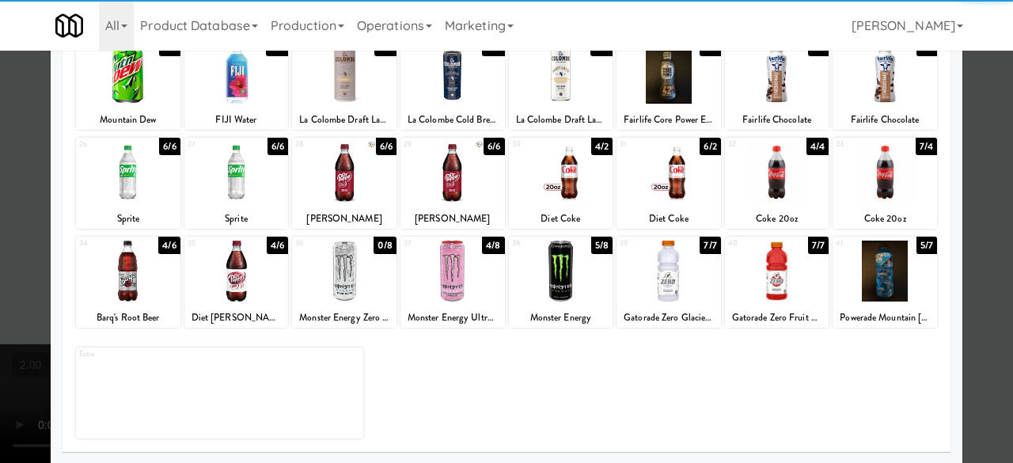
click at [247, 186] on div at bounding box center [236, 172] width 104 height 61
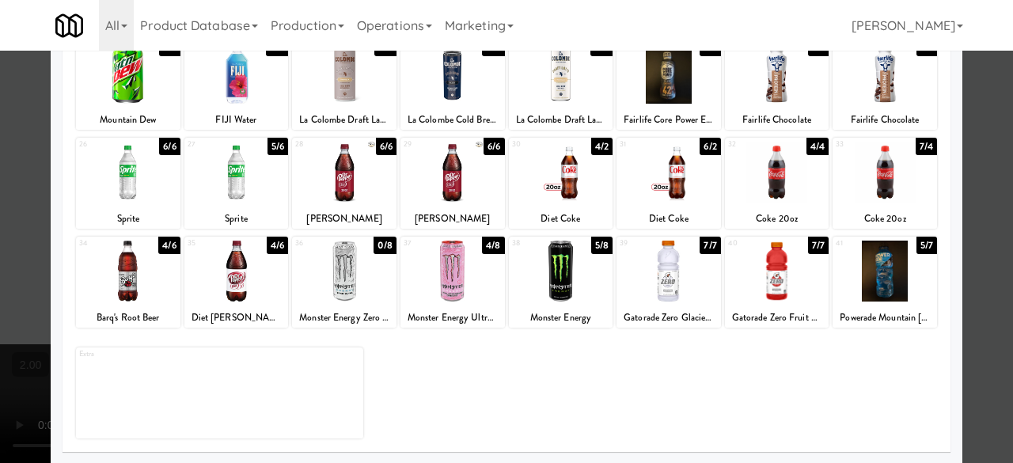
click at [983, 144] on div at bounding box center [506, 231] width 1013 height 463
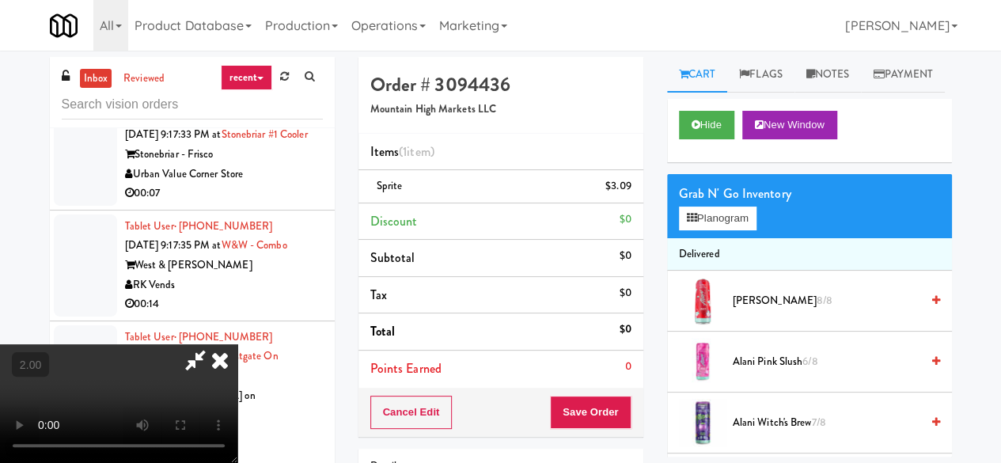
click at [214, 344] on icon at bounding box center [195, 360] width 36 height 32
click at [600, 422] on div "Cancel Edit Save Order" at bounding box center [500, 412] width 285 height 49
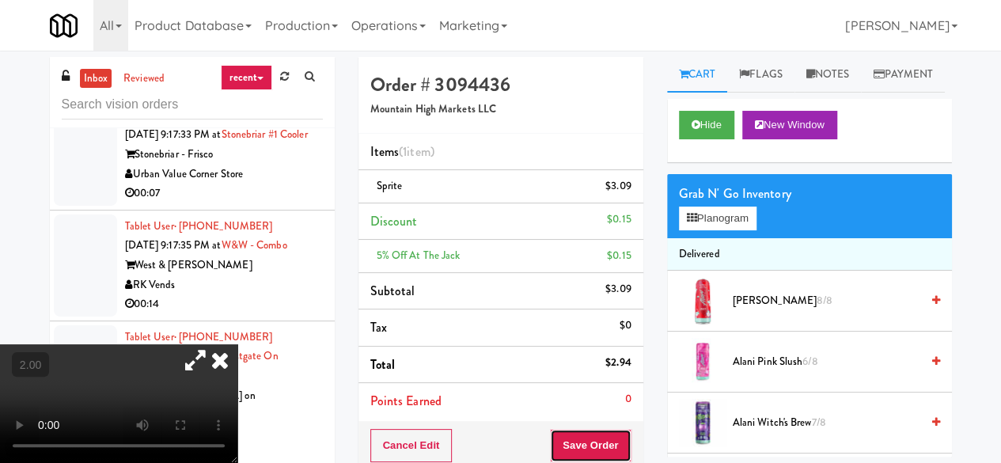
click at [598, 437] on button "Save Order" at bounding box center [590, 445] width 81 height 33
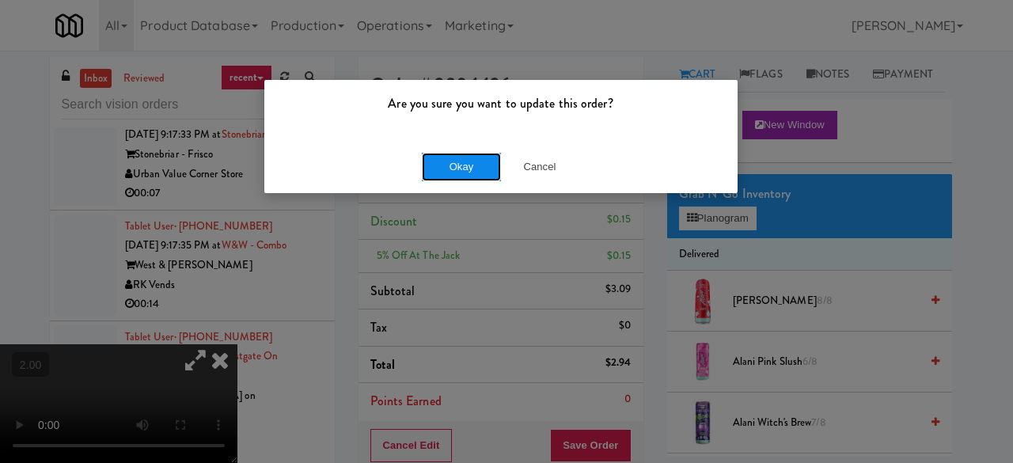
click at [445, 168] on button "Okay" at bounding box center [461, 167] width 79 height 28
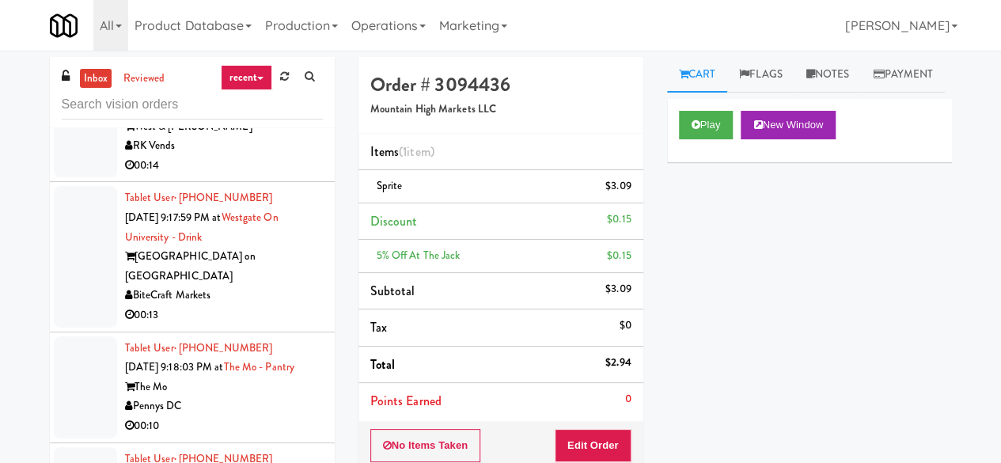
scroll to position [4132, 0]
click at [255, 26] on div "Stonebriar - Frisco" at bounding box center [224, 16] width 198 height 20
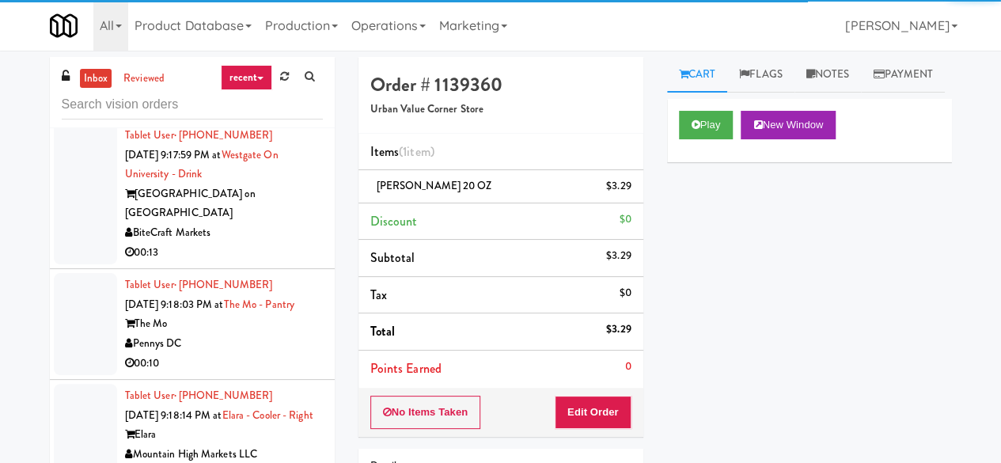
scroll to position [4291, 0]
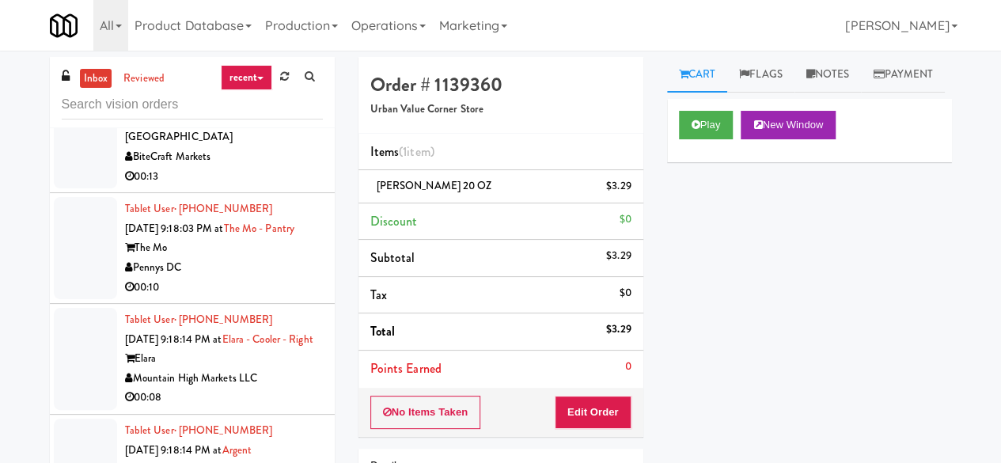
click at [242, 17] on div "RK Vends" at bounding box center [224, 8] width 198 height 20
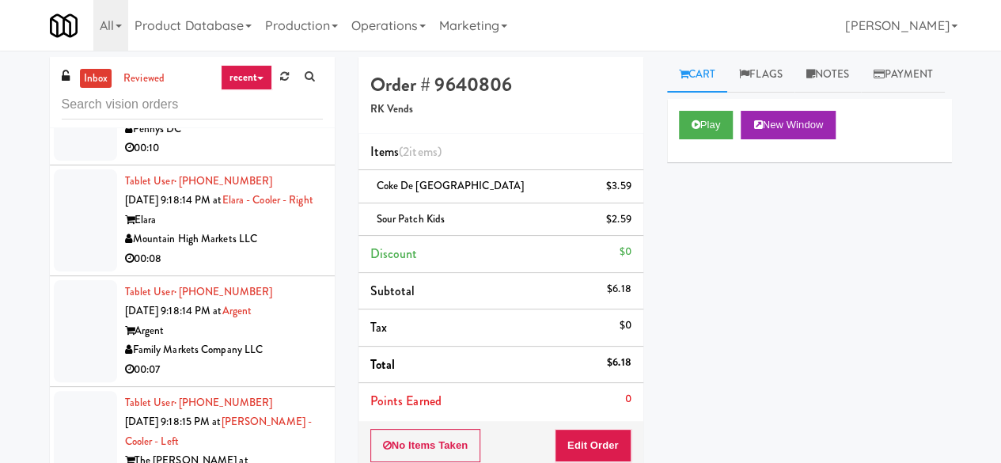
scroll to position [4449, 0]
click at [272, 47] on div "00:13" at bounding box center [224, 38] width 198 height 20
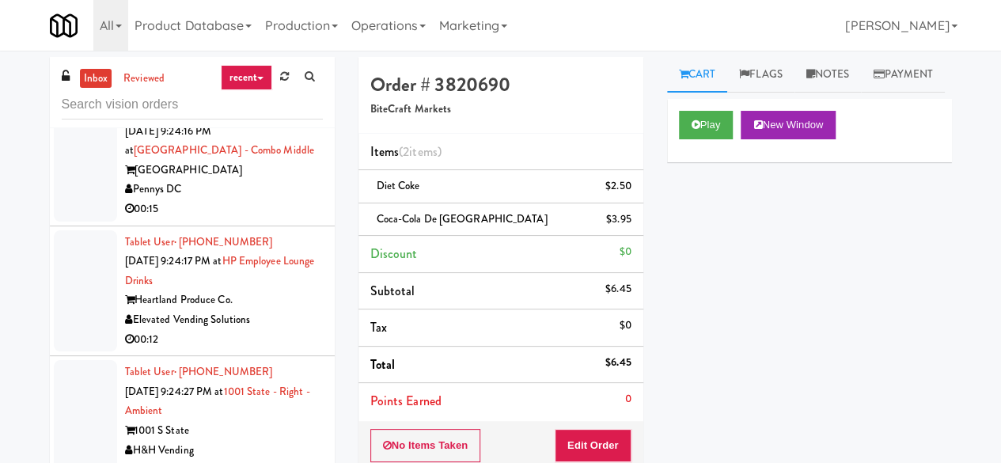
scroll to position [5477, 0]
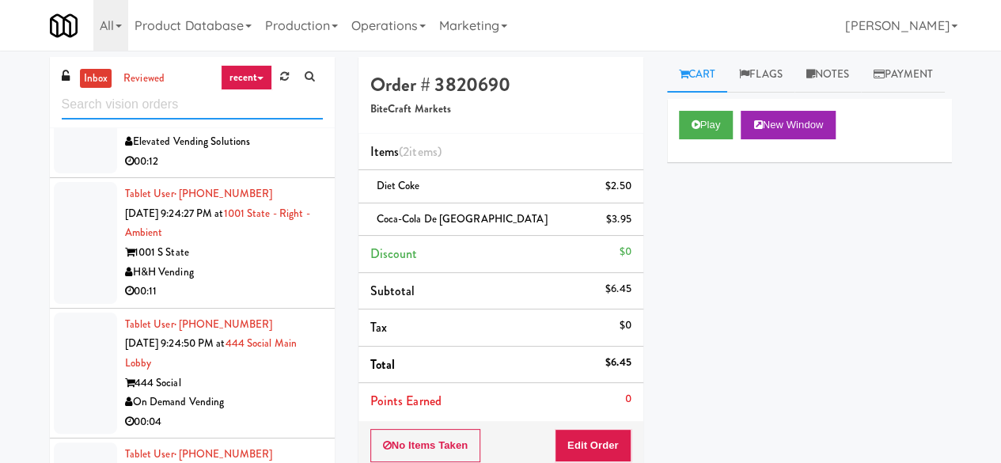
click at [177, 110] on input "text" at bounding box center [192, 104] width 261 height 29
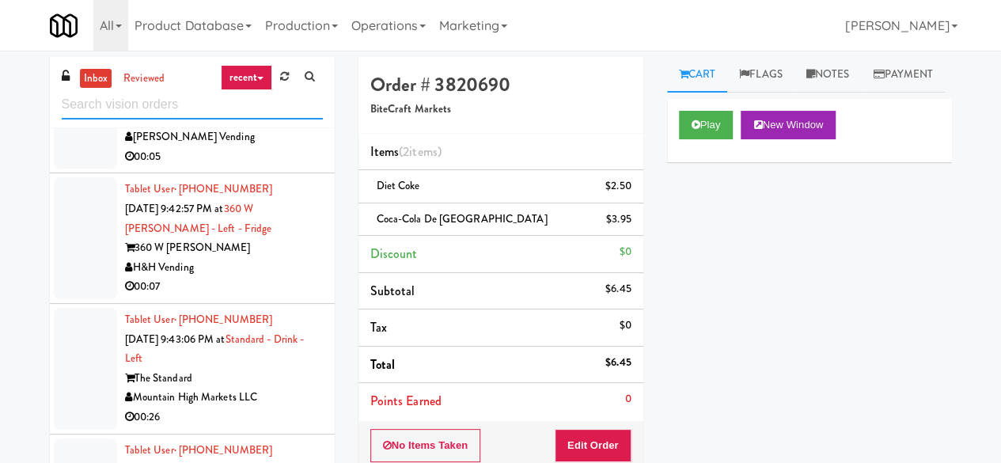
scroll to position [1819, 0]
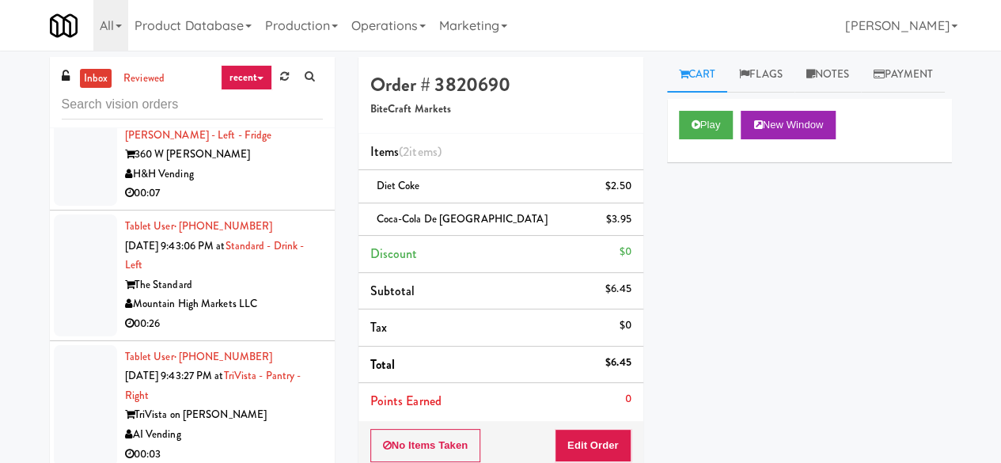
click at [285, 35] on div "[GEOGRAPHIC_DATA]" at bounding box center [224, 25] width 198 height 20
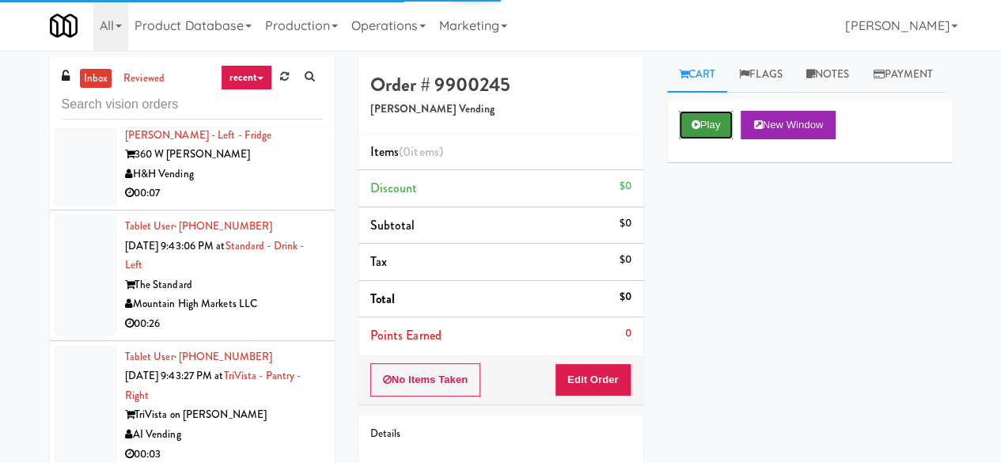
click at [717, 139] on button "Play" at bounding box center [706, 125] width 55 height 28
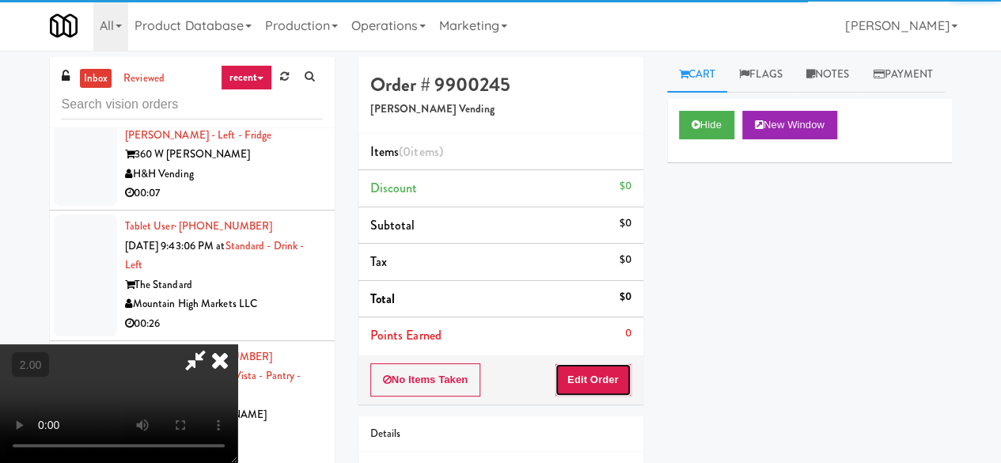
click at [622, 377] on button "Edit Order" at bounding box center [593, 379] width 77 height 33
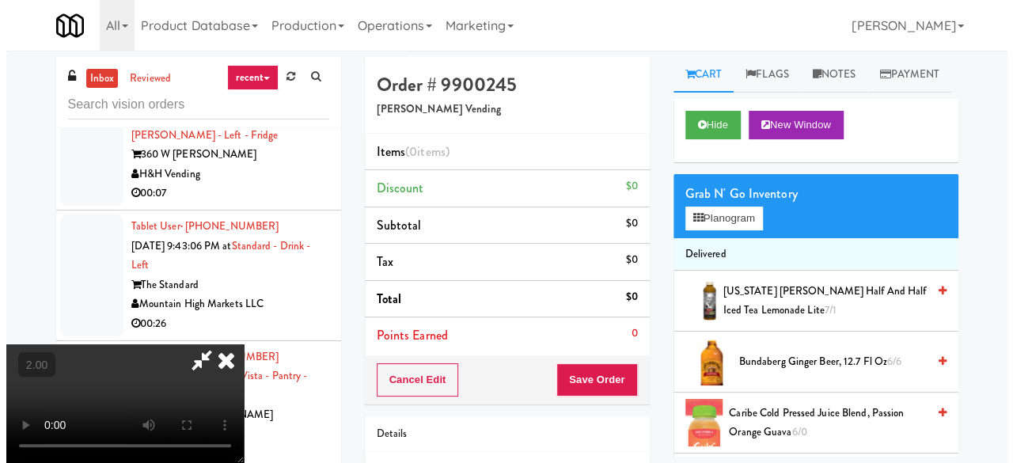
scroll to position [32, 0]
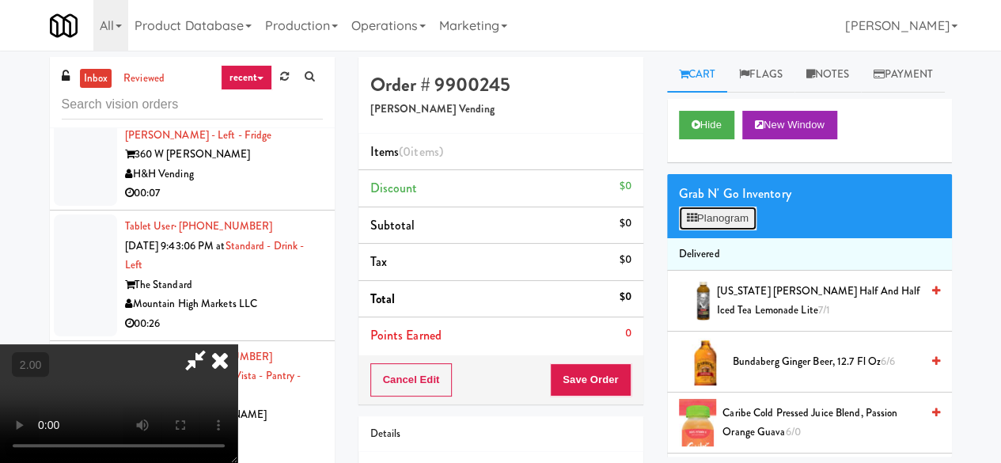
click at [737, 230] on button "Planogram" at bounding box center [718, 218] width 78 height 24
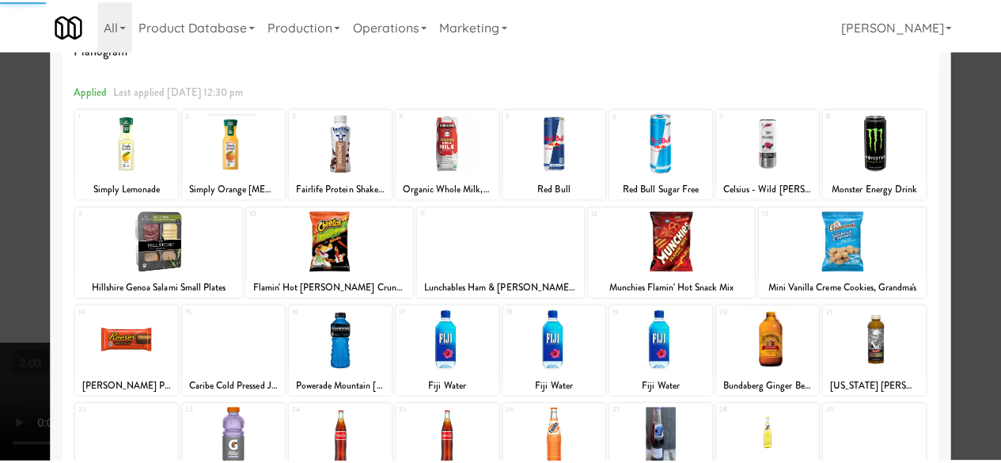
scroll to position [79, 0]
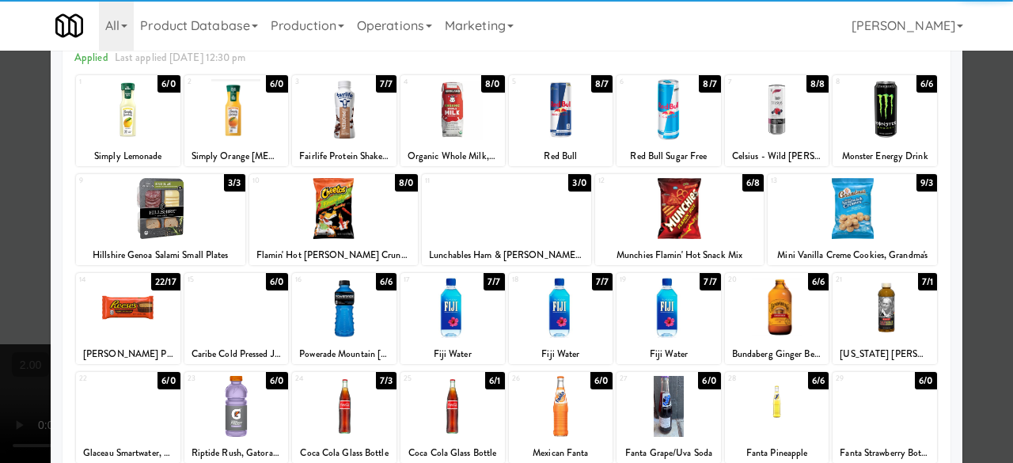
drag, startPoint x: 229, startPoint y: 324, endPoint x: 238, endPoint y: 327, distance: 10.0
click at [230, 324] on div at bounding box center [236, 307] width 104 height 61
drag, startPoint x: 971, startPoint y: 152, endPoint x: 917, endPoint y: 155, distance: 53.9
click at [971, 152] on div at bounding box center [506, 231] width 1013 height 463
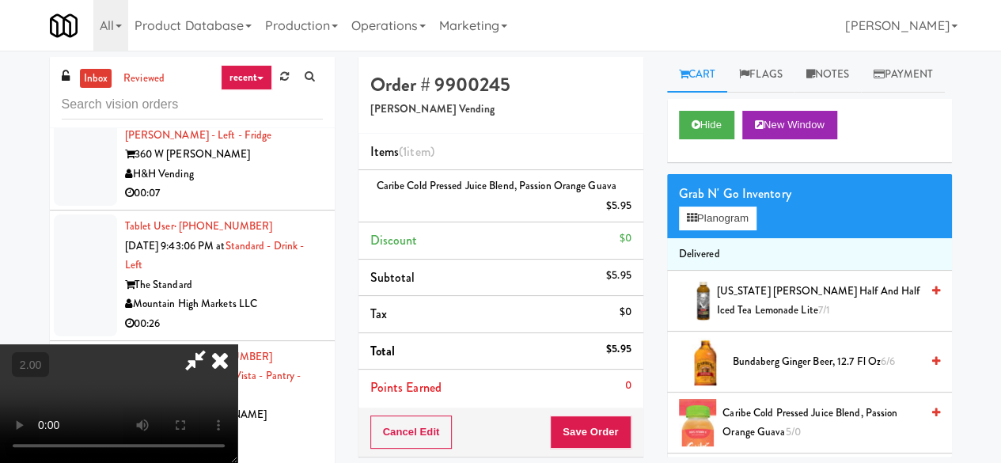
click at [214, 344] on icon at bounding box center [195, 360] width 36 height 32
click at [596, 439] on button "Save Order" at bounding box center [590, 431] width 81 height 33
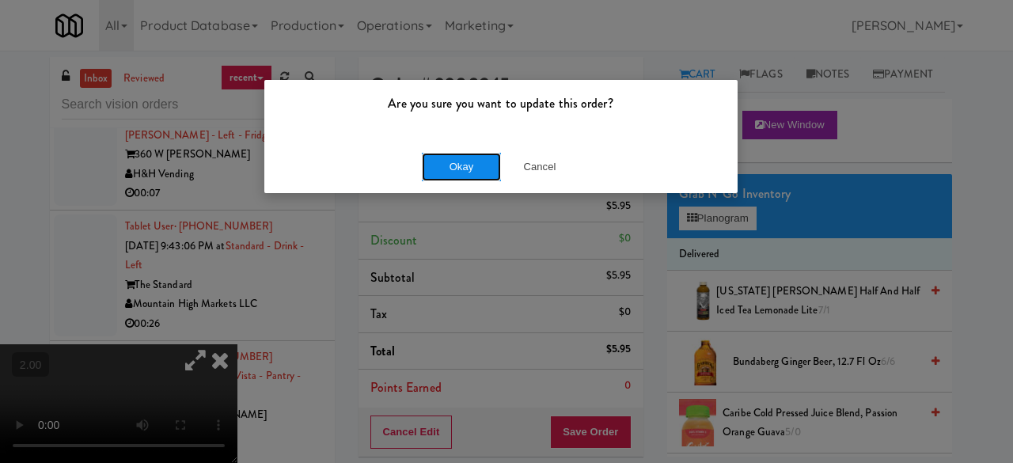
click at [460, 173] on button "Okay" at bounding box center [461, 167] width 79 height 28
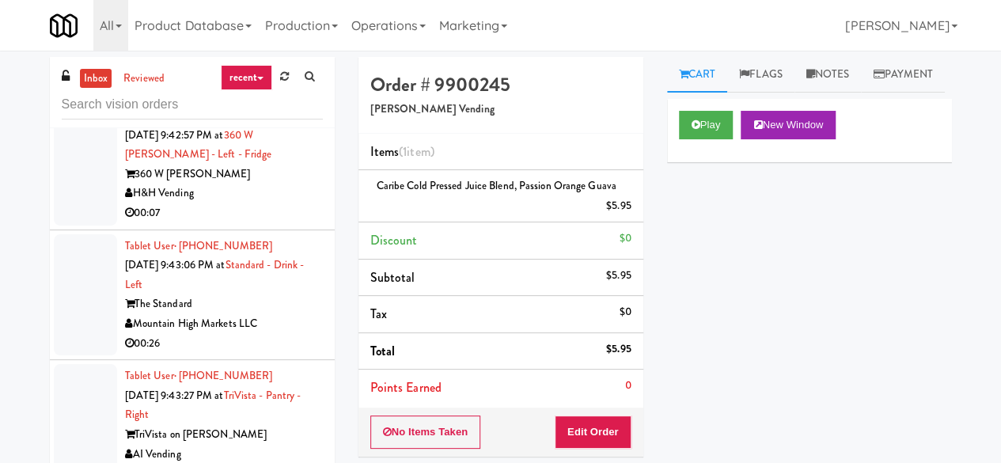
click at [266, 203] on div "H&H Vending" at bounding box center [224, 194] width 198 height 20
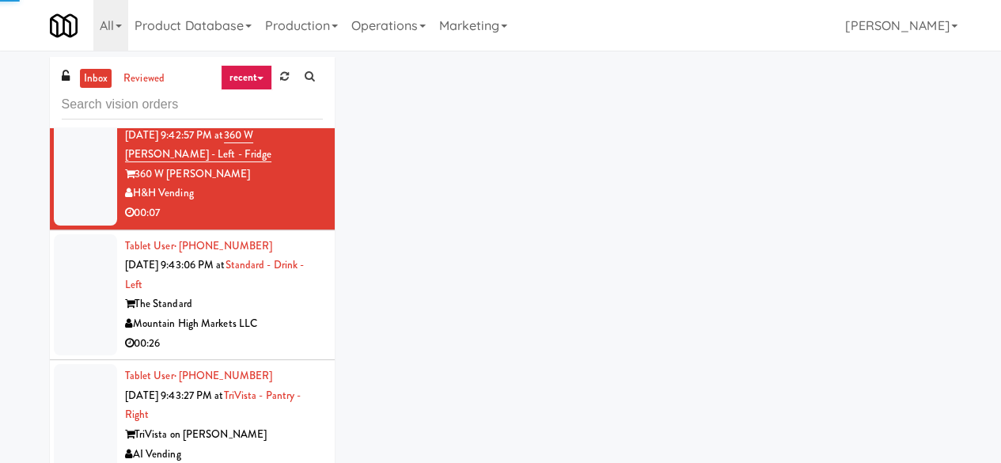
scroll to position [1978, 0]
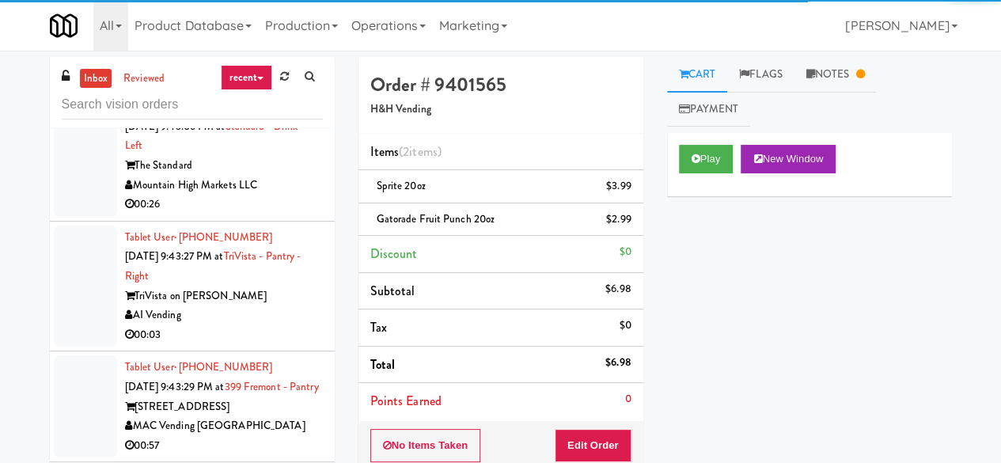
click at [277, 214] on div "00:26" at bounding box center [224, 205] width 198 height 20
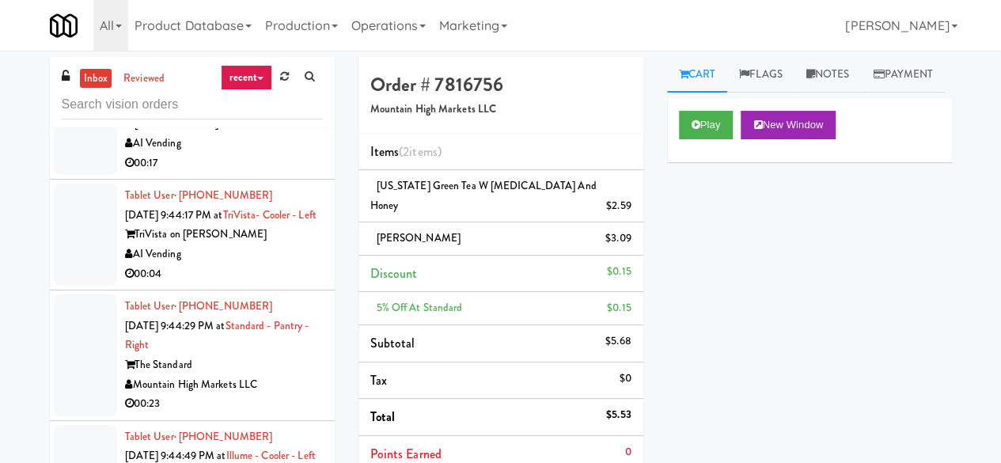
scroll to position [3243, 0]
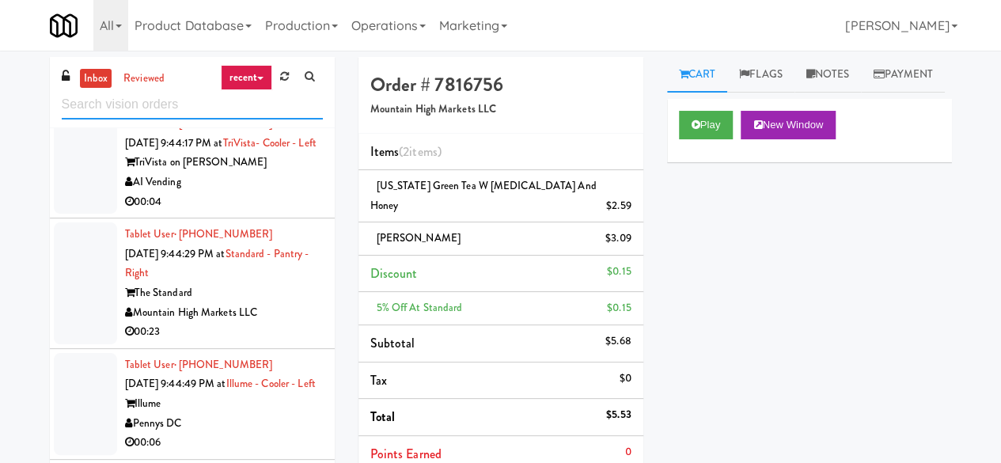
click at [134, 112] on input "text" at bounding box center [192, 104] width 261 height 29
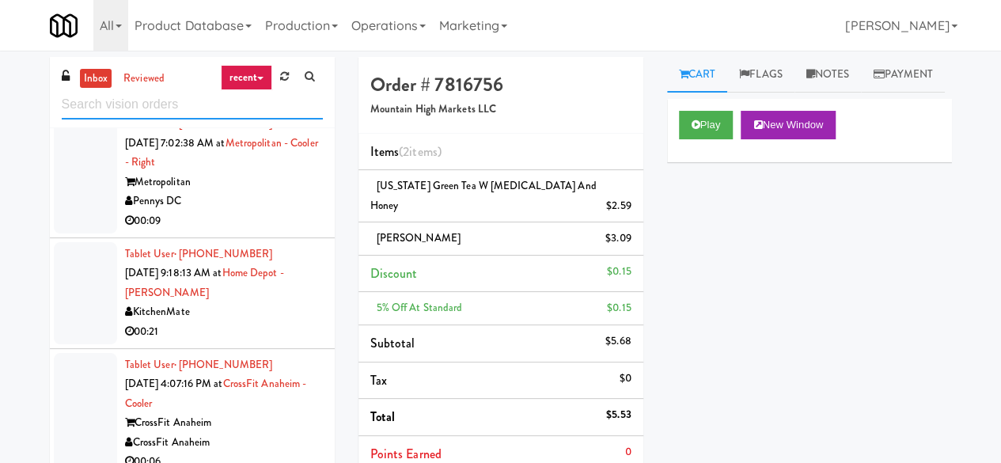
scroll to position [0, 0]
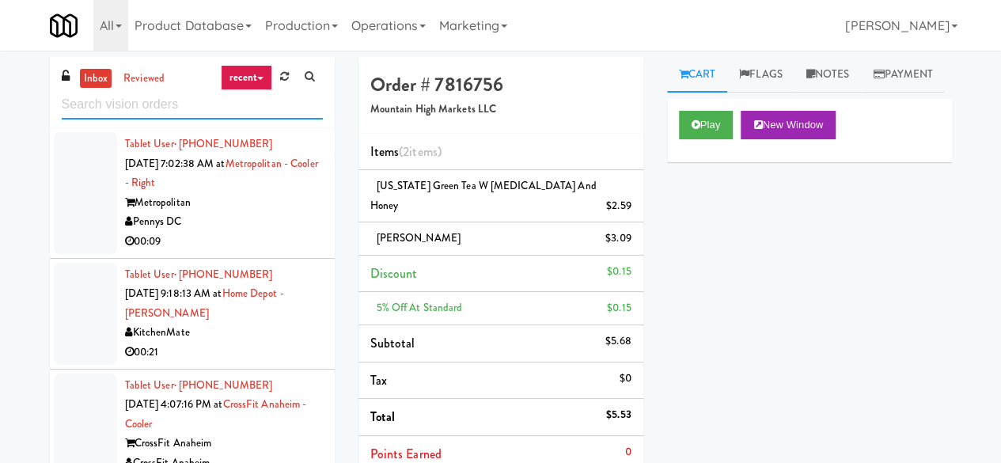
click at [217, 105] on input "text" at bounding box center [192, 104] width 261 height 29
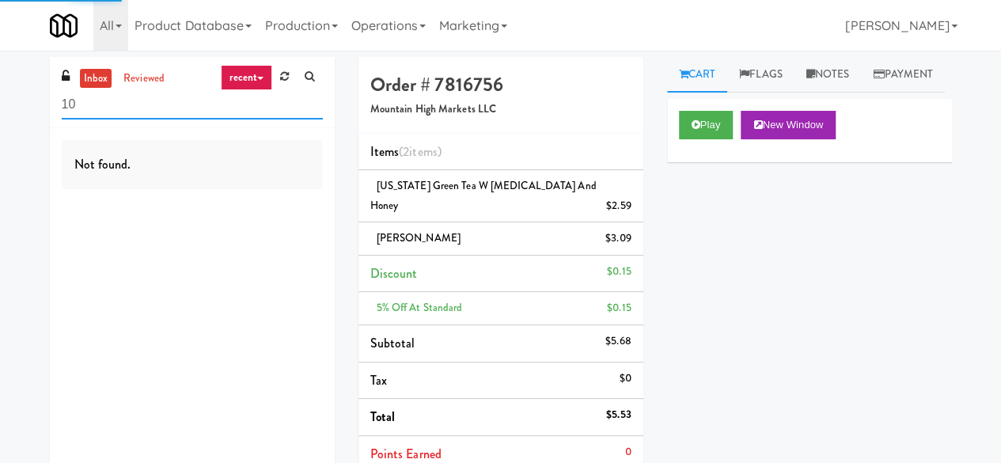
type input "1"
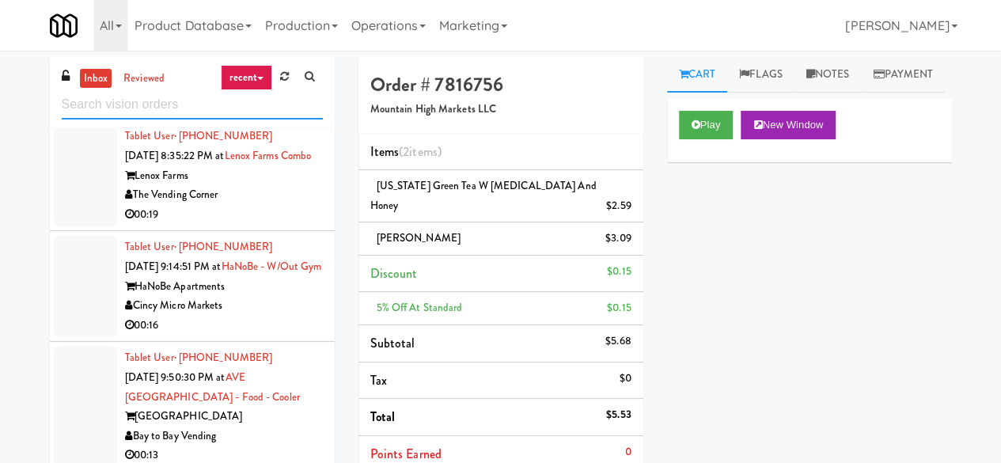
scroll to position [1582, 0]
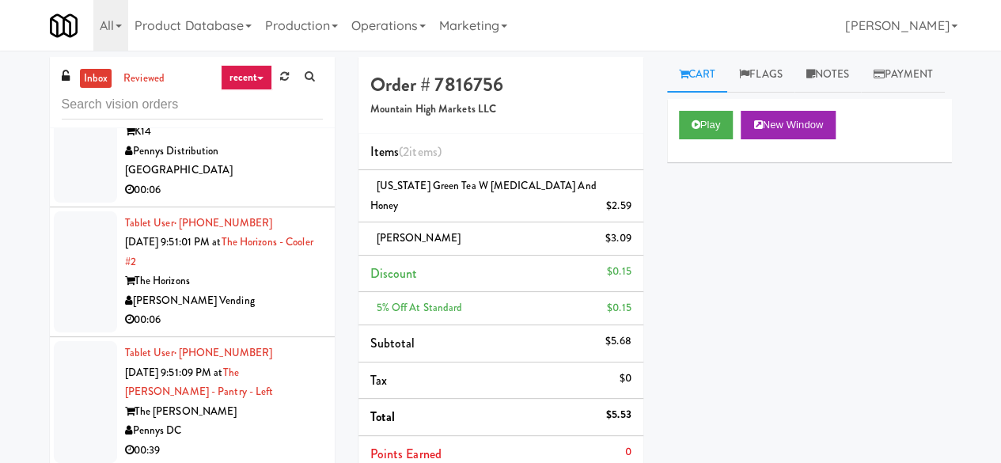
click at [272, 180] on div "Pennys Distribution [GEOGRAPHIC_DATA]" at bounding box center [224, 161] width 198 height 39
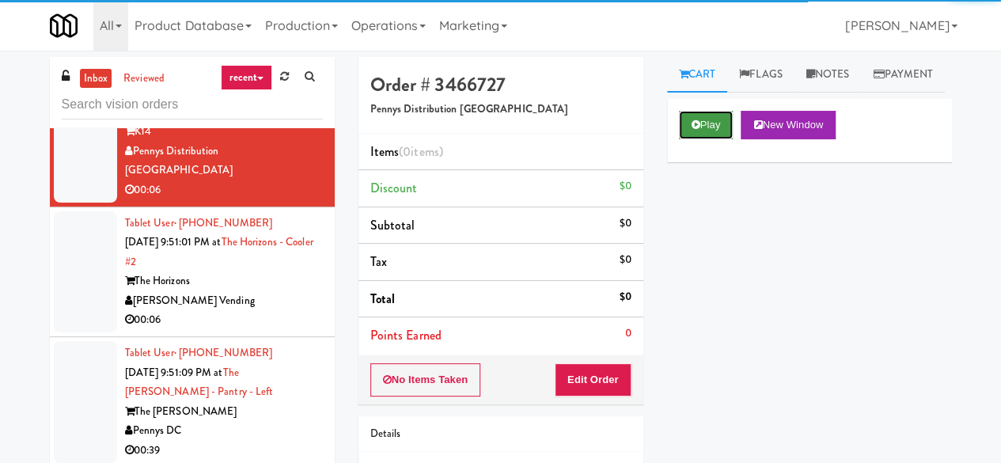
click at [704, 139] on button "Play" at bounding box center [706, 125] width 55 height 28
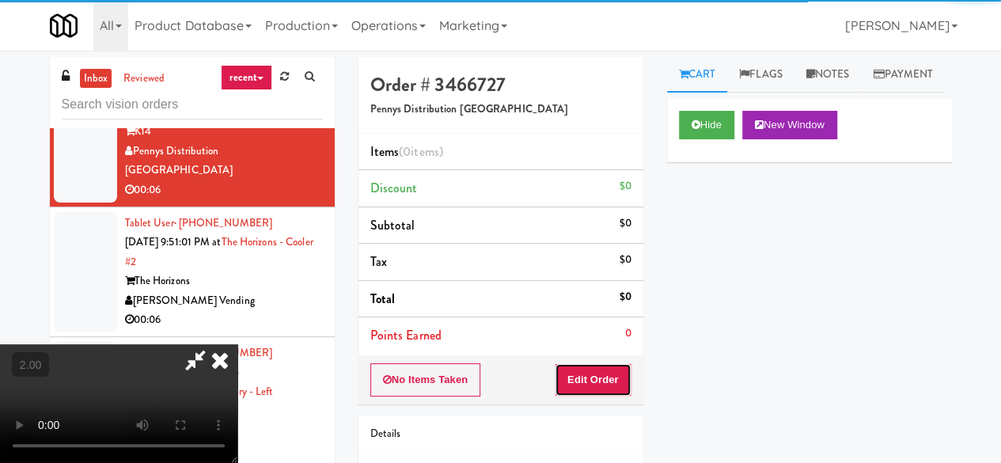
click at [597, 389] on button "Edit Order" at bounding box center [593, 379] width 77 height 33
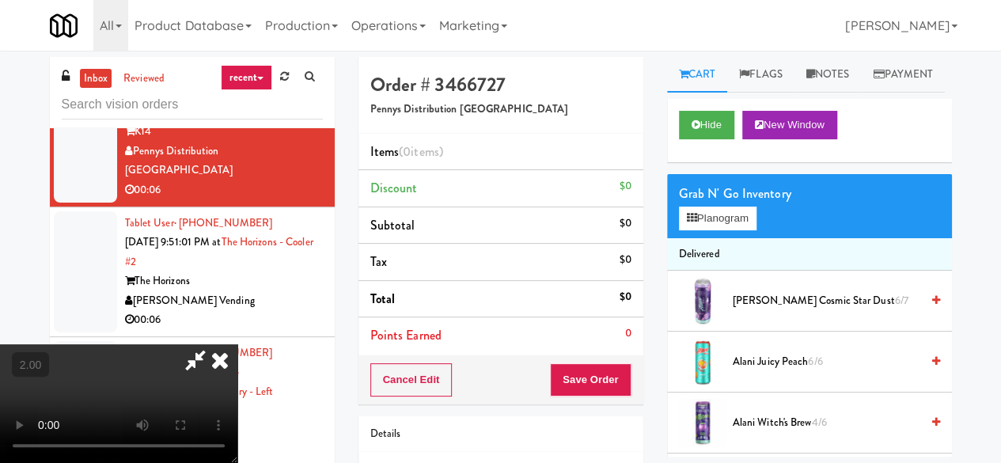
scroll to position [32, 0]
click at [719, 230] on button "Planogram" at bounding box center [718, 218] width 78 height 24
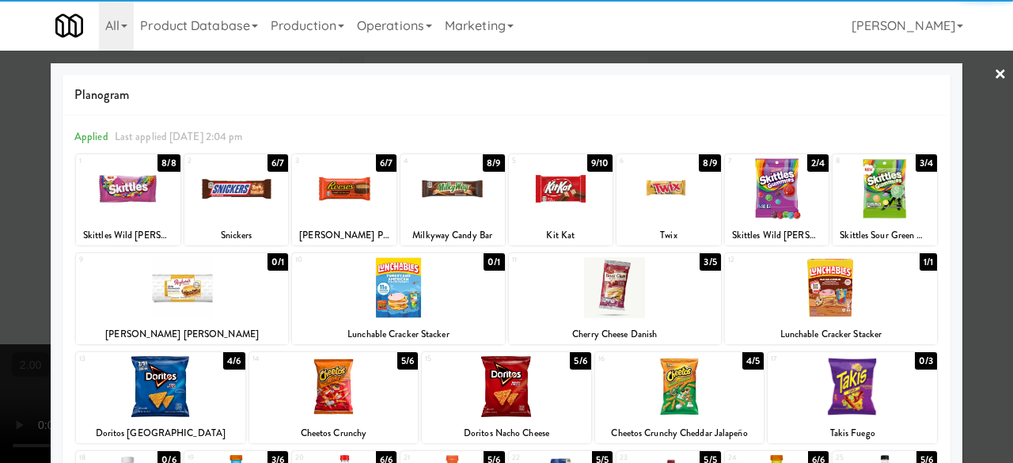
click at [638, 293] on div at bounding box center [615, 287] width 212 height 61
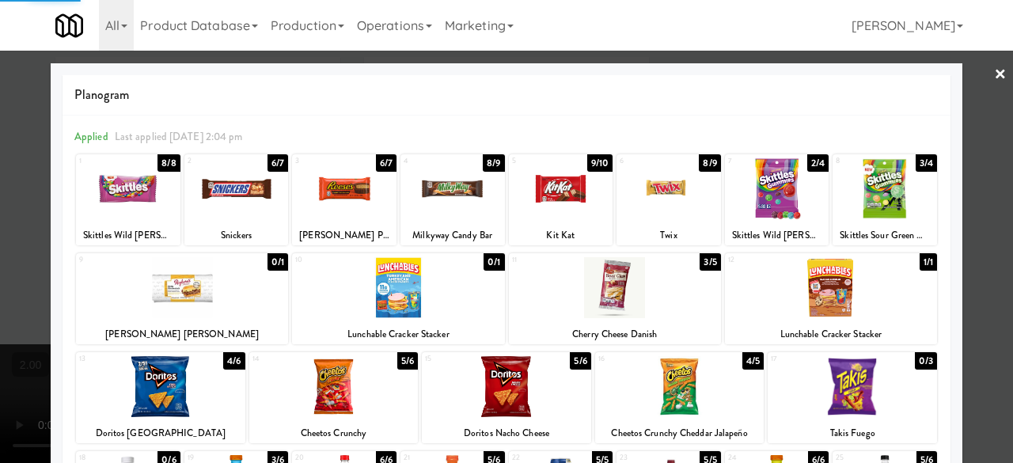
click at [977, 154] on div at bounding box center [506, 231] width 1013 height 463
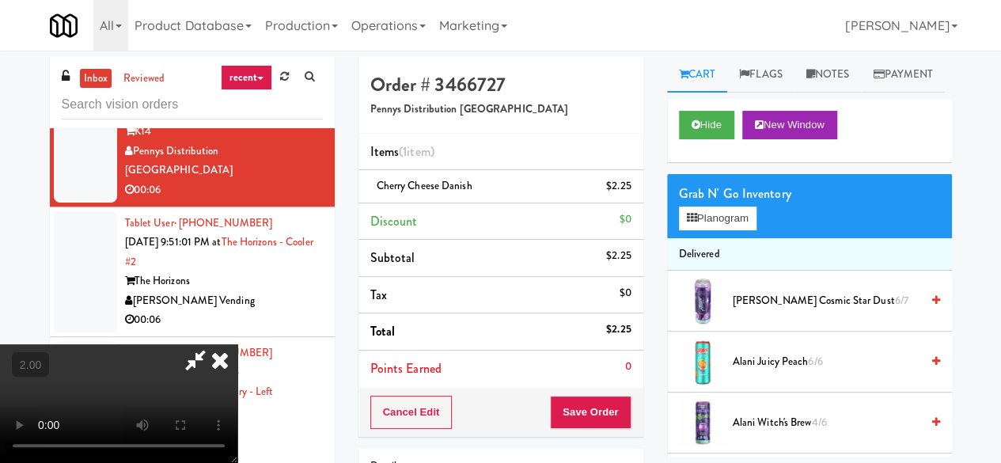
click at [237, 344] on icon at bounding box center [220, 360] width 35 height 32
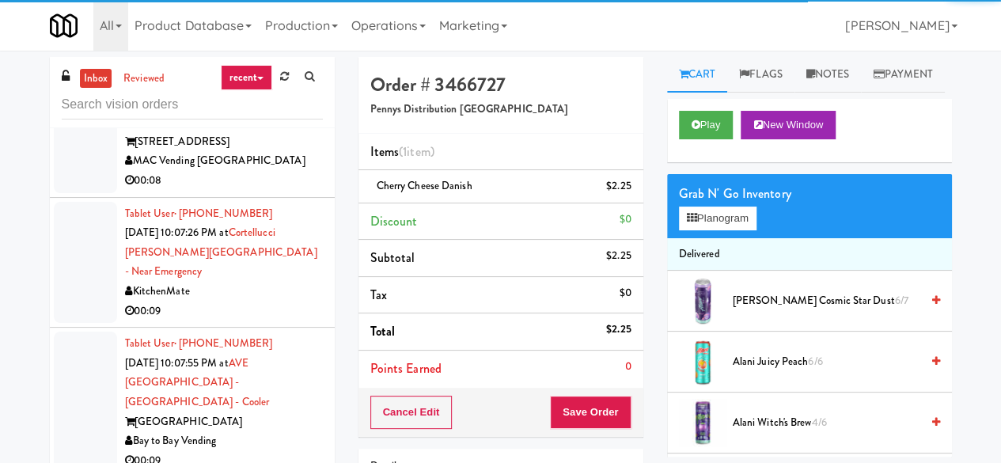
scroll to position [4430, 0]
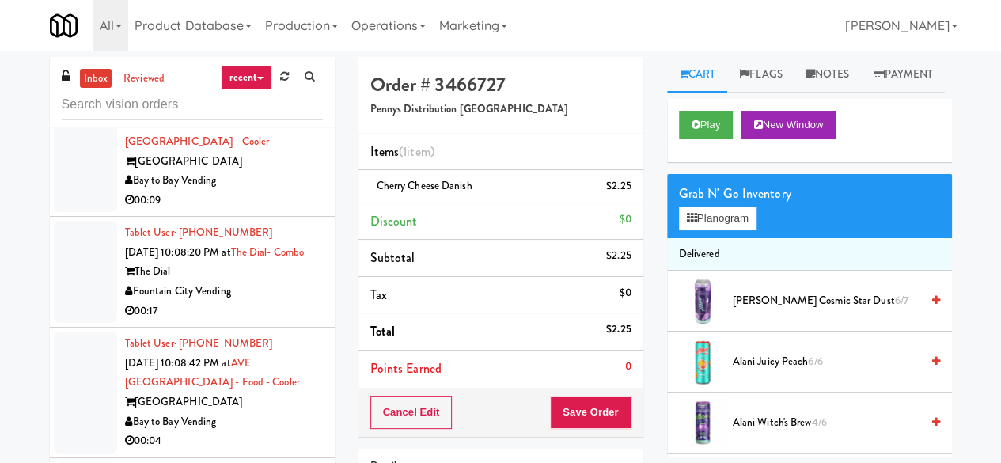
click at [264, 210] on div "00:09" at bounding box center [224, 201] width 198 height 20
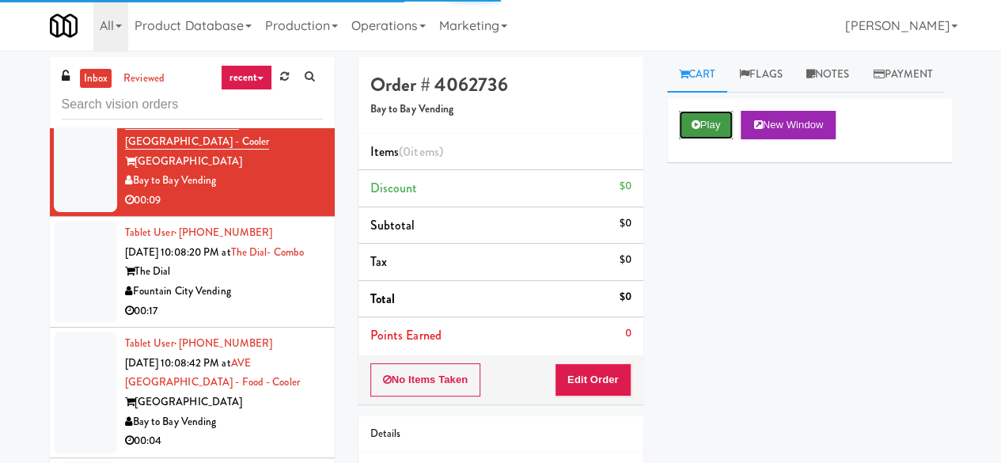
click at [695, 130] on icon at bounding box center [695, 124] width 9 height 10
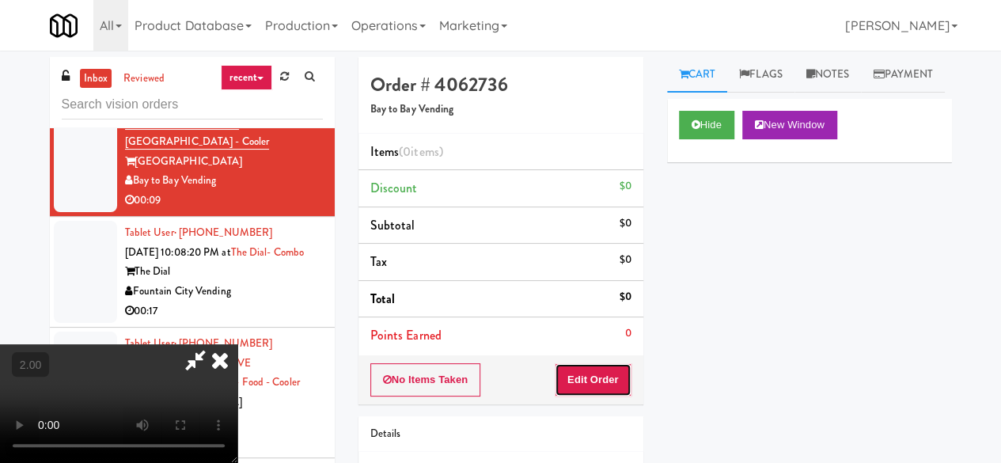
click at [617, 364] on button "Edit Order" at bounding box center [593, 379] width 77 height 33
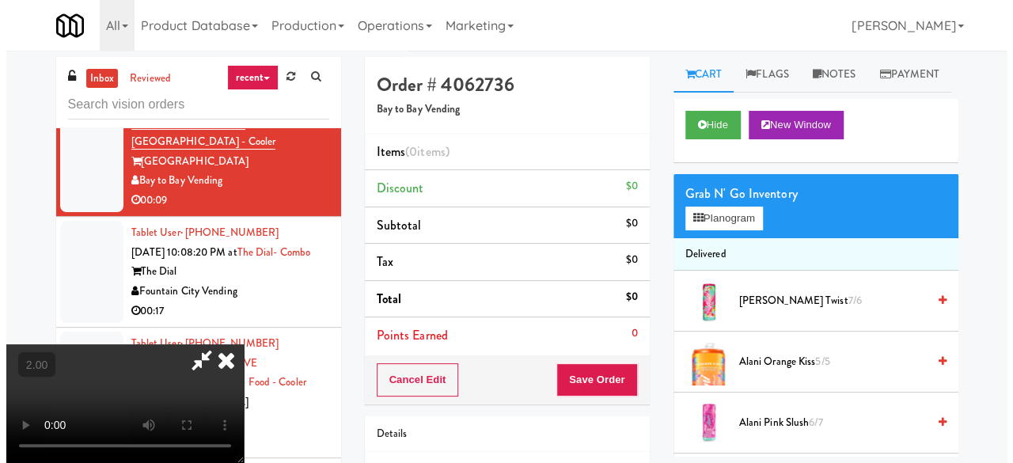
scroll to position [32, 0]
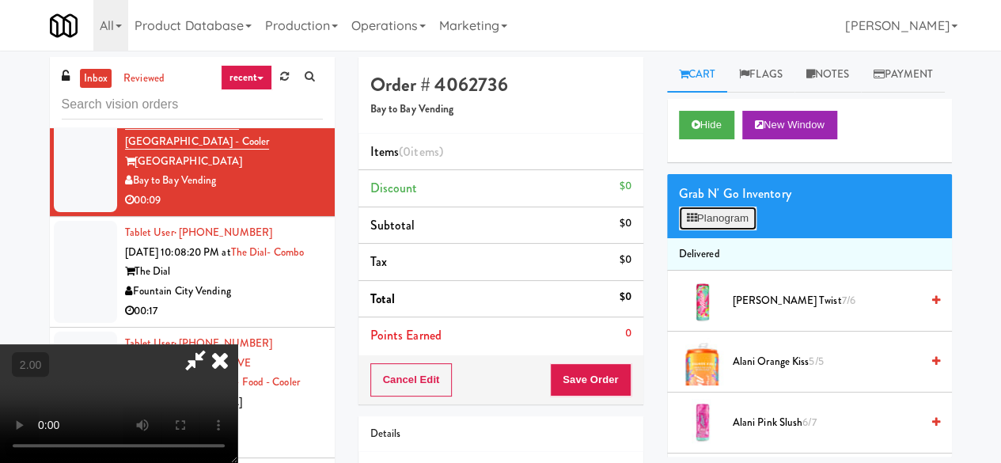
click at [717, 230] on button "Planogram" at bounding box center [718, 218] width 78 height 24
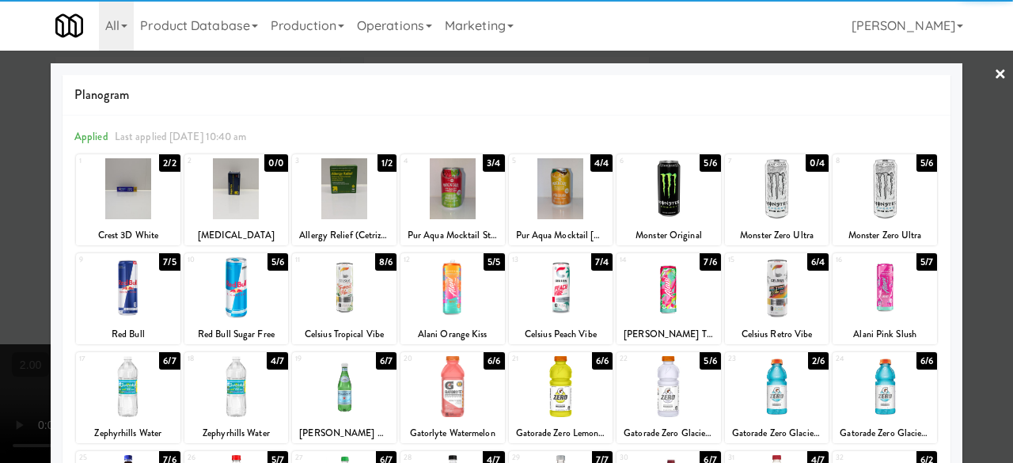
click at [880, 300] on div at bounding box center [884, 287] width 104 height 61
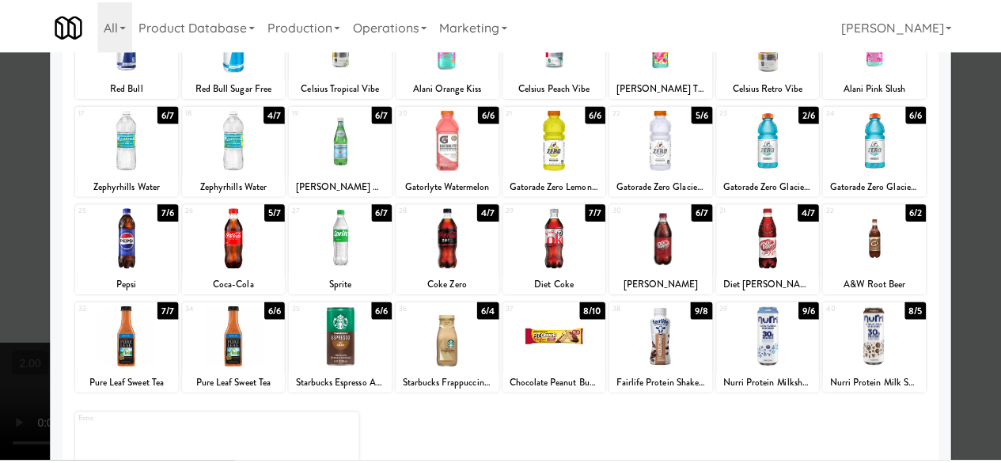
scroll to position [313, 0]
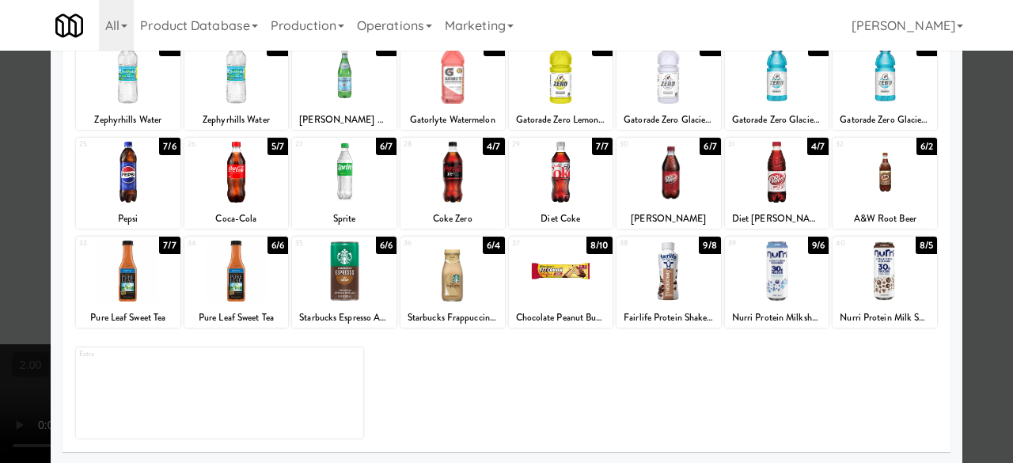
click at [438, 197] on div at bounding box center [452, 172] width 104 height 61
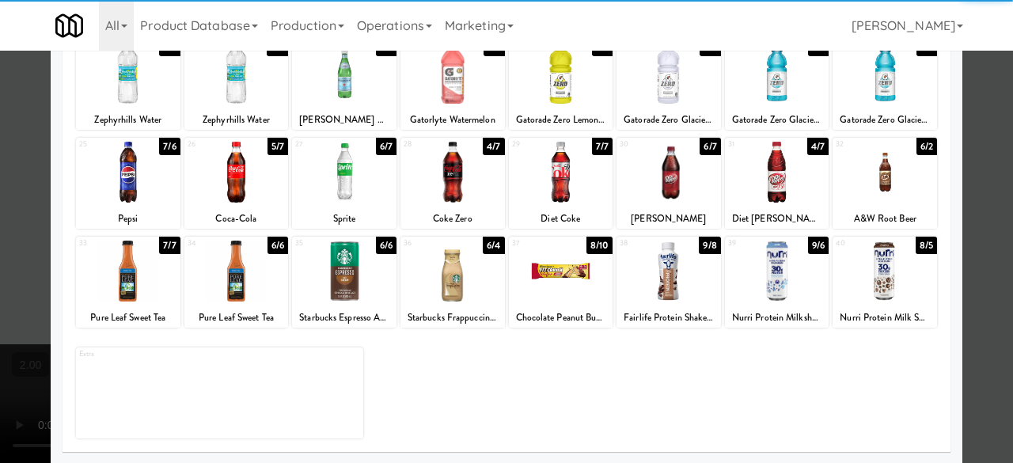
click at [987, 93] on div at bounding box center [506, 231] width 1013 height 463
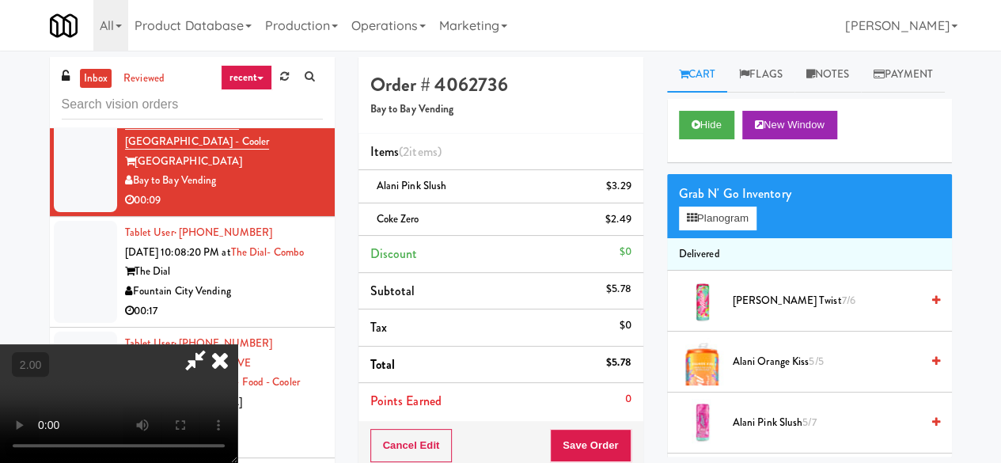
click at [237, 344] on icon at bounding box center [220, 360] width 35 height 32
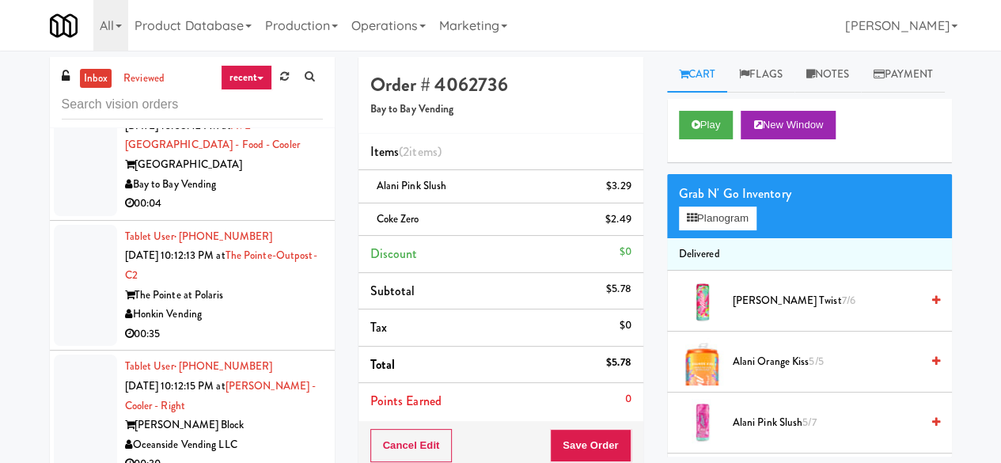
click at [296, 44] on div "The Dial" at bounding box center [224, 35] width 198 height 20
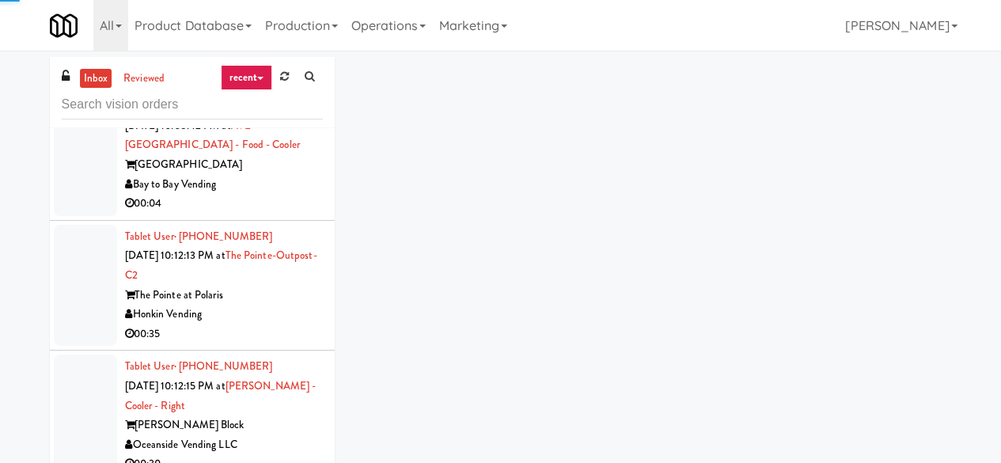
scroll to position [4509, 0]
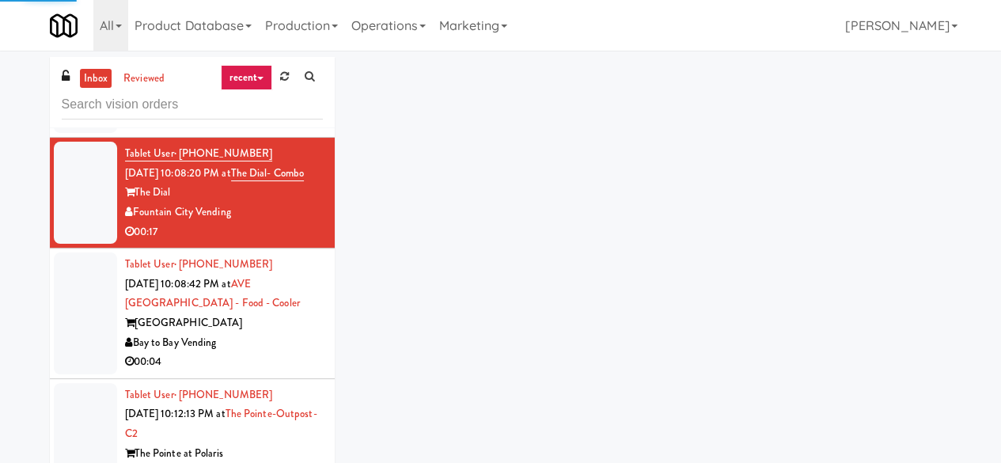
click at [258, 138] on li "Tablet User · (240) 252-8533 Sep 26, 2025 10:07:55 PM at AVE Tampa Riverwalk - …" at bounding box center [192, 63] width 285 height 150
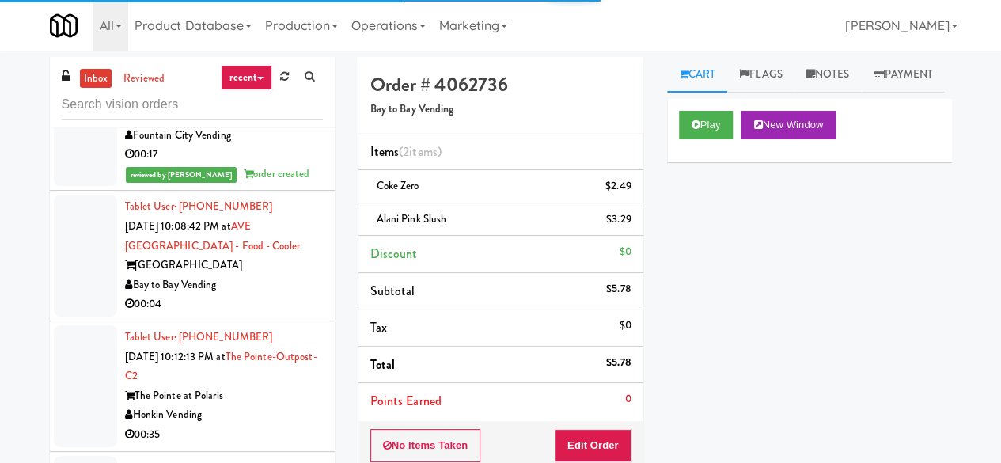
scroll to position [4667, 0]
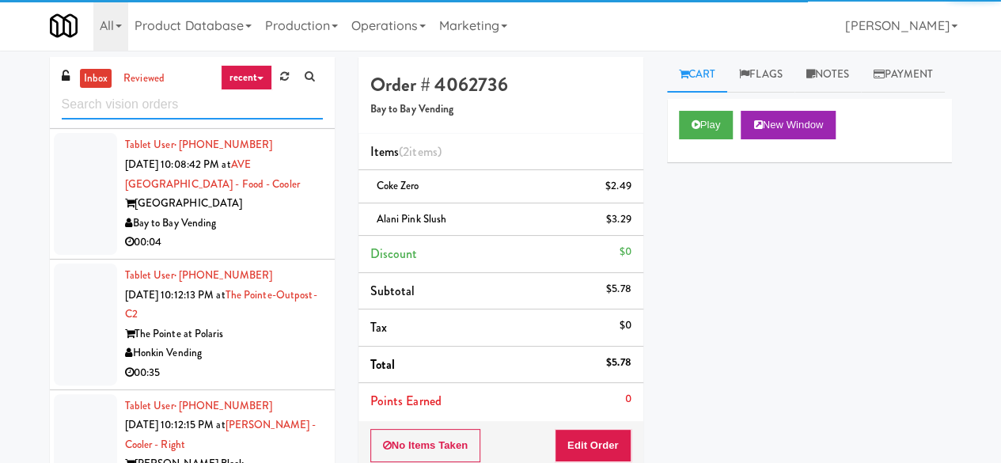
click at [186, 112] on input "text" at bounding box center [192, 104] width 261 height 29
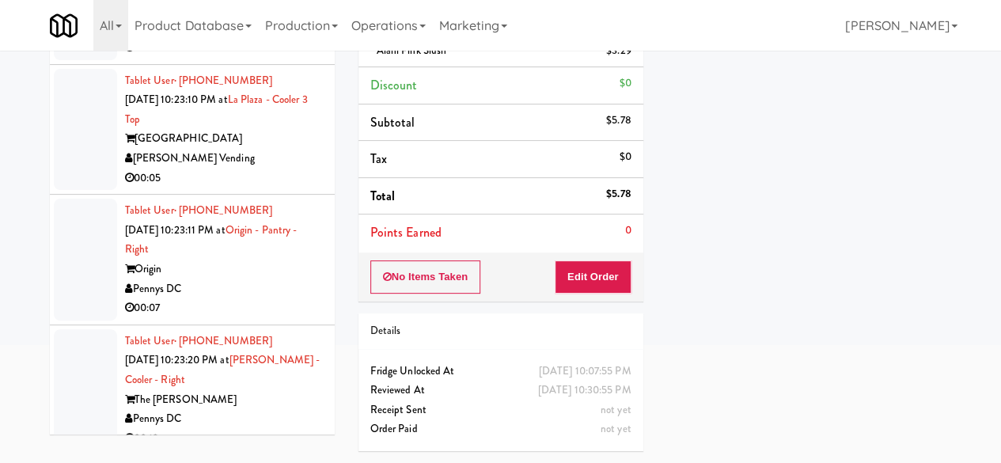
scroll to position [9649, 0]
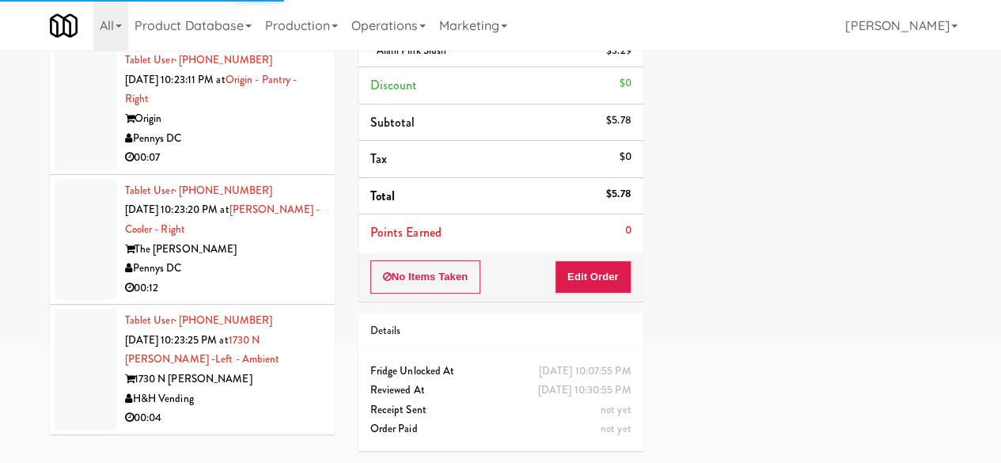
click at [258, 408] on div "00:04" at bounding box center [224, 418] width 198 height 20
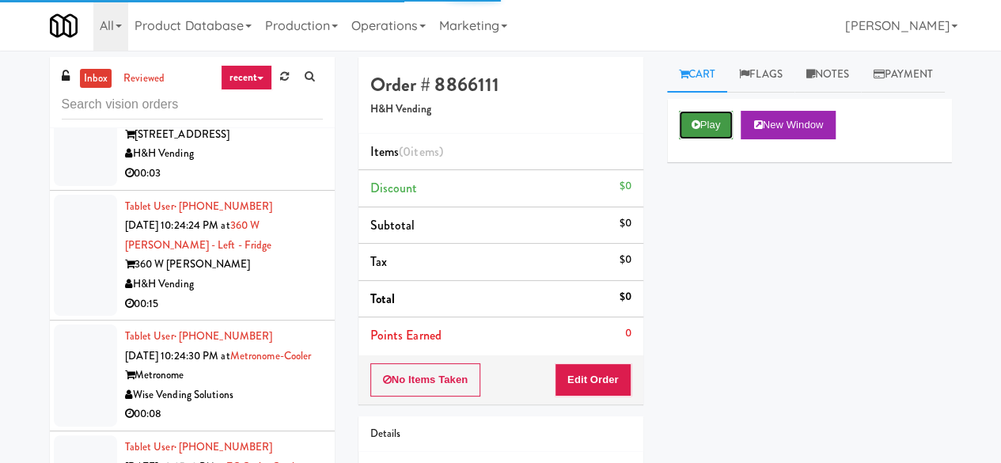
click at [713, 139] on button "Play" at bounding box center [706, 125] width 55 height 28
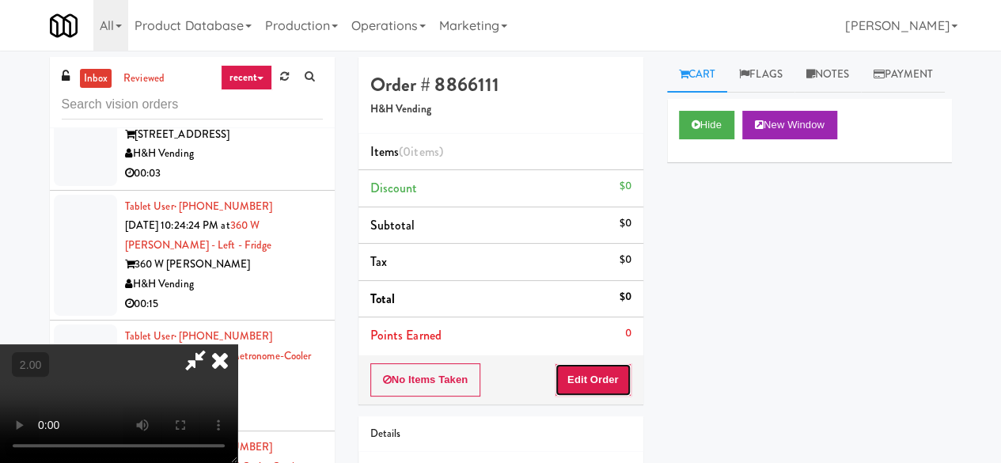
click at [596, 370] on button "Edit Order" at bounding box center [593, 379] width 77 height 33
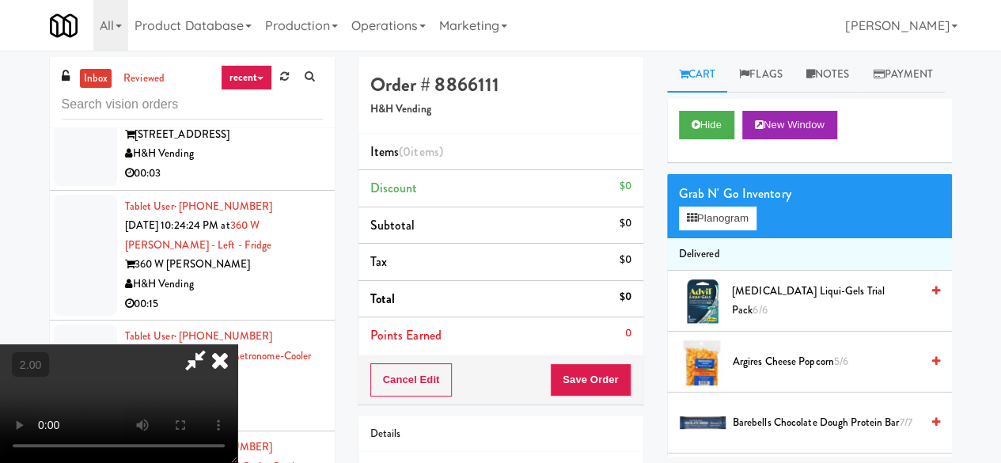
click at [237, 462] on video at bounding box center [118, 403] width 237 height 119
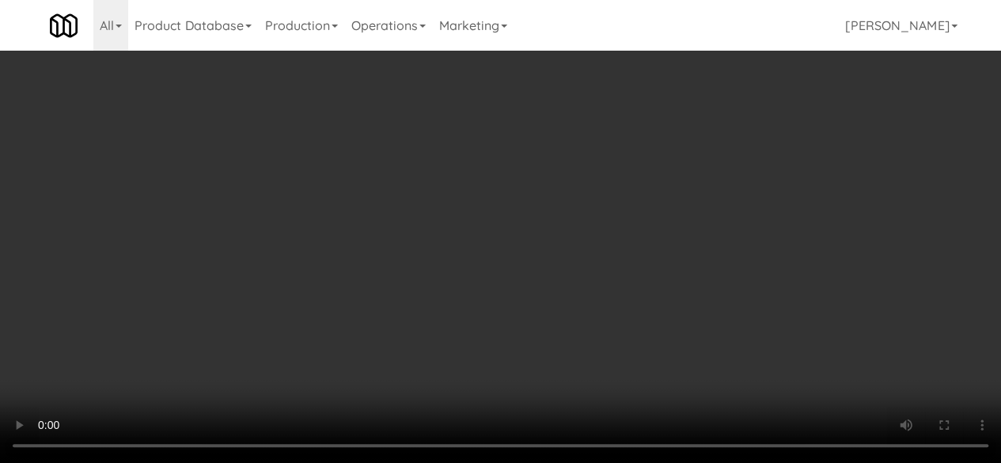
scroll to position [1187, 0]
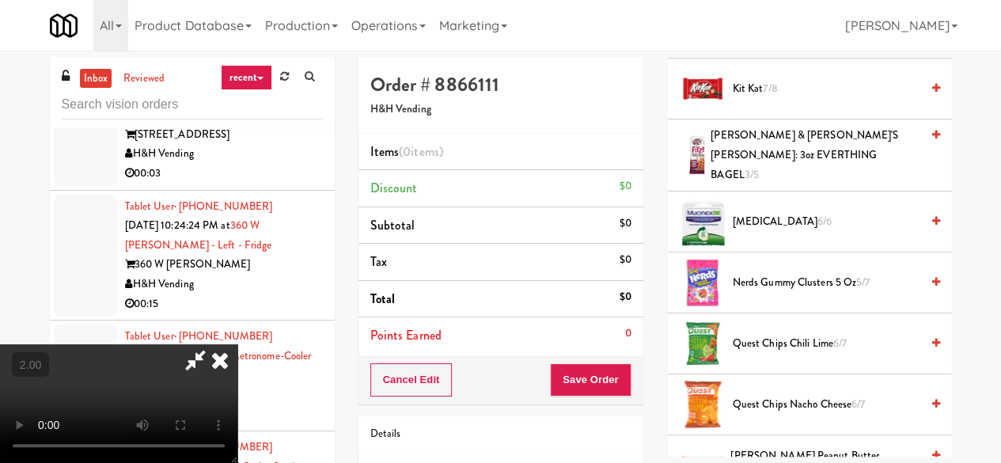
click at [789, 354] on span "Quest Chips Chili Lime 6/7" at bounding box center [826, 344] width 187 height 20
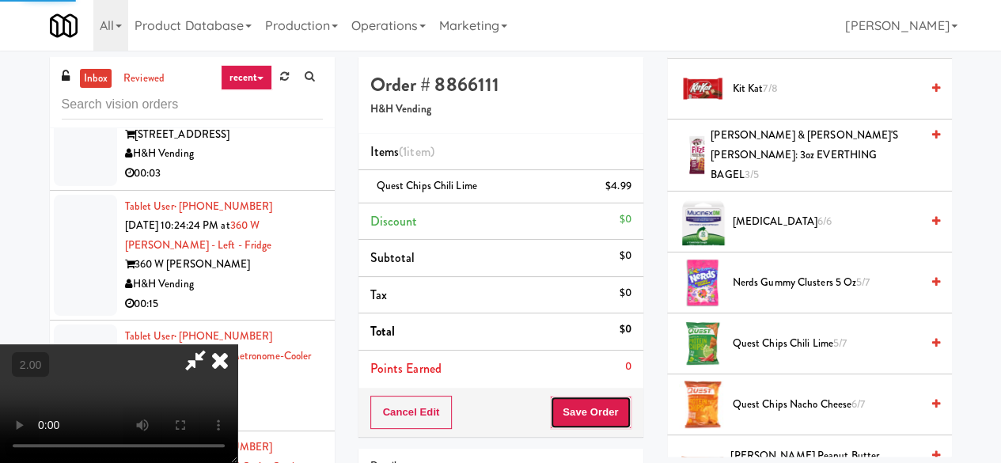
click at [601, 408] on button "Save Order" at bounding box center [590, 412] width 81 height 33
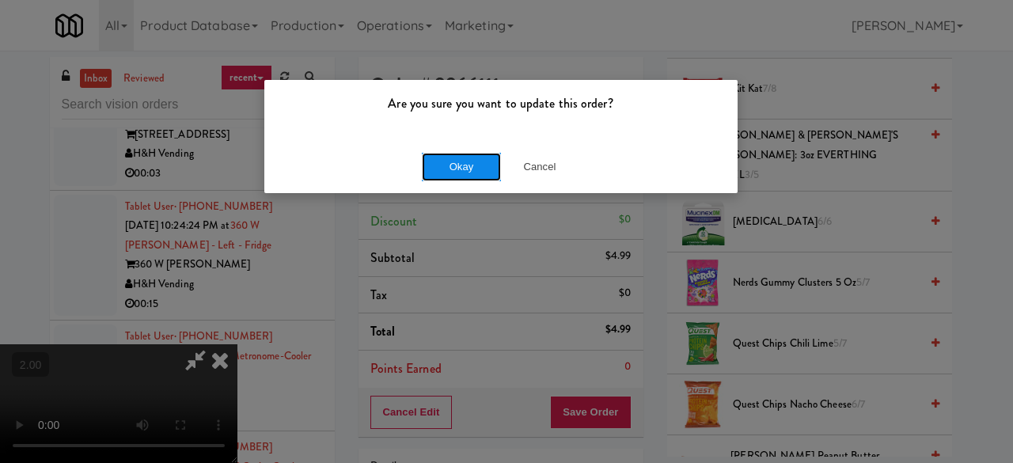
click at [467, 176] on button "Okay" at bounding box center [461, 167] width 79 height 28
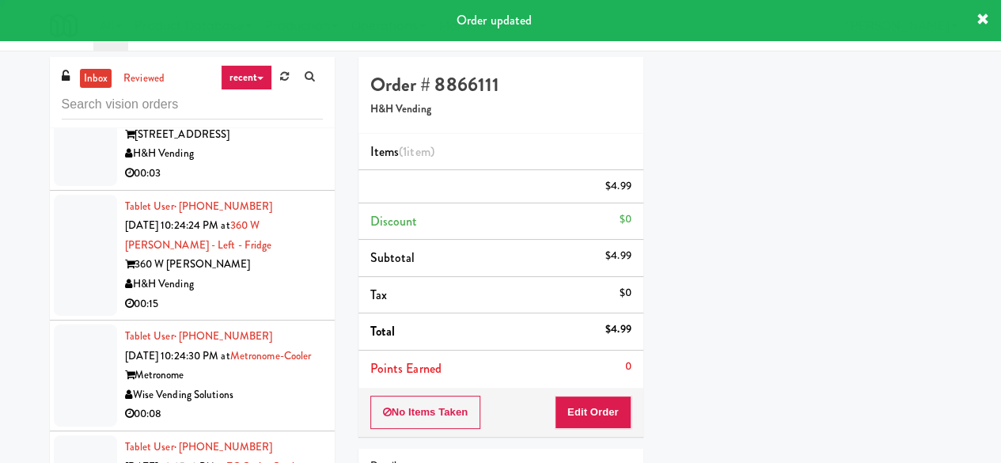
scroll to position [0, 0]
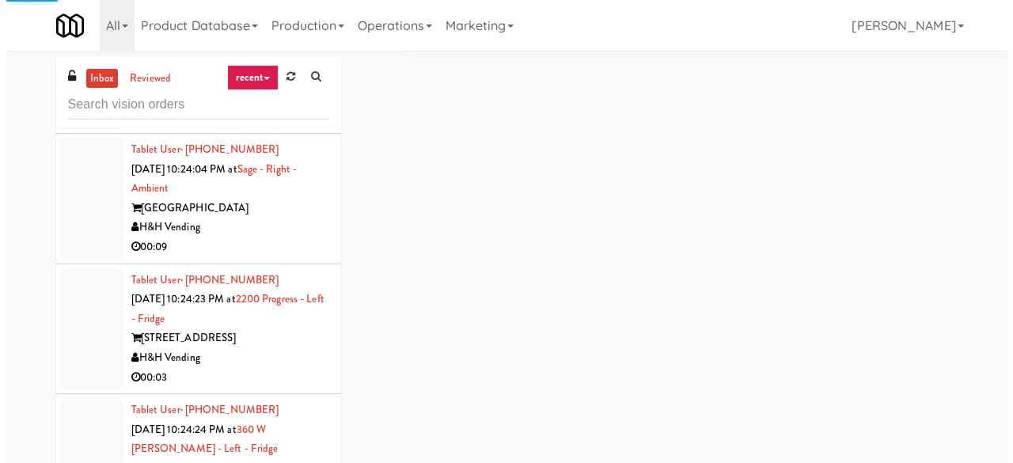
scroll to position [9570, 0]
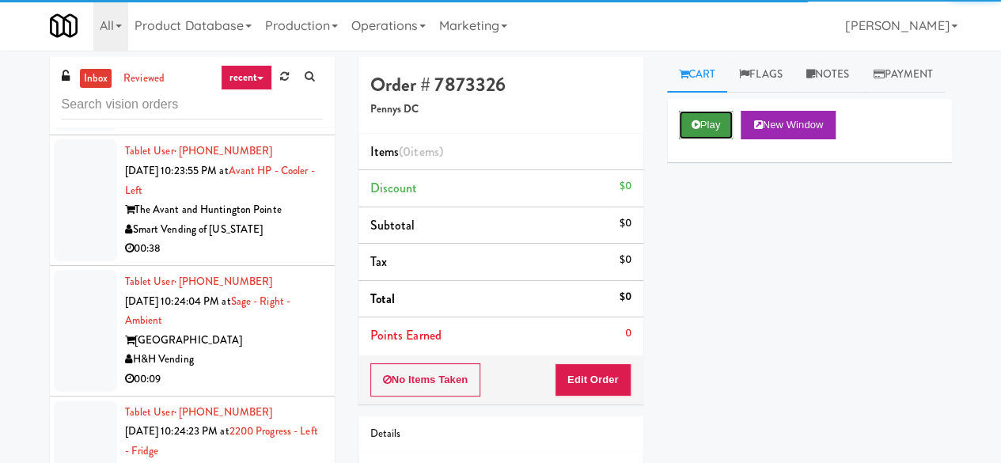
drag, startPoint x: 702, startPoint y: 164, endPoint x: 694, endPoint y: 168, distance: 9.2
click at [702, 139] on button "Play" at bounding box center [706, 125] width 55 height 28
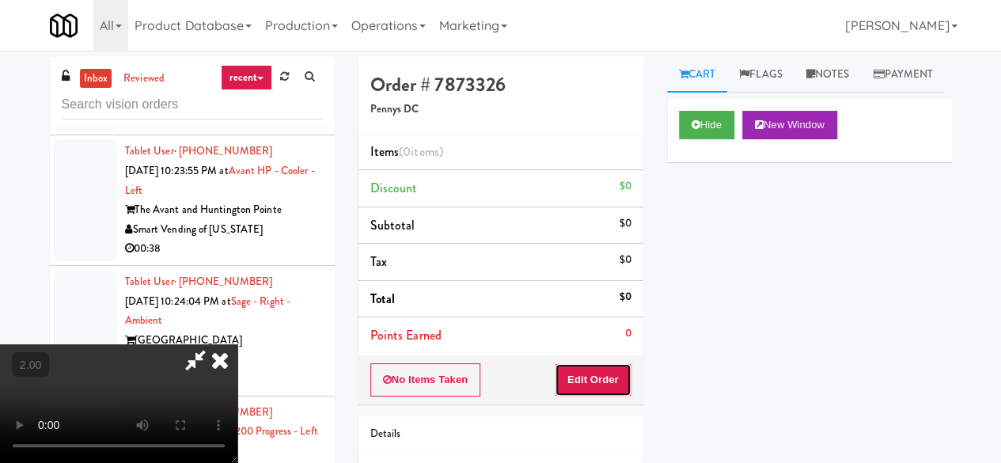
click at [619, 363] on button "Edit Order" at bounding box center [593, 379] width 77 height 33
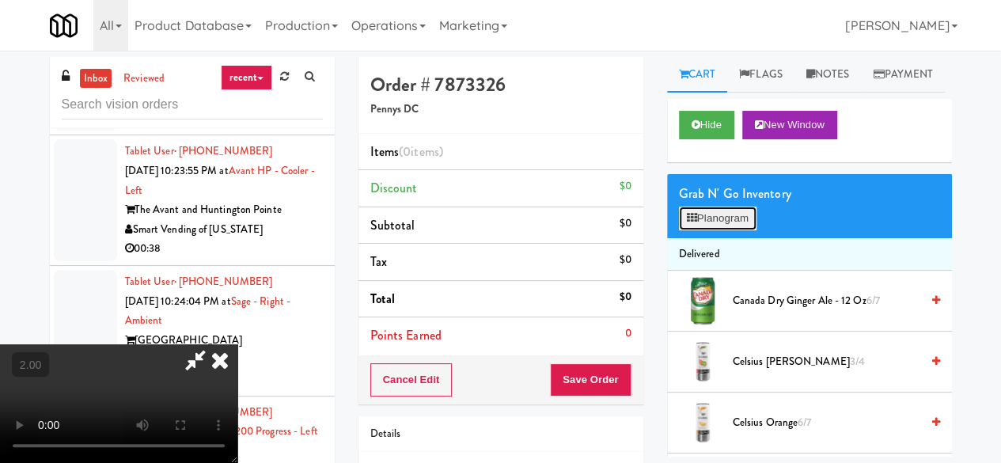
click at [724, 230] on button "Planogram" at bounding box center [718, 218] width 78 height 24
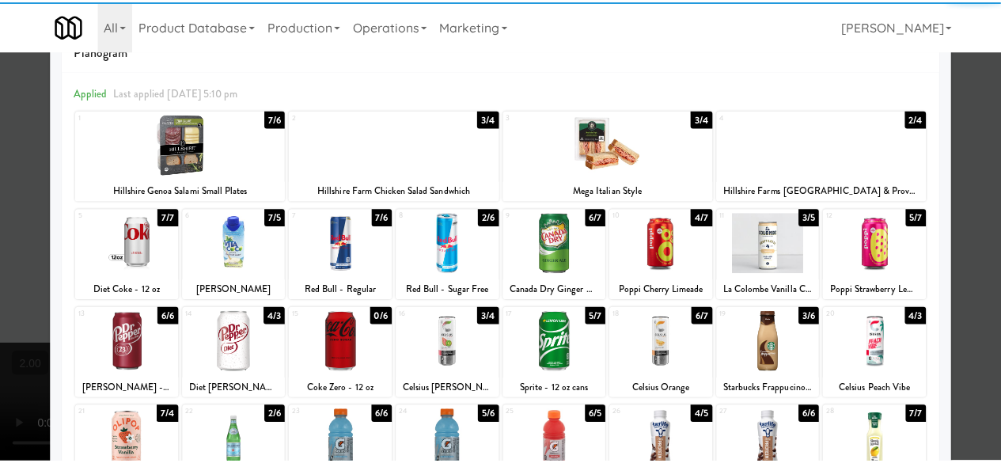
scroll to position [79, 0]
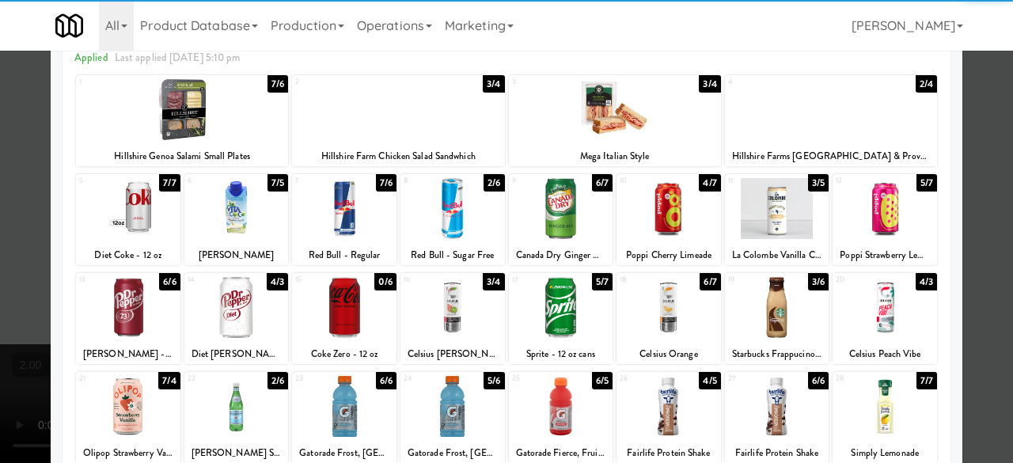
click at [240, 316] on div at bounding box center [236, 307] width 104 height 61
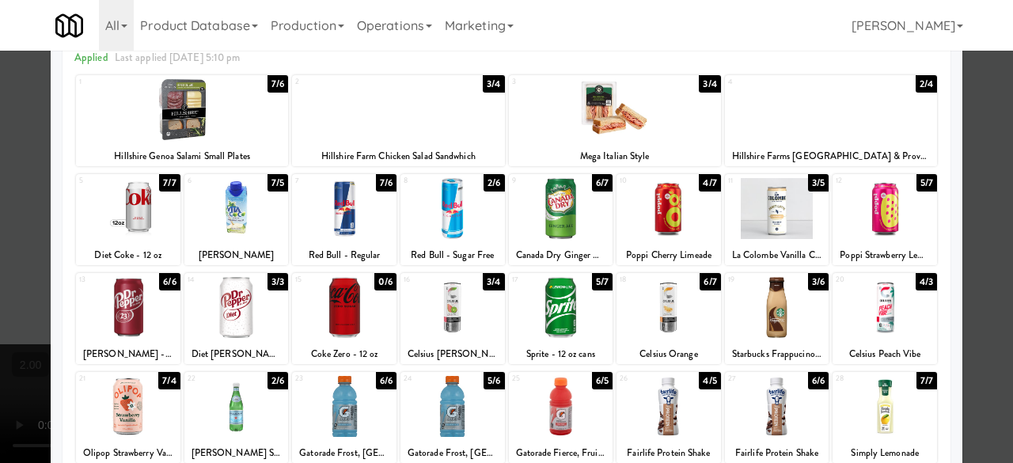
click at [653, 215] on div at bounding box center [668, 208] width 104 height 61
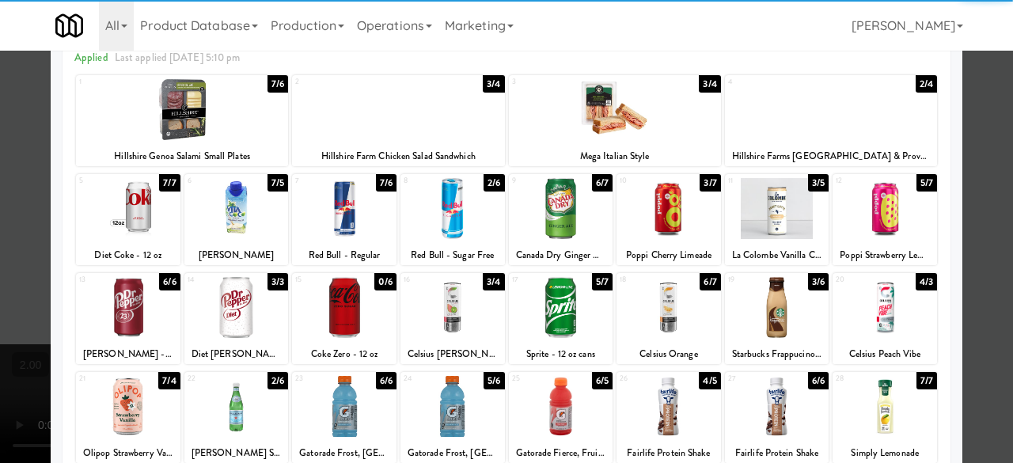
click at [952, 134] on div at bounding box center [506, 231] width 1013 height 463
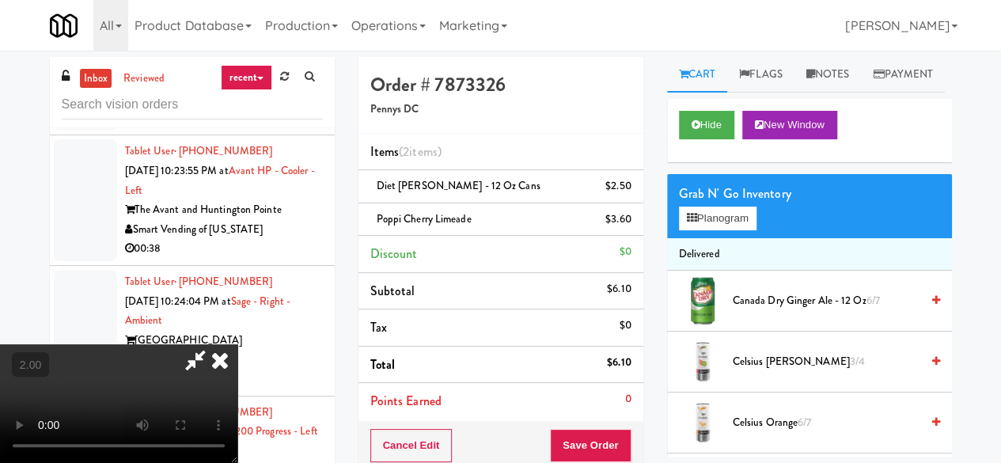
click at [214, 344] on icon at bounding box center [195, 360] width 36 height 32
click at [577, 441] on button "Save Order" at bounding box center [590, 445] width 81 height 33
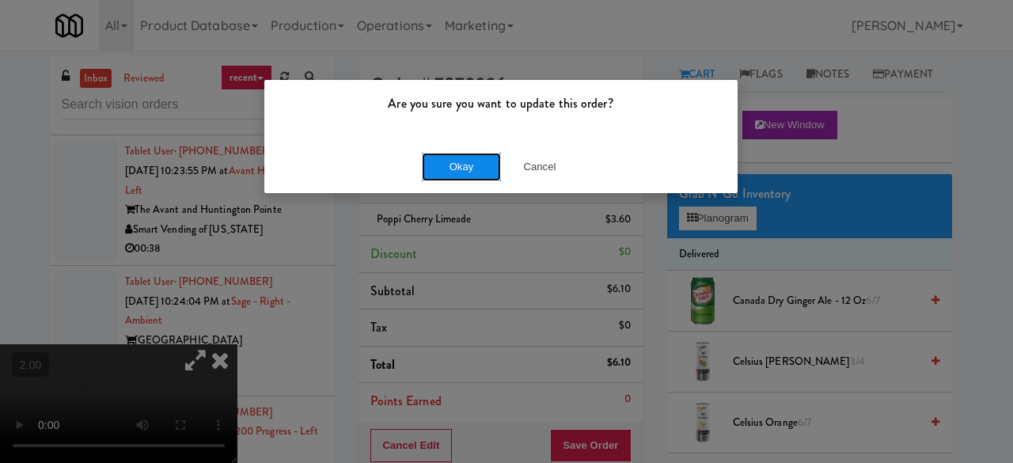
click at [487, 168] on button "Okay" at bounding box center [461, 167] width 79 height 28
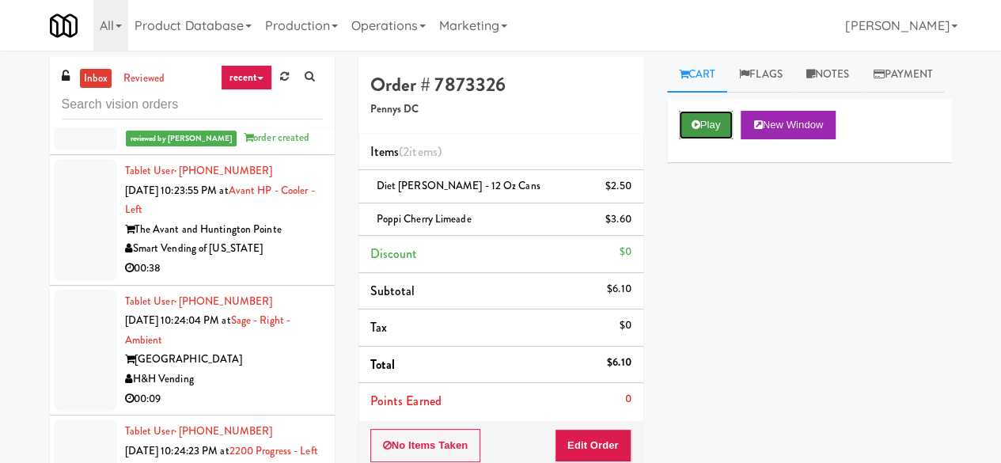
click at [690, 139] on button "Play" at bounding box center [706, 125] width 55 height 28
click at [691, 130] on icon at bounding box center [695, 124] width 9 height 10
click at [702, 139] on button "Play" at bounding box center [706, 125] width 55 height 28
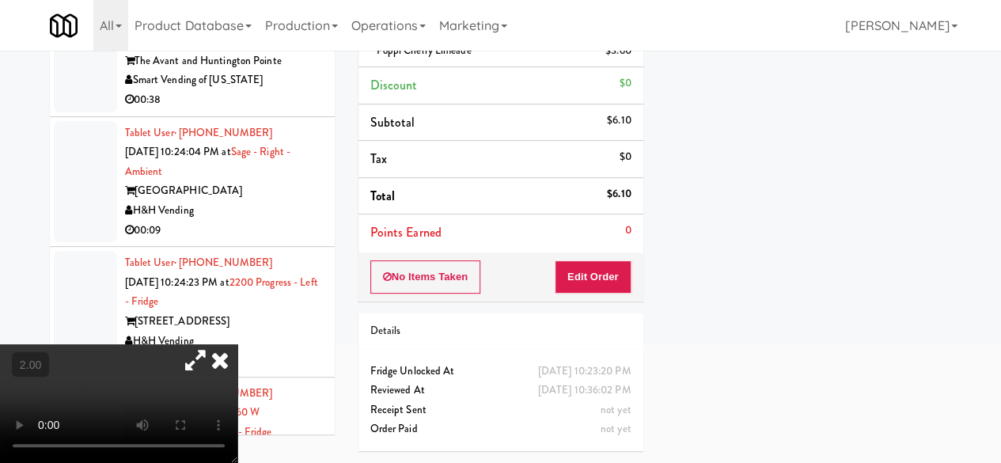
scroll to position [78, 0]
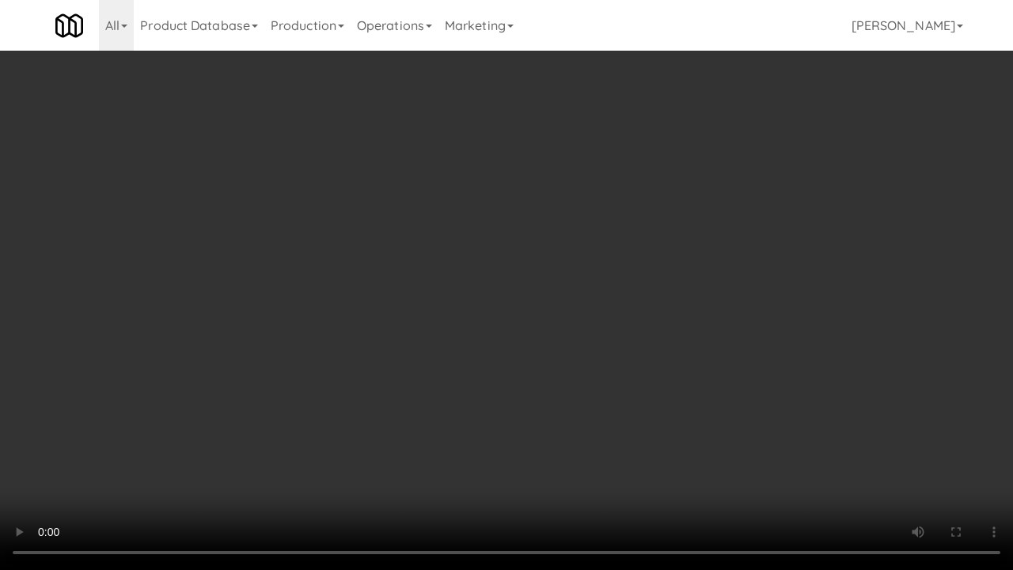
click at [585, 370] on video at bounding box center [506, 285] width 1013 height 570
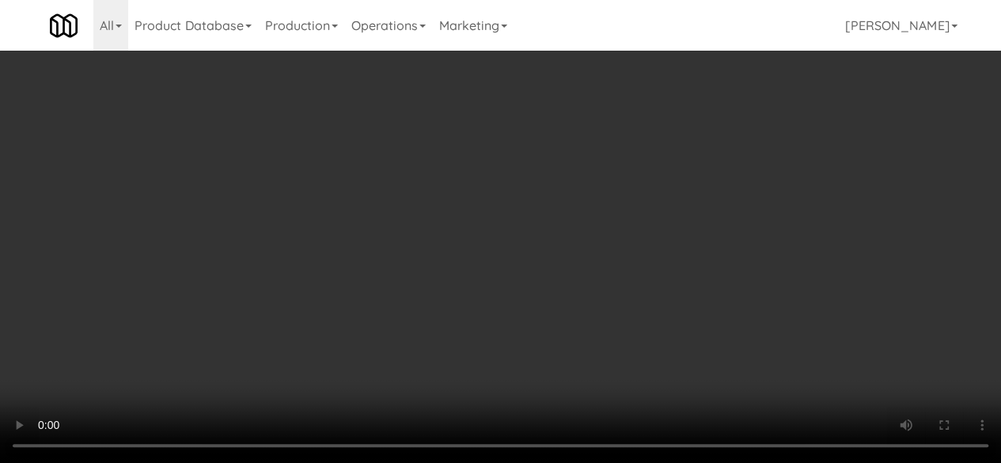
scroll to position [0, 0]
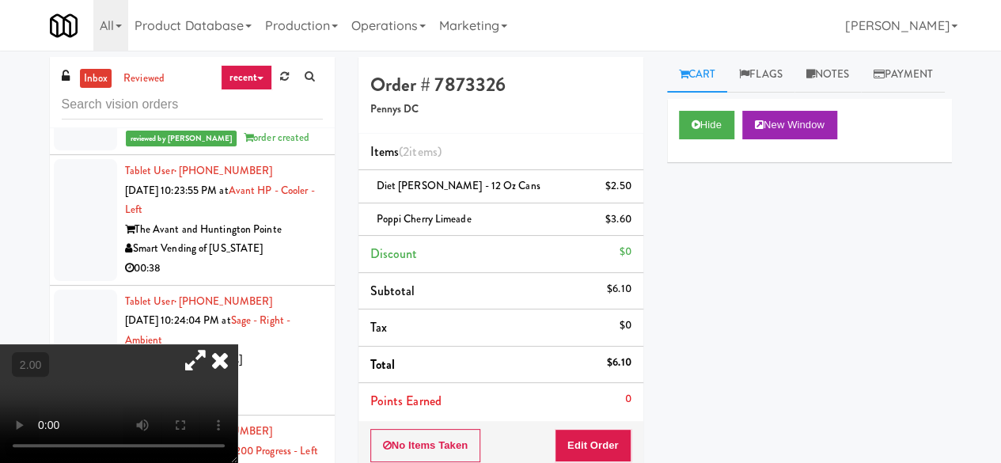
click at [237, 344] on icon at bounding box center [220, 360] width 35 height 32
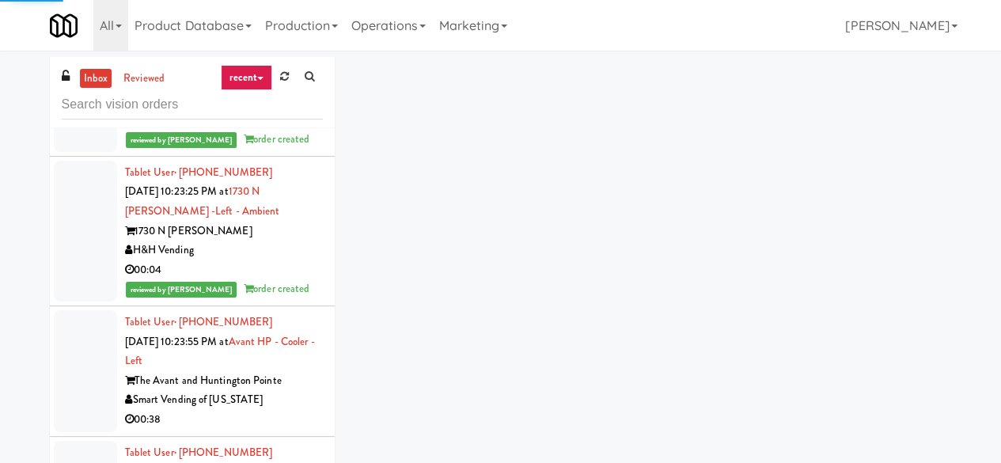
scroll to position [9412, 0]
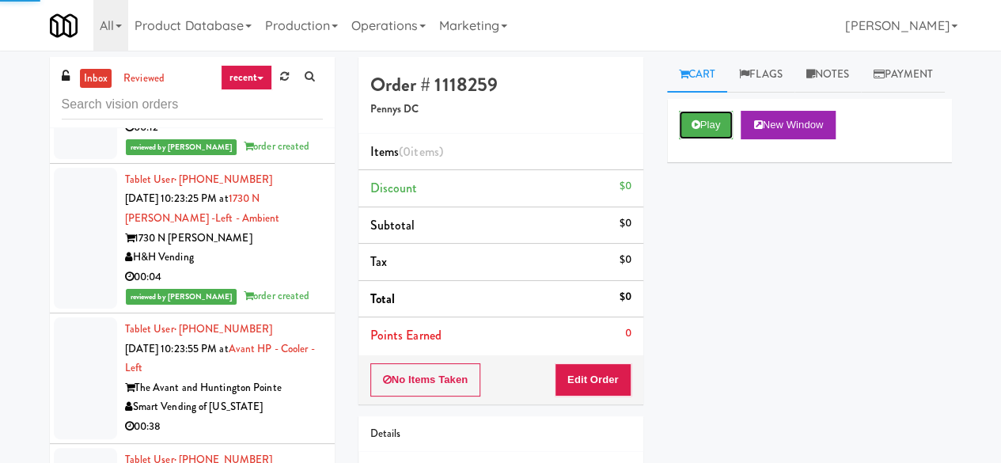
drag, startPoint x: 721, startPoint y: 158, endPoint x: 691, endPoint y: 206, distance: 57.3
click at [721, 139] on button "Play" at bounding box center [706, 125] width 55 height 28
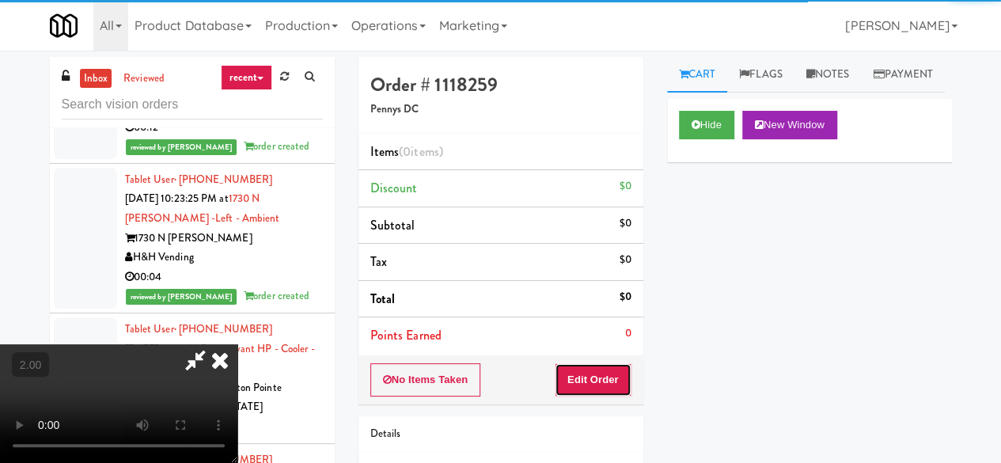
click at [593, 369] on button "Edit Order" at bounding box center [593, 379] width 77 height 33
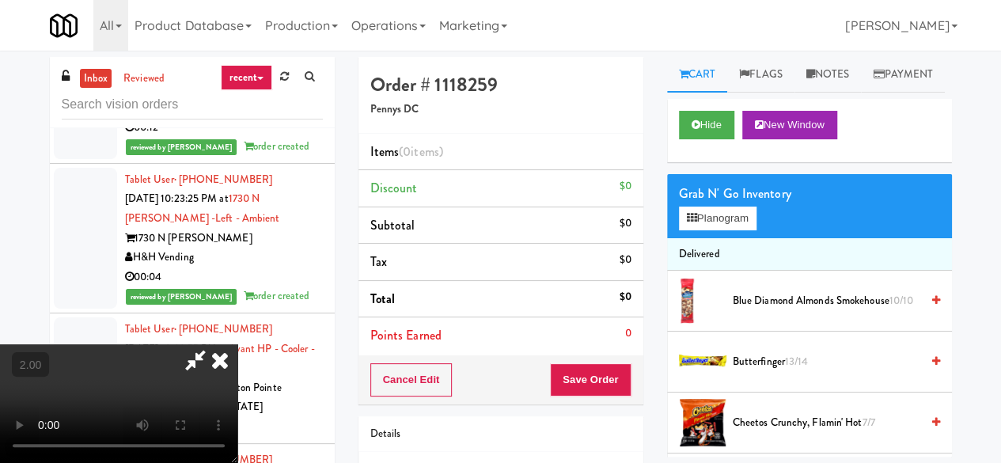
scroll to position [32, 0]
click at [691, 230] on button "Planogram" at bounding box center [718, 218] width 78 height 24
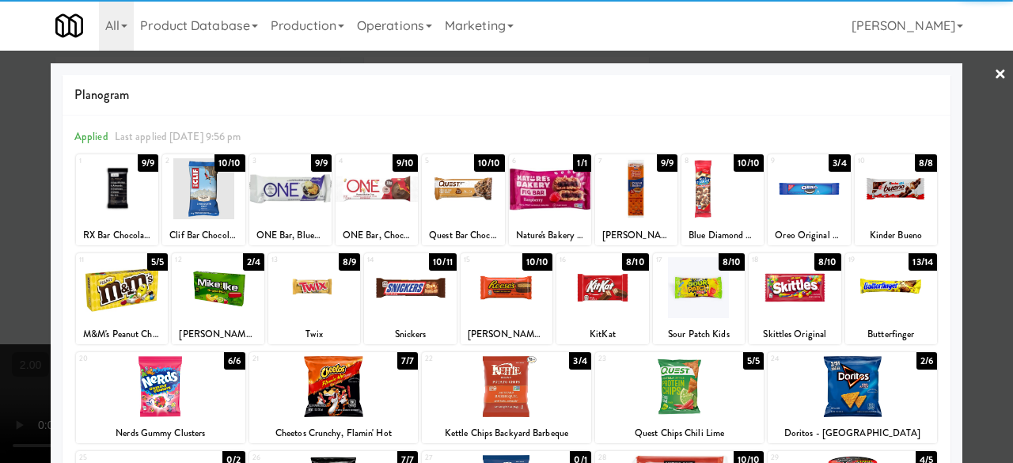
click at [509, 315] on div at bounding box center [506, 287] width 92 height 61
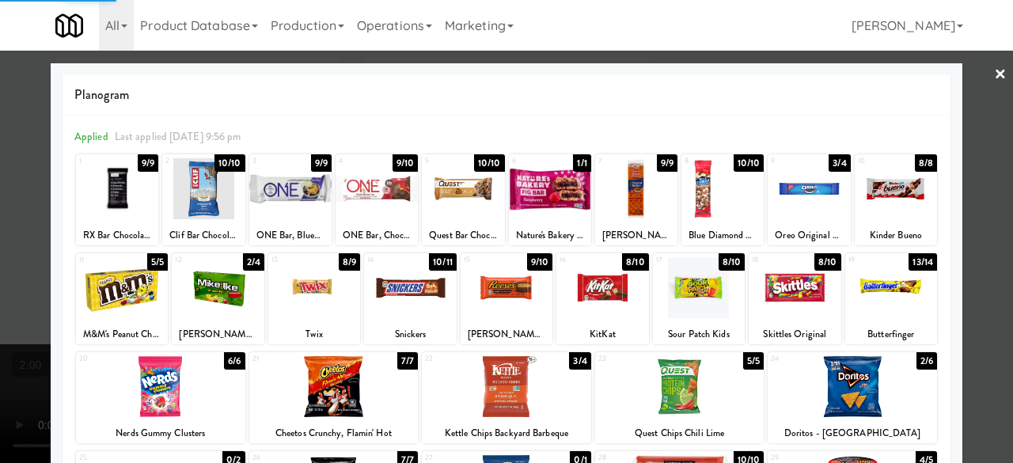
drag, startPoint x: 989, startPoint y: 145, endPoint x: 949, endPoint y: 161, distance: 42.6
click at [990, 145] on div at bounding box center [506, 231] width 1013 height 463
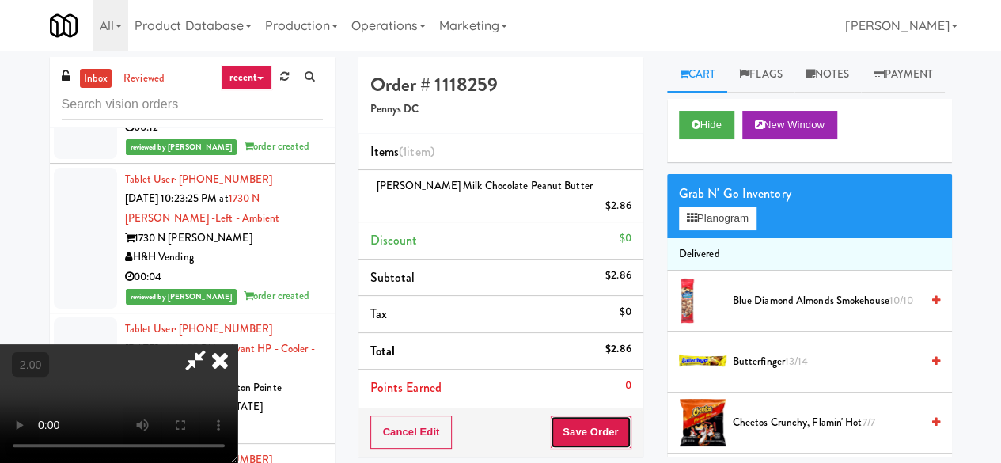
click at [627, 415] on button "Save Order" at bounding box center [590, 431] width 81 height 33
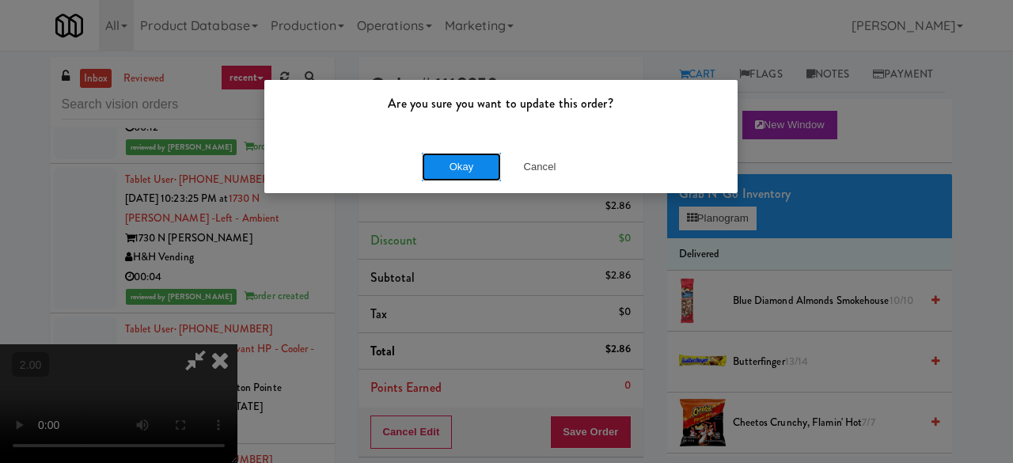
click at [456, 179] on button "Okay" at bounding box center [461, 167] width 79 height 28
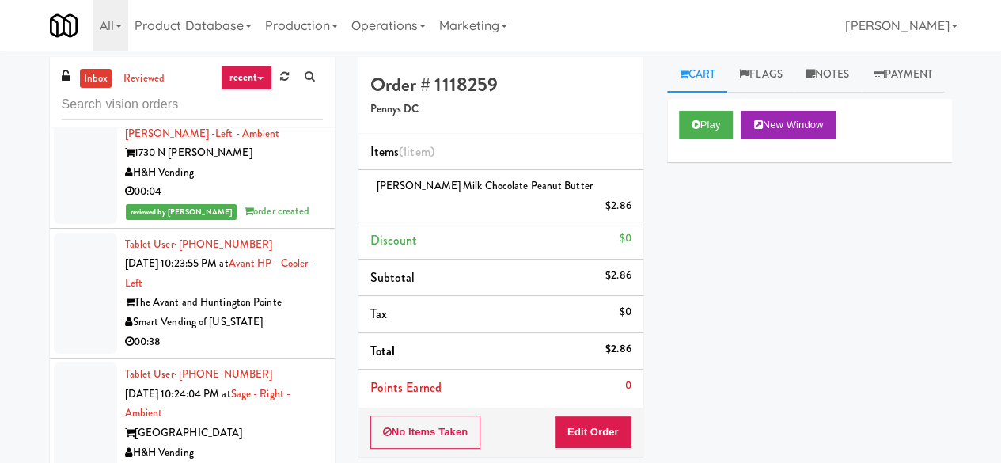
scroll to position [9491, 0]
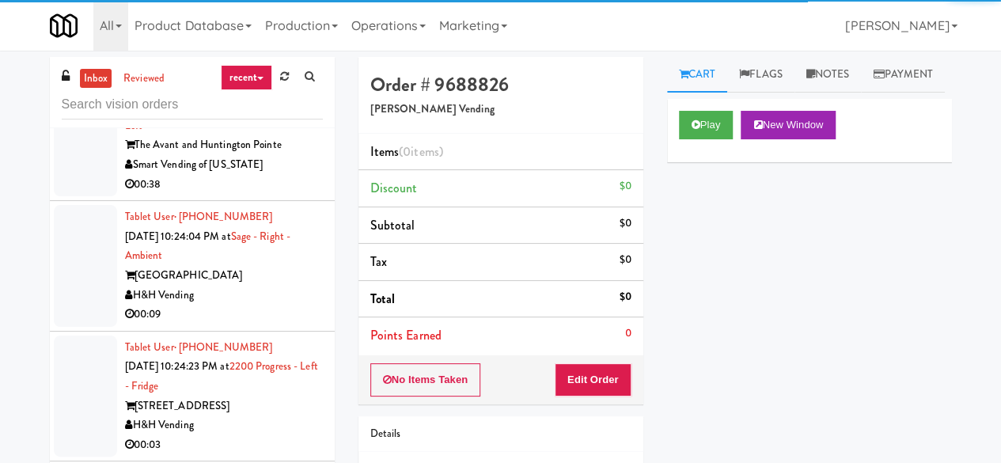
scroll to position [9570, 0]
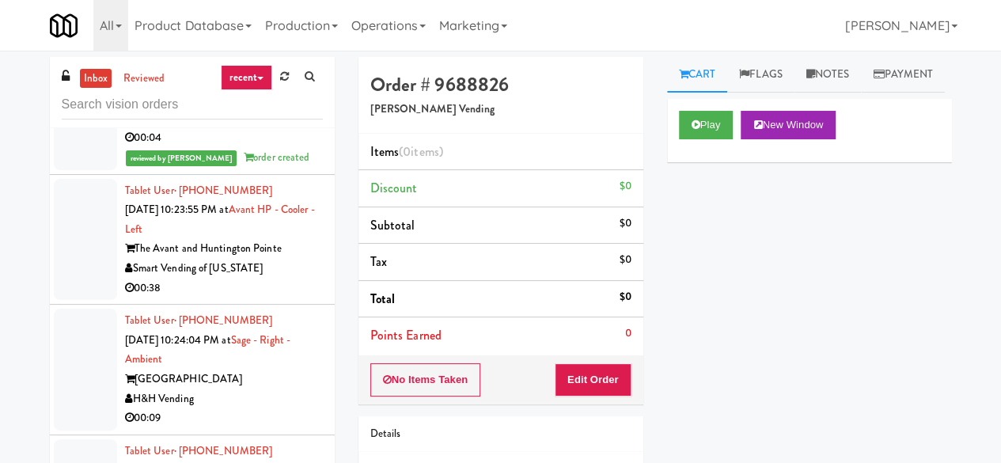
click at [677, 162] on div "Play New Window" at bounding box center [809, 130] width 285 height 63
click at [704, 139] on button "Play" at bounding box center [706, 125] width 55 height 28
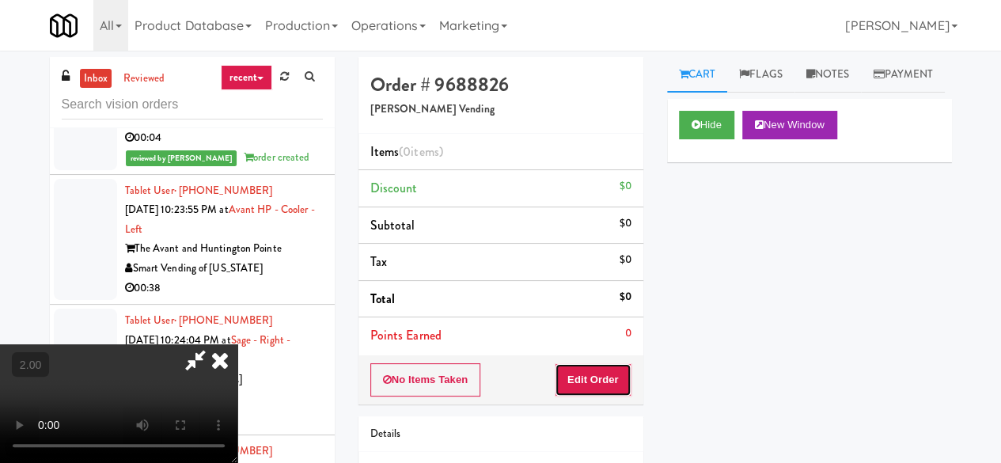
click at [604, 377] on button "Edit Order" at bounding box center [593, 379] width 77 height 33
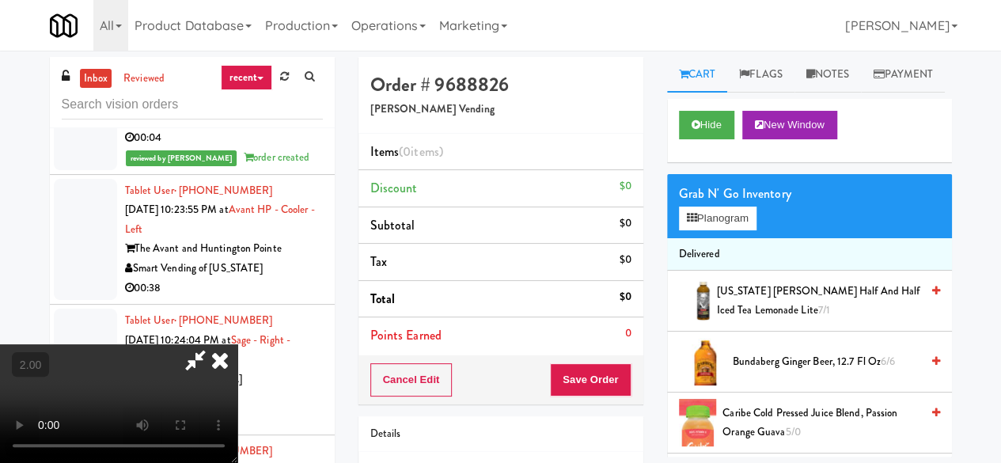
click at [237, 462] on video at bounding box center [118, 403] width 237 height 119
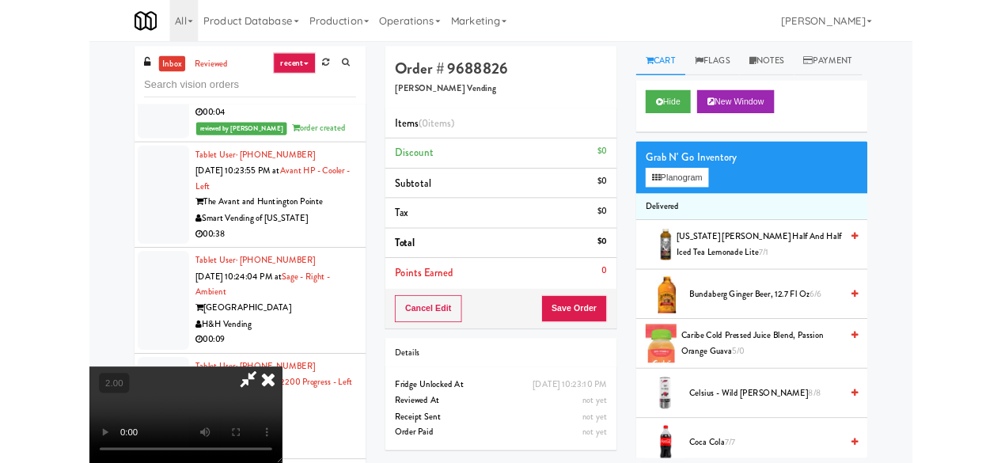
scroll to position [32, 0]
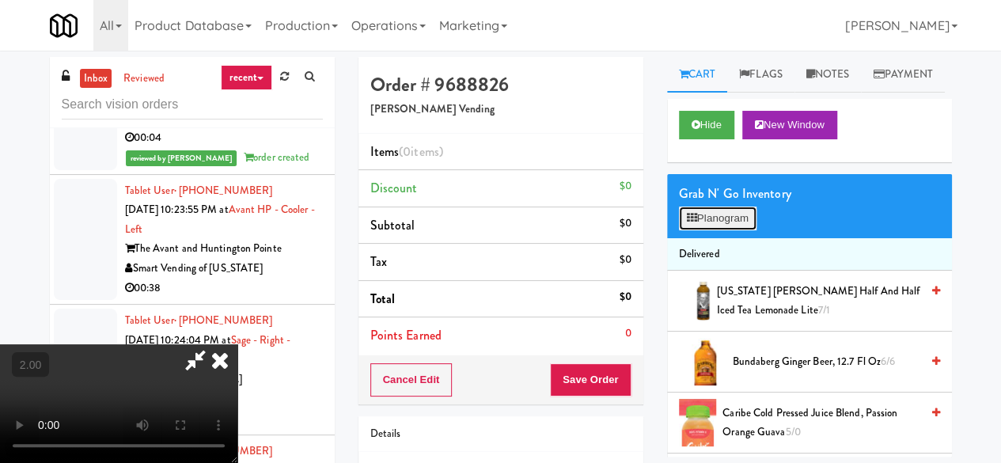
click at [714, 230] on button "Planogram" at bounding box center [718, 218] width 78 height 24
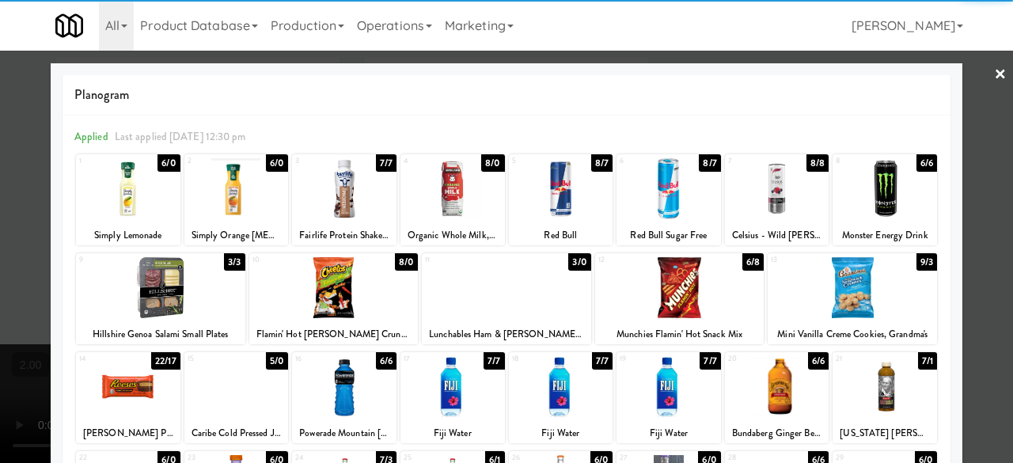
click at [146, 208] on div at bounding box center [128, 188] width 104 height 61
click at [988, 133] on div at bounding box center [506, 231] width 1013 height 463
click at [988, 133] on div "inbox reviewed recent all unclear take inventory issue suspicious failed recent…" at bounding box center [506, 336] width 1013 height 558
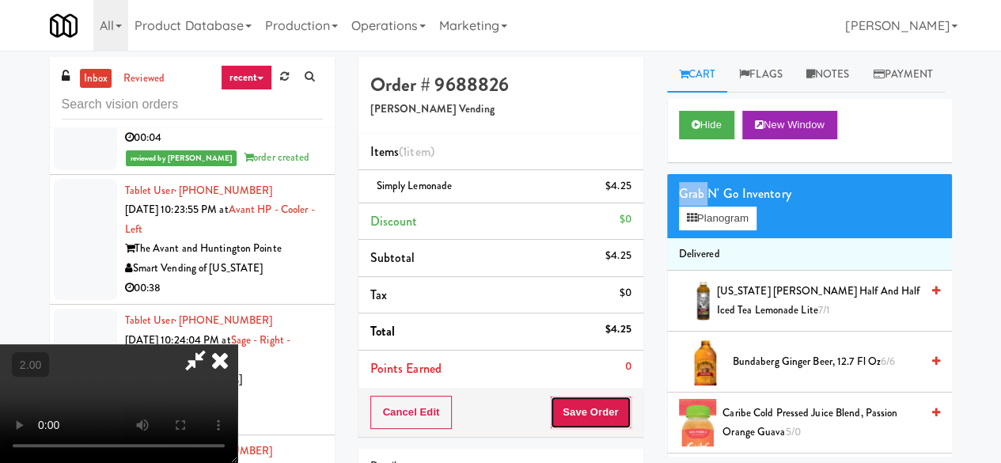
click at [621, 413] on button "Save Order" at bounding box center [590, 412] width 81 height 33
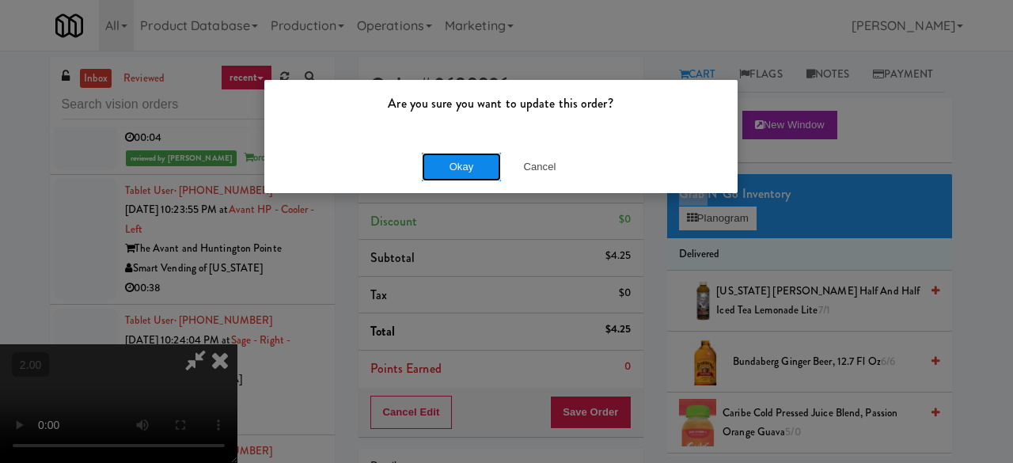
click at [469, 173] on button "Okay" at bounding box center [461, 167] width 79 height 28
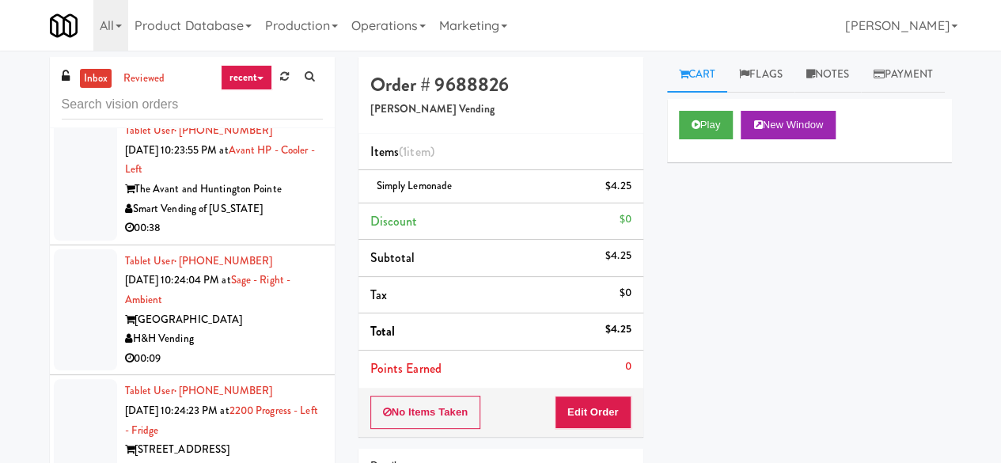
scroll to position [9333, 0]
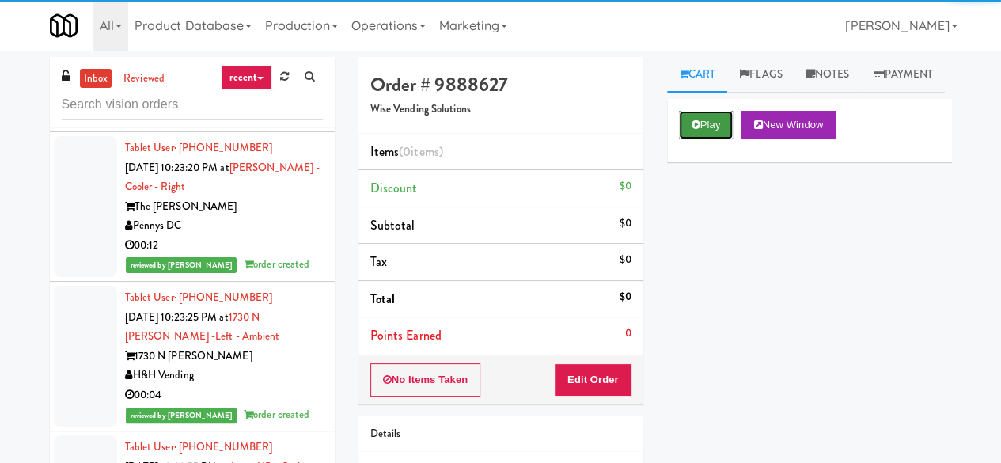
click at [690, 139] on button "Play" at bounding box center [706, 125] width 55 height 28
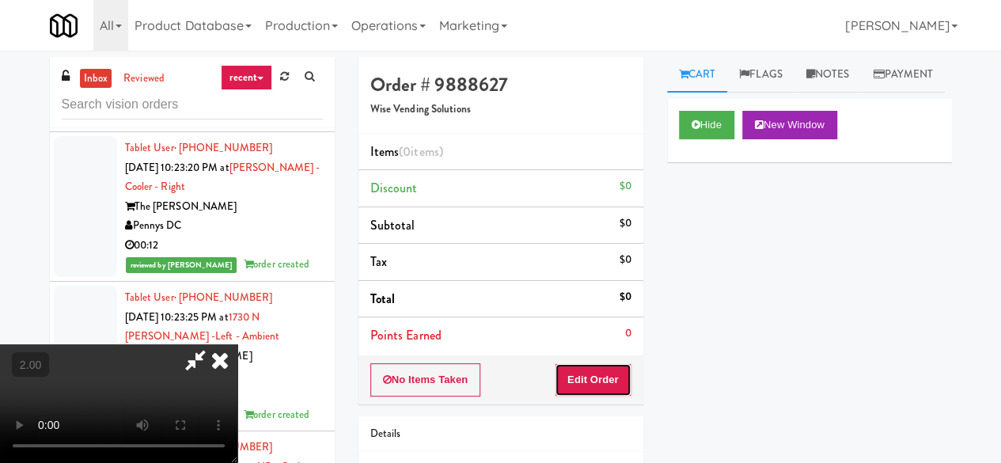
click at [600, 369] on button "Edit Order" at bounding box center [593, 379] width 77 height 33
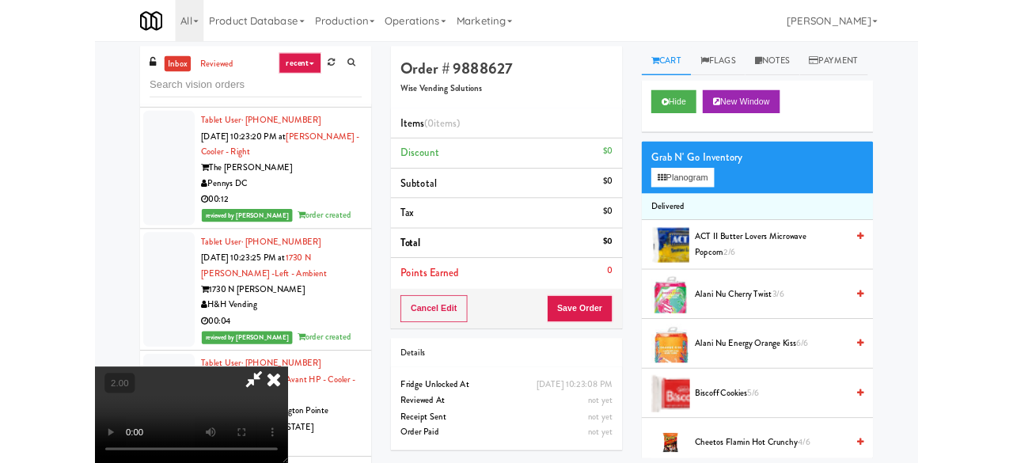
scroll to position [32, 0]
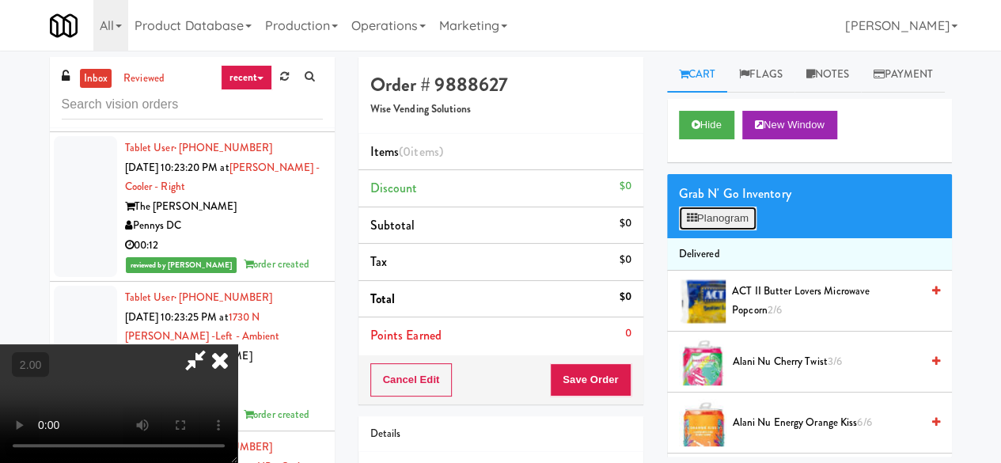
click at [744, 230] on button "Planogram" at bounding box center [718, 218] width 78 height 24
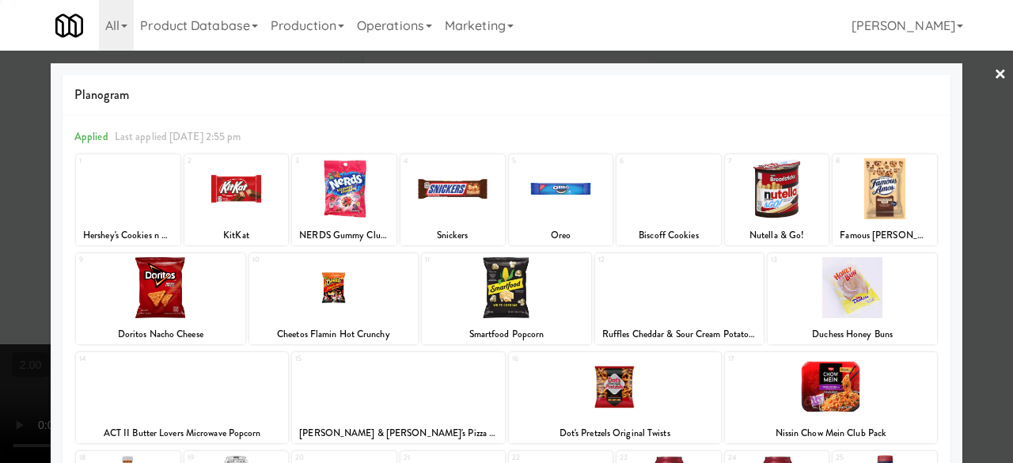
scroll to position [313, 0]
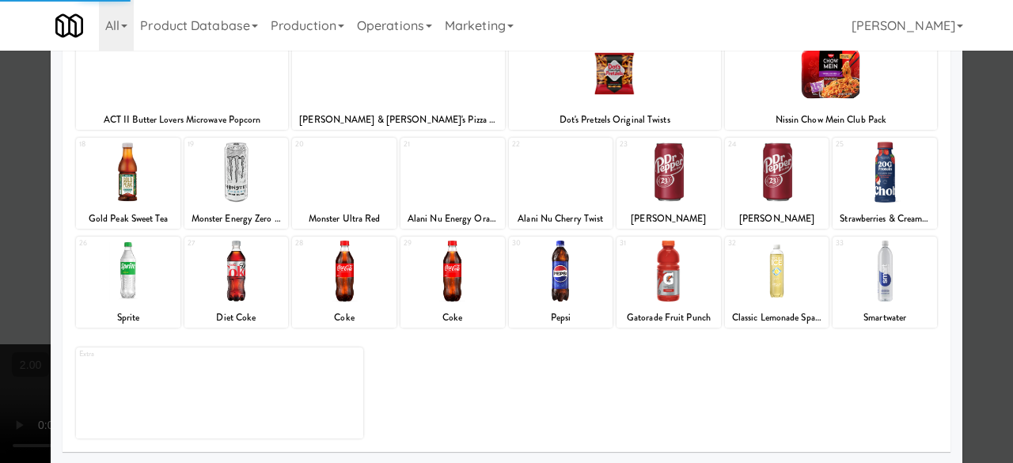
click at [671, 193] on div at bounding box center [668, 172] width 104 height 61
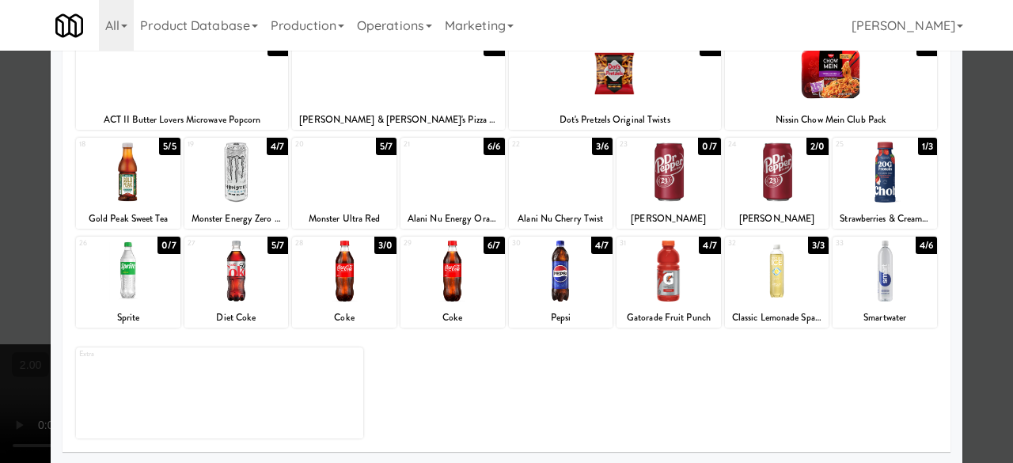
click at [788, 191] on div at bounding box center [777, 172] width 104 height 61
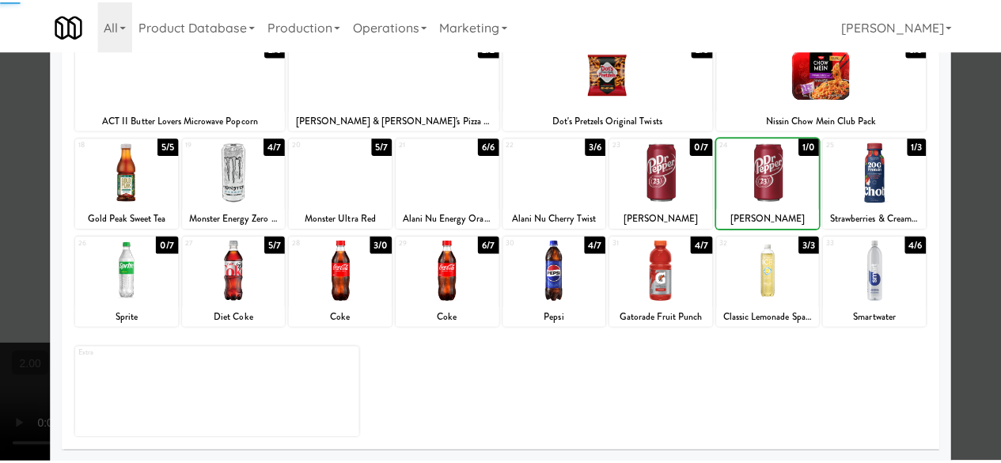
scroll to position [0, 0]
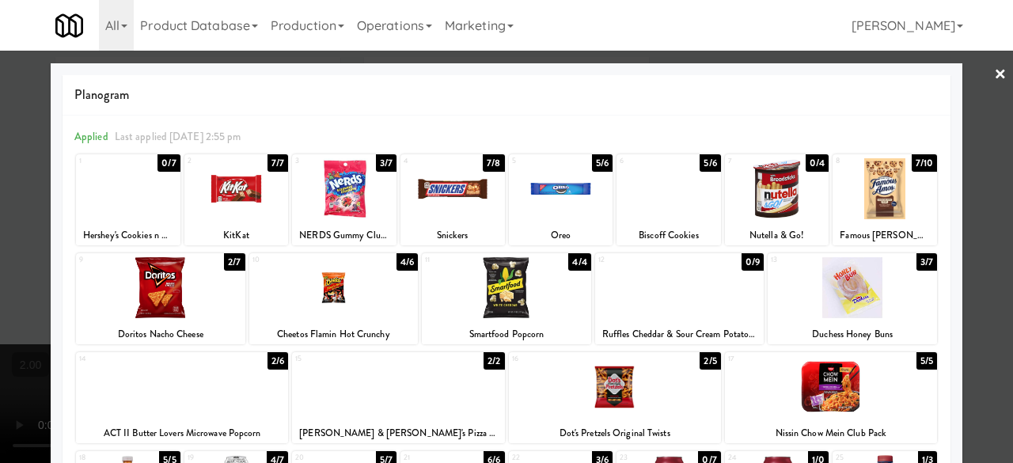
click at [865, 178] on div at bounding box center [884, 188] width 104 height 61
click at [547, 203] on div at bounding box center [561, 188] width 104 height 61
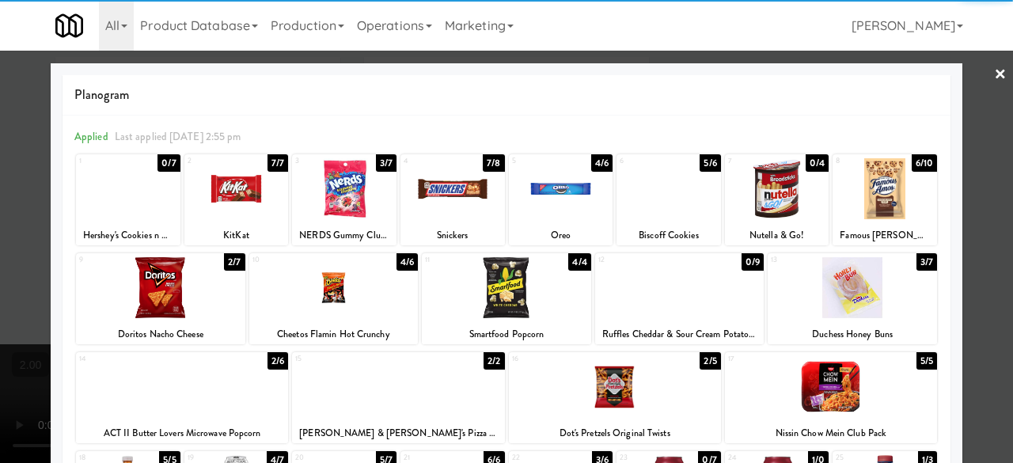
click at [994, 72] on link "×" at bounding box center [1000, 75] width 13 height 49
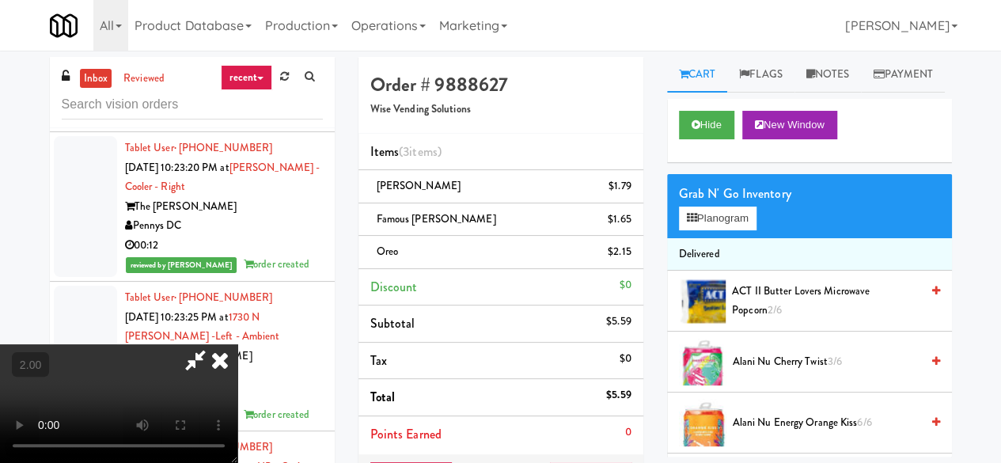
click at [214, 344] on icon at bounding box center [195, 360] width 36 height 32
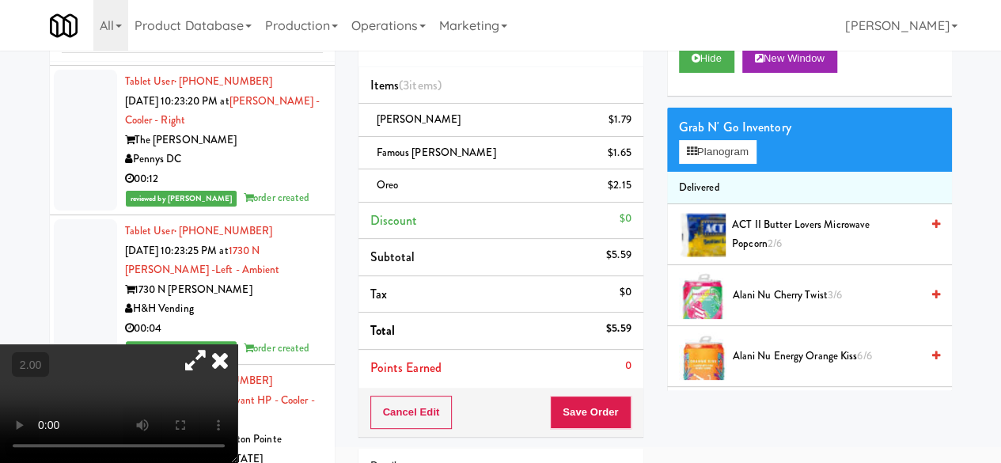
scroll to position [158, 0]
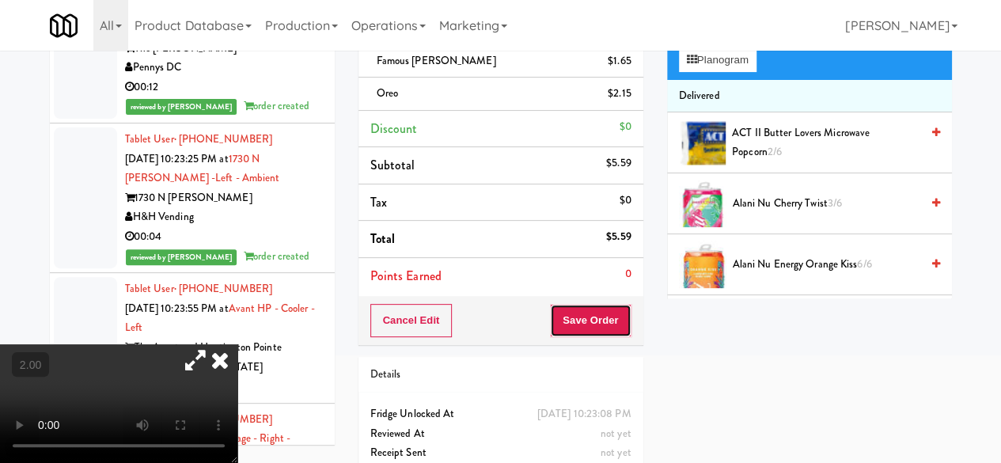
click at [614, 312] on button "Save Order" at bounding box center [590, 320] width 81 height 33
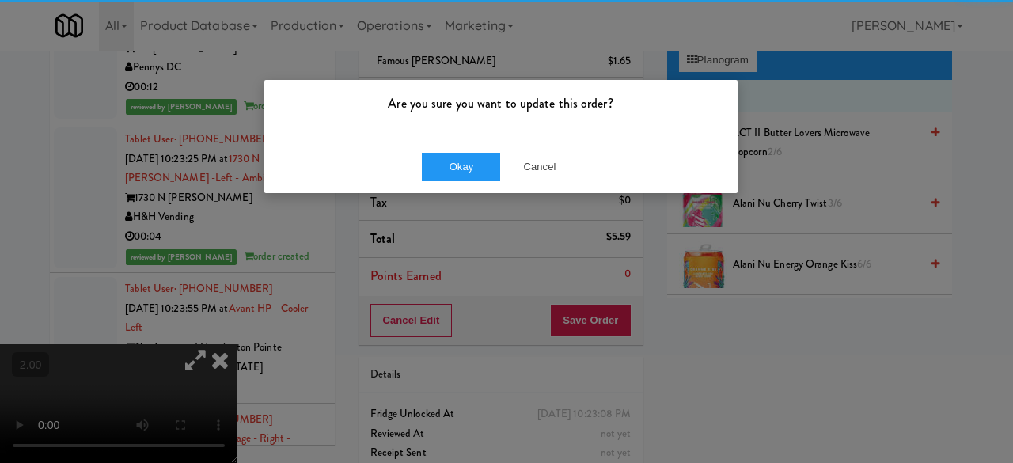
click at [449, 127] on div "Are you sure you want to update this order?" at bounding box center [500, 110] width 473 height 60
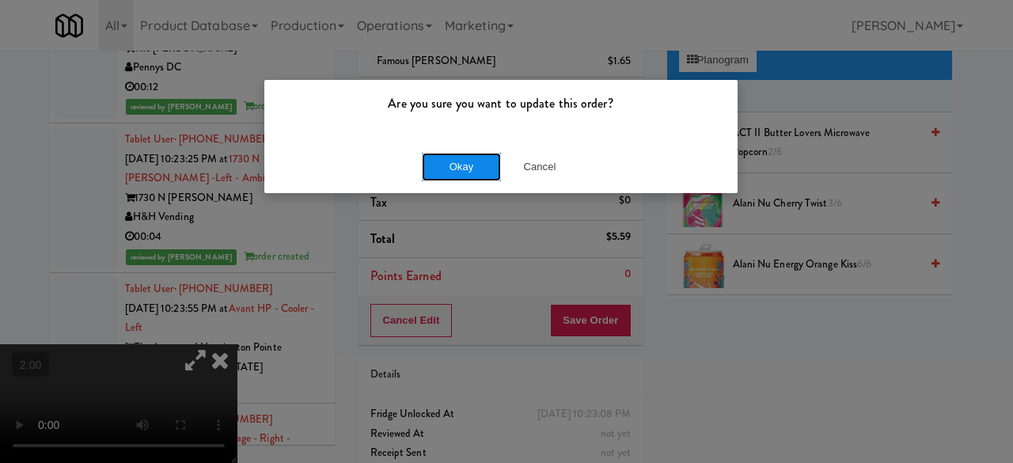
click at [449, 154] on button "Okay" at bounding box center [461, 167] width 79 height 28
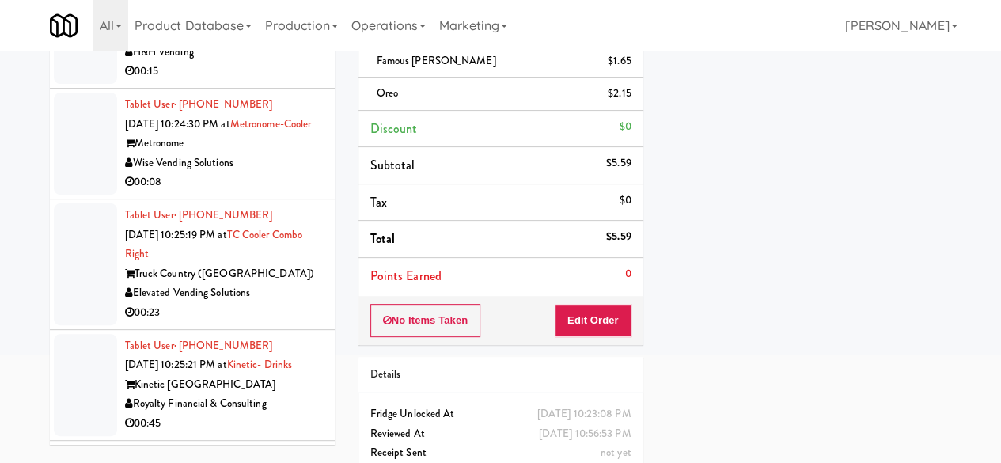
scroll to position [10045, 0]
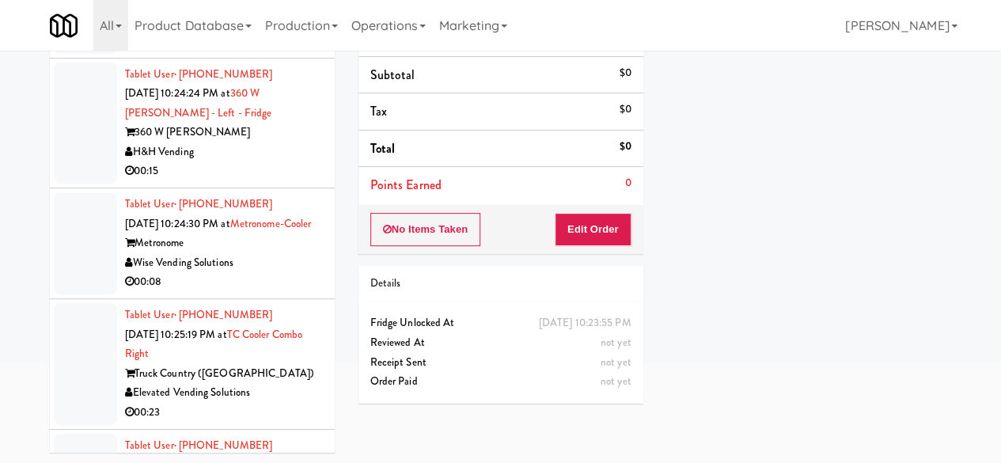
scroll to position [9886, 0]
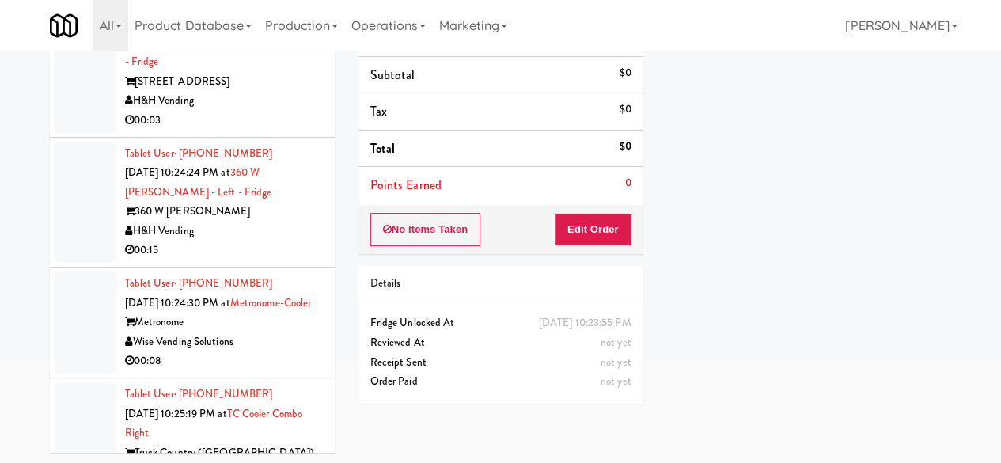
drag, startPoint x: 254, startPoint y: 258, endPoint x: 274, endPoint y: 260, distance: 19.9
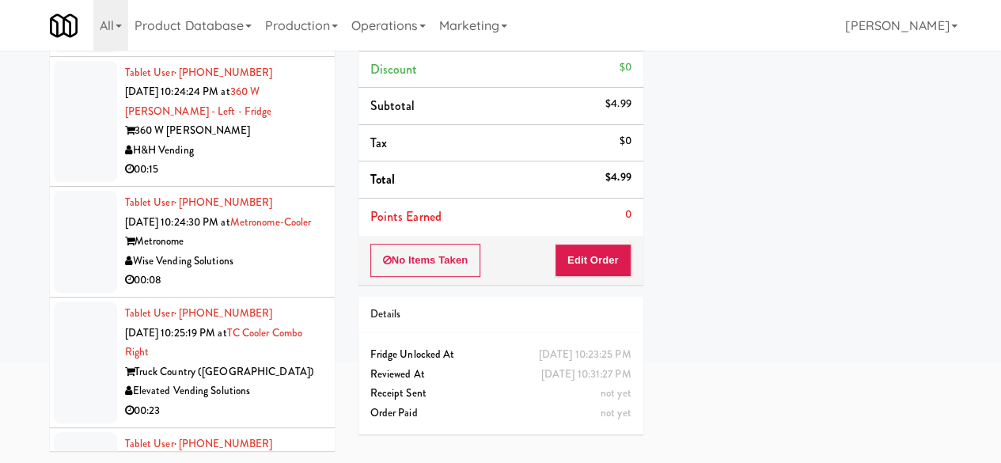
scroll to position [9807, 0]
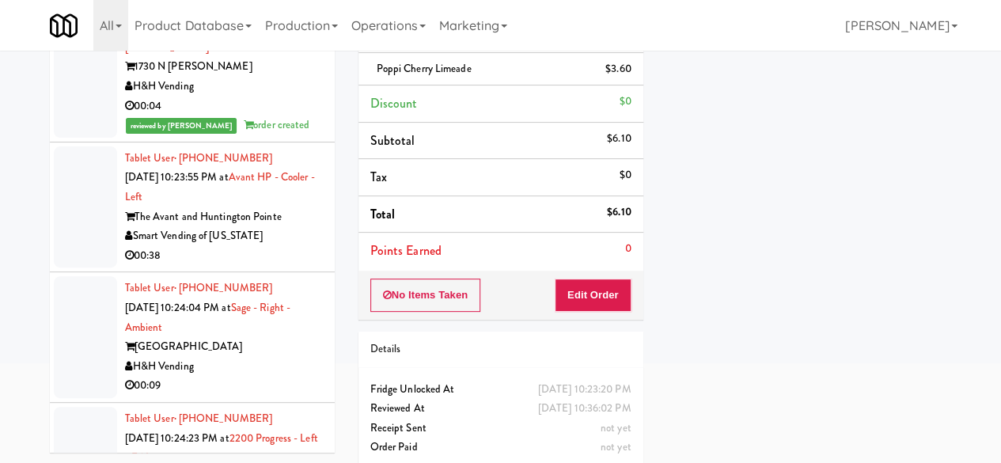
scroll to position [9254, 0]
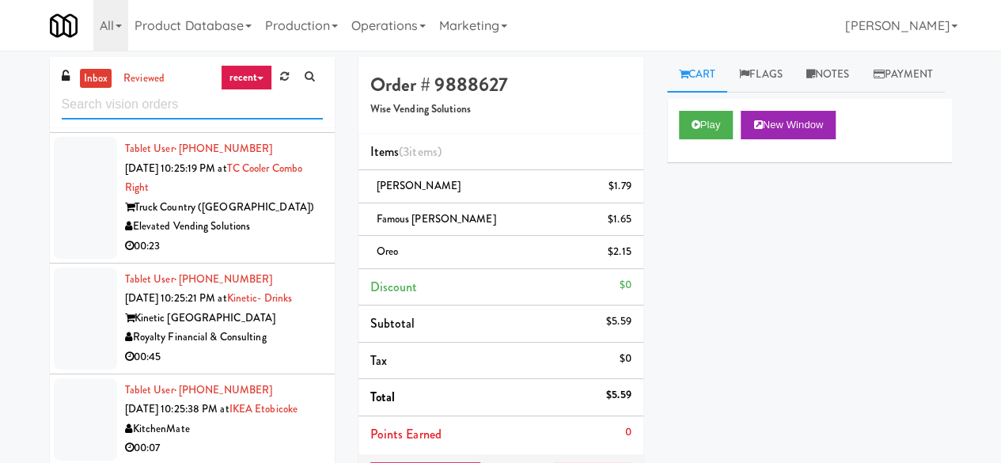
click at [180, 115] on input "text" at bounding box center [192, 104] width 261 height 29
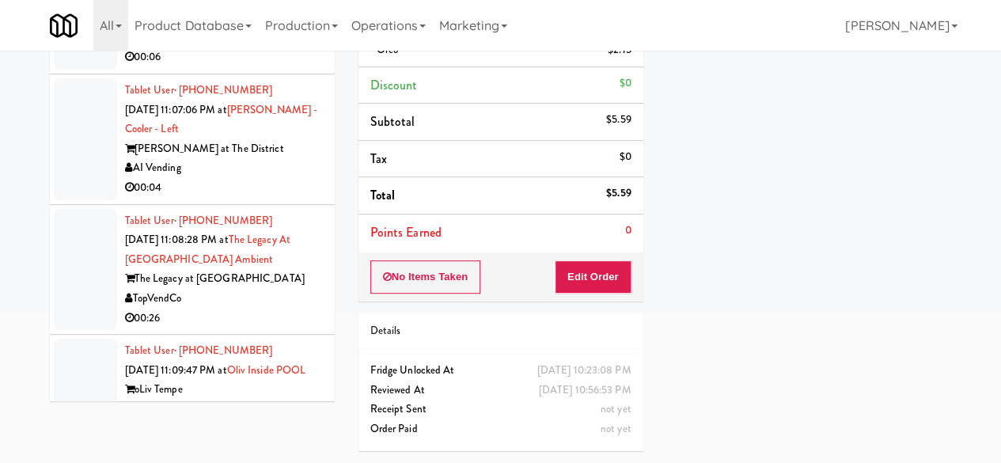
scroll to position [4489, 0]
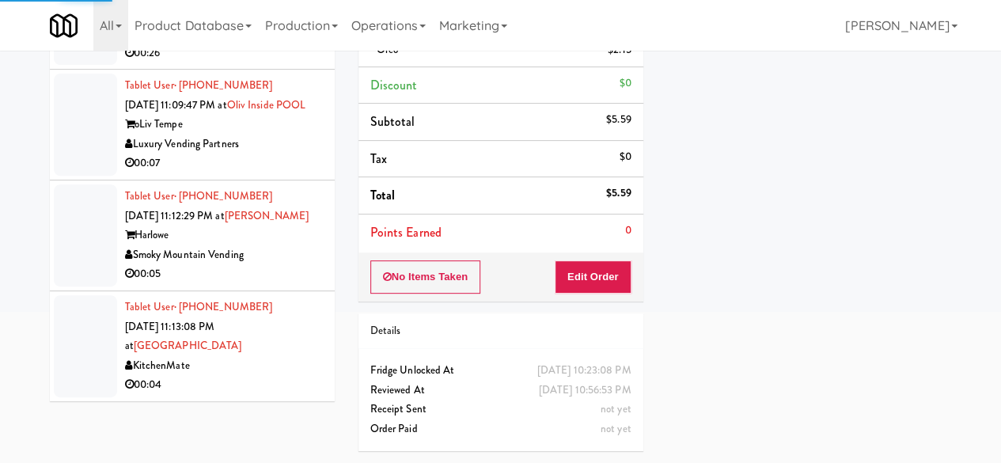
click at [264, 375] on div "00:04" at bounding box center [224, 385] width 198 height 20
click at [264, 365] on div "Tablet User · (647) 528-6015 Sep 26, 2025 11:13:08 PM at St. Joseph's Health Ce…" at bounding box center [224, 345] width 198 height 97
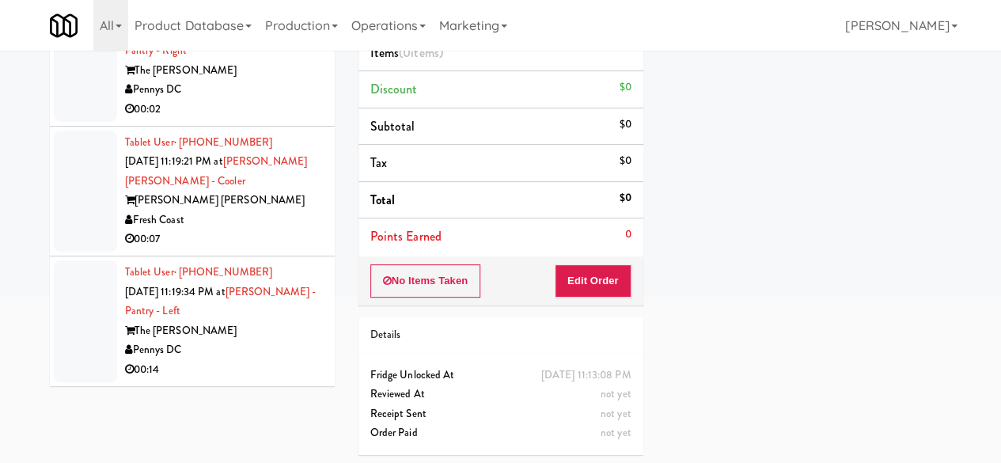
scroll to position [6529, 0]
click at [271, 366] on div "00:14" at bounding box center [224, 370] width 198 height 20
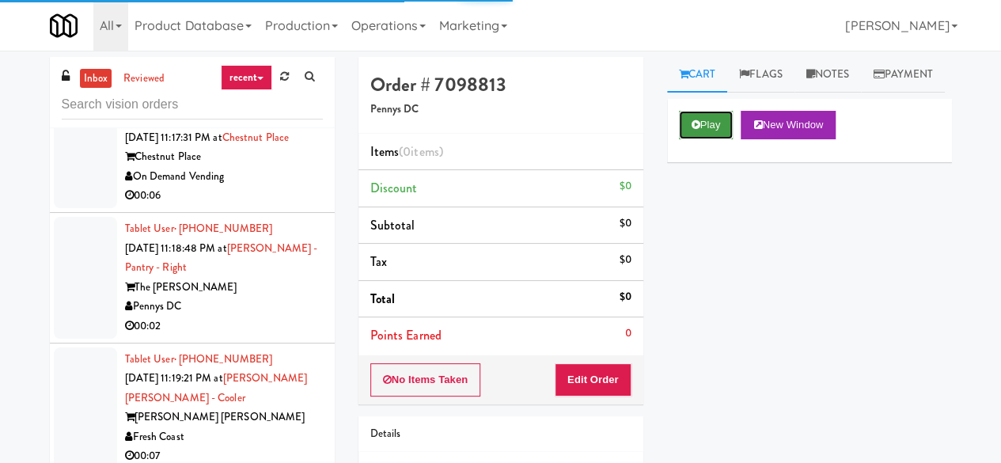
click at [718, 139] on button "Play" at bounding box center [706, 125] width 55 height 28
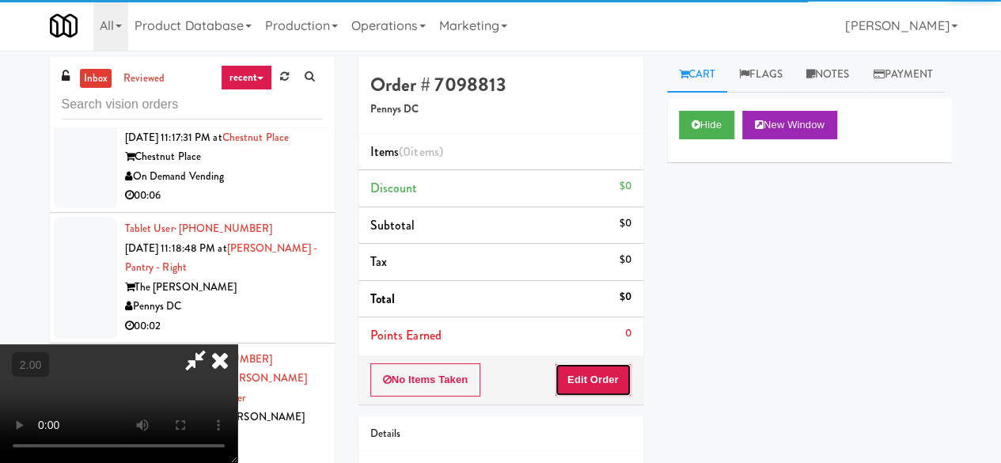
click at [620, 368] on button "Edit Order" at bounding box center [593, 379] width 77 height 33
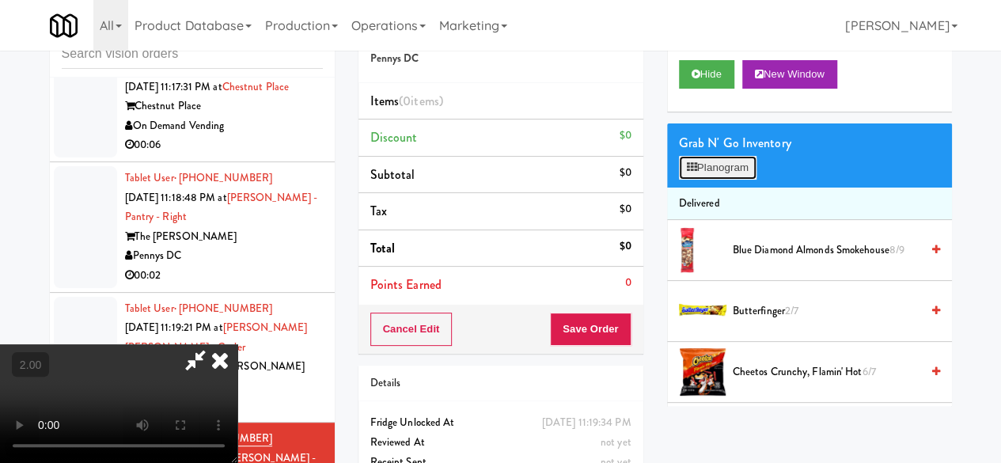
click at [709, 180] on button "Planogram" at bounding box center [718, 168] width 78 height 24
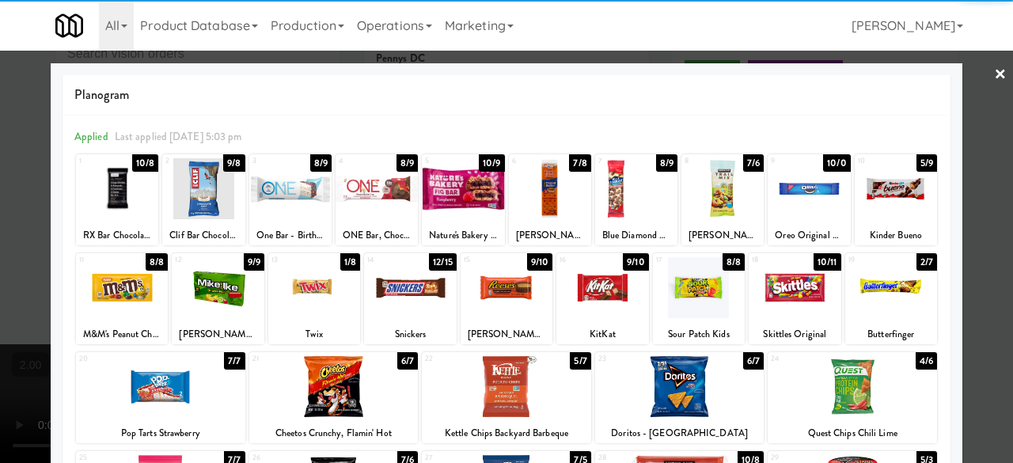
click at [342, 396] on div at bounding box center [333, 386] width 169 height 61
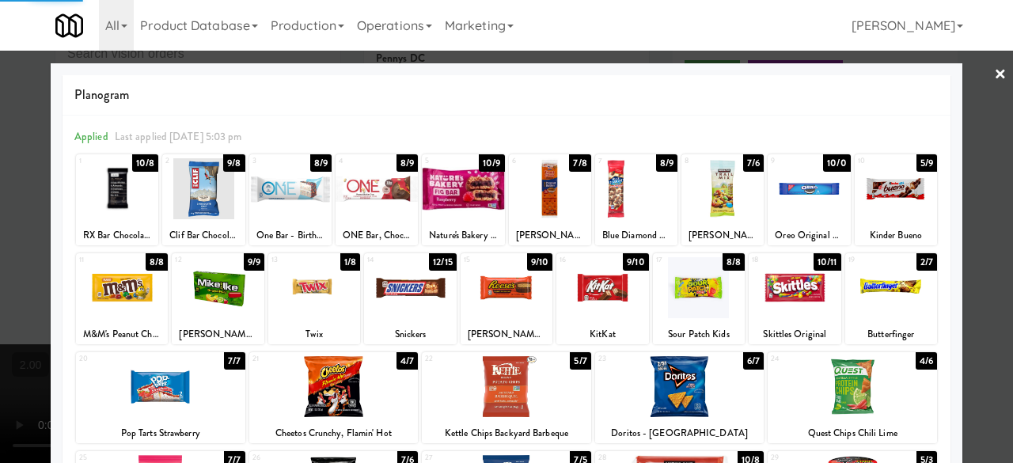
drag, startPoint x: 989, startPoint y: 143, endPoint x: 718, endPoint y: 152, distance: 270.7
click at [986, 142] on div at bounding box center [506, 231] width 1013 height 463
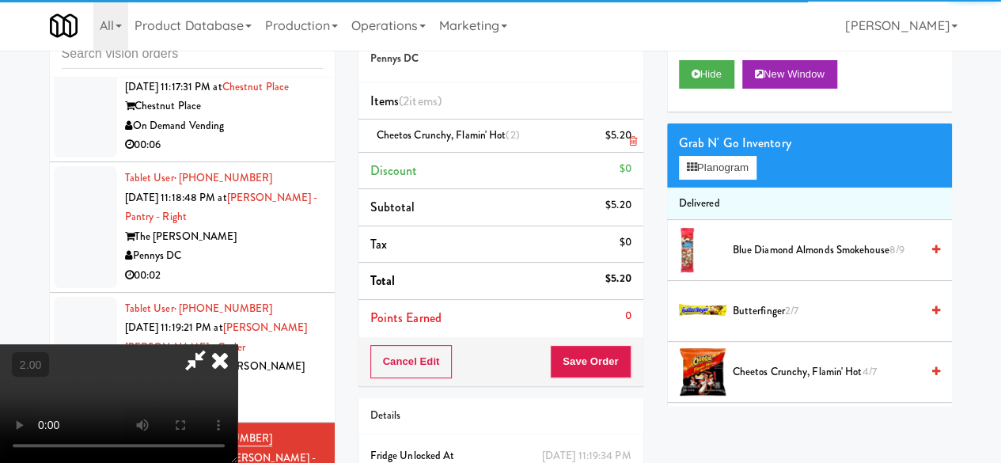
click at [631, 143] on icon at bounding box center [632, 141] width 8 height 10
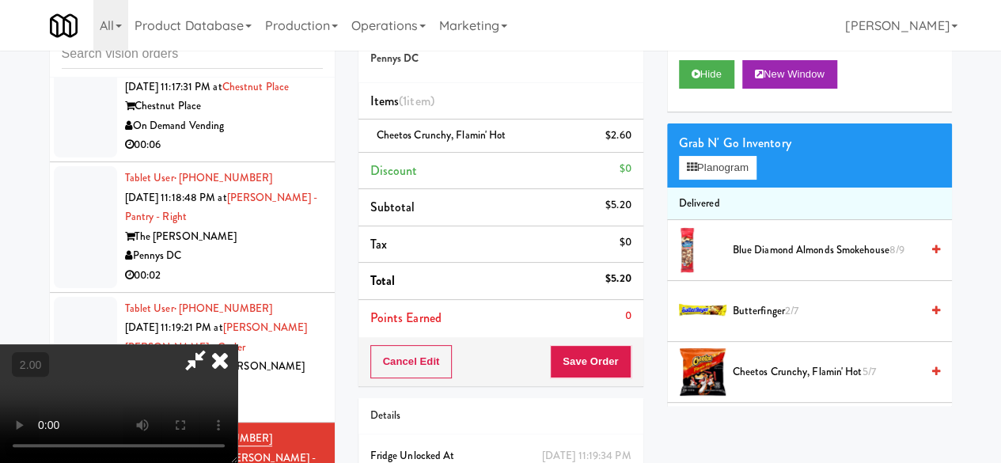
click at [214, 344] on icon at bounding box center [195, 360] width 36 height 32
click at [604, 376] on button "Save Order" at bounding box center [590, 361] width 81 height 33
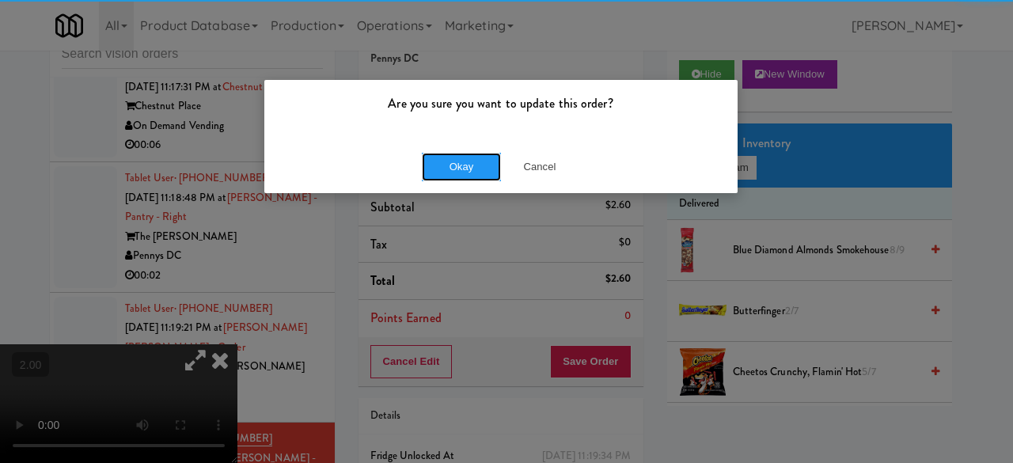
click at [463, 176] on button "Okay" at bounding box center [461, 167] width 79 height 28
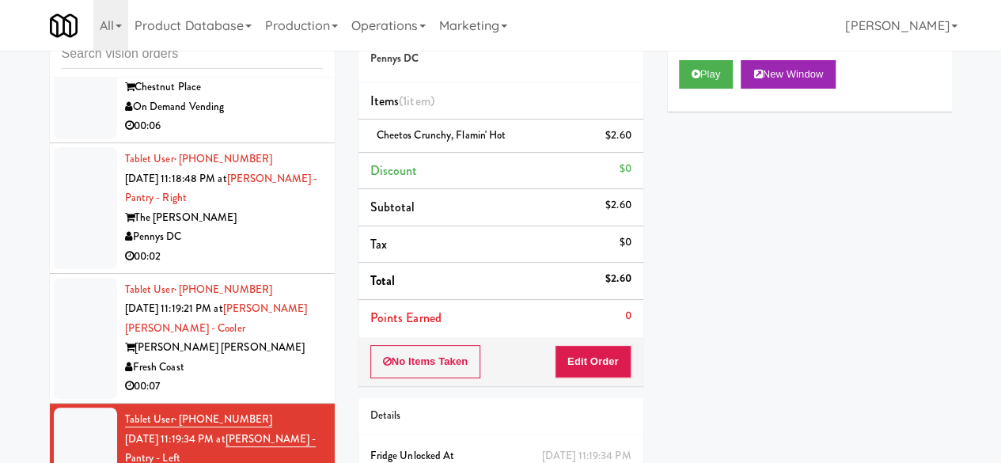
scroll to position [6549, 0]
click at [204, 386] on div "00:07" at bounding box center [224, 387] width 198 height 20
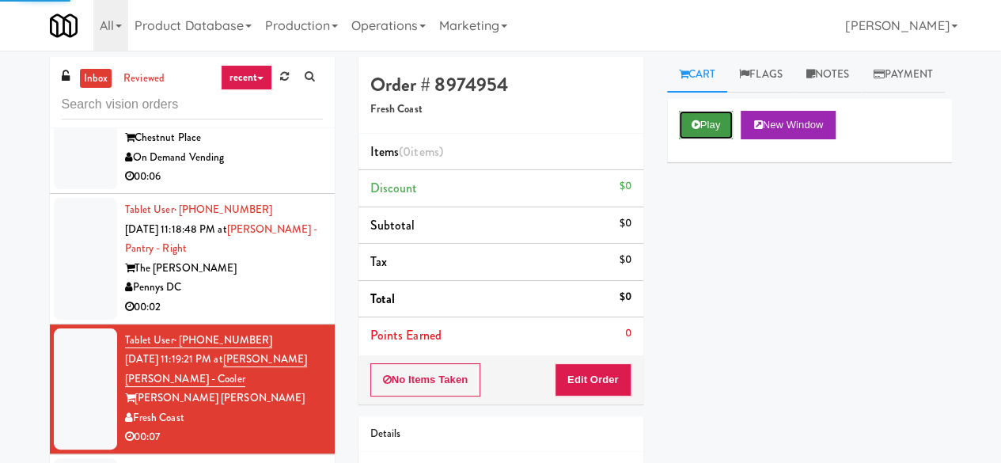
click at [696, 139] on button "Play" at bounding box center [706, 125] width 55 height 28
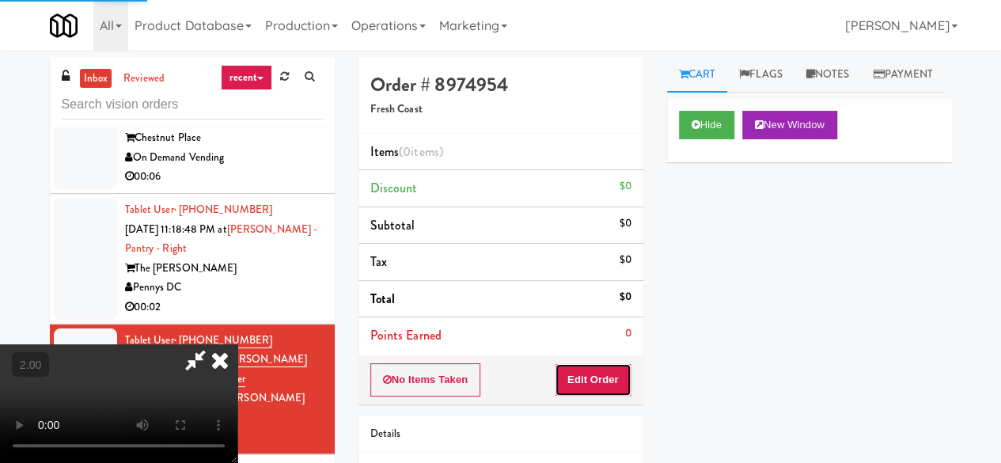
click at [615, 374] on button "Edit Order" at bounding box center [593, 379] width 77 height 33
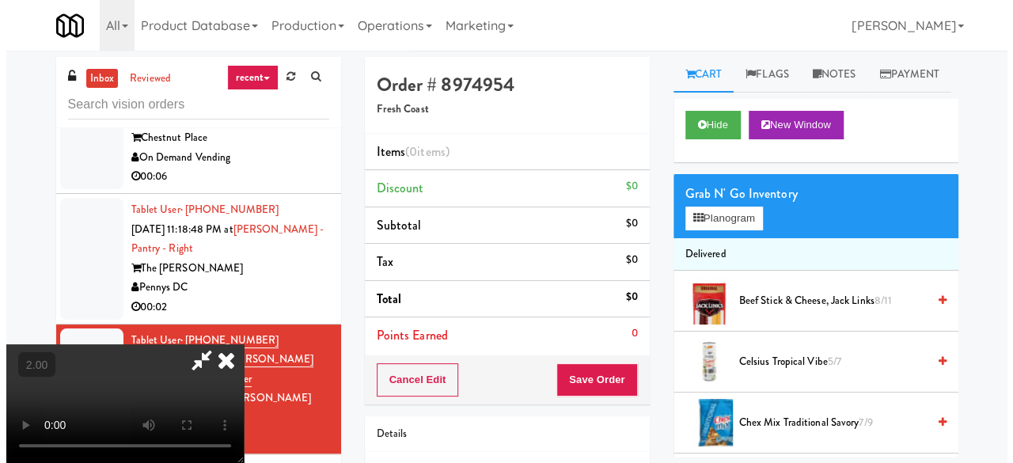
scroll to position [32, 0]
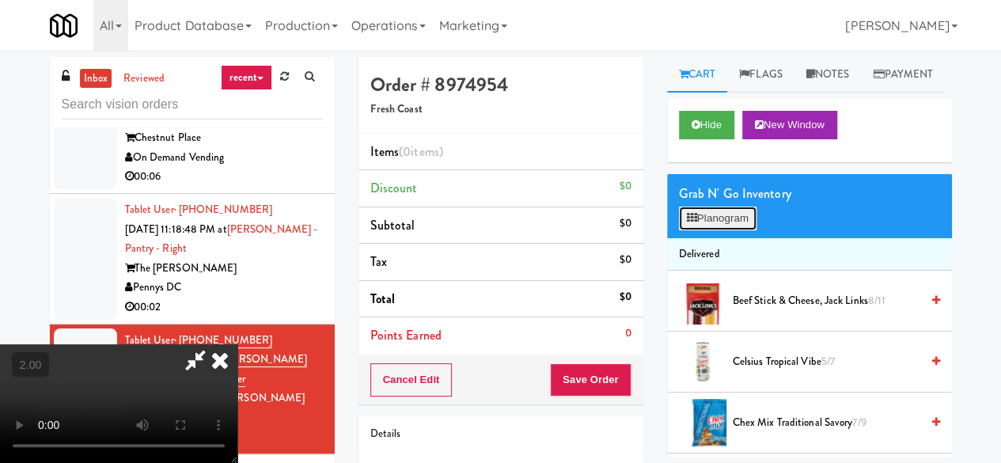
click at [738, 230] on button "Planogram" at bounding box center [718, 218] width 78 height 24
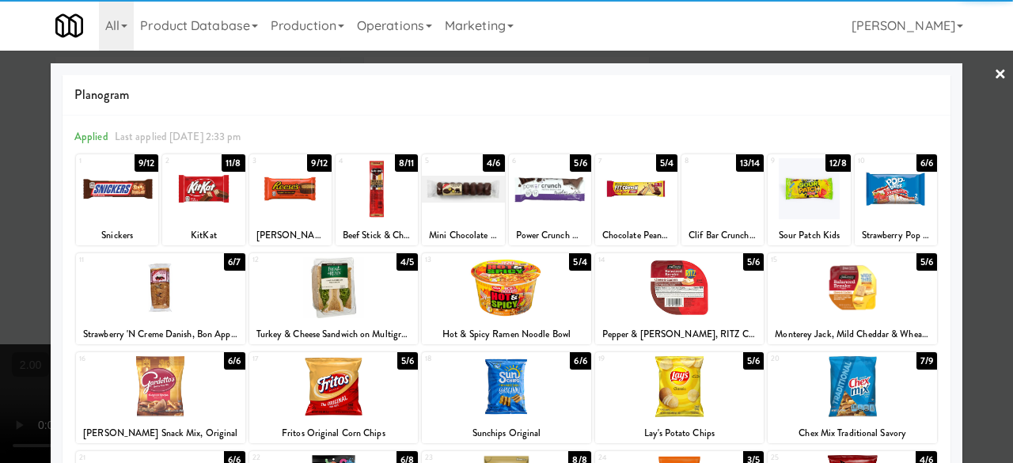
click at [124, 206] on div at bounding box center [117, 188] width 82 height 61
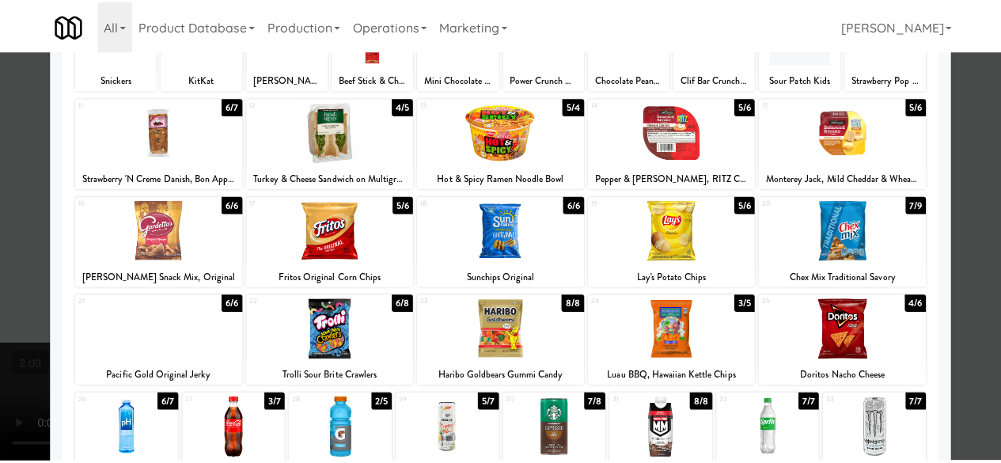
scroll to position [158, 0]
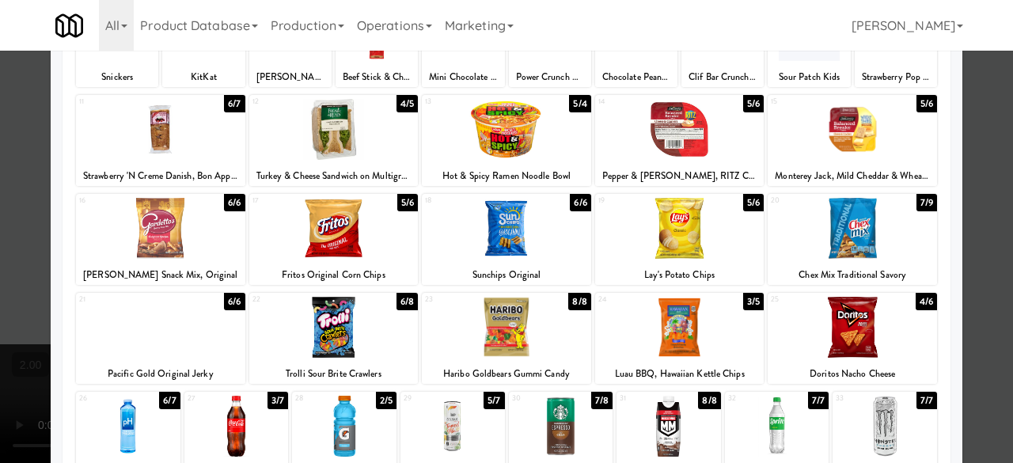
click at [699, 248] on div at bounding box center [679, 228] width 169 height 61
click at [979, 133] on div at bounding box center [506, 231] width 1013 height 463
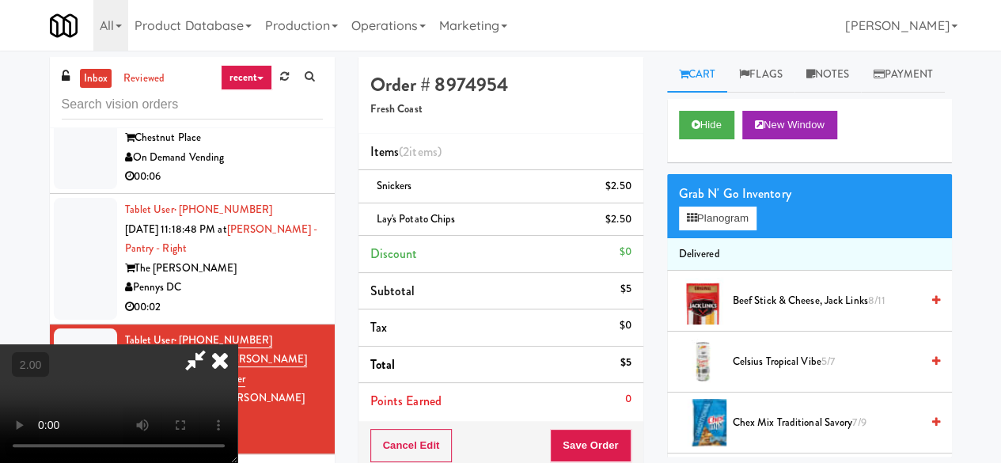
click at [214, 344] on icon at bounding box center [195, 360] width 36 height 32
click at [531, 74] on div "Order # 8974954 Fresh Coast Items (2 items ) Snickers $2.50 Lay's Potato Chips …" at bounding box center [654, 344] width 593 height 574
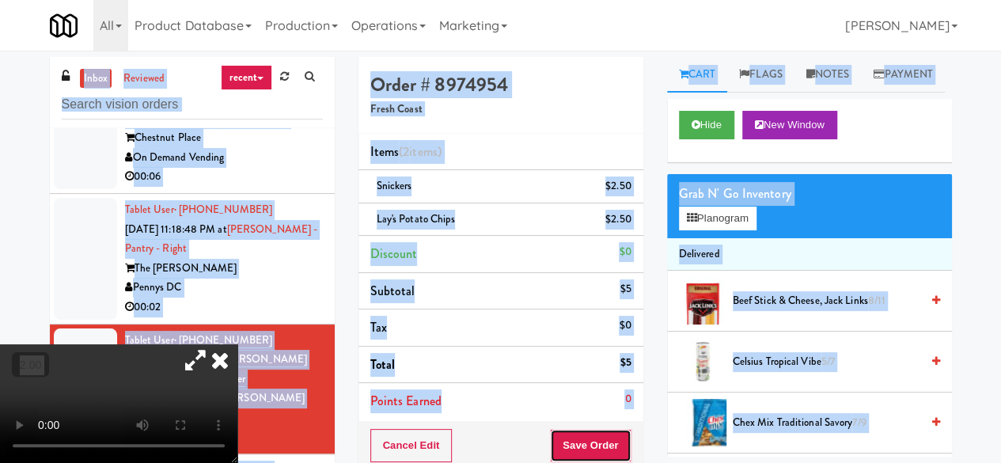
click at [574, 429] on button "Save Order" at bounding box center [590, 445] width 81 height 33
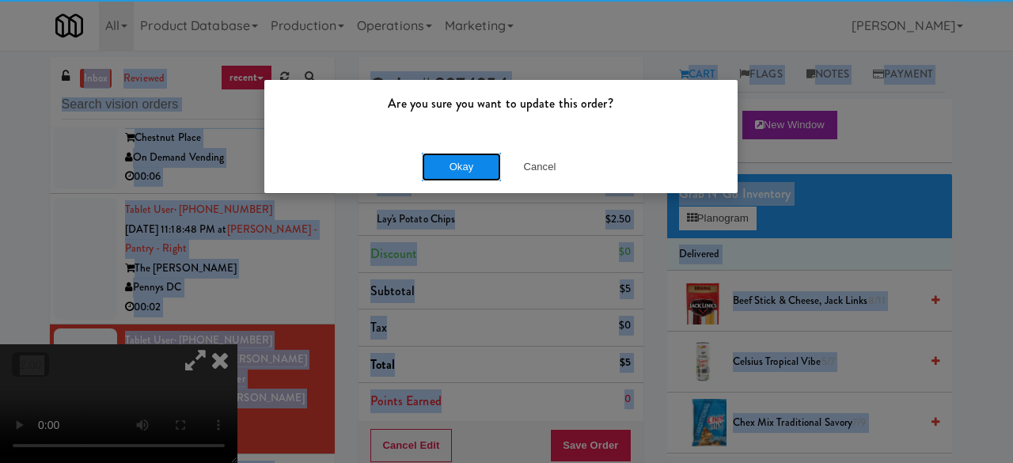
click at [460, 162] on button "Okay" at bounding box center [461, 167] width 79 height 28
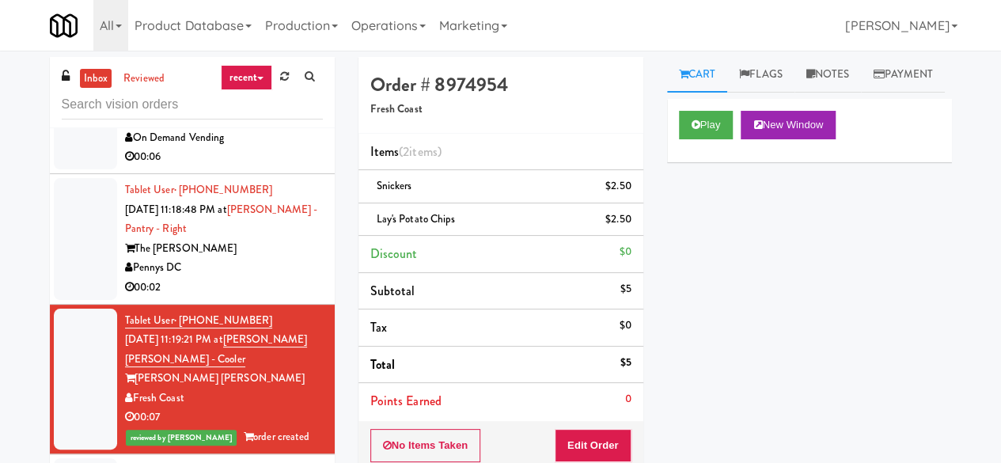
click at [253, 278] on div "Pennys DC" at bounding box center [224, 268] width 198 height 20
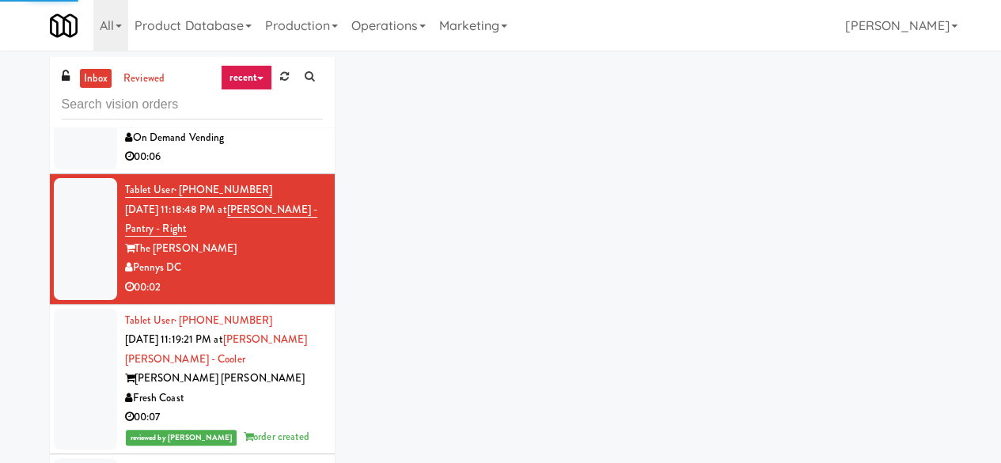
scroll to position [6331, 0]
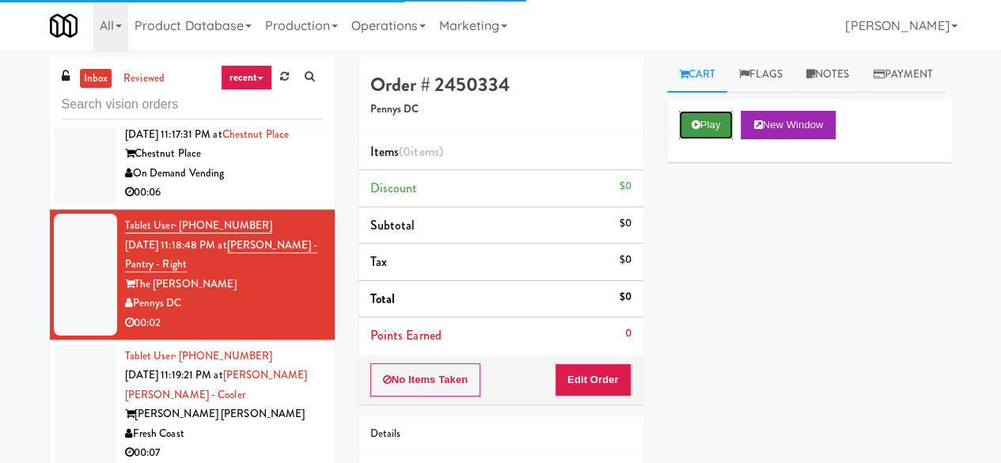
click at [701, 139] on button "Play" at bounding box center [706, 125] width 55 height 28
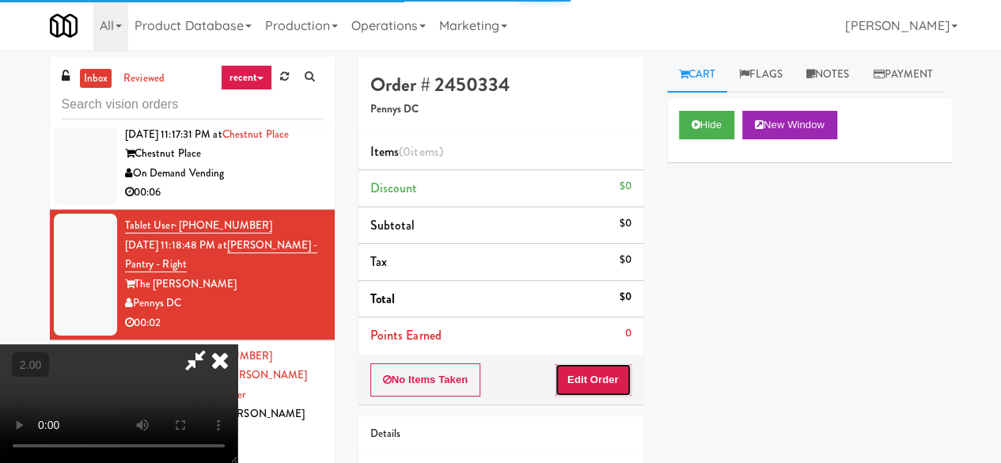
click at [608, 382] on button "Edit Order" at bounding box center [593, 379] width 77 height 33
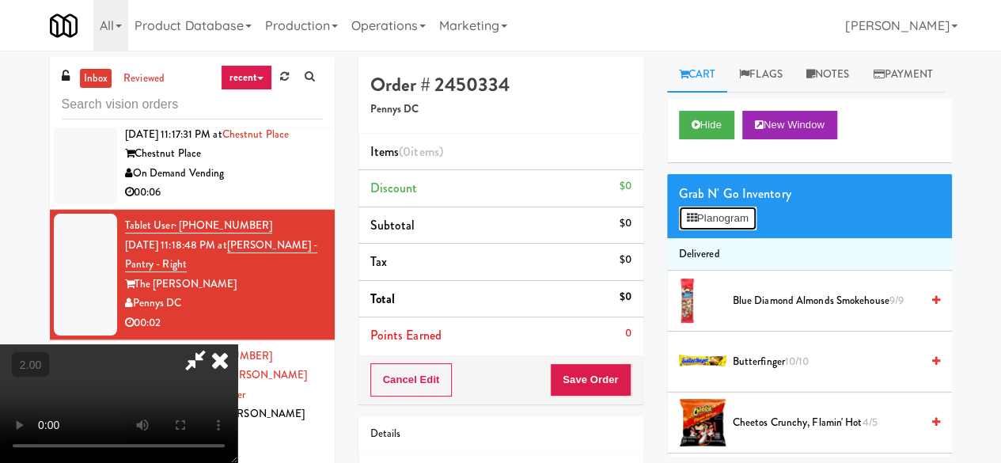
click at [737, 230] on button "Planogram" at bounding box center [718, 218] width 78 height 24
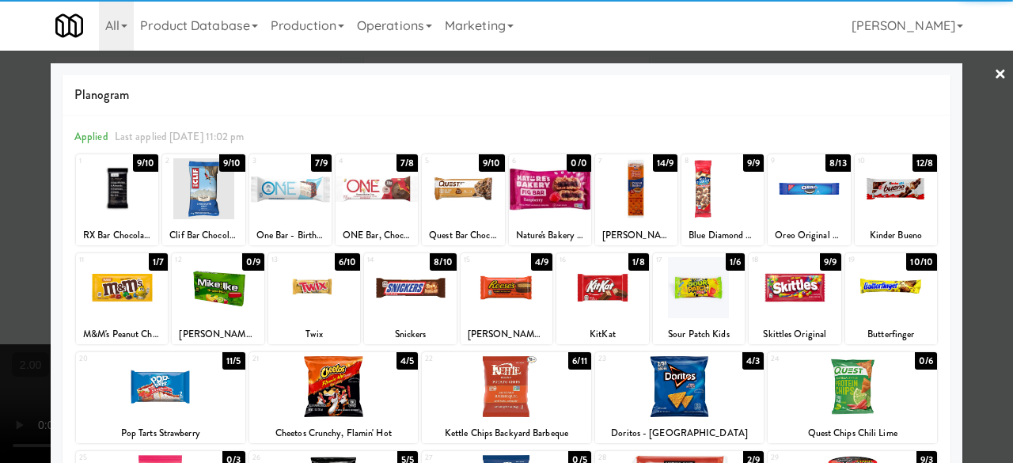
click at [160, 392] on div at bounding box center [160, 386] width 169 height 61
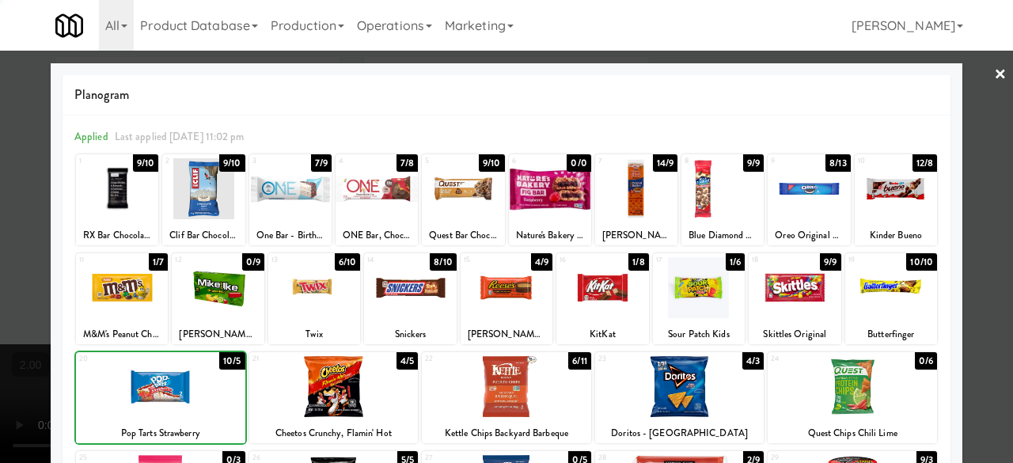
click at [160, 392] on div at bounding box center [160, 386] width 169 height 61
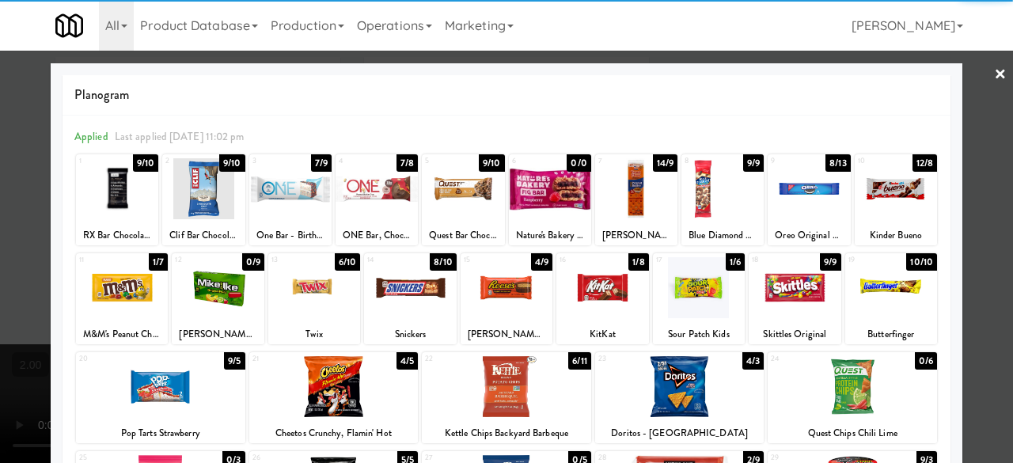
click at [961, 150] on div at bounding box center [506, 231] width 1013 height 463
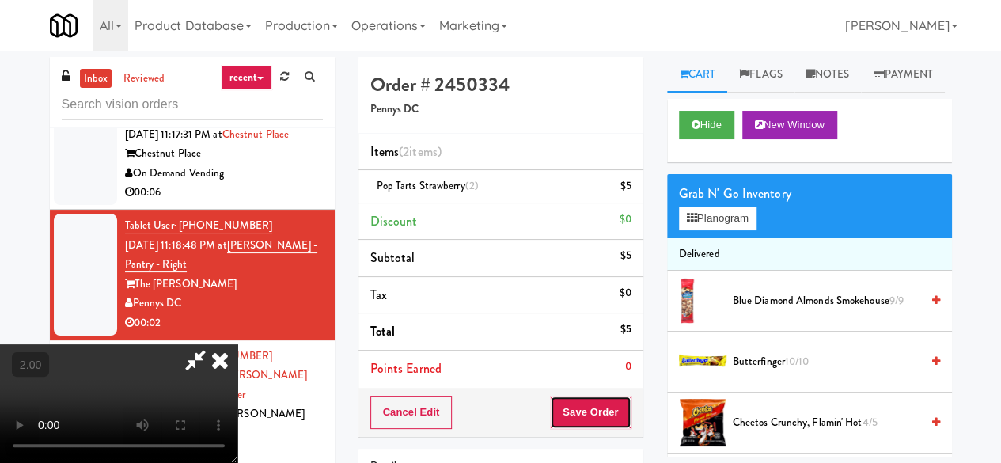
click at [618, 423] on button "Save Order" at bounding box center [590, 412] width 81 height 33
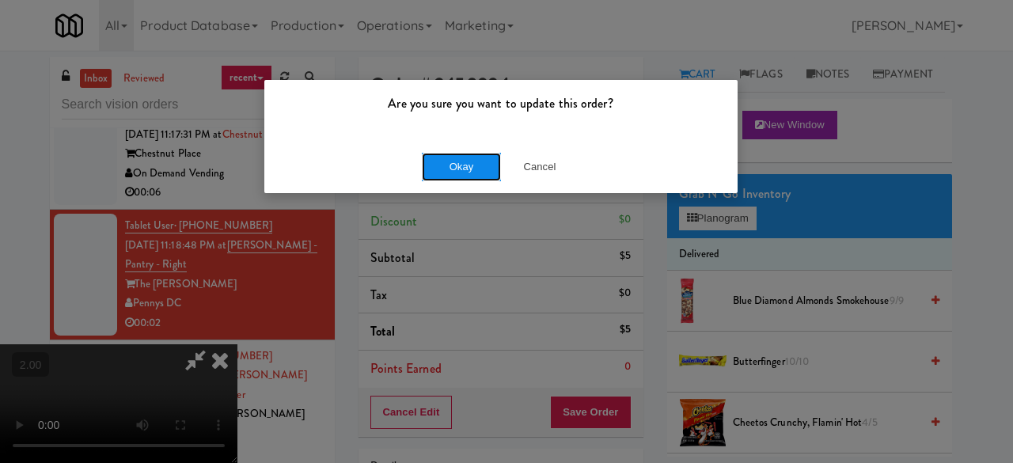
click at [474, 180] on button "Okay" at bounding box center [461, 167] width 79 height 28
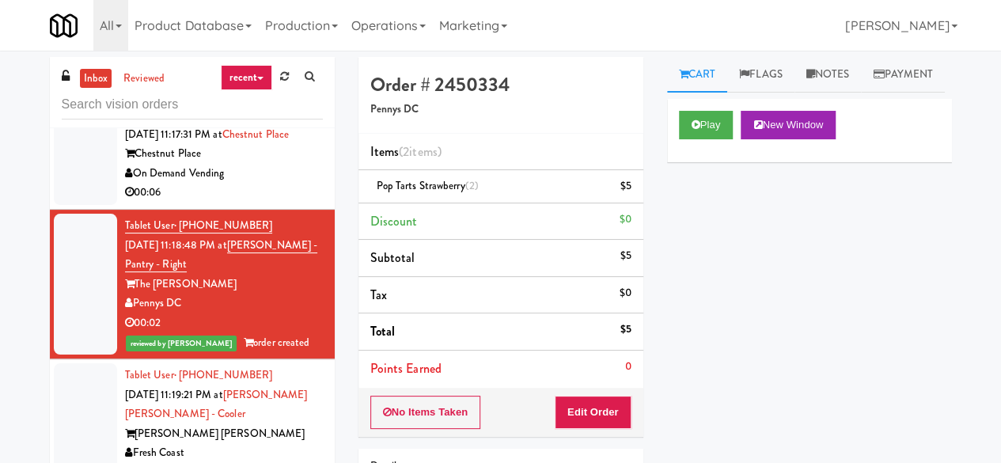
click at [282, 184] on div "On Demand Vending" at bounding box center [224, 174] width 198 height 20
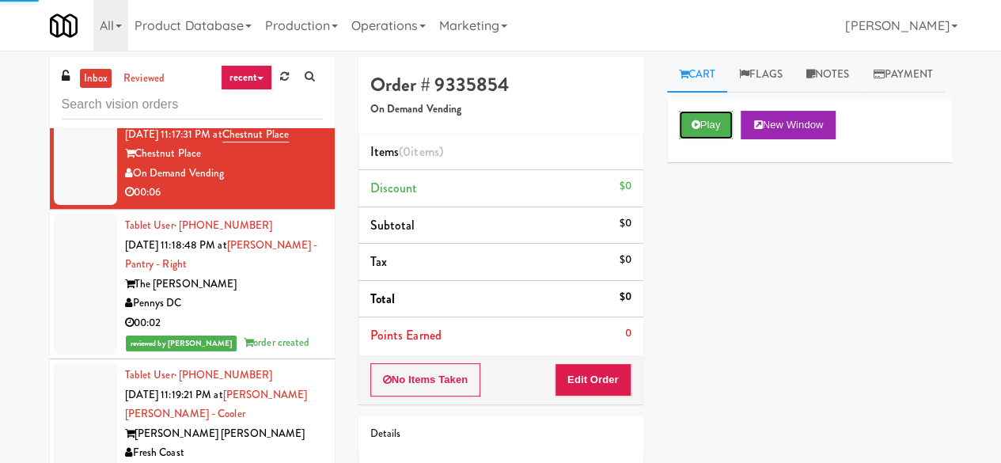
drag, startPoint x: 688, startPoint y: 153, endPoint x: 671, endPoint y: 175, distance: 28.2
click at [689, 139] on button "Play" at bounding box center [706, 125] width 55 height 28
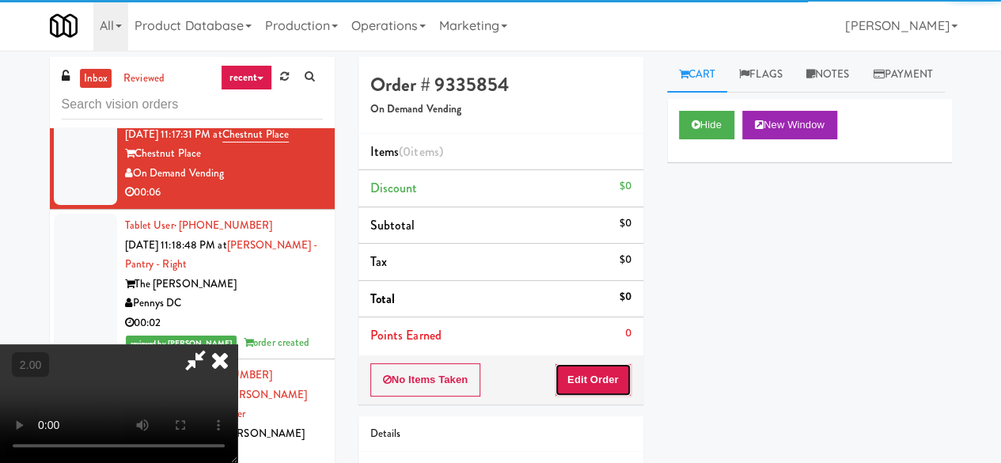
click at [618, 371] on button "Edit Order" at bounding box center [593, 379] width 77 height 33
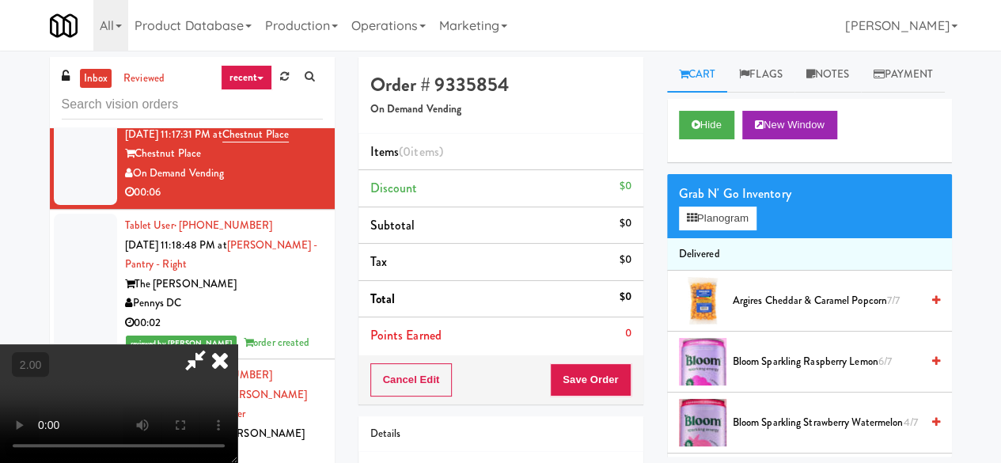
scroll to position [32, 0]
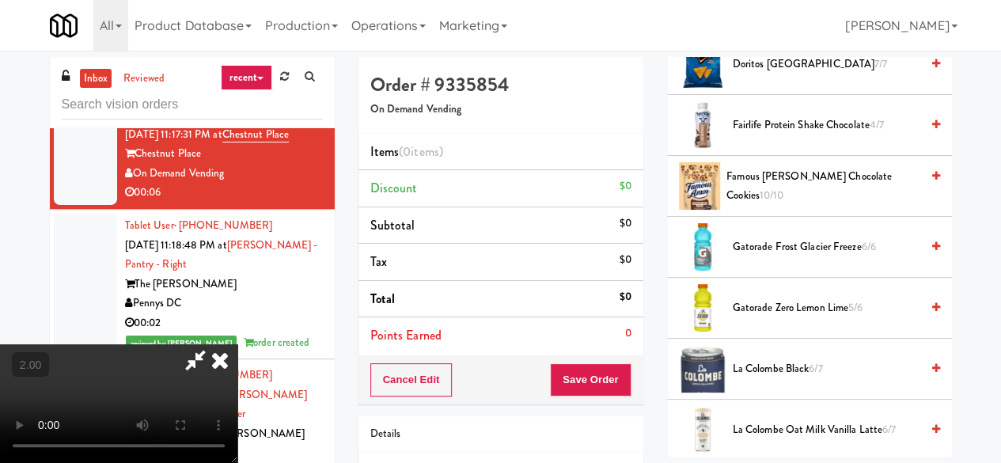
click at [761, 206] on span "Famous Amos Chocolate Cookies 10/10" at bounding box center [822, 186] width 193 height 39
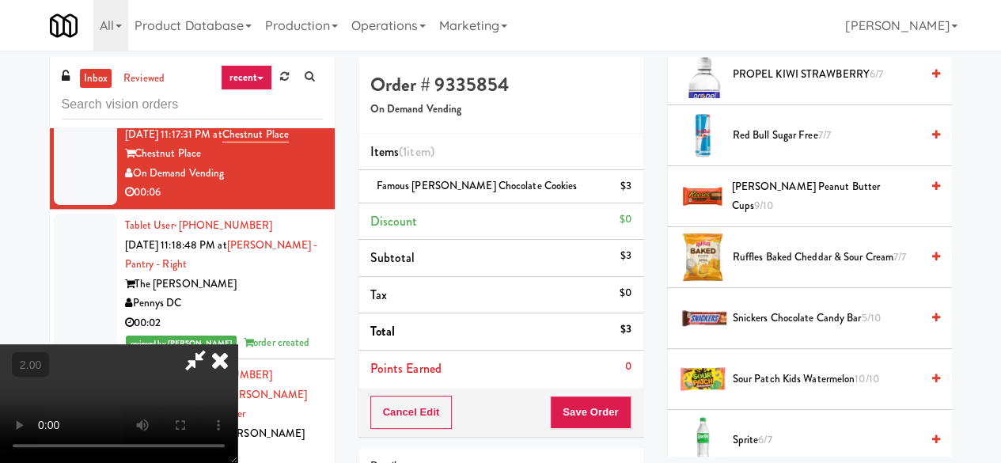
scroll to position [1819, 0]
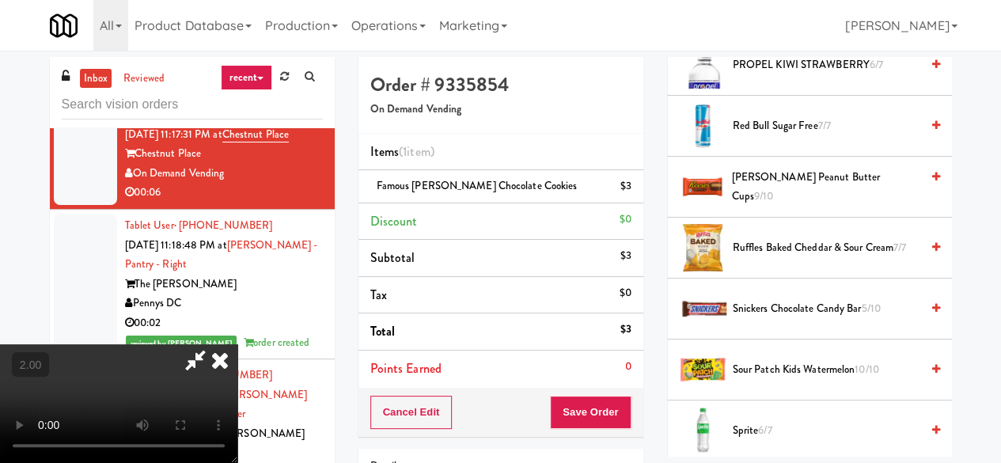
click at [781, 218] on li "Reese's Peanut Butter Cups 9/10" at bounding box center [809, 187] width 285 height 61
click at [214, 344] on icon at bounding box center [195, 360] width 36 height 32
click at [590, 384] on div "Items (1 item ) Famous Amos Chocolate Cookies $3 Discount $0 Subtotal $3 Tax $0…" at bounding box center [500, 261] width 285 height 255
click at [776, 206] on span "Reese's Peanut Butter Cups 9/10" at bounding box center [825, 187] width 188 height 39
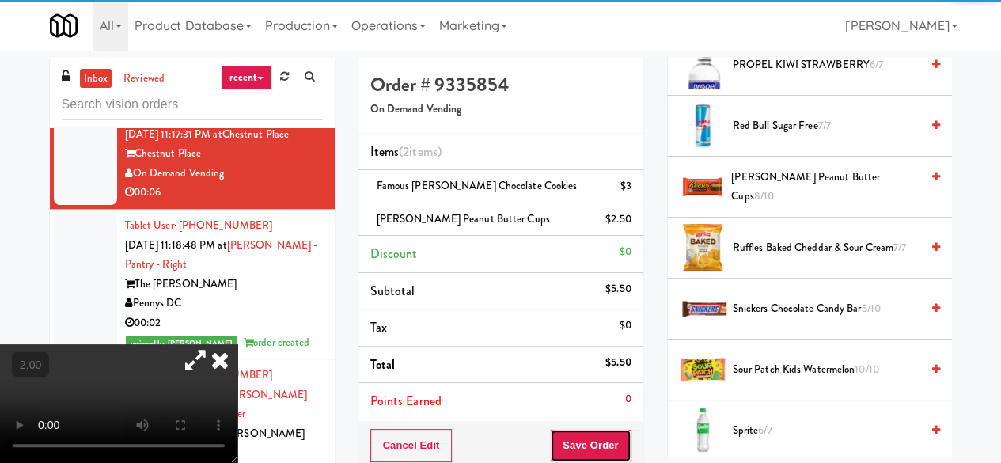
click at [604, 442] on button "Save Order" at bounding box center [590, 445] width 81 height 33
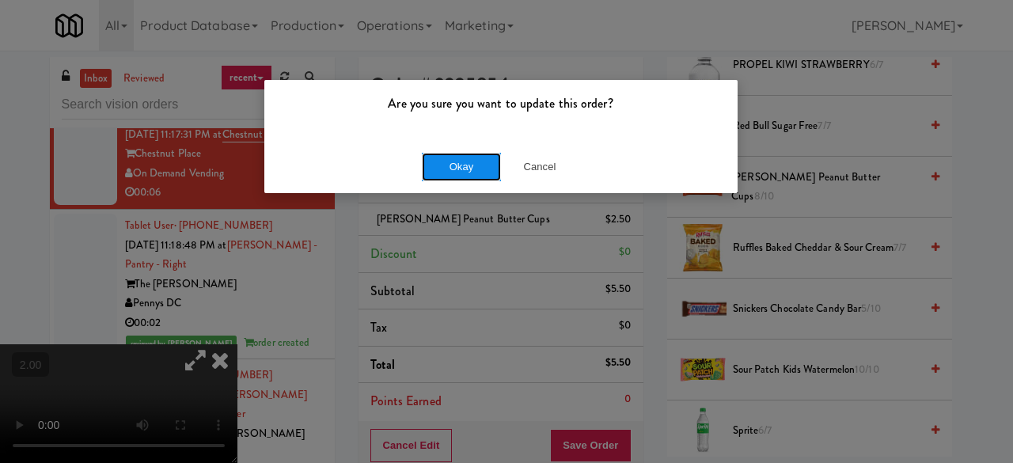
click at [471, 168] on button "Okay" at bounding box center [461, 167] width 79 height 28
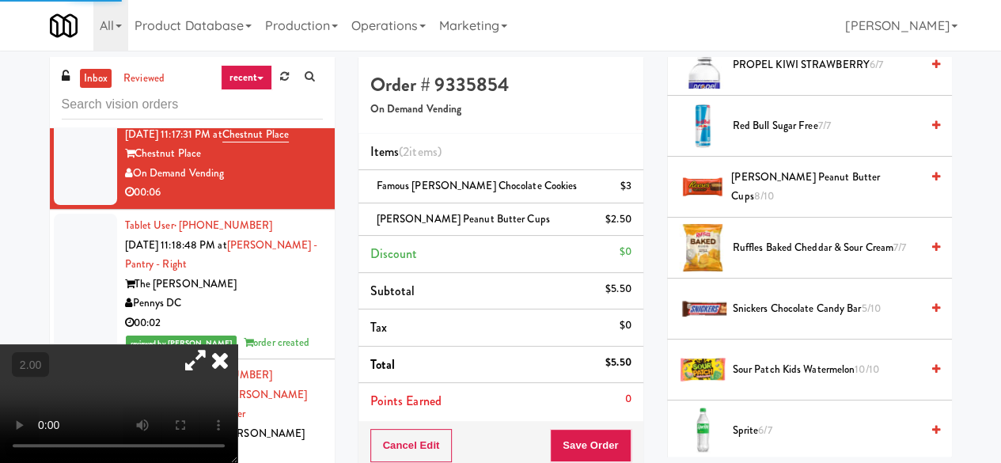
scroll to position [269, 0]
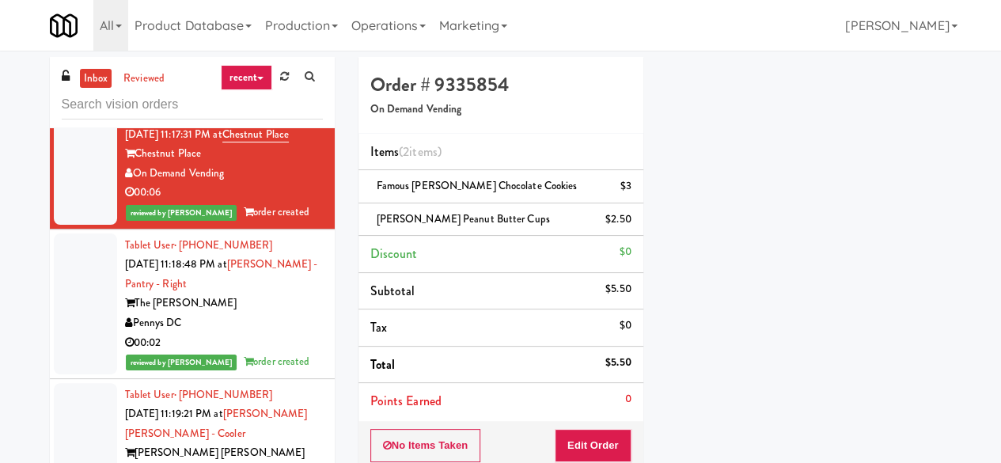
click at [305, 92] on div "00:05" at bounding box center [224, 82] width 198 height 20
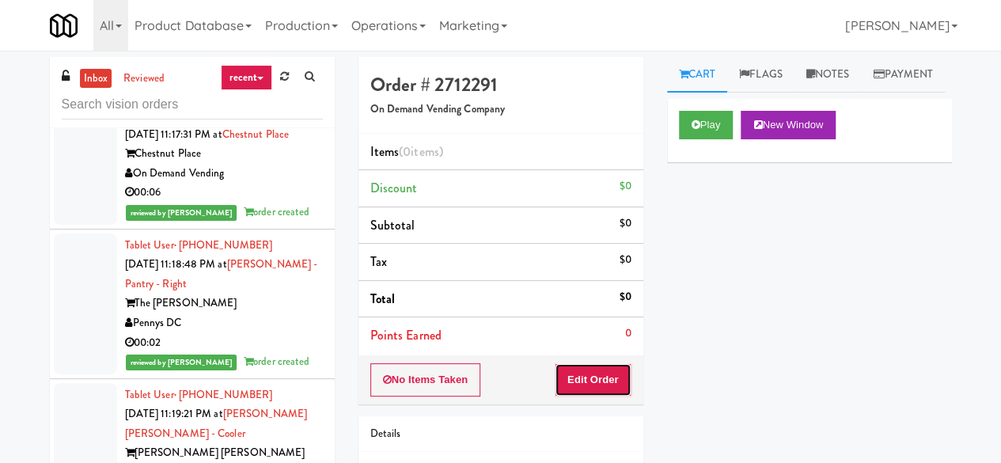
click at [604, 384] on button "Edit Order" at bounding box center [593, 379] width 77 height 33
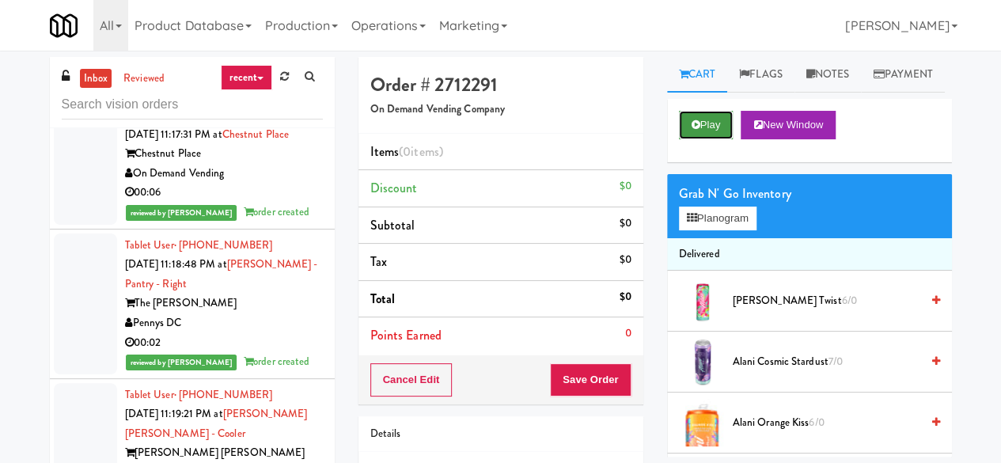
click at [683, 139] on button "Play" at bounding box center [706, 125] width 55 height 28
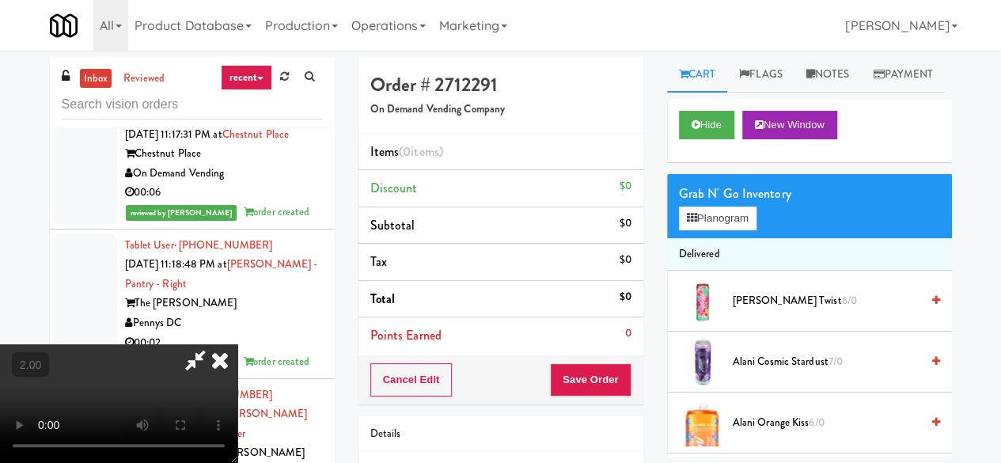
click at [237, 462] on video at bounding box center [118, 403] width 237 height 119
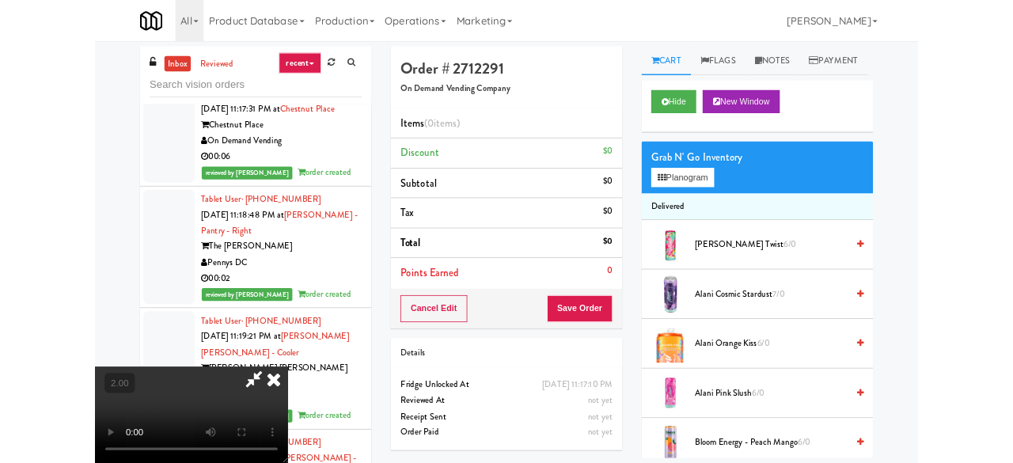
scroll to position [32, 0]
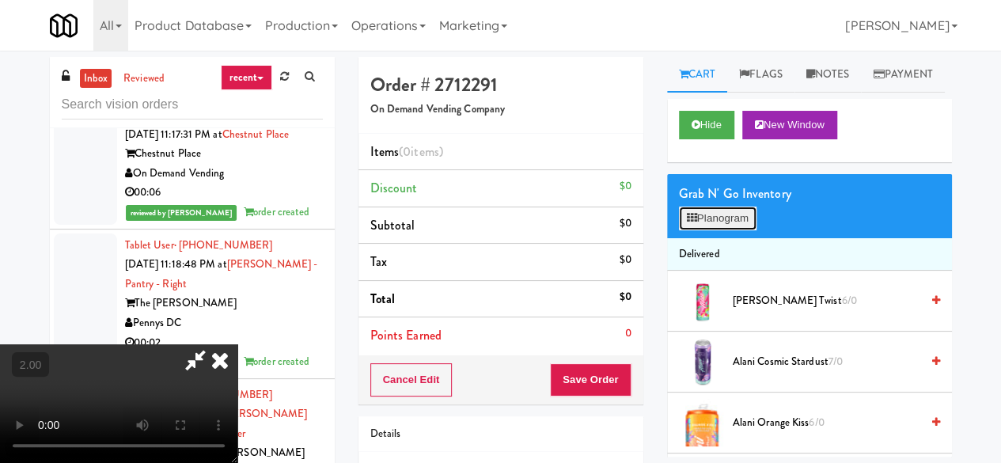
click at [740, 230] on button "Planogram" at bounding box center [718, 218] width 78 height 24
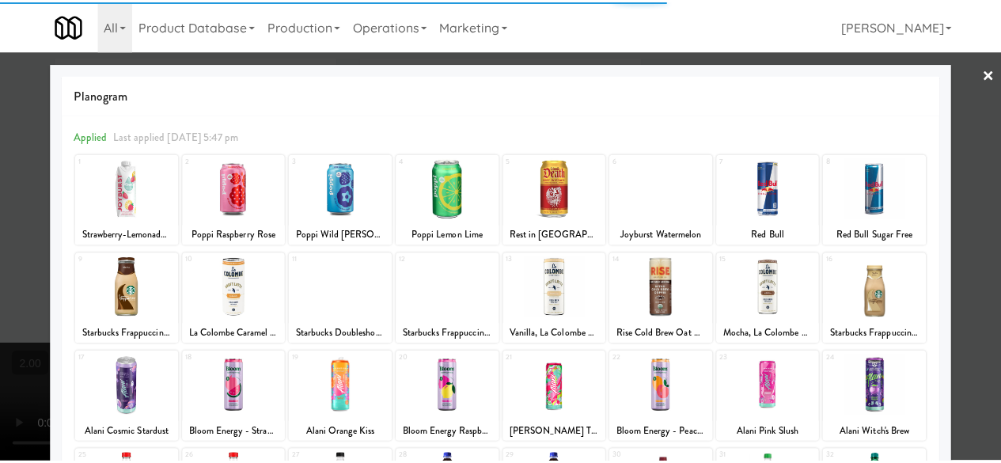
scroll to position [313, 0]
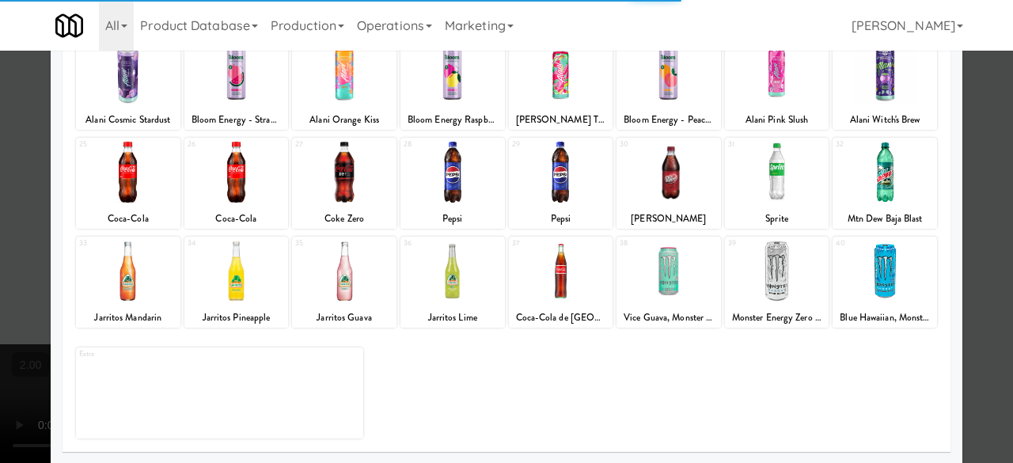
click at [770, 279] on div at bounding box center [777, 270] width 104 height 61
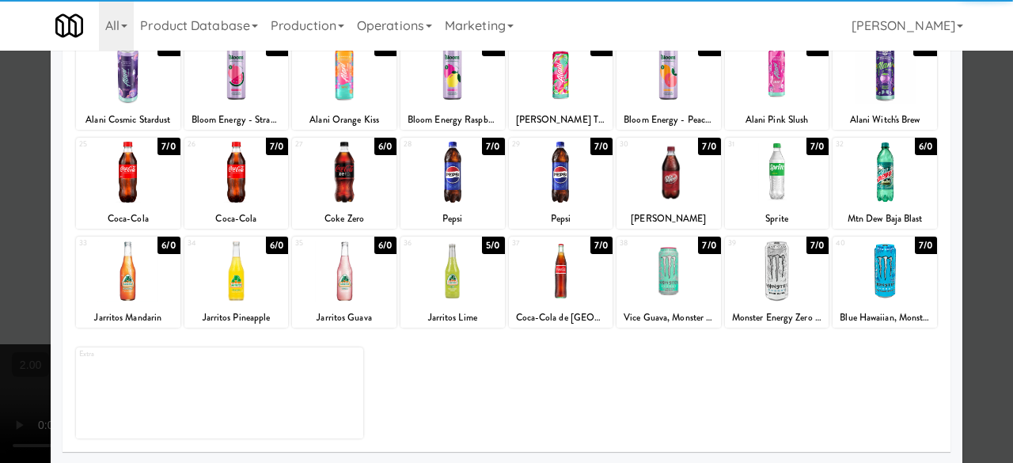
click at [769, 278] on div at bounding box center [777, 270] width 104 height 61
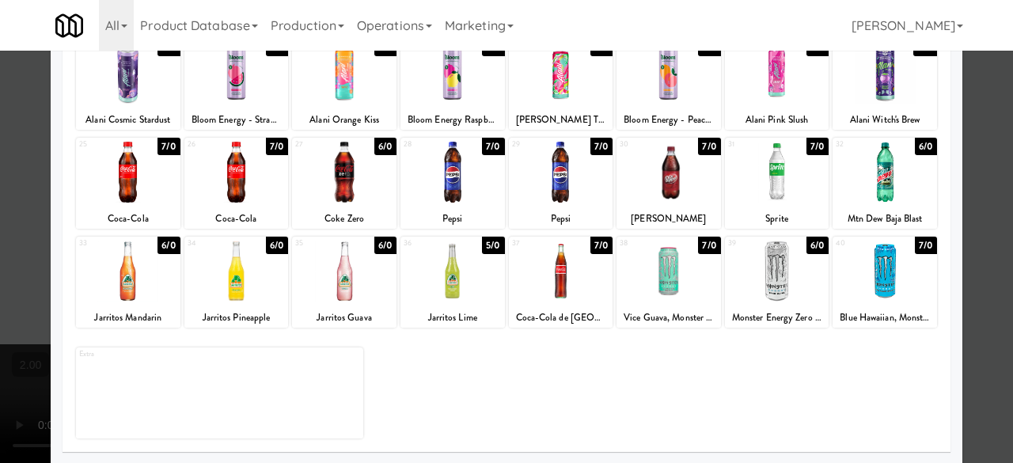
click at [967, 165] on div at bounding box center [506, 231] width 1013 height 463
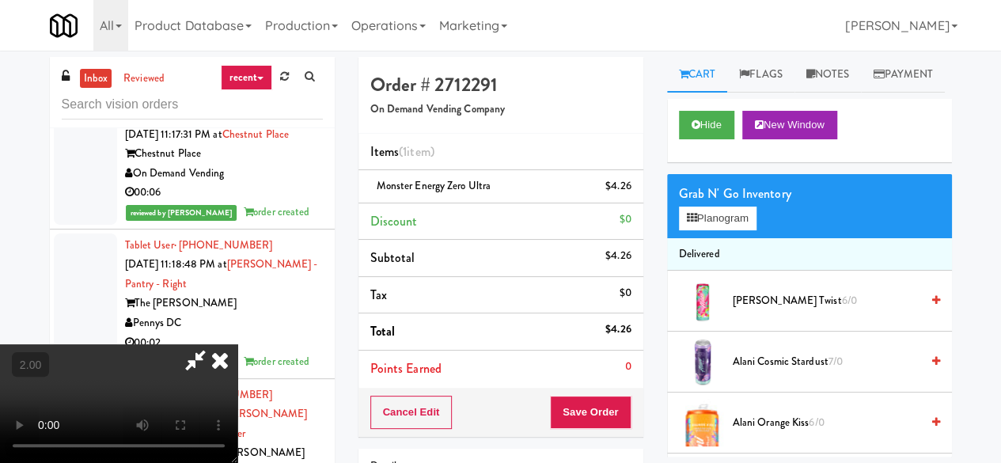
click at [214, 344] on icon at bounding box center [195, 360] width 36 height 32
click at [566, 401] on button "Save Order" at bounding box center [590, 412] width 81 height 33
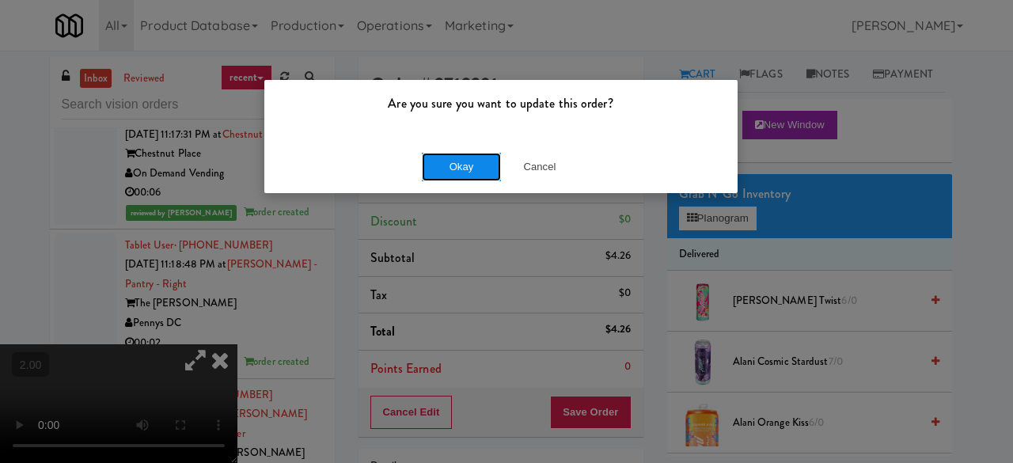
click at [456, 175] on button "Okay" at bounding box center [461, 167] width 79 height 28
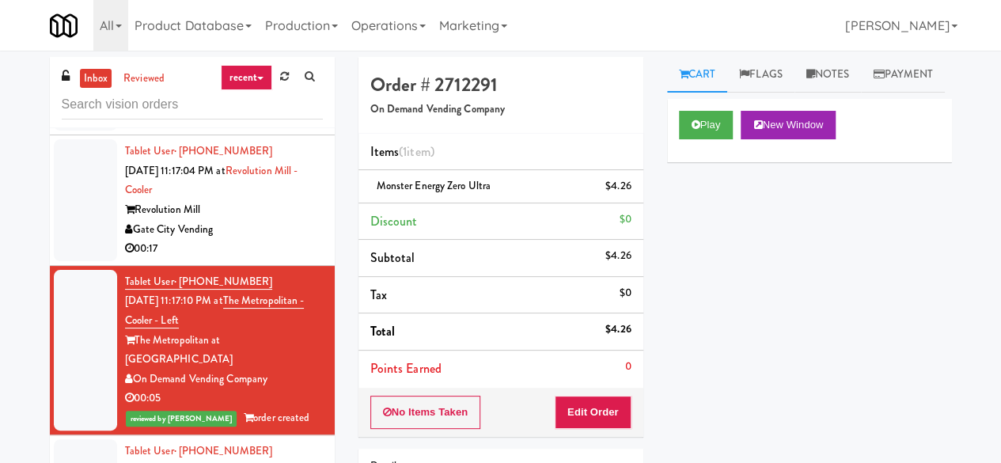
click at [295, 259] on div "Tablet User · (336) 210-0931 Sep 26, 2025 11:17:04 PM at Revolution Mill - Cool…" at bounding box center [224, 200] width 198 height 117
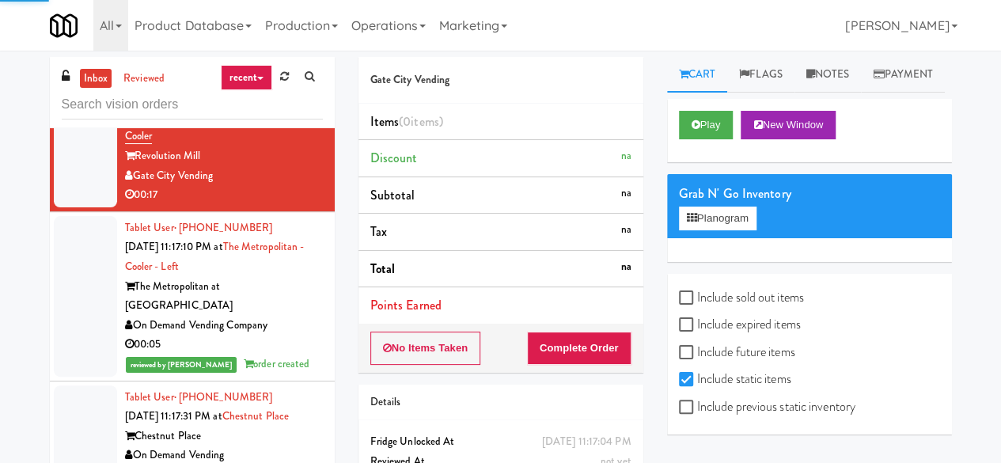
scroll to position [6094, 0]
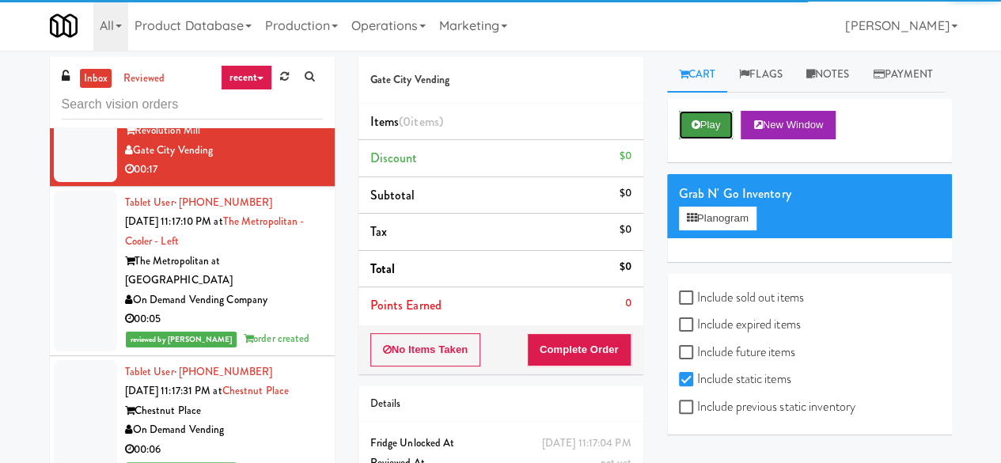
click at [718, 139] on button "Play" at bounding box center [706, 125] width 55 height 28
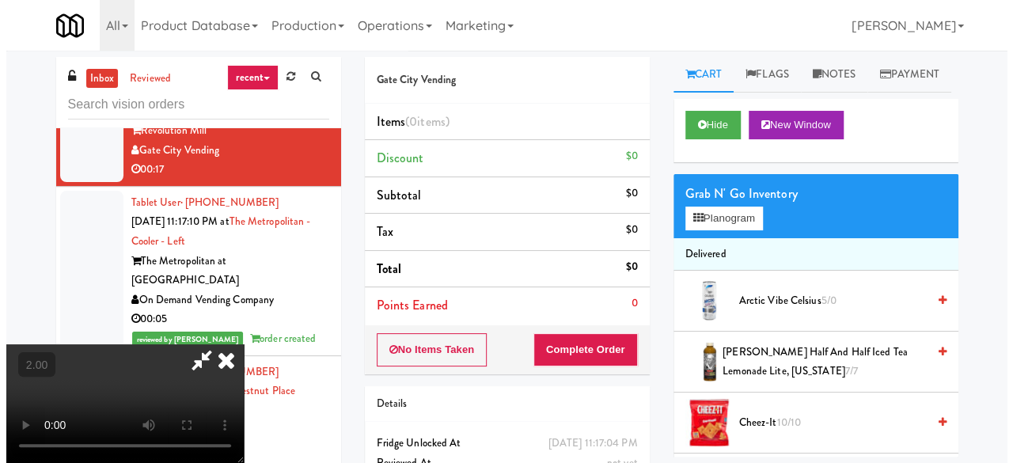
scroll to position [32, 0]
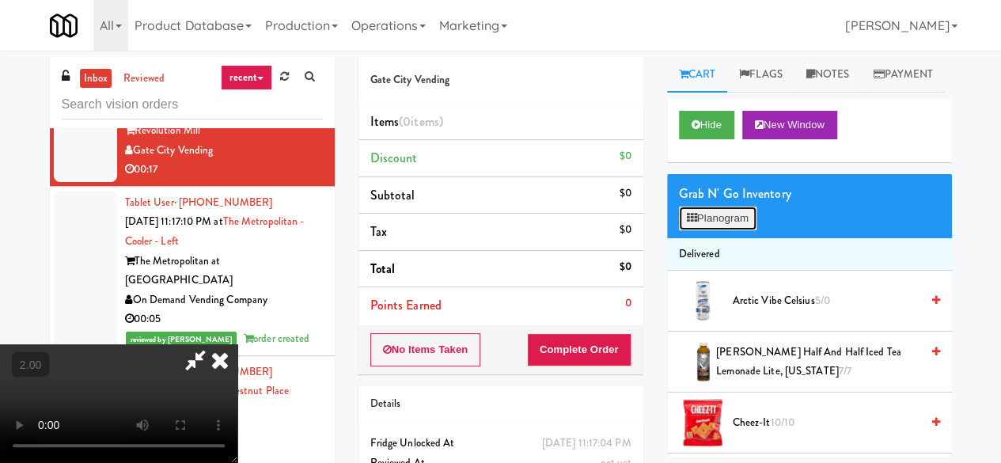
click at [721, 230] on button "Planogram" at bounding box center [718, 218] width 78 height 24
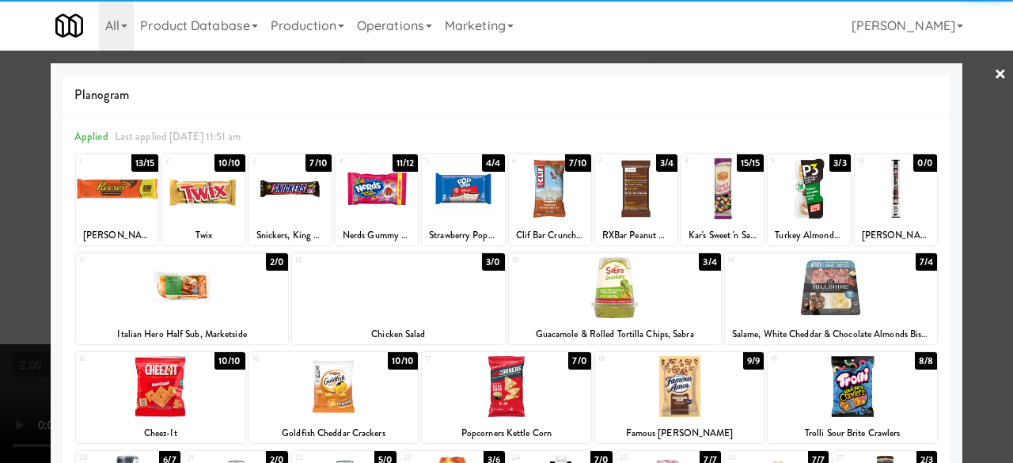
click at [117, 189] on div at bounding box center [117, 188] width 82 height 61
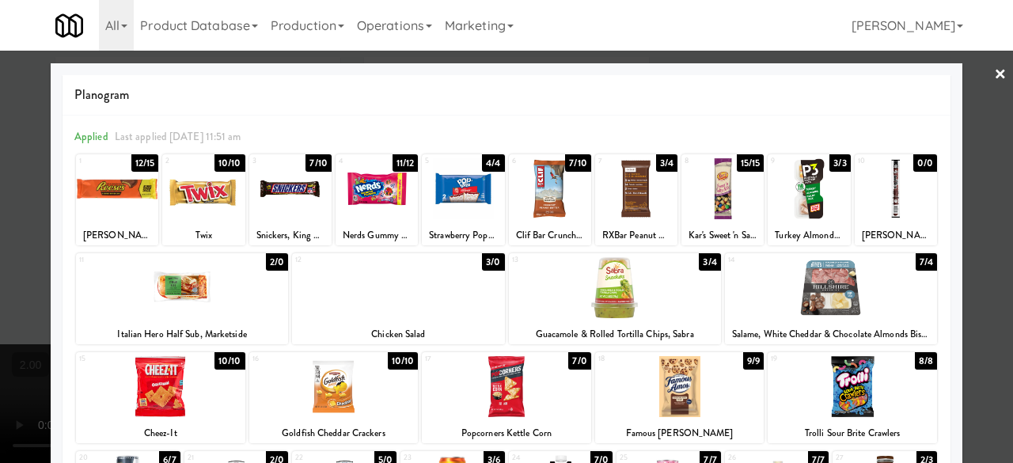
click at [290, 181] on div at bounding box center [290, 188] width 82 height 61
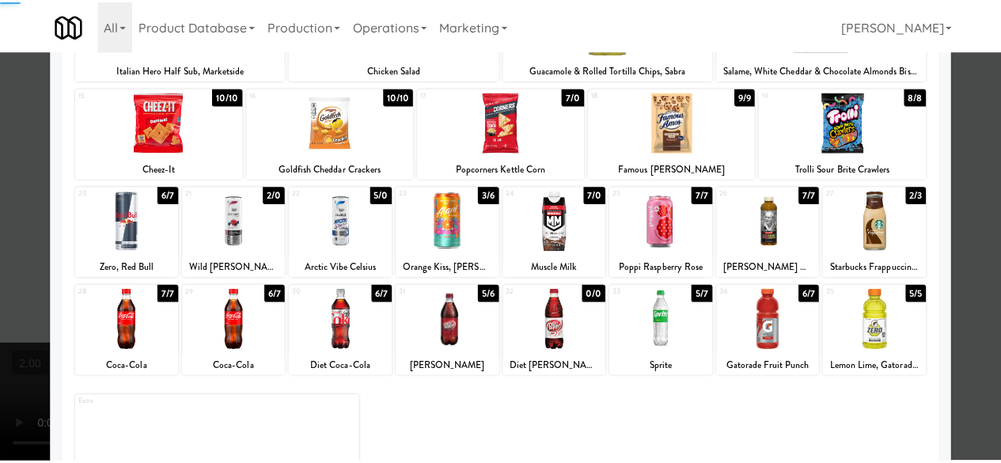
scroll to position [313, 0]
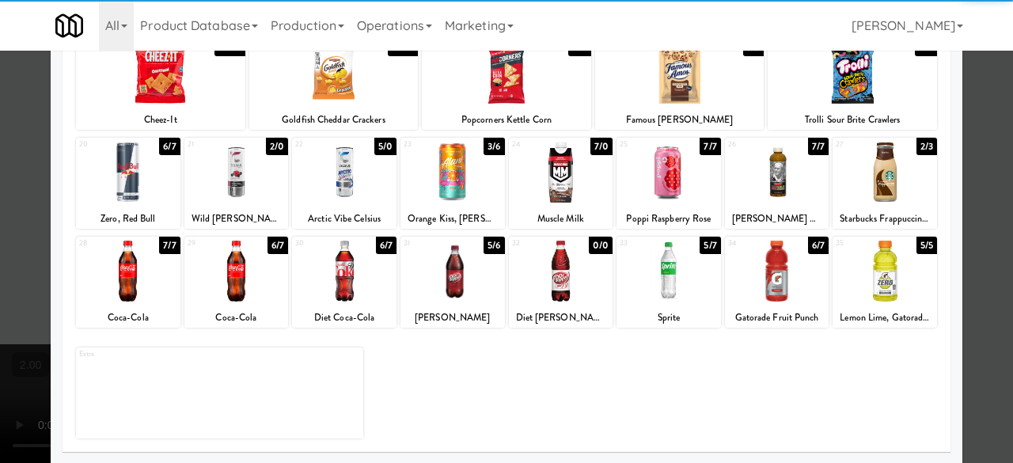
click at [673, 262] on div at bounding box center [668, 270] width 104 height 61
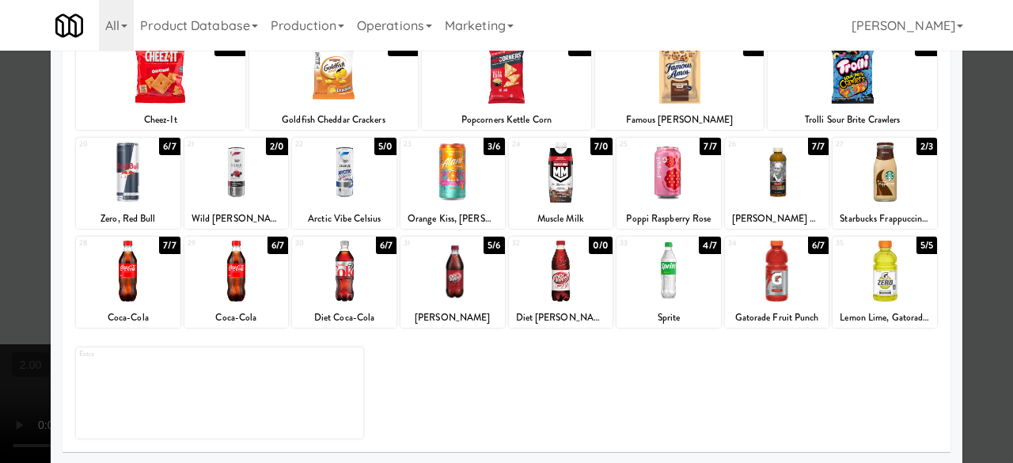
drag, startPoint x: 990, startPoint y: 177, endPoint x: 982, endPoint y: 174, distance: 8.5
click at [989, 176] on div at bounding box center [506, 231] width 1013 height 463
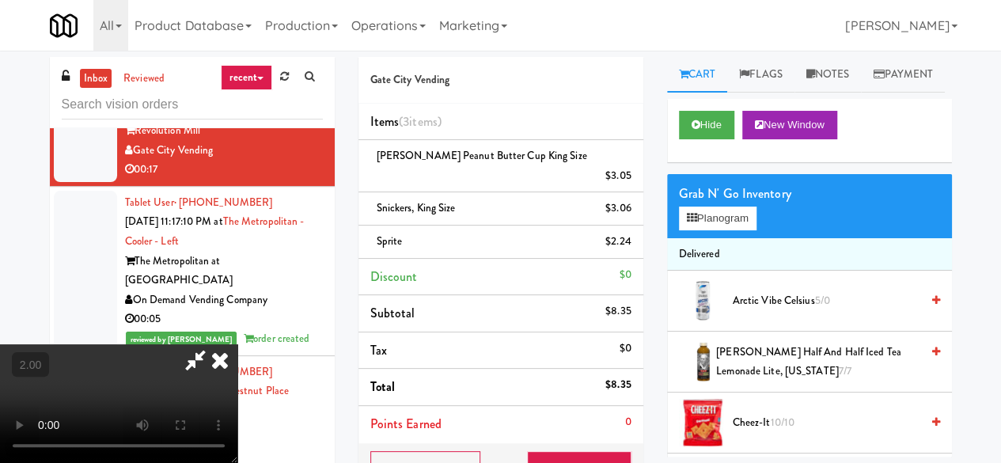
scroll to position [32, 0]
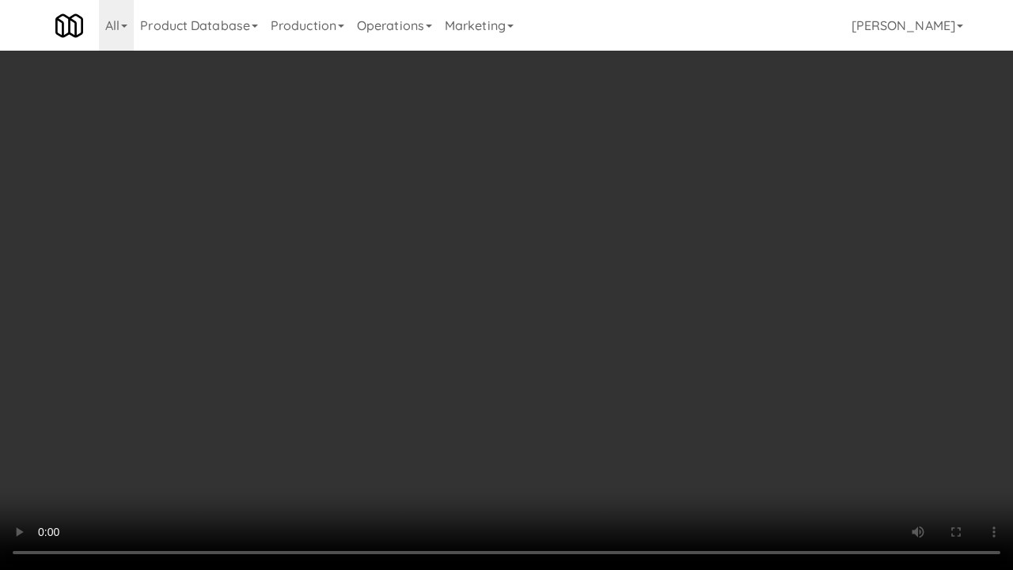
click at [597, 226] on video at bounding box center [506, 285] width 1013 height 570
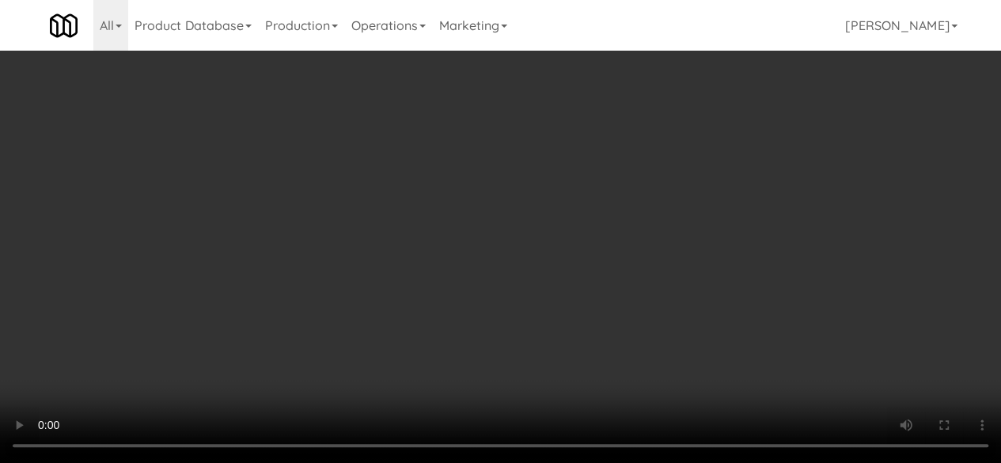
scroll to position [0, 0]
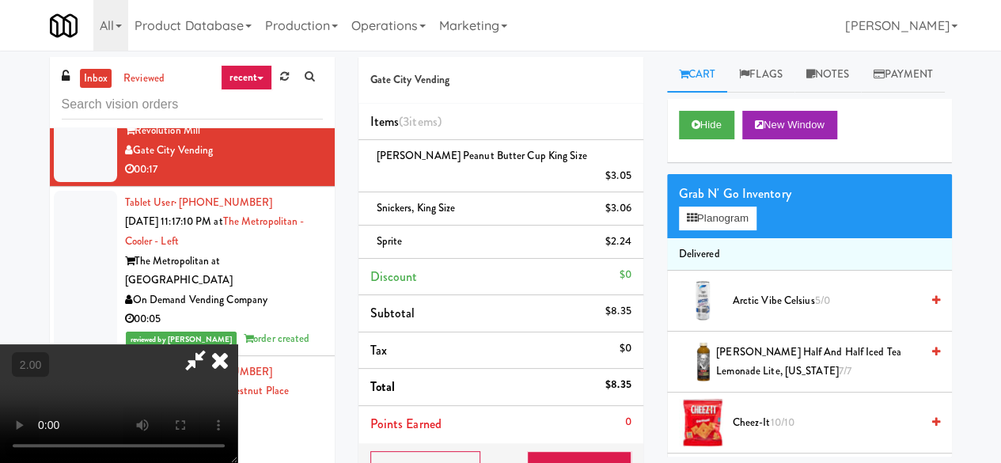
click at [214, 344] on icon at bounding box center [195, 360] width 36 height 32
click at [582, 451] on button "Complete Order" at bounding box center [579, 467] width 104 height 33
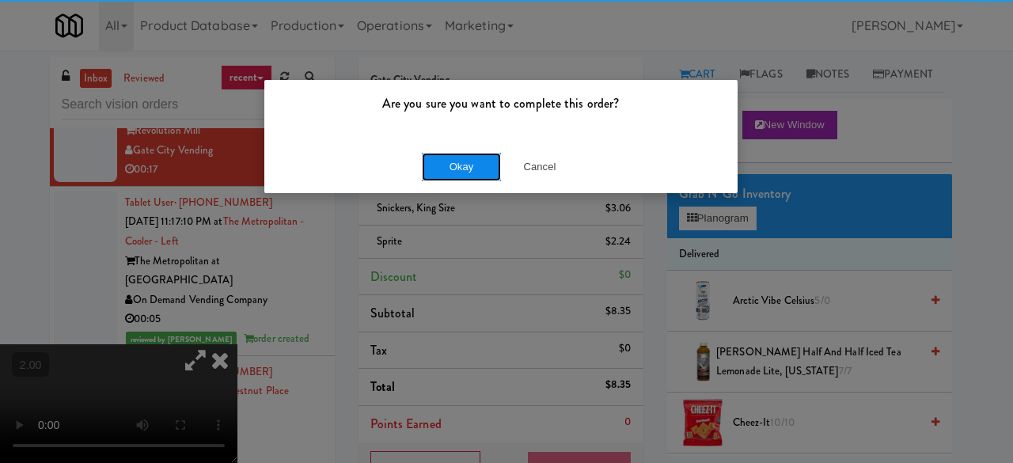
click at [430, 153] on button "Okay" at bounding box center [461, 167] width 79 height 28
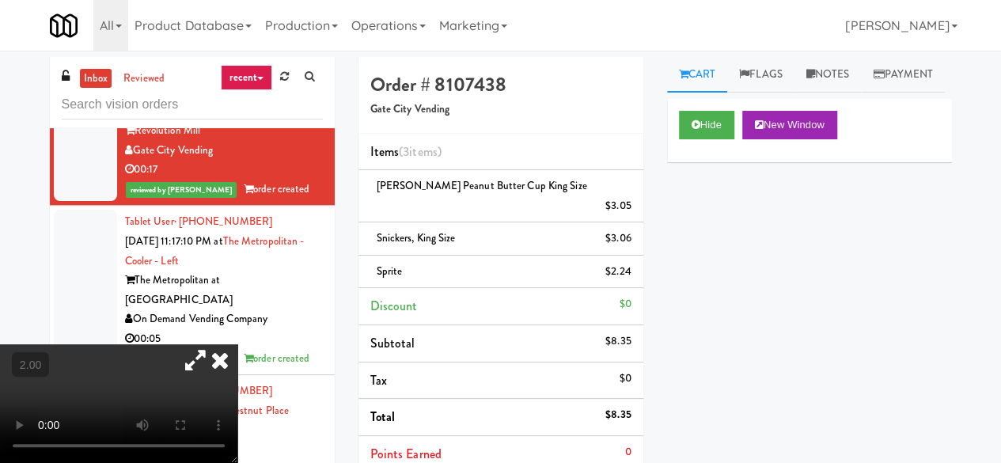
click at [237, 344] on icon at bounding box center [220, 360] width 35 height 32
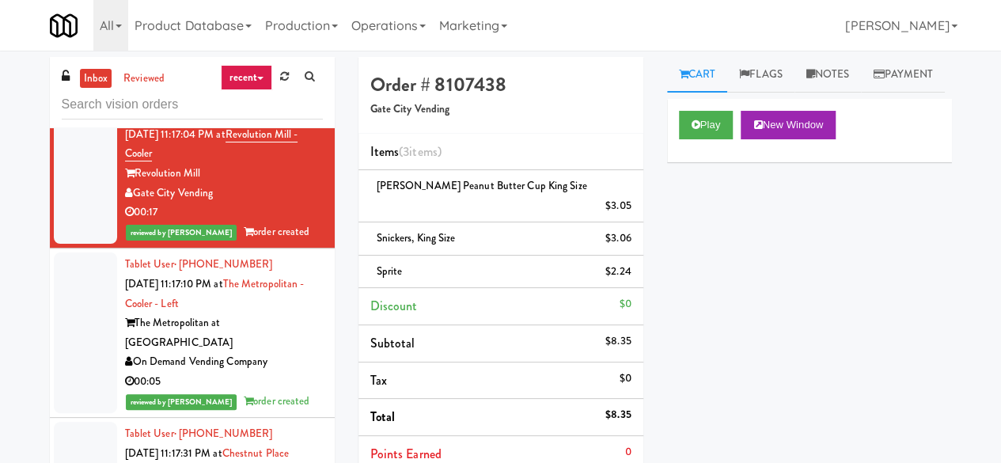
scroll to position [6015, 0]
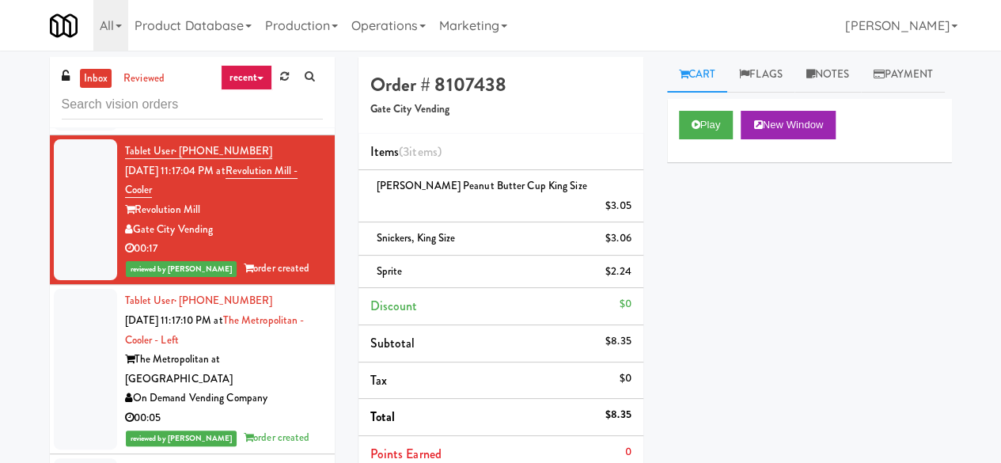
click at [263, 89] on div "Fine - Employee Lounge" at bounding box center [224, 80] width 198 height 20
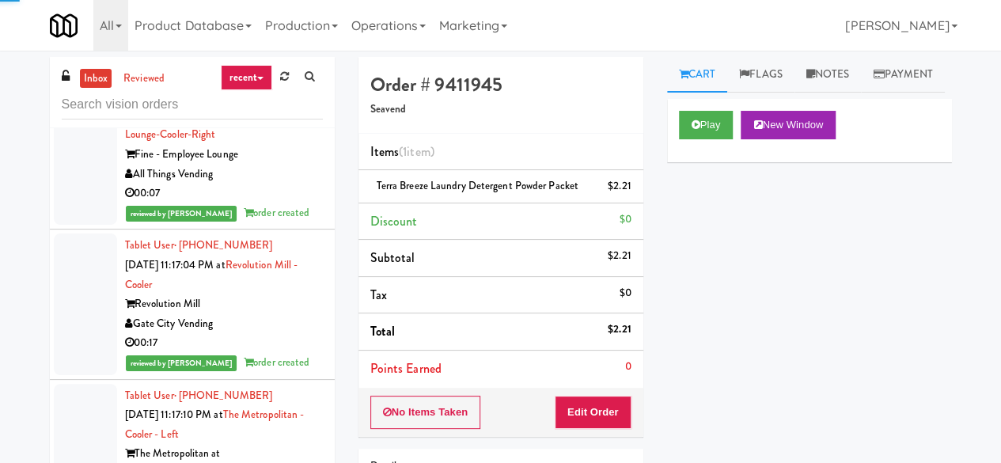
scroll to position [5936, 0]
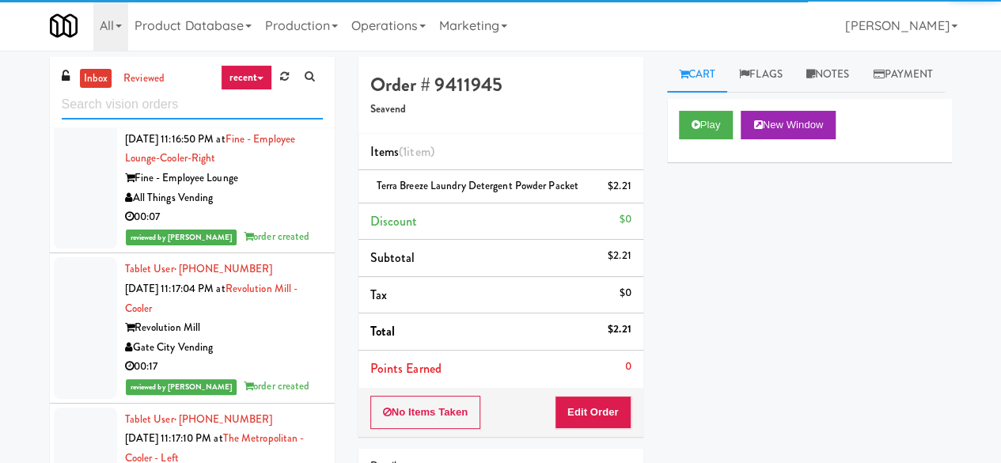
click at [205, 107] on input "text" at bounding box center [192, 104] width 261 height 29
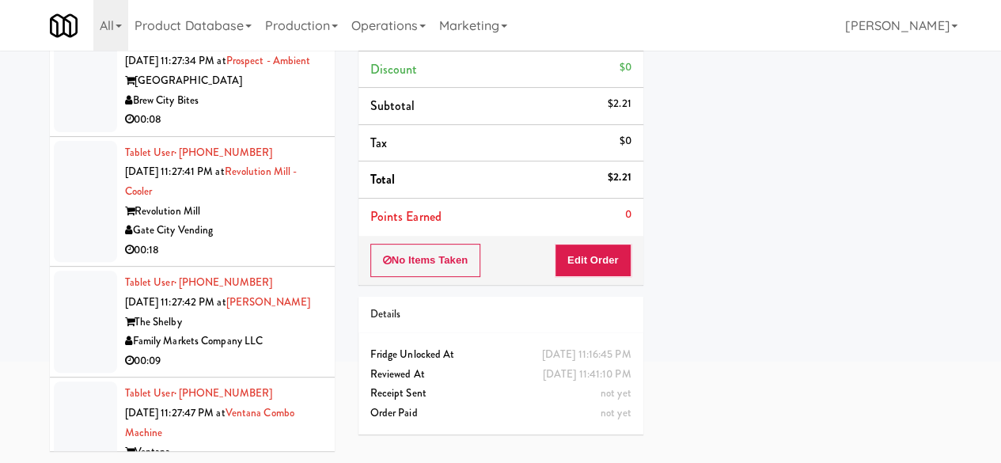
scroll to position [3895, 0]
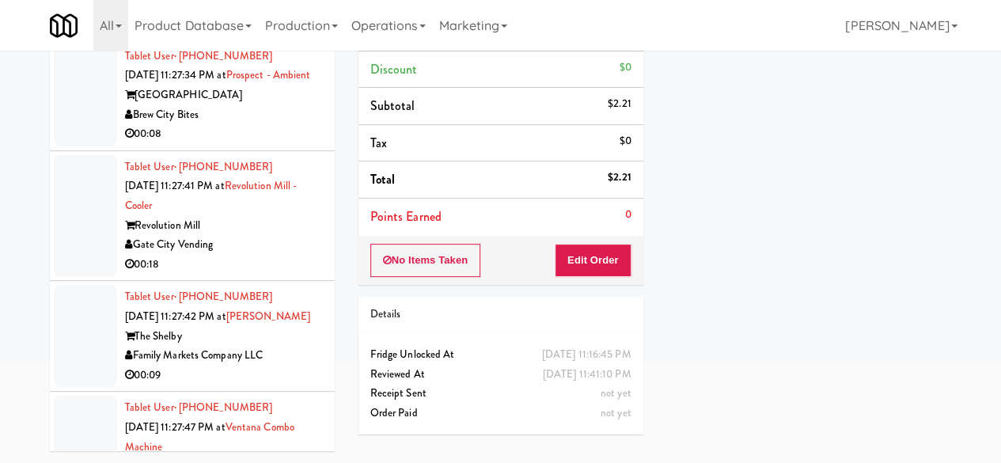
click at [286, 14] on div "Rocky Mountain Vend" at bounding box center [224, 4] width 198 height 20
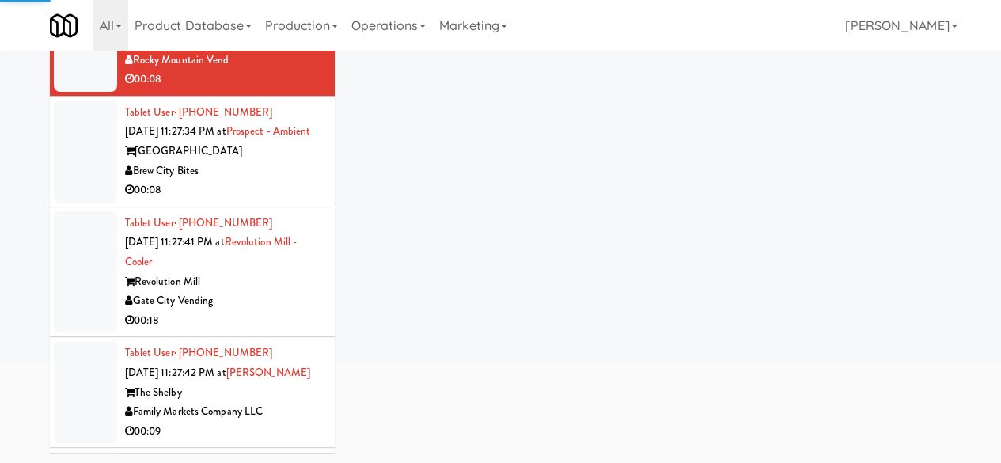
scroll to position [3816, 0]
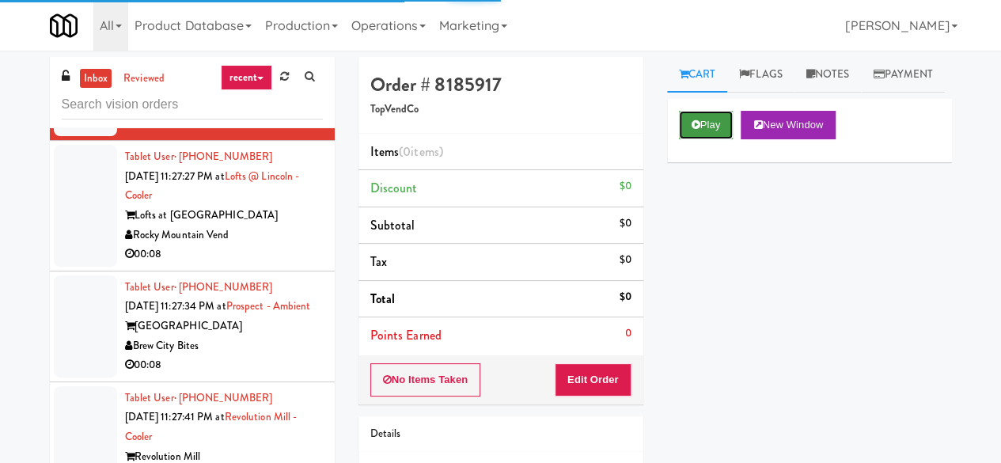
click at [700, 139] on button "Play" at bounding box center [706, 125] width 55 height 28
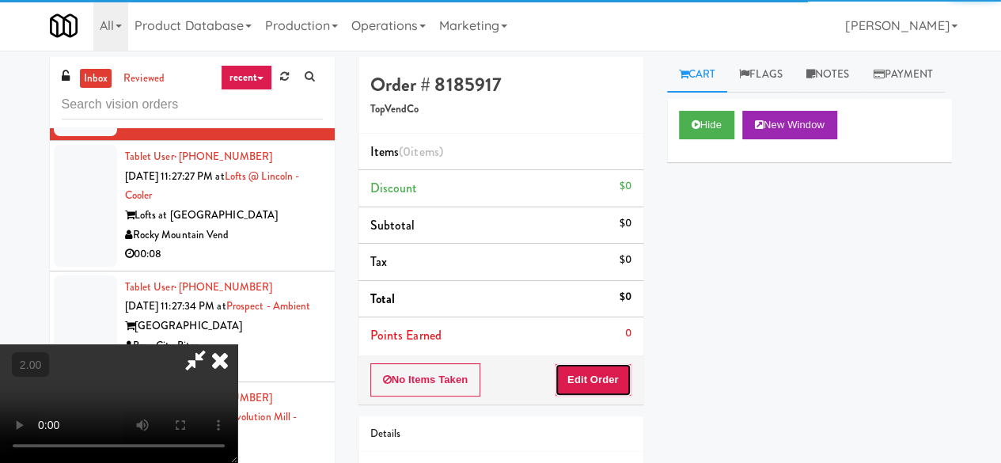
click at [609, 375] on button "Edit Order" at bounding box center [593, 379] width 77 height 33
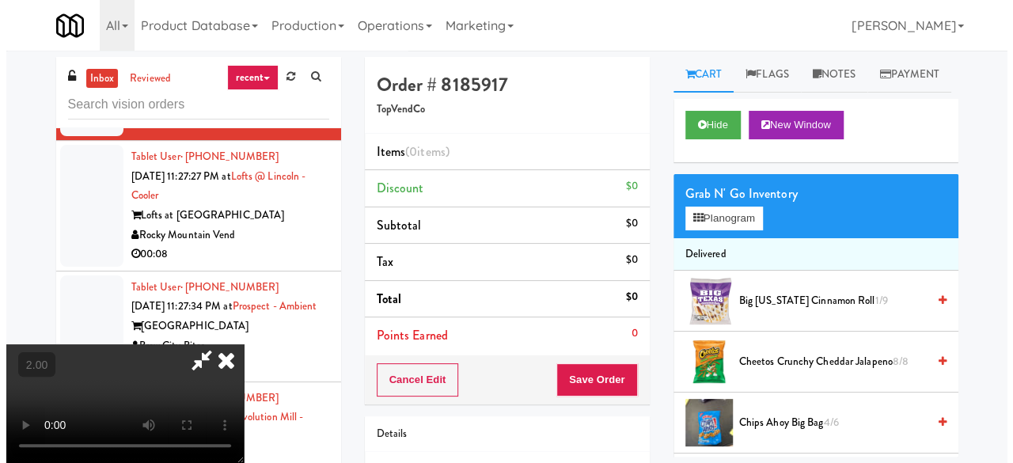
scroll to position [32, 0]
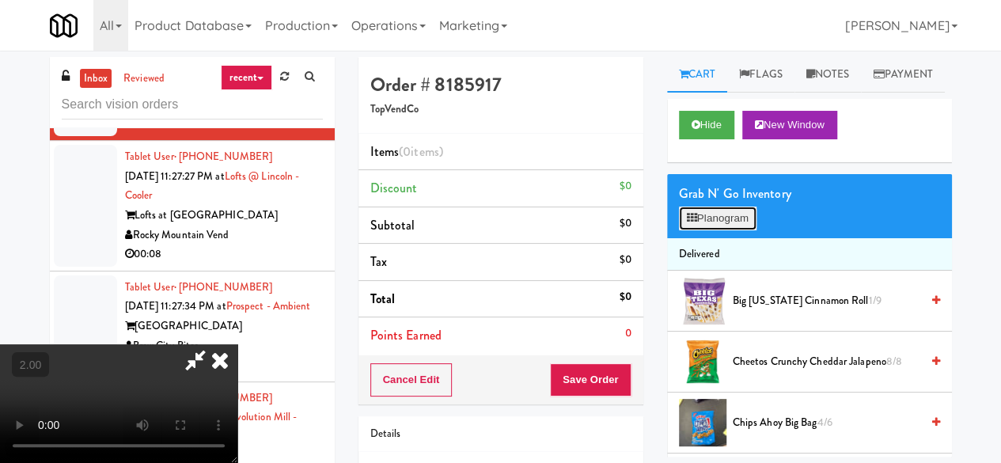
click at [720, 230] on button "Planogram" at bounding box center [718, 218] width 78 height 24
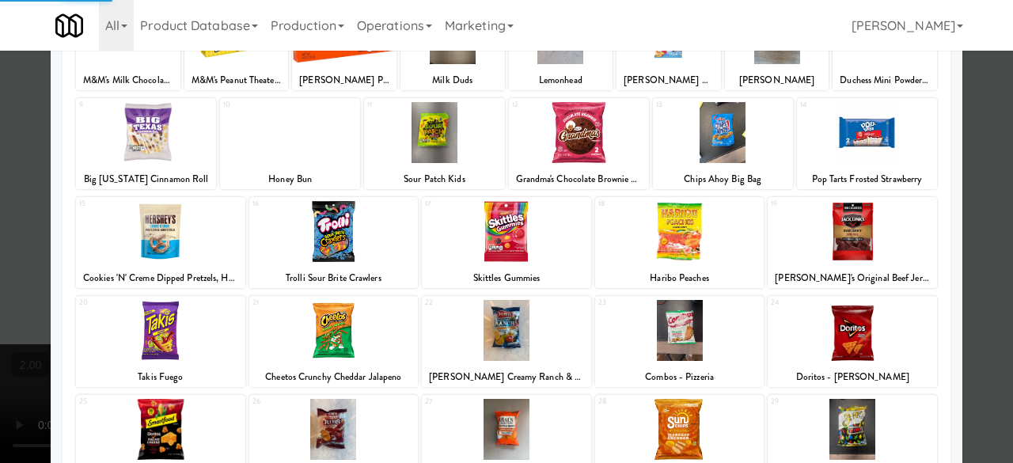
scroll to position [158, 0]
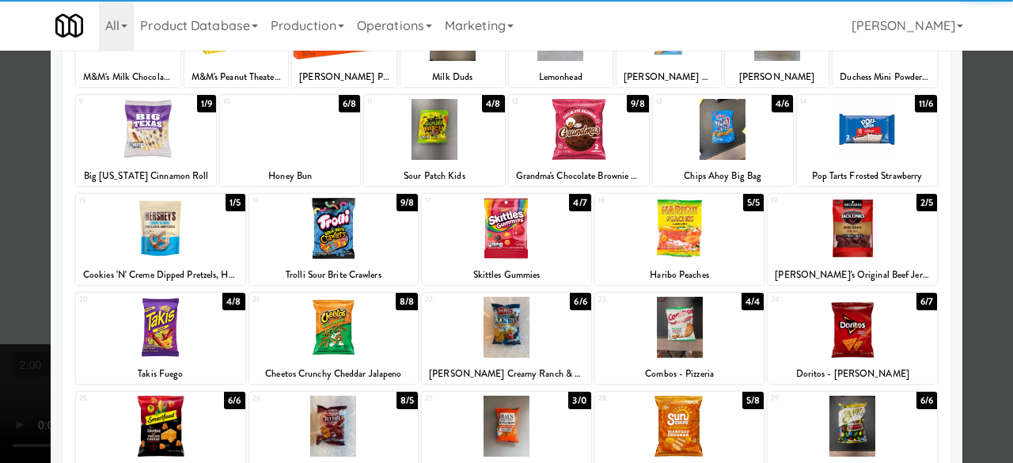
click at [513, 248] on div at bounding box center [506, 228] width 169 height 61
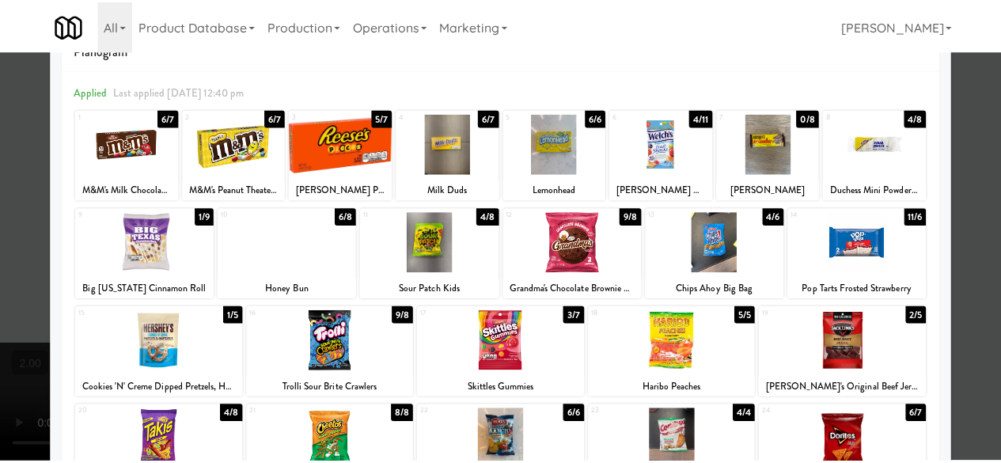
scroll to position [79, 0]
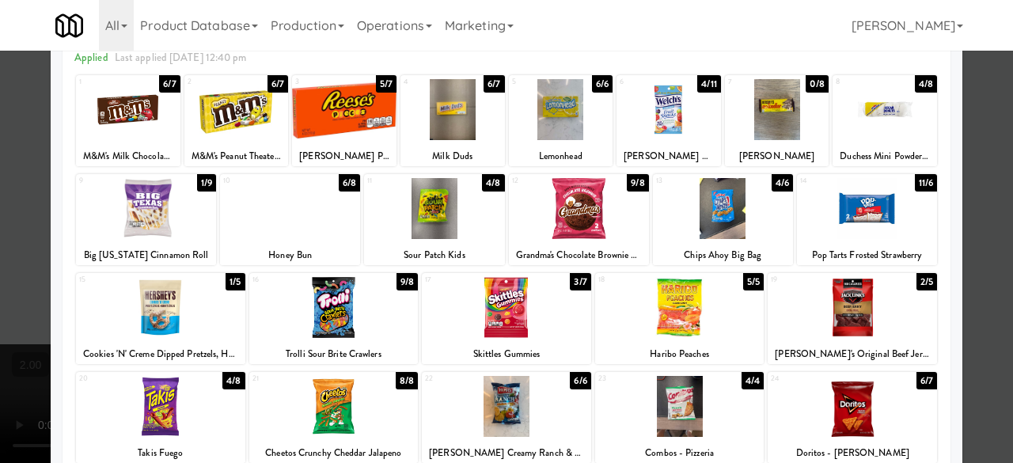
click at [976, 184] on div at bounding box center [506, 231] width 1013 height 463
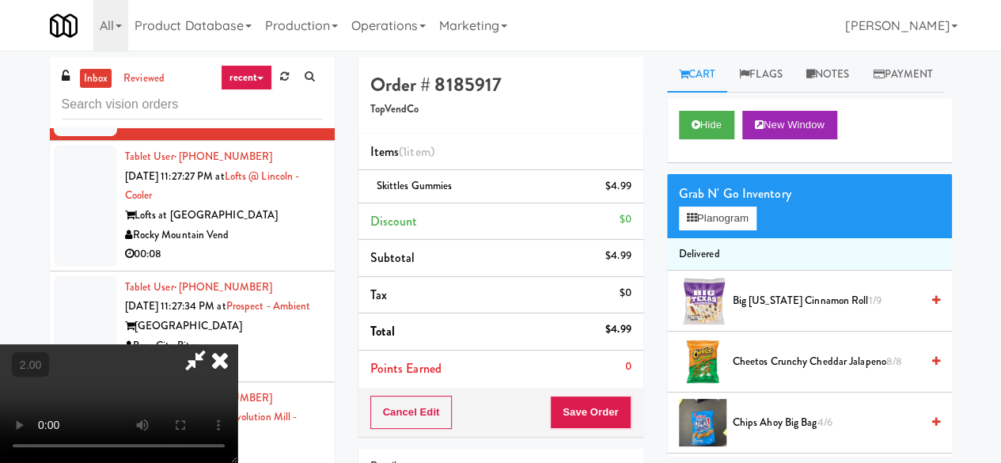
scroll to position [32, 0]
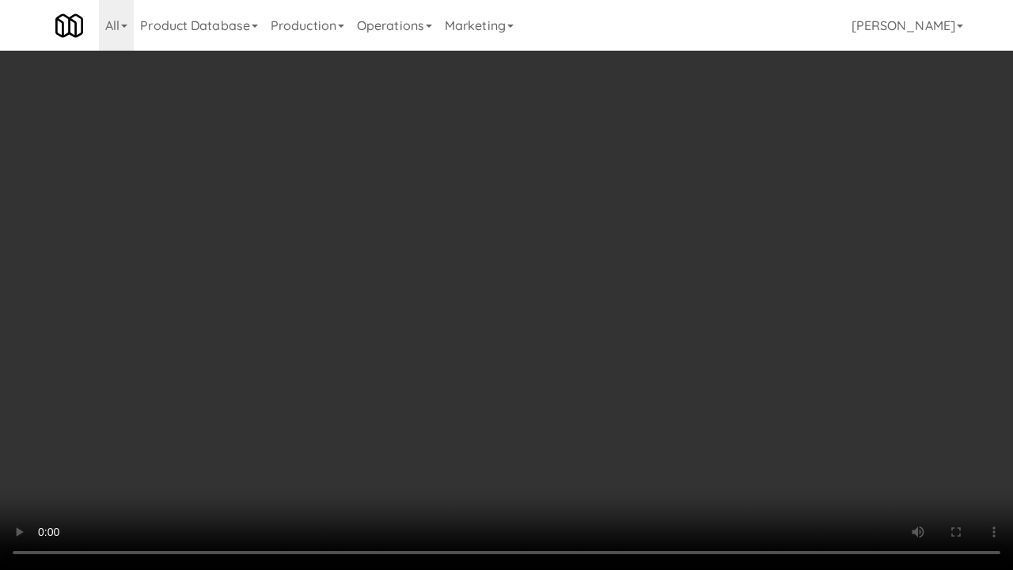
click at [588, 356] on video at bounding box center [506, 285] width 1013 height 570
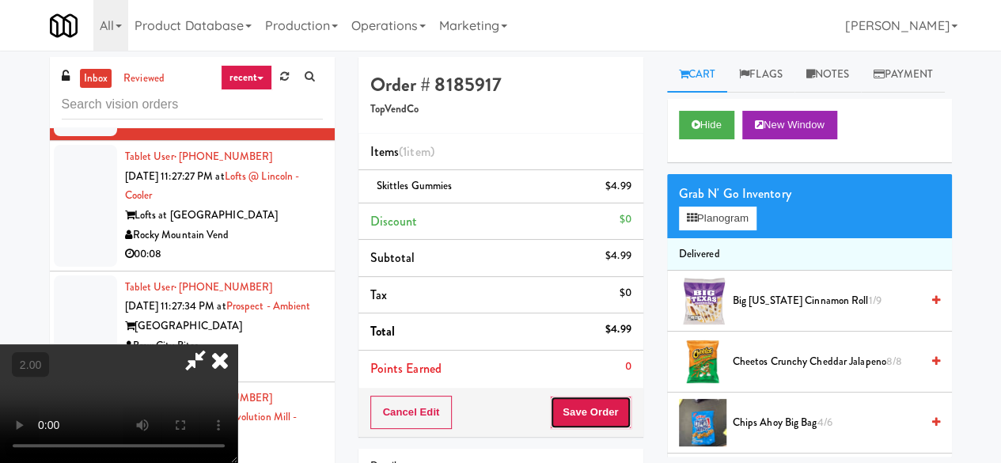
click at [612, 421] on button "Save Order" at bounding box center [590, 412] width 81 height 33
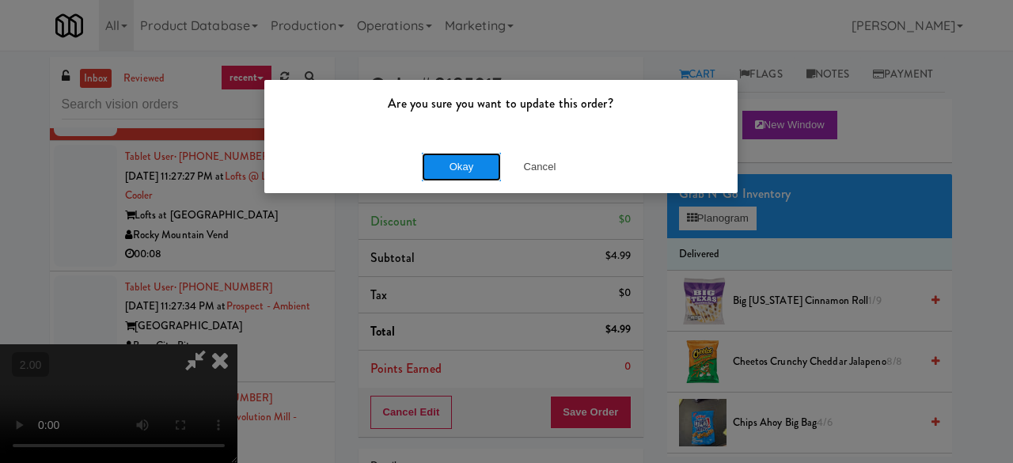
click at [471, 170] on button "Okay" at bounding box center [461, 167] width 79 height 28
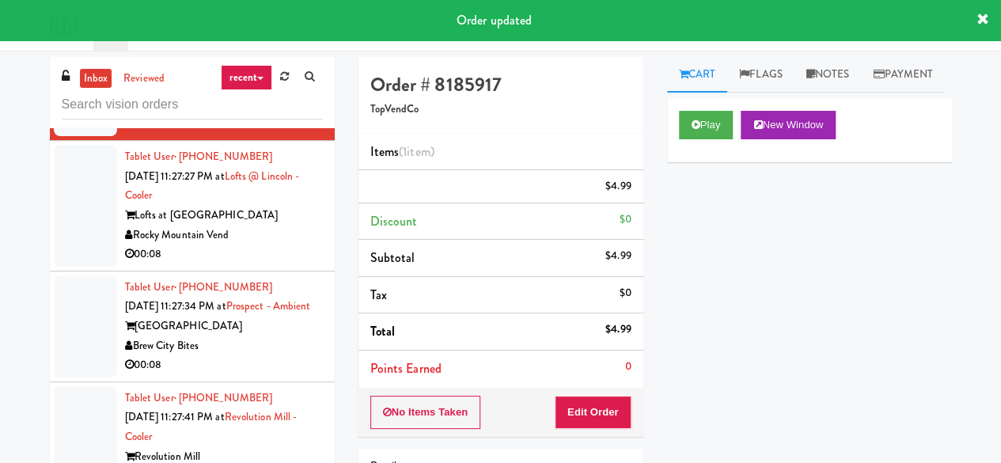
scroll to position [0, 0]
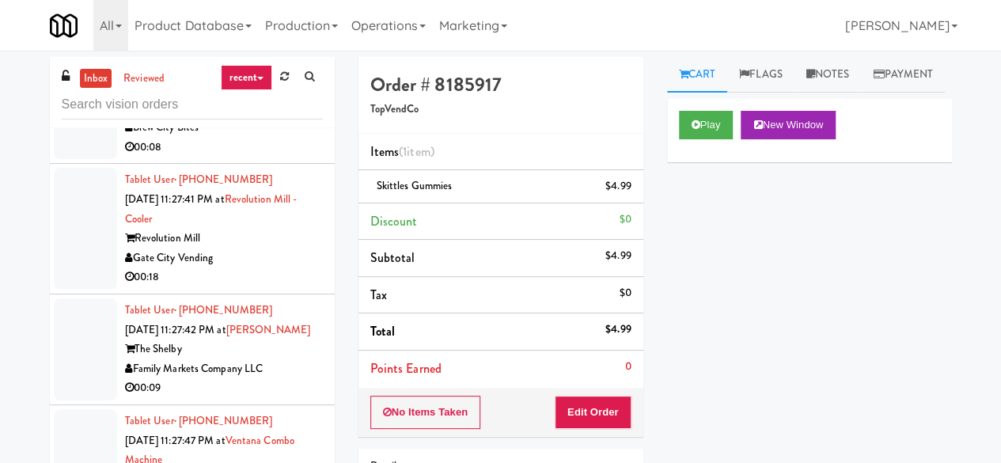
click at [288, 27] on div "Rocky Mountain Vend" at bounding box center [224, 17] width 198 height 20
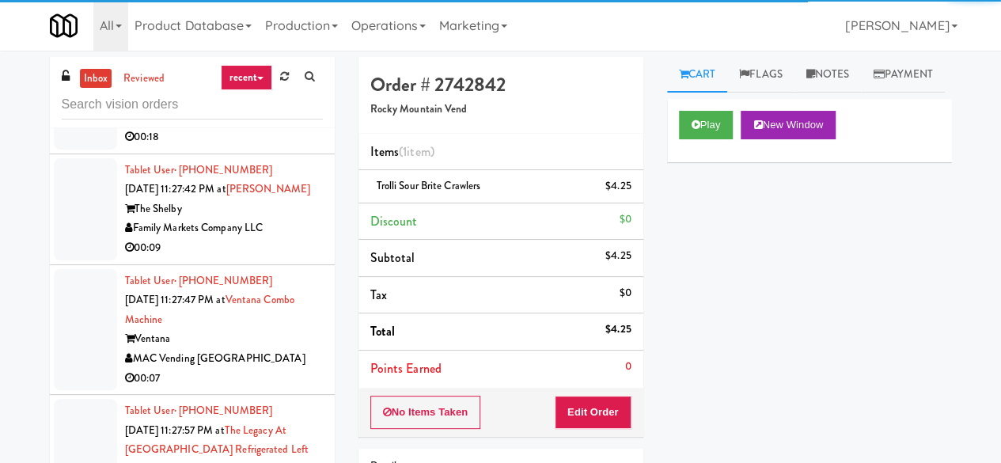
scroll to position [4291, 0]
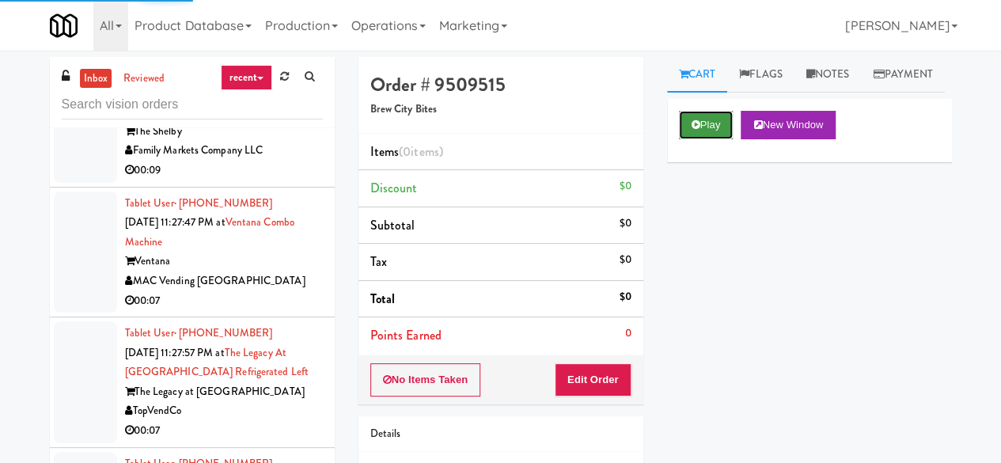
click at [701, 139] on button "Play" at bounding box center [706, 125] width 55 height 28
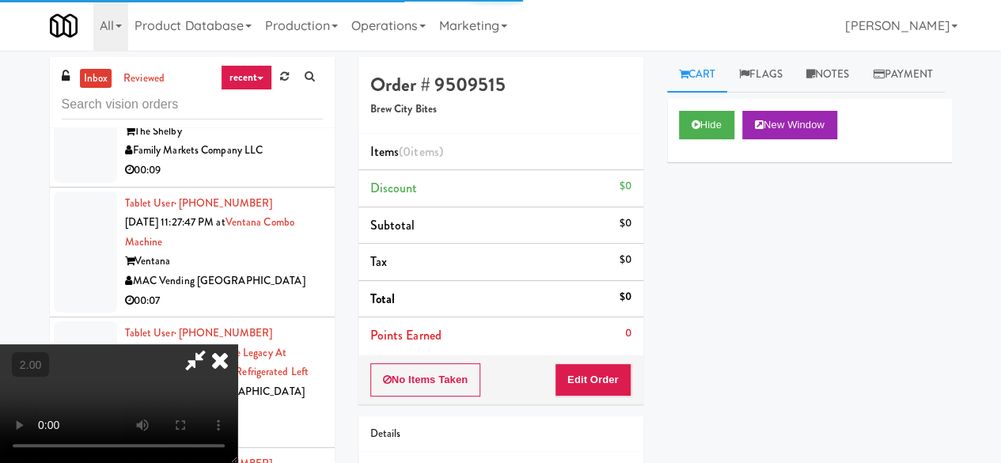
click at [615, 360] on div "No Items Taken Edit Order" at bounding box center [500, 379] width 285 height 49
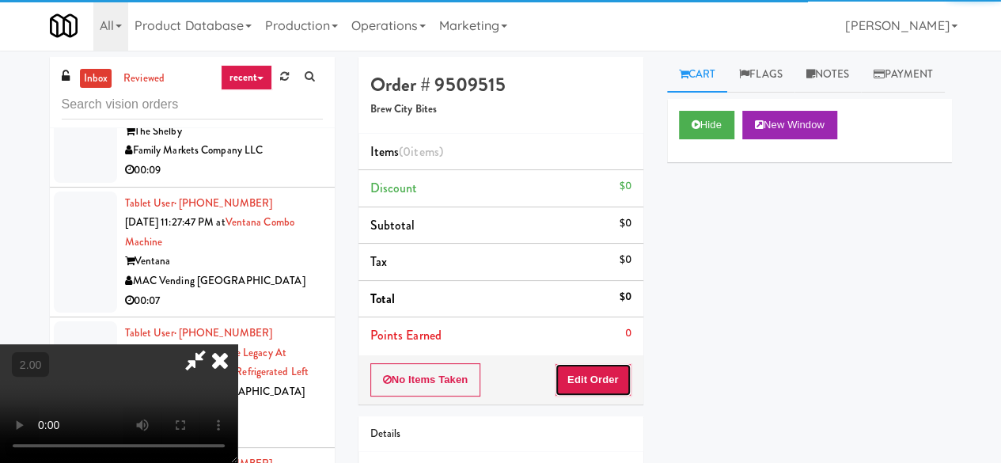
click at [617, 366] on button "Edit Order" at bounding box center [593, 379] width 77 height 33
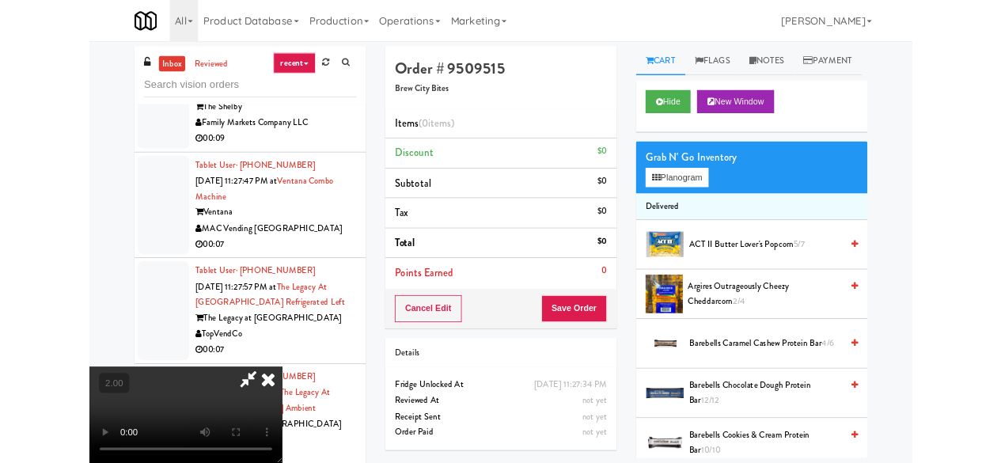
scroll to position [32, 0]
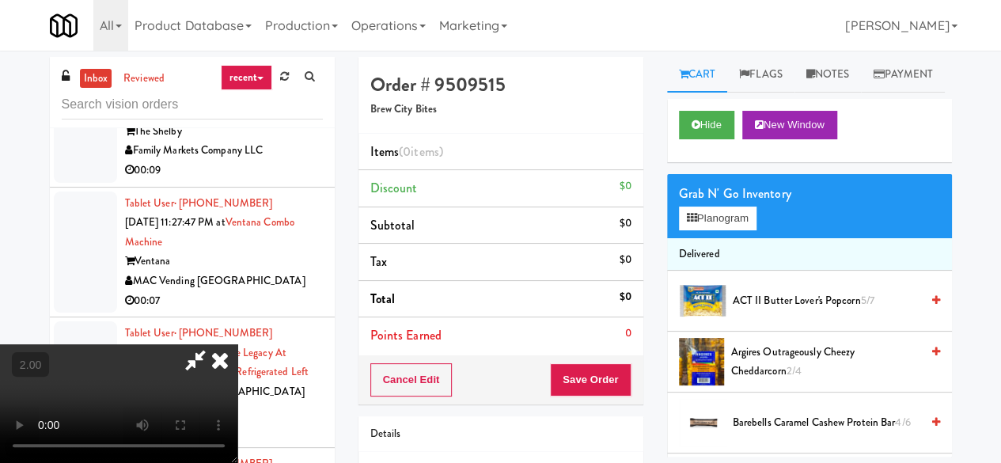
click at [751, 381] on span "Argires Outrageously Cheezy Cheddarcorn 2/4" at bounding box center [824, 362] width 189 height 39
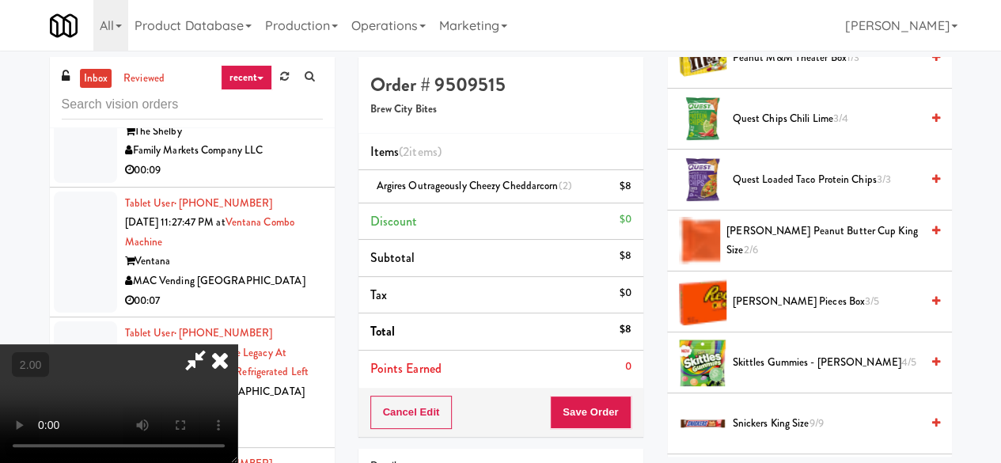
scroll to position [1424, 0]
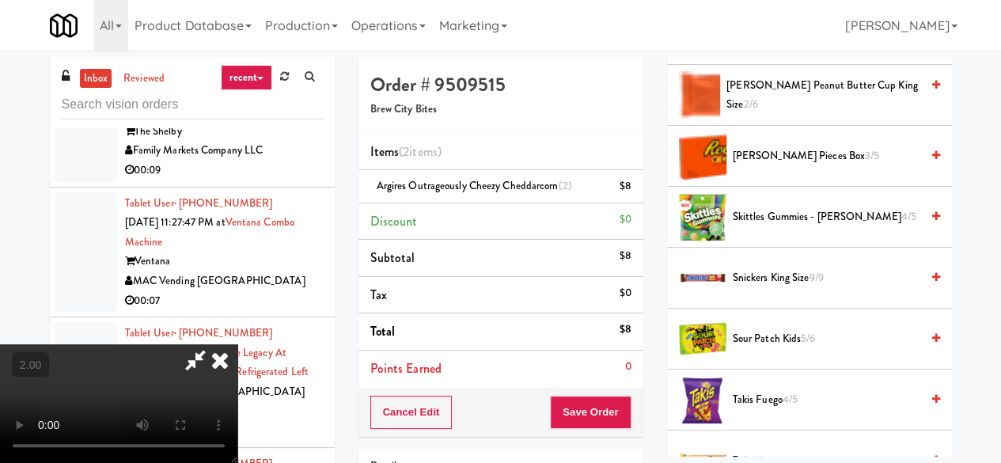
click at [789, 407] on span "4/5" at bounding box center [789, 399] width 15 height 15
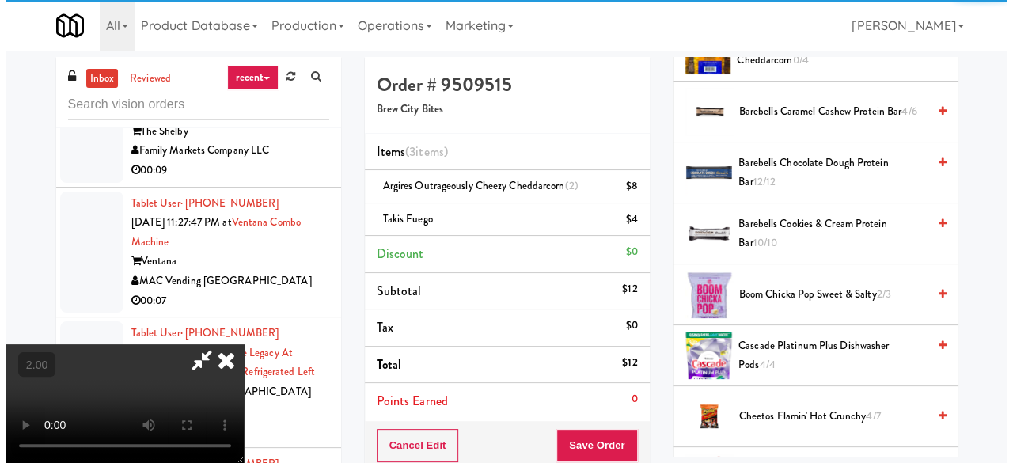
scroll to position [0, 0]
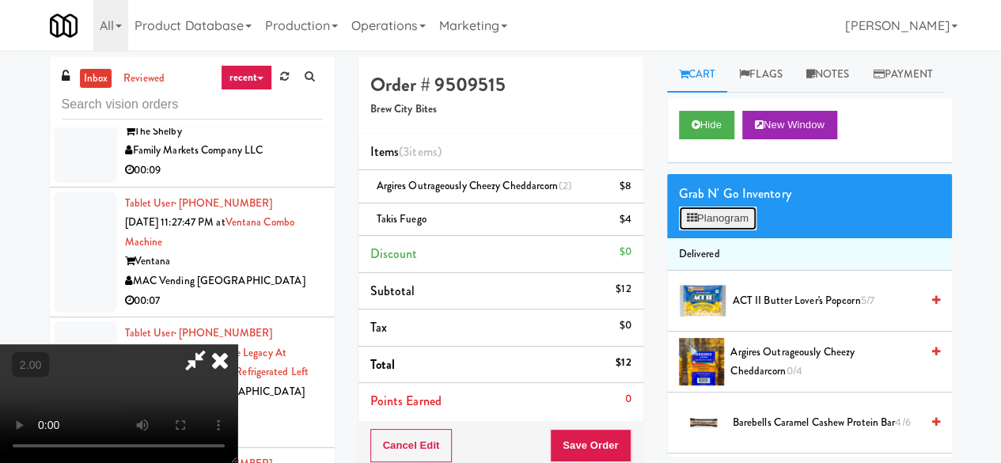
click at [706, 230] on button "Planogram" at bounding box center [718, 218] width 78 height 24
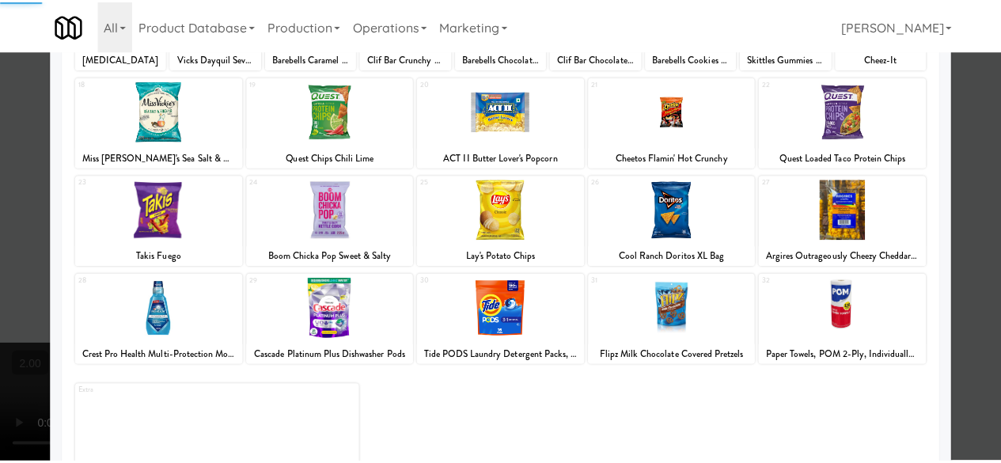
scroll to position [313, 0]
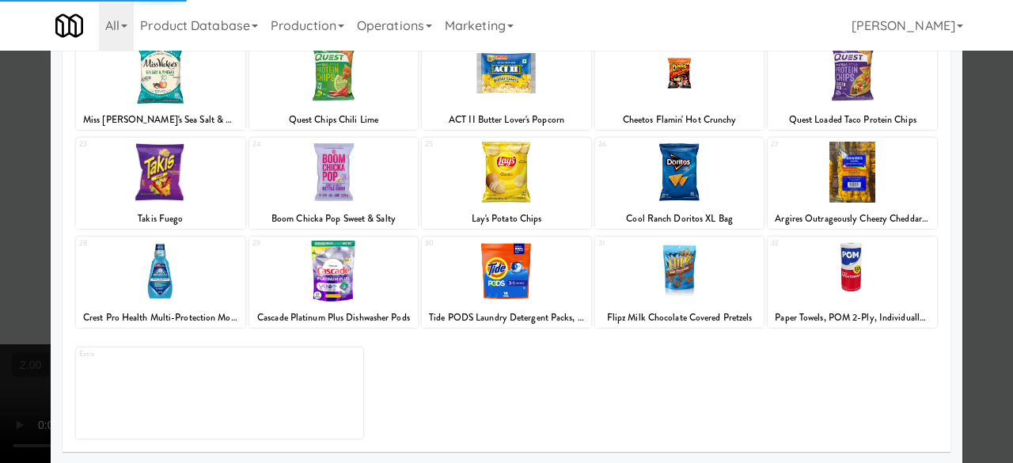
click at [992, 146] on div at bounding box center [506, 231] width 1013 height 463
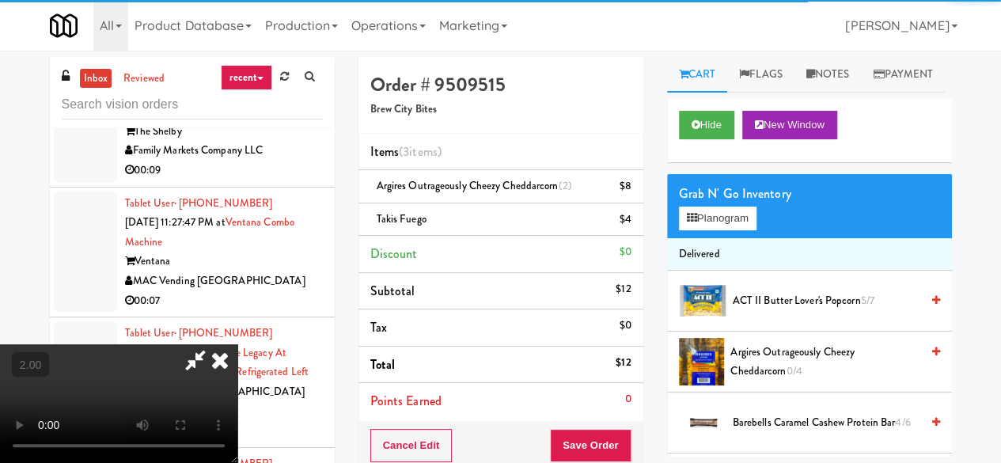
click at [214, 344] on icon at bounding box center [195, 360] width 36 height 32
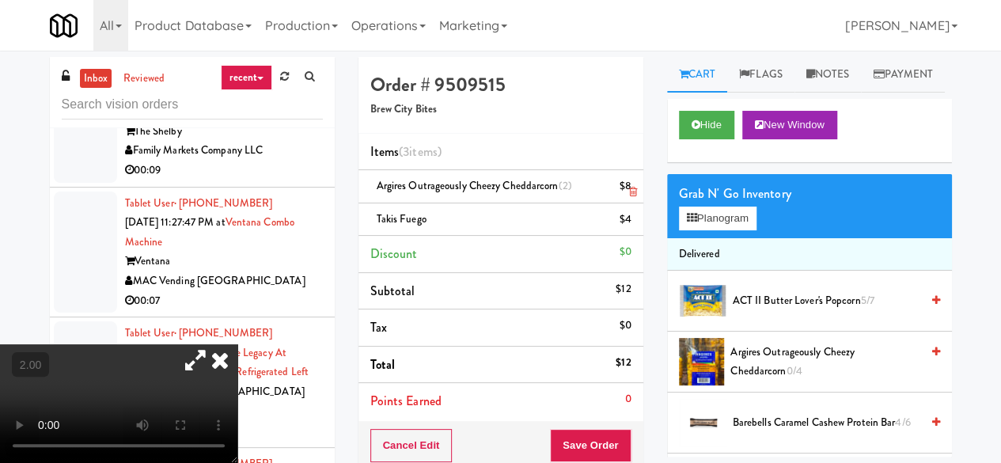
click at [633, 190] on icon at bounding box center [632, 192] width 8 height 10
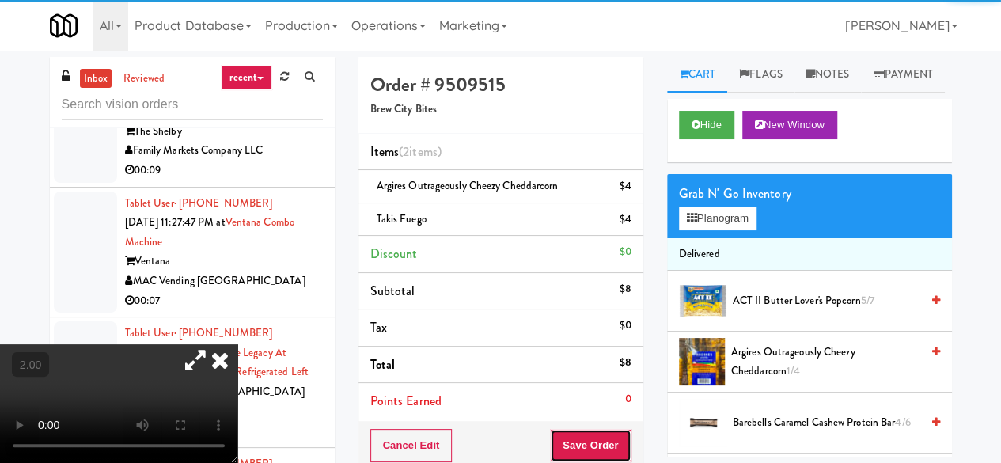
click at [579, 429] on button "Save Order" at bounding box center [590, 445] width 81 height 33
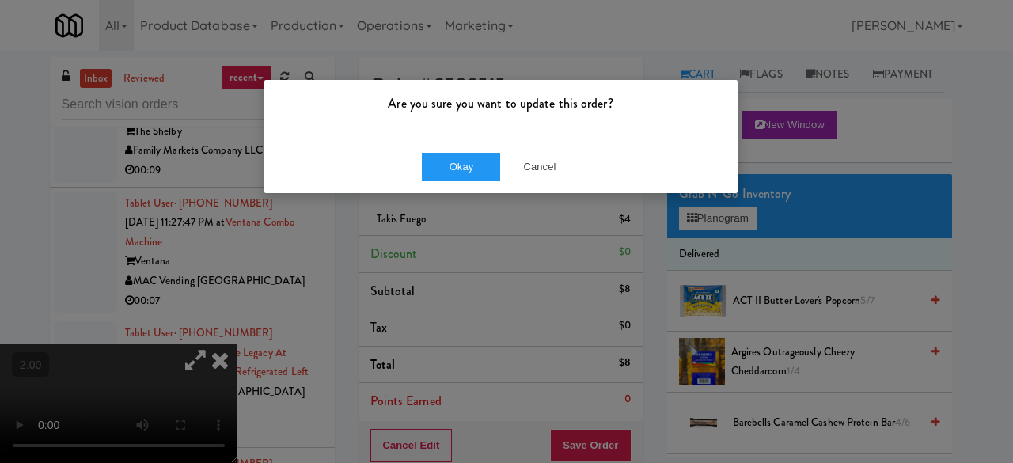
click at [418, 153] on div "Okay Cancel" at bounding box center [500, 166] width 473 height 53
click at [435, 165] on button "Okay" at bounding box center [461, 167] width 79 height 28
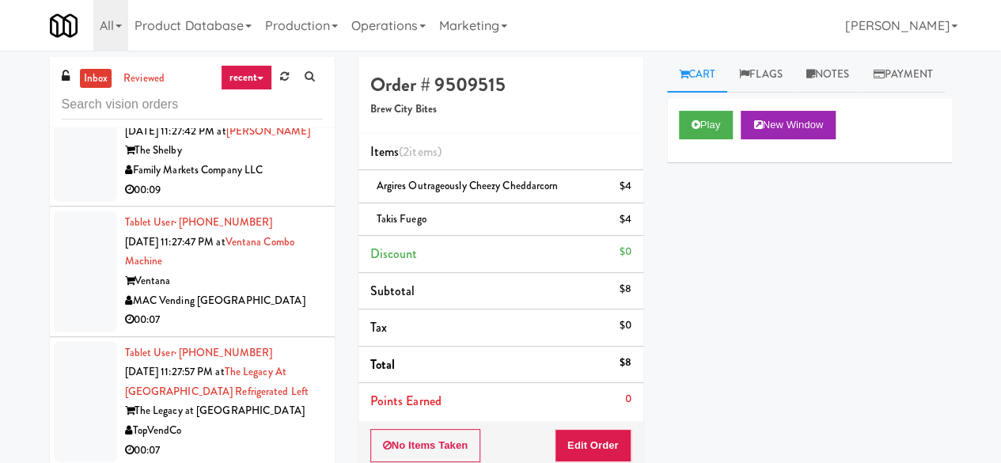
click at [278, 89] on div "Tablet User · (406) 580-5883 Sep 26, 2025 11:27:41 PM at Revolution Mill - Cool…" at bounding box center [224, 30] width 198 height 117
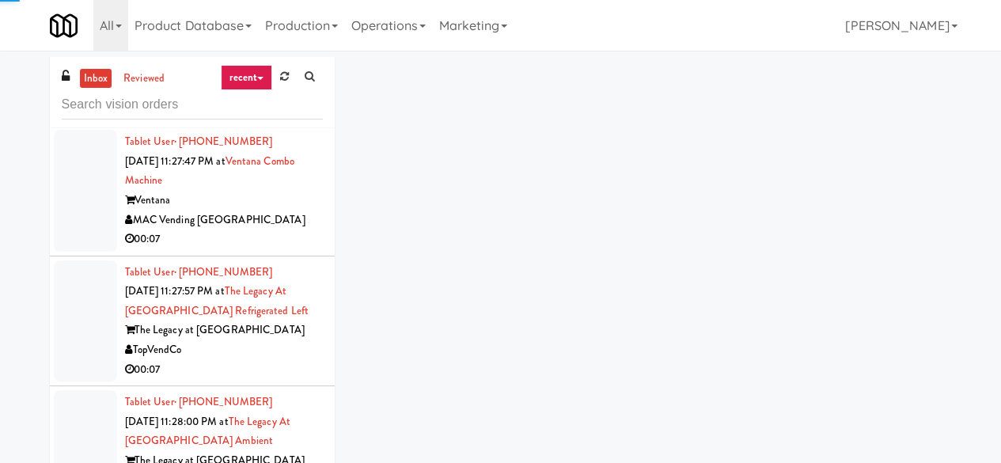
scroll to position [4449, 0]
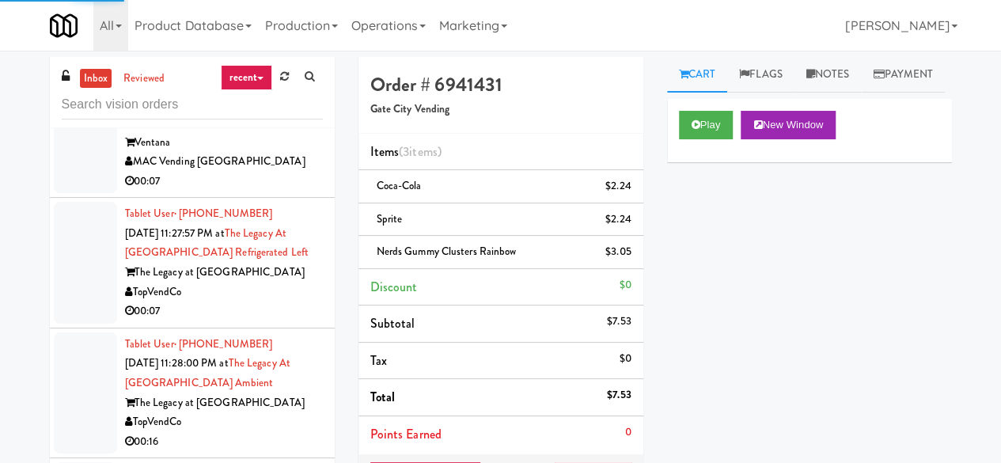
click at [283, 22] on div "The Shelby" at bounding box center [224, 12] width 198 height 20
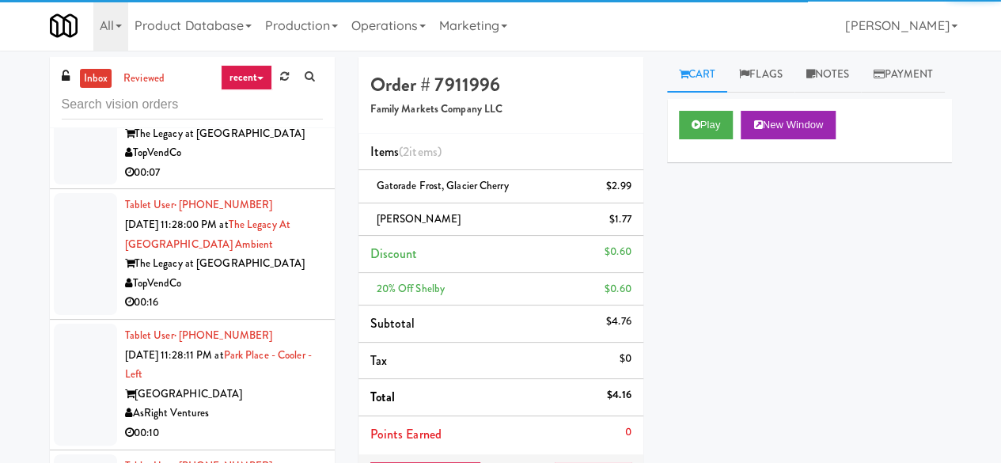
click at [275, 33] on div "MAC Vending [GEOGRAPHIC_DATA]" at bounding box center [224, 23] width 198 height 20
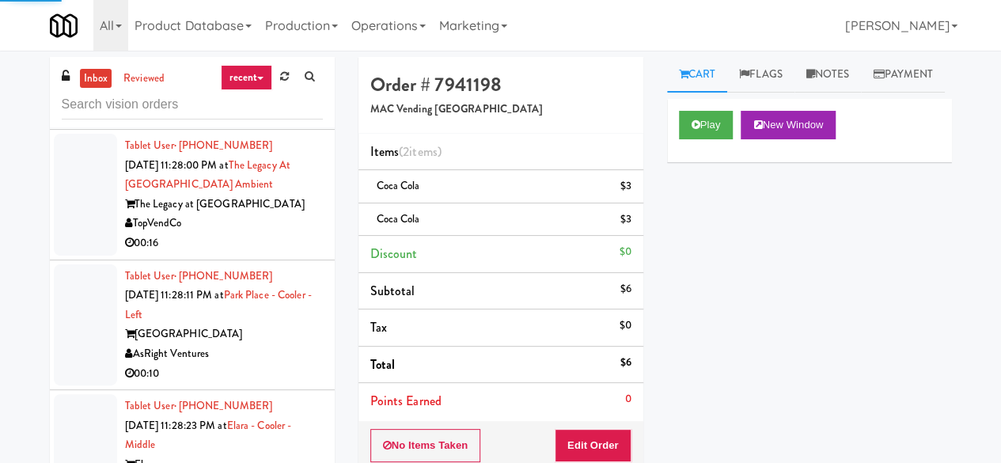
click at [308, 123] on div "00:07" at bounding box center [224, 113] width 198 height 20
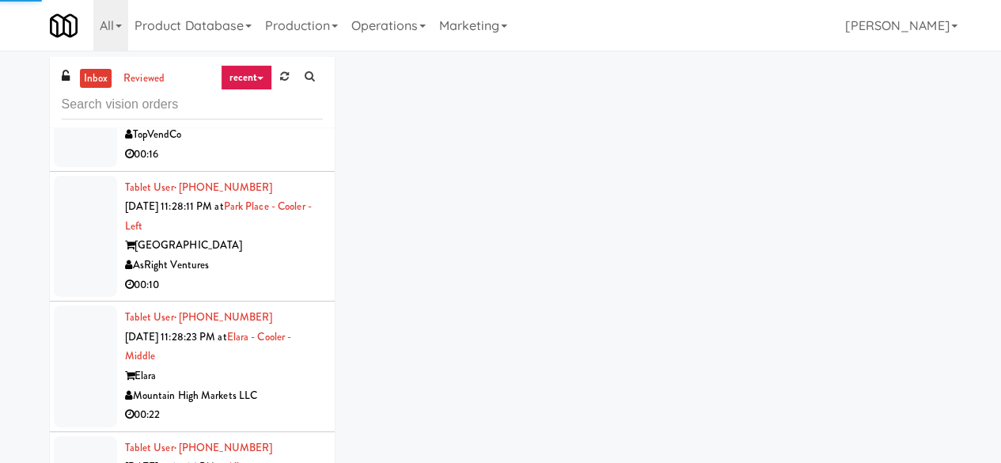
scroll to position [4844, 0]
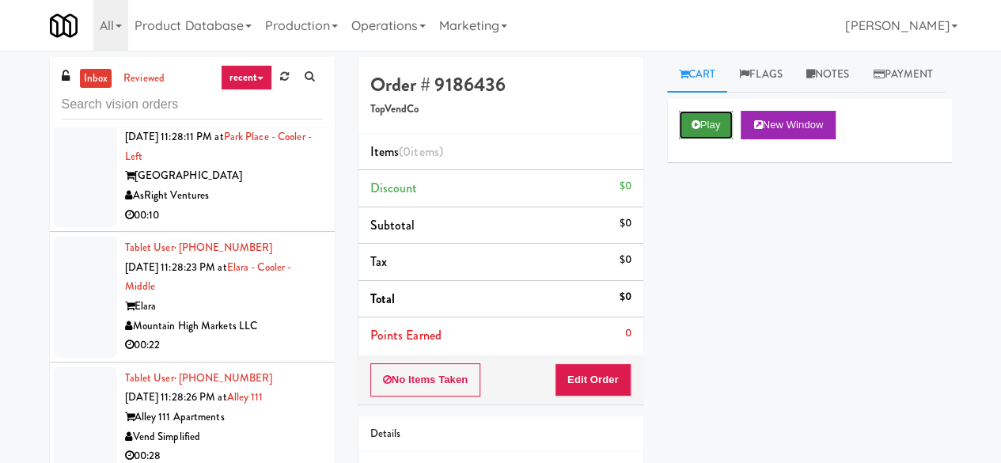
click at [719, 139] on button "Play" at bounding box center [706, 125] width 55 height 28
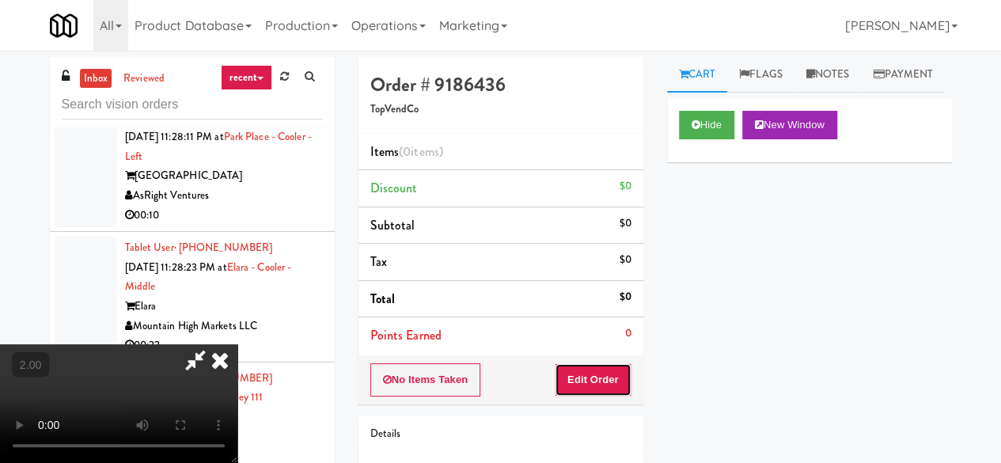
click at [606, 365] on button "Edit Order" at bounding box center [593, 379] width 77 height 33
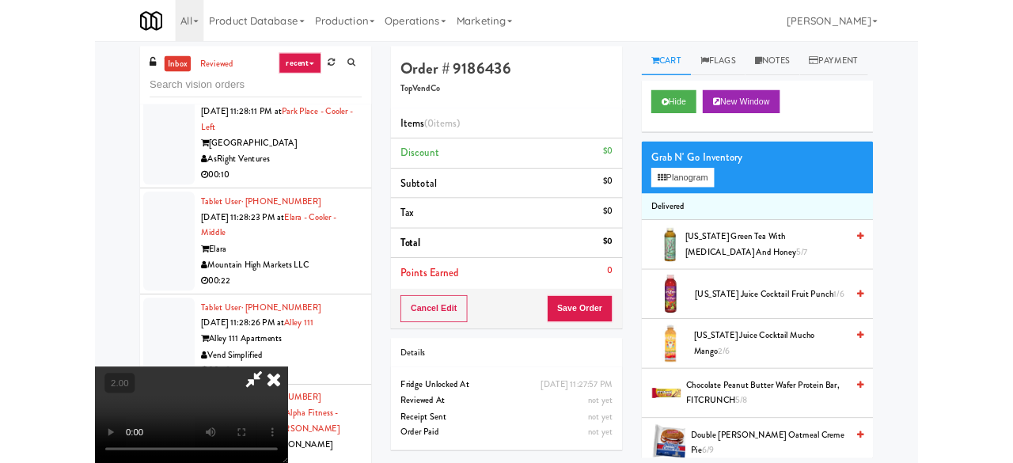
scroll to position [32, 0]
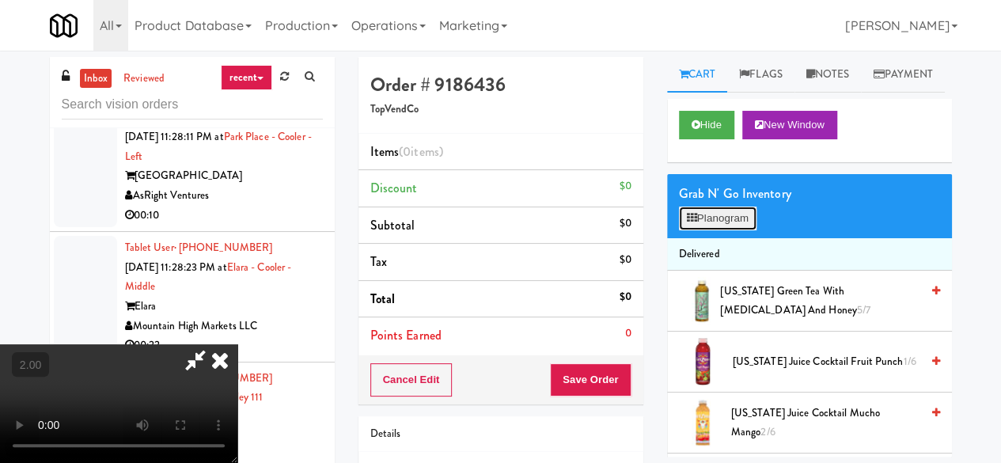
click at [720, 230] on button "Planogram" at bounding box center [718, 218] width 78 height 24
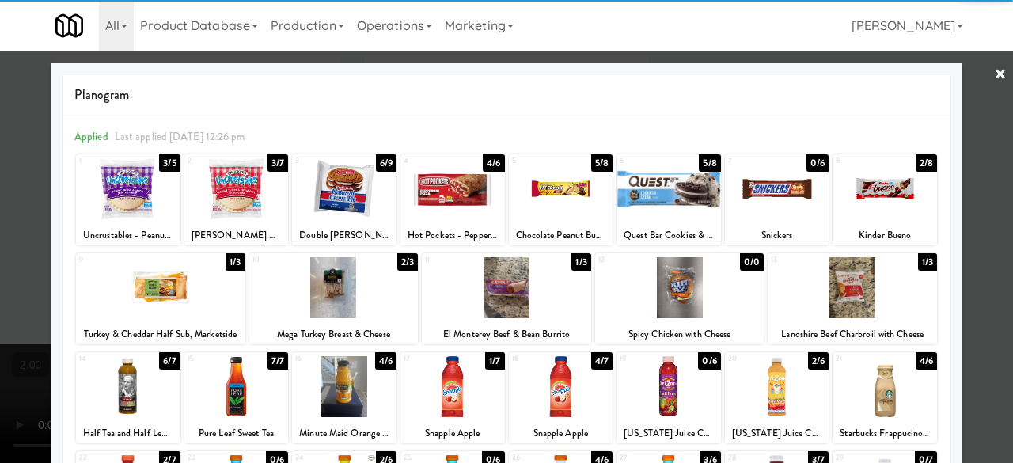
click at [751, 369] on div at bounding box center [777, 386] width 104 height 61
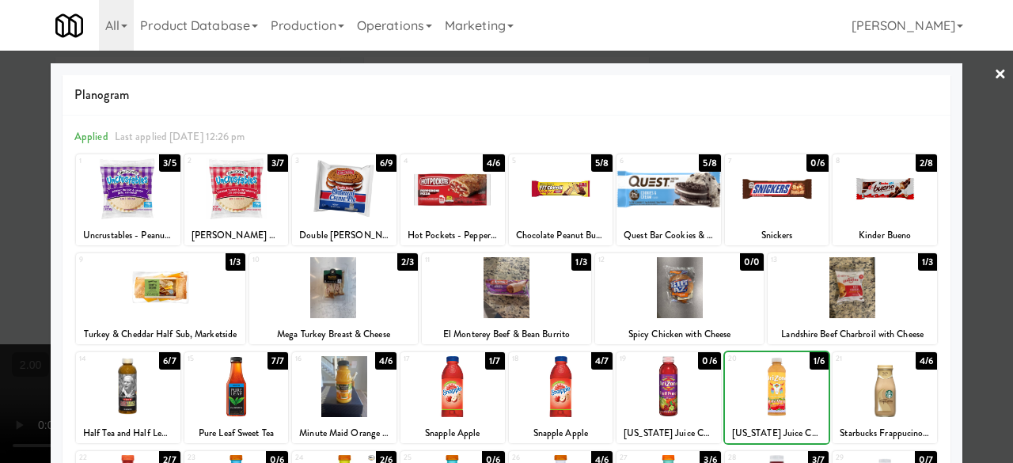
scroll to position [313, 0]
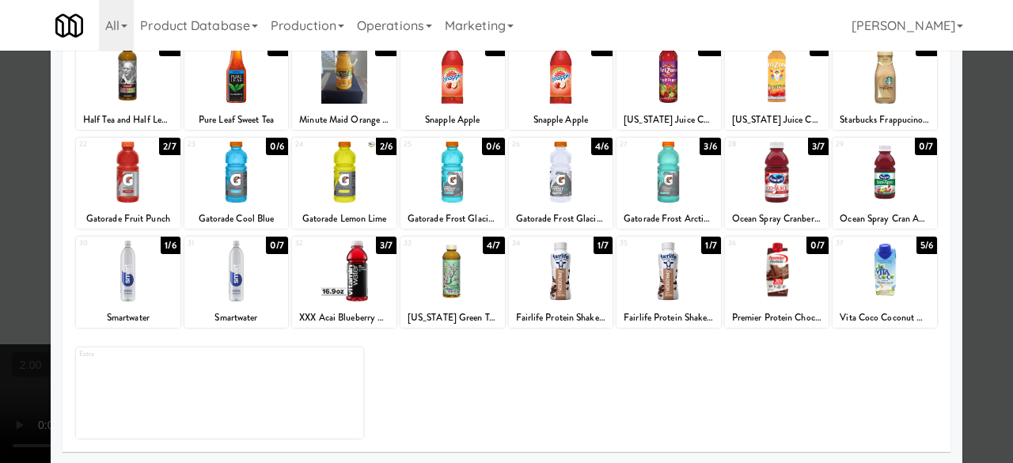
drag, startPoint x: 448, startPoint y: 287, endPoint x: 484, endPoint y: 296, distance: 37.4
click at [449, 287] on div at bounding box center [452, 270] width 104 height 61
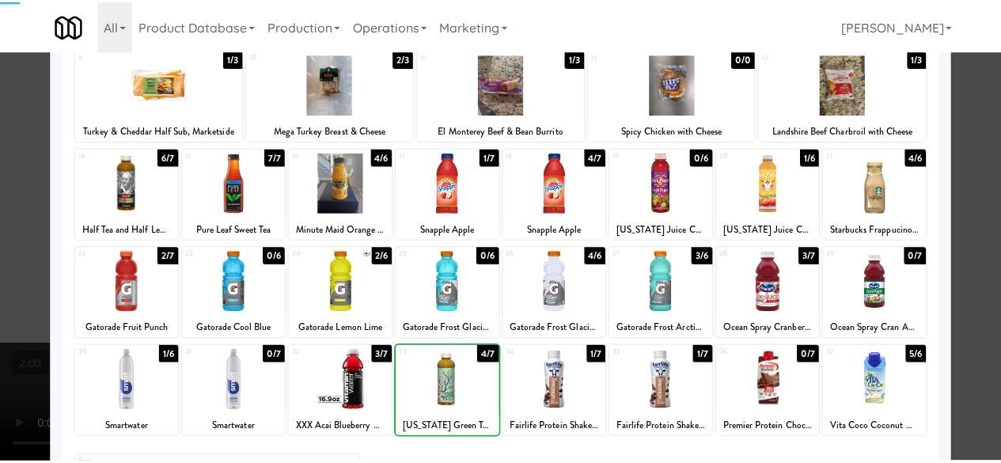
scroll to position [0, 0]
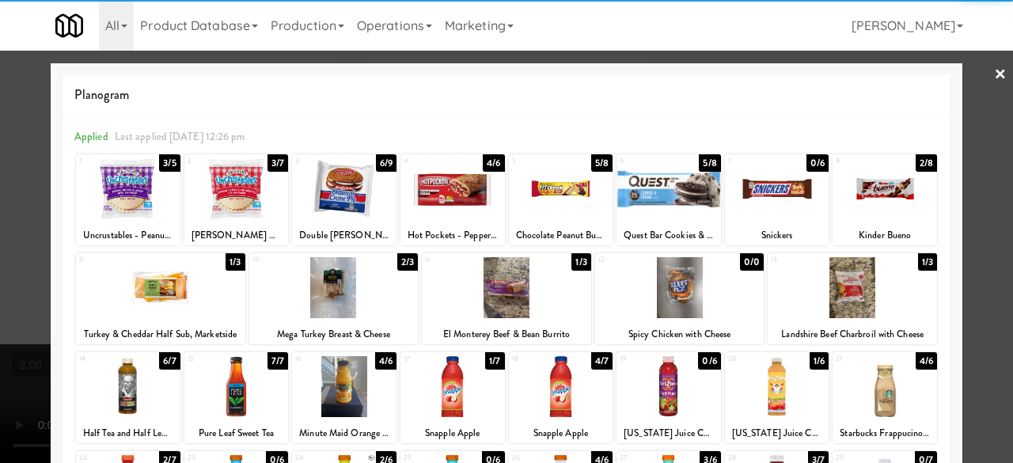
click at [963, 206] on div at bounding box center [506, 231] width 1013 height 463
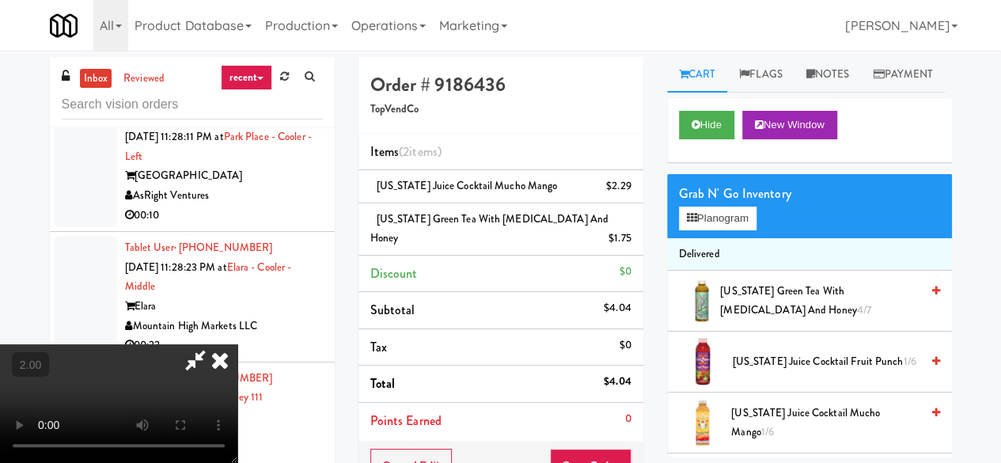
click at [237, 344] on icon at bounding box center [220, 360] width 35 height 32
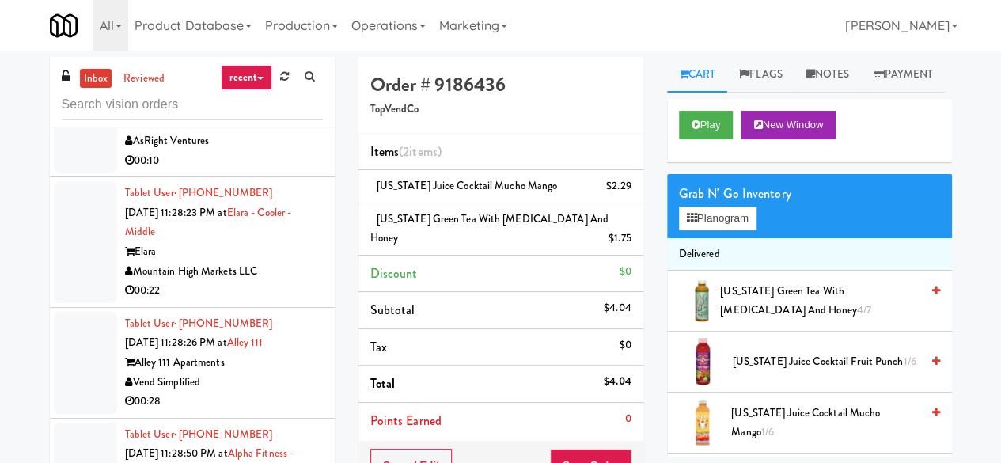
scroll to position [4923, 0]
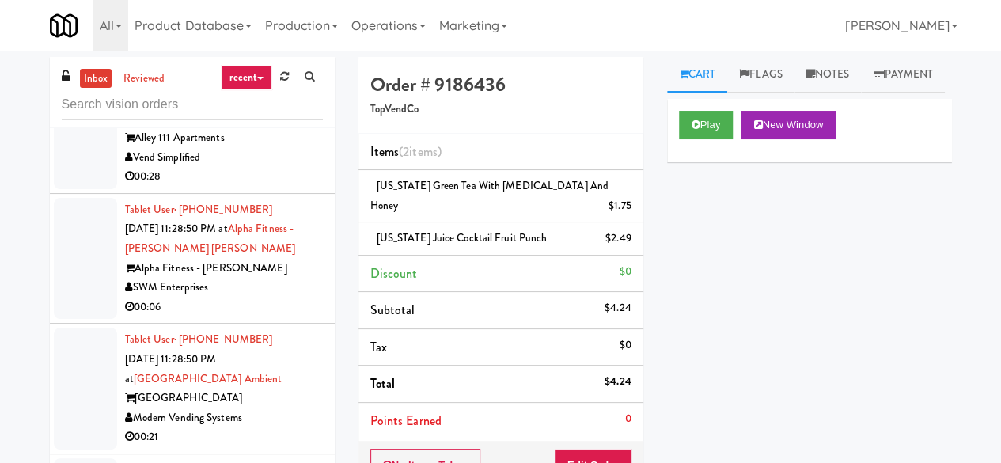
scroll to position [5319, 0]
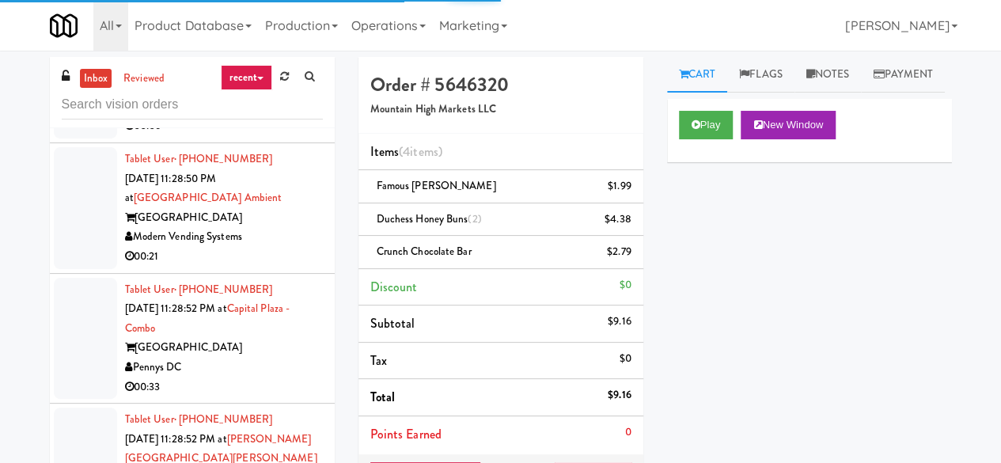
scroll to position [5398, 0]
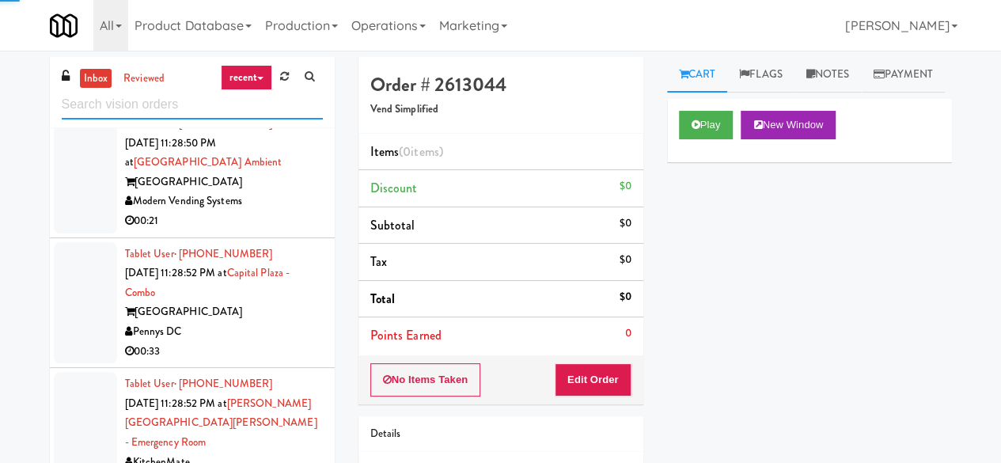
click at [191, 115] on input "text" at bounding box center [192, 104] width 261 height 29
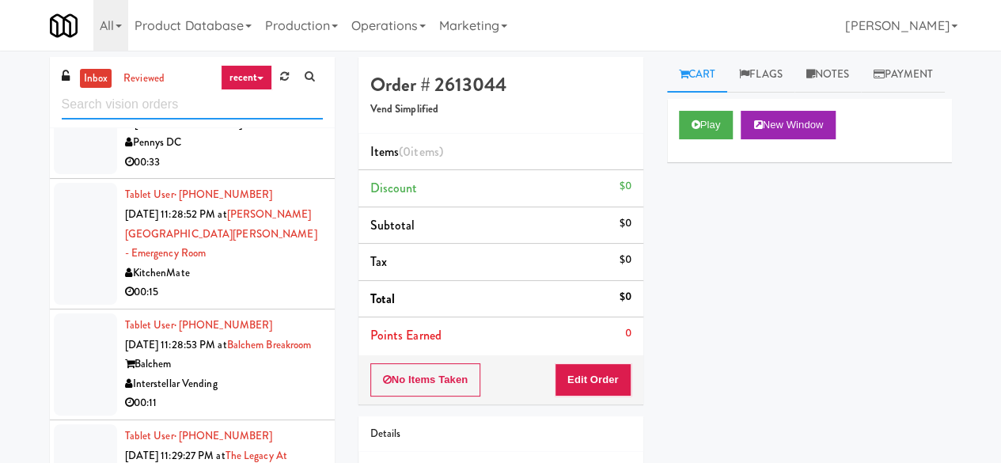
scroll to position [1856, 0]
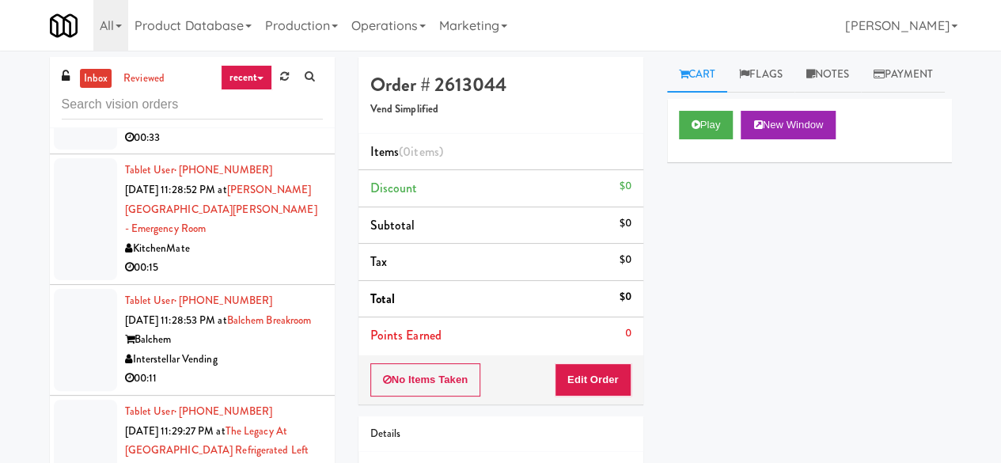
click at [258, 109] on div "Capital Plaza" at bounding box center [224, 99] width 198 height 20
